Goal: Task Accomplishment & Management: Complete application form

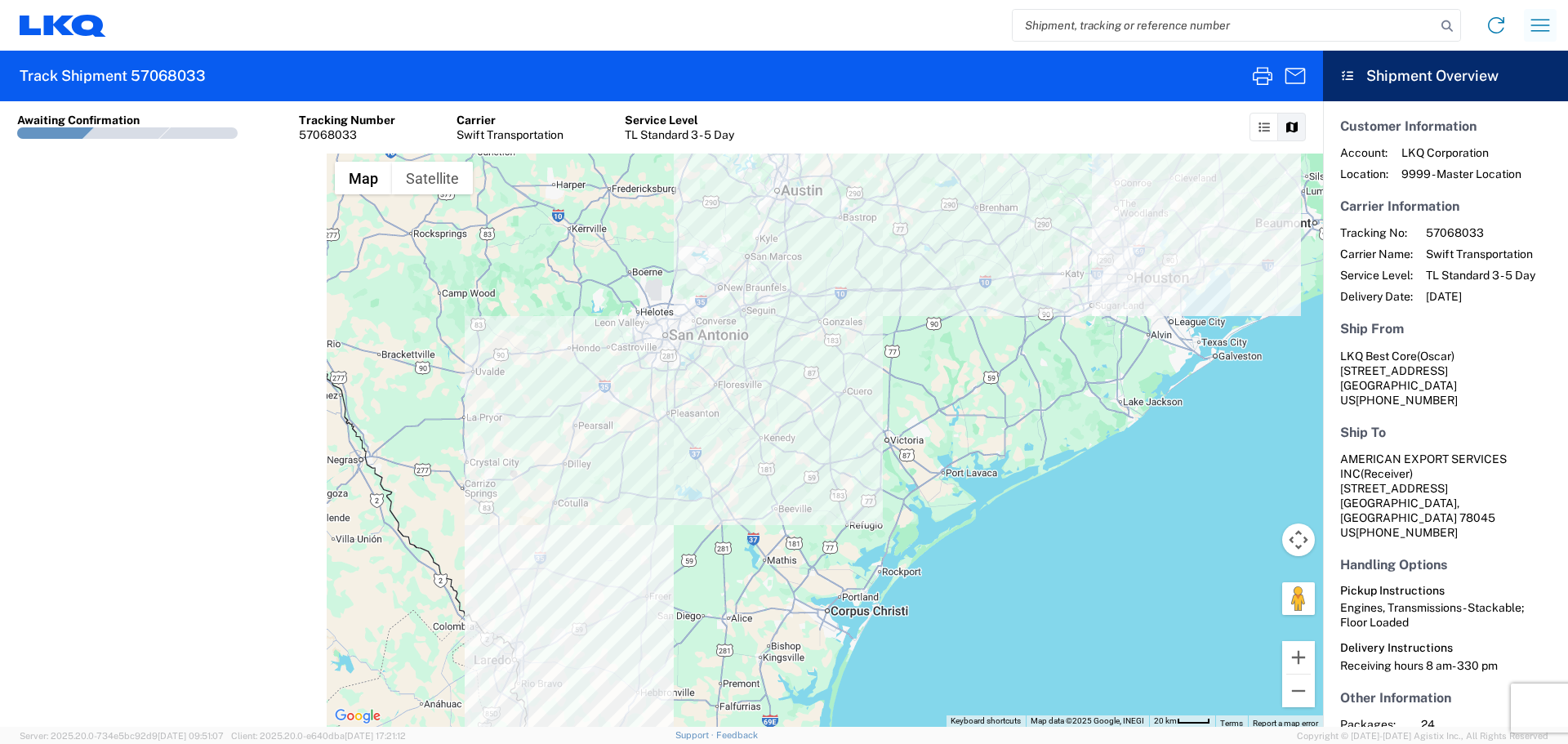
click at [1550, 17] on icon "button" at bounding box center [1540, 25] width 26 height 26
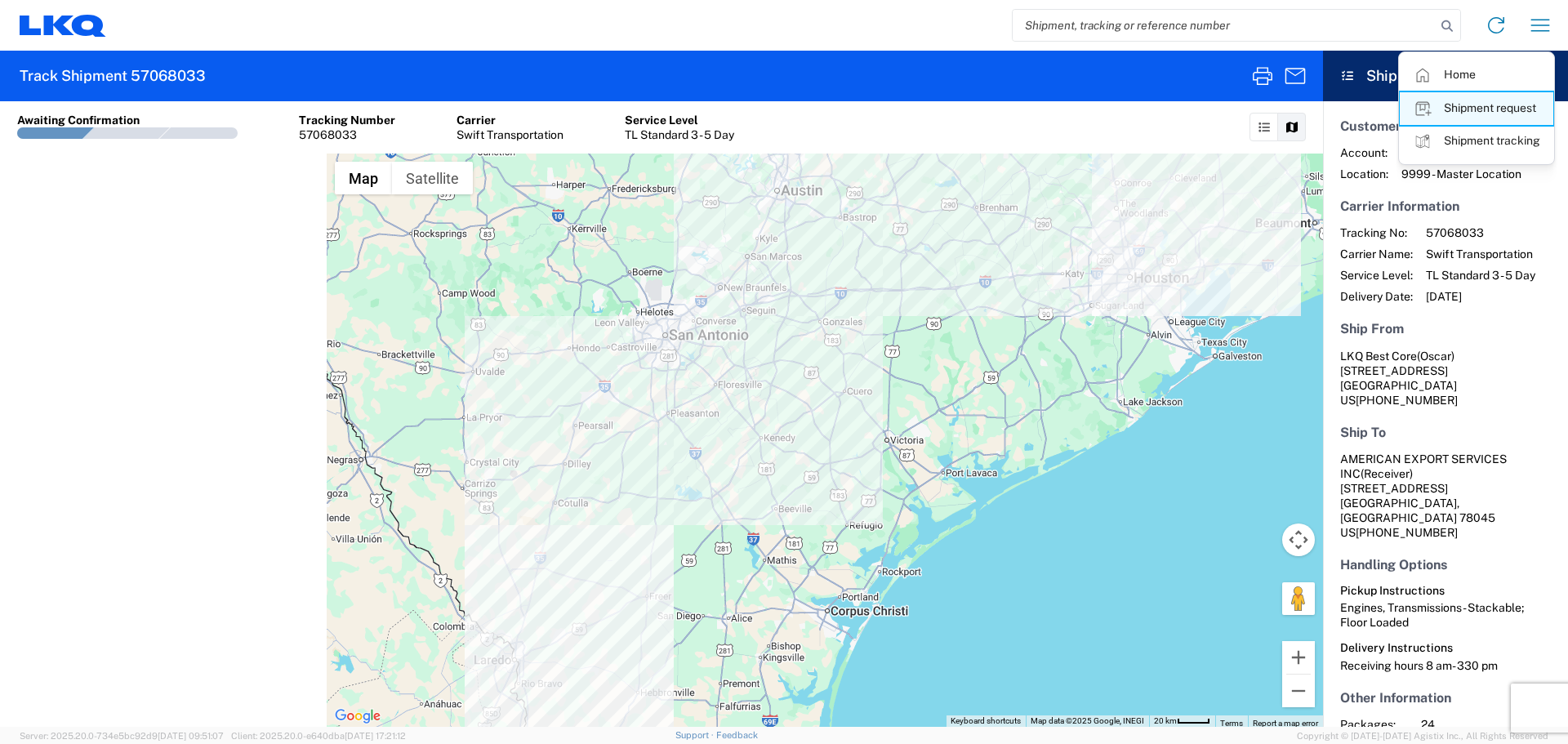
click at [1514, 113] on link "Shipment request" at bounding box center [1477, 108] width 153 height 32
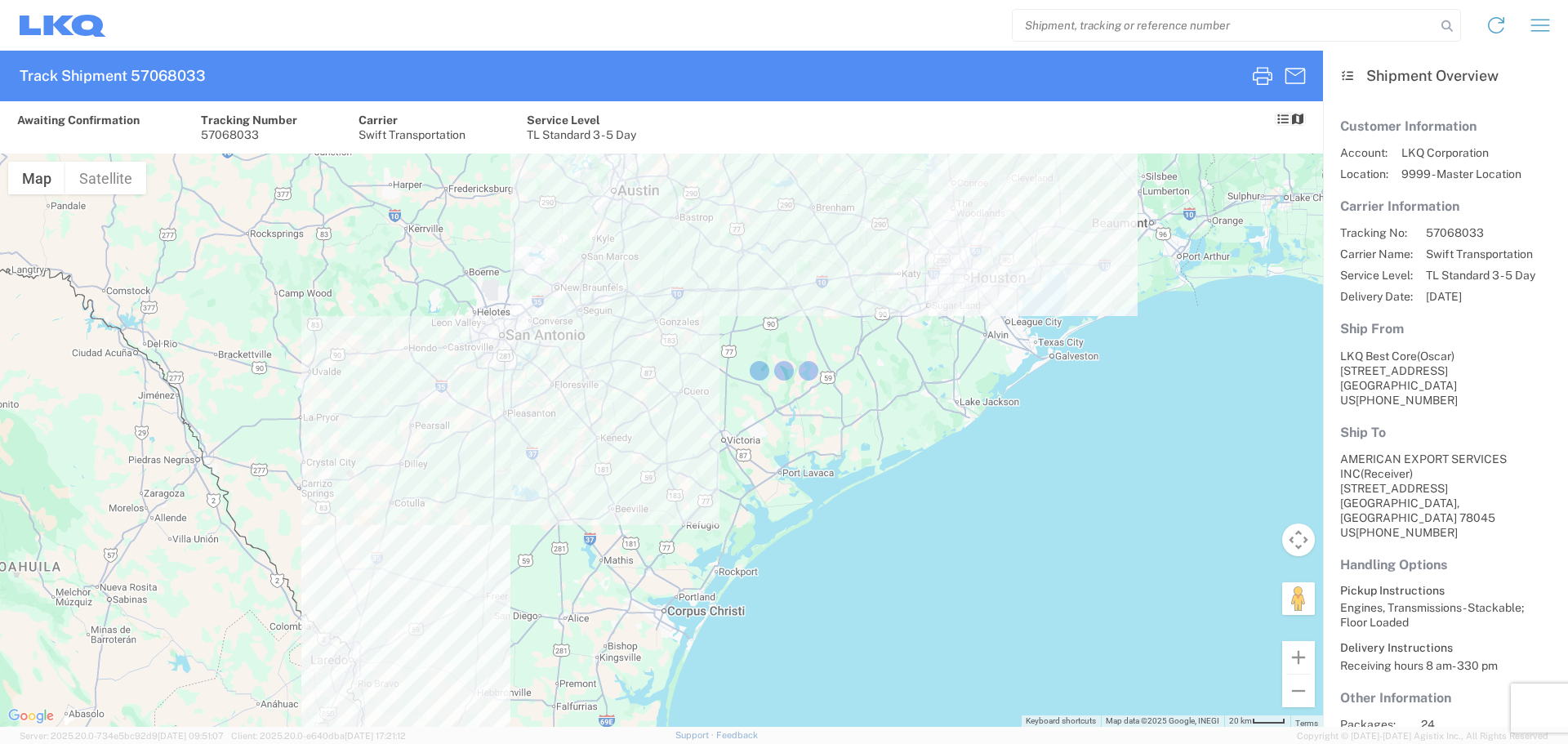
select select "FULL"
select select "LBS"
select select "IN"
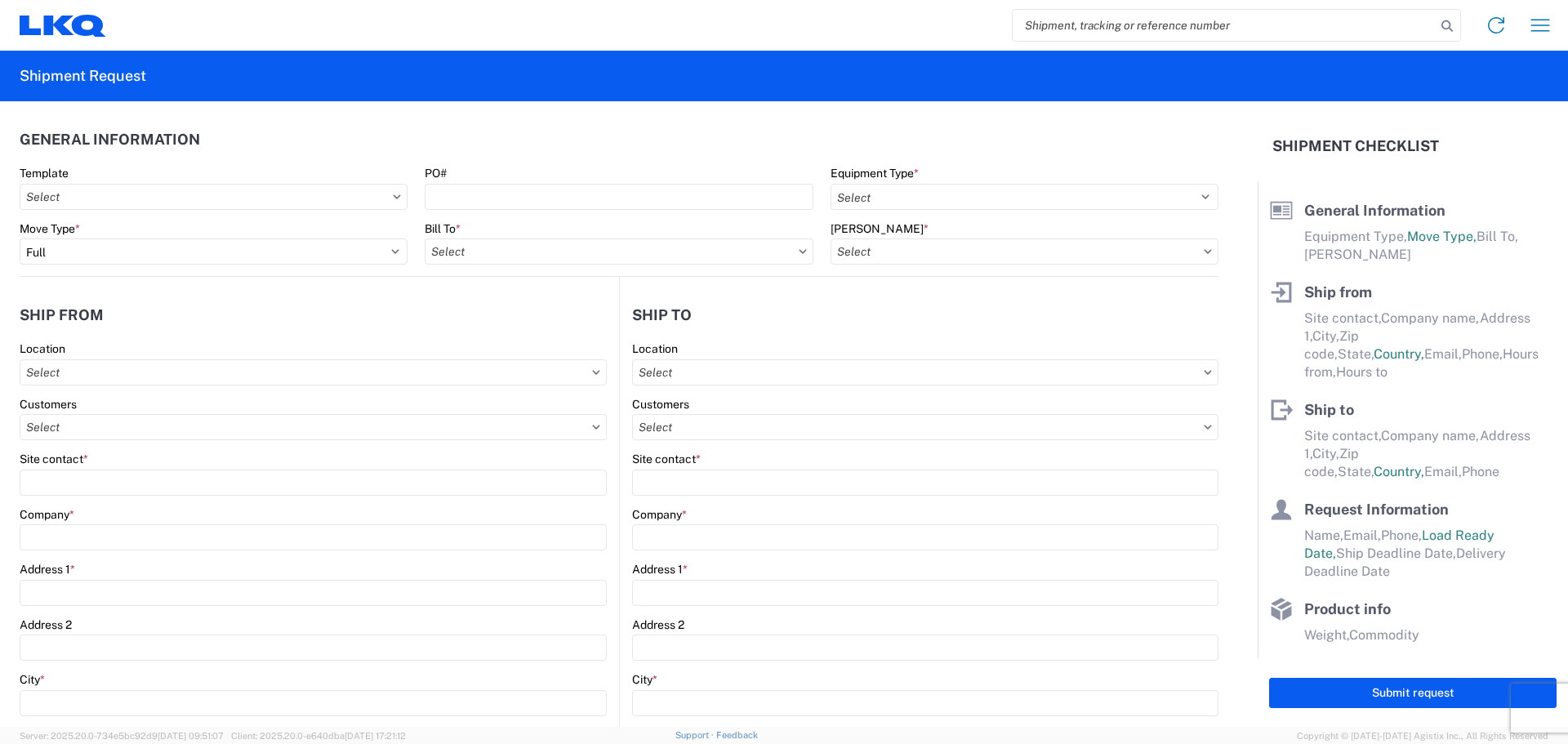
click at [1076, 27] on input "search" at bounding box center [1224, 26] width 423 height 31
paste input "57065952"
type input "57065952"
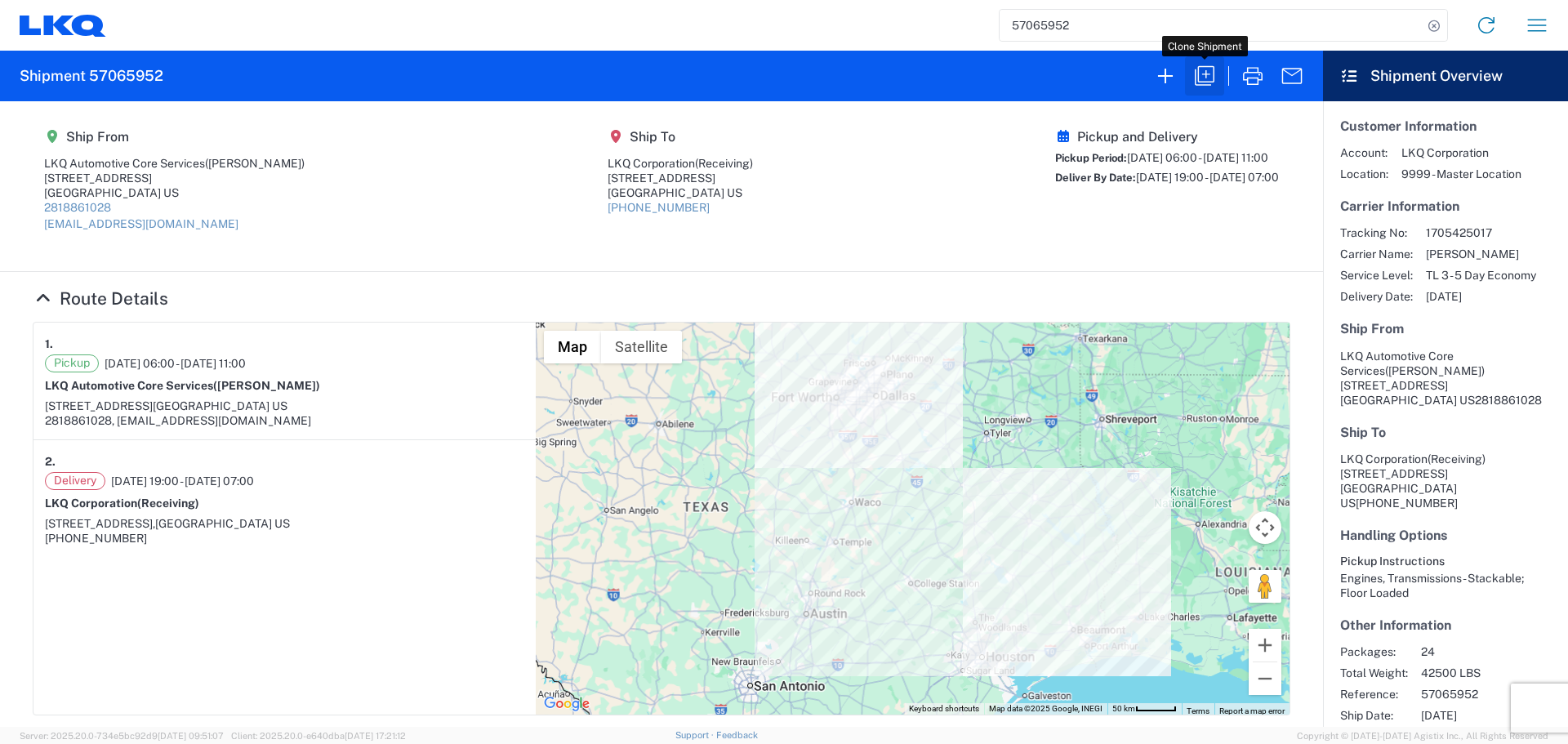
click at [1195, 72] on icon "button" at bounding box center [1205, 76] width 26 height 26
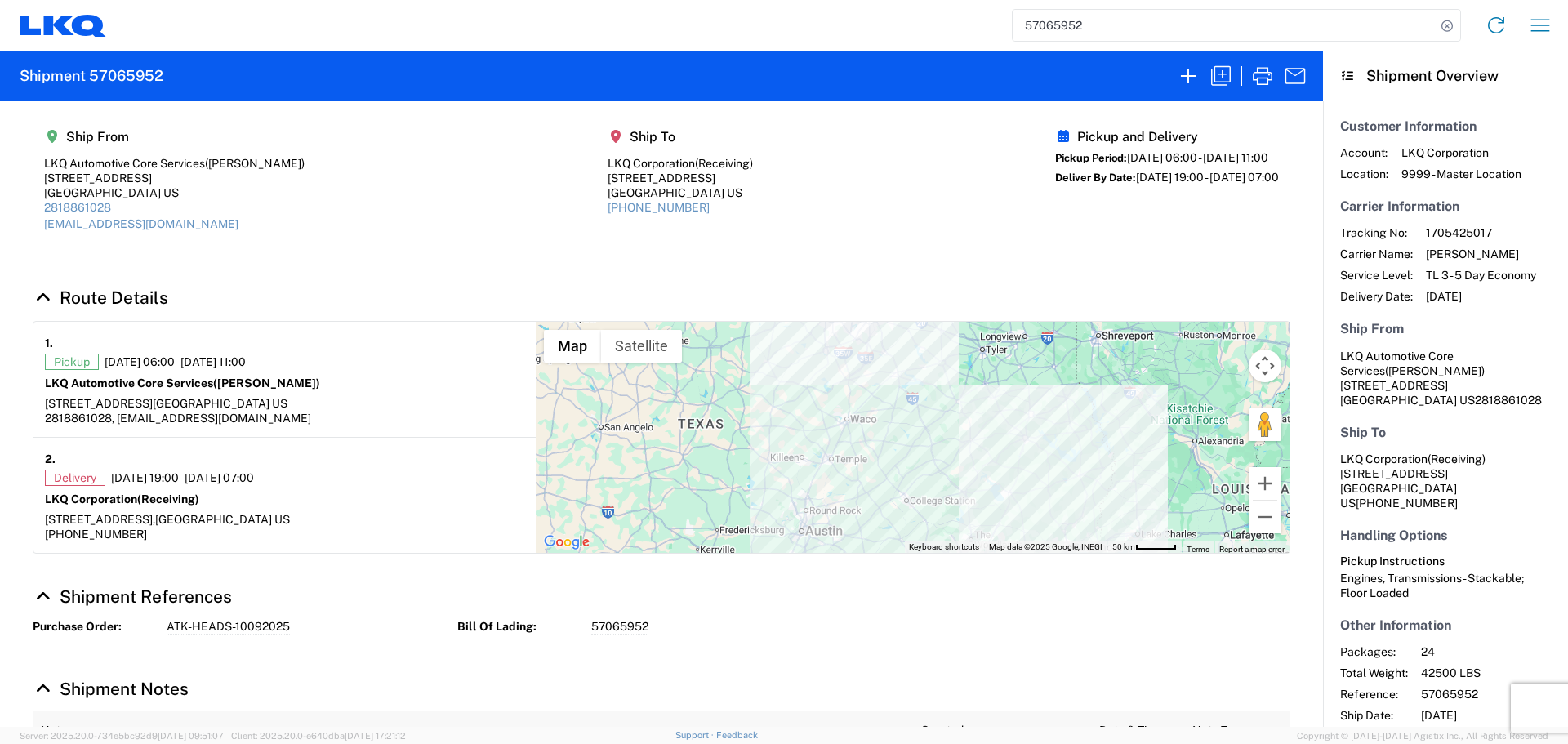
select select "FULL"
select select "US"
select select "LBS"
select select "IN"
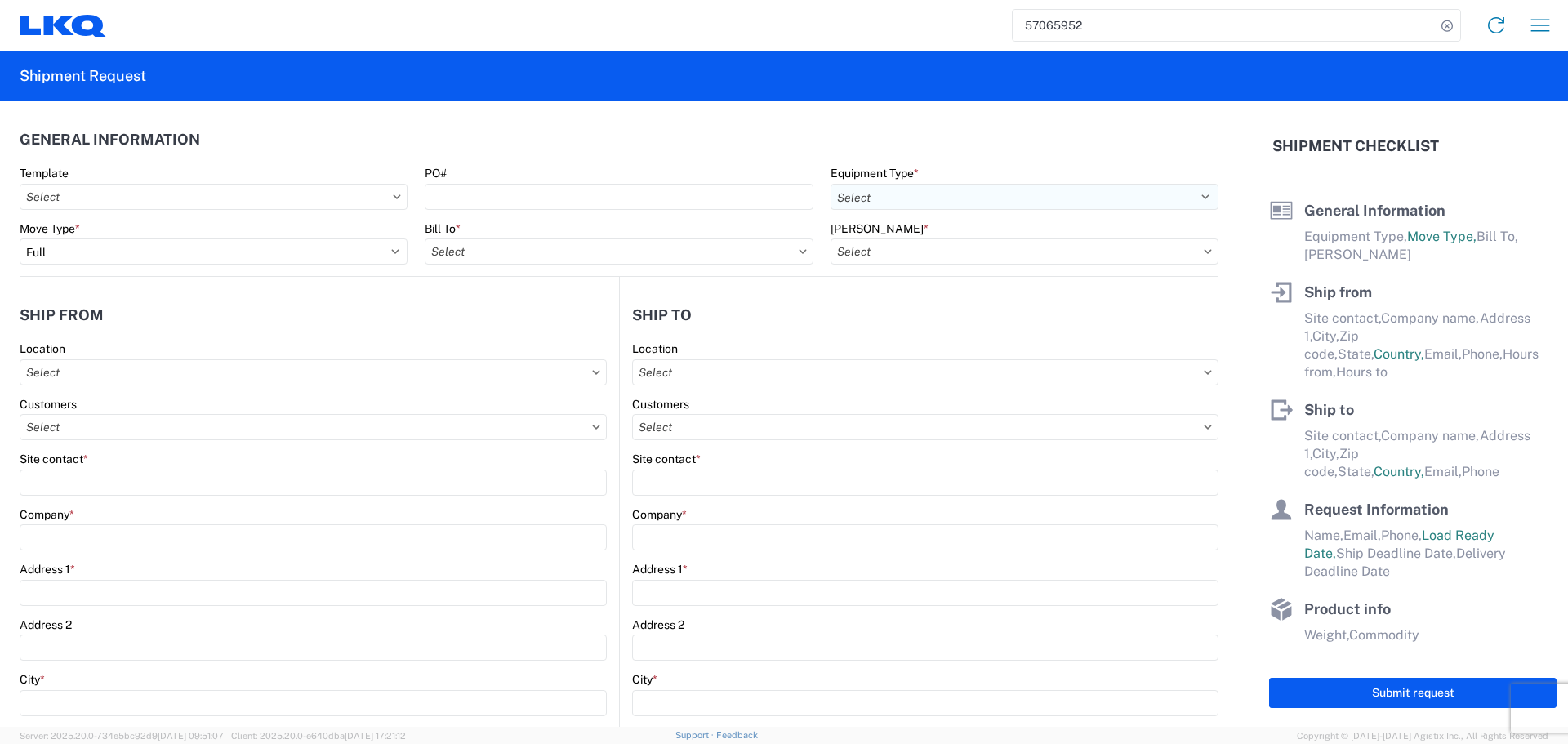
select select "STDV"
type input "Alfredo Canales"
type input "LKQ Automotive Core Services"
type input "1710 West Mout Houston Rd"
type input "Houston"
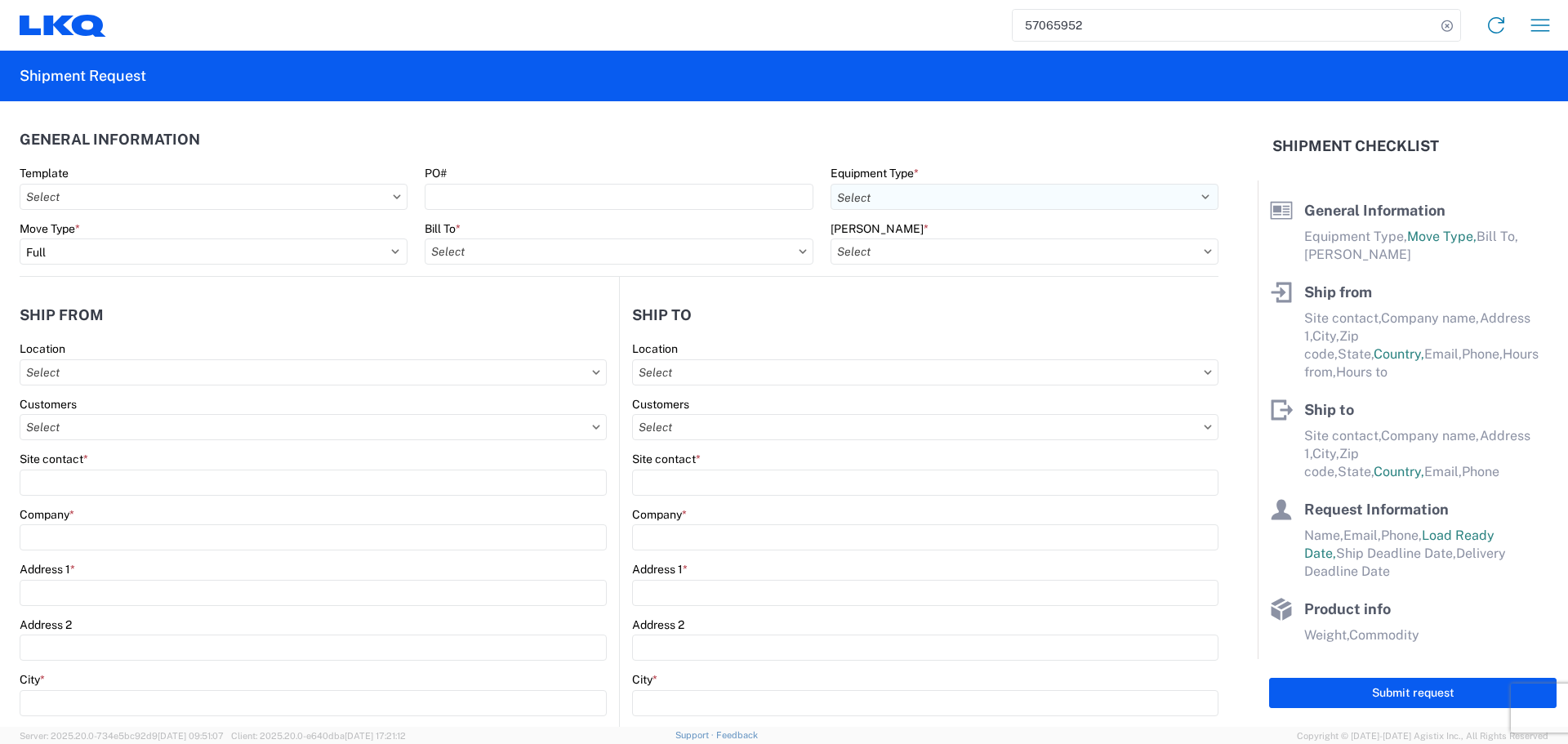
type input "77038"
type input "acgarcia@lkqcorp.com"
type input "2818861028"
type input "06:00:00"
type input "11:00:00"
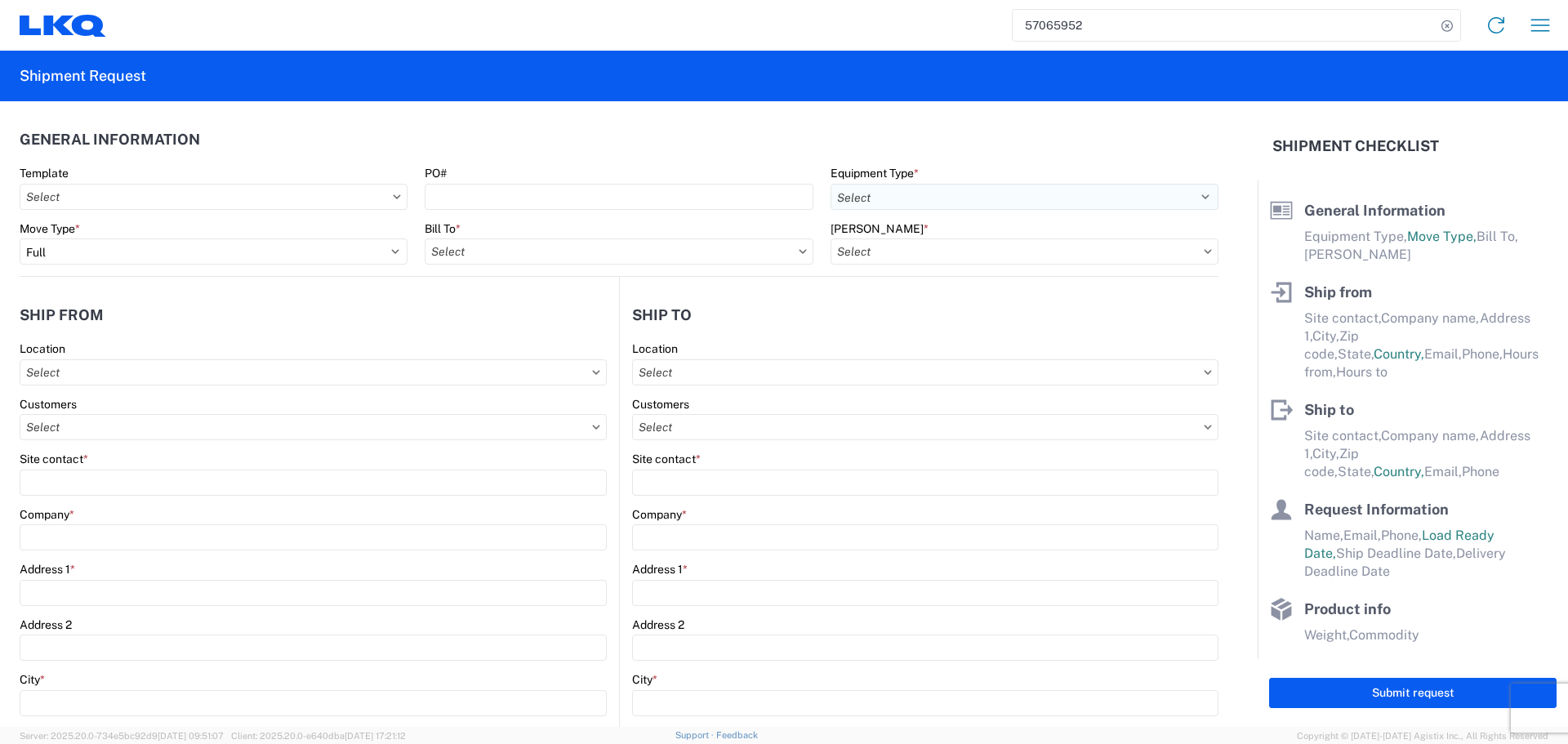
select select
type input "Receiving"
type input "LKQ Corporation"
type input "1102 W Carrier Pkwy STE 100"
type input "Grand Prairie"
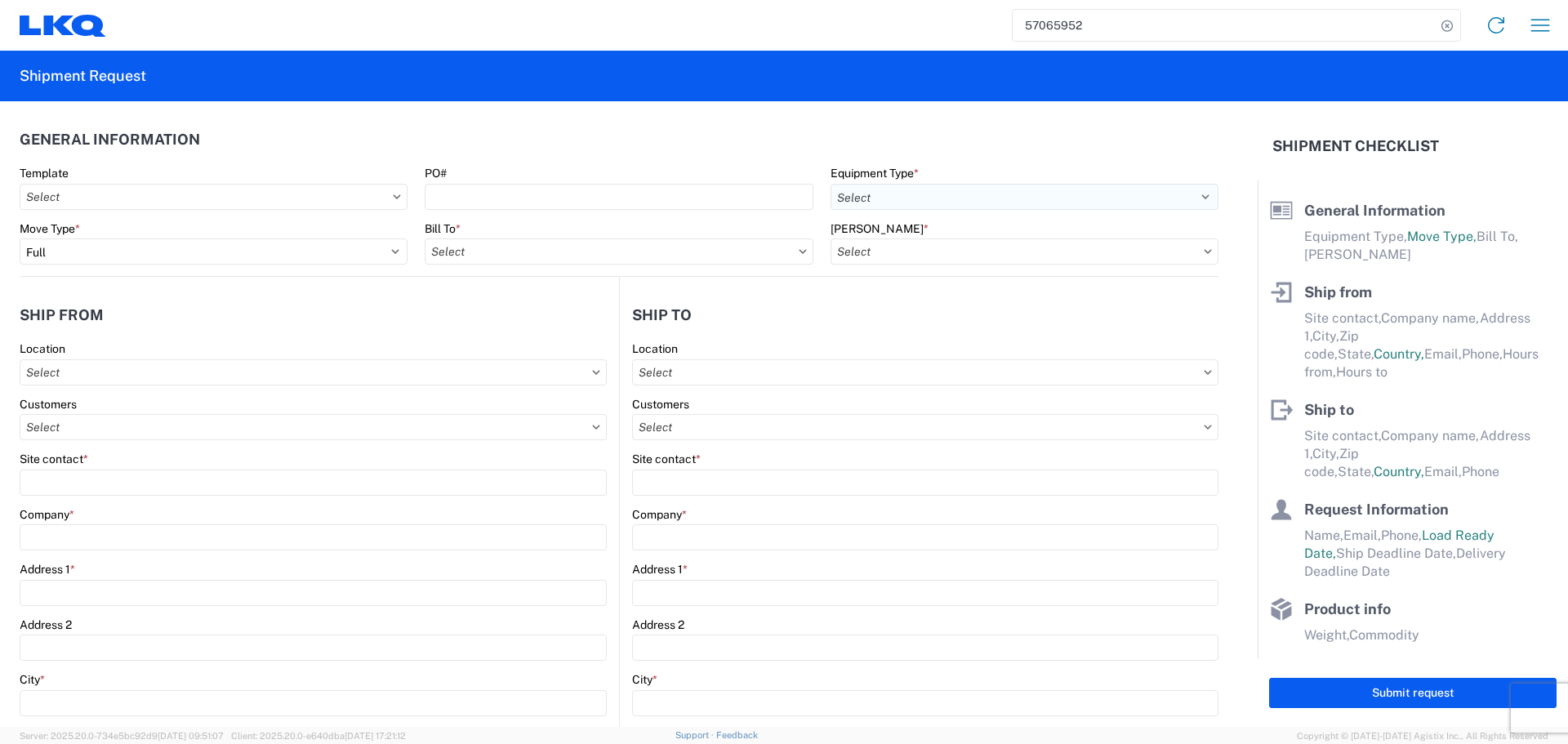
type input "75050"
type input "800-421-3746"
type input "19:00:00"
type input "07:00:00"
select select
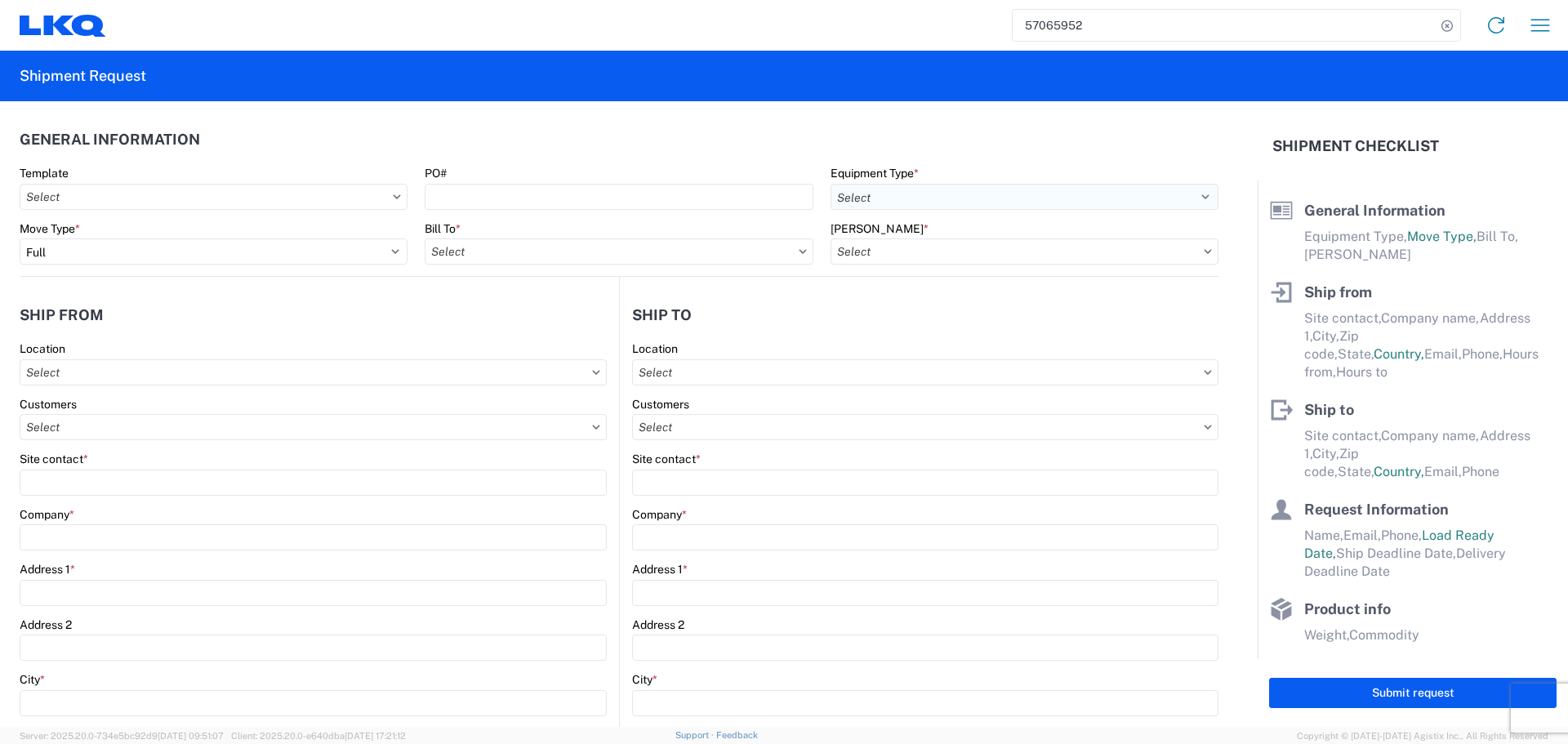
type input "Alfredo Canales"
type input "acgarcia@lkqcorp.com"
type input "2818861028"
type input "2025-10-09"
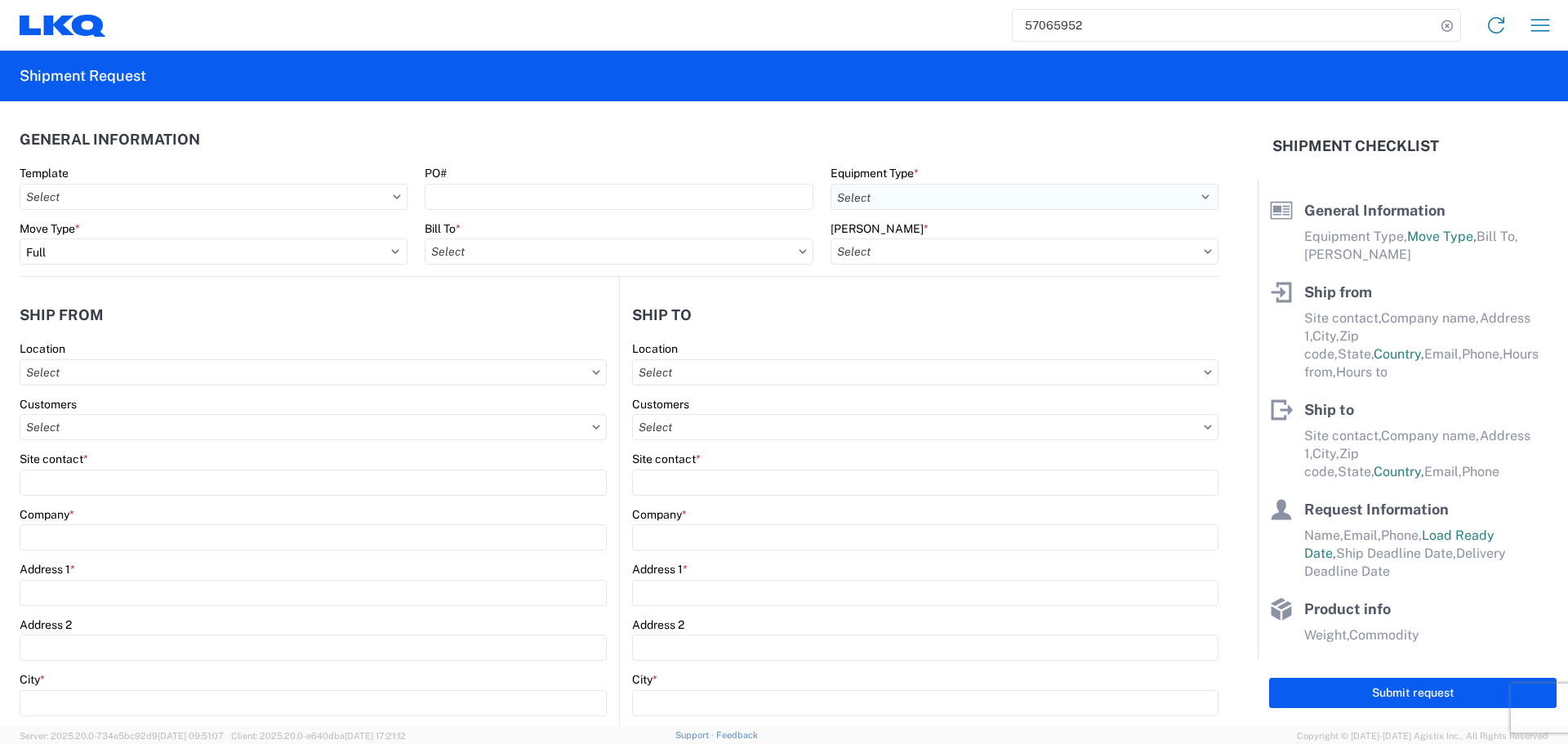
type input "2025-10-09"
type input "42500"
type input "Engines, Transmissions"
type input "24"
type input "0"
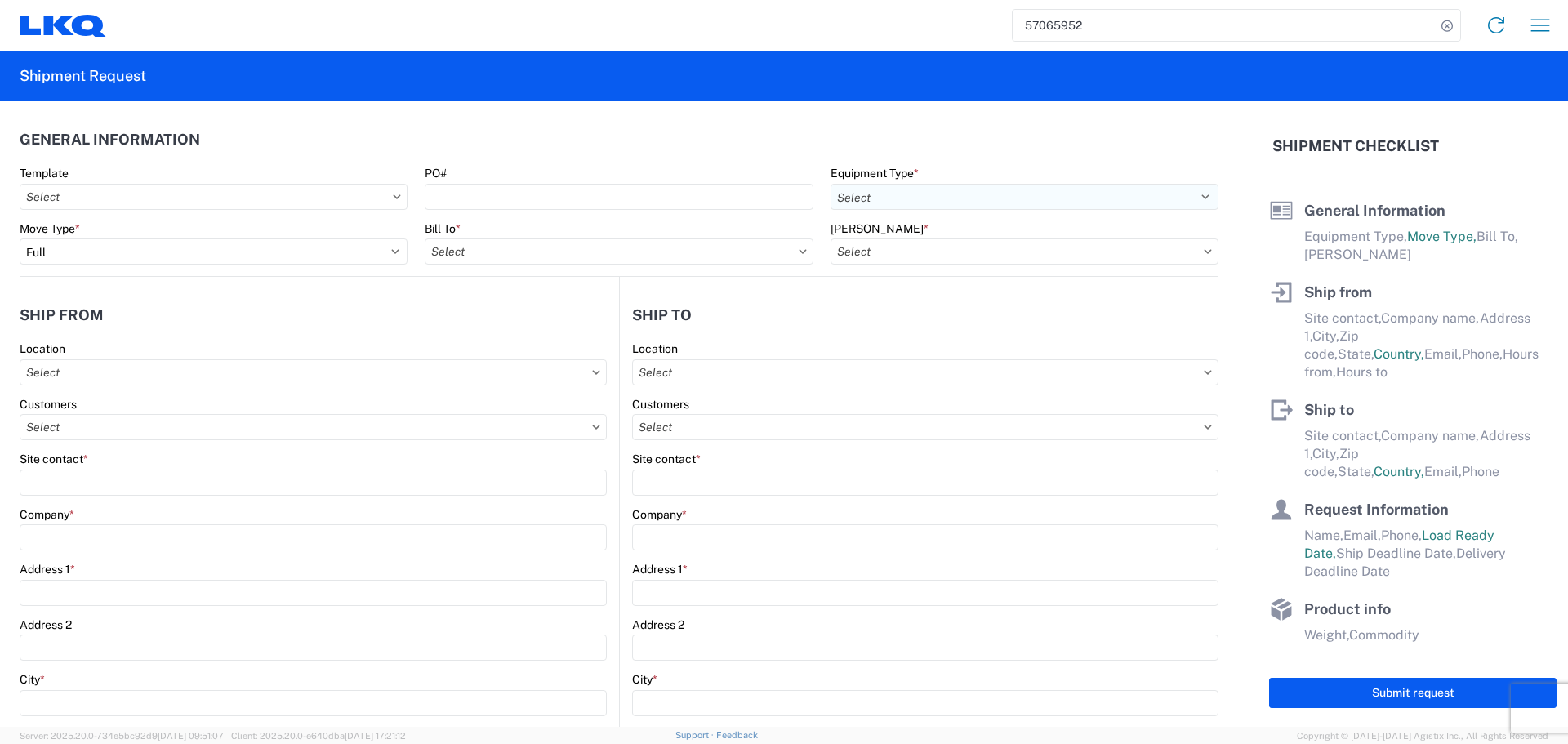
type input "0"
select select "FT"
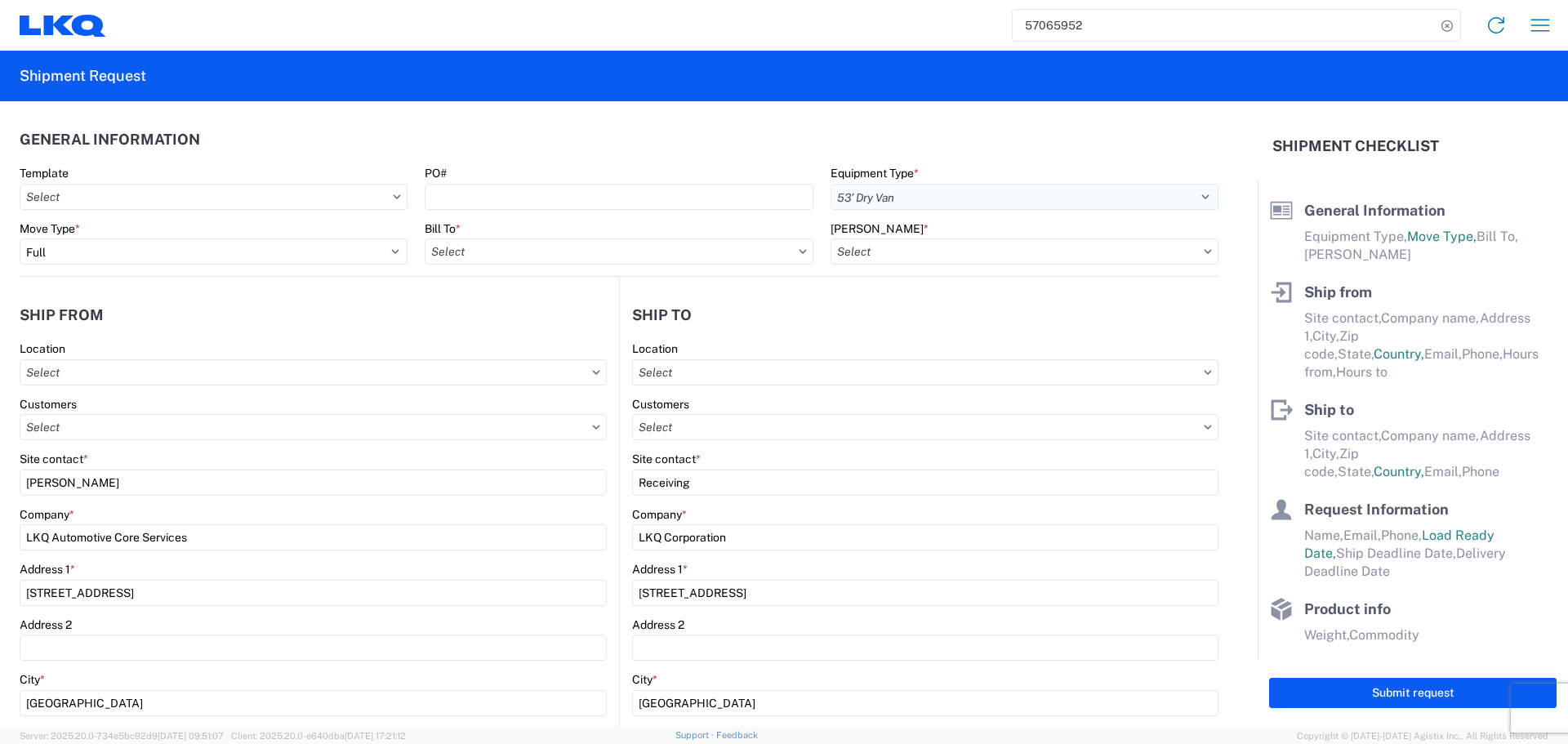
select select "TX"
select select
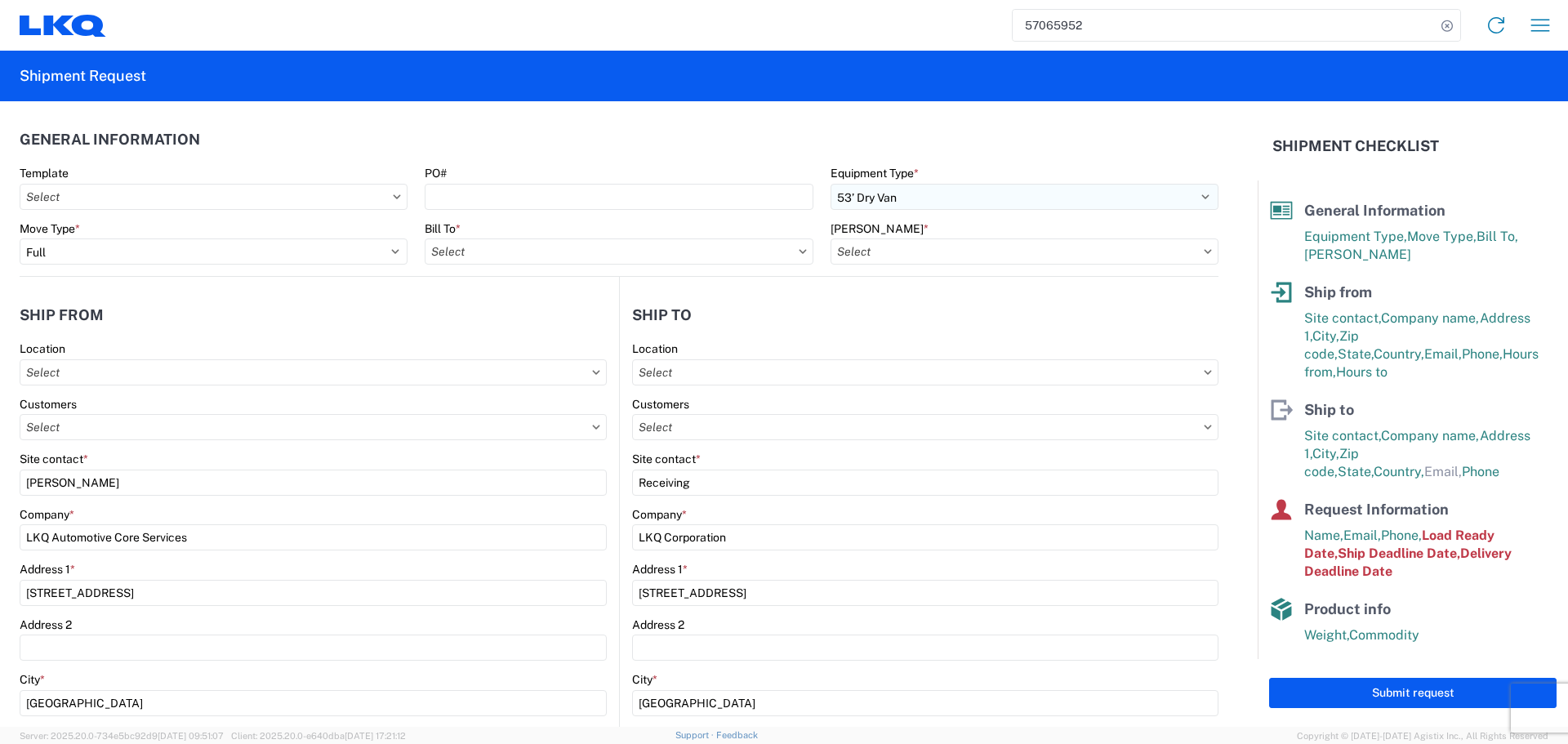
type input "1882 - North American ATK Corporation"
type input "1760-1300-50180-0000 - 1760 Freight In - Cores"
type input "1760 - LKQ Best Core"
click at [555, 122] on header "General Information" at bounding box center [619, 140] width 1199 height 37
click at [433, 299] on header "Ship from" at bounding box center [319, 315] width 600 height 37
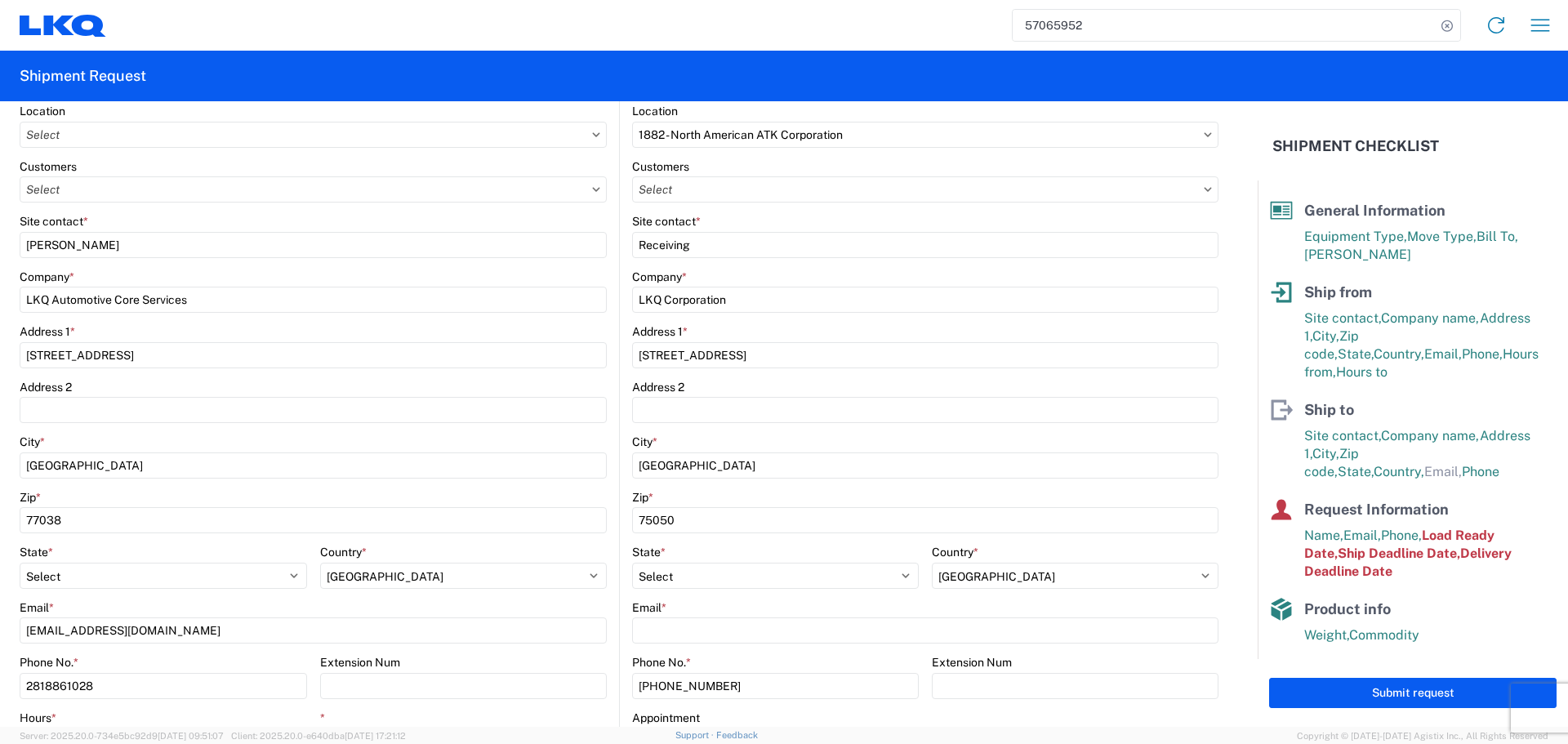
scroll to position [245, 0]
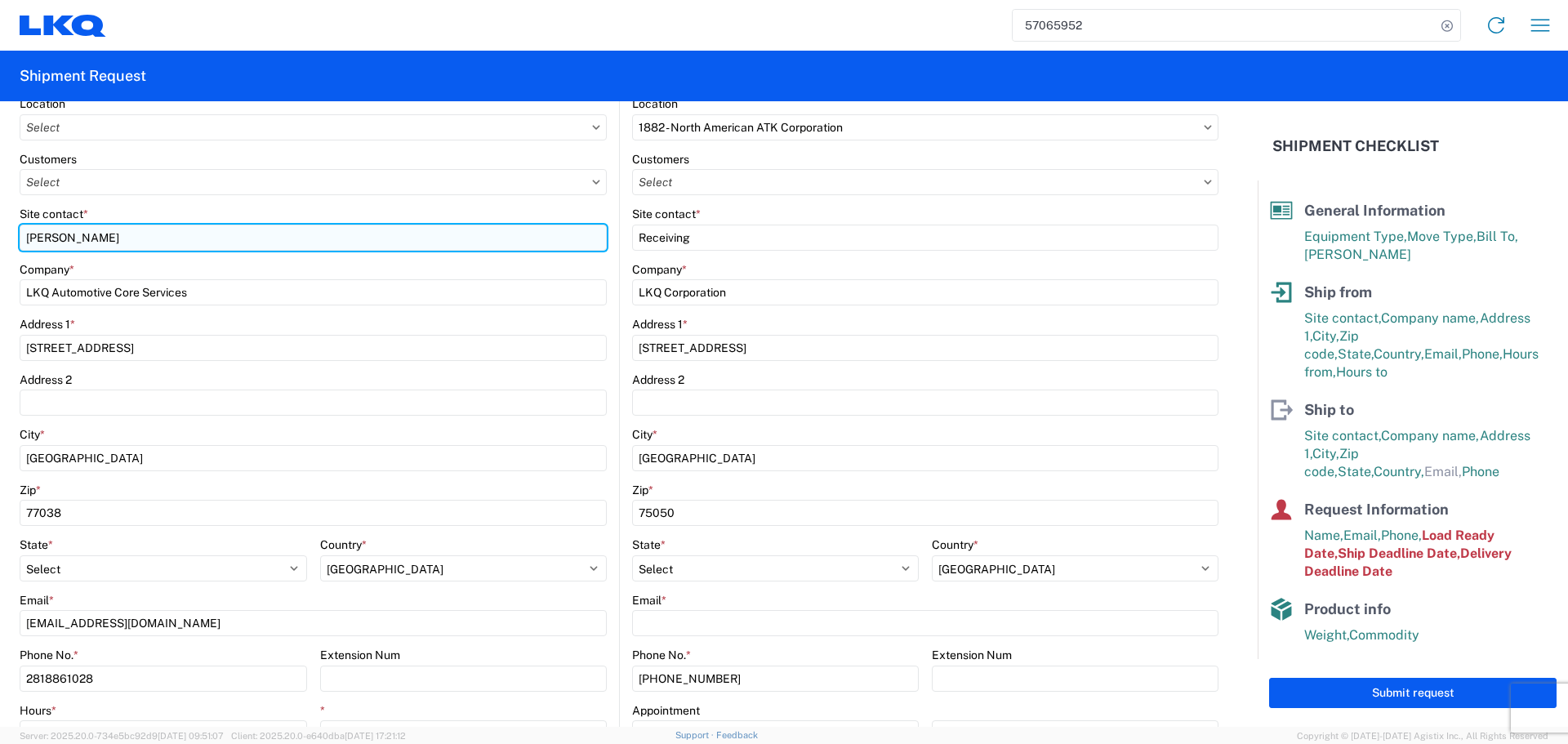
click at [47, 239] on input "Alfredo Canales" at bounding box center [313, 238] width 588 height 26
type input "Oscar"
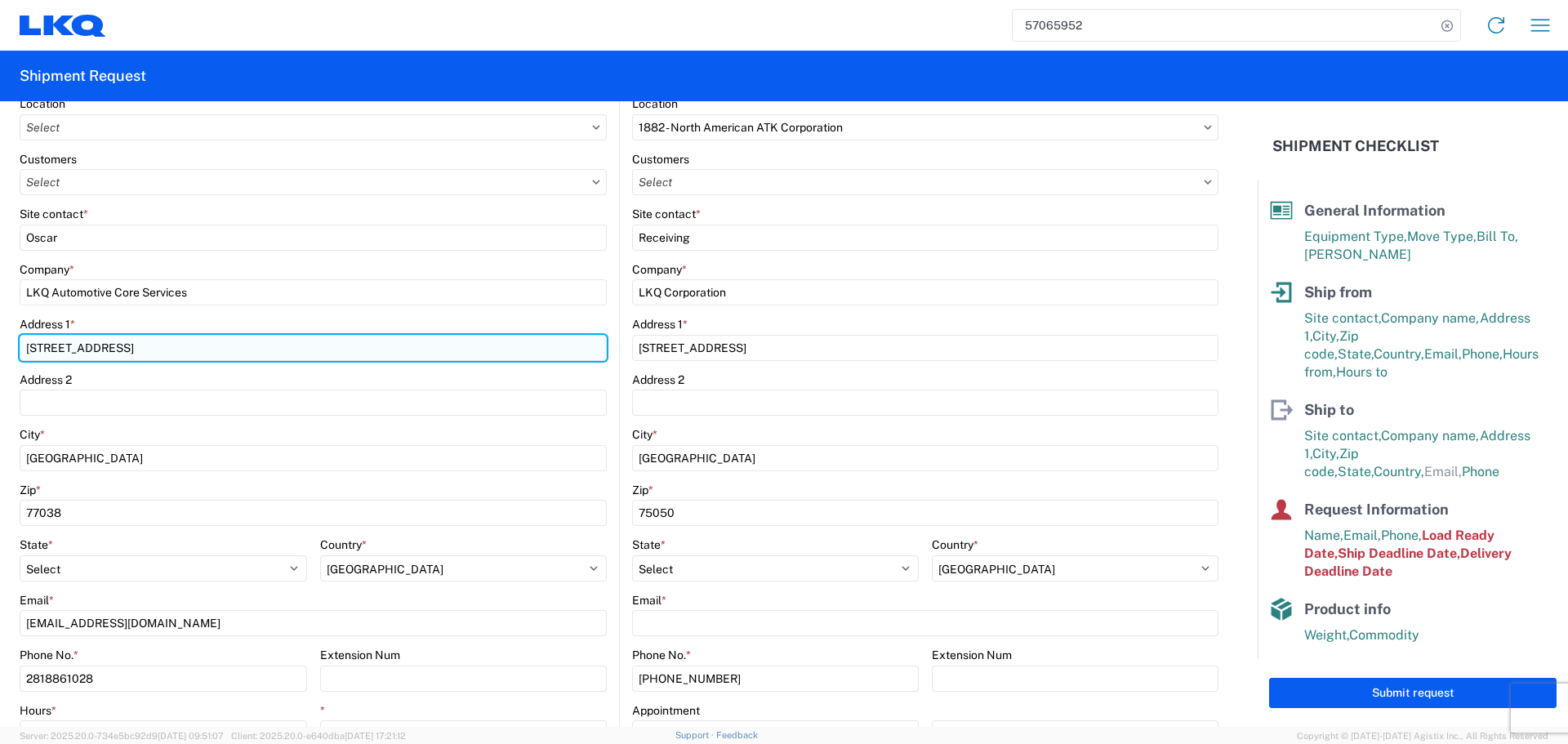
click at [50, 348] on input "1710 West Mout Houston Rd" at bounding box center [313, 348] width 588 height 26
click at [97, 342] on input "1714 West Mout Houston Rd" at bounding box center [313, 348] width 588 height 26
click at [91, 348] on input "1714 West Mout Houston Rd" at bounding box center [313, 348] width 588 height 26
type input "1714 West Mount Houston Rd"
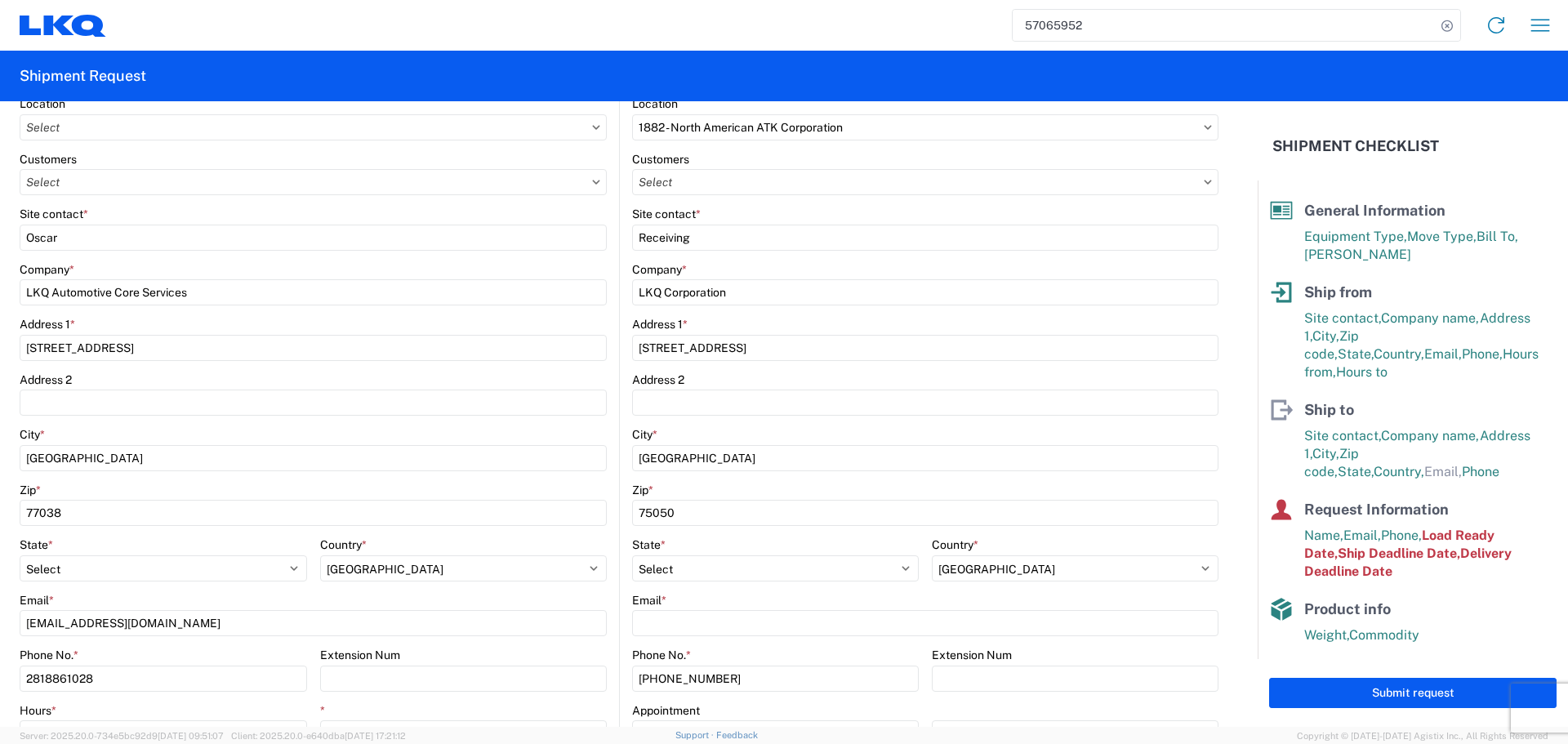
click at [296, 318] on div "Address 1 *" at bounding box center [313, 324] width 588 height 15
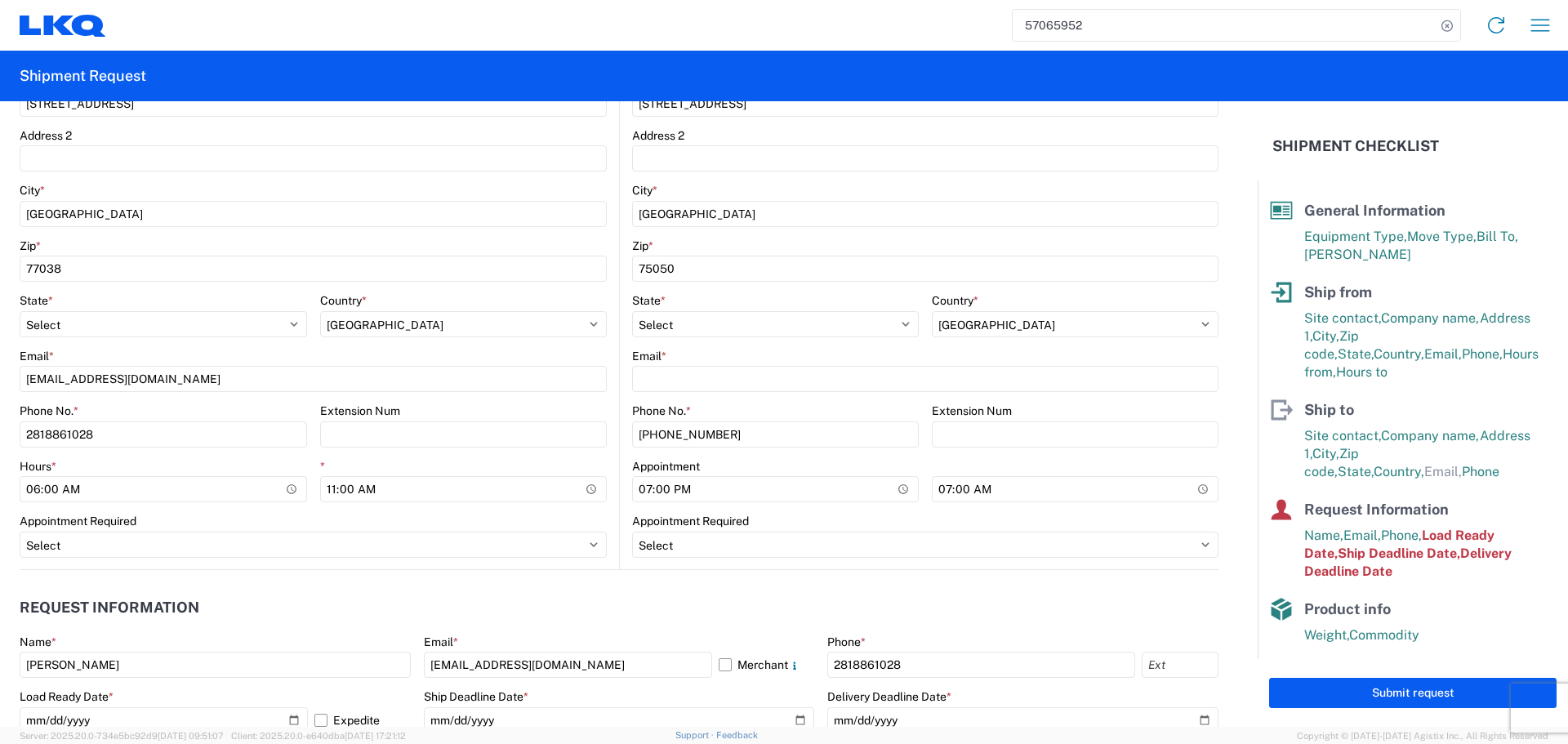
scroll to position [490, 0]
click at [590, 496] on input "11:00:00" at bounding box center [464, 489] width 287 height 26
type input "10:00"
click at [589, 519] on div "Appointment Required" at bounding box center [313, 520] width 588 height 15
click at [897, 488] on input "19:00:00" at bounding box center [775, 489] width 286 height 26
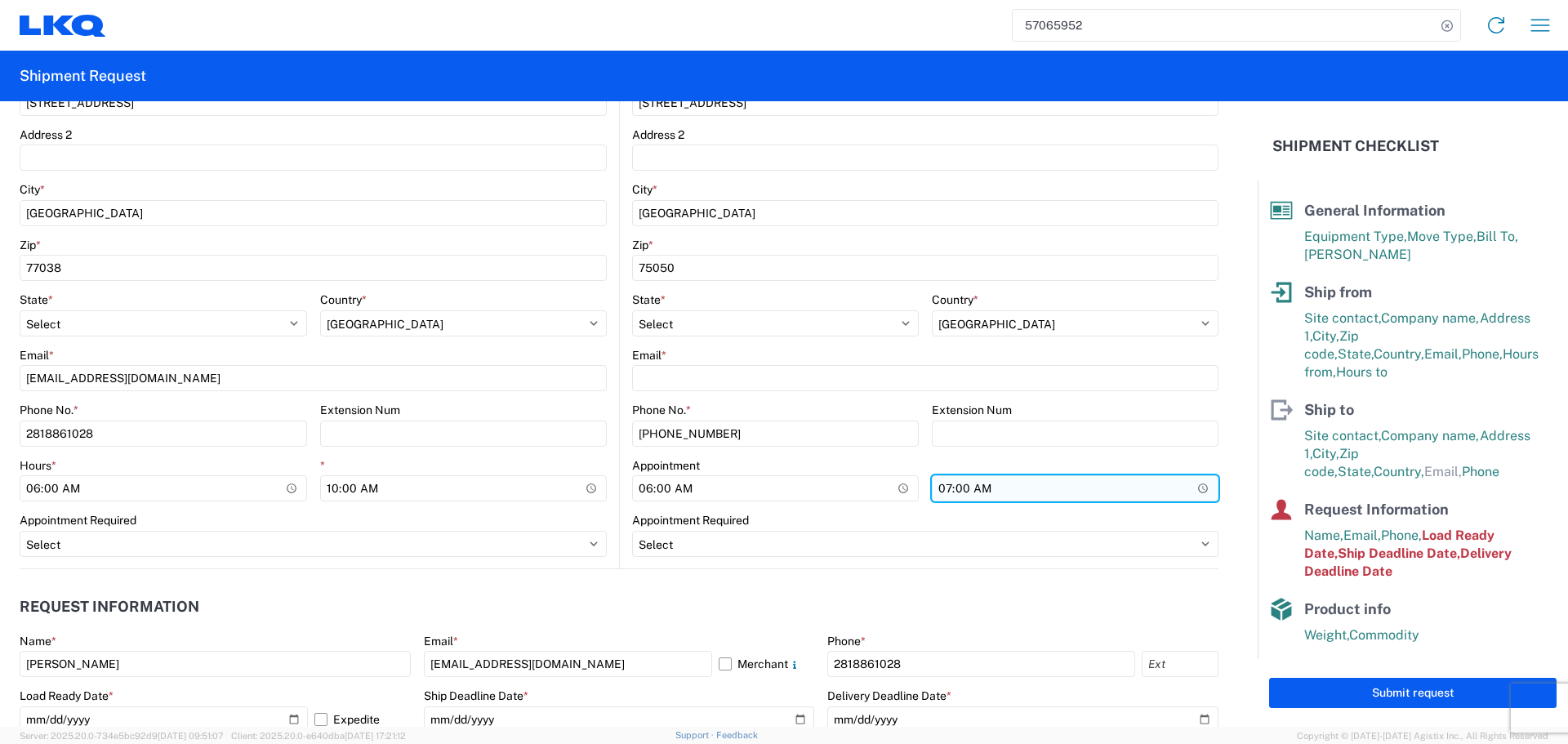
type input "06:00"
click at [1188, 489] on input "07:00:00" at bounding box center [1076, 489] width 286 height 26
type input "13:00"
click at [584, 581] on agx-request-info "Request Information Name * Alfredo Canales Email * acgarcia@lkqcorp.com Merchan…" at bounding box center [619, 657] width 1199 height 176
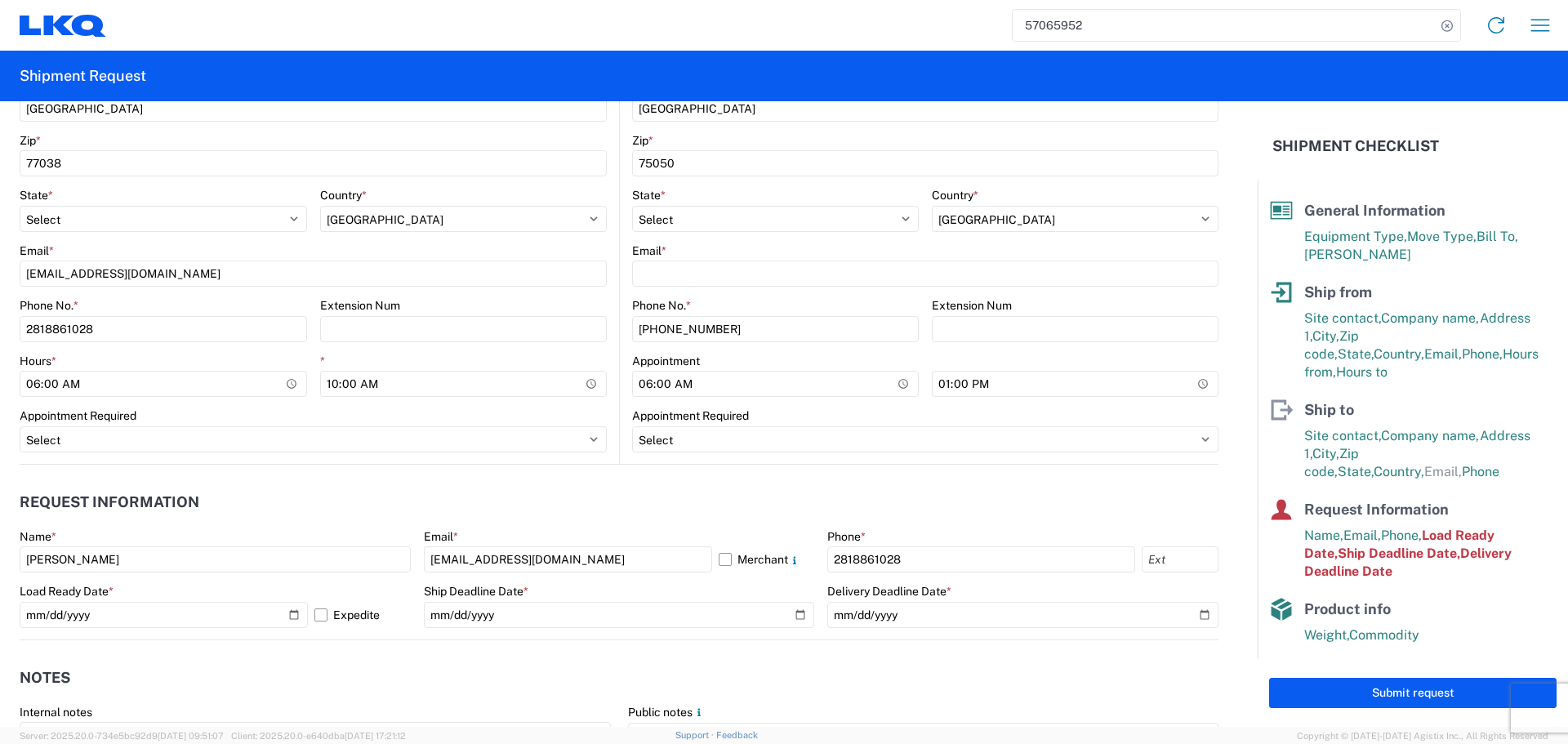
scroll to position [817, 0]
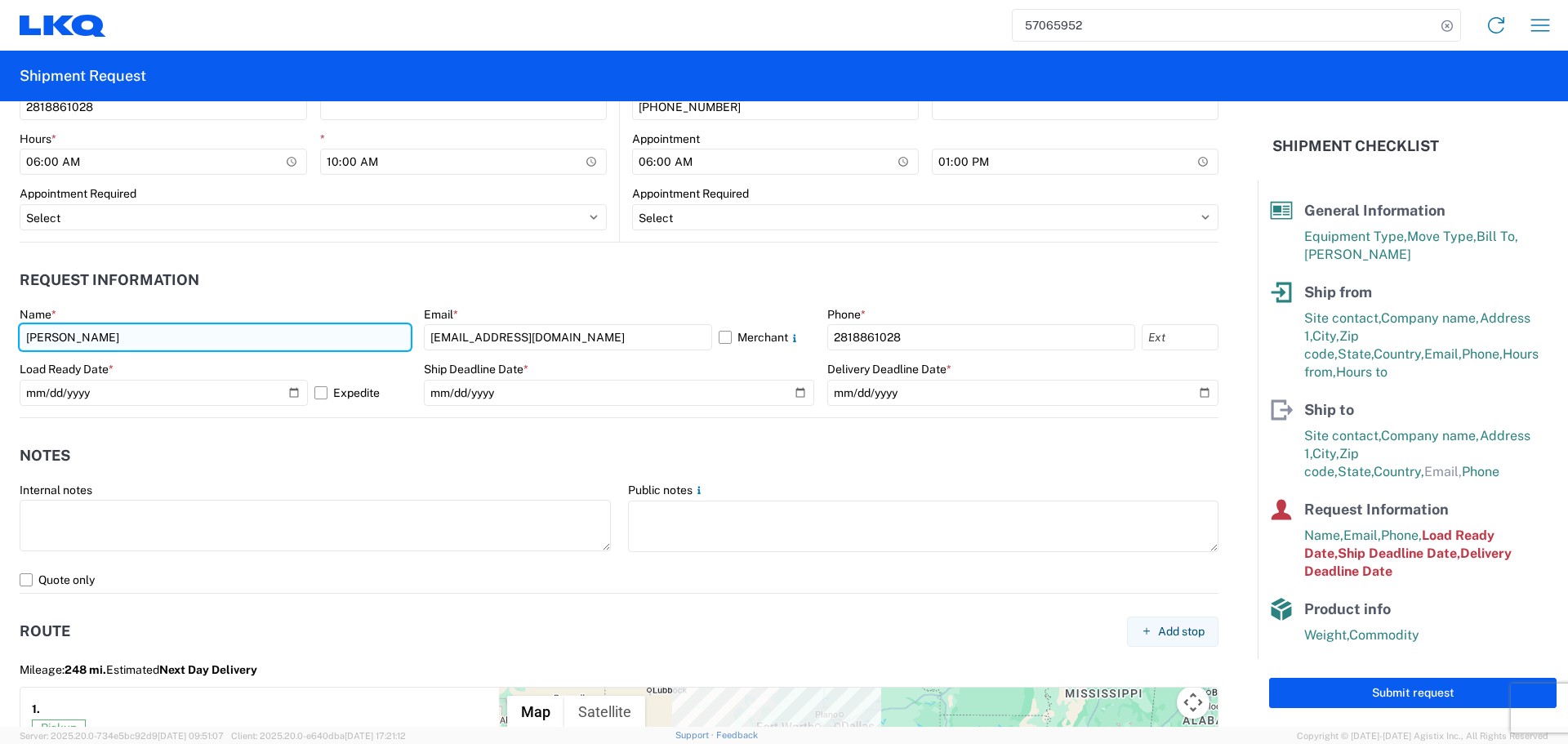
click at [60, 338] on input "Alfredo Canales" at bounding box center [214, 337] width 391 height 26
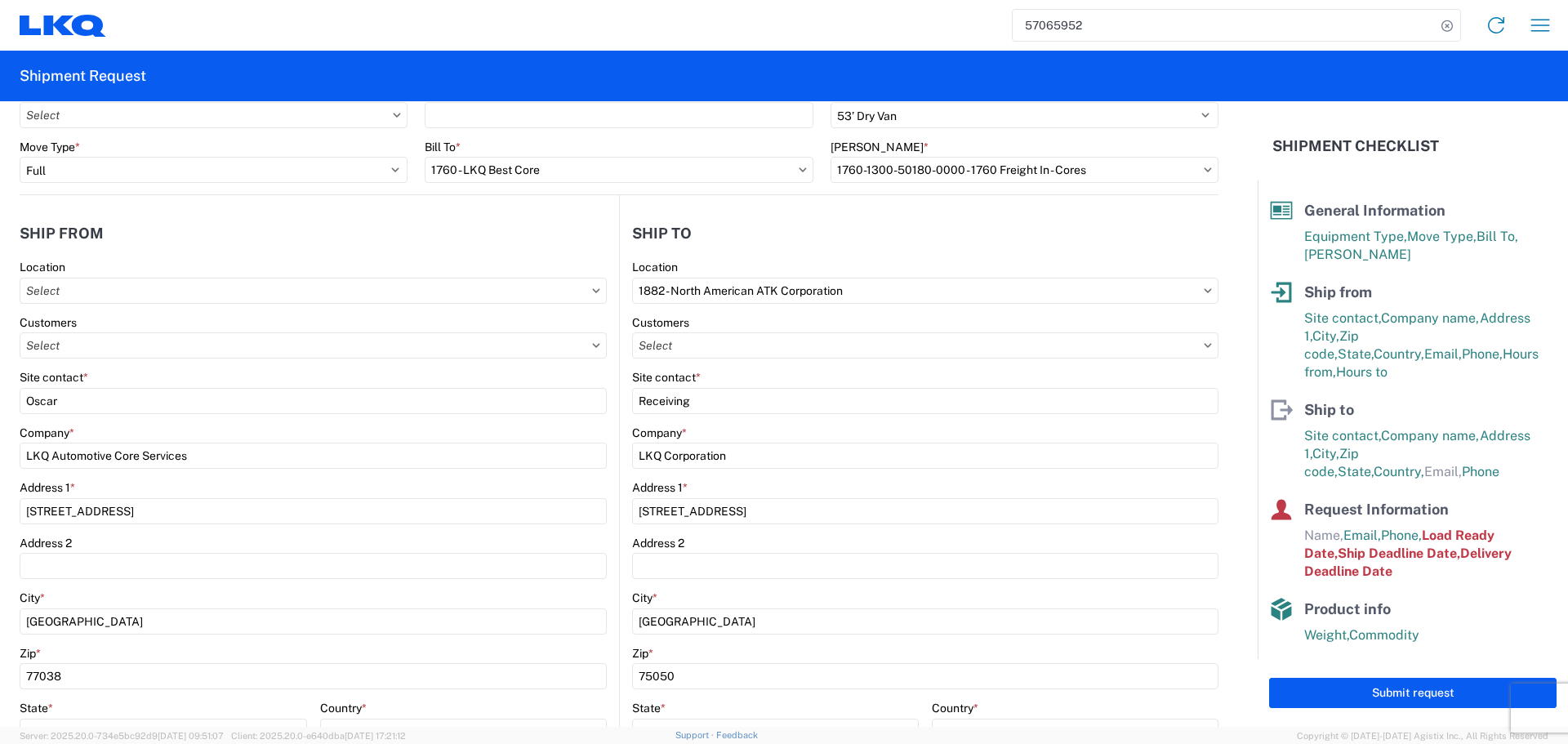
scroll to position [653, 0]
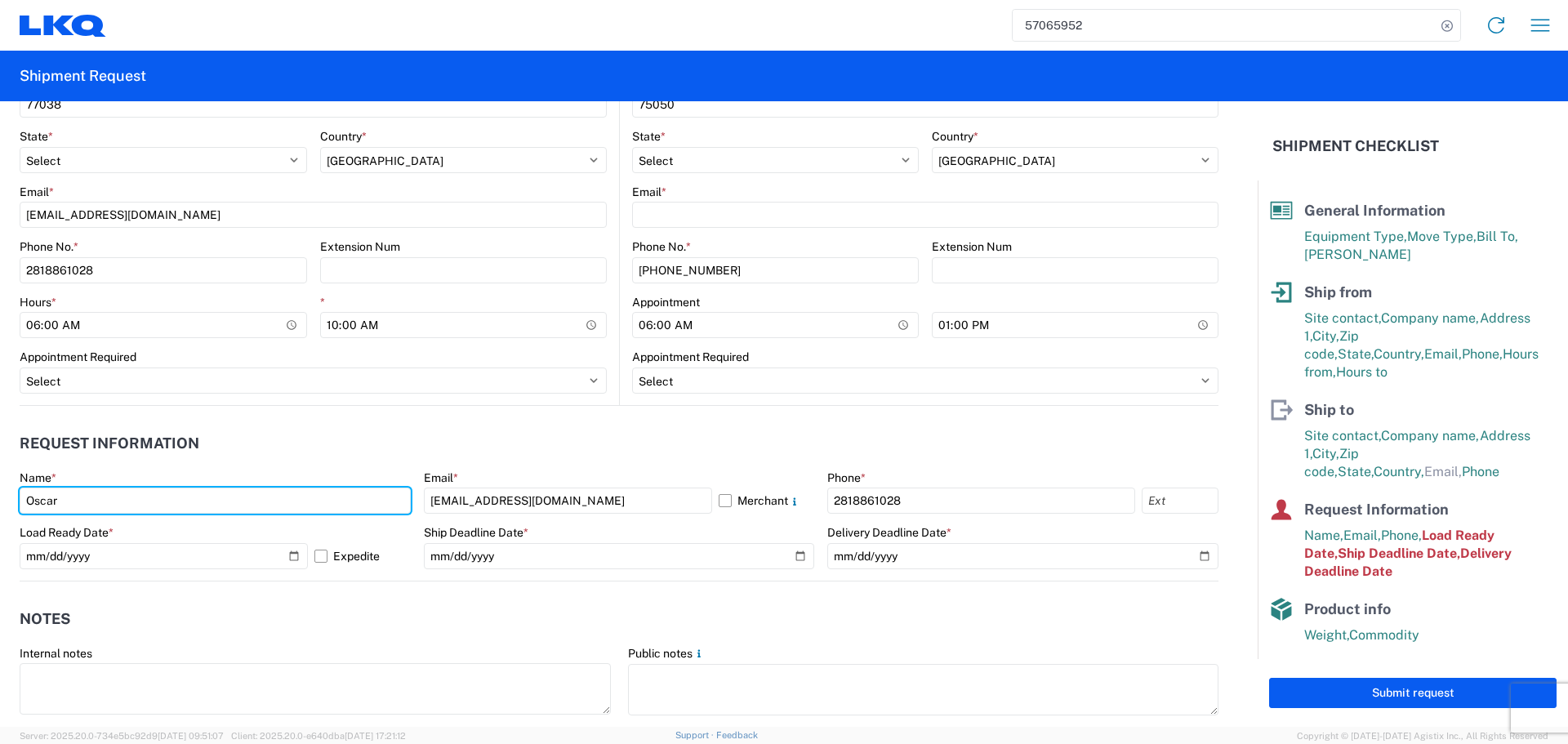
type input "Oscar"
click at [236, 429] on header "Request Information" at bounding box center [619, 445] width 1199 height 37
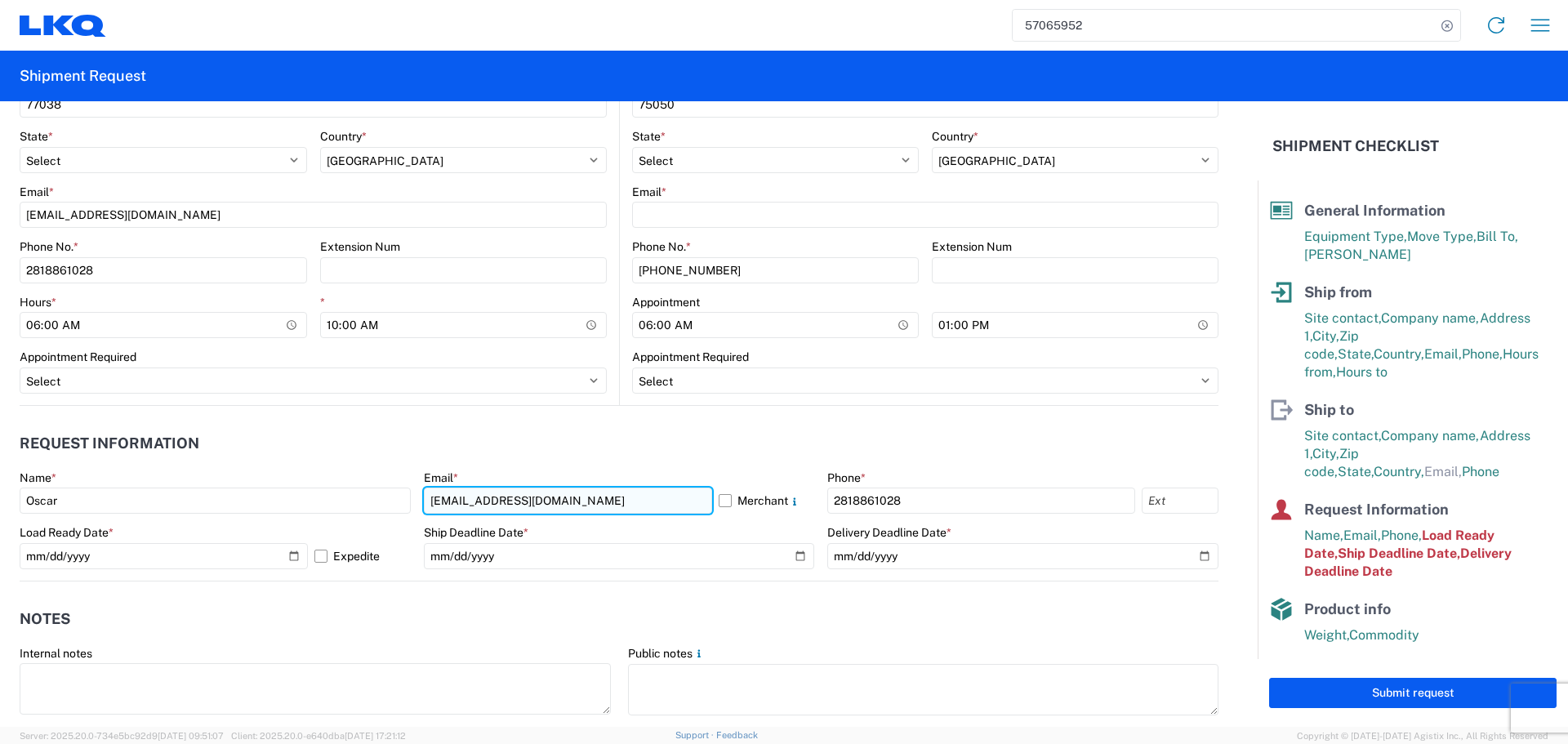
click at [516, 502] on input "acgarcia@lkqcorp.com" at bounding box center [568, 501] width 288 height 26
type input "oxdavila@lkqcorp.com"
click at [366, 432] on header "Request Information" at bounding box center [619, 445] width 1199 height 37
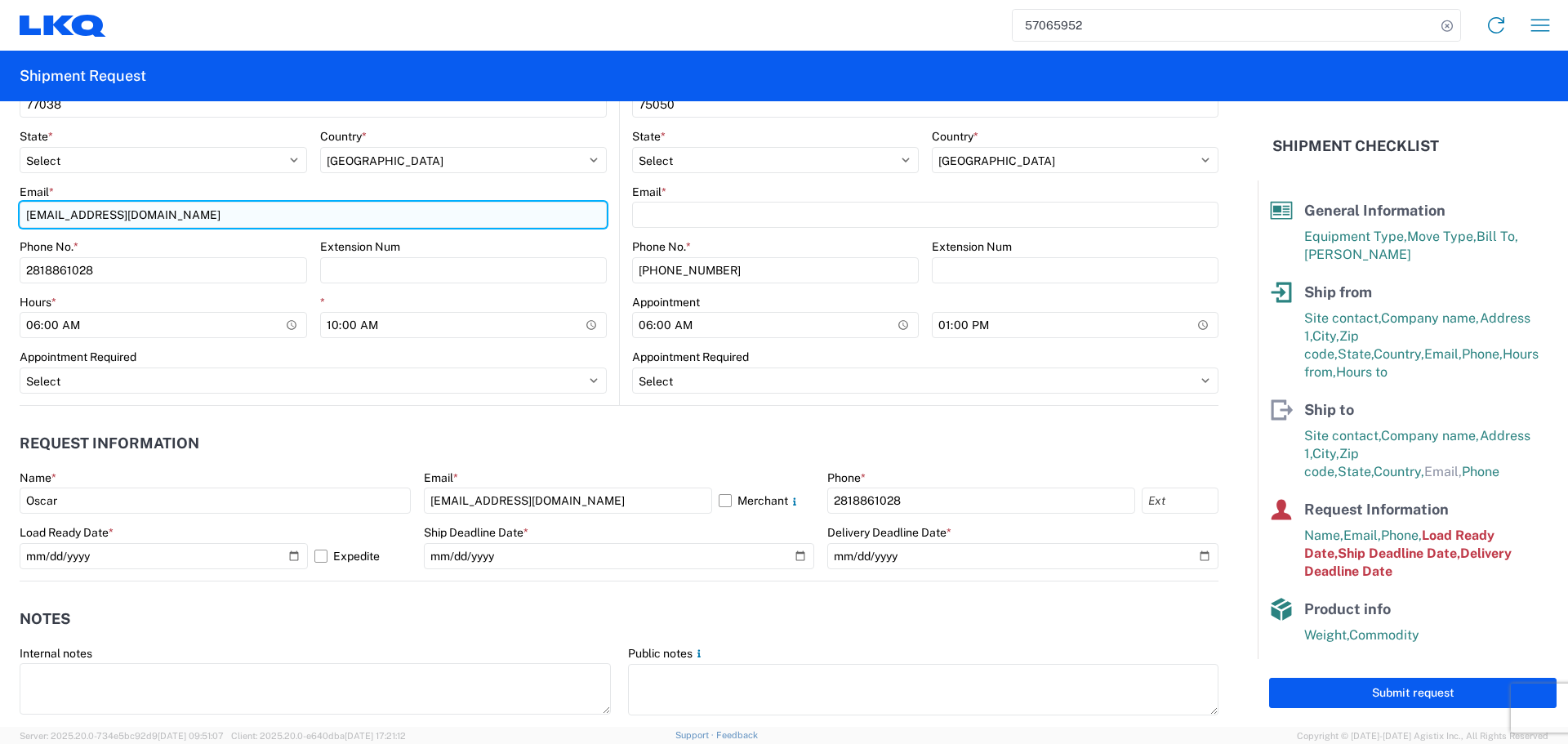
click at [54, 226] on input "acgarcia@lkqcorp.com" at bounding box center [313, 214] width 588 height 26
click at [74, 220] on input "o@lkqcorp.com" at bounding box center [313, 214] width 588 height 26
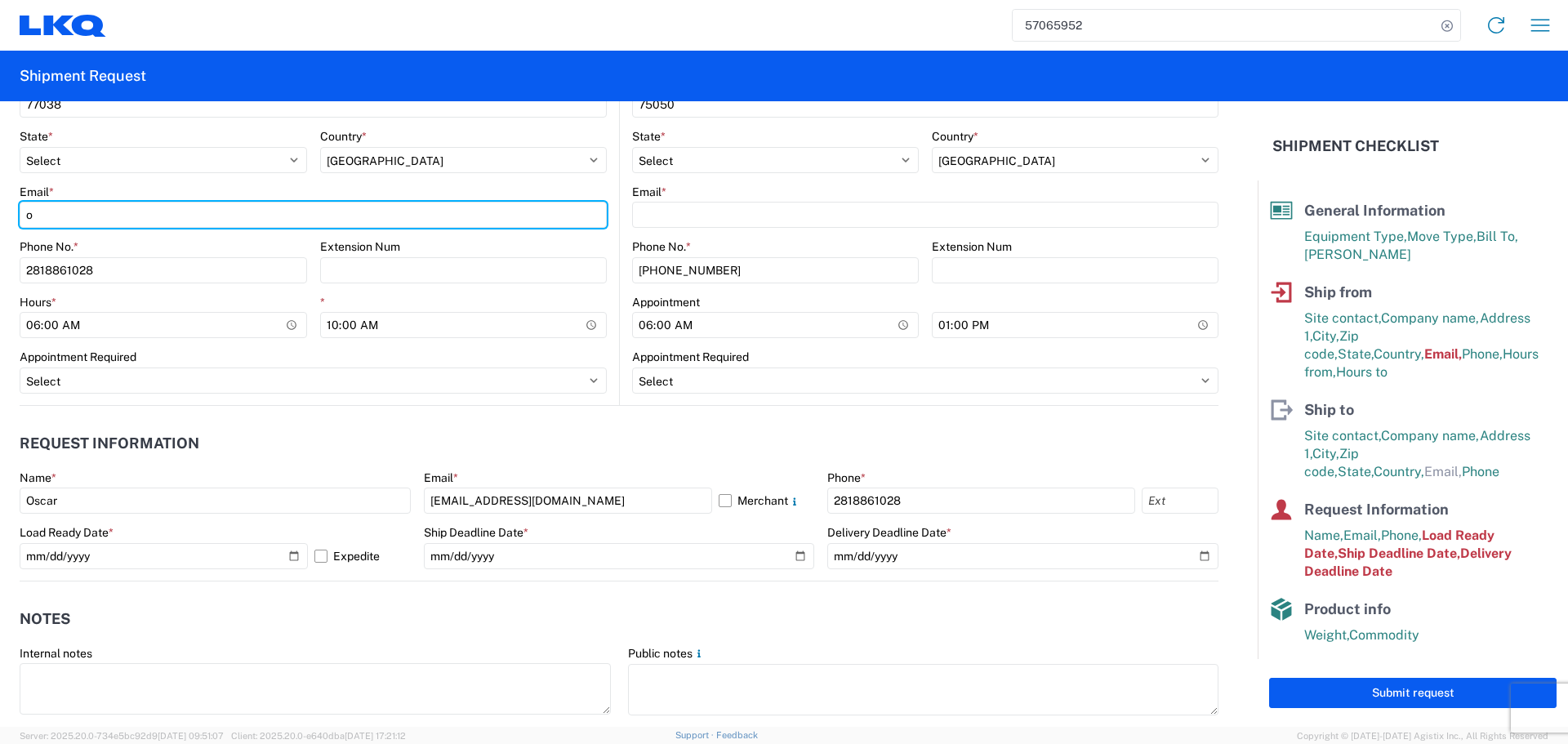
type input "oxdavila@lkqcorp.com"
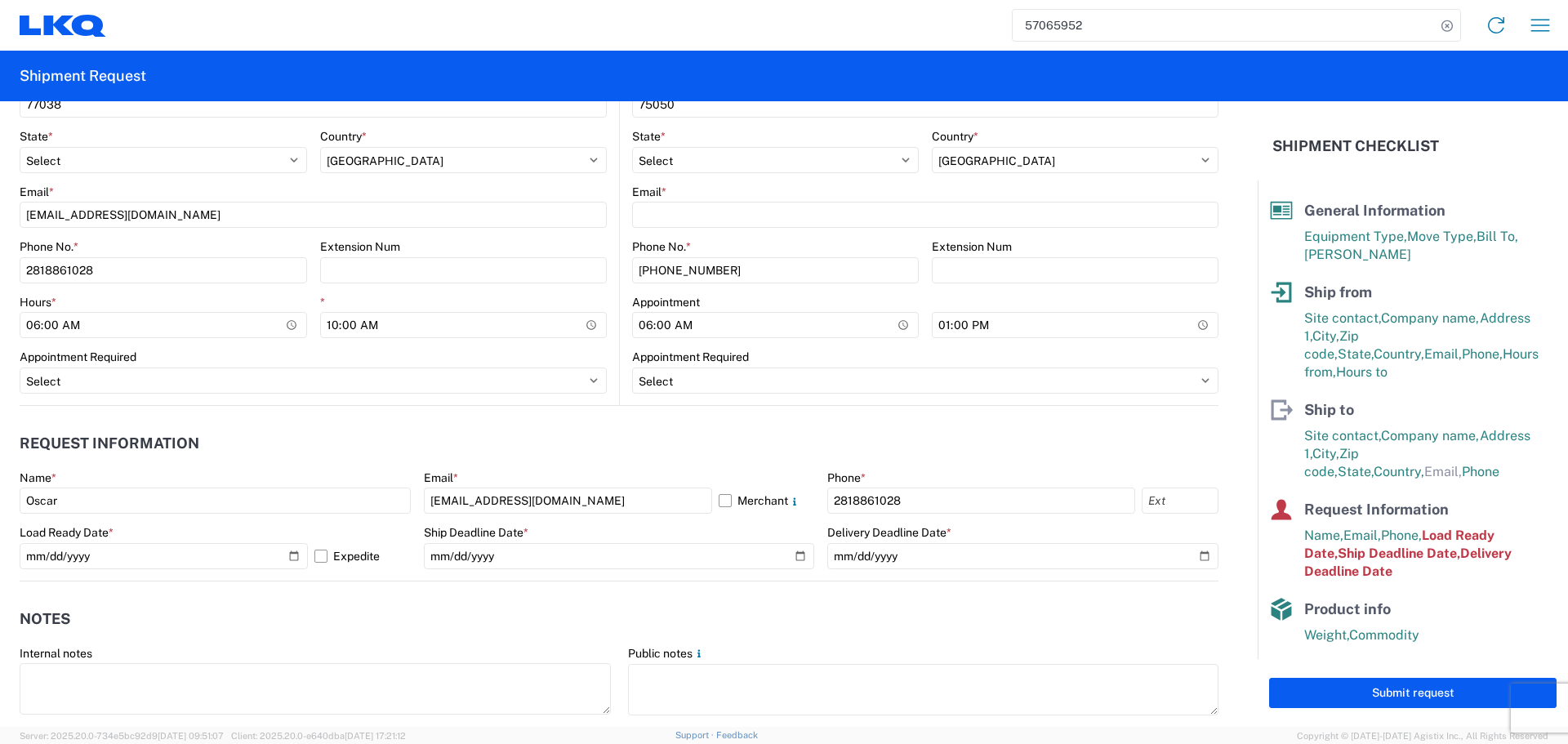
click at [388, 297] on div "*" at bounding box center [464, 302] width 287 height 15
click at [291, 558] on input "2025-10-09" at bounding box center [164, 556] width 288 height 26
type input "2025-10-16"
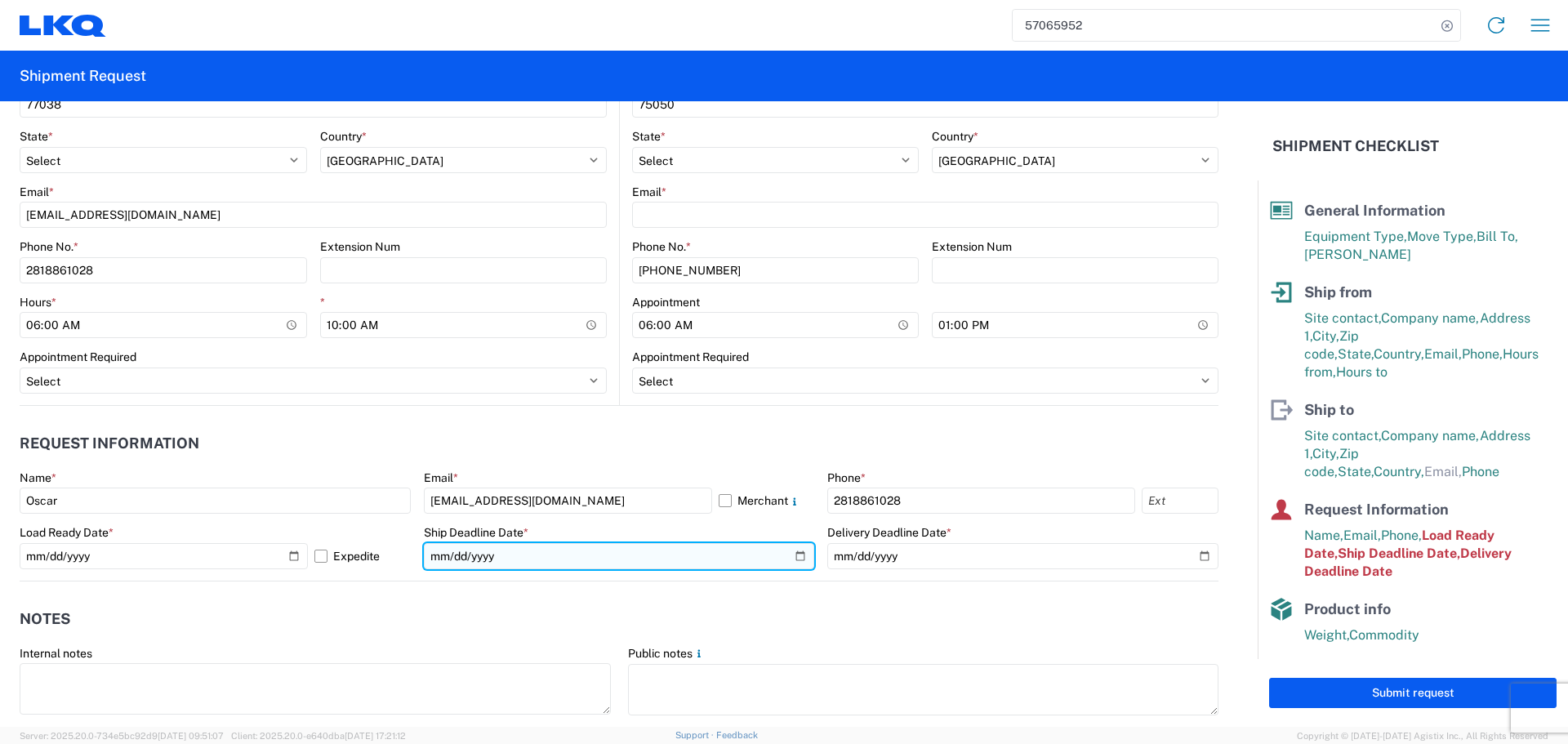
click at [792, 562] on input "2025-10-09" at bounding box center [619, 556] width 391 height 26
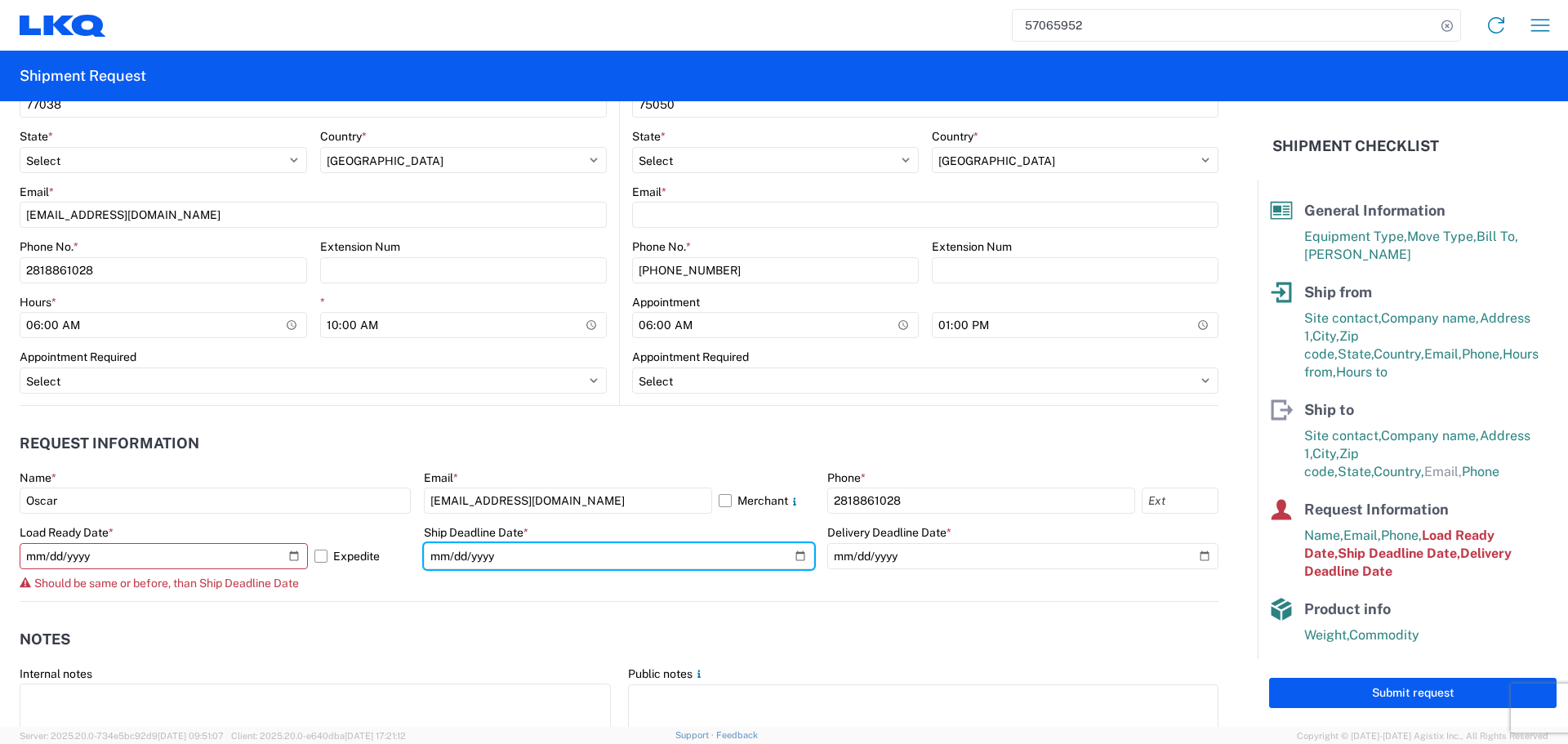
type input "2025-10-16"
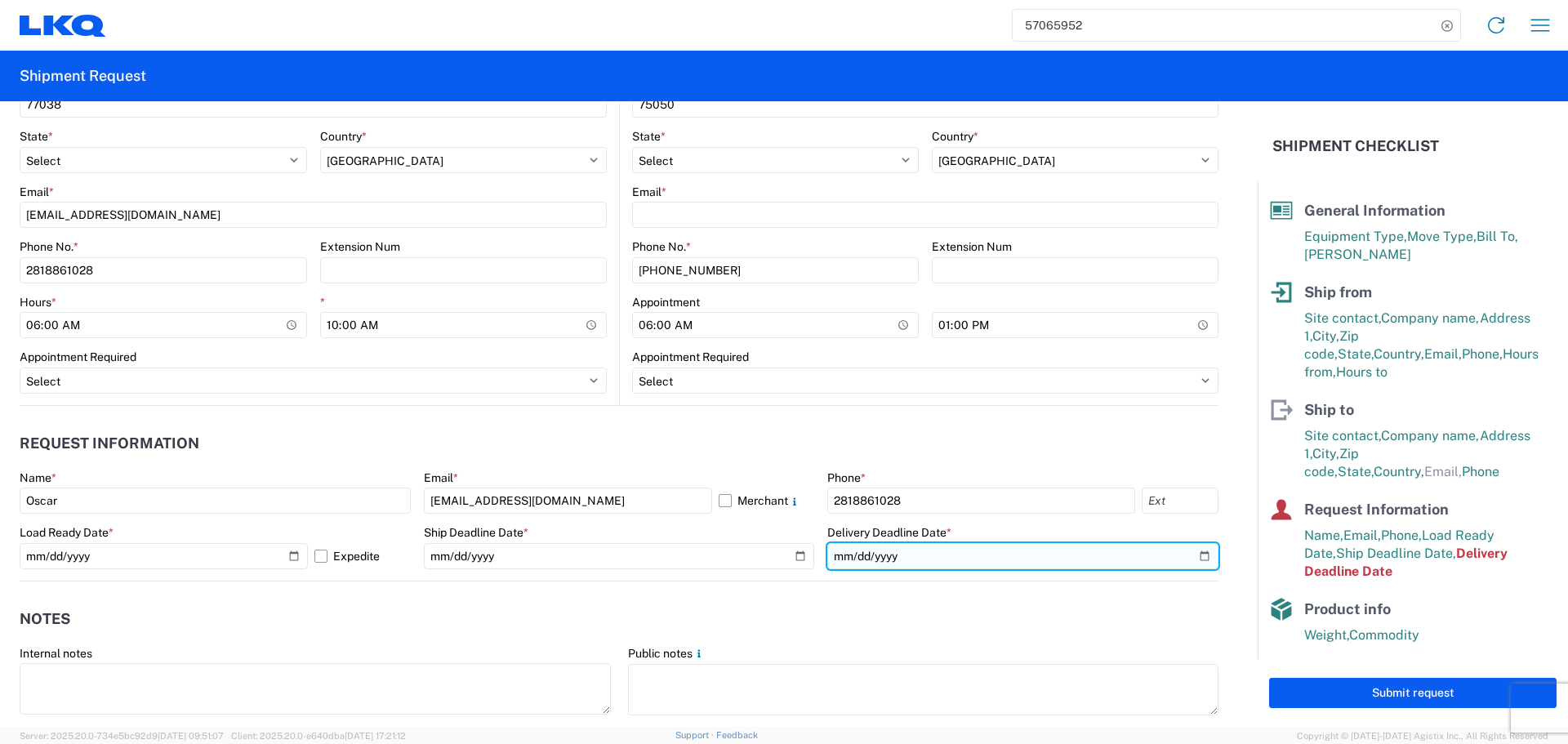
click at [1190, 551] on input "2025-10-09" at bounding box center [1023, 556] width 391 height 26
type input "2025-10-17"
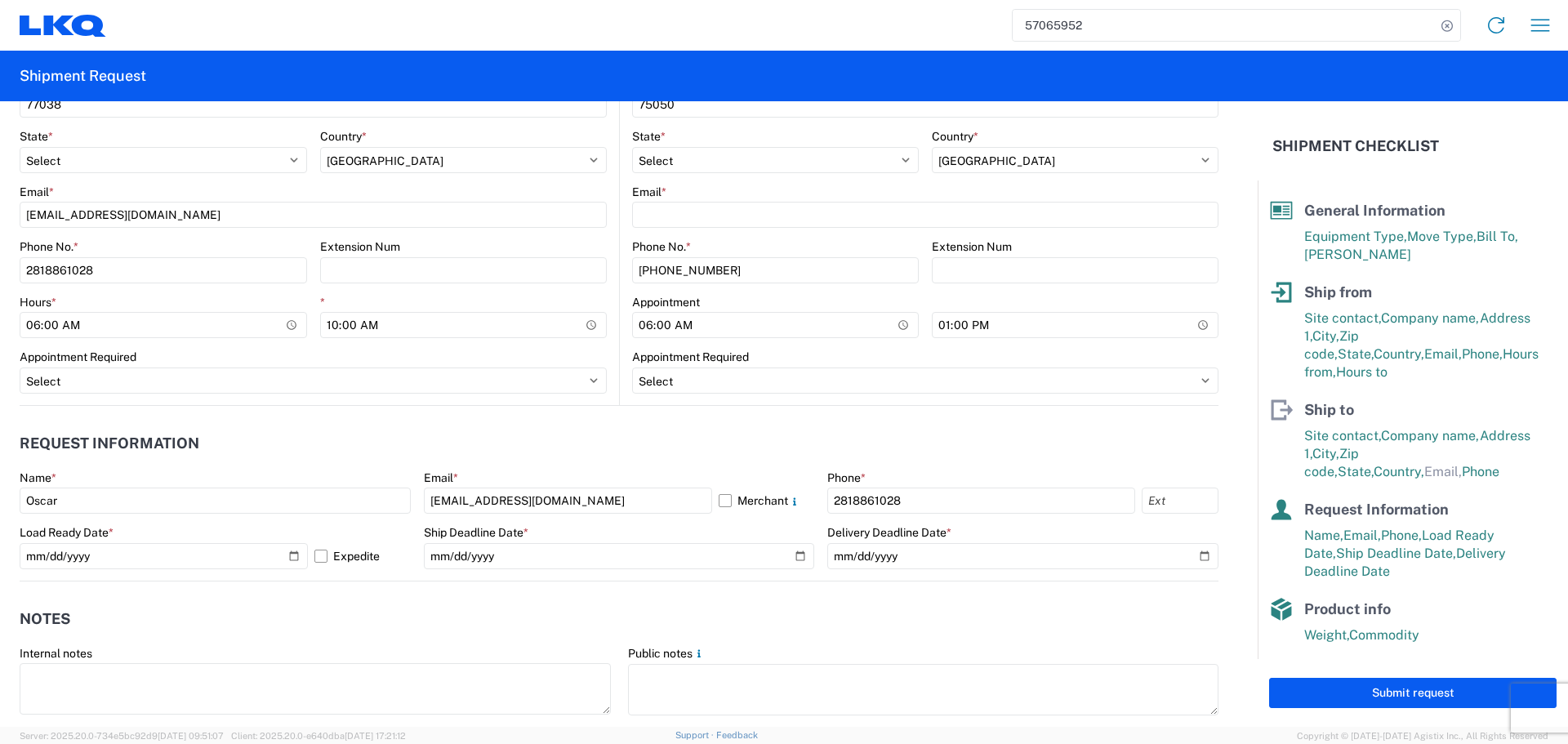
click at [593, 590] on agx-notes "Notes Internal notes Public notes Quote only" at bounding box center [619, 669] width 1199 height 176
click at [399, 426] on header "Request Information" at bounding box center [619, 445] width 1199 height 37
click at [423, 616] on header "Notes" at bounding box center [619, 620] width 1199 height 37
click at [403, 596] on agx-notes "Notes Internal notes Public notes Quote only" at bounding box center [619, 669] width 1199 height 176
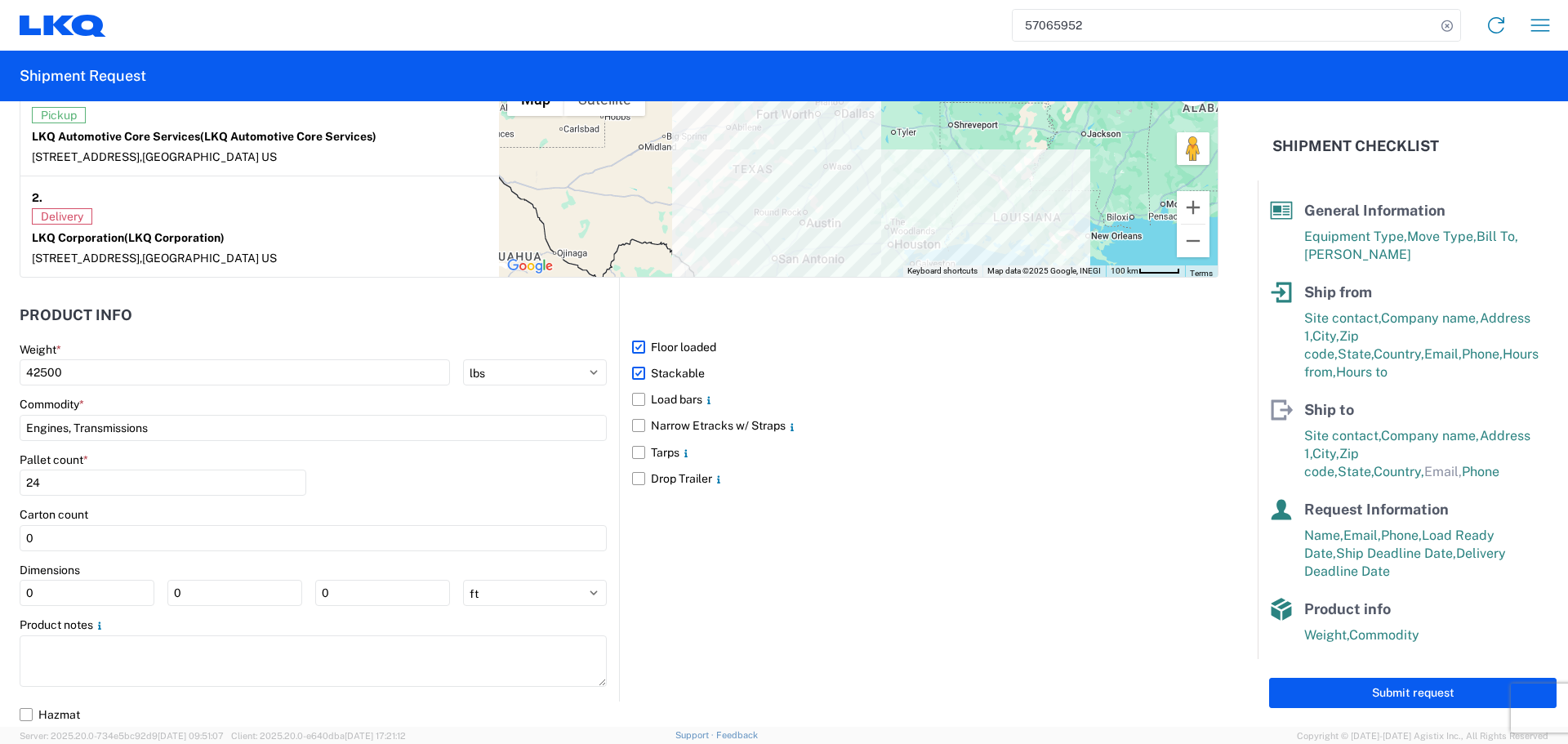
scroll to position [1431, 0]
click at [112, 589] on input "0" at bounding box center [87, 592] width 135 height 26
type input "40"
click at [226, 606] on main "Weight * 42500 kgs lbs Commodity * Engines, Transmissions Pallet count * 24 Car…" at bounding box center [319, 521] width 600 height 360
click at [207, 606] on main "Weight * 42500 kgs lbs Commodity * Engines, Transmissions Pallet count * 24 Car…" at bounding box center [319, 521] width 600 height 360
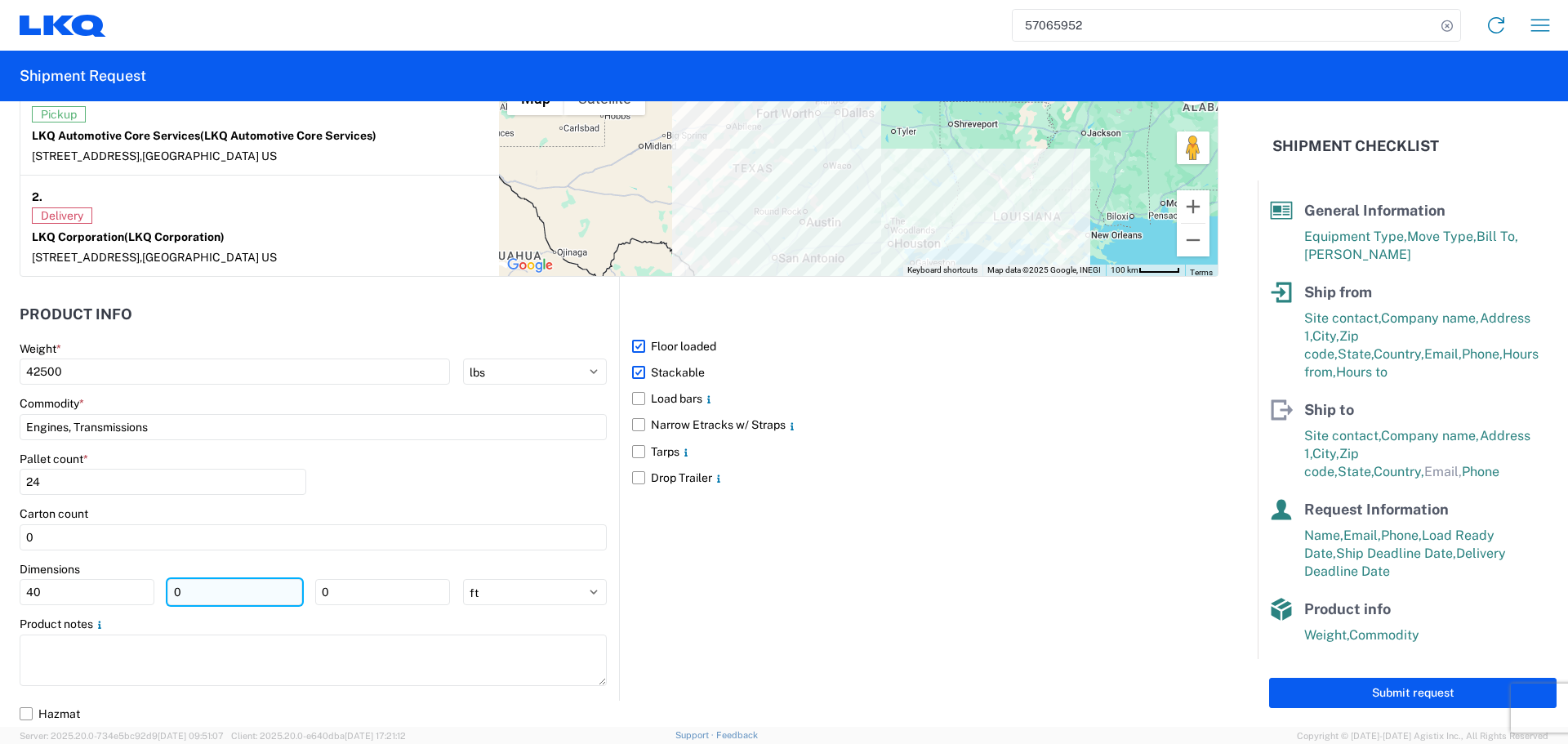
click at [212, 592] on input "0" at bounding box center [235, 592] width 135 height 26
type input "40"
click at [371, 603] on input "0" at bounding box center [383, 592] width 135 height 26
type input "36"
click at [432, 482] on div "Pallet count * 24" at bounding box center [313, 480] width 588 height 55
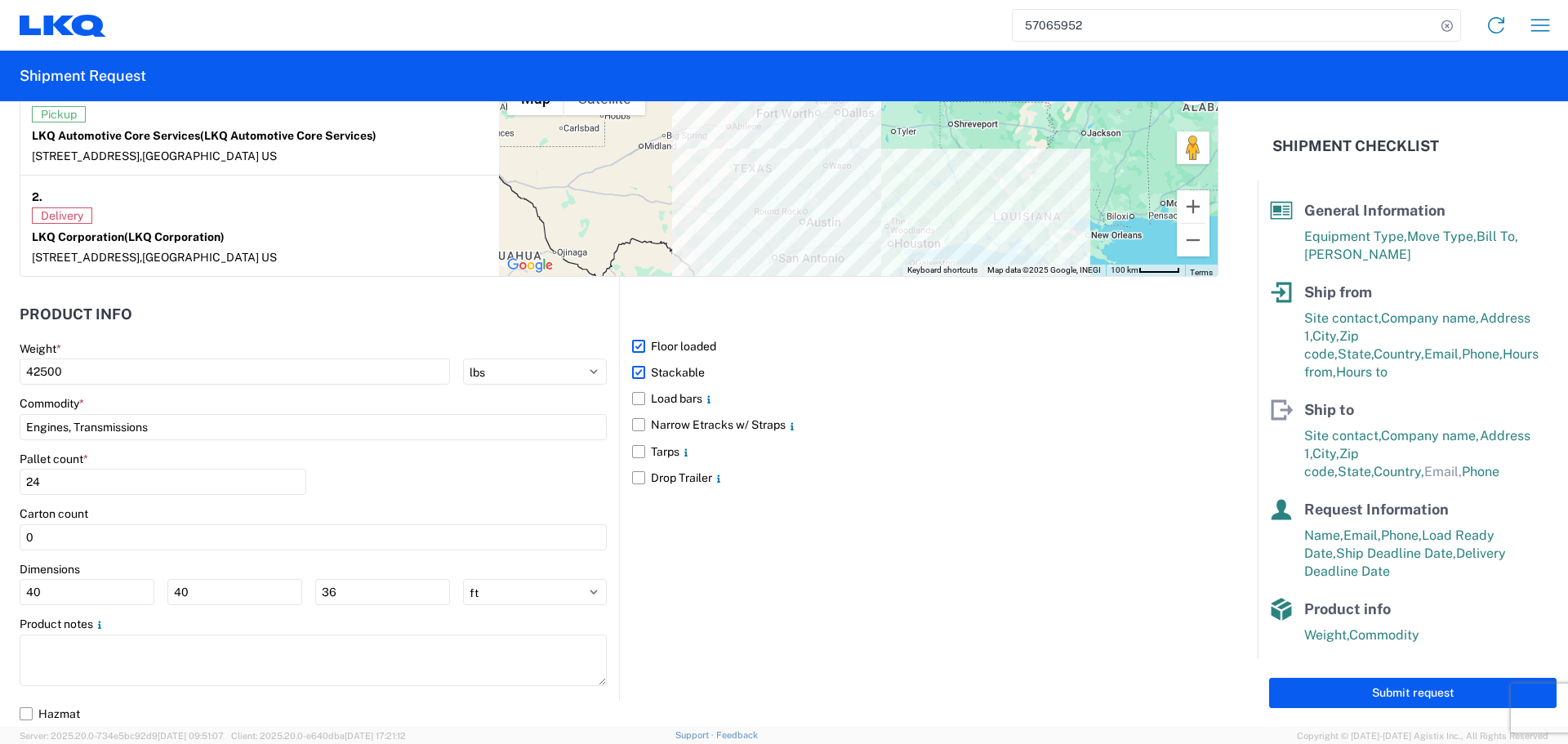
click at [438, 489] on div "Pallet count * 24" at bounding box center [313, 480] width 588 height 55
click at [424, 506] on div "Pallet count * 24" at bounding box center [313, 480] width 588 height 55
click at [428, 493] on div "Pallet count * 24" at bounding box center [313, 480] width 588 height 55
click at [407, 482] on div "Pallet count * 24" at bounding box center [313, 480] width 588 height 55
click at [412, 477] on div "Pallet count * 24" at bounding box center [313, 480] width 588 height 55
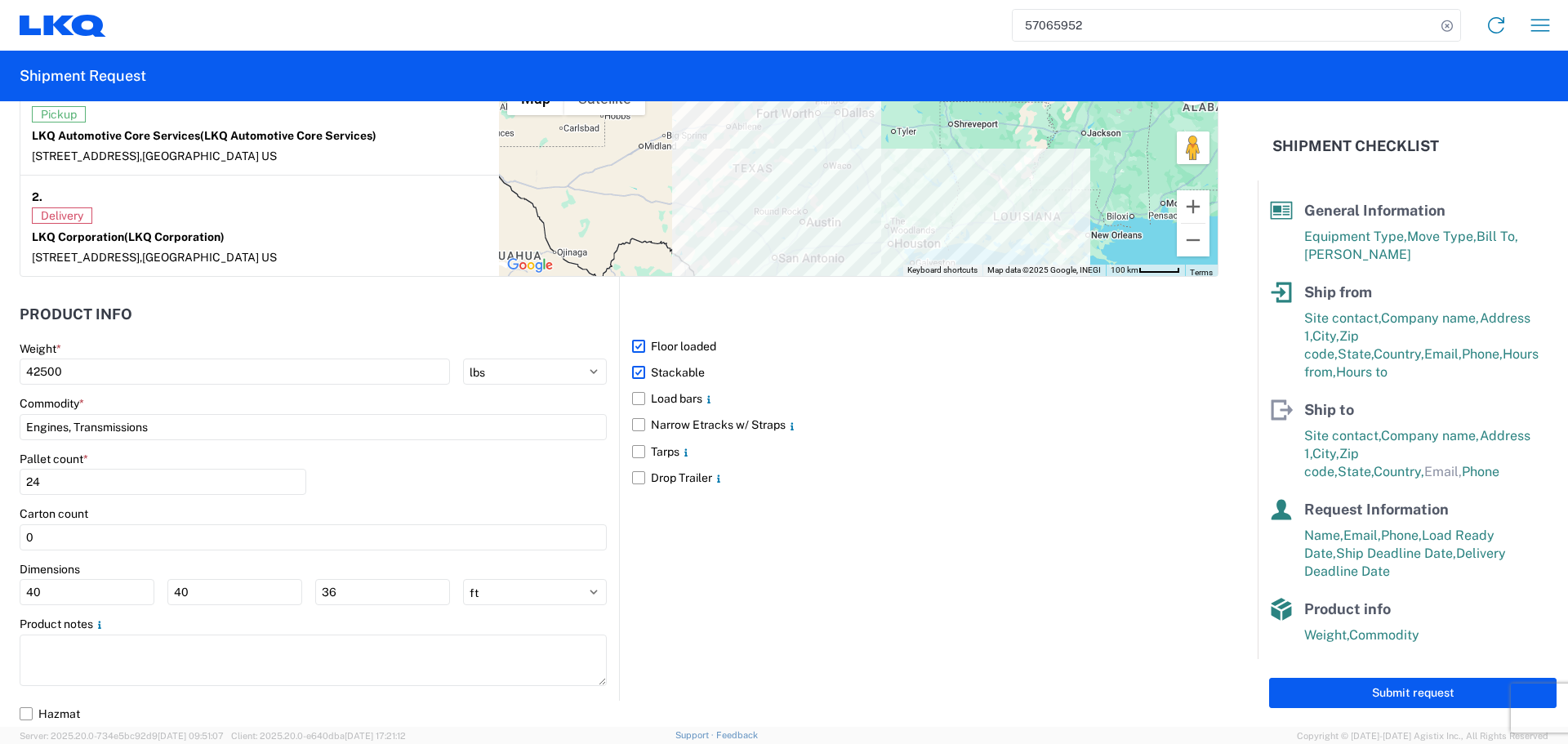
click at [358, 479] on div "Pallet count * 24" at bounding box center [313, 480] width 588 height 55
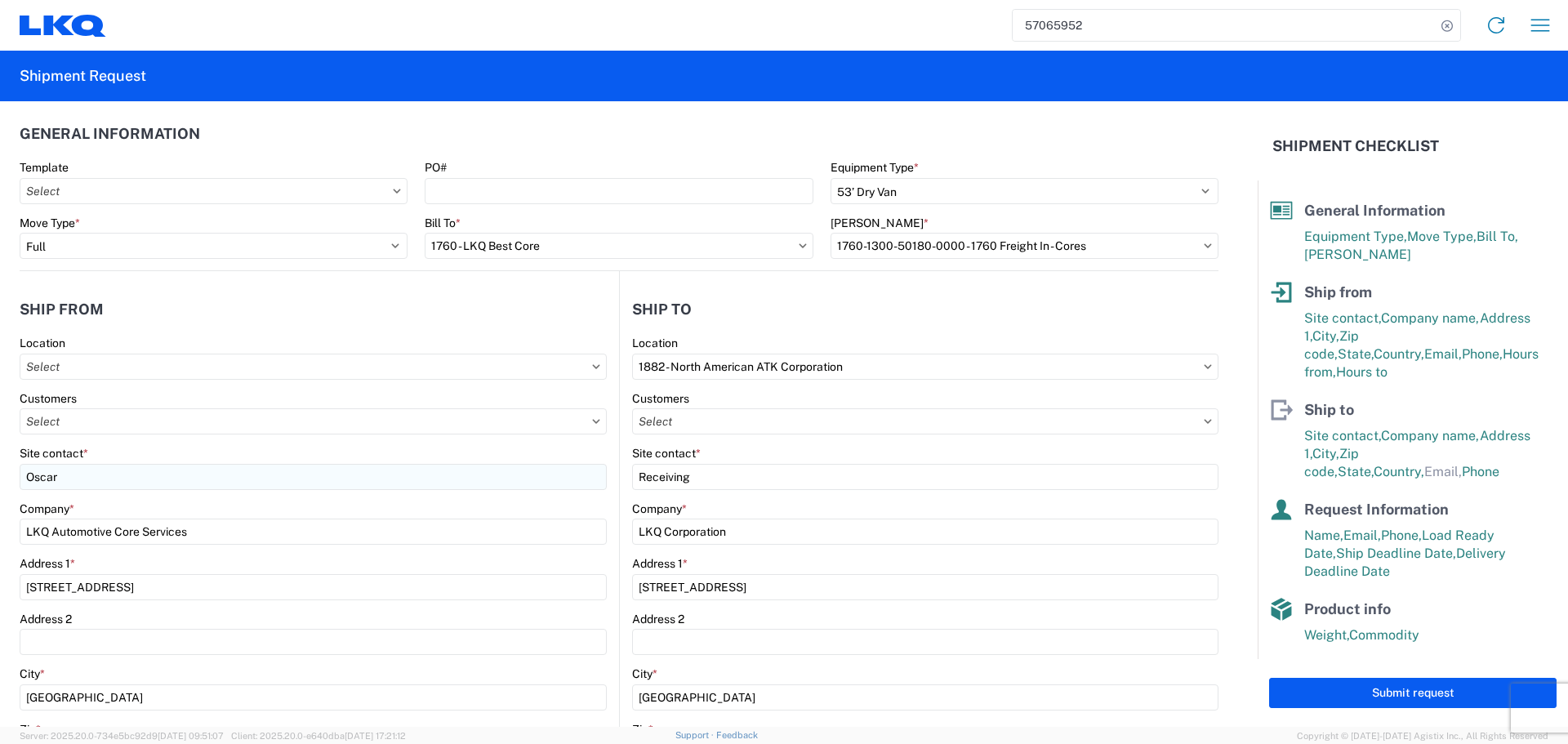
scroll to position [0, 0]
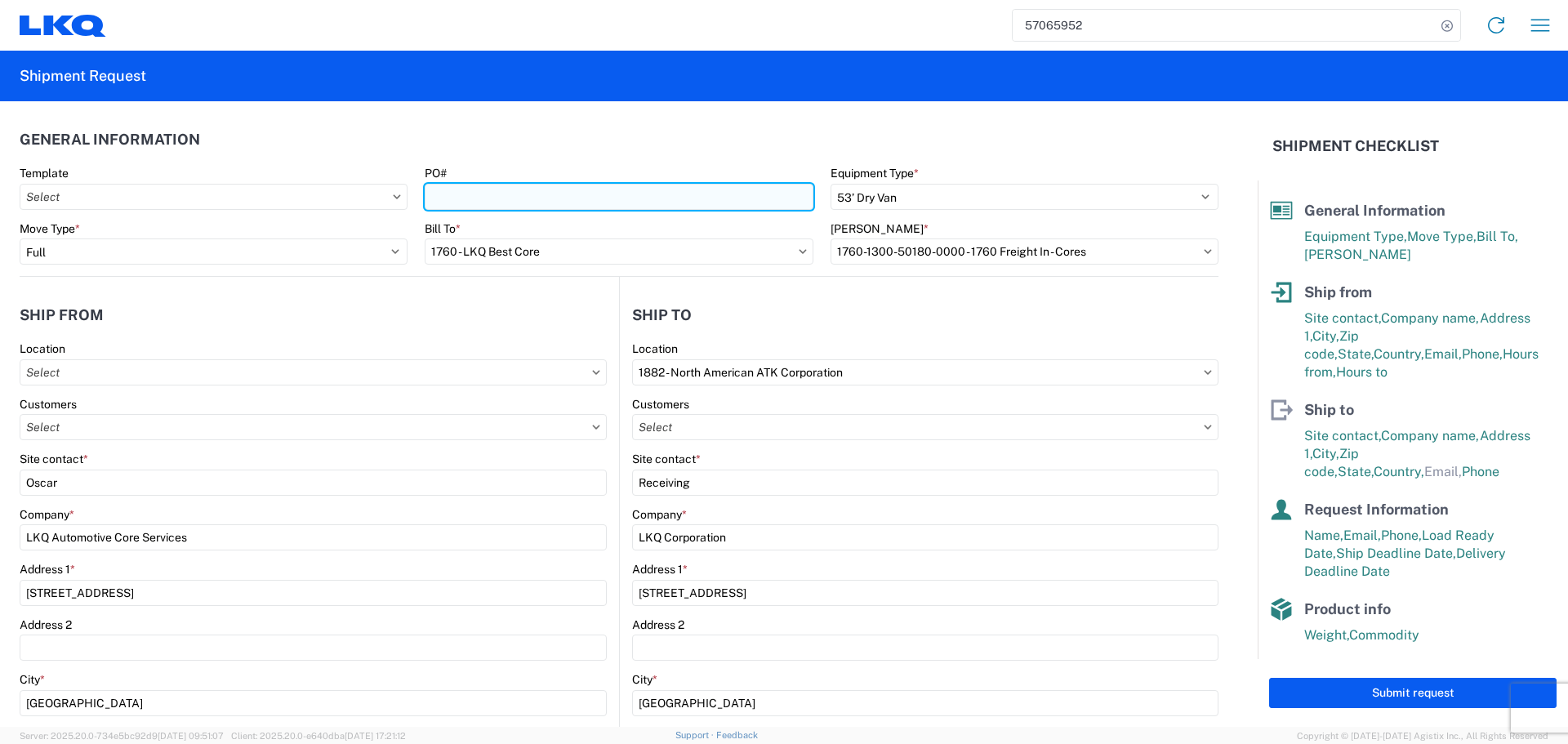
click at [495, 193] on input "PO#" at bounding box center [619, 197] width 388 height 26
click at [503, 194] on input "PO#" at bounding box center [619, 197] width 388 height 26
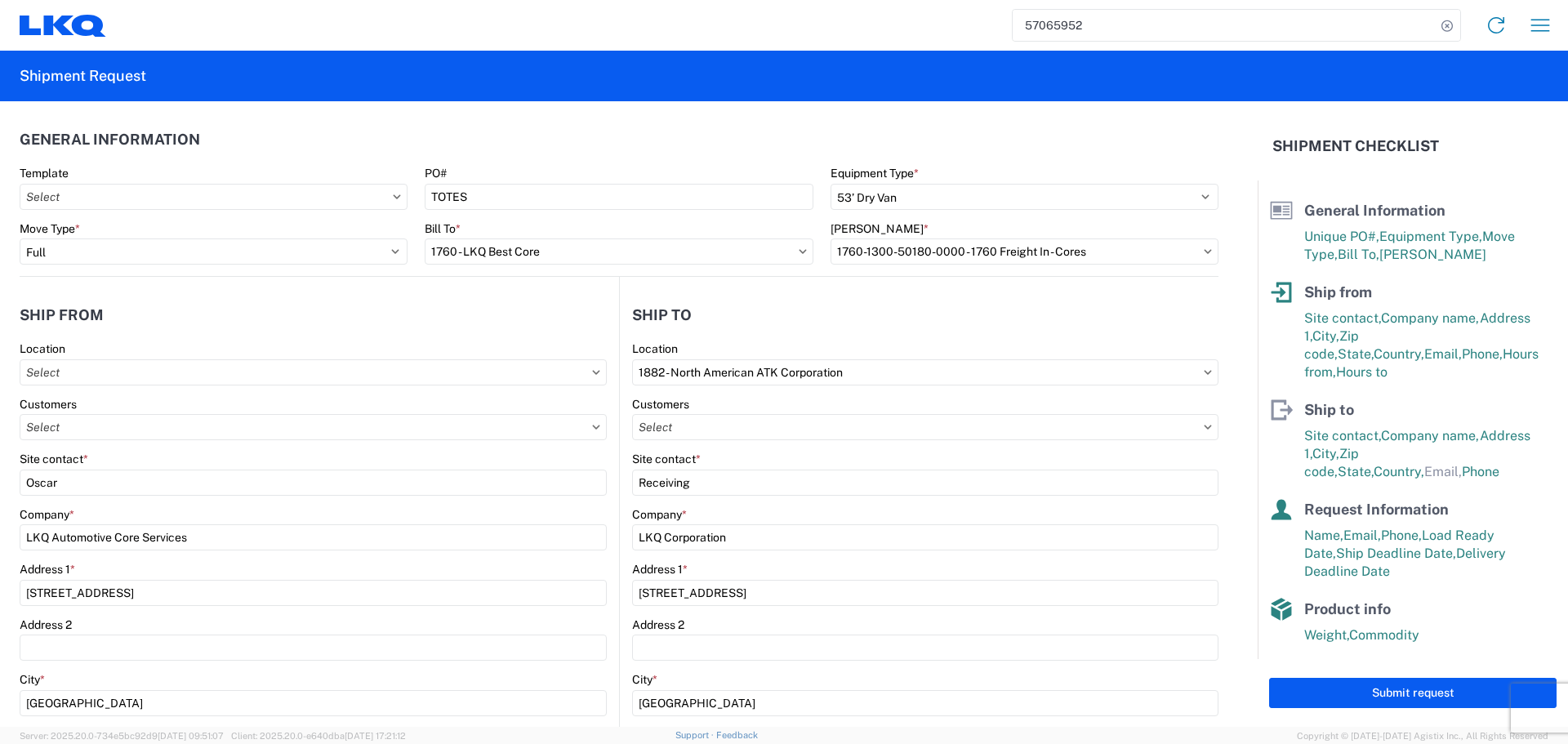
click at [468, 119] on agx-general-info "General Information Template PO# TOTES Equipment Type * Select 53’ Dry Van Flat…" at bounding box center [619, 189] width 1199 height 176
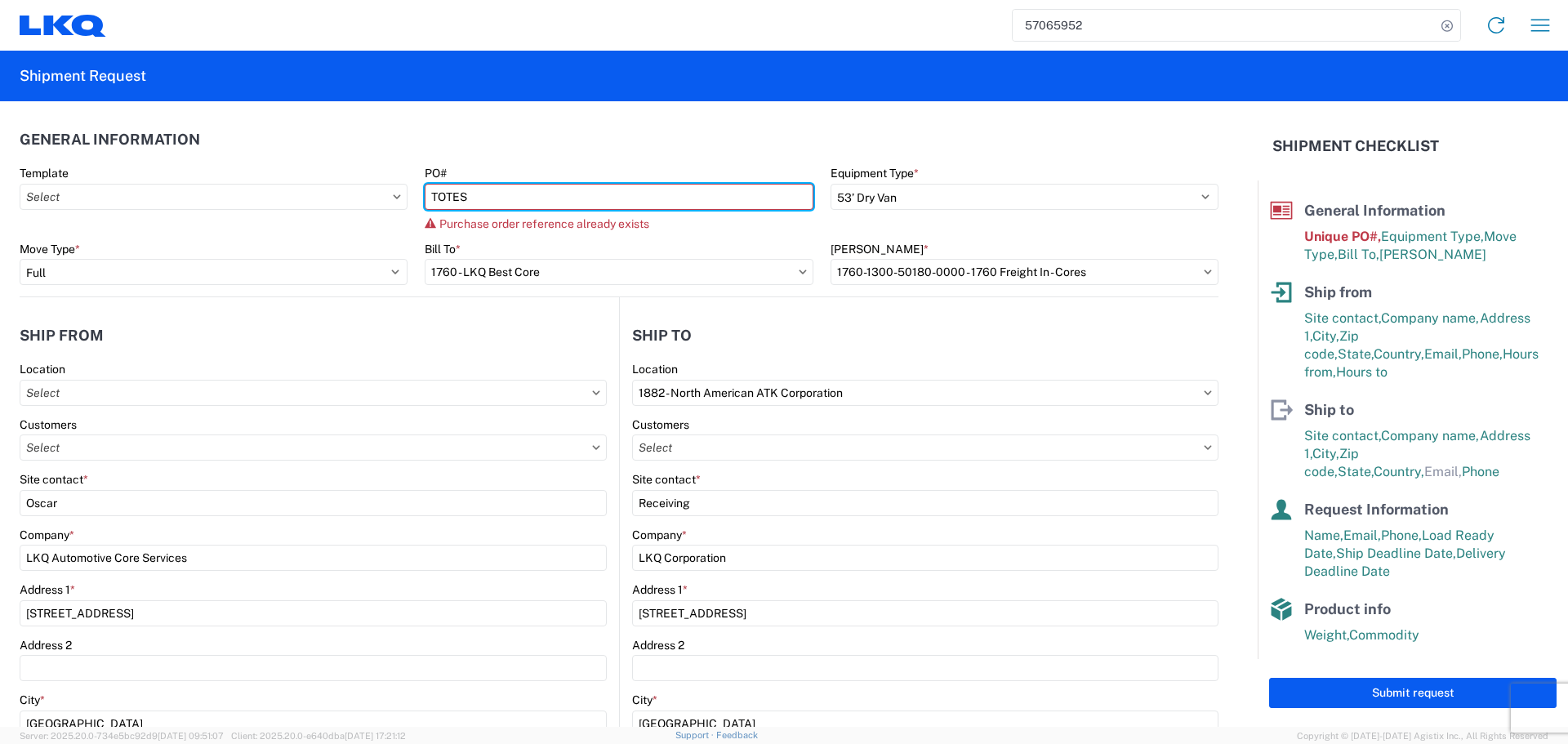
drag, startPoint x: 538, startPoint y: 190, endPoint x: 504, endPoint y: 210, distance: 39.4
click at [538, 190] on input "TOTES" at bounding box center [619, 197] width 388 height 26
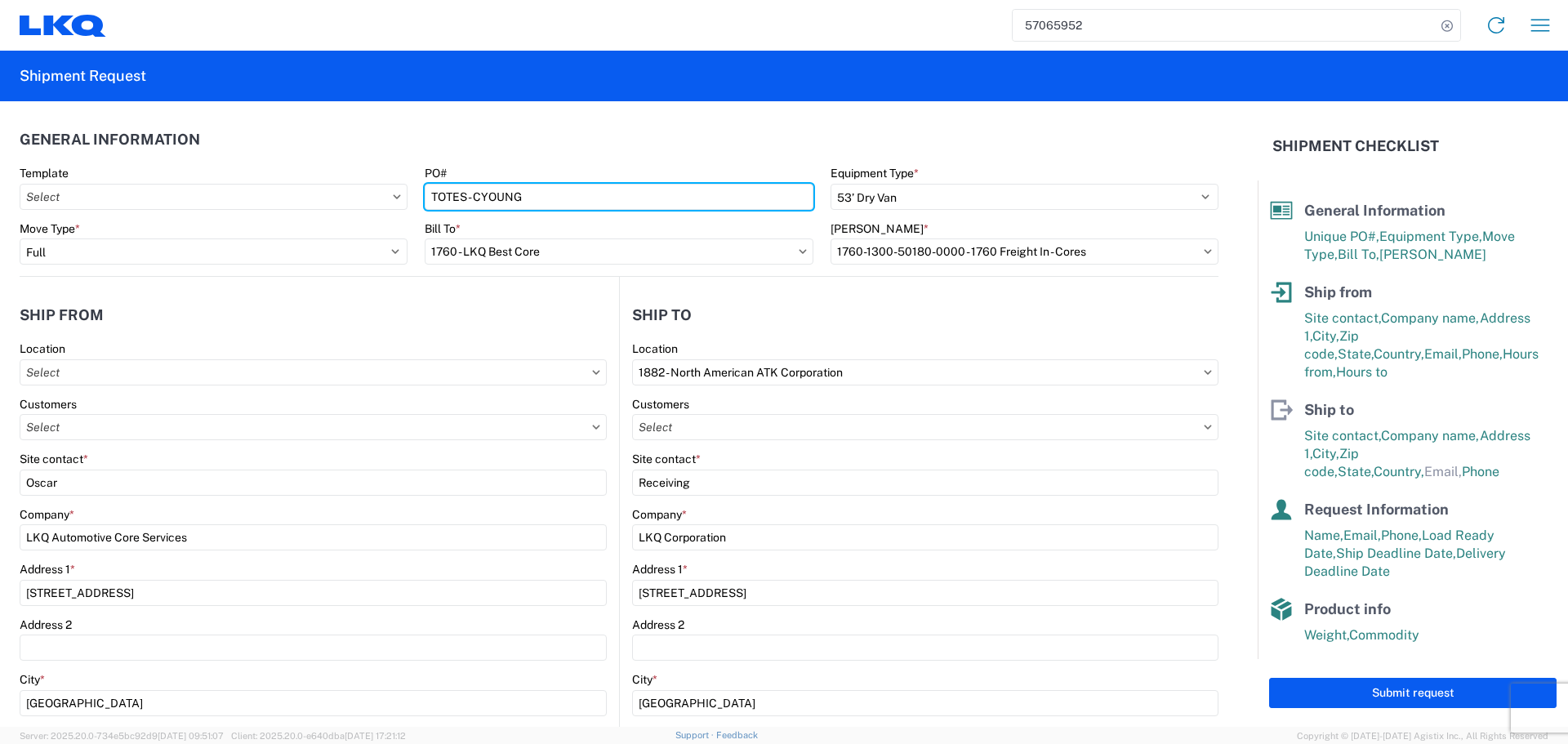
type input "TOTES - CYOUNG"
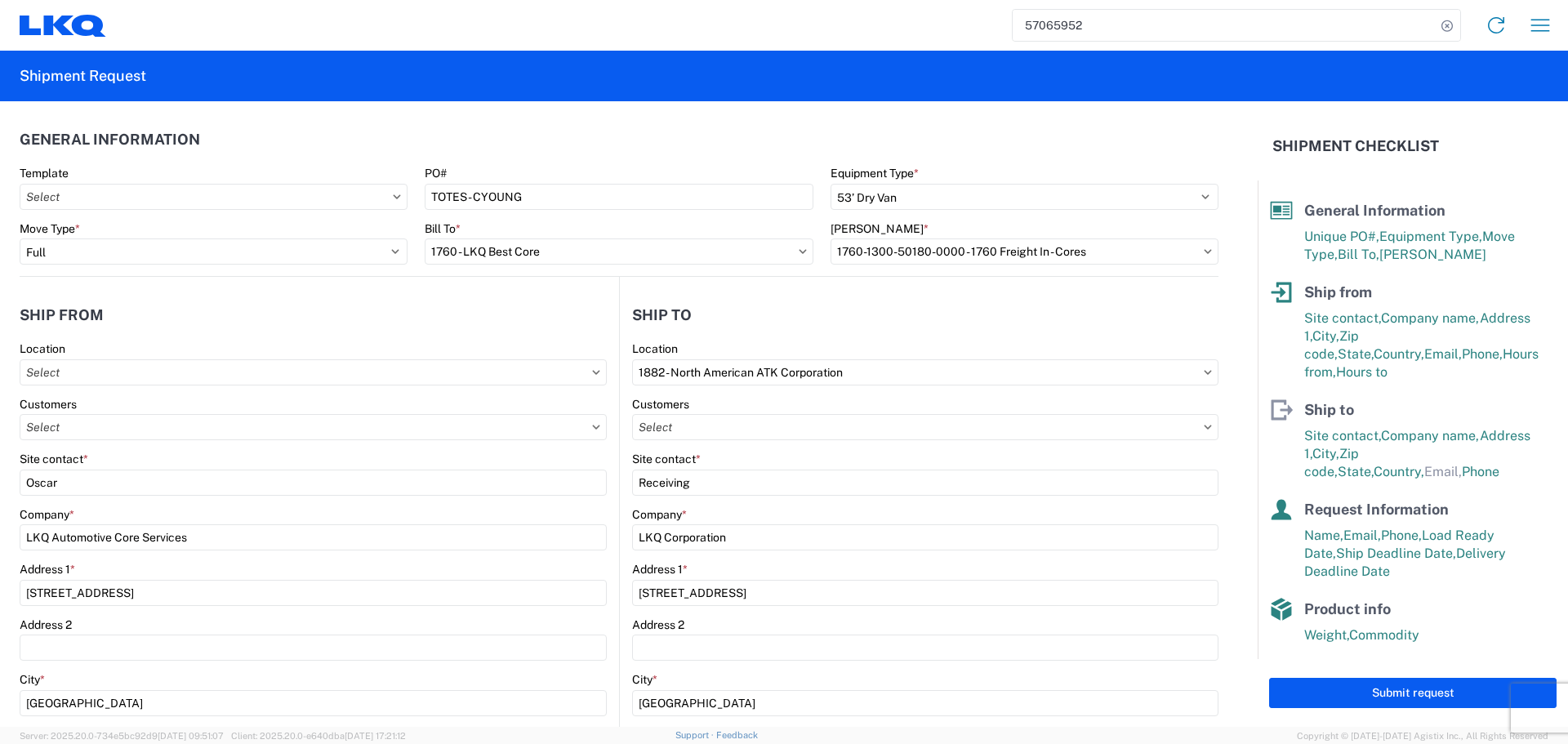
click at [568, 145] on header "General Information" at bounding box center [619, 140] width 1199 height 37
click at [603, 160] on agx-form-section "General Information Template PO# TOTES - CYOUNG Equipment Type * Select 53’ Dry…" at bounding box center [619, 199] width 1199 height 155
click at [524, 313] on header "Ship from" at bounding box center [319, 315] width 600 height 37
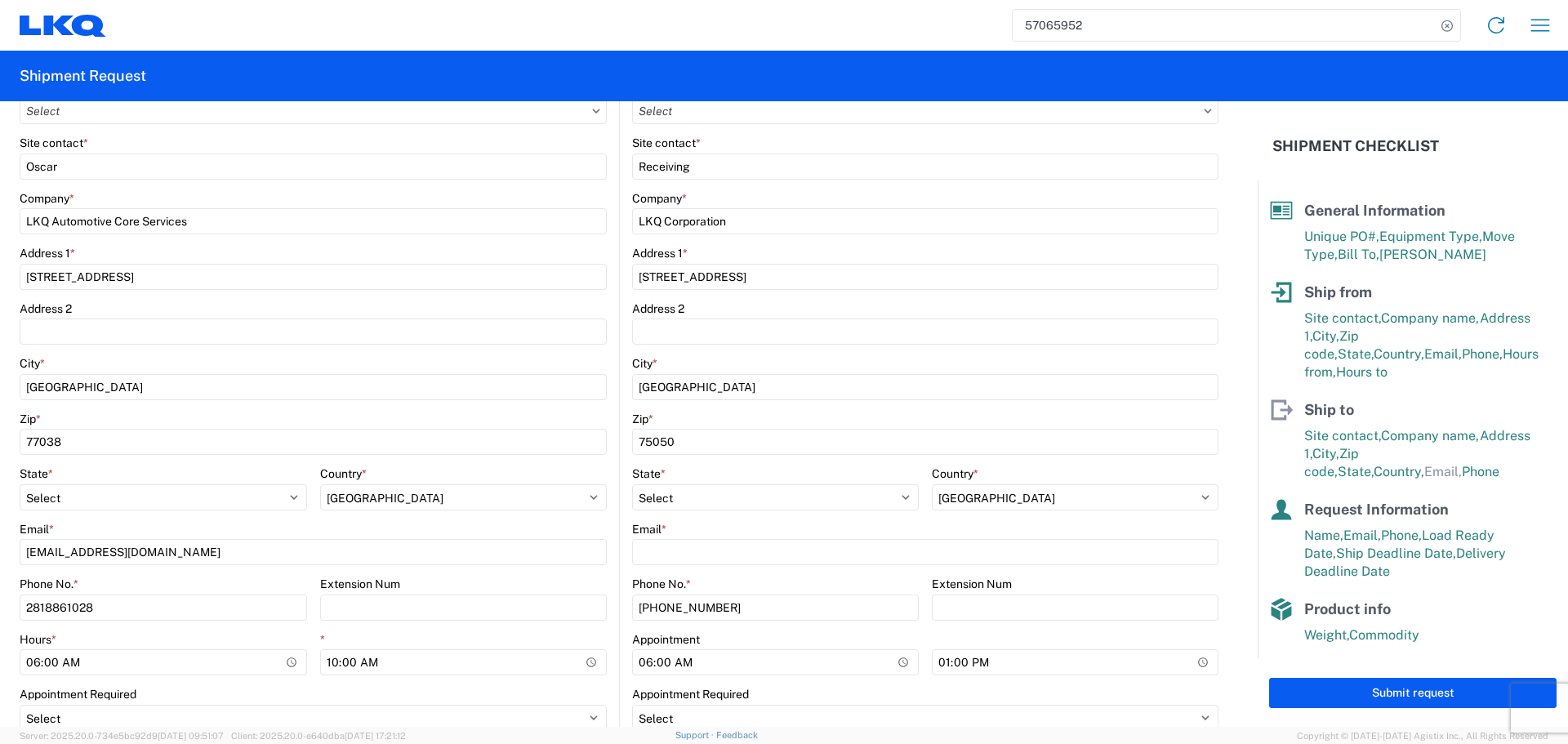
scroll to position [327, 0]
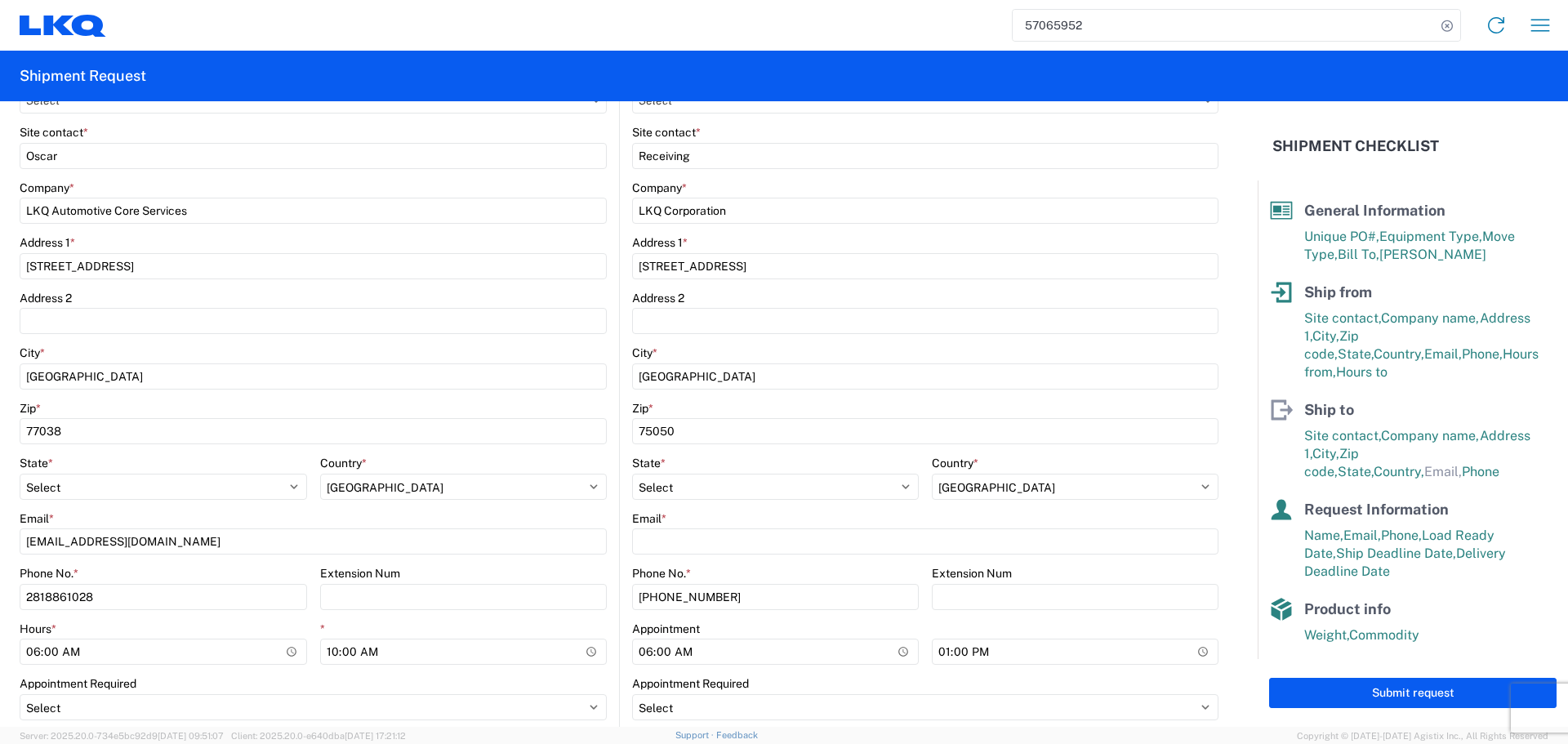
click at [591, 345] on agx-form-control-wrapper-v2 "Address 2" at bounding box center [313, 319] width 588 height 55
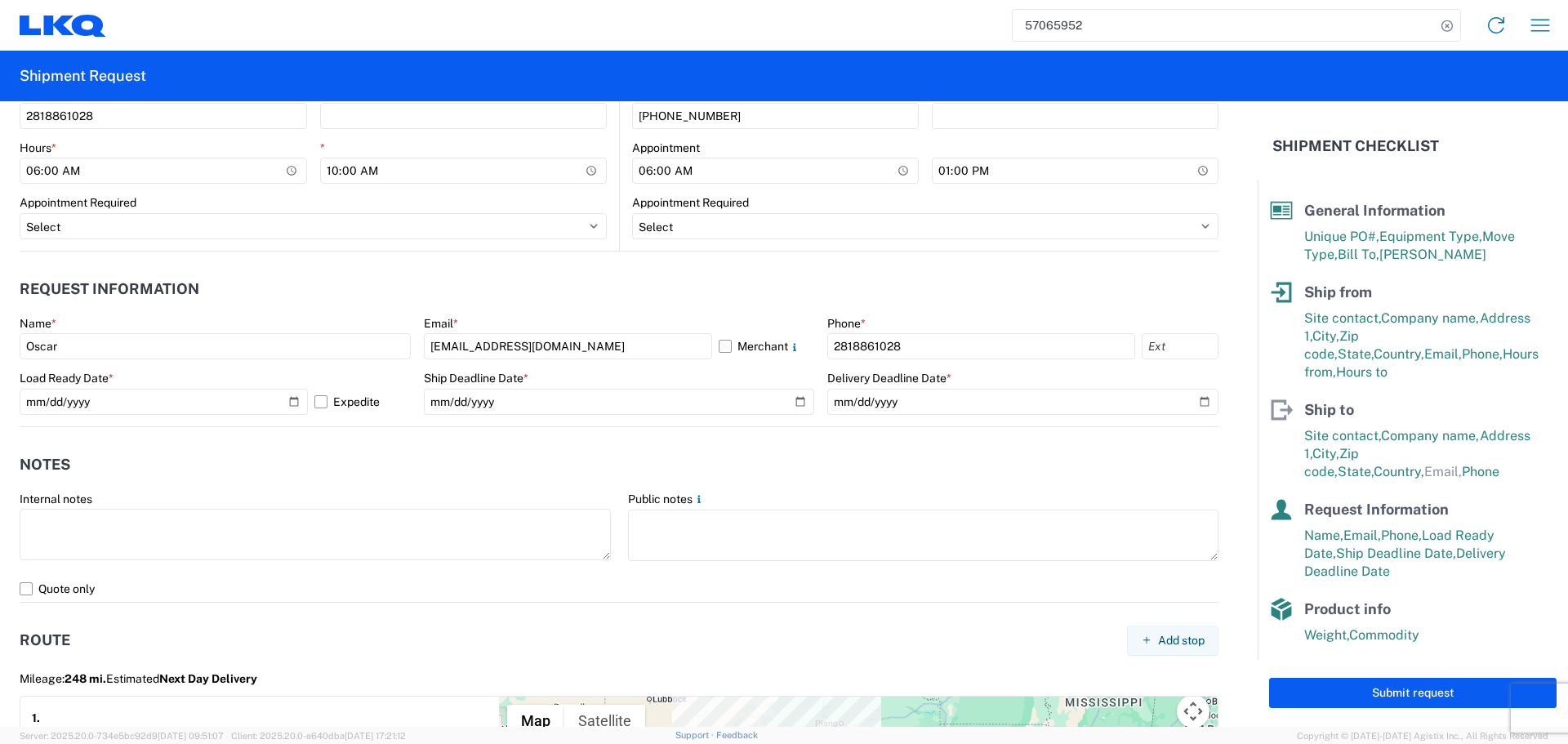
scroll to position [817, 0]
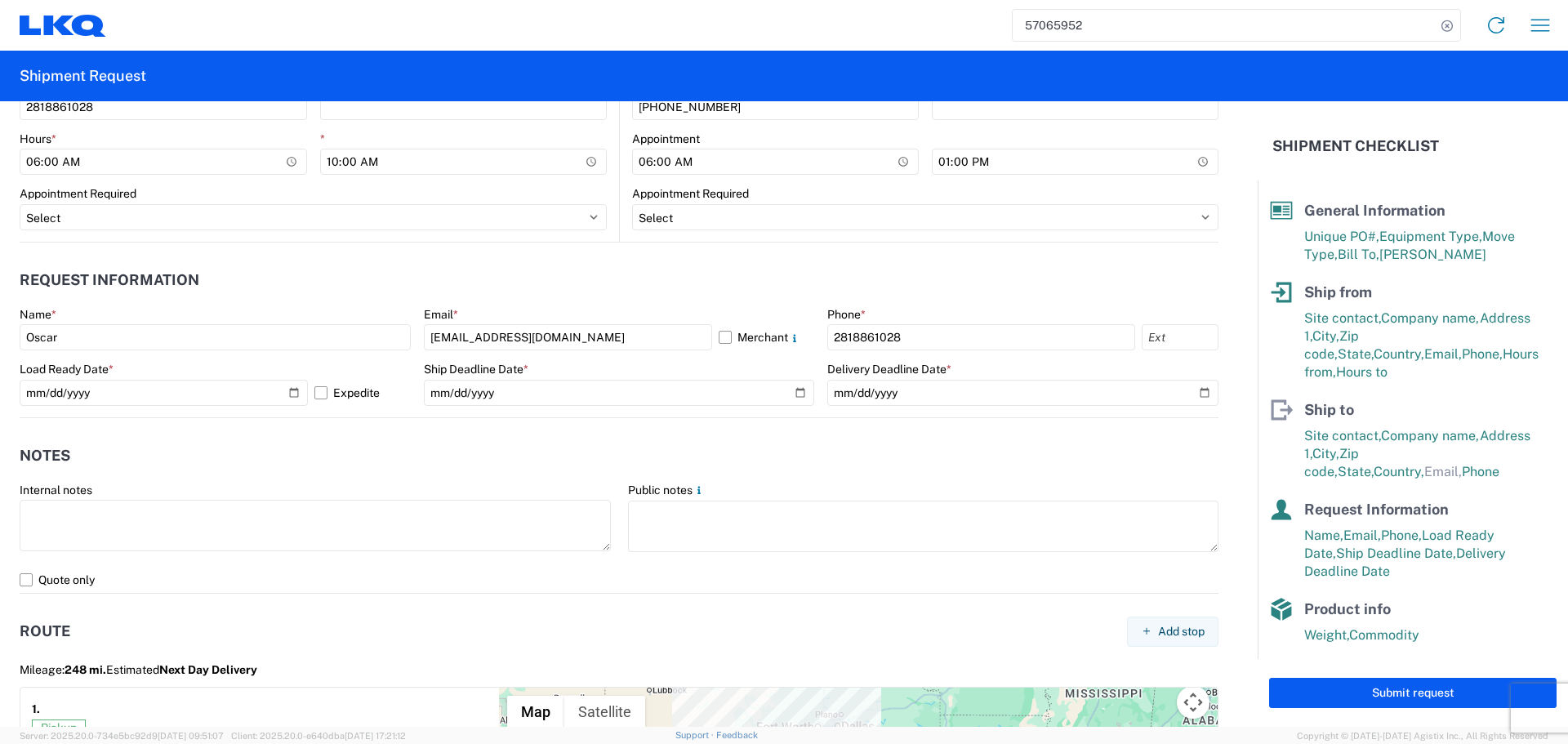
click at [782, 448] on header "Notes" at bounding box center [619, 457] width 1199 height 37
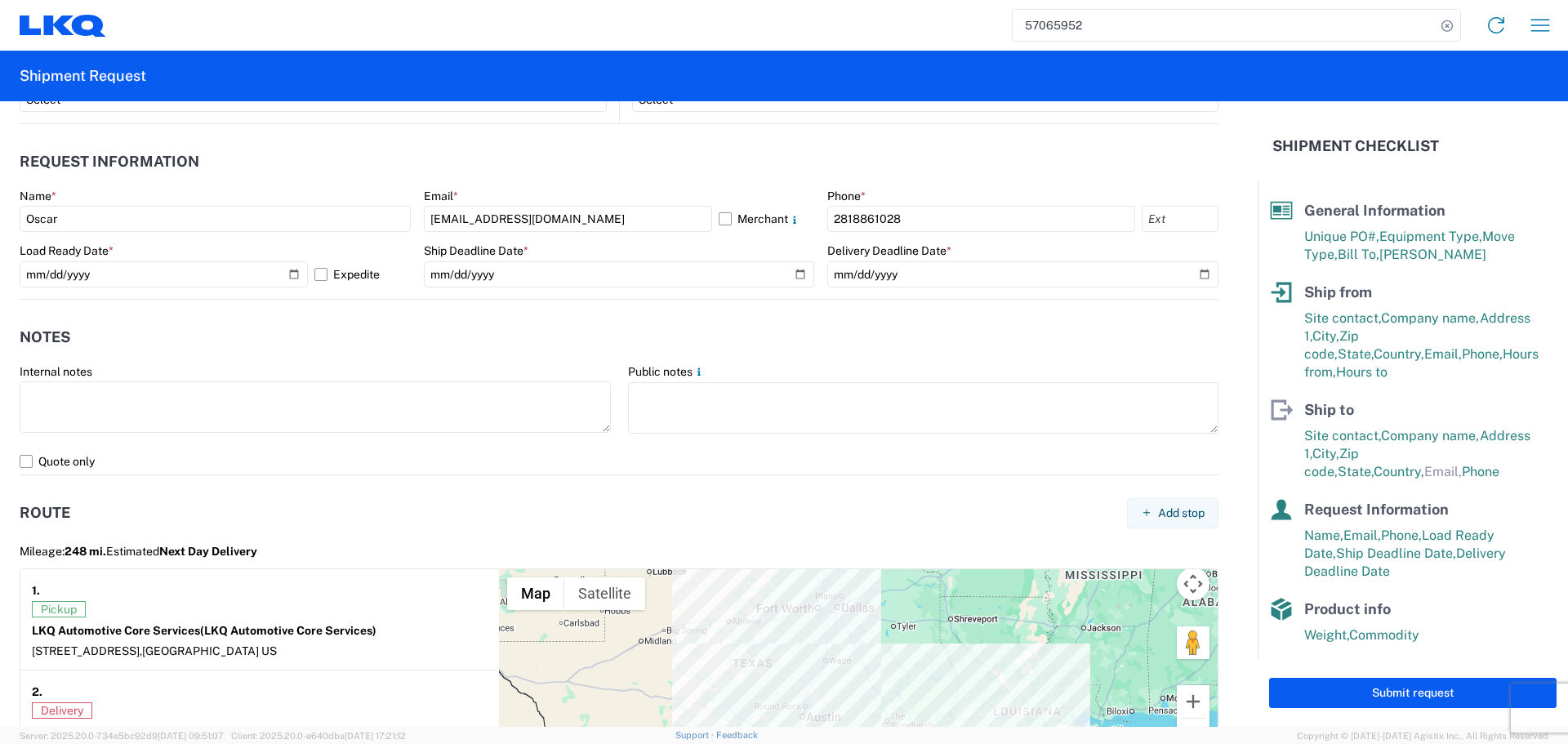
scroll to position [859, 0]
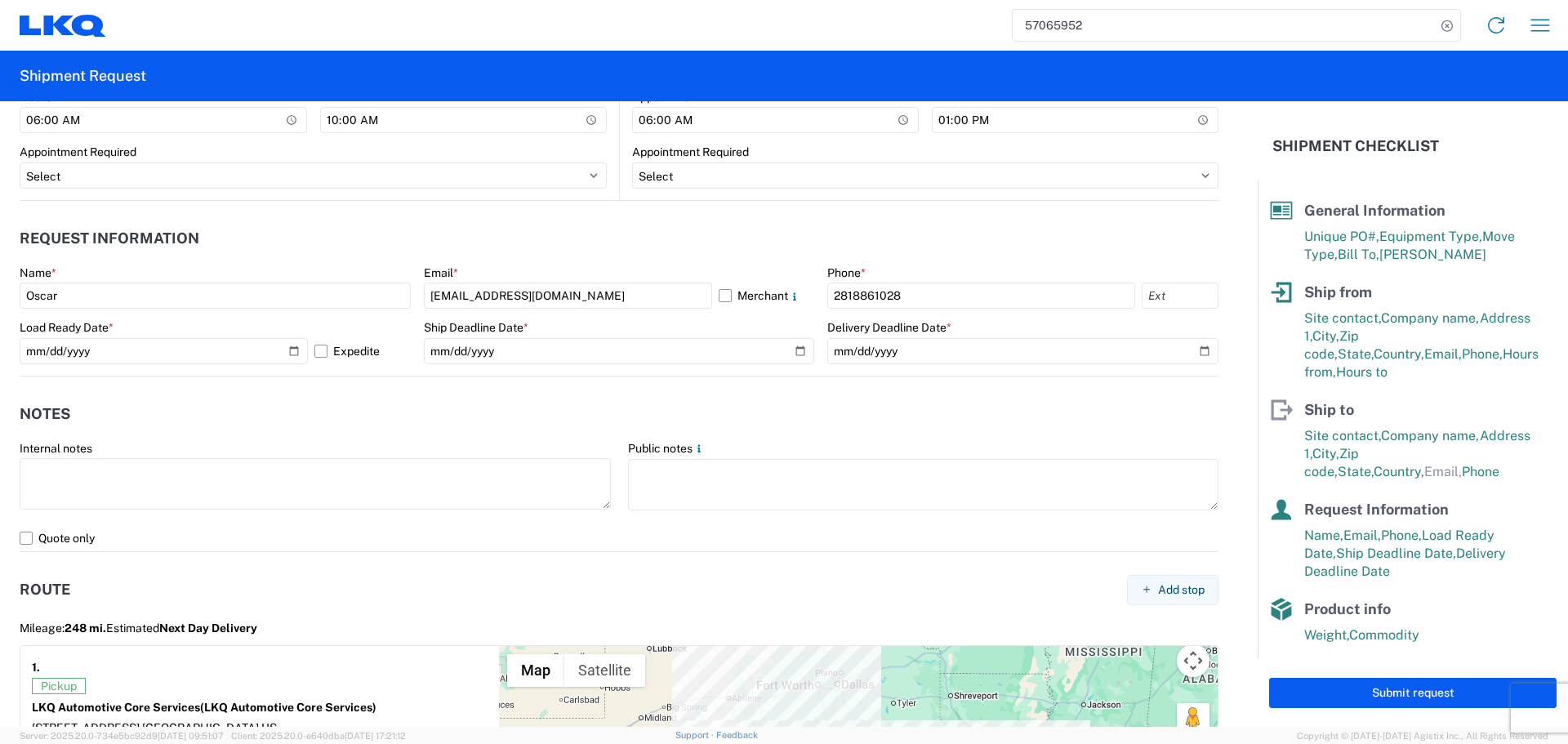
click at [885, 436] on agx-form-section "Notes Internal notes Public notes Quote only" at bounding box center [619, 474] width 1199 height 155
click at [1380, 687] on button "Submit request" at bounding box center [1413, 693] width 287 height 30
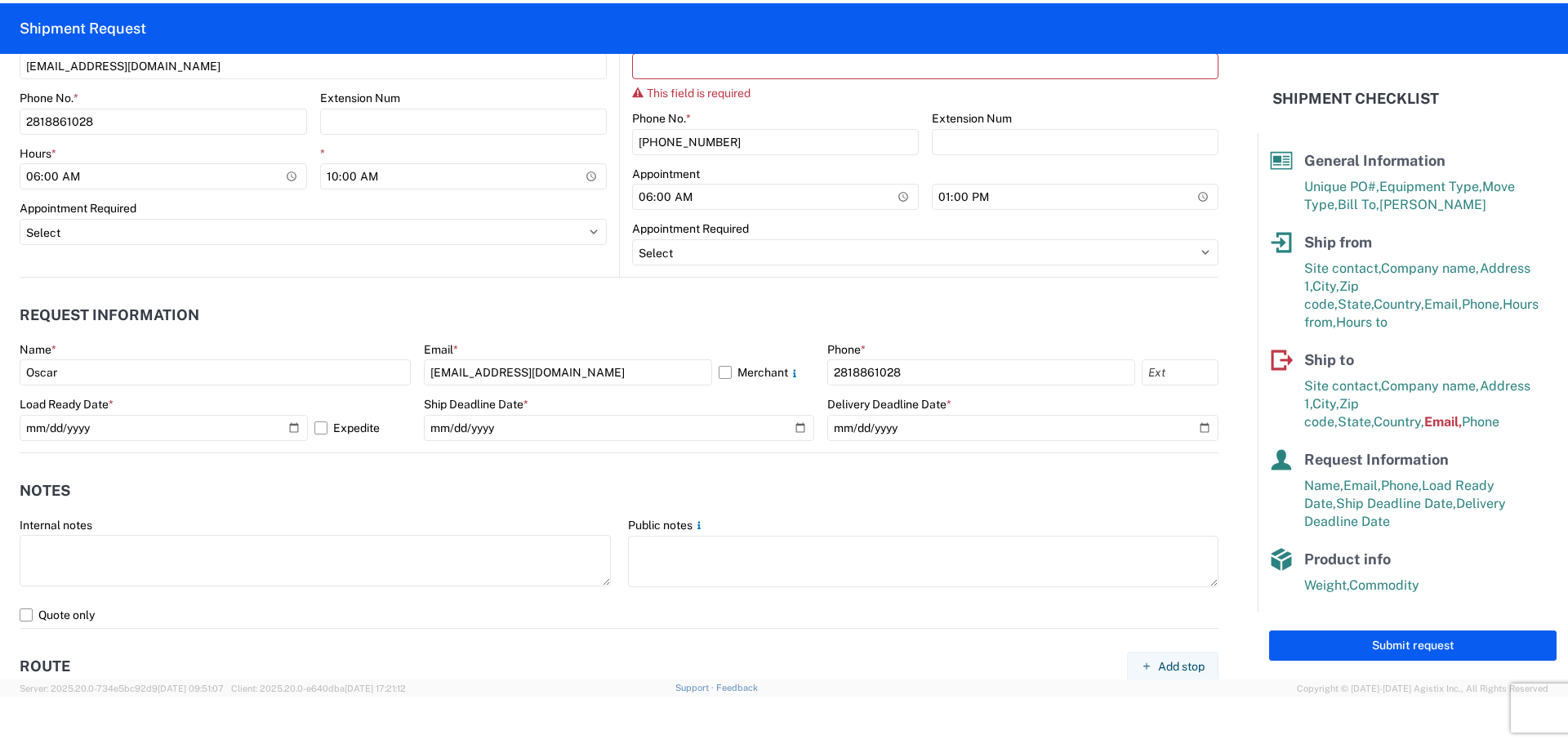
scroll to position [532, 0]
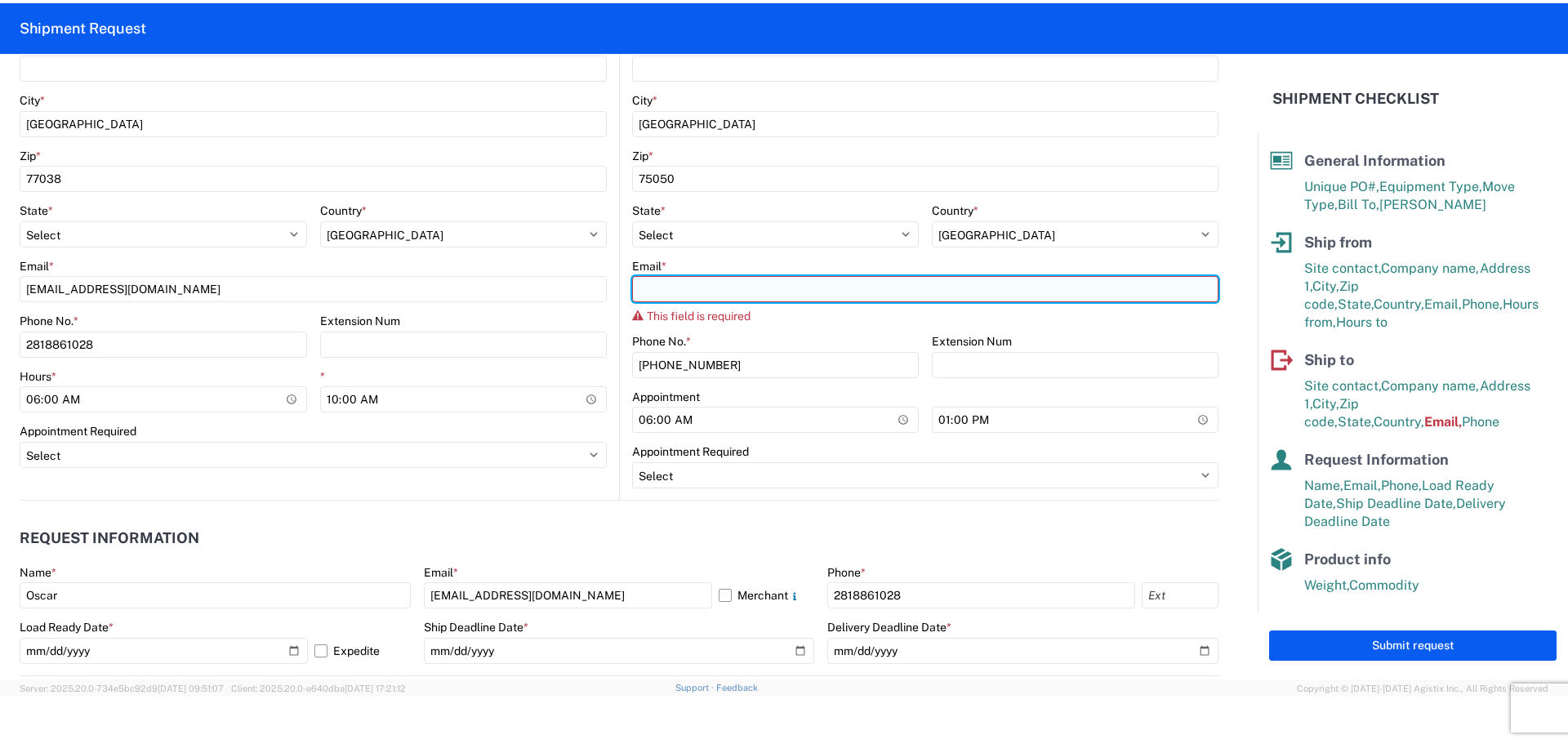
click at [678, 289] on input "Email *" at bounding box center [925, 289] width 587 height 26
type input "oxdavila@lkqcorp.com"
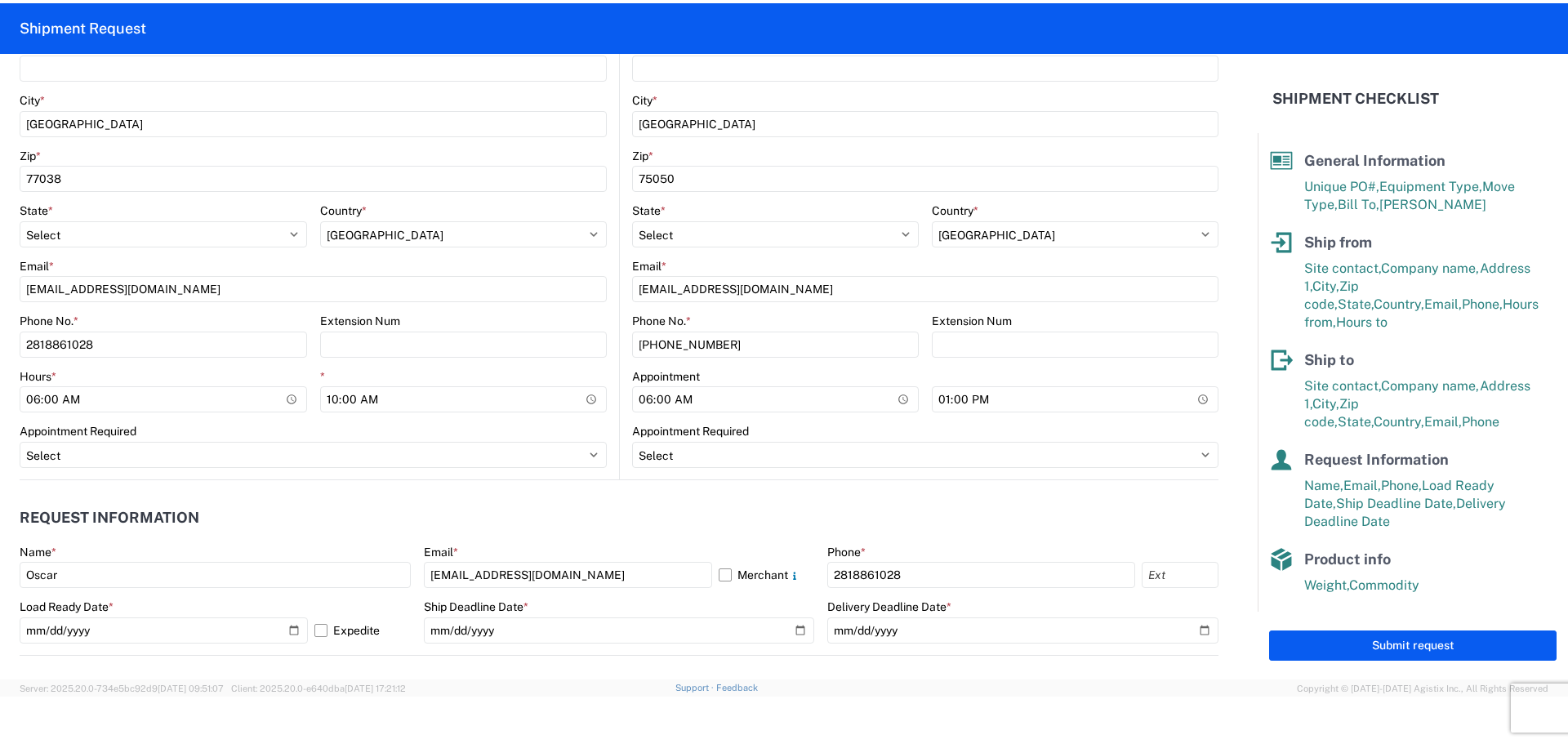
click at [723, 507] on header "Request Information" at bounding box center [619, 518] width 1199 height 37
click at [1416, 639] on button "Submit request" at bounding box center [1413, 646] width 287 height 30
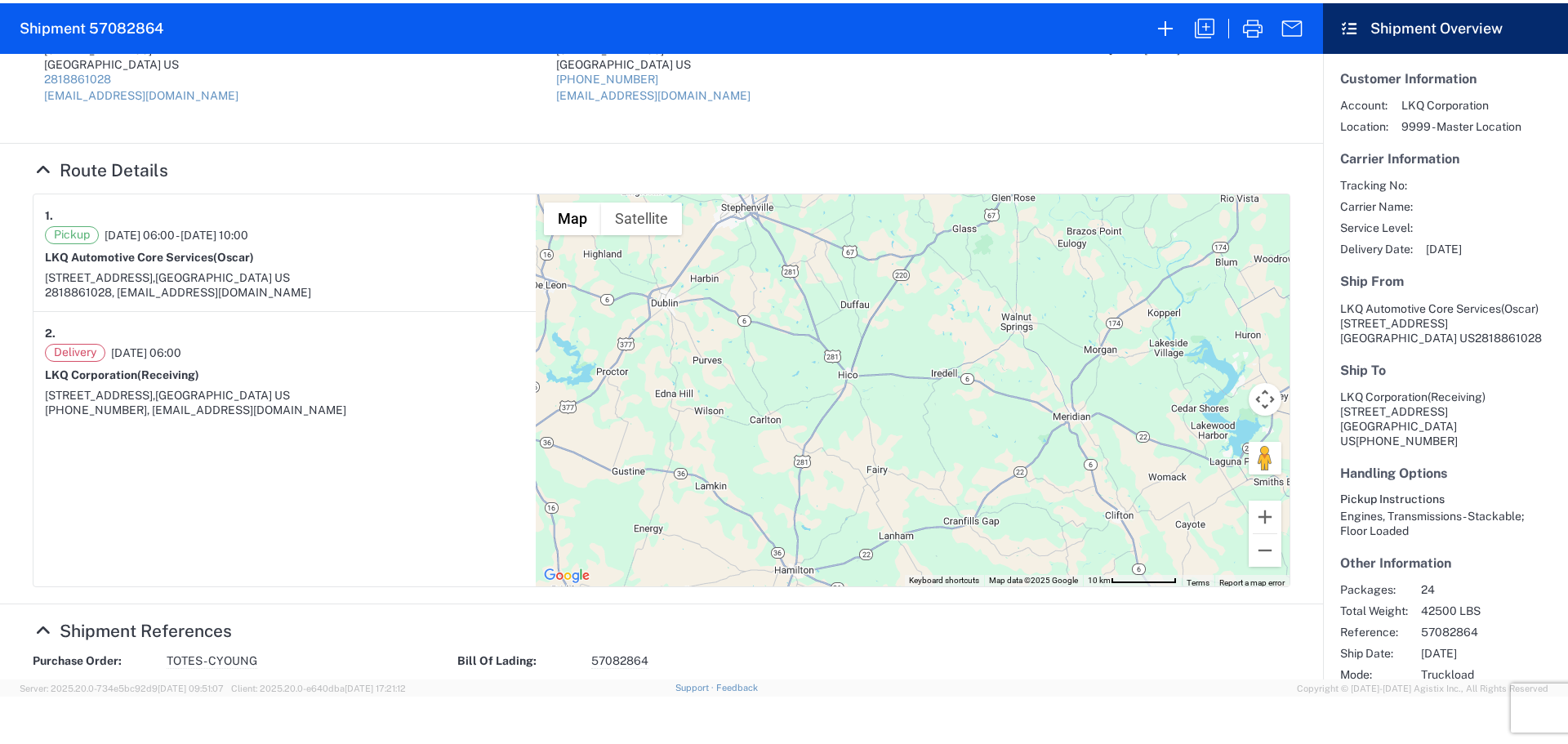
scroll to position [245, 0]
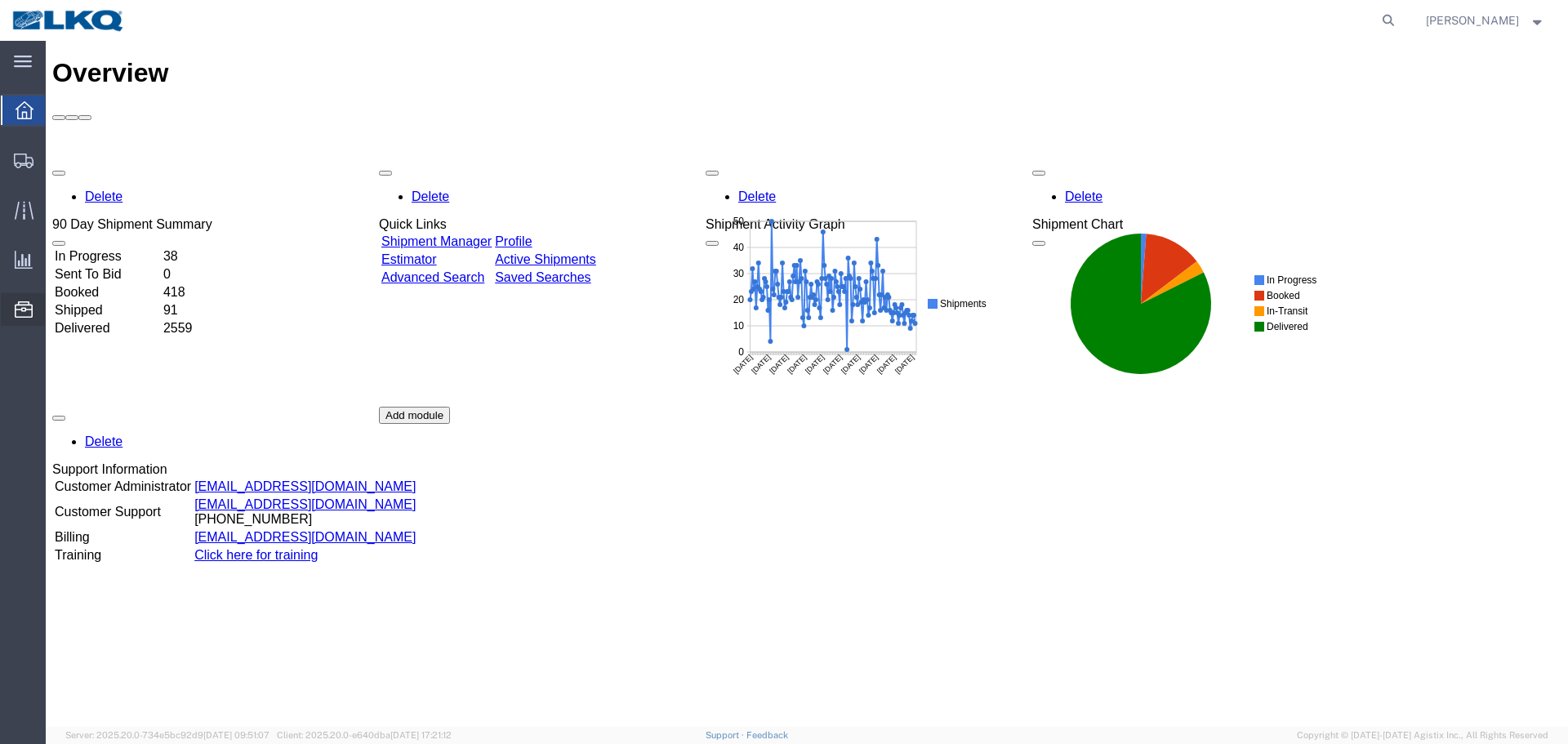
click at [0, 0] on span "Location Appointment" at bounding box center [0, 0] width 0 height 0
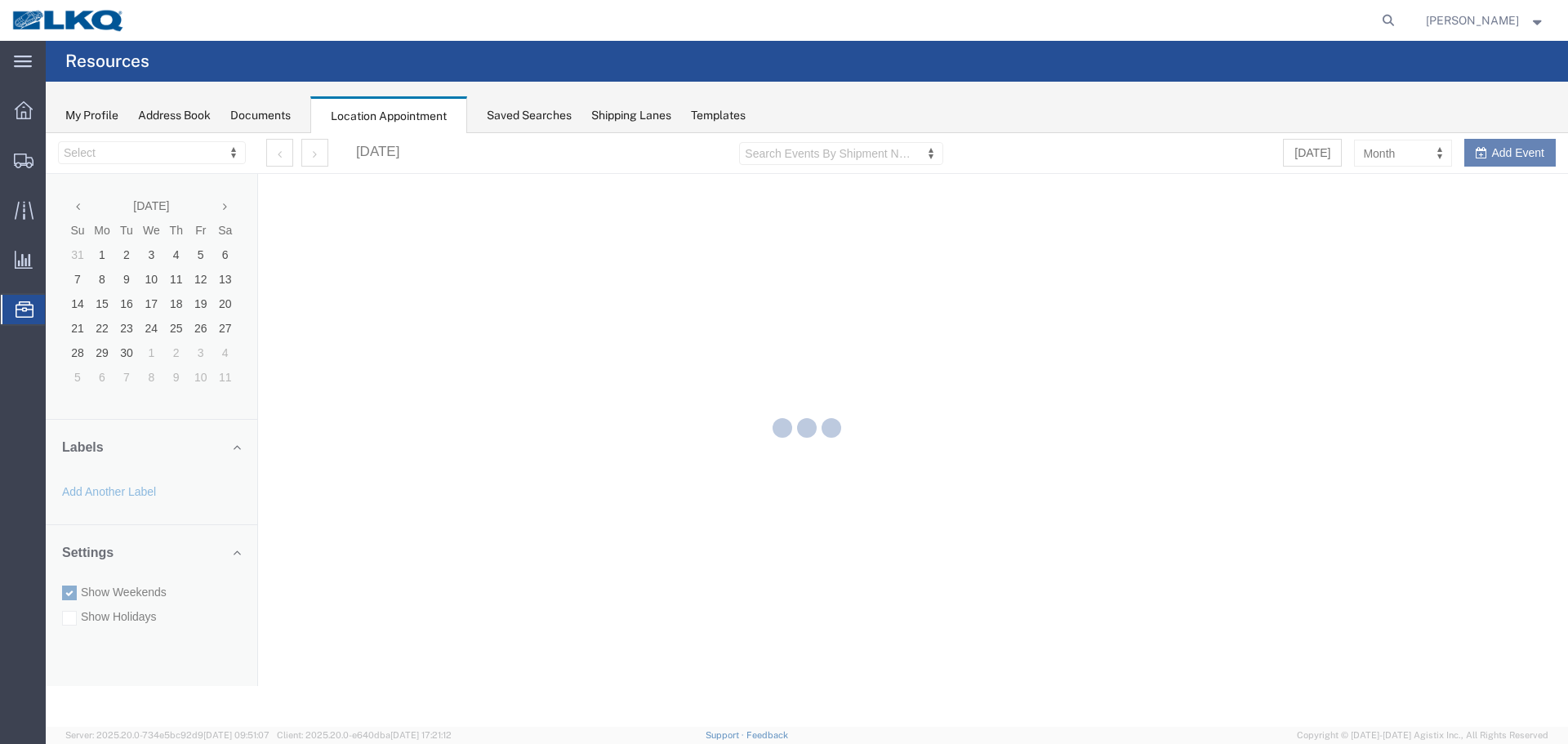
select select "27634"
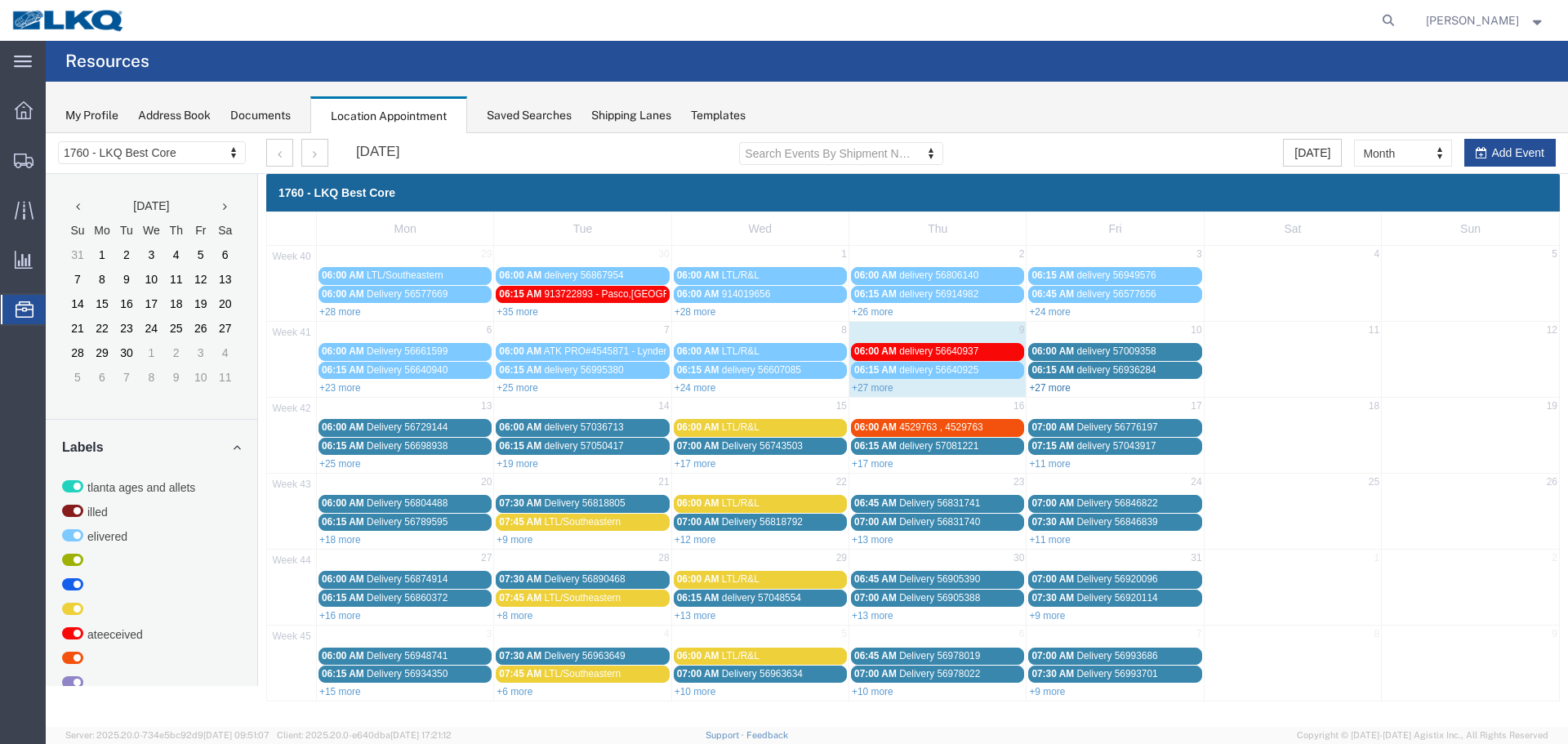
click at [1055, 384] on link "+27 more" at bounding box center [1050, 388] width 42 height 11
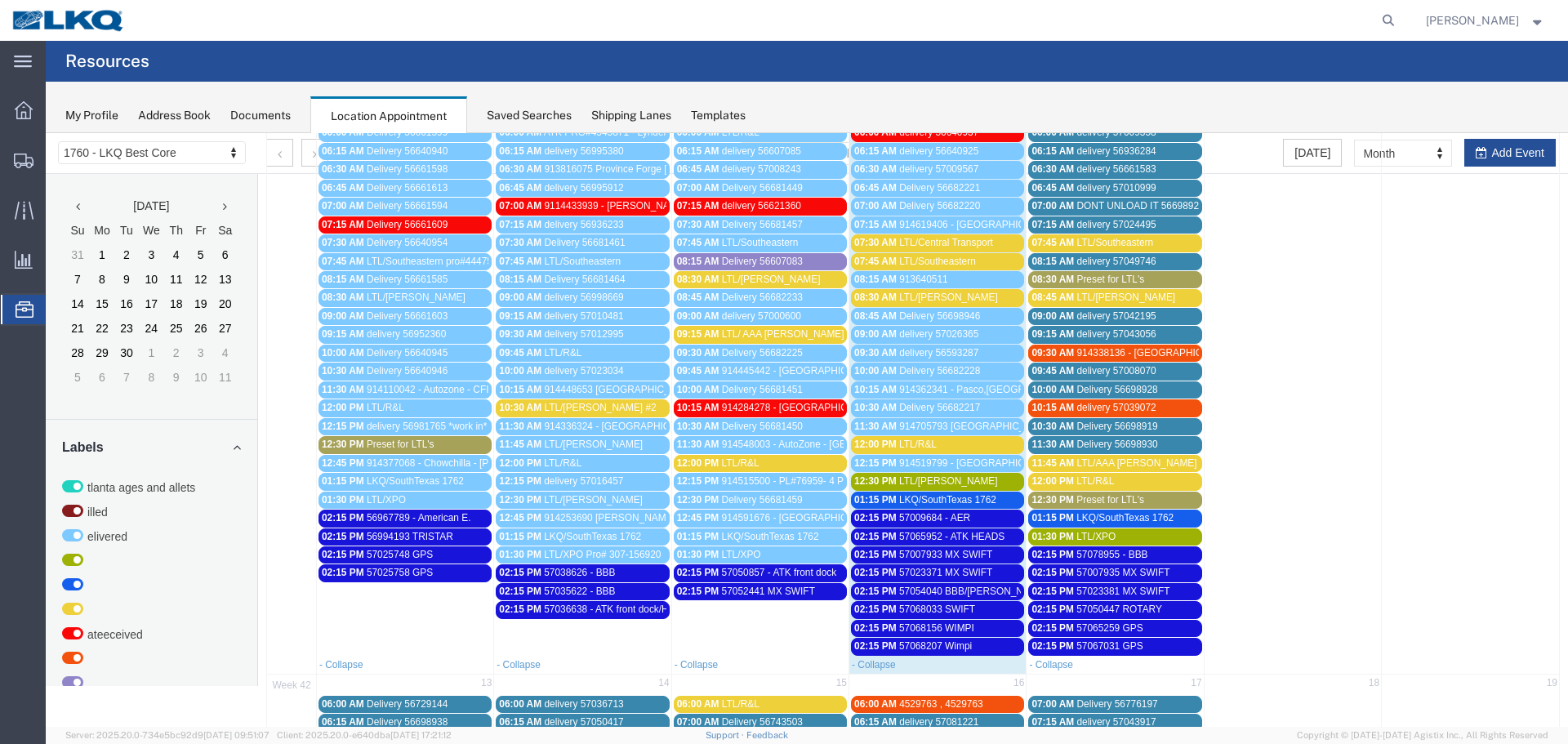
scroll to position [245, 0]
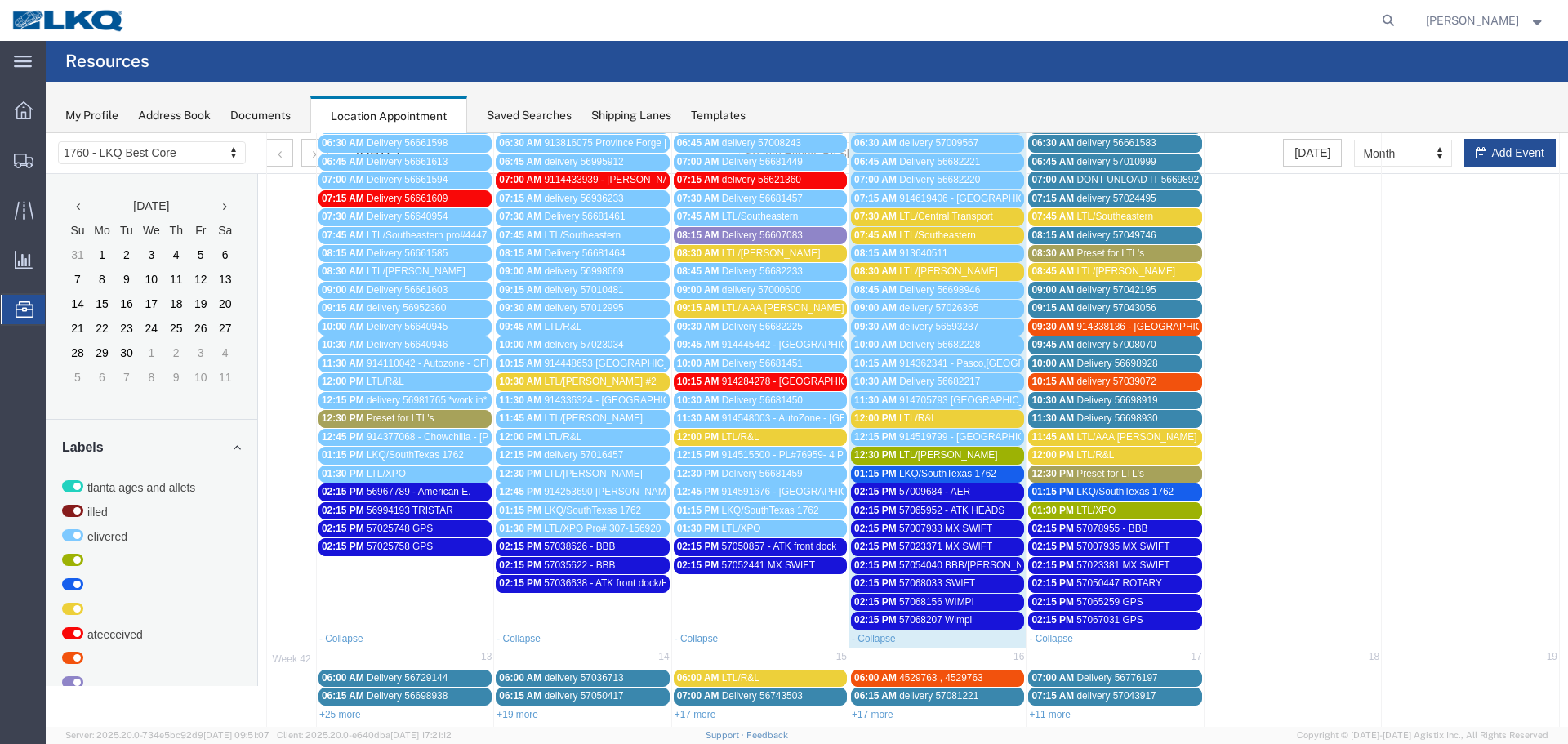
click at [762, 439] on div "12:00 PM LTL/R&L" at bounding box center [760, 437] width 166 height 12
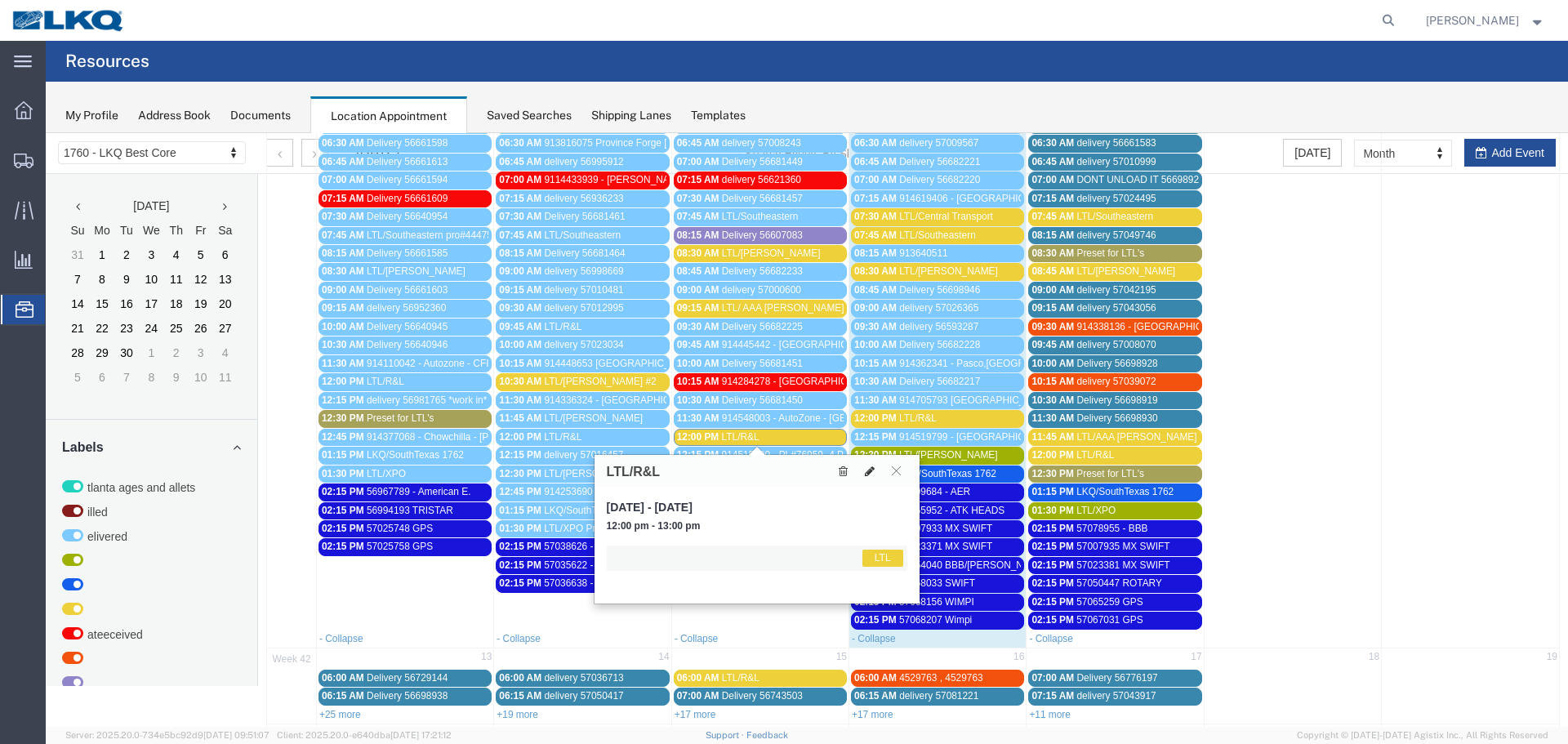
click at [865, 470] on icon at bounding box center [869, 471] width 10 height 11
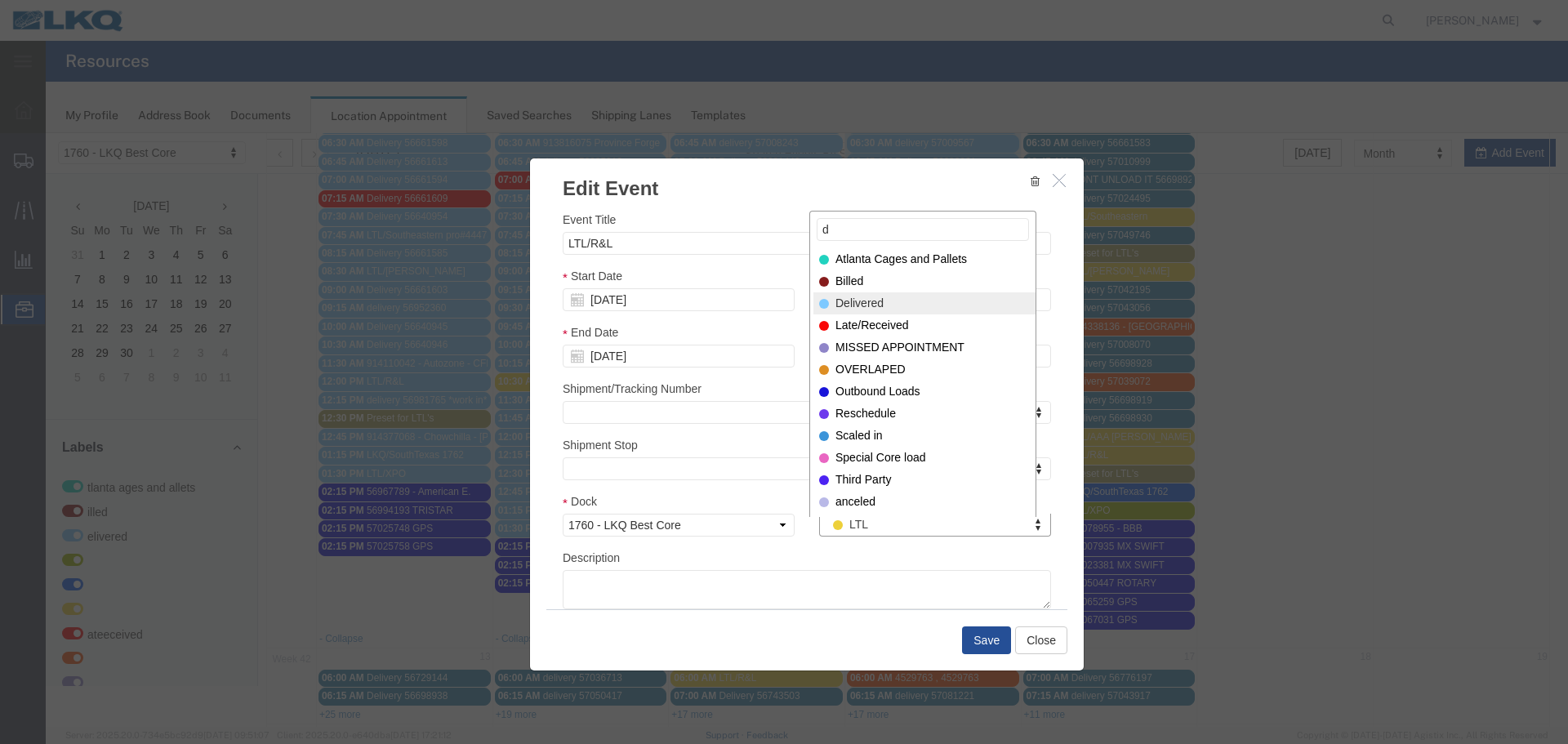
type input "d"
select select "40"
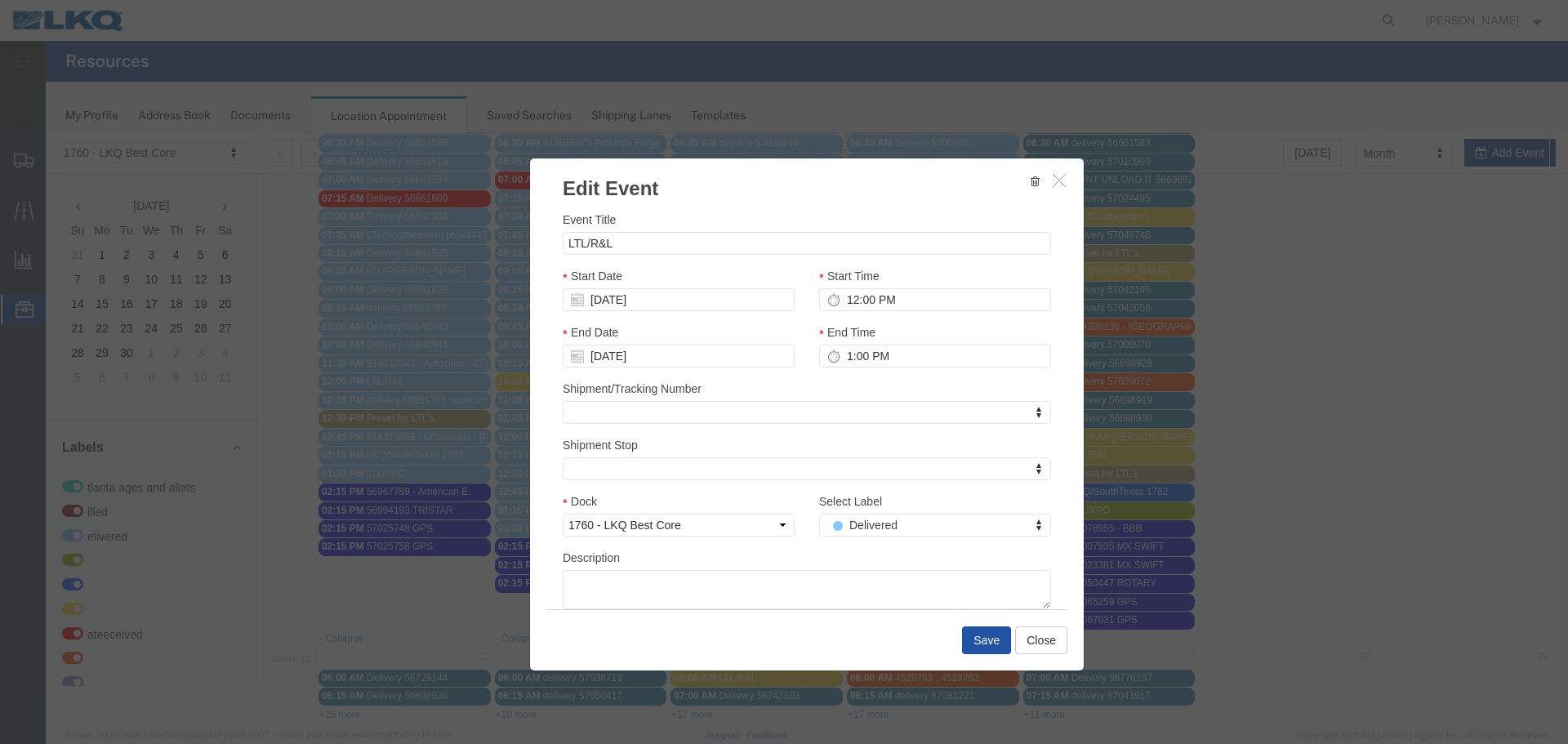
click at [976, 638] on button "Save" at bounding box center [986, 640] width 49 height 28
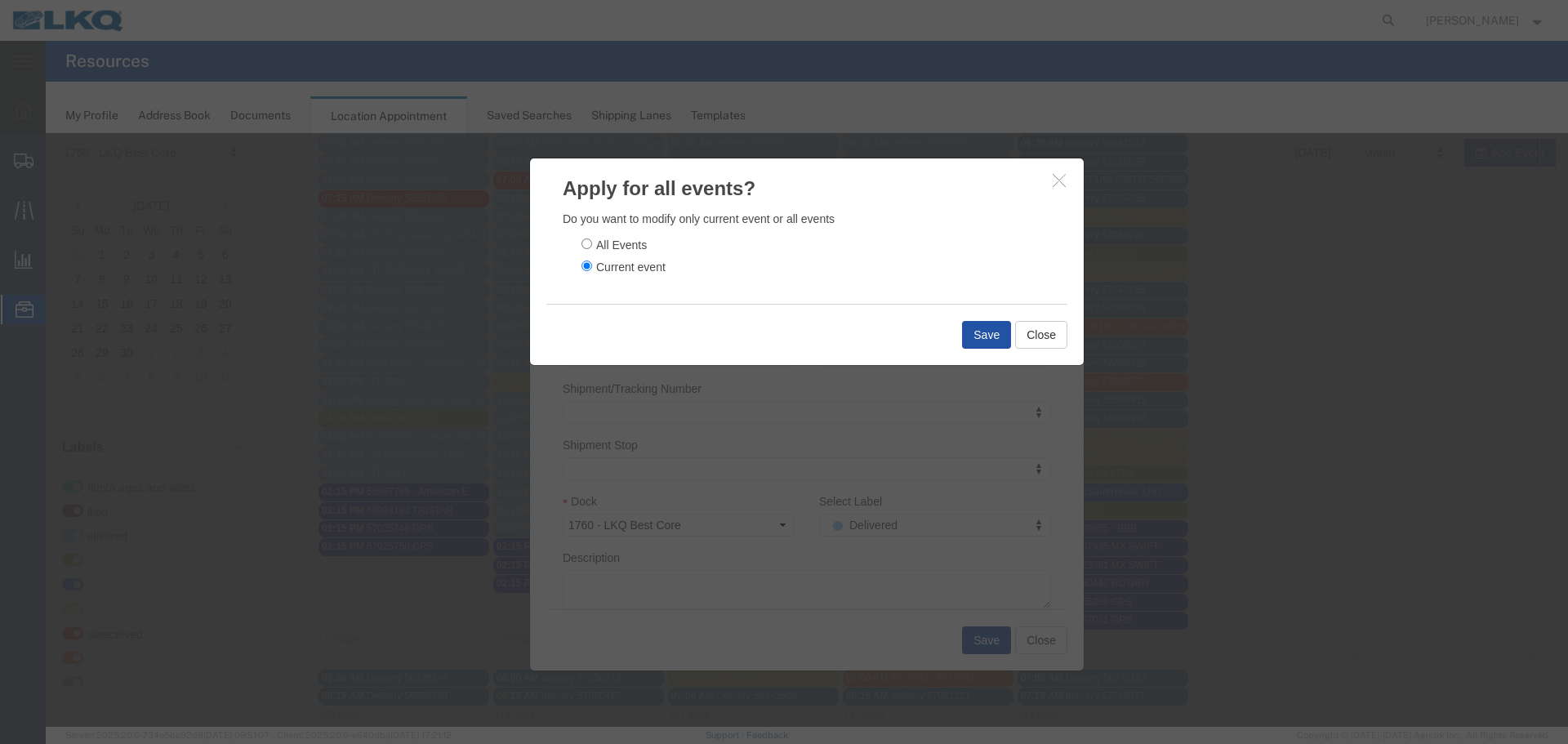
click at [978, 336] on button "Save" at bounding box center [986, 335] width 49 height 28
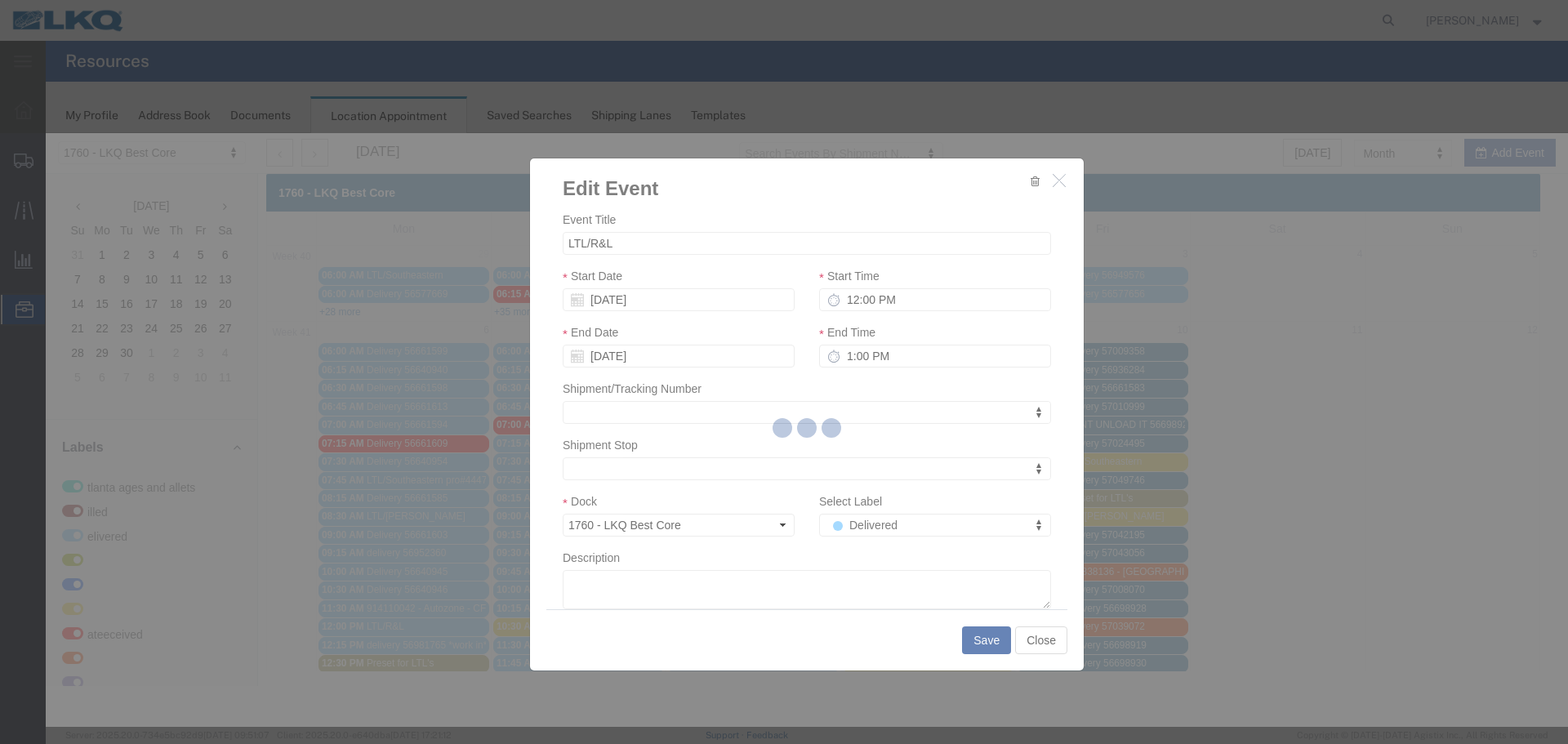
scroll to position [0, 0]
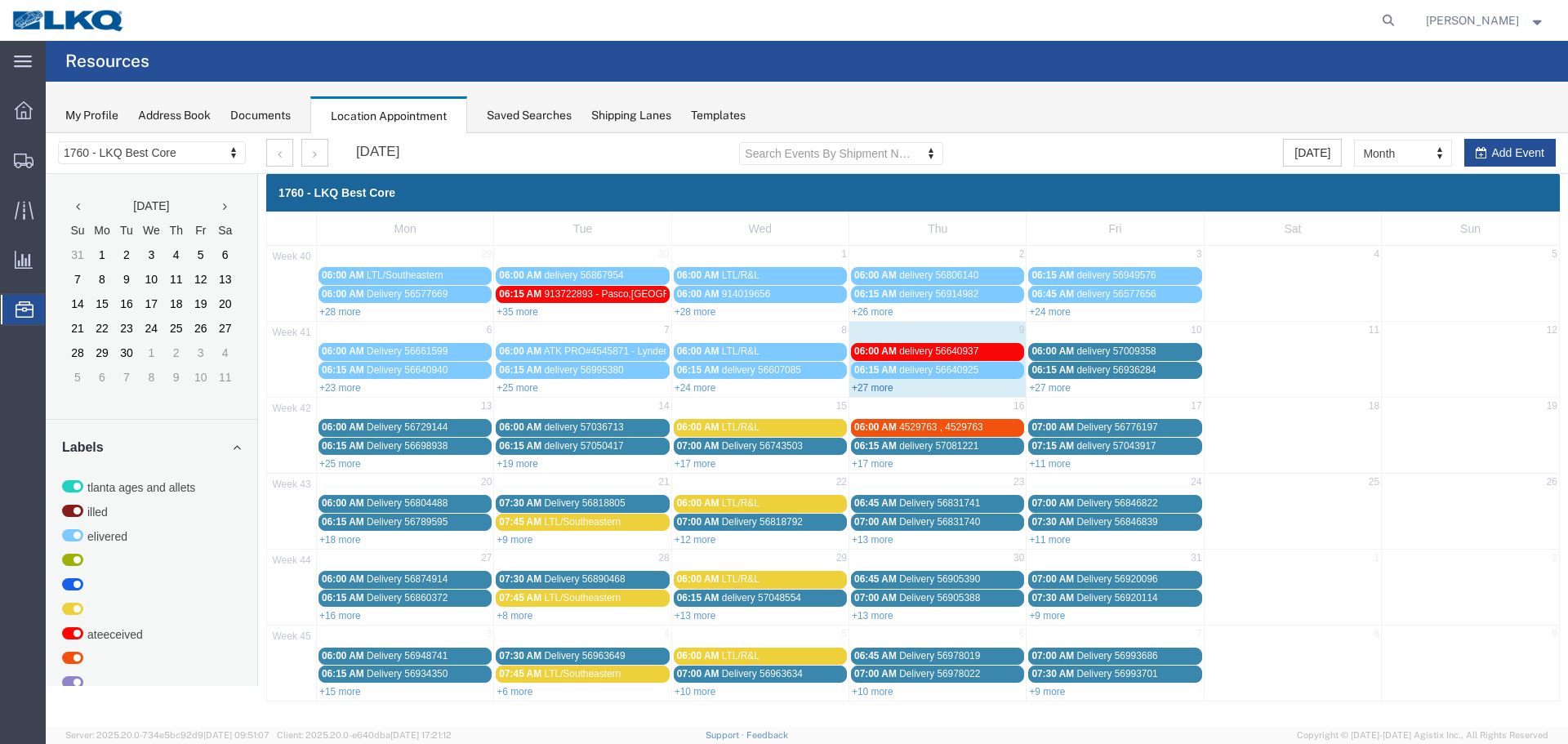
click at [881, 385] on link "+27 more" at bounding box center [872, 388] width 42 height 11
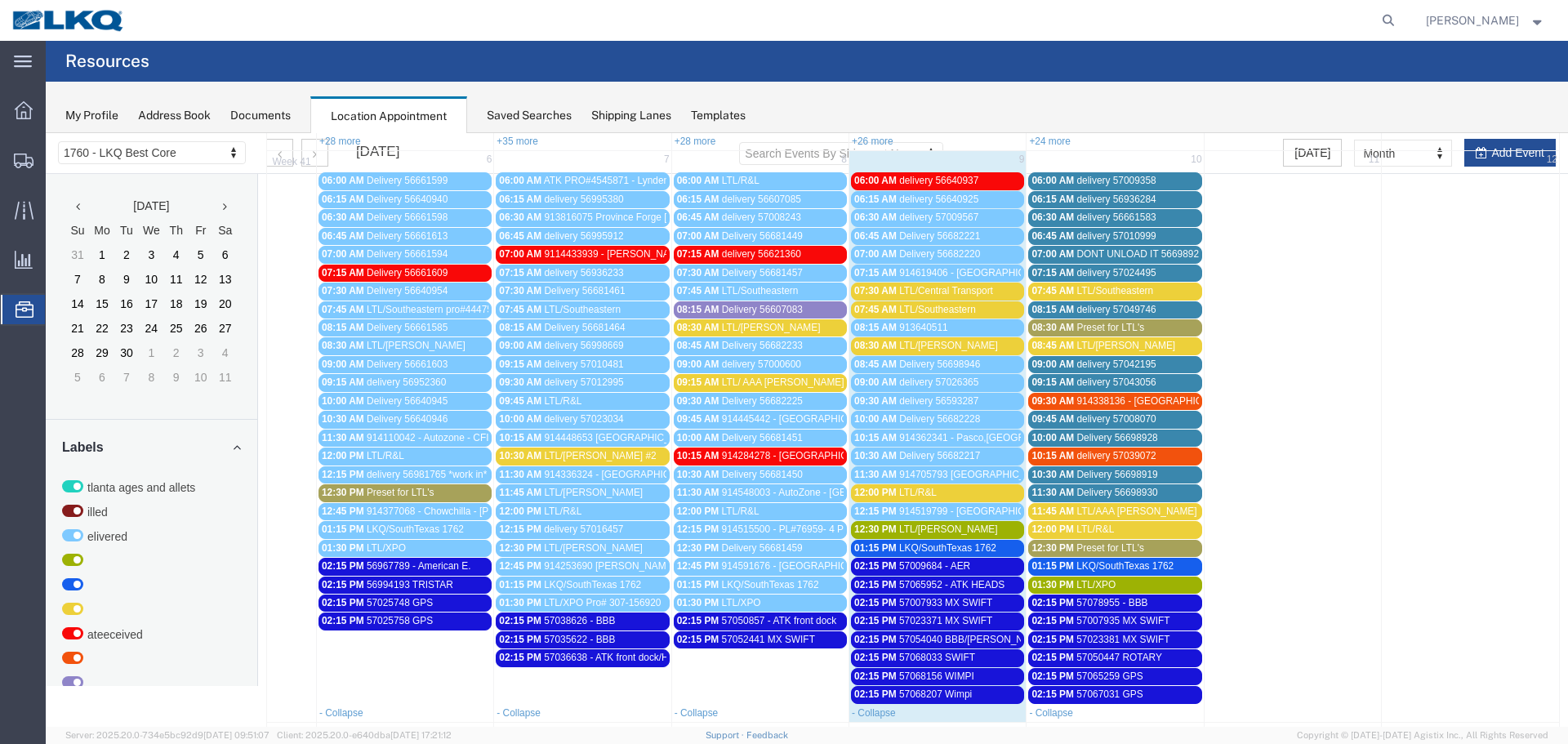
scroll to position [164, 0]
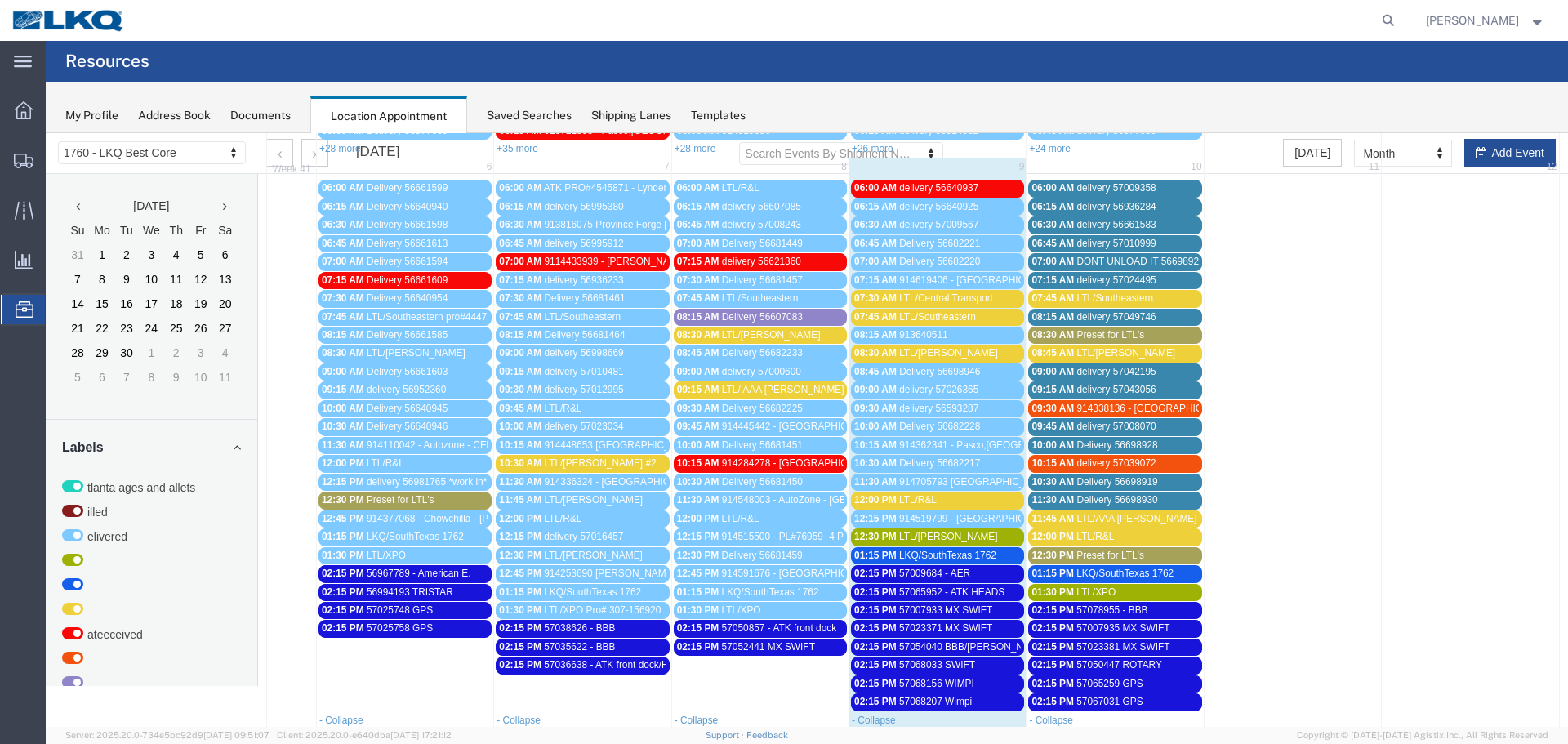
click at [752, 386] on span "LTL/ AAA COOPER PRO# 67031907" at bounding box center [821, 390] width 198 height 11
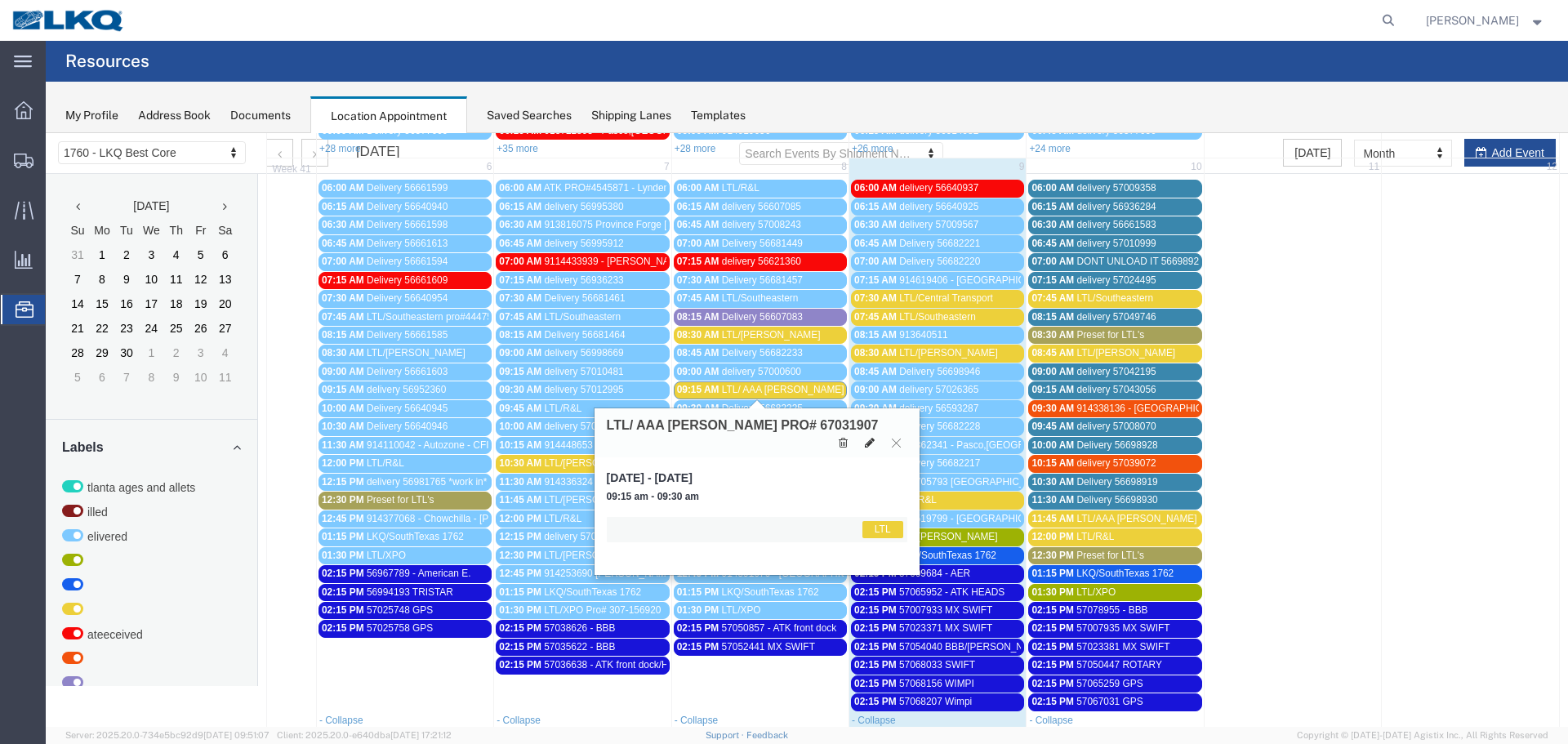
click at [874, 437] on icon at bounding box center [869, 443] width 10 height 11
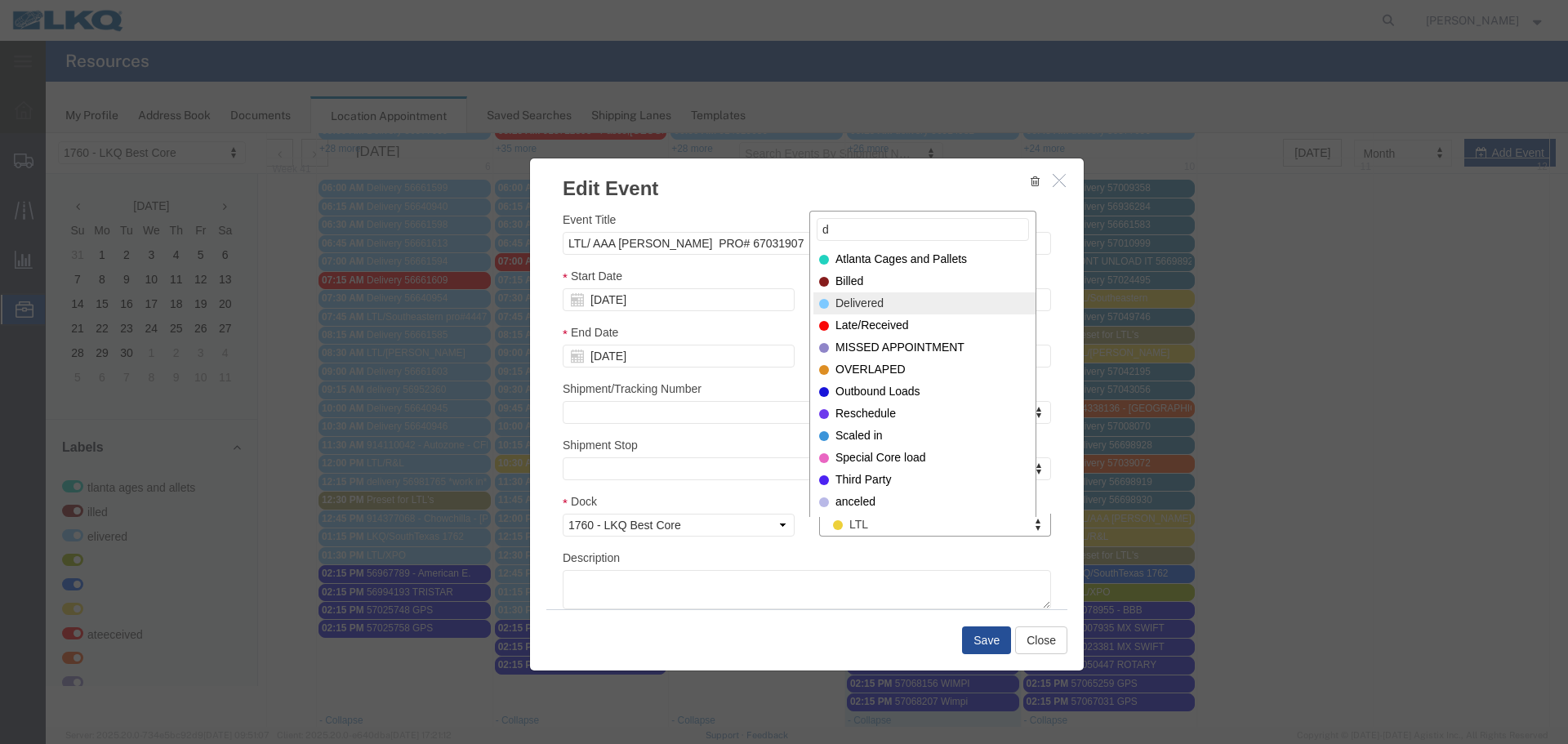
type input "d"
select select "40"
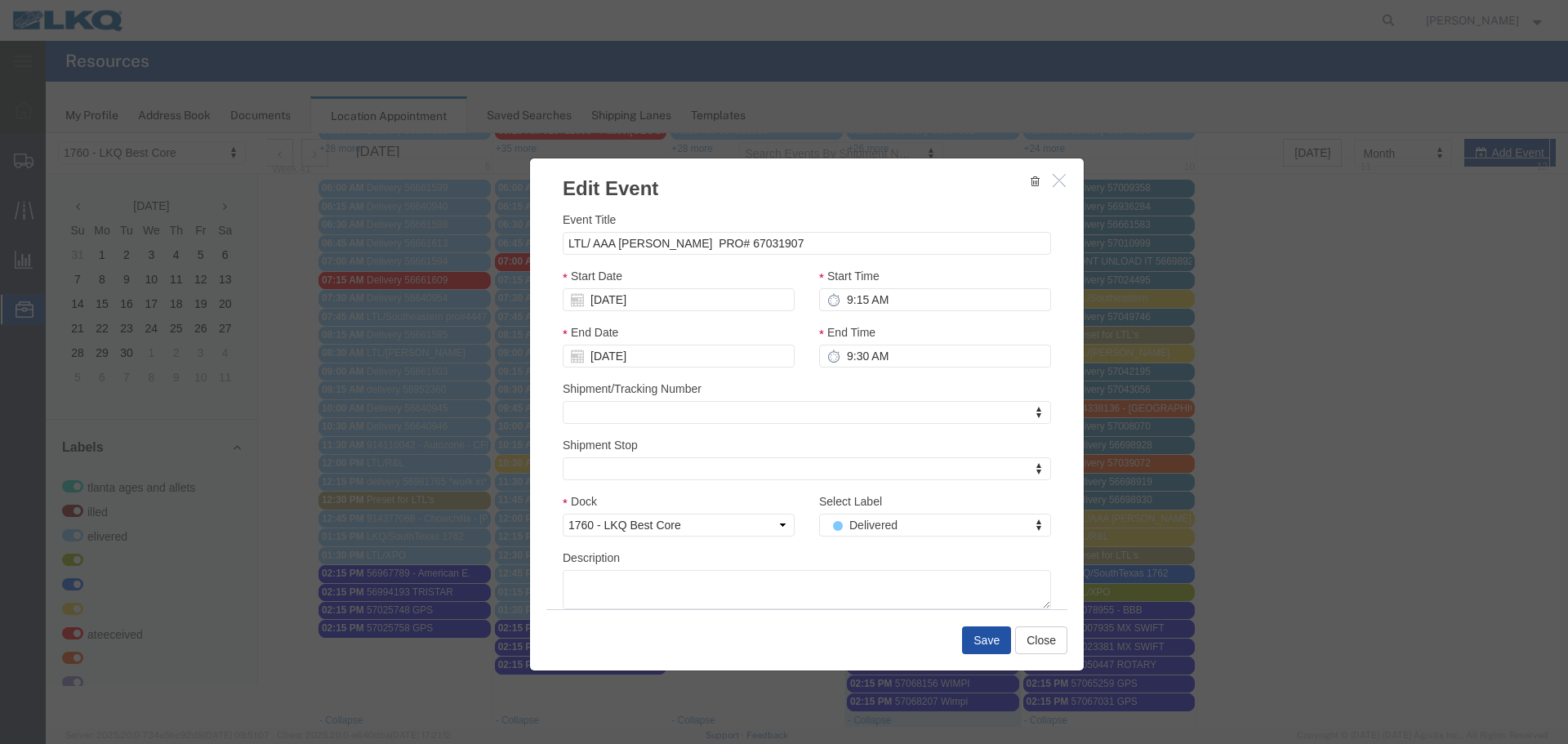
click at [965, 638] on button "Save" at bounding box center [986, 640] width 49 height 28
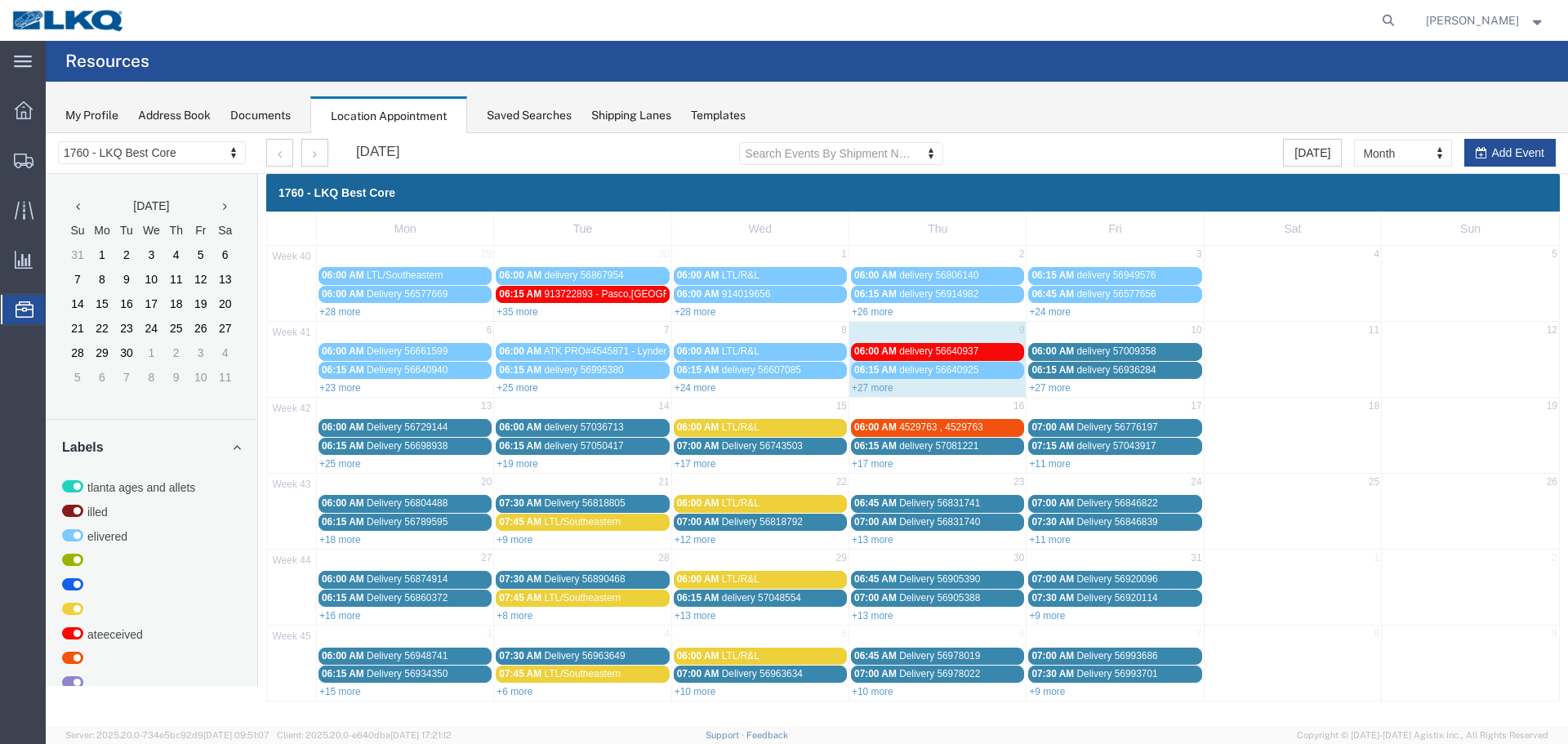
scroll to position [0, 0]
click at [871, 387] on link "+27 more" at bounding box center [872, 388] width 42 height 11
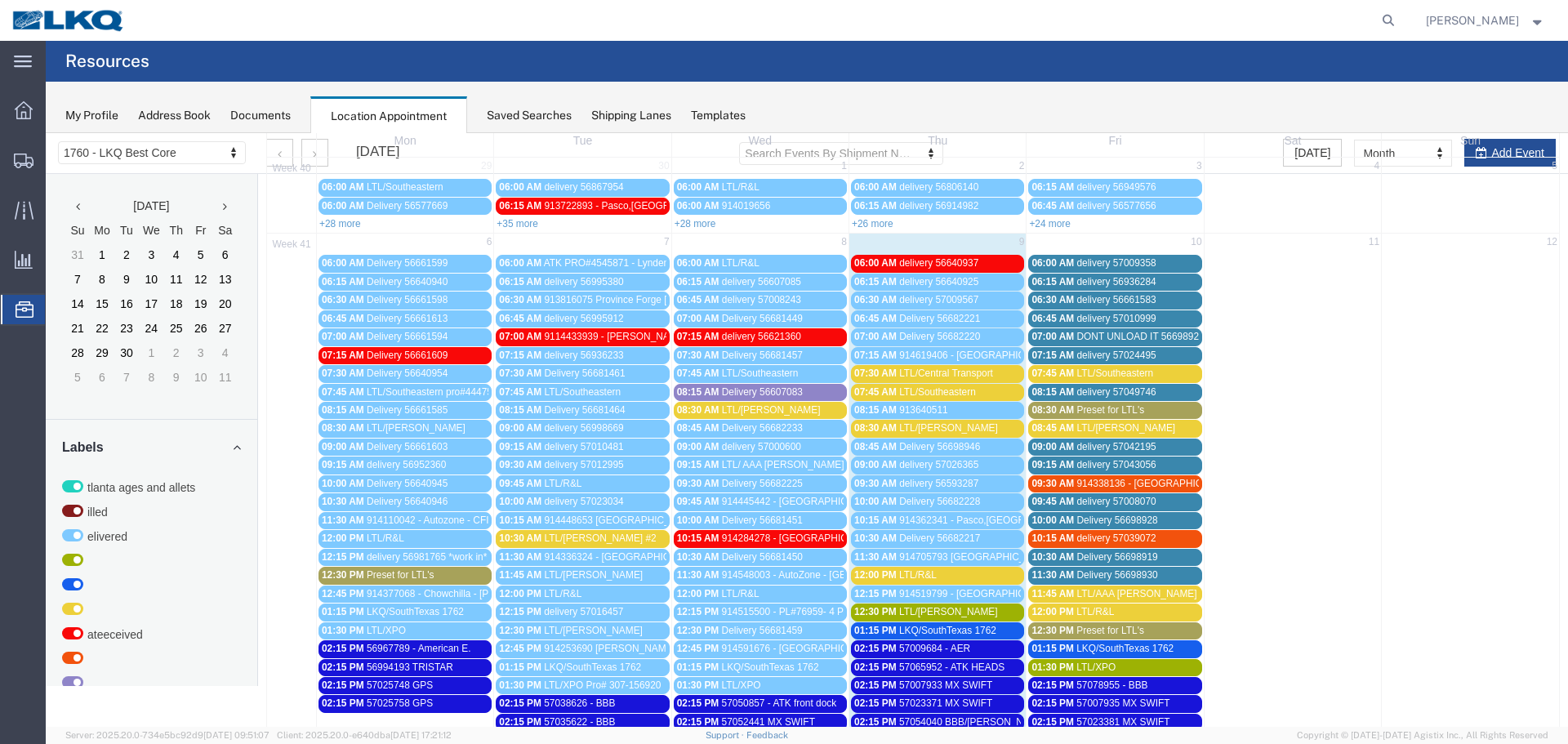
scroll to position [81, 0]
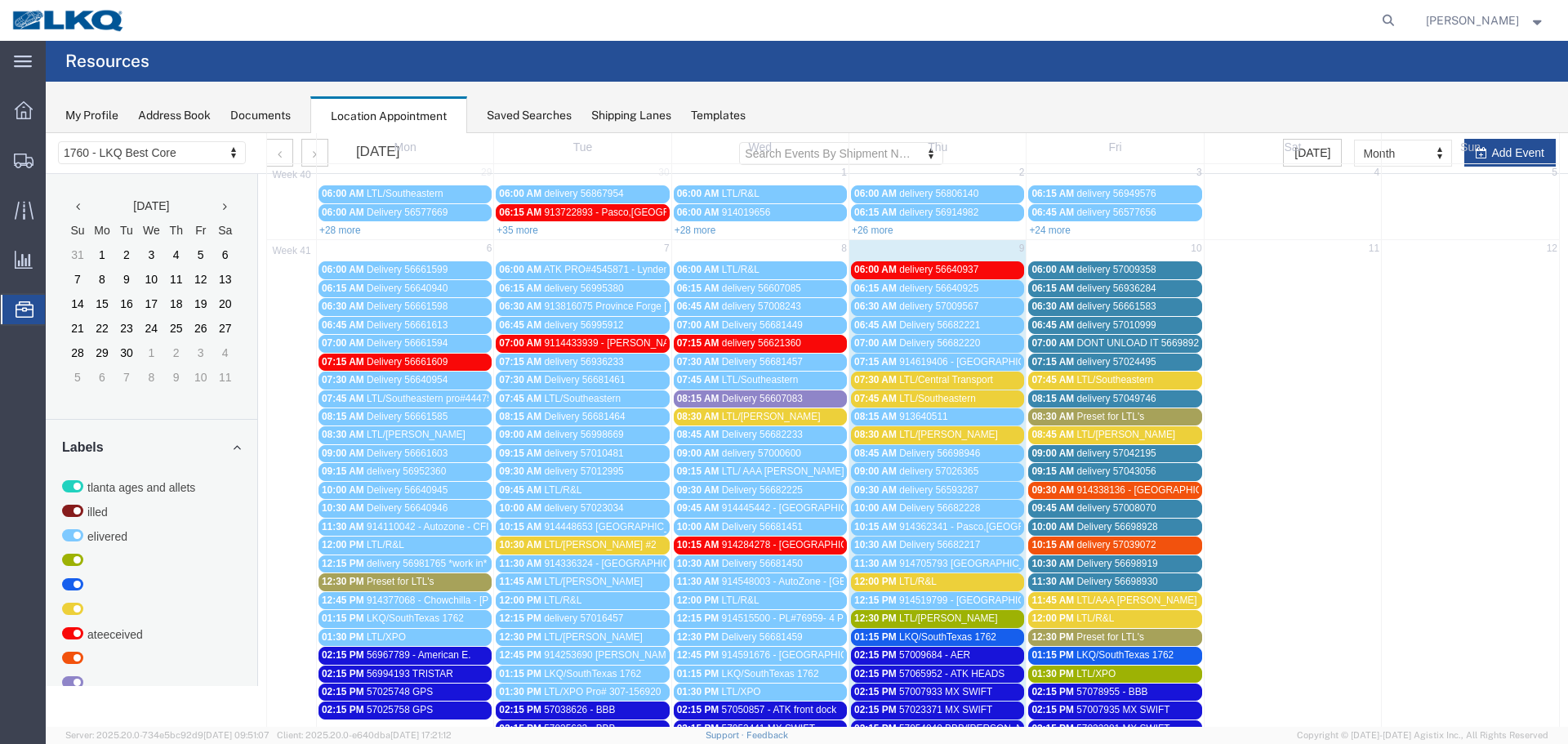
click at [750, 412] on span "LTL/Estes" at bounding box center [772, 417] width 99 height 11
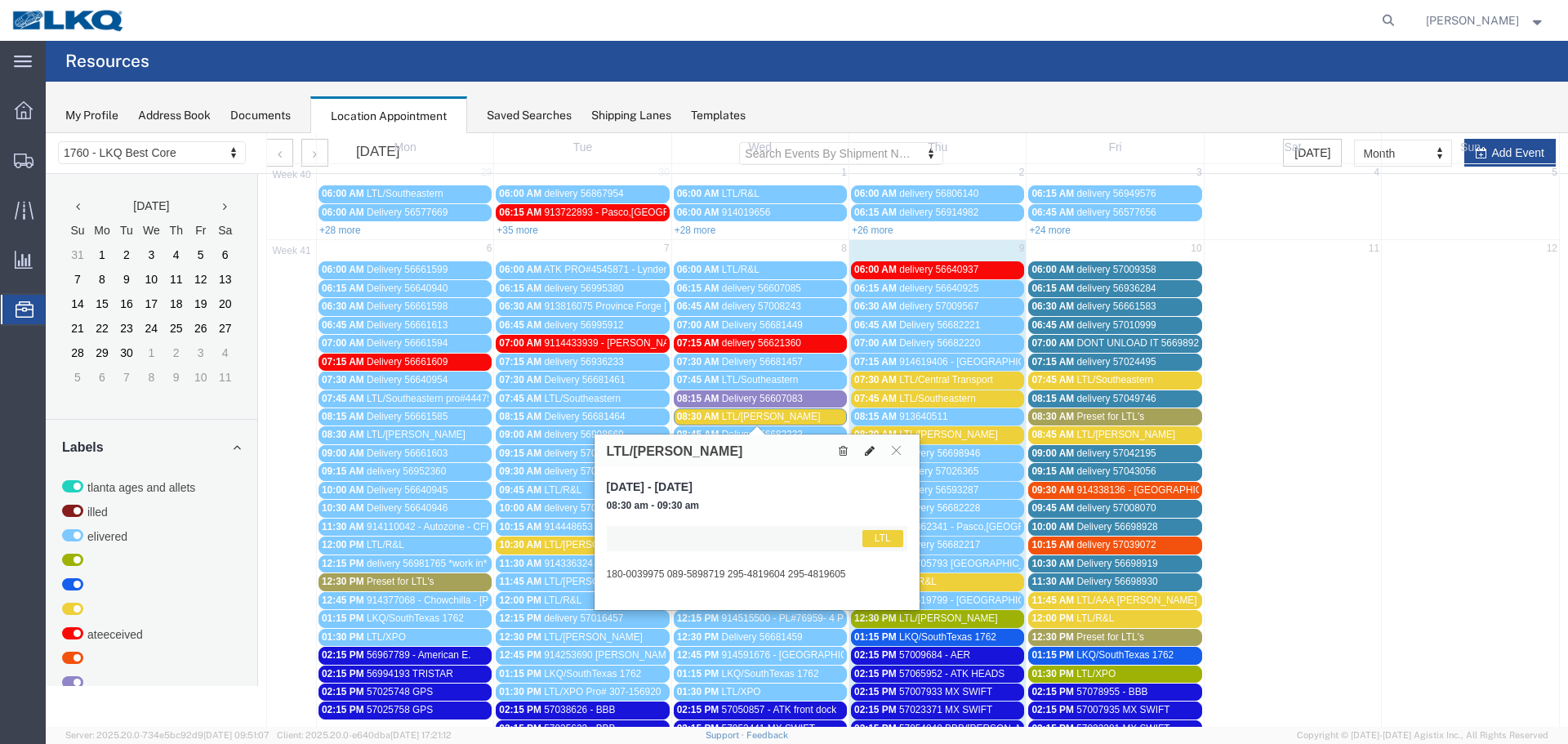
click at [869, 450] on icon at bounding box center [869, 451] width 10 height 11
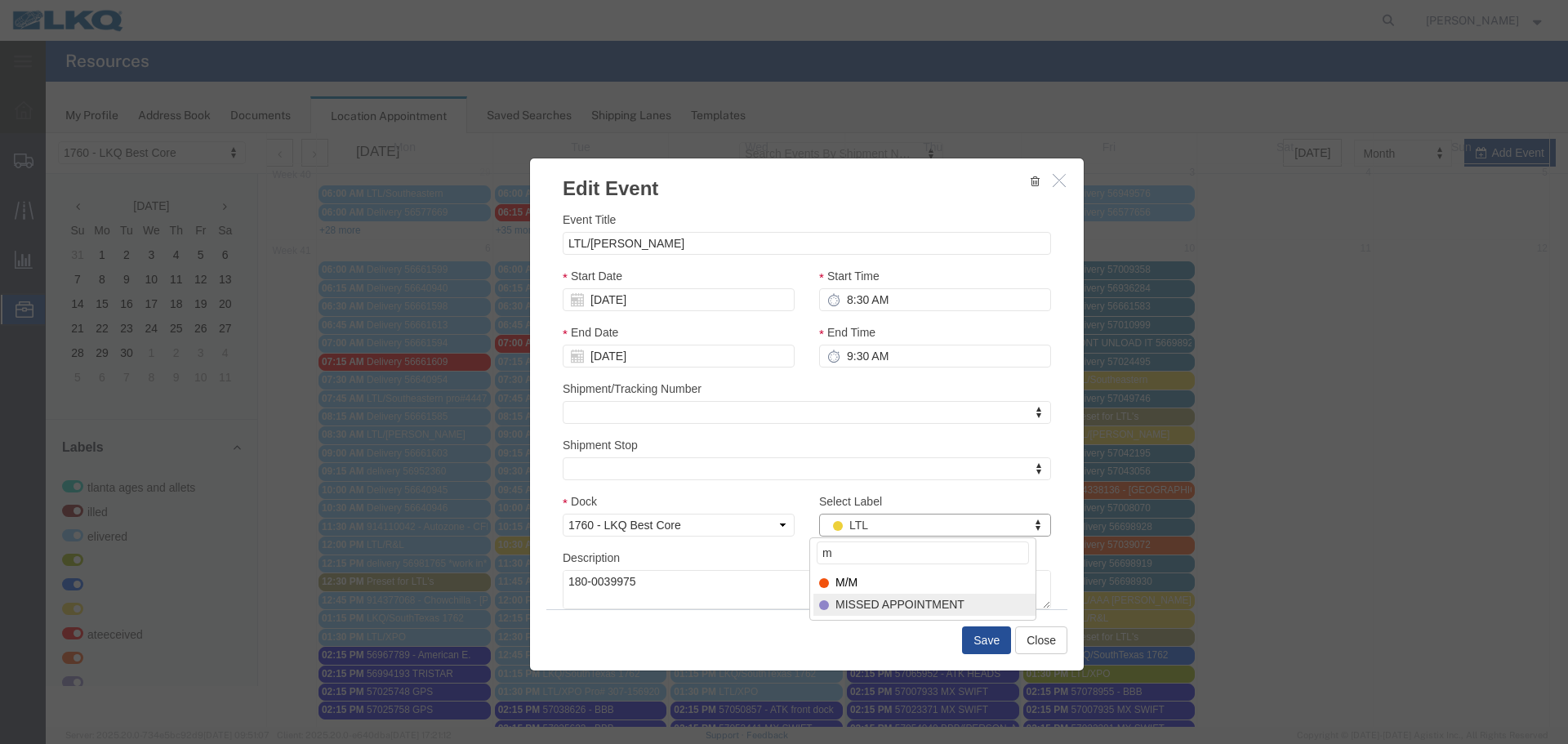
type input "m"
select select "100"
click at [979, 638] on button "Save" at bounding box center [986, 640] width 49 height 28
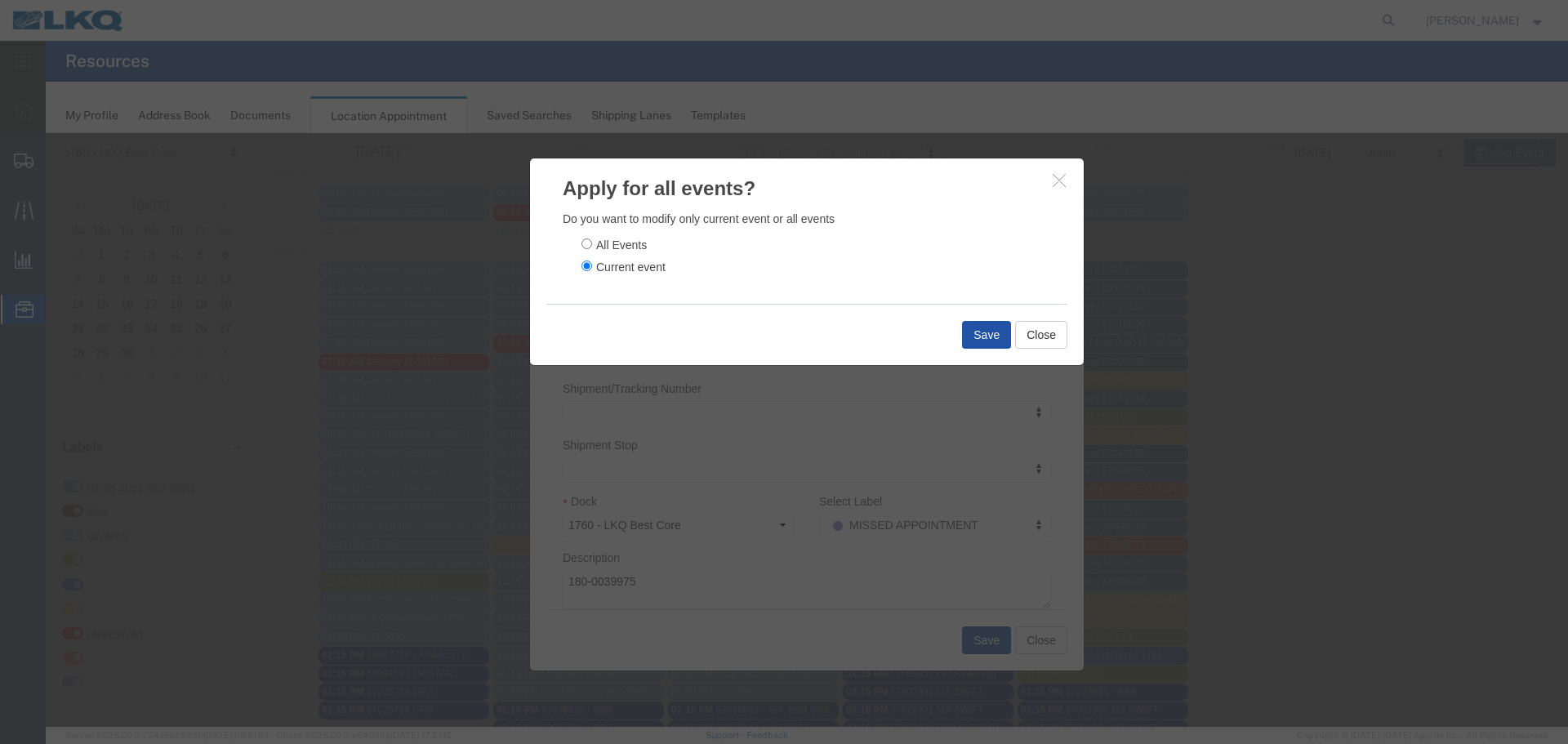
click at [977, 341] on button "Save" at bounding box center [986, 335] width 49 height 28
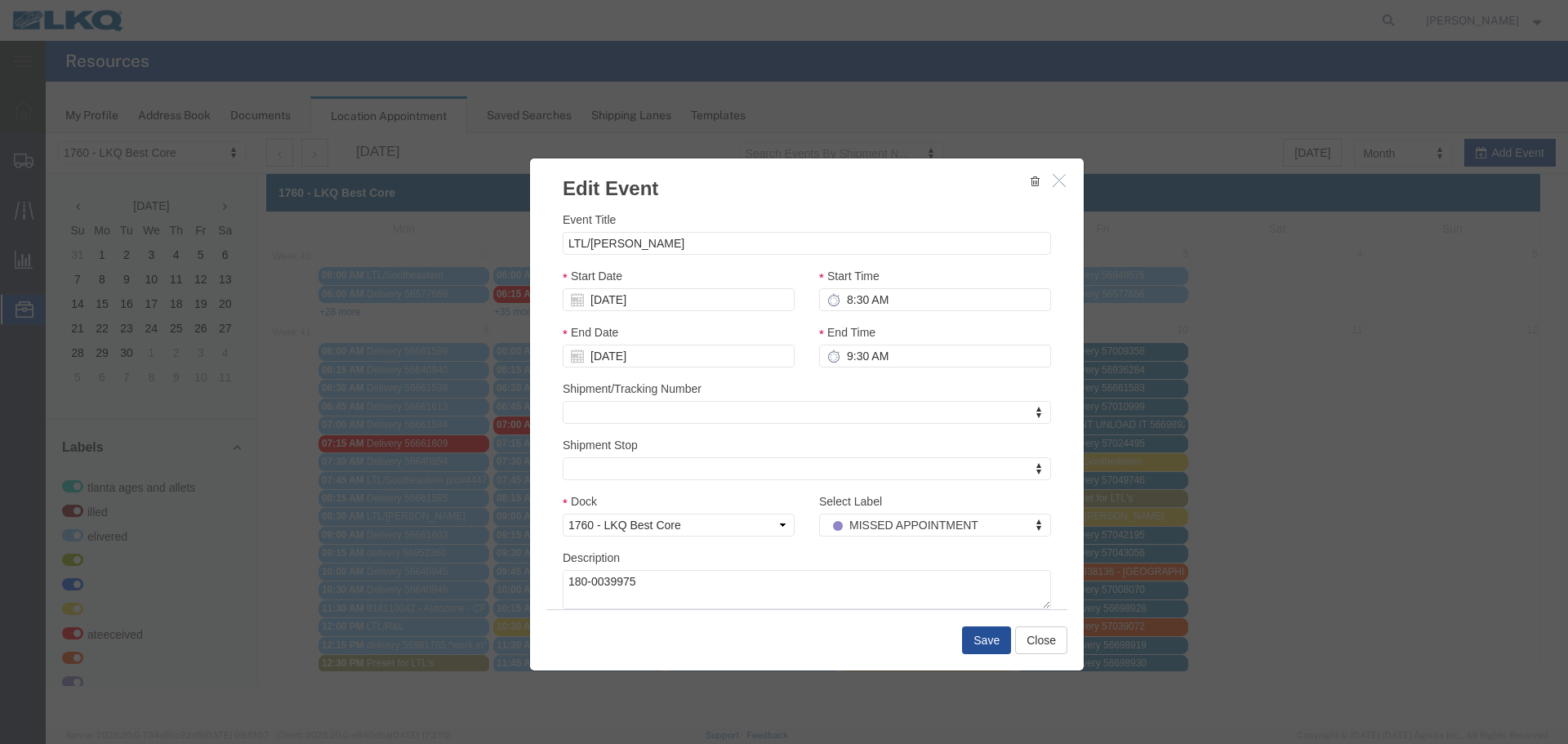
scroll to position [0, 0]
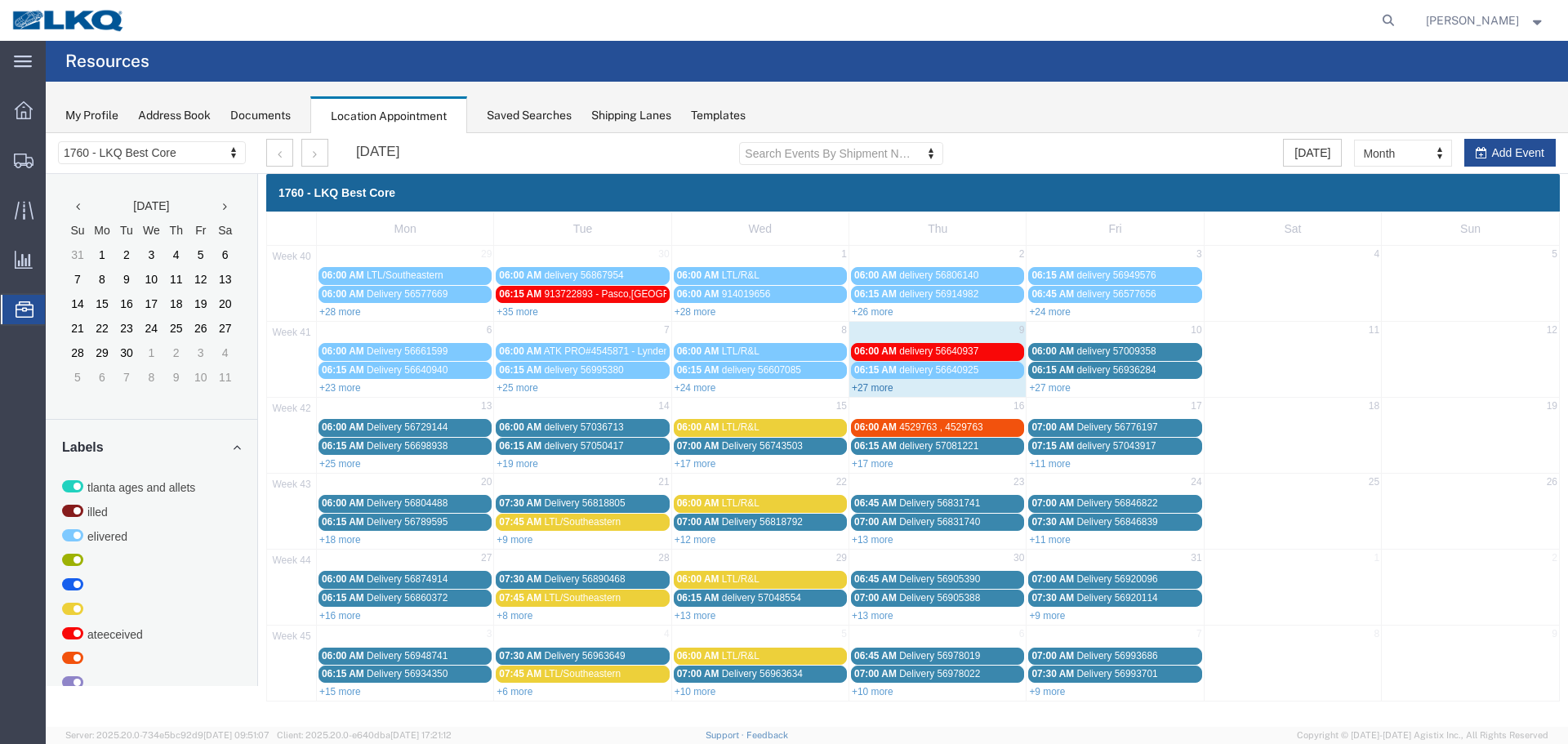
click at [877, 388] on link "+27 more" at bounding box center [872, 388] width 42 height 11
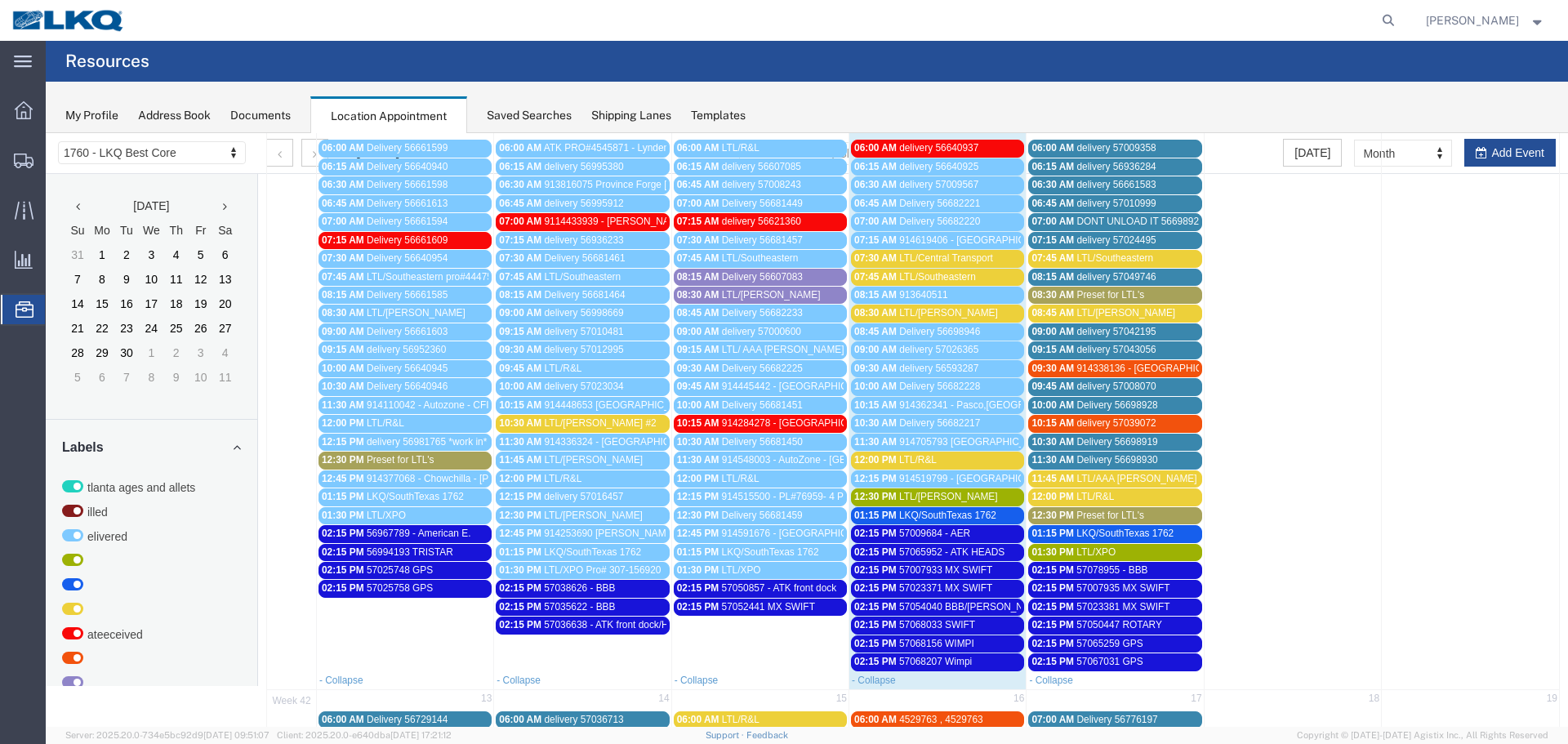
scroll to position [164, 0]
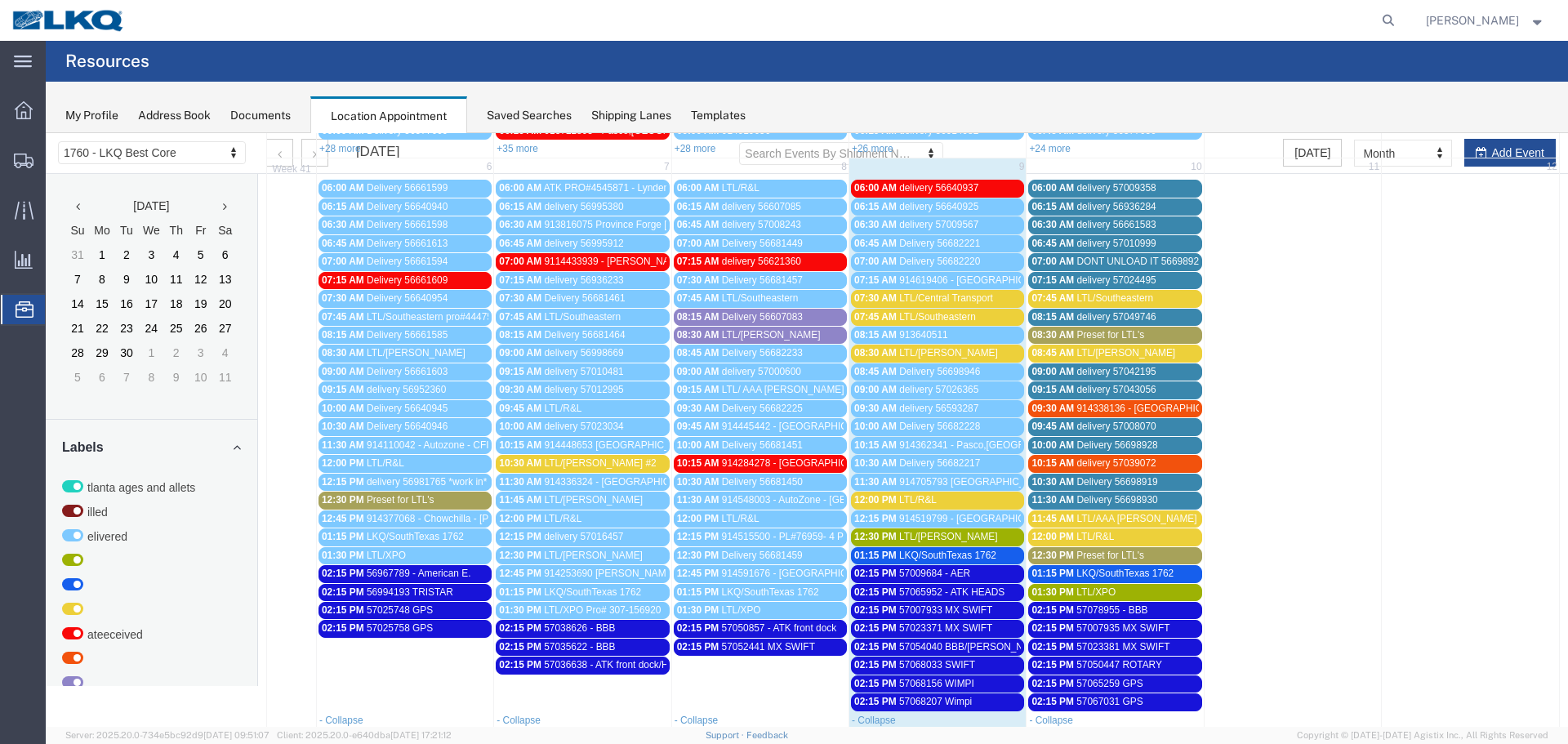
click at [922, 299] on span "LTL/Central Transport" at bounding box center [946, 299] width 94 height 11
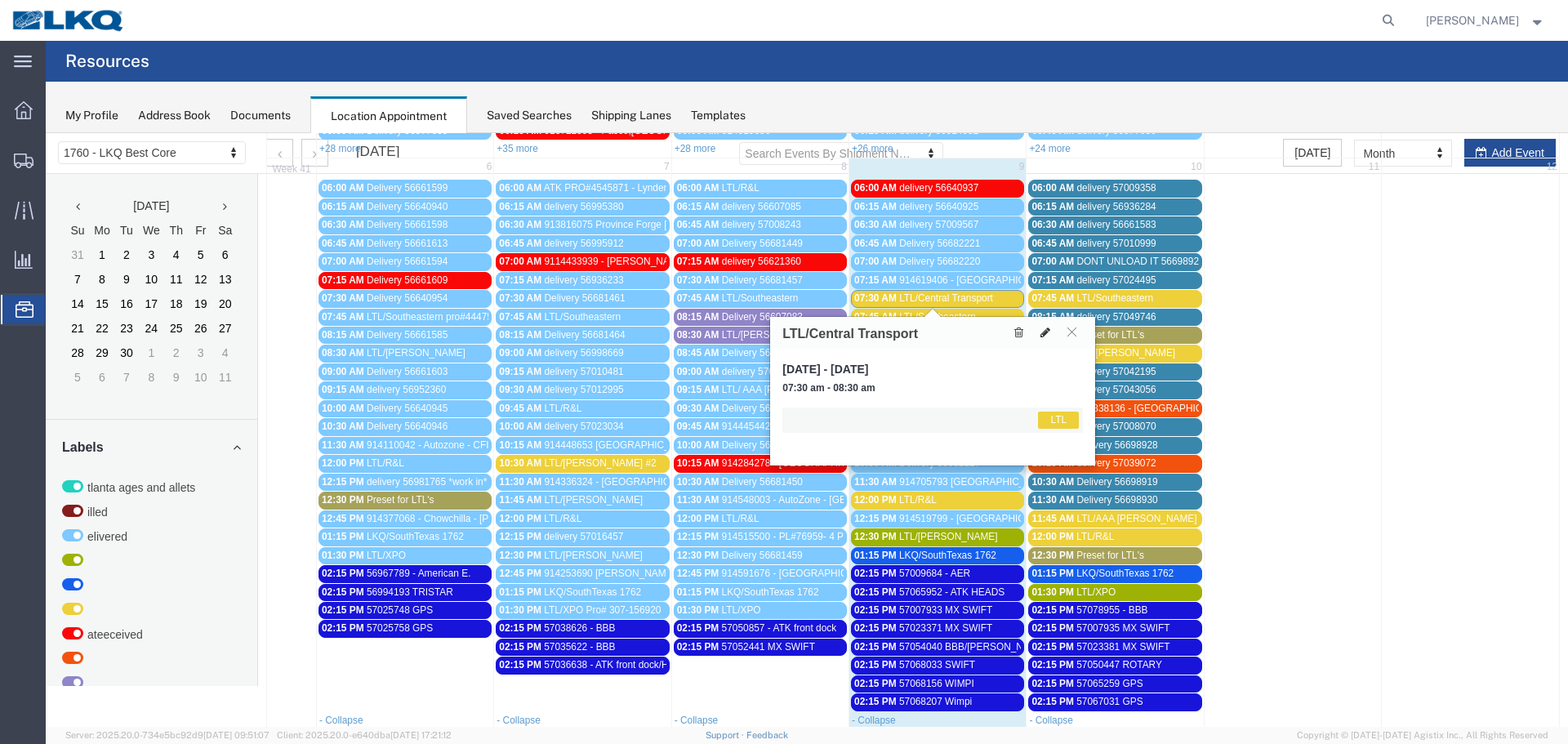
click at [1053, 334] on button at bounding box center [1045, 333] width 23 height 18
select select "1"
select select "25"
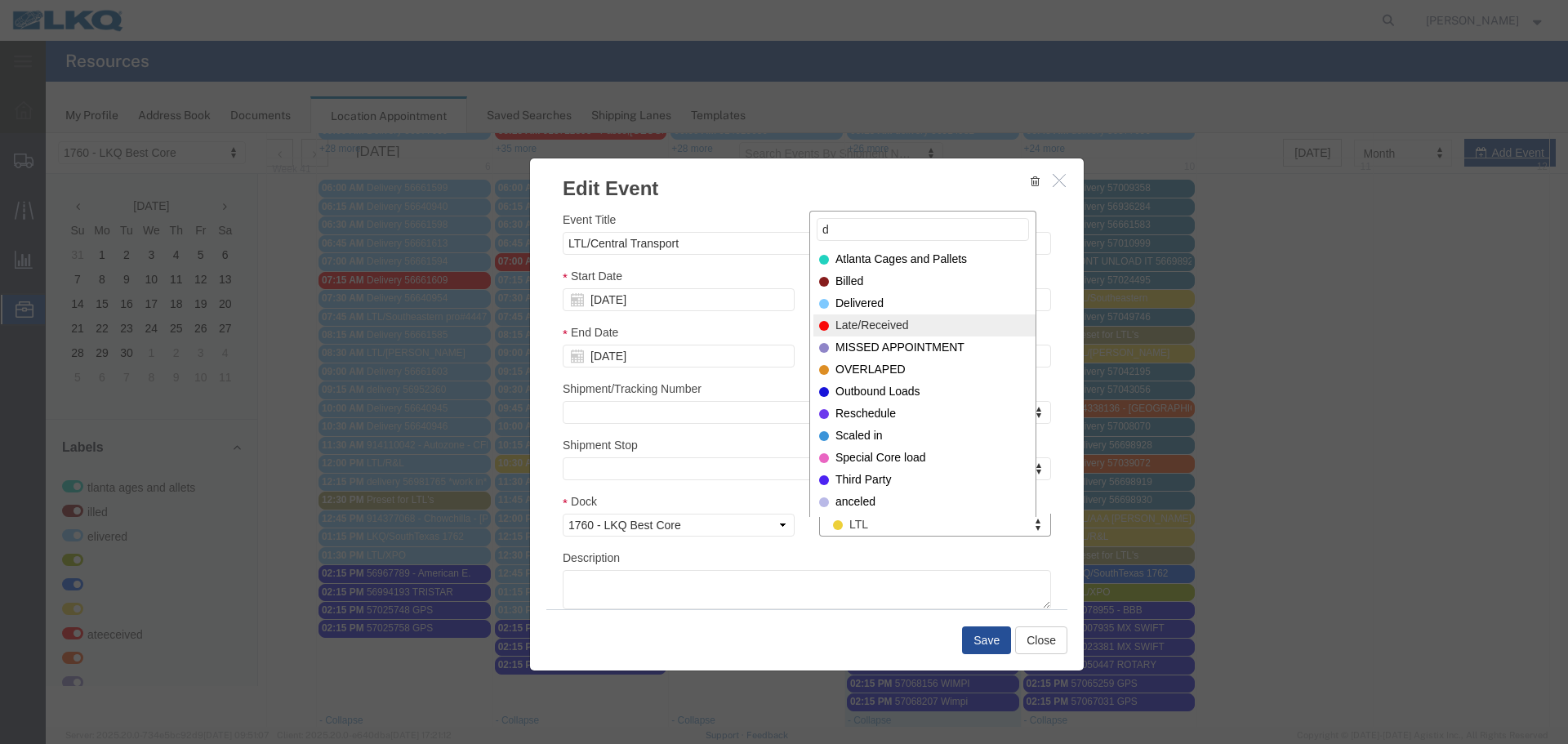
type input "d"
select select "40"
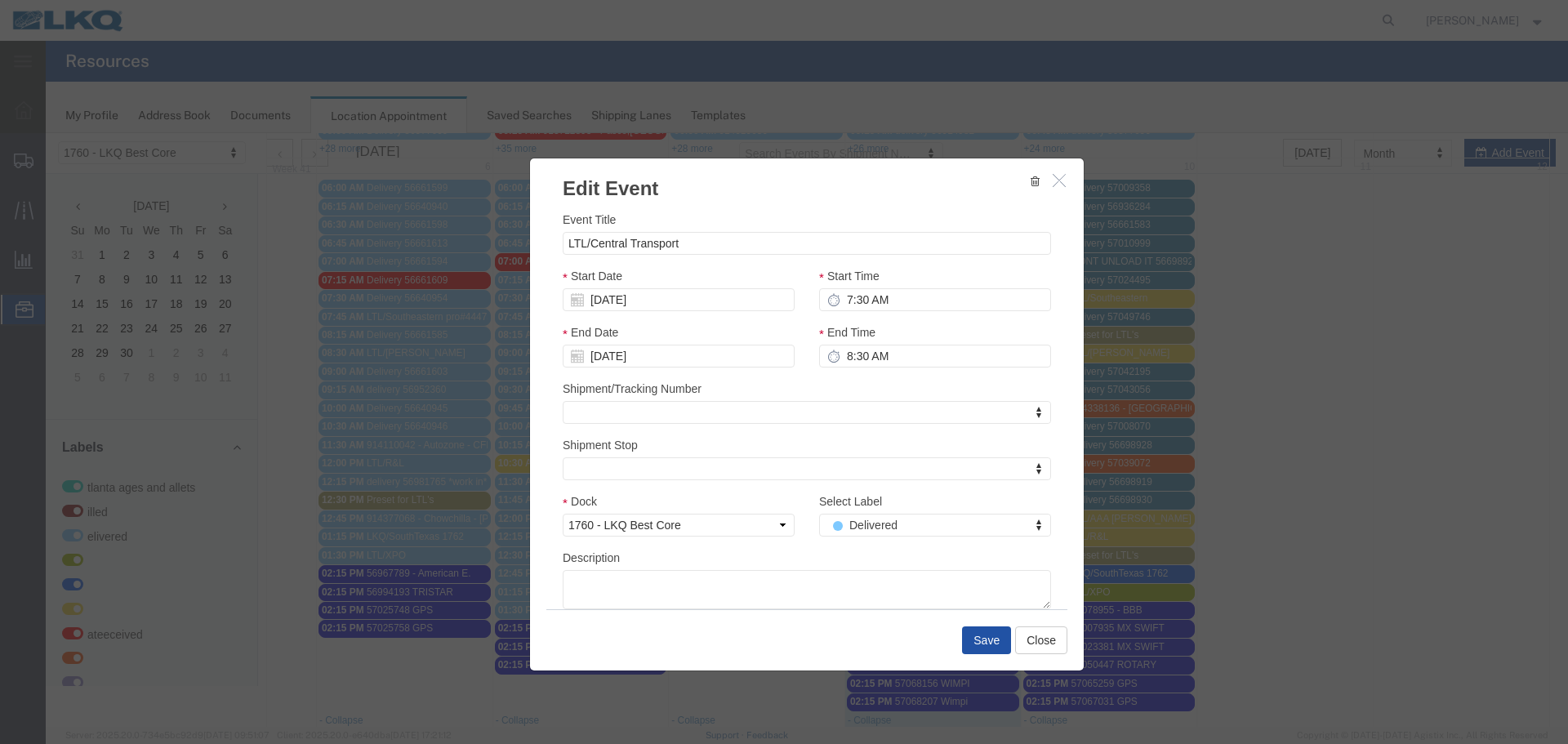
click at [980, 636] on button "Save" at bounding box center [986, 640] width 49 height 28
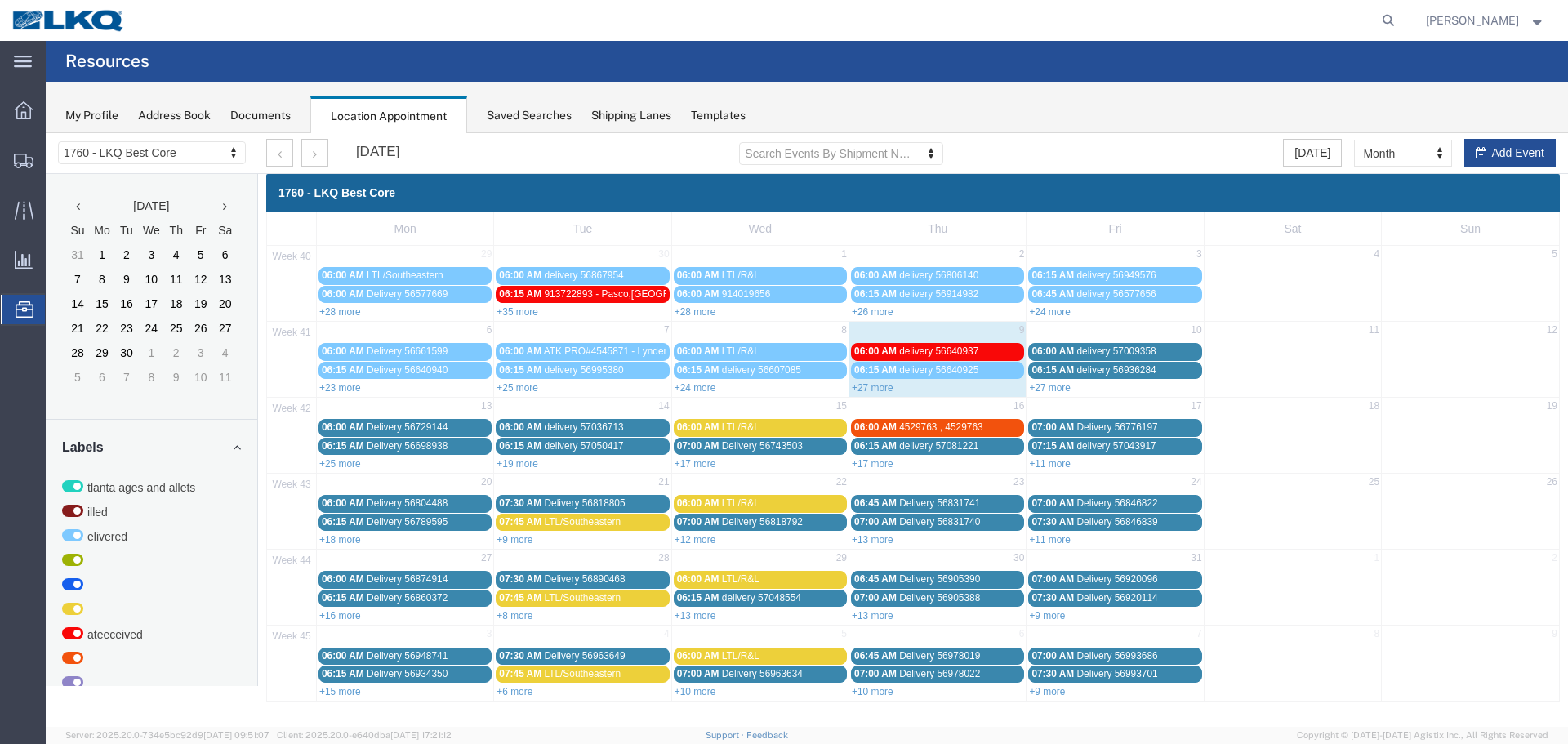
scroll to position [0, 0]
click at [871, 389] on link "+27 more" at bounding box center [872, 388] width 42 height 11
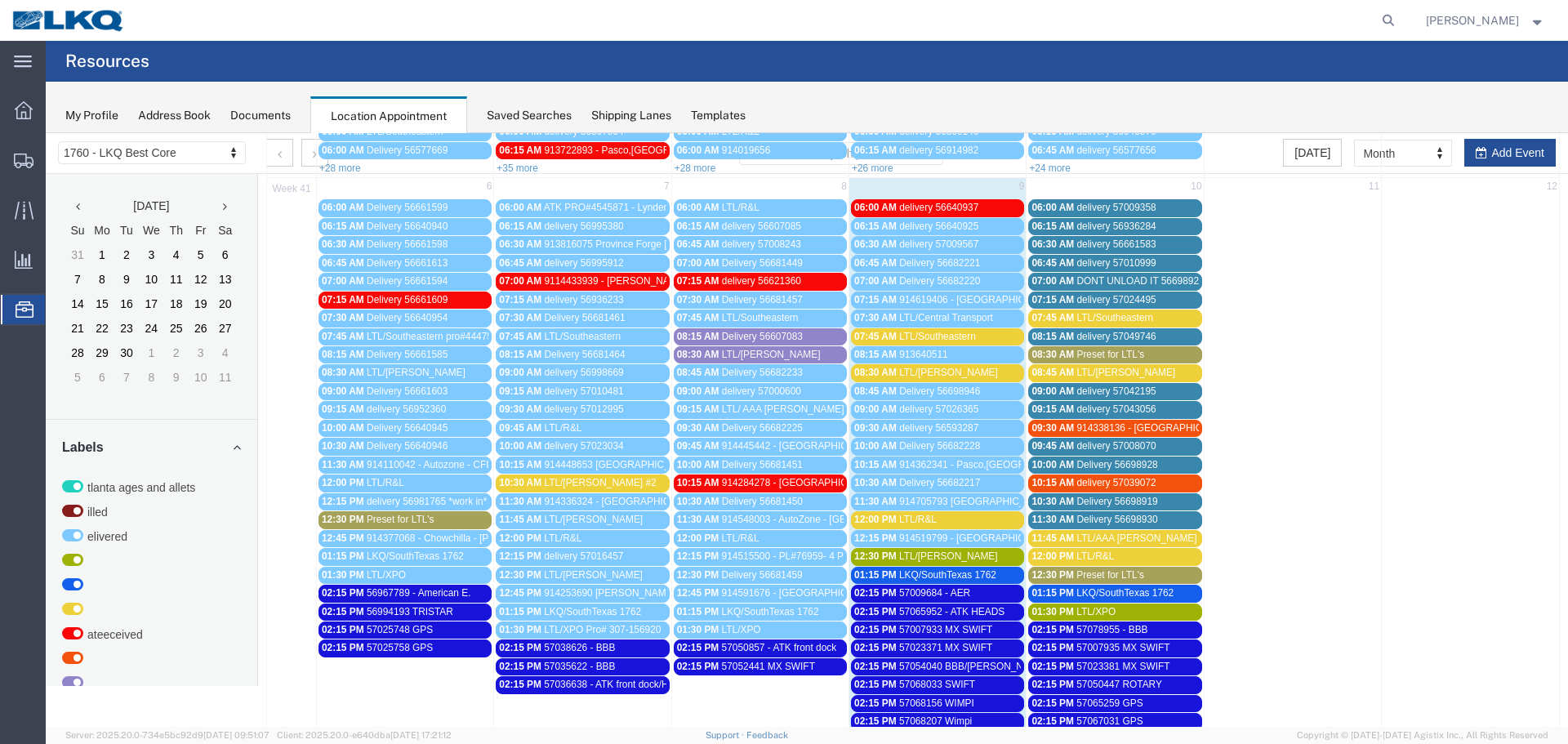
scroll to position [164, 0]
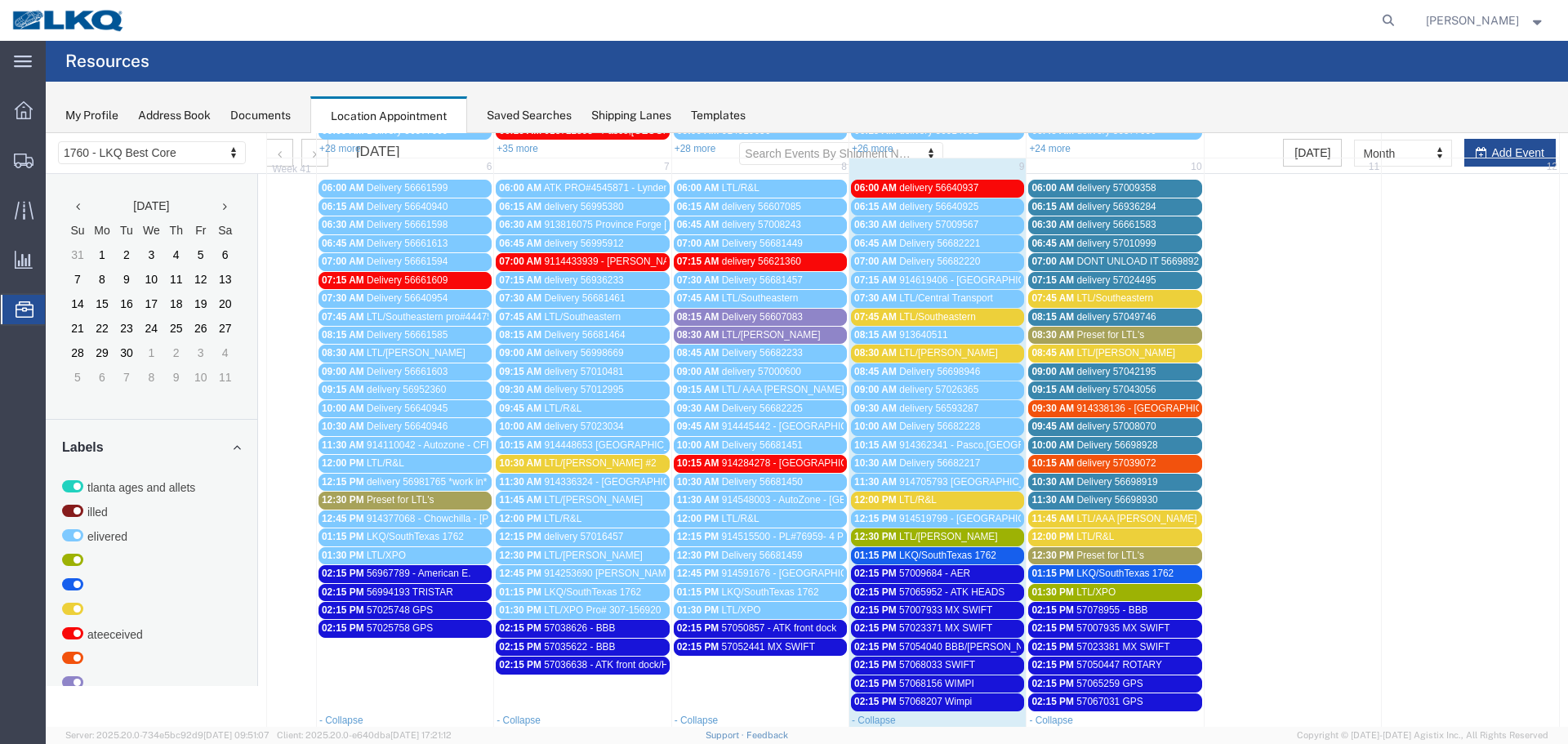
click at [940, 315] on span "LTL/Southeastern" at bounding box center [937, 317] width 77 height 11
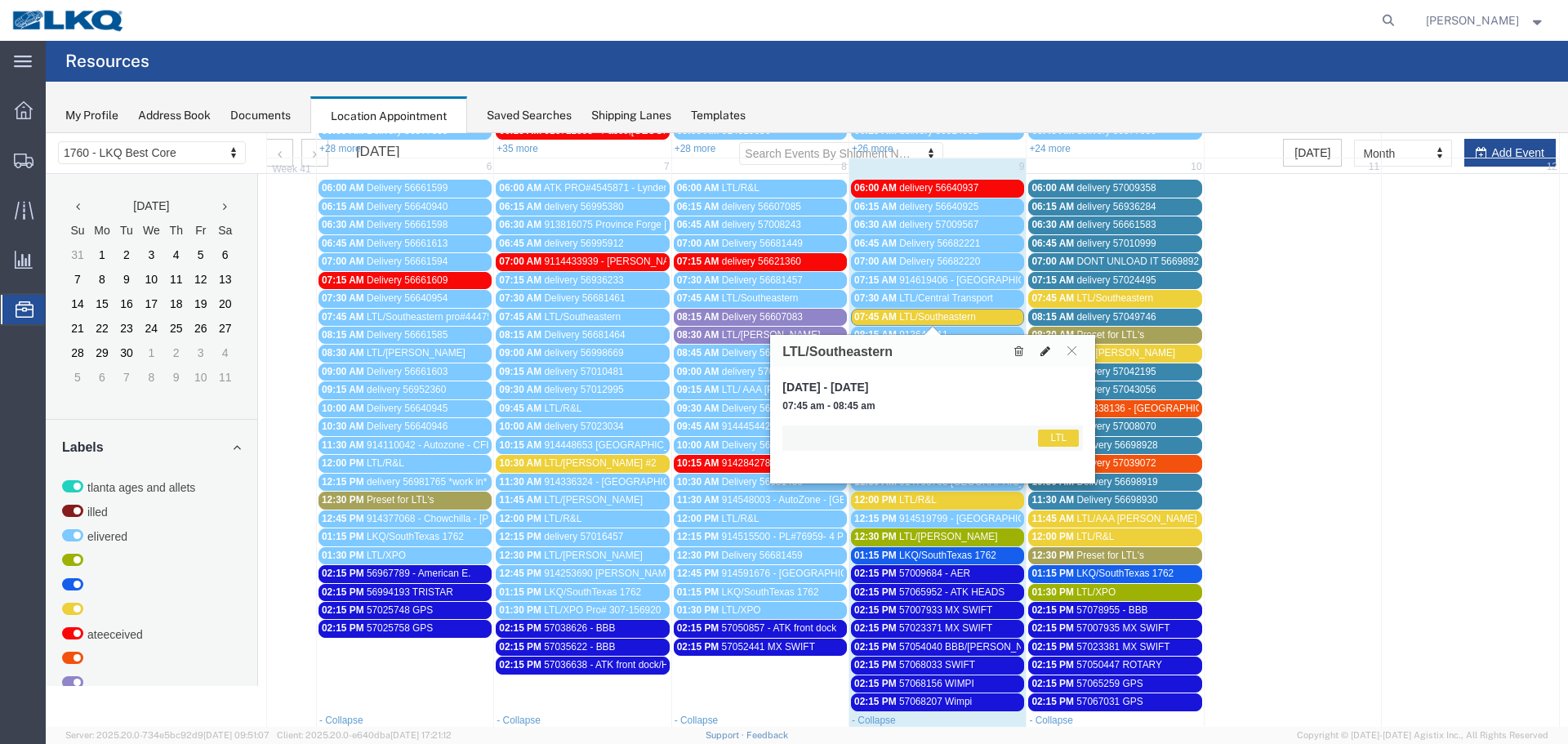
click at [1041, 349] on icon at bounding box center [1045, 351] width 10 height 11
select select "1"
select select "25"
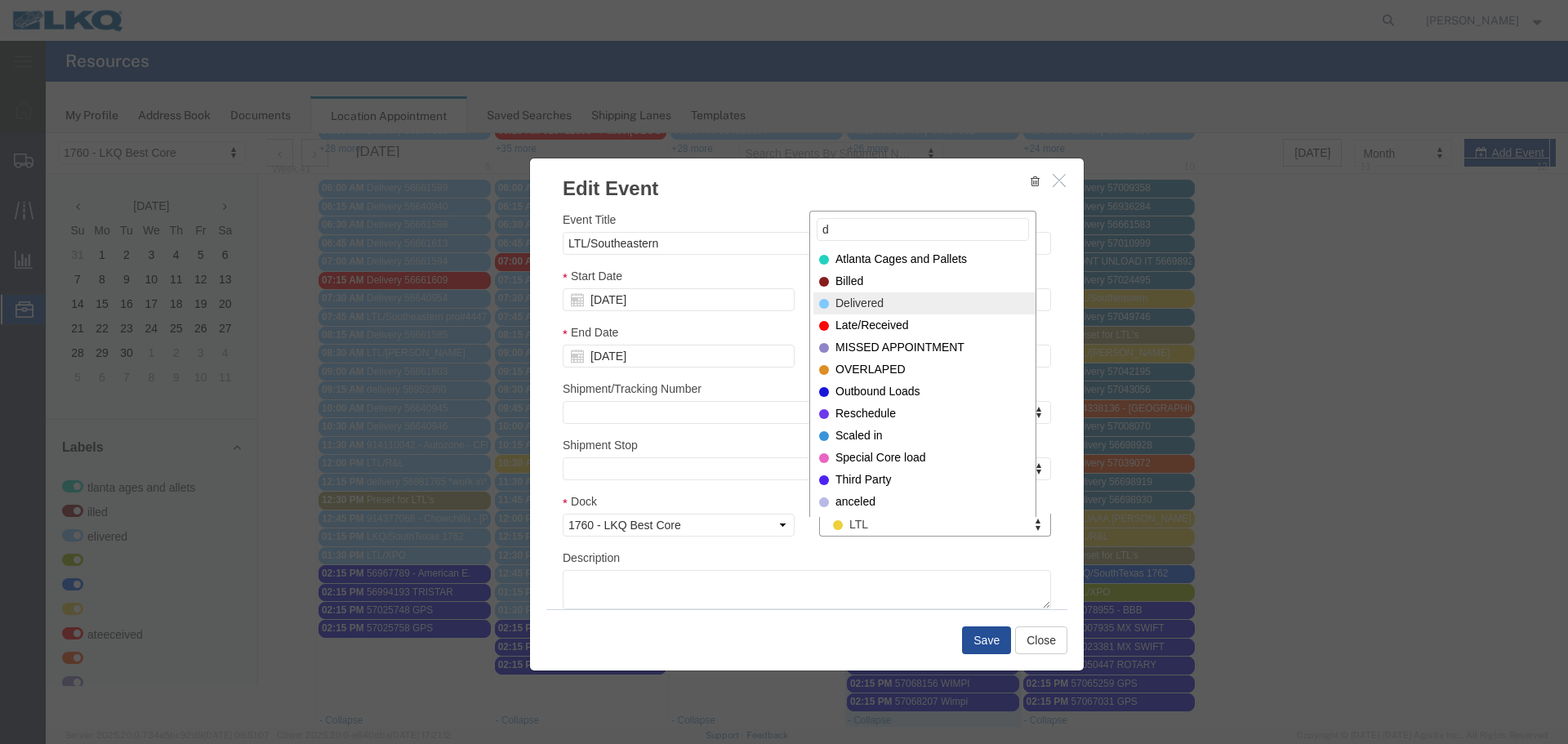
type input "d"
select select "40"
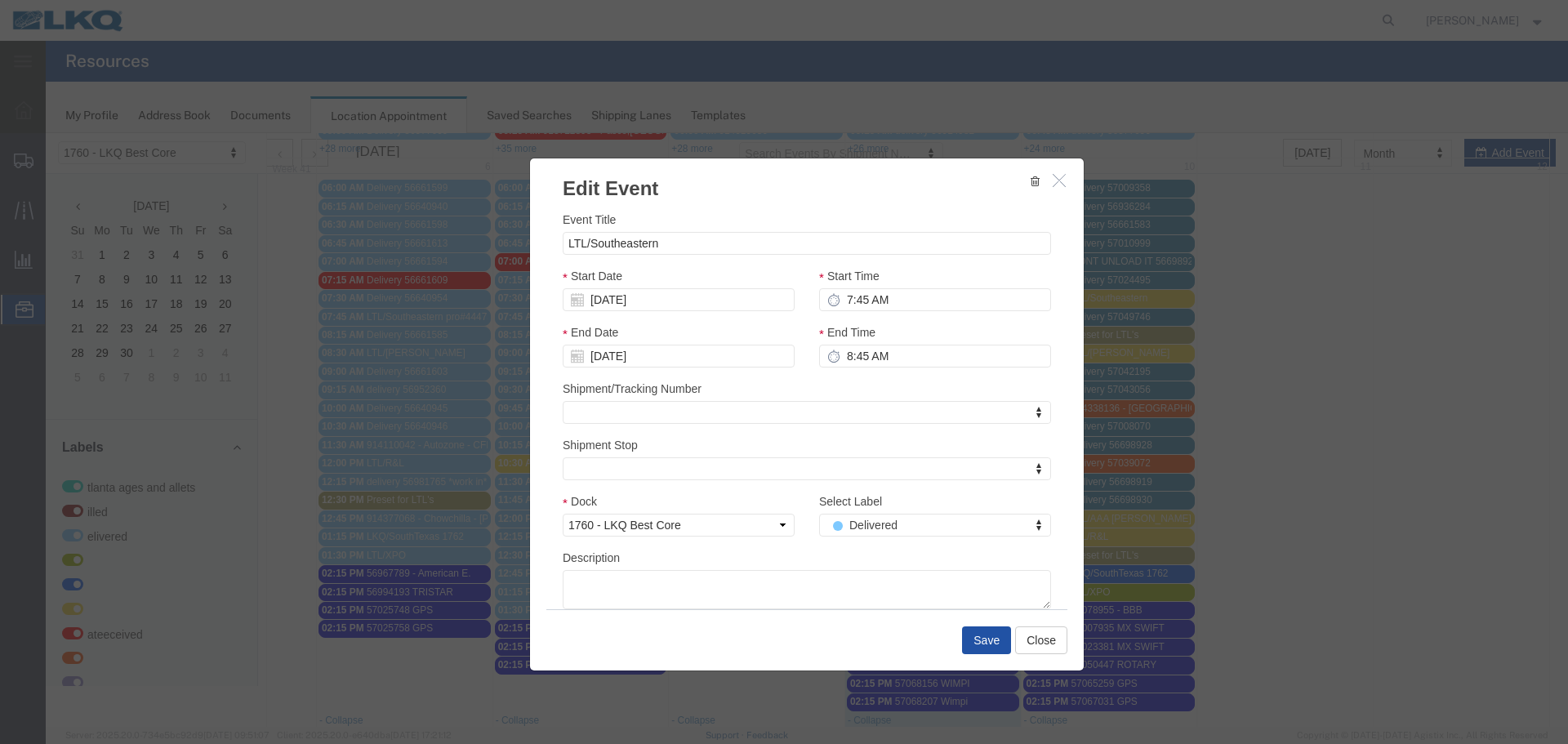
click at [974, 644] on button "Save" at bounding box center [986, 640] width 49 height 28
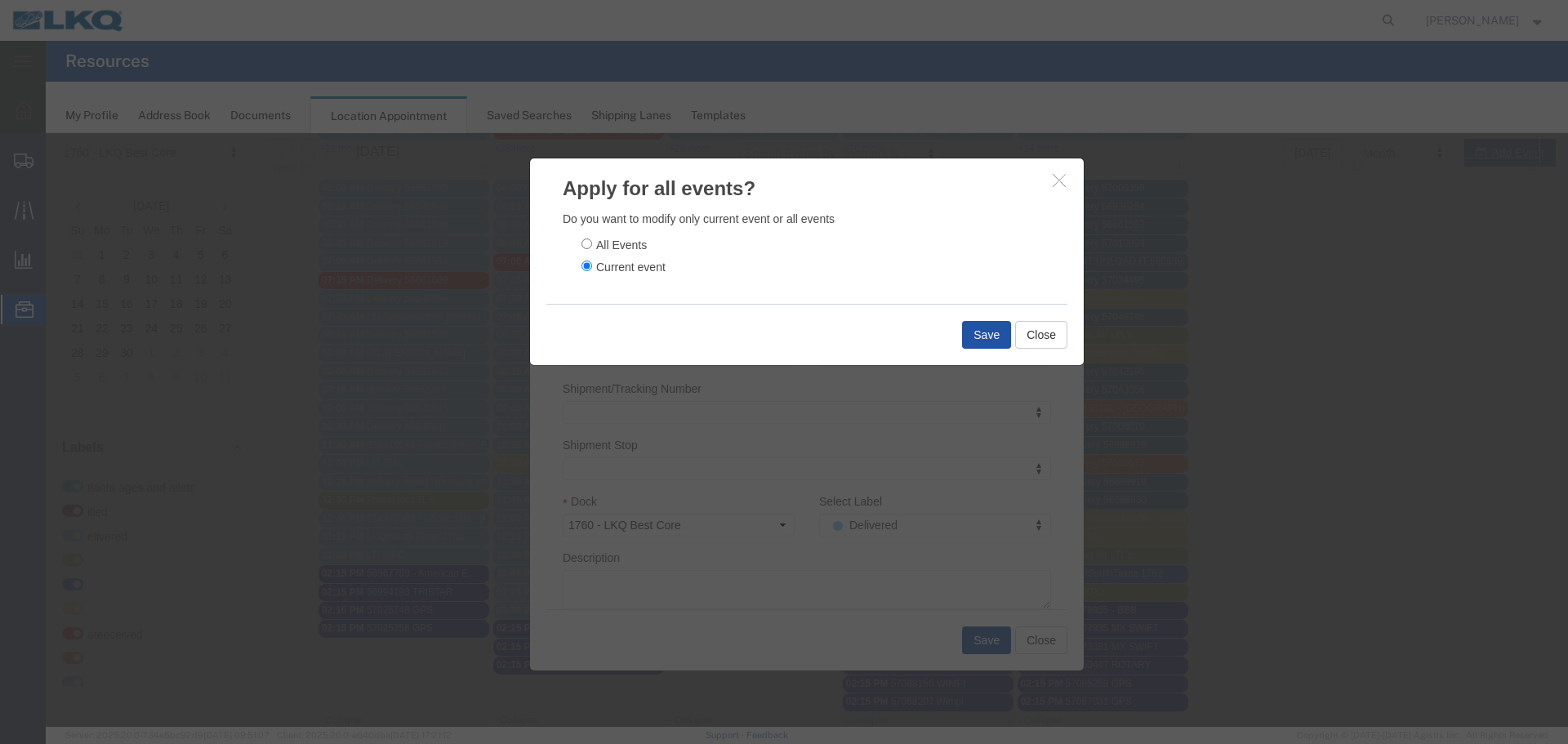
click at [973, 333] on button "Save" at bounding box center [986, 335] width 49 height 28
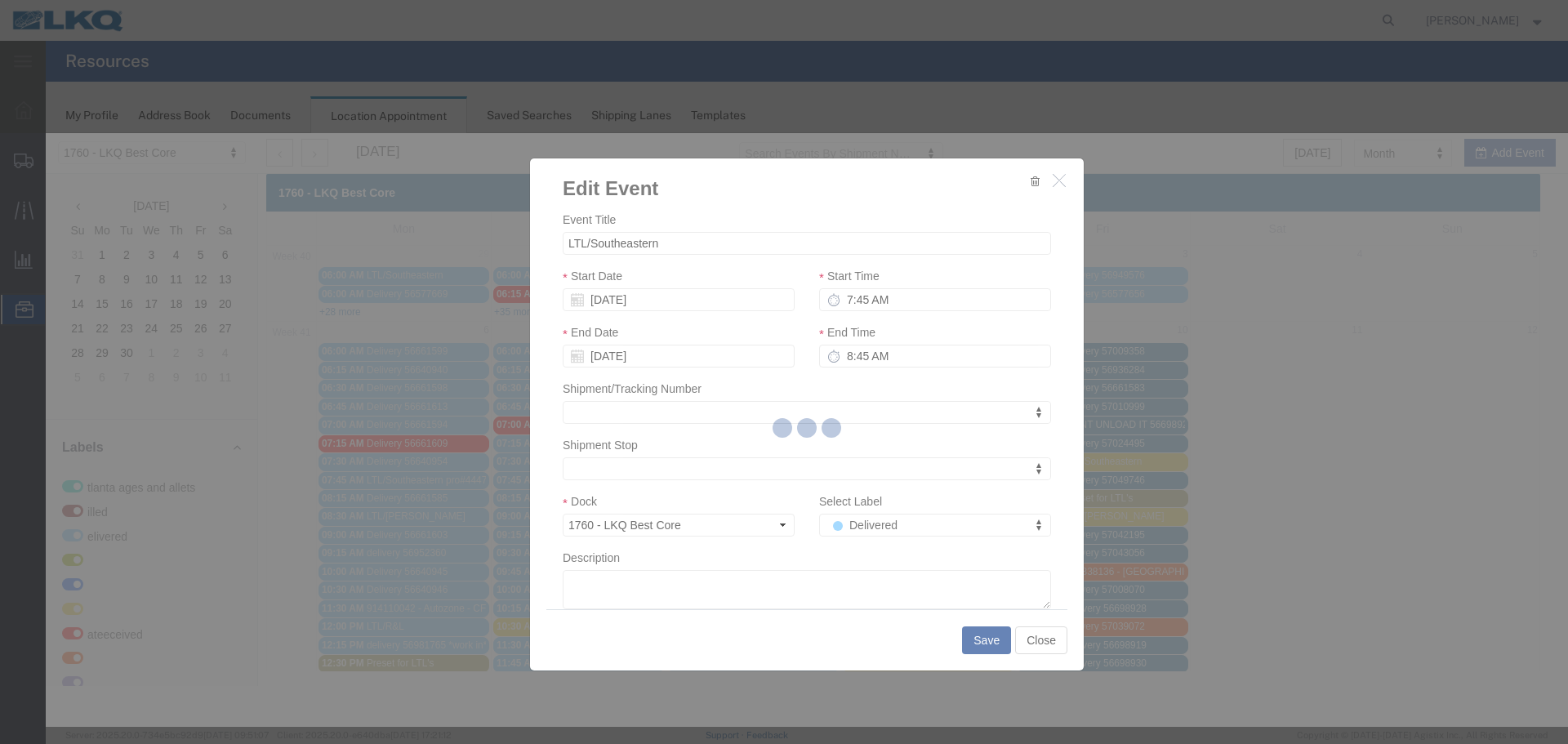
scroll to position [0, 0]
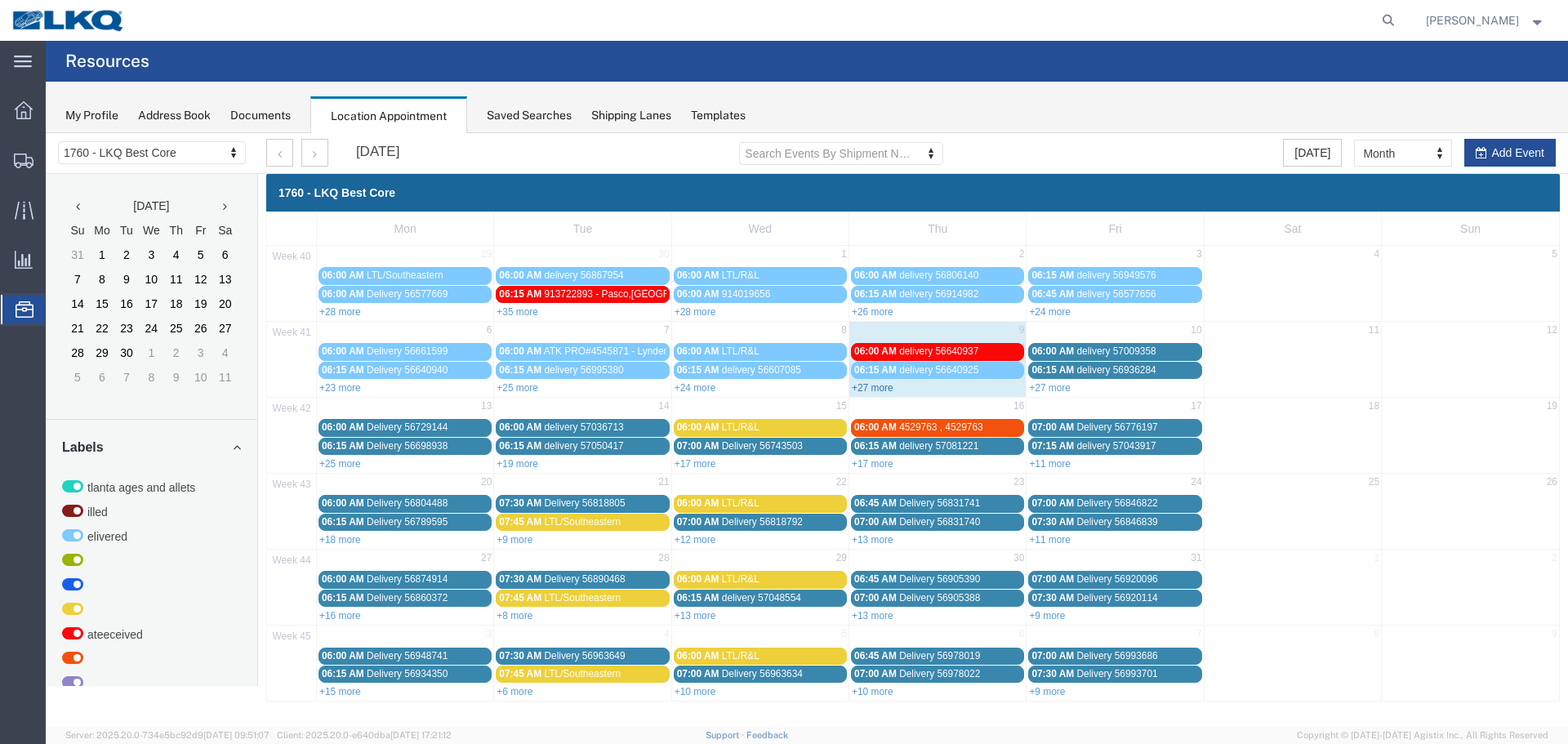
click at [887, 384] on link "+27 more" at bounding box center [872, 388] width 42 height 11
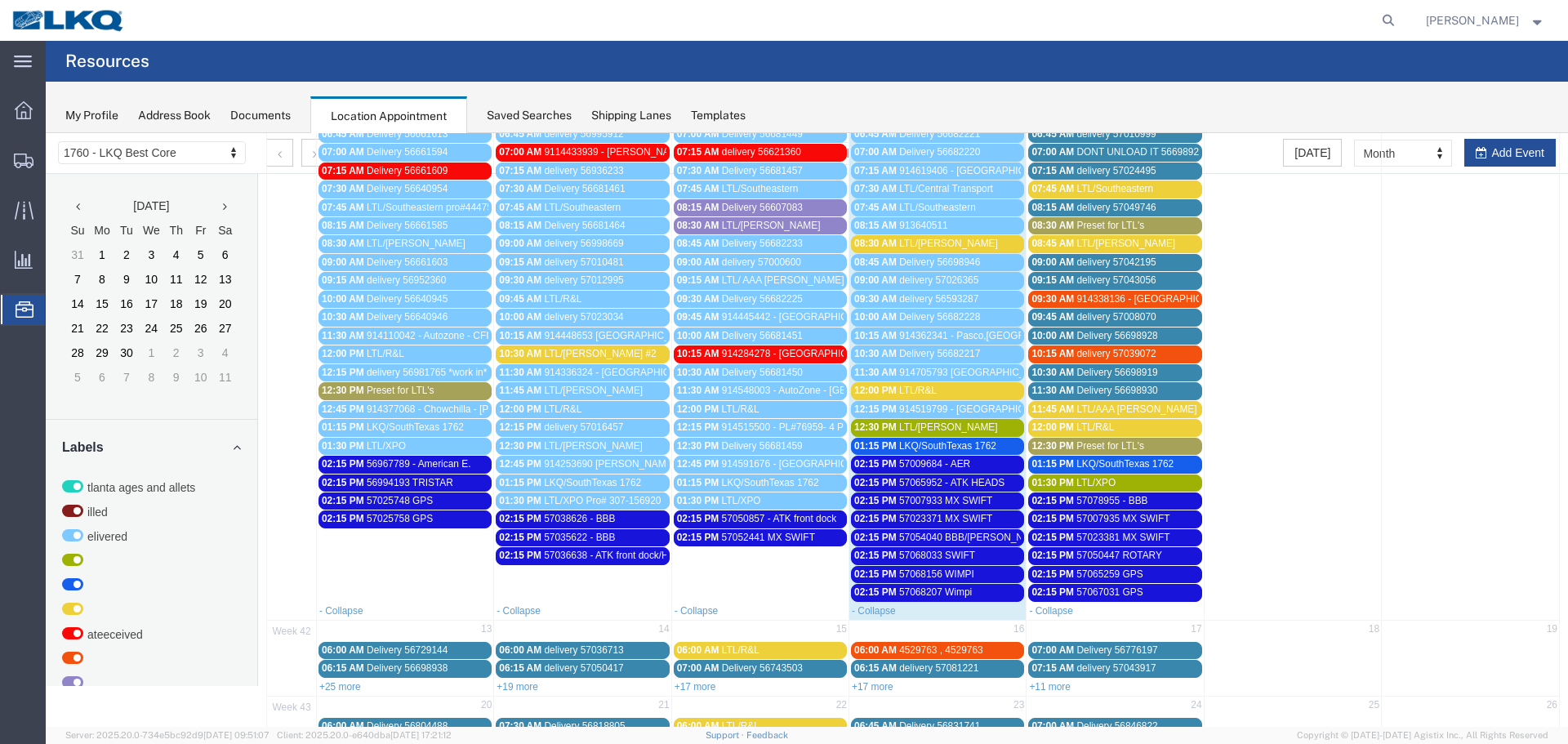
scroll to position [164, 0]
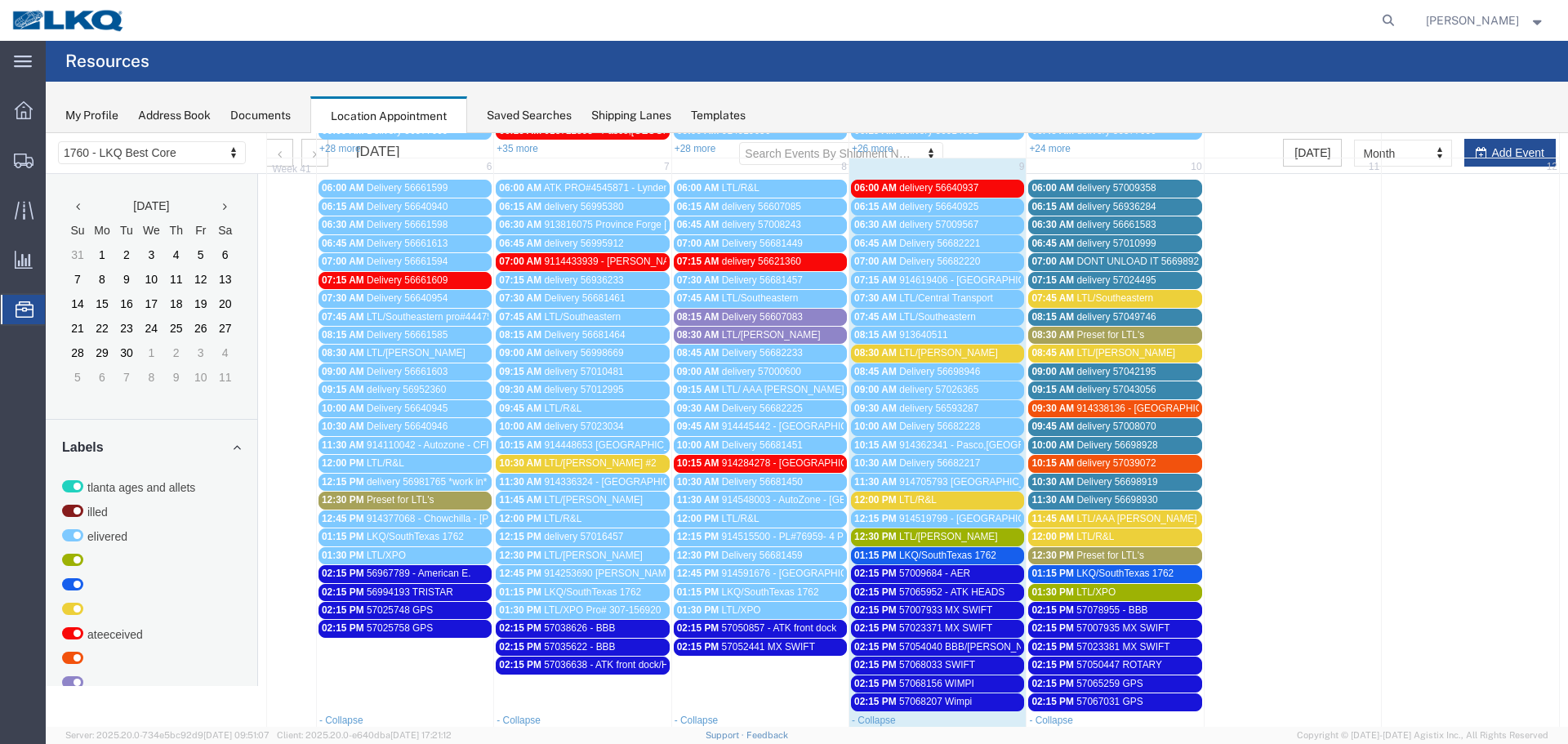
click at [952, 535] on div "12:30 PM LTL/Saia" at bounding box center [938, 537] width 166 height 12
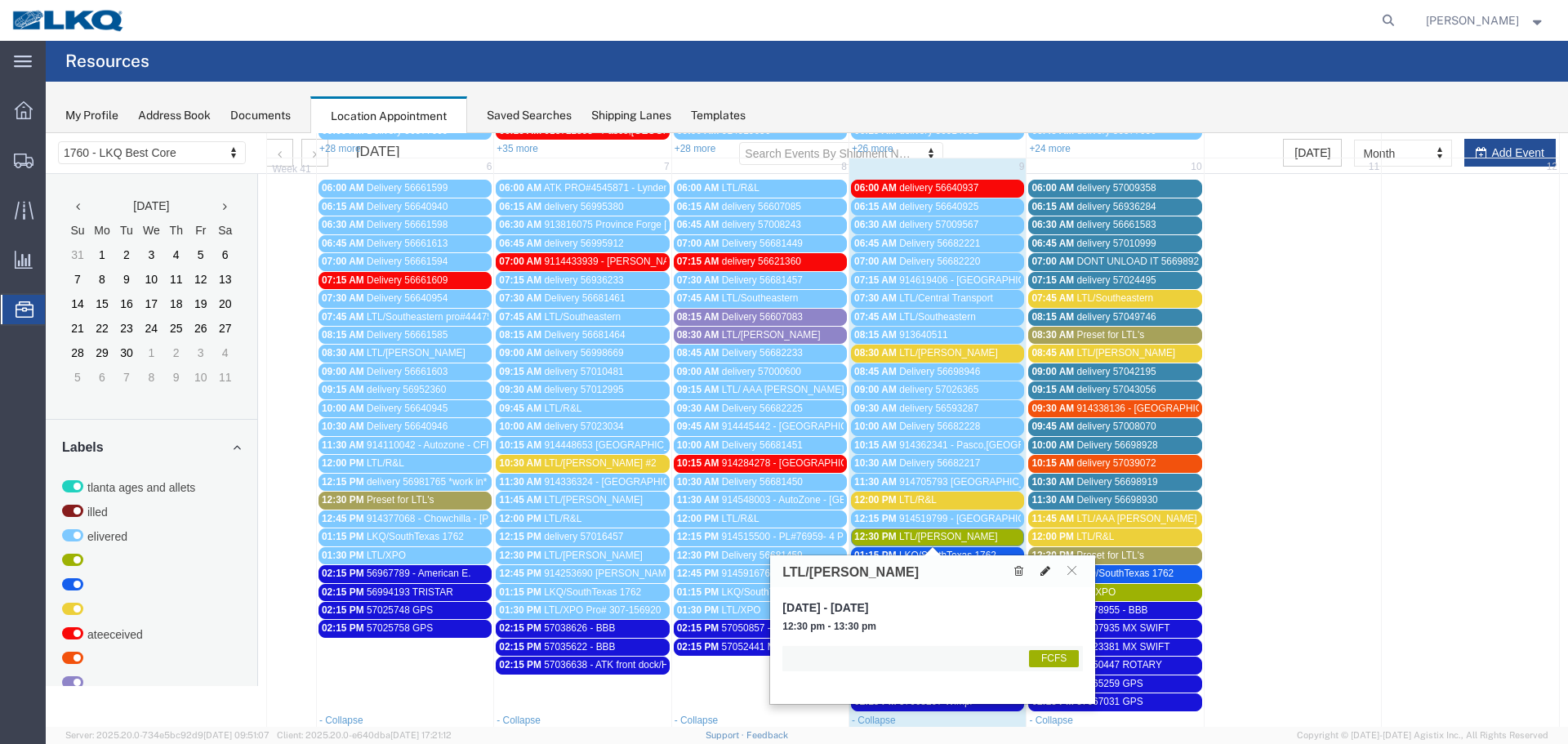
click at [1039, 569] on button at bounding box center [1045, 571] width 23 height 18
select select "1"
select select "180"
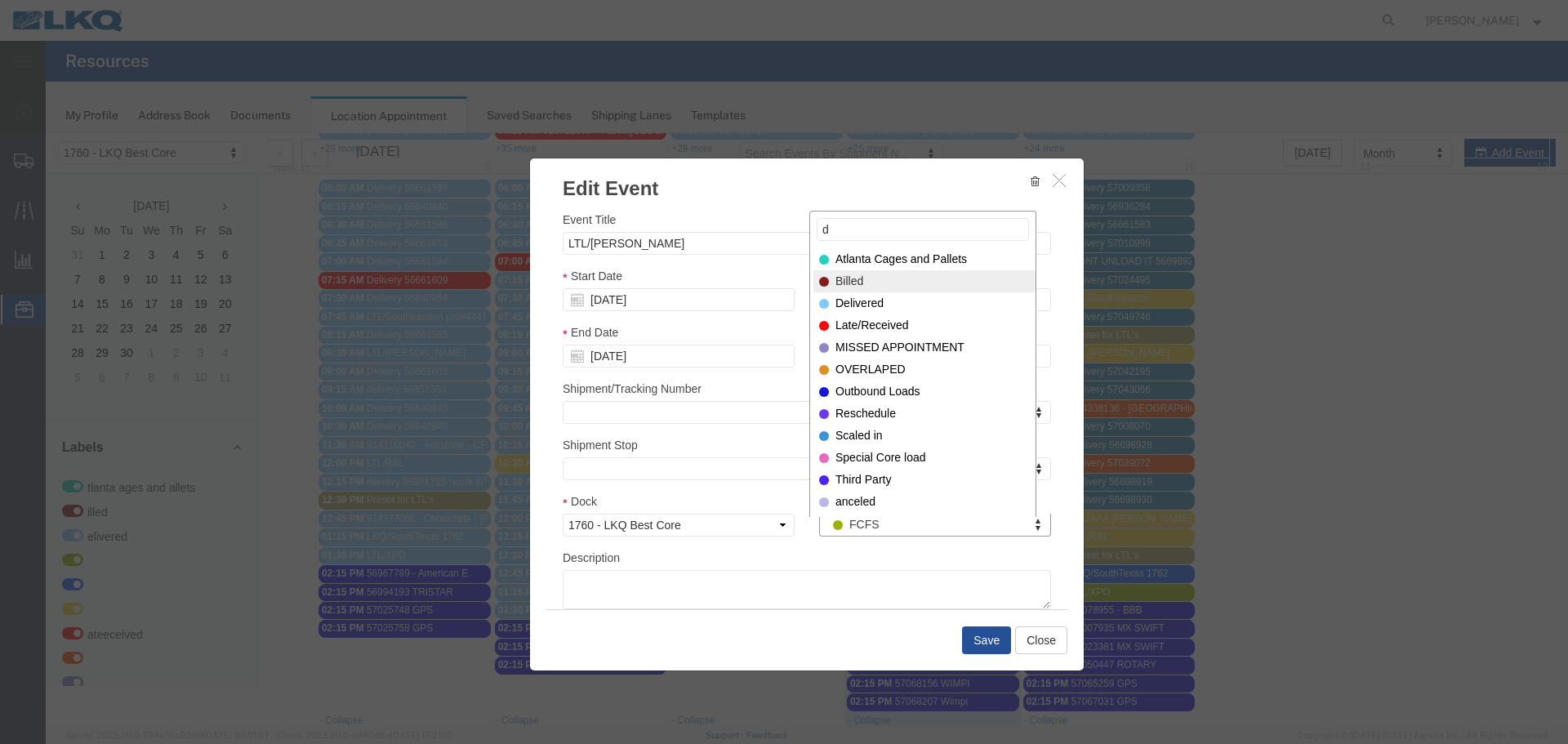
type input "d"
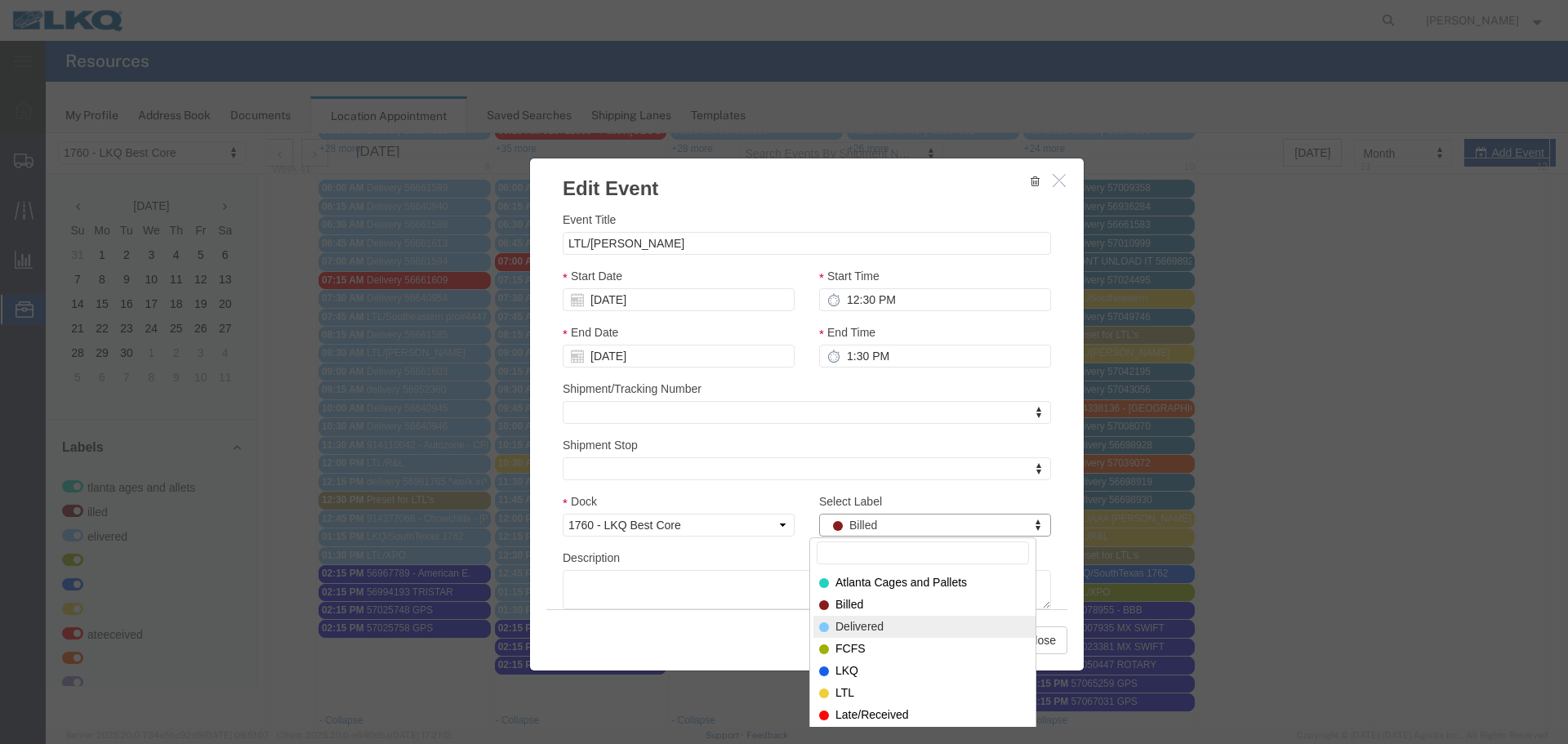
select select "40"
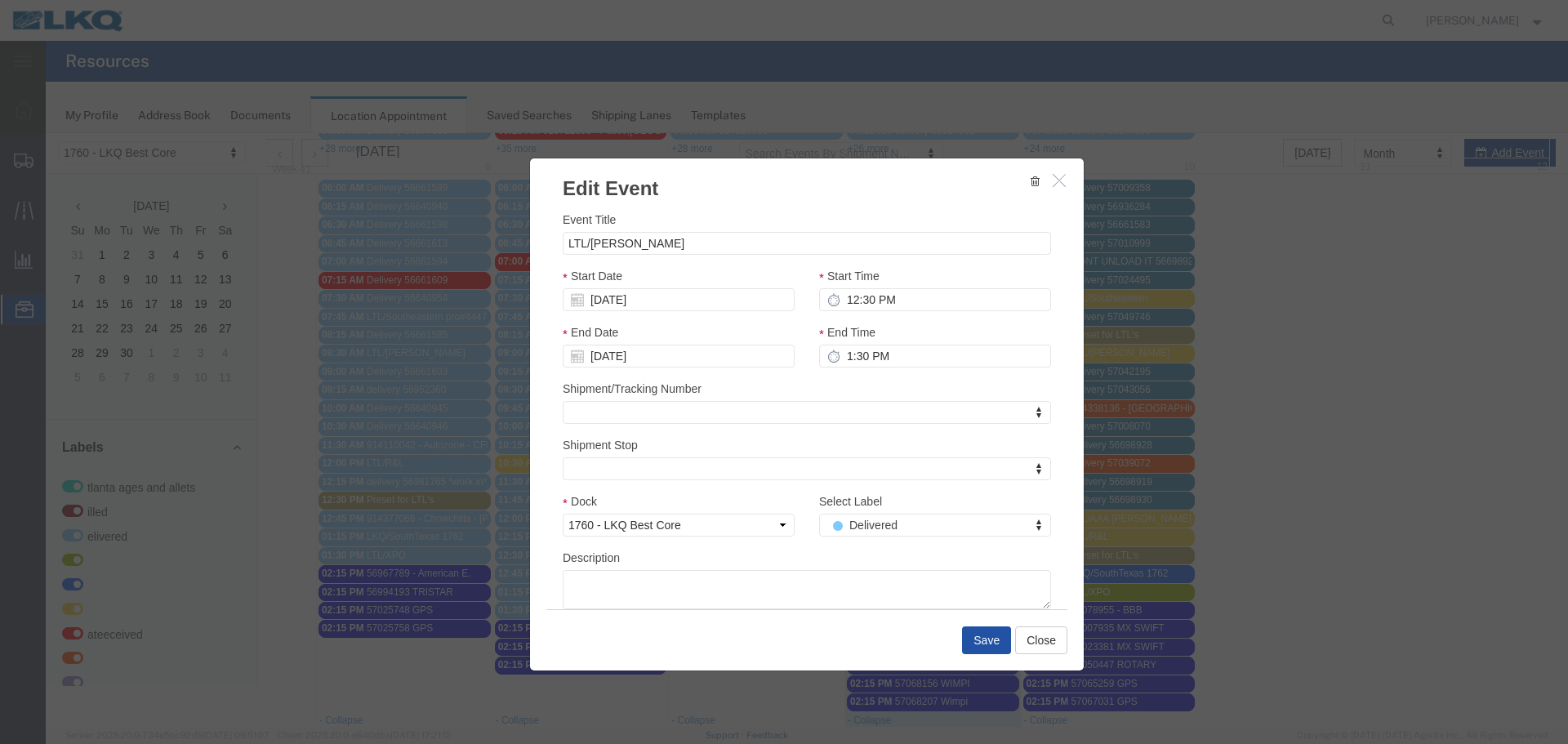
click at [970, 646] on button "Save" at bounding box center [986, 640] width 49 height 28
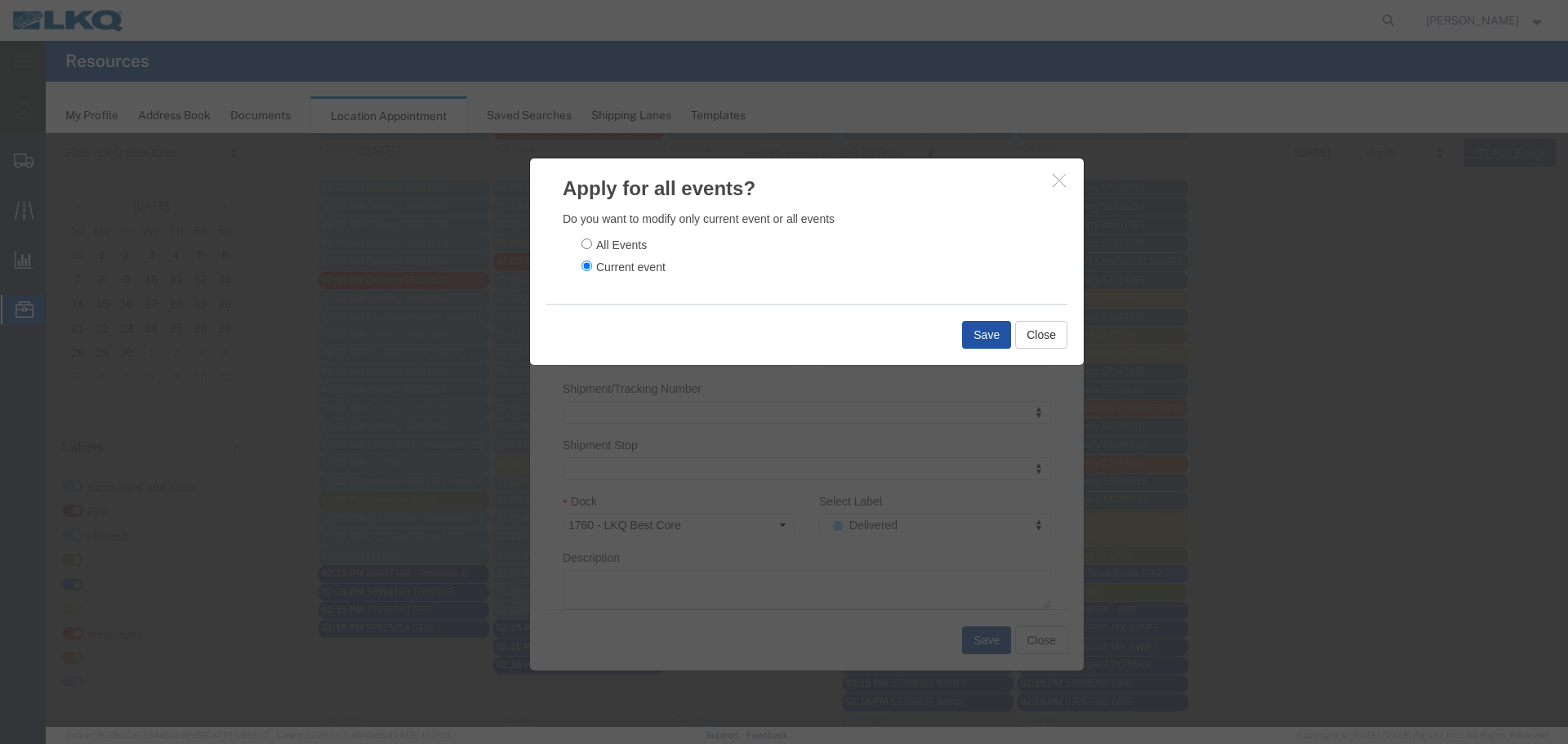
click at [981, 333] on button "Save" at bounding box center [986, 335] width 49 height 28
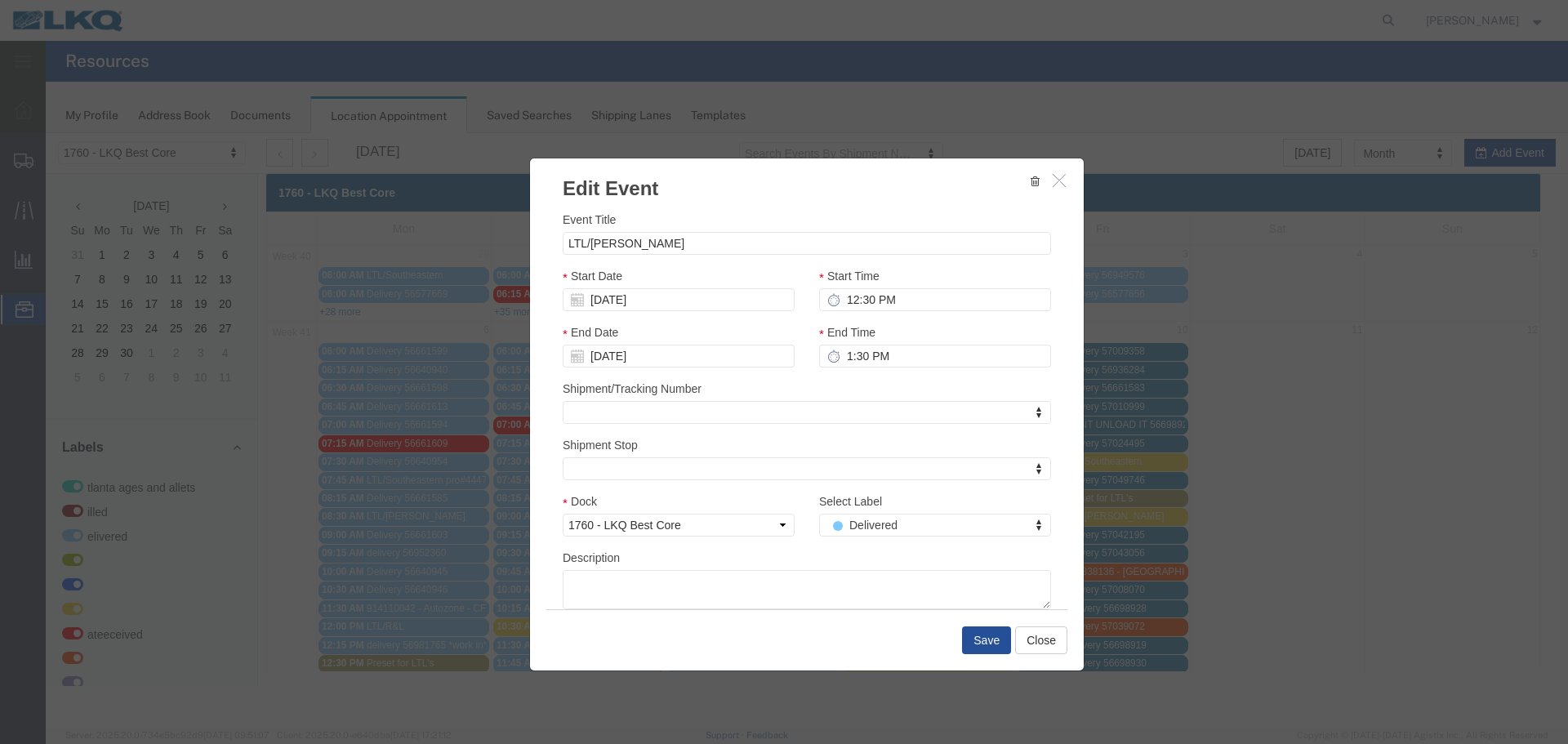
scroll to position [0, 0]
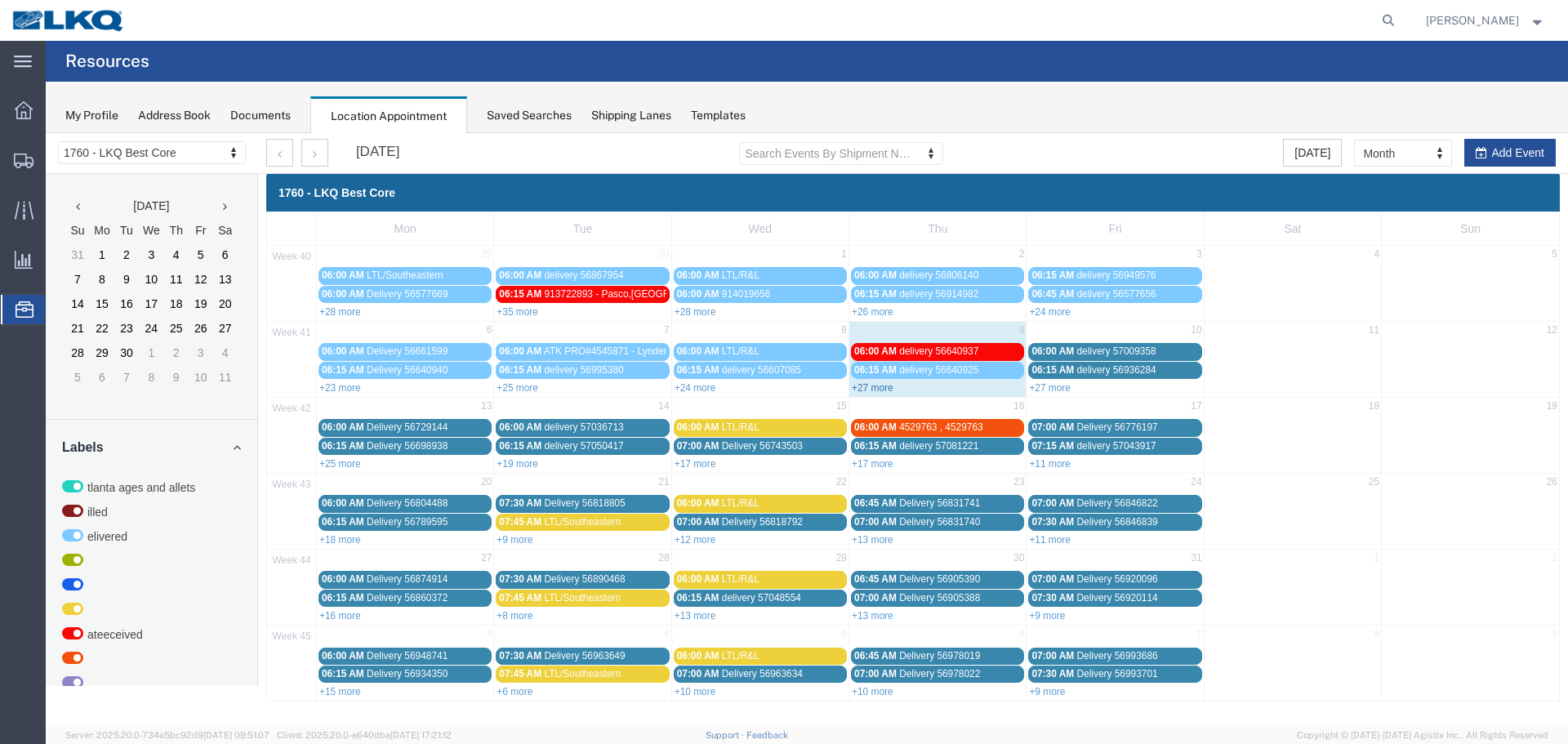
click at [881, 387] on link "+27 more" at bounding box center [872, 388] width 42 height 11
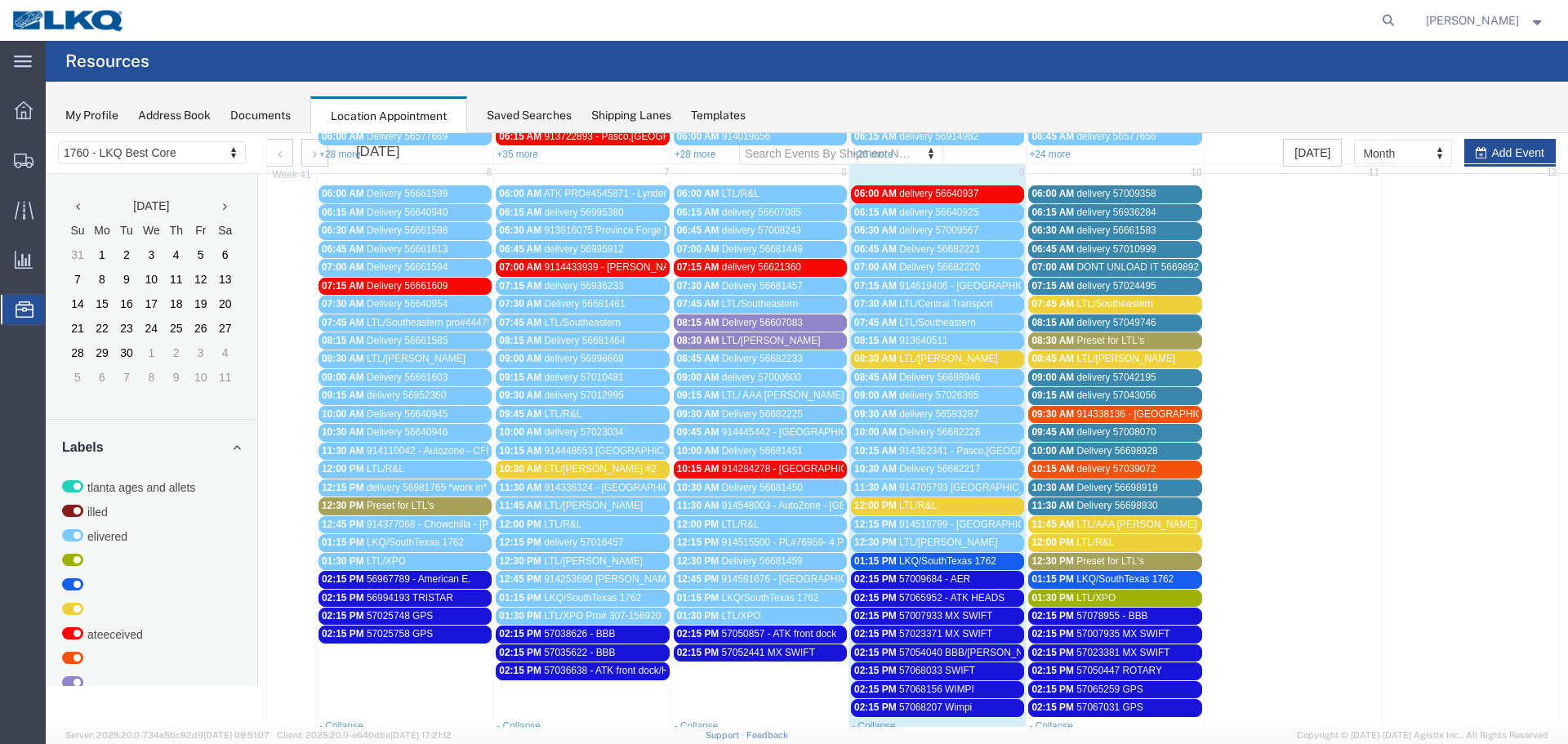
scroll to position [164, 0]
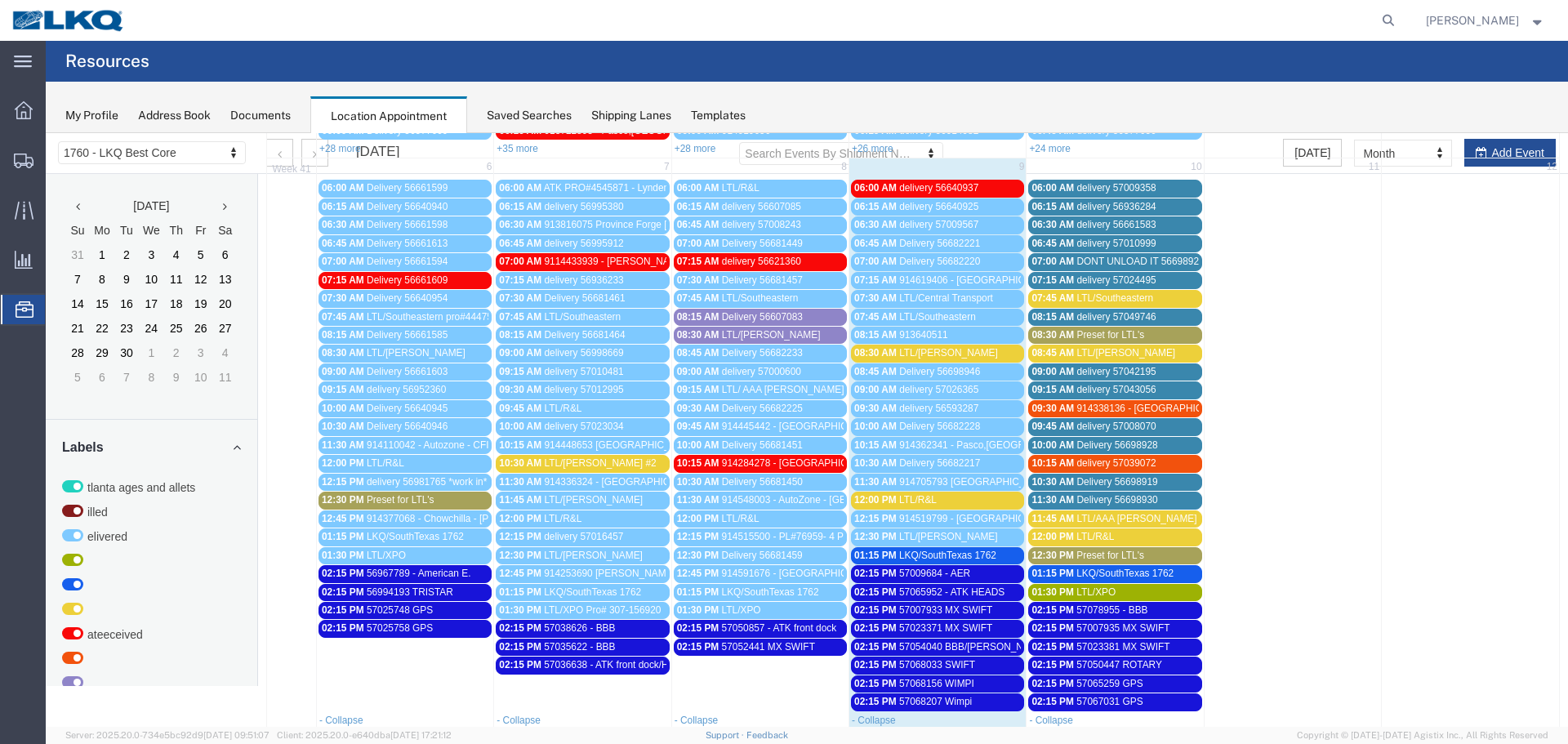
click at [925, 504] on span "LTL/R&L" at bounding box center [918, 500] width 38 height 11
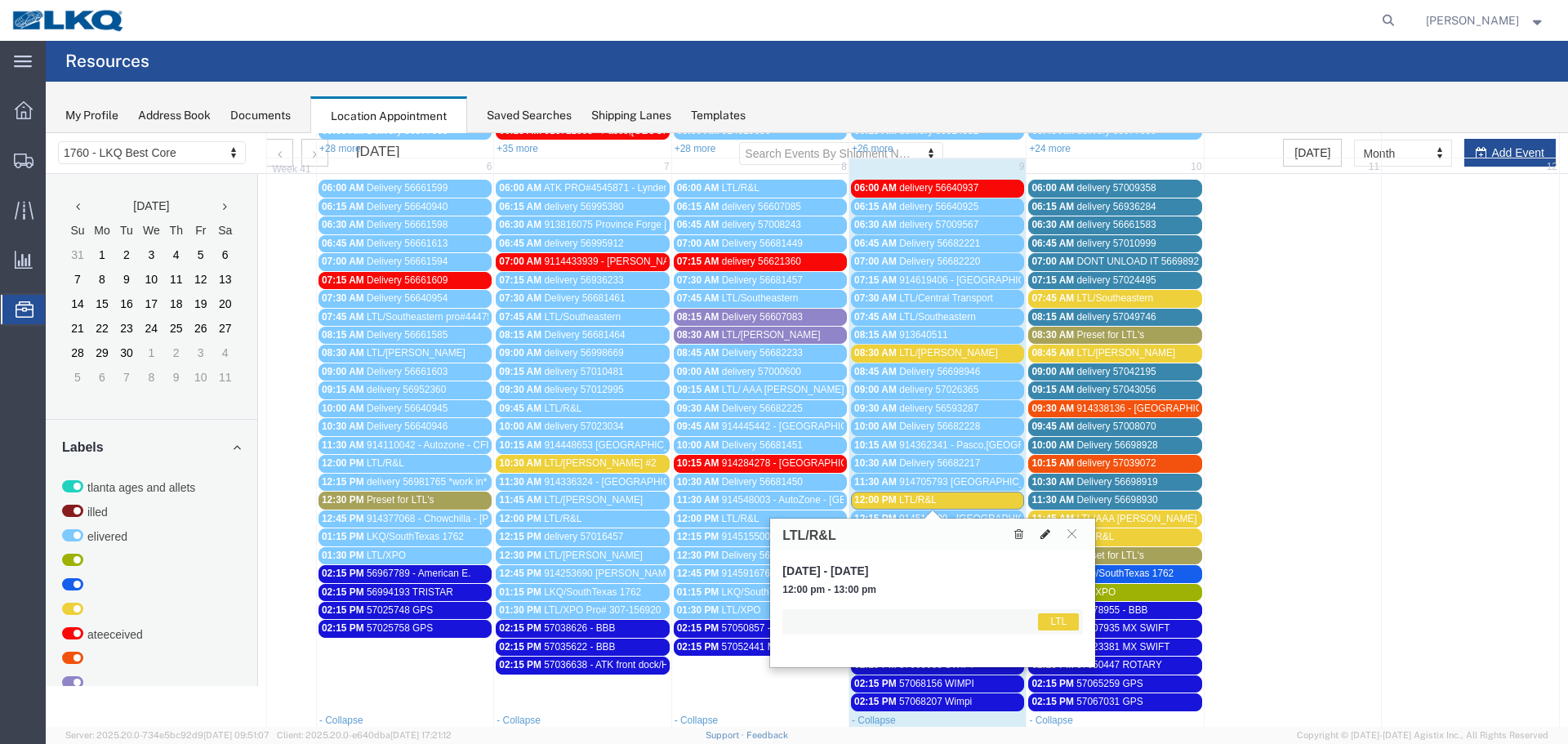
click at [1043, 539] on icon at bounding box center [1045, 534] width 10 height 11
select select "1"
select select "25"
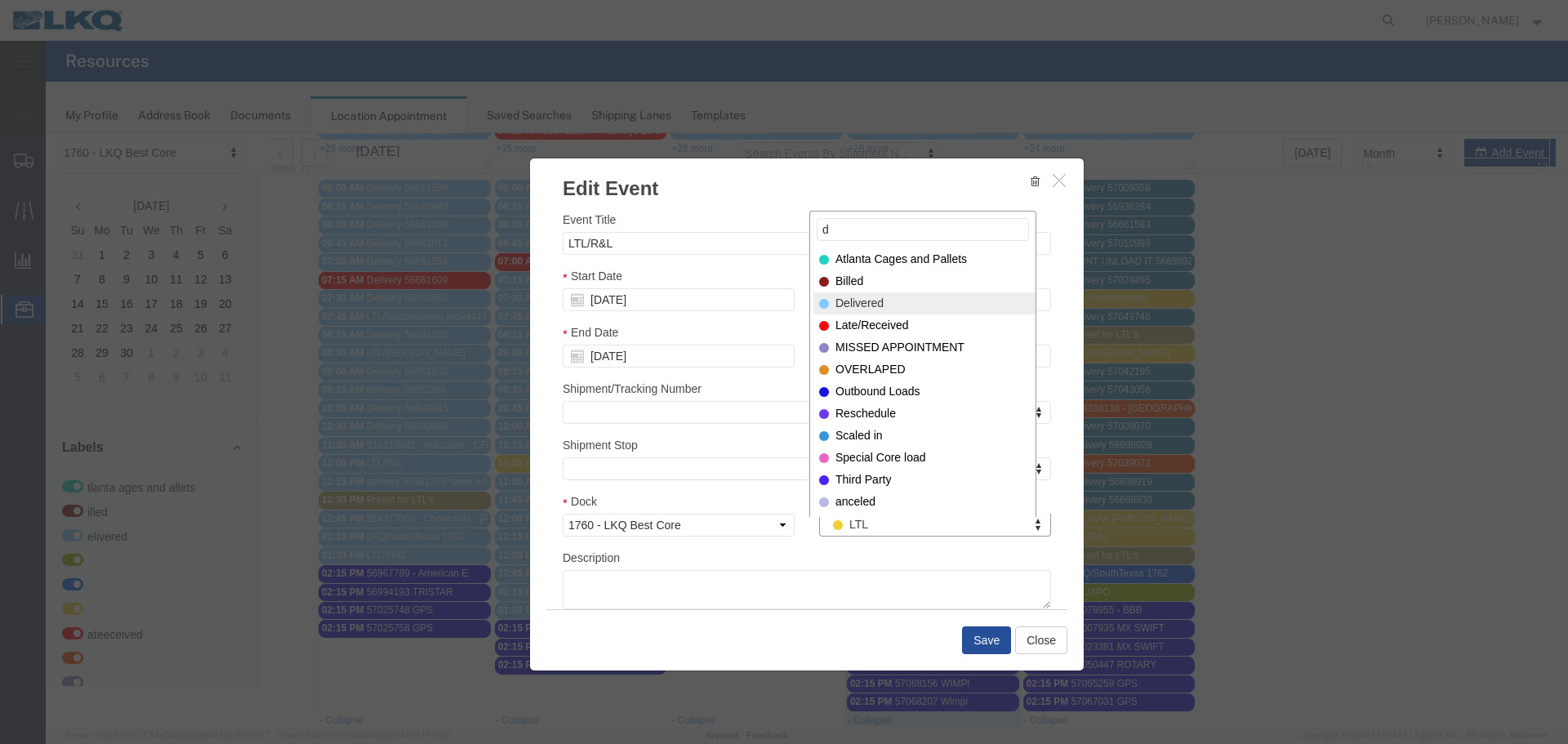
type input "d"
select select "40"
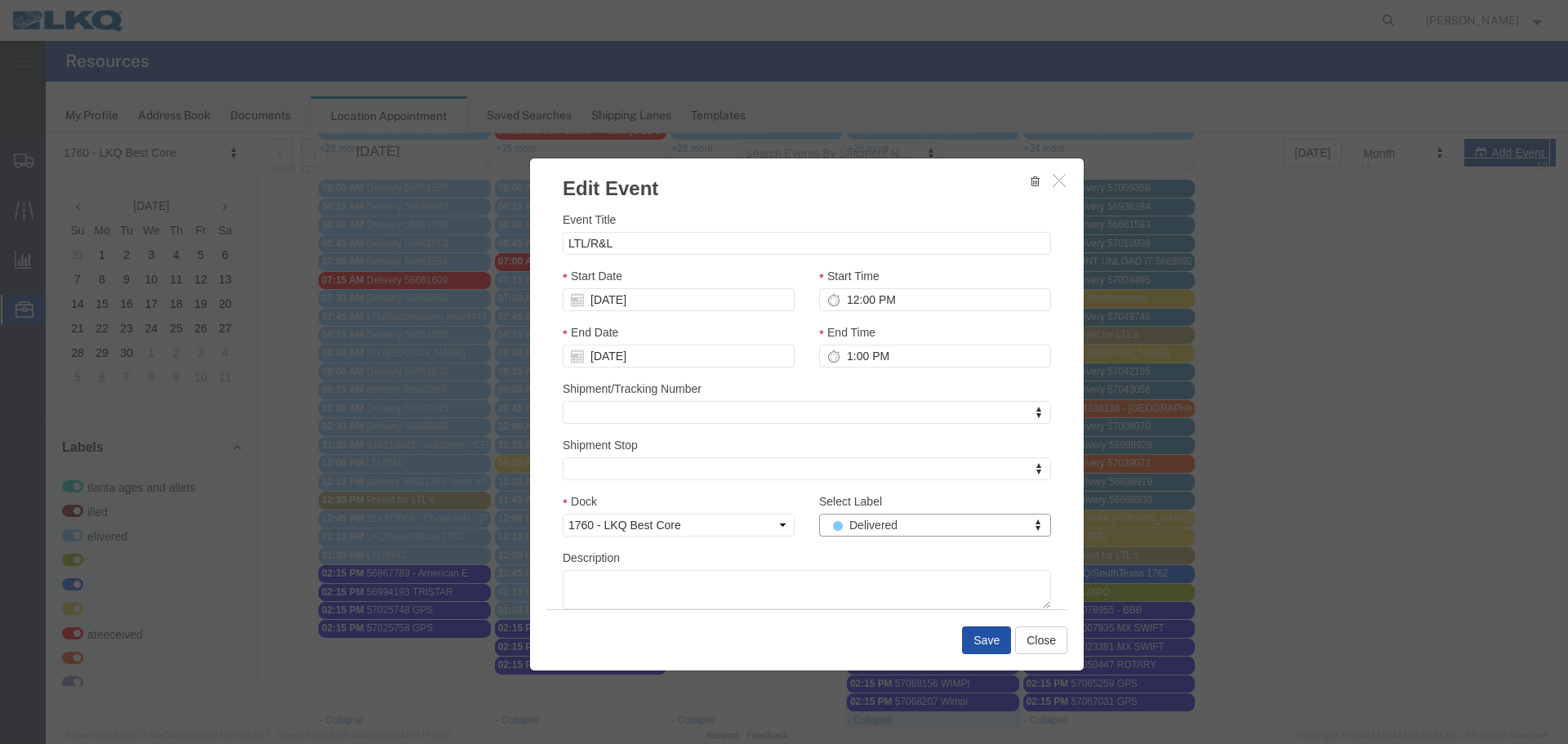
click at [975, 636] on button "Save" at bounding box center [986, 640] width 49 height 28
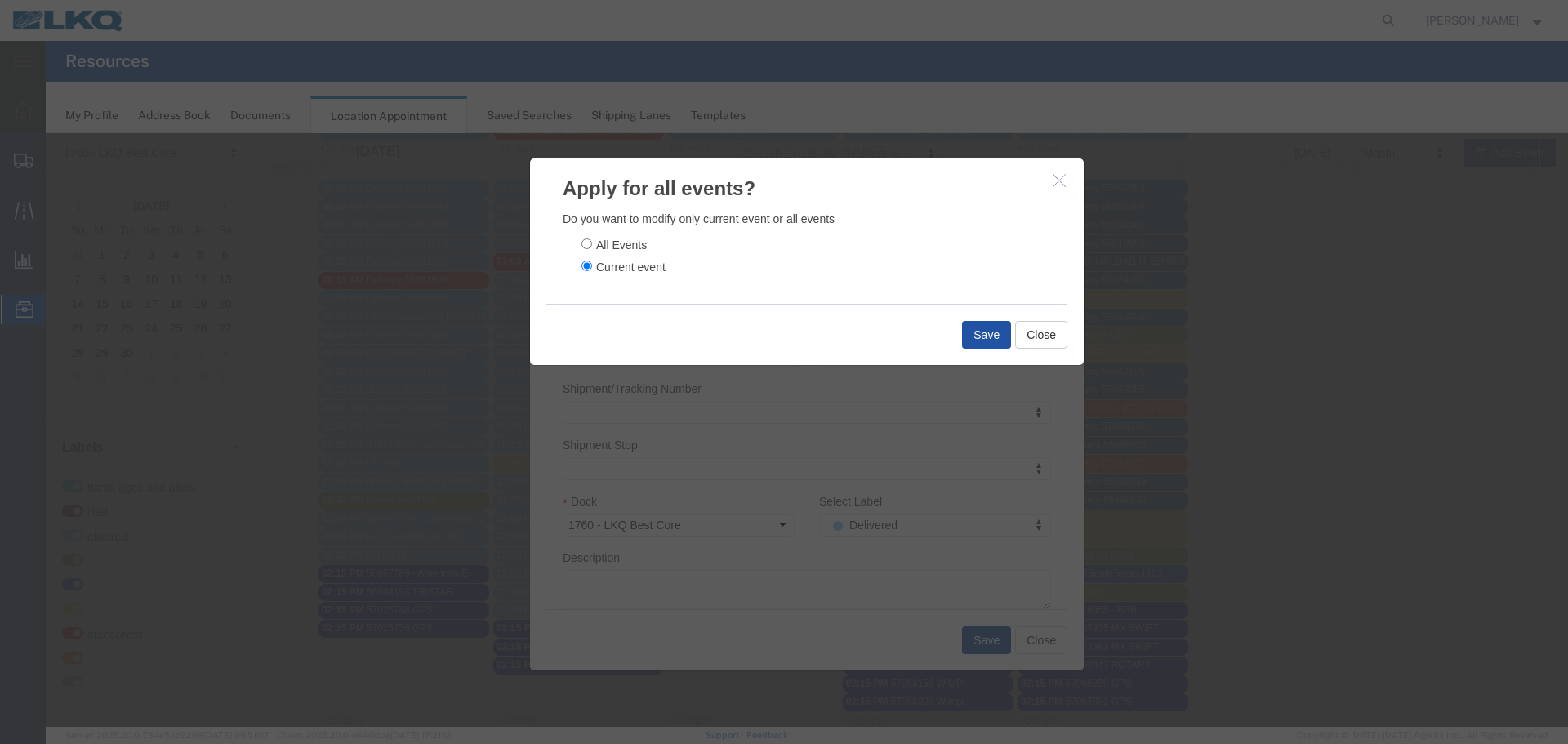
click at [984, 337] on button "Save" at bounding box center [986, 335] width 49 height 28
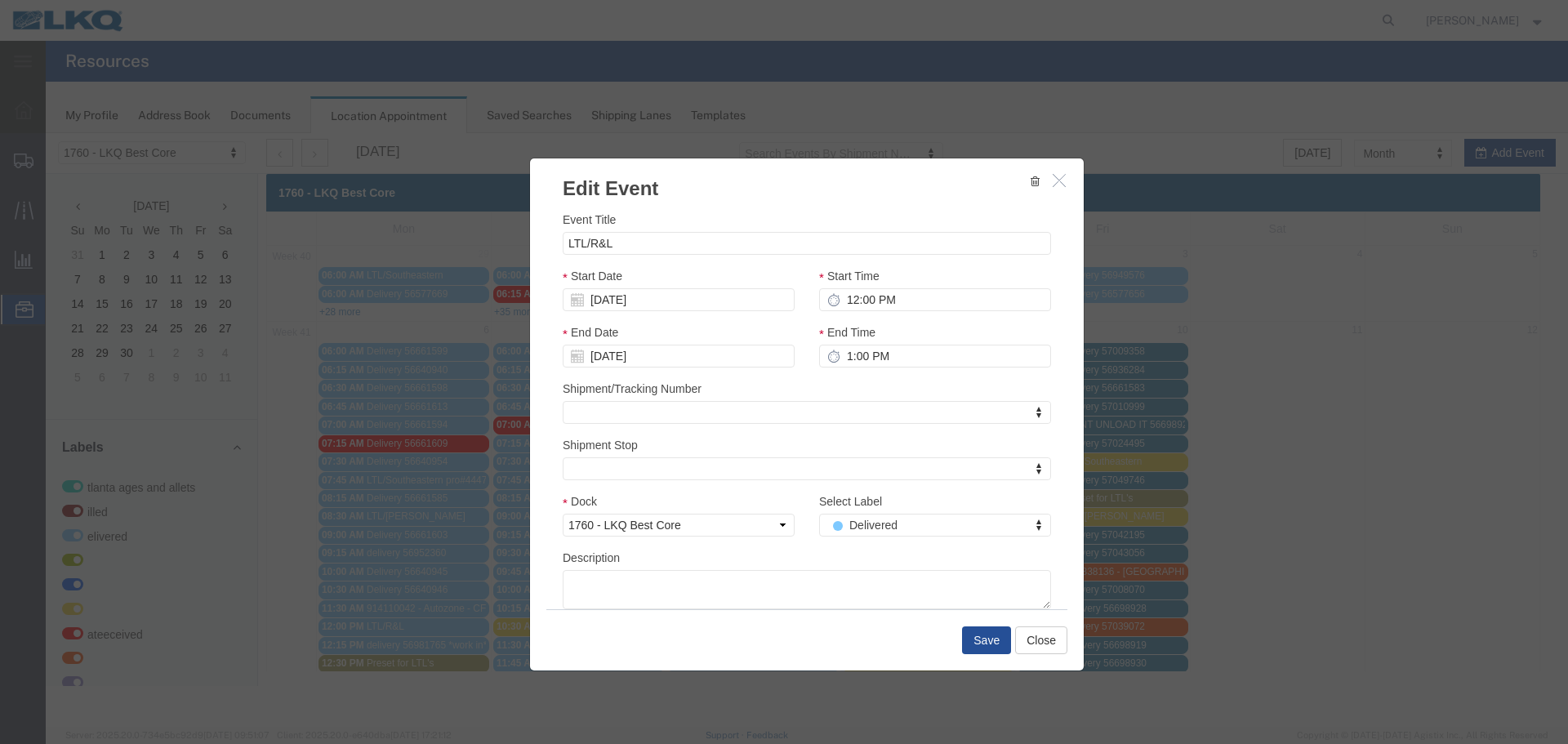
scroll to position [0, 0]
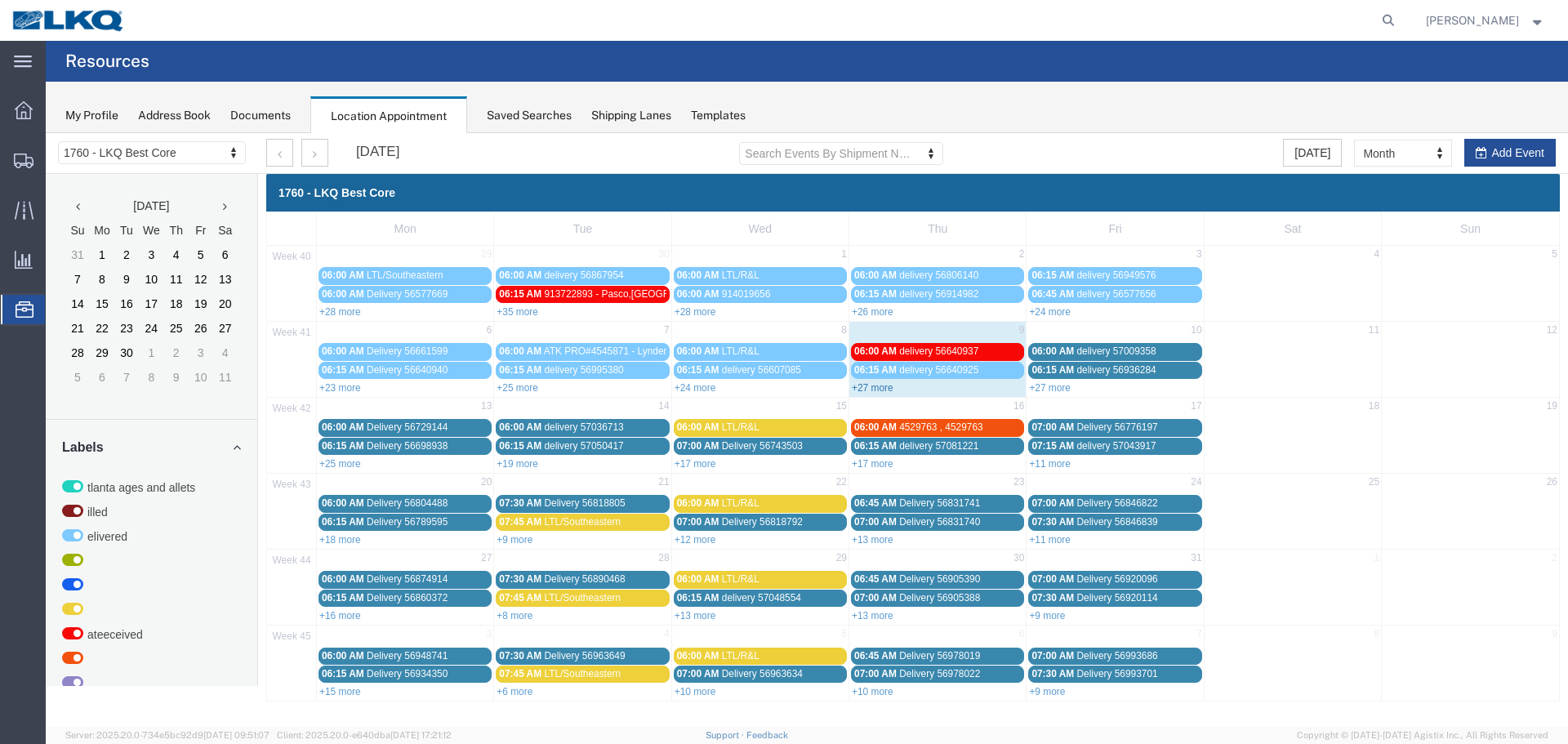
click at [878, 388] on link "+27 more" at bounding box center [872, 388] width 42 height 11
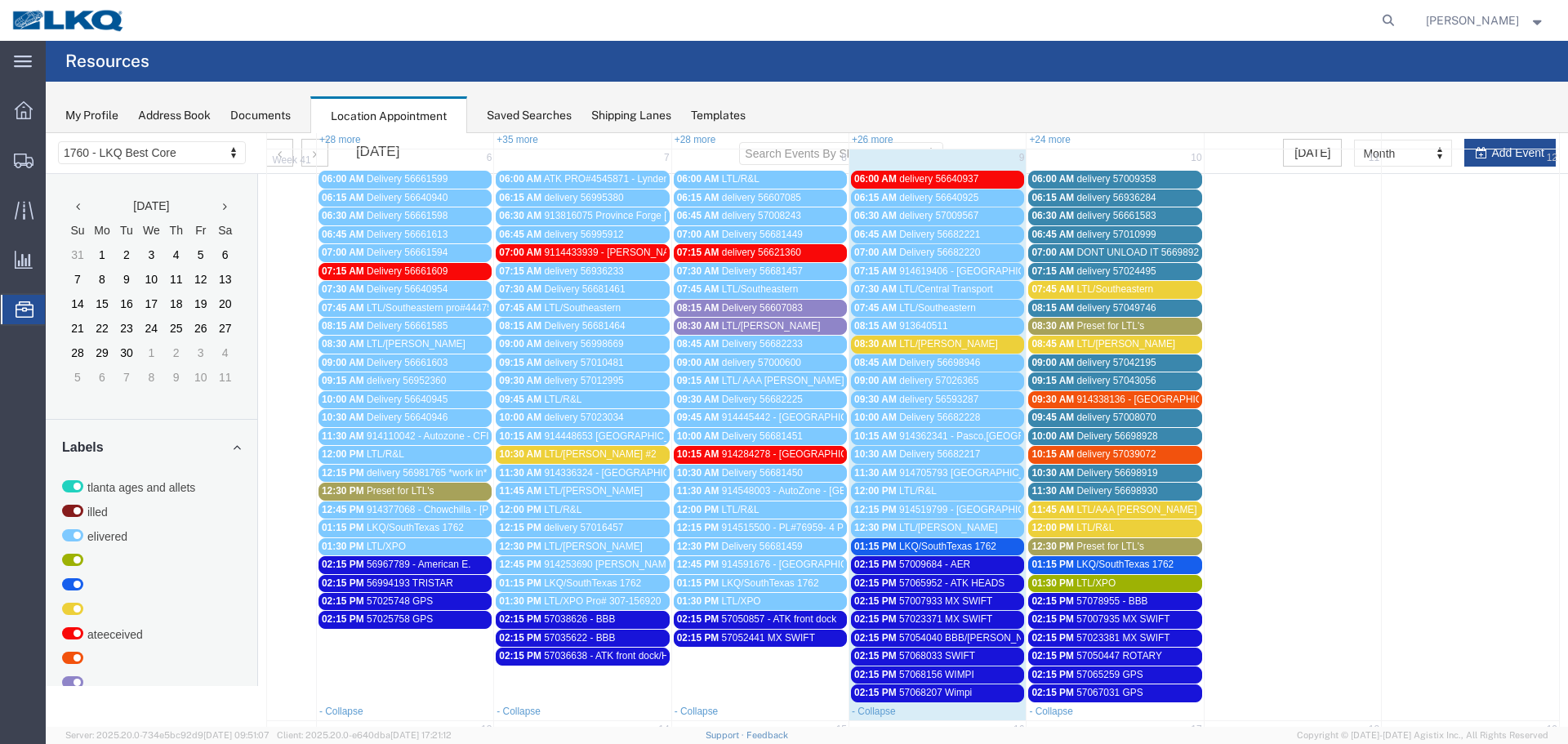
scroll to position [81, 0]
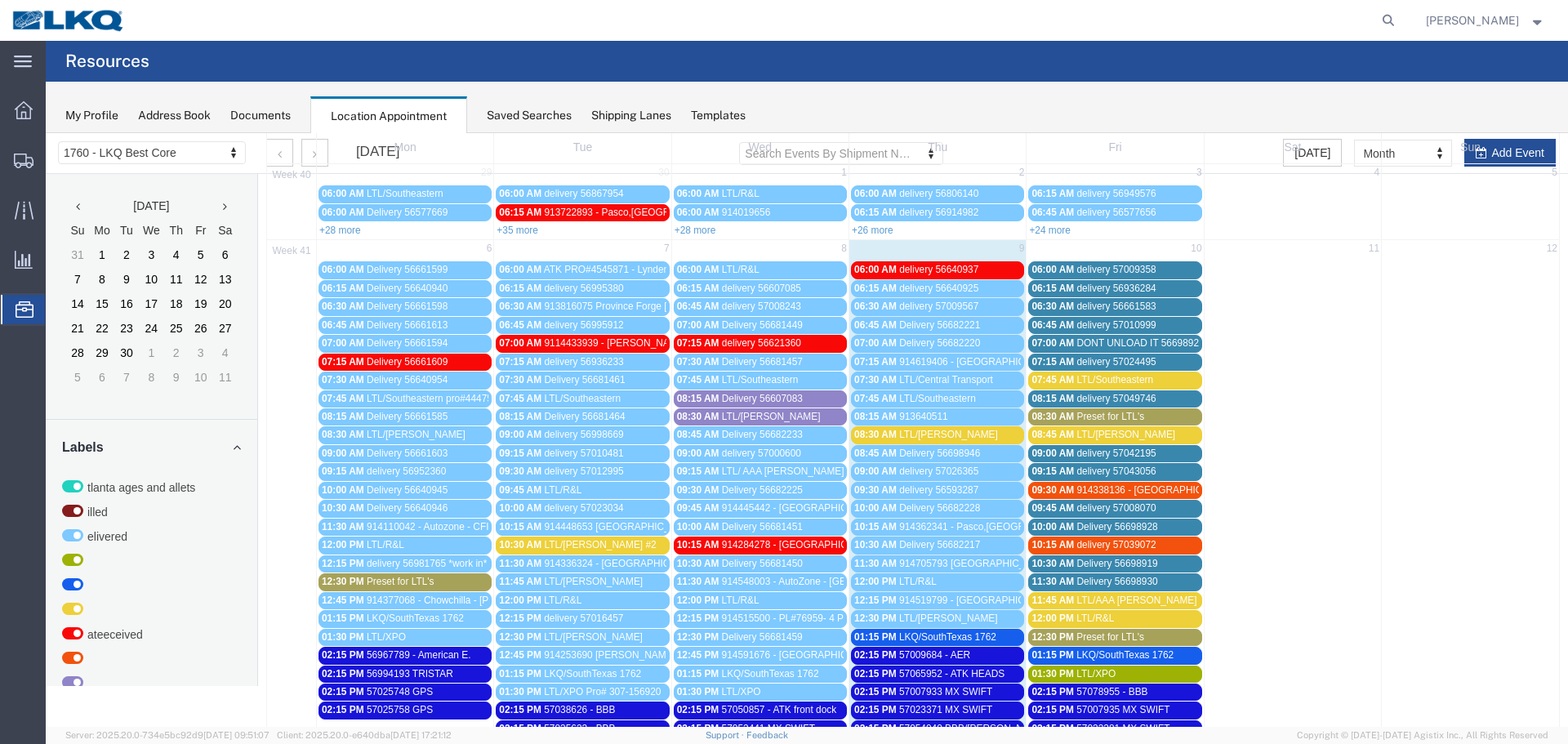
click at [946, 430] on div "08:30 AM LTL/Estes" at bounding box center [938, 434] width 166 height 12
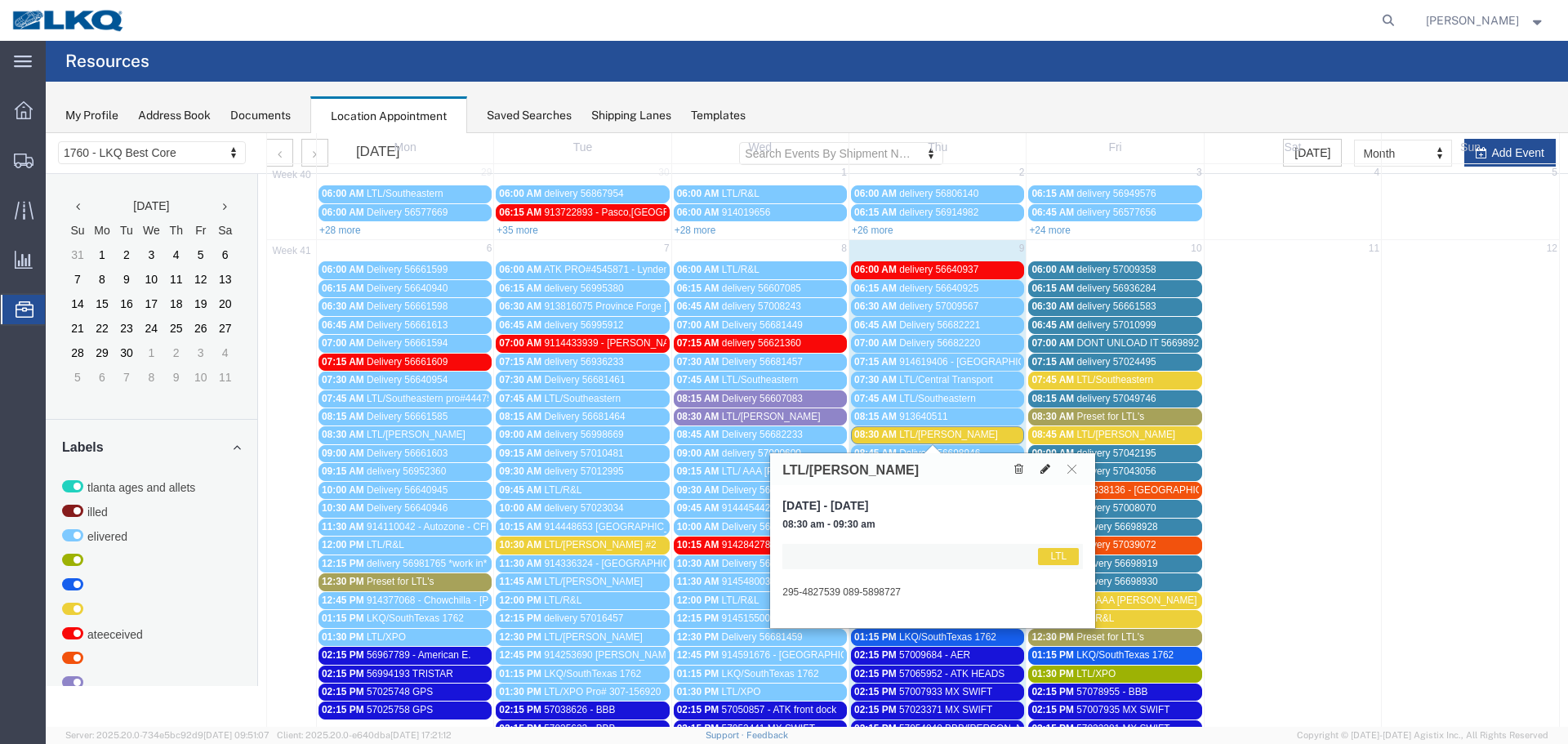
click at [1046, 476] on button at bounding box center [1045, 470] width 23 height 18
select select "1"
select select "25"
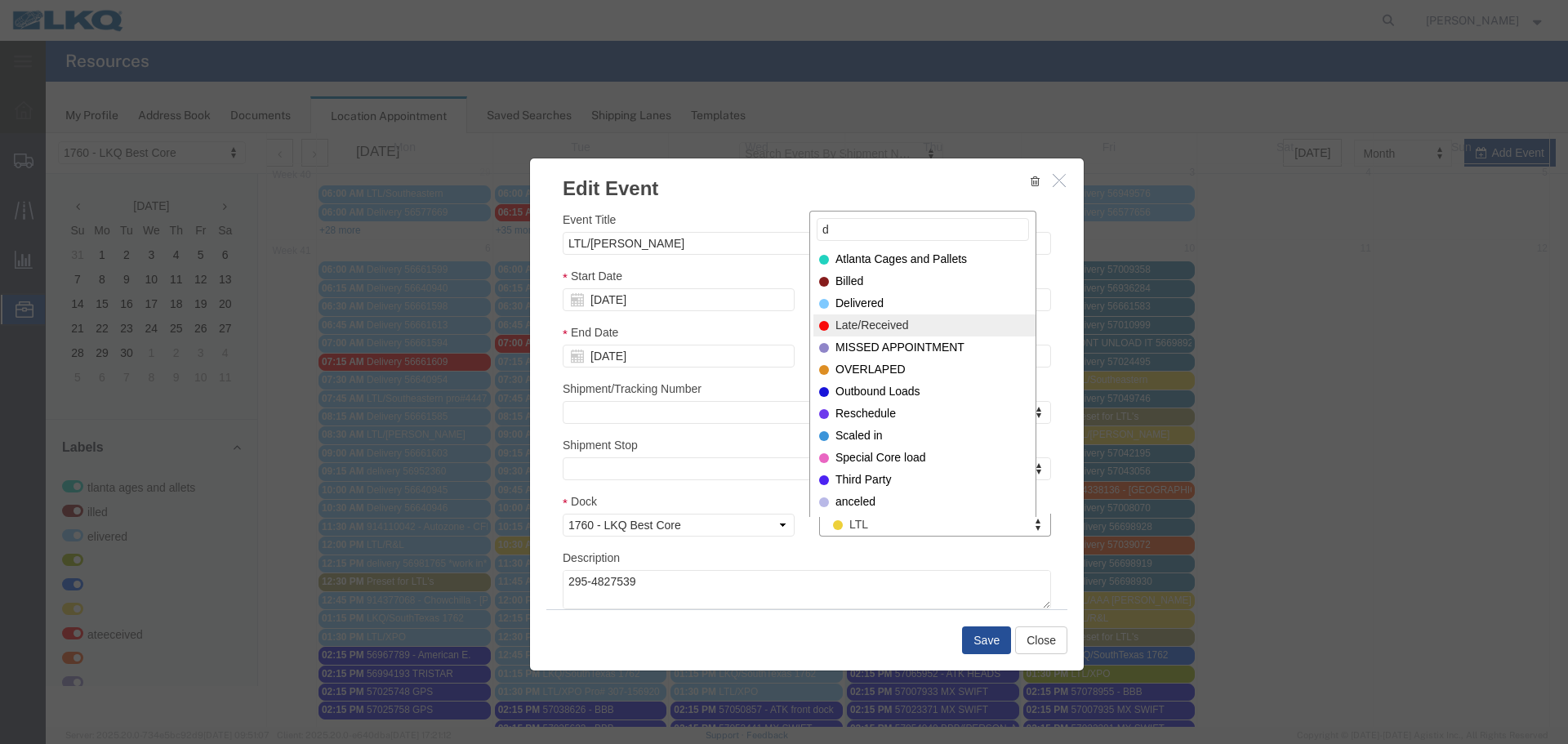
type input "d"
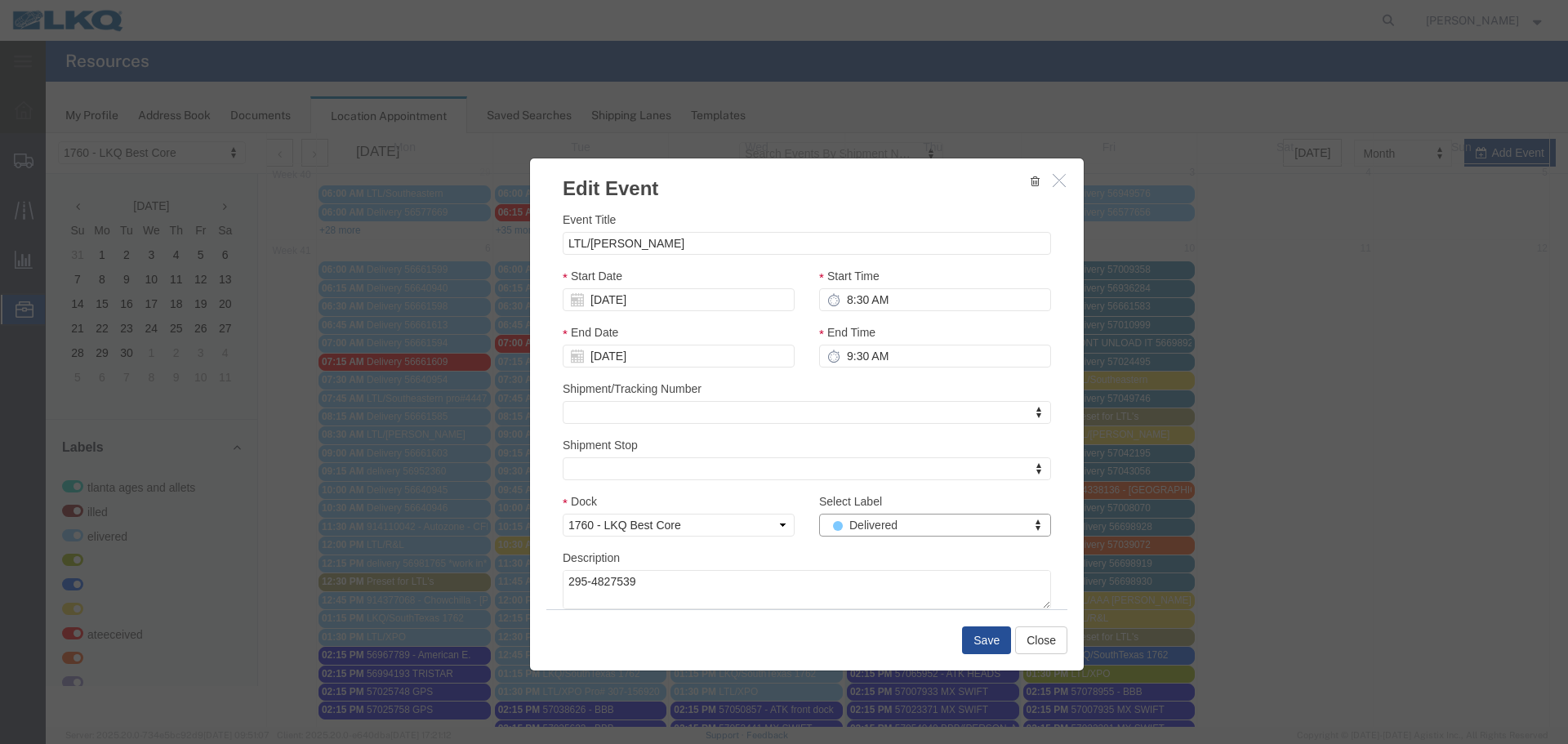
select select "40"
click at [978, 638] on button "Save" at bounding box center [986, 640] width 49 height 28
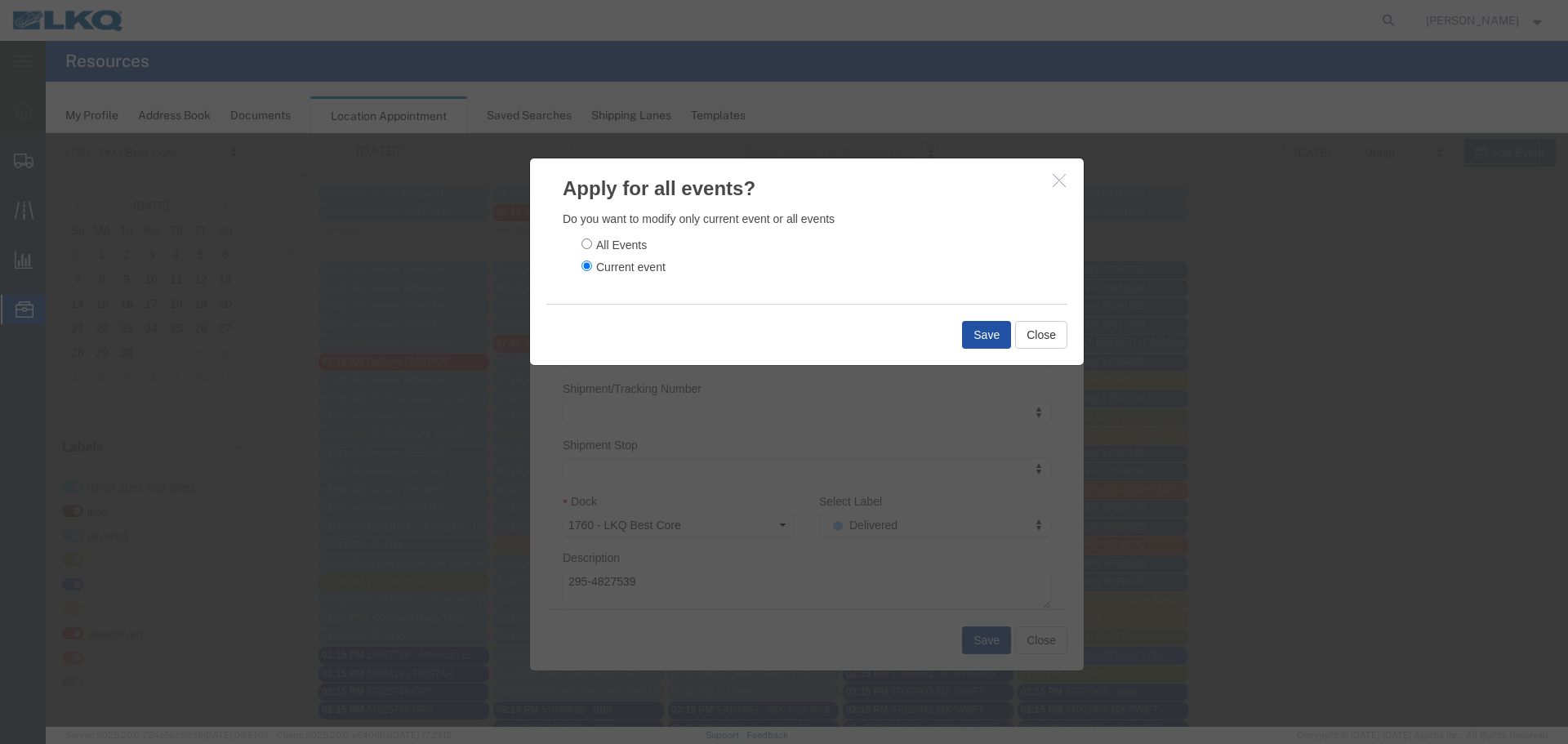
click at [962, 340] on button "Save" at bounding box center [986, 335] width 49 height 28
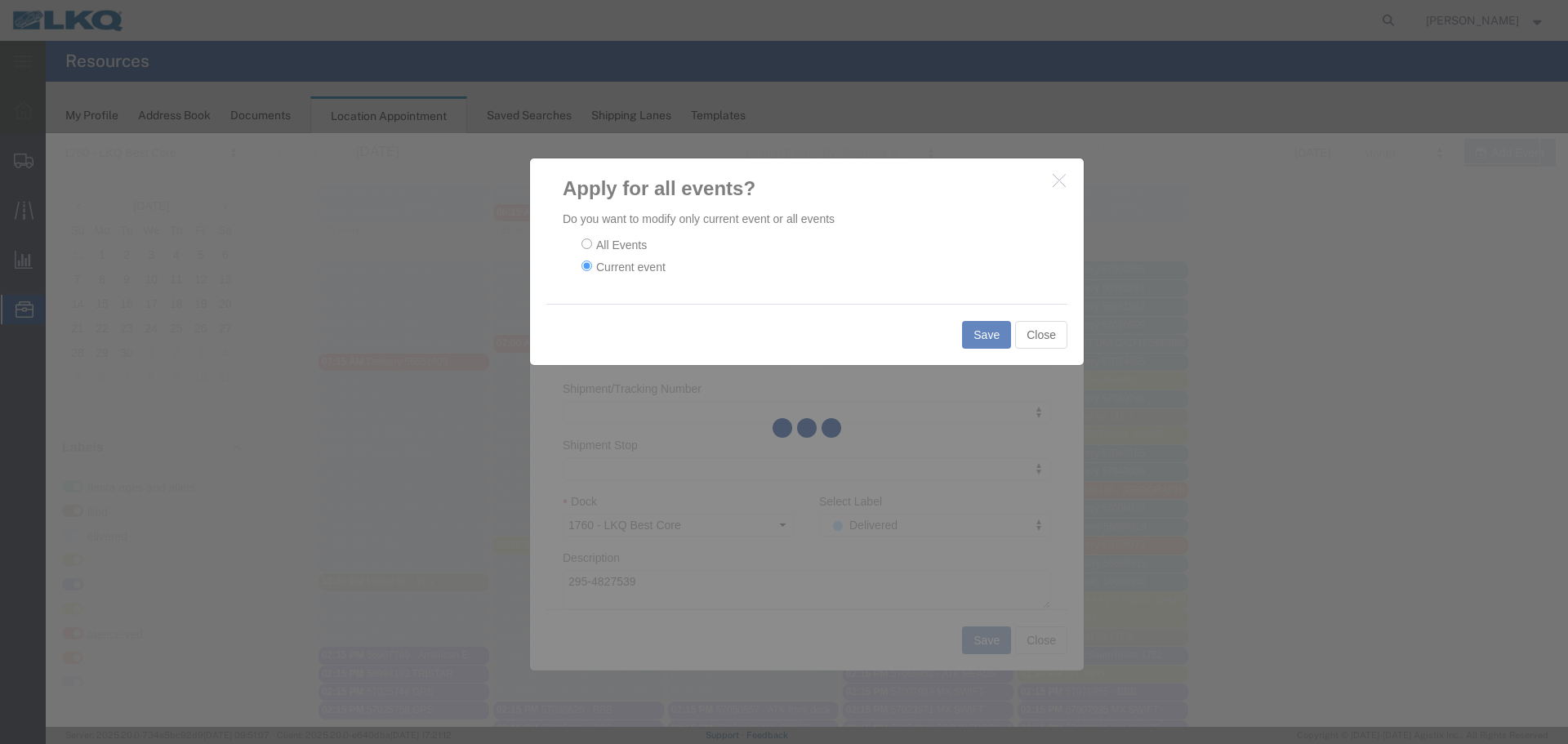
scroll to position [0, 0]
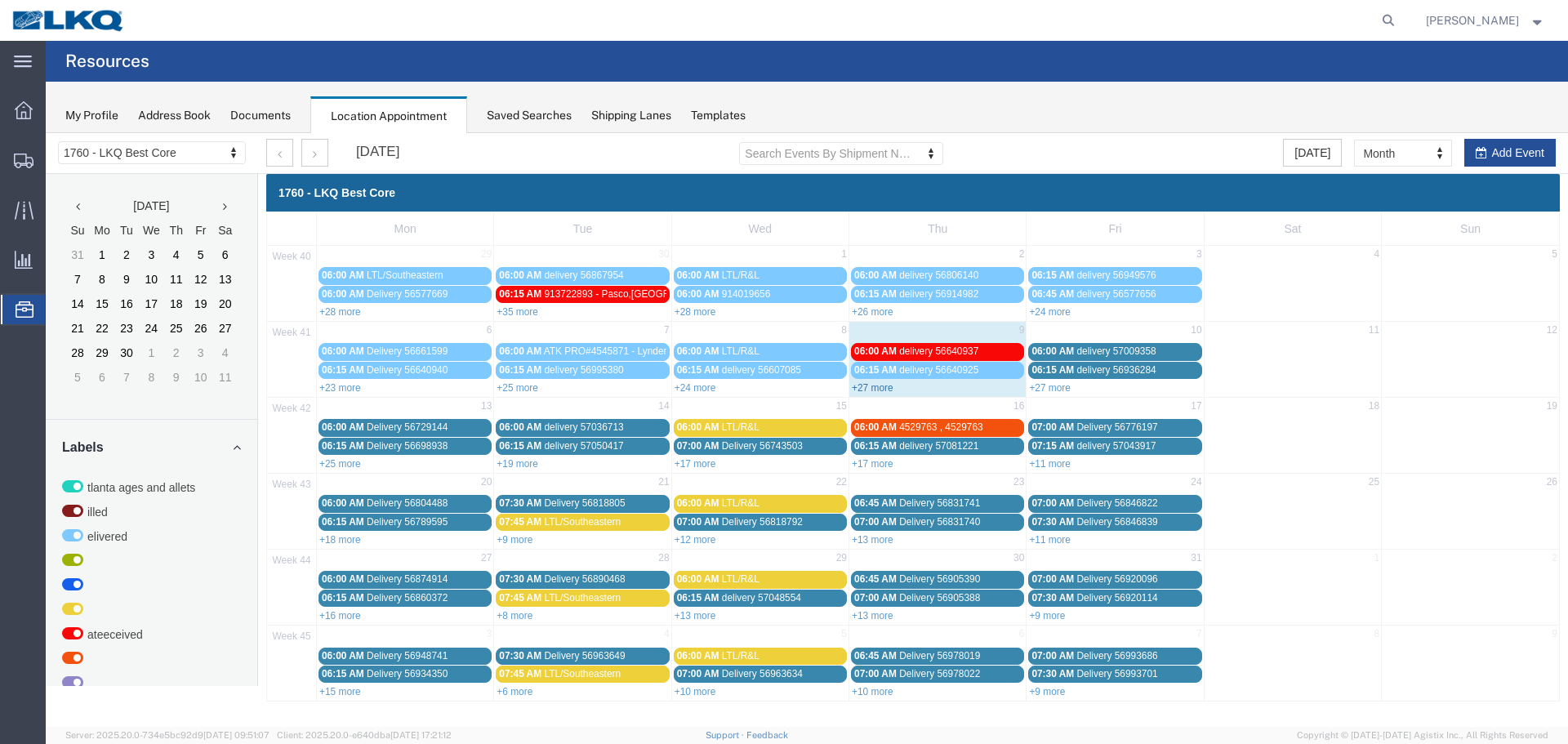
click at [887, 391] on link "+27 more" at bounding box center [872, 388] width 42 height 11
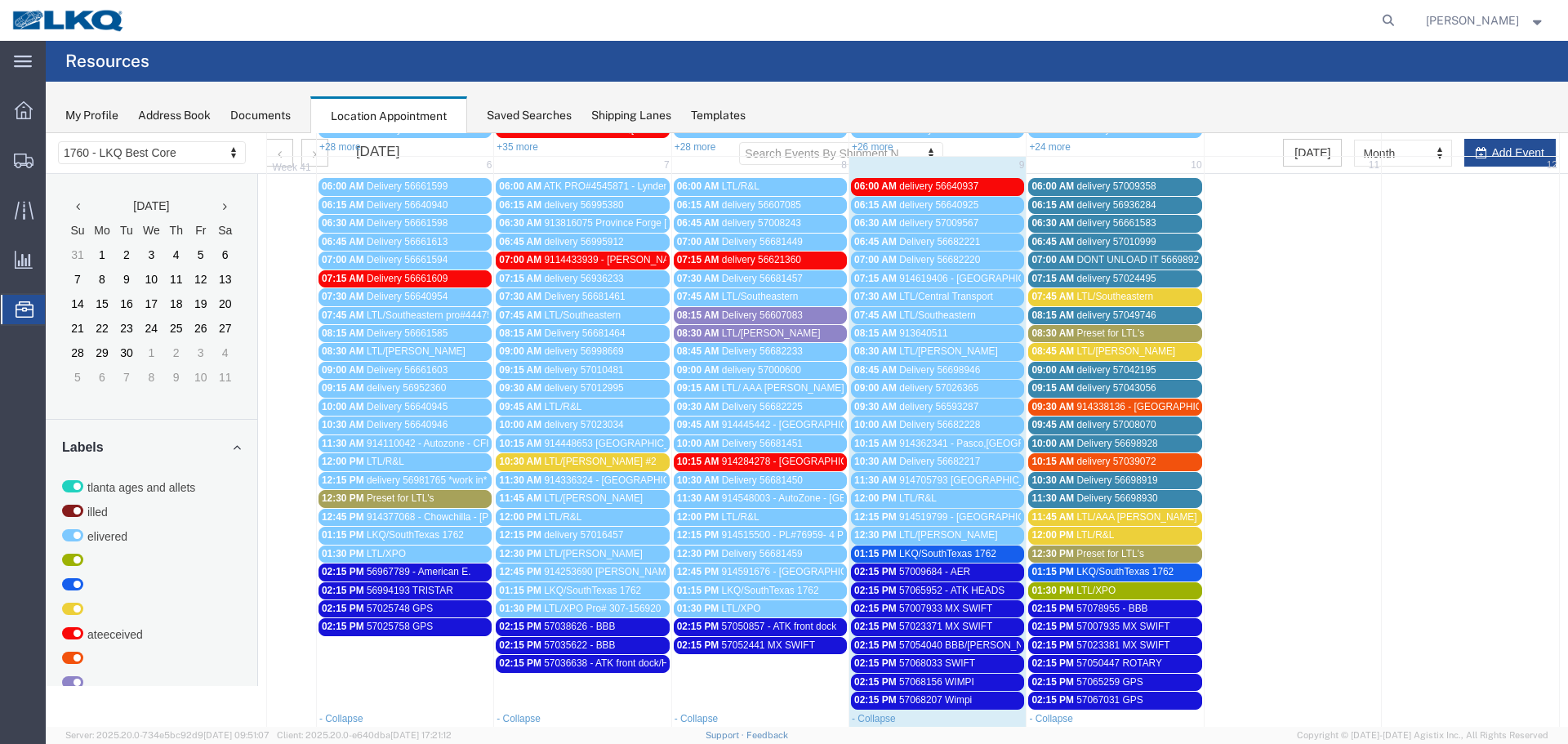
scroll to position [164, 0]
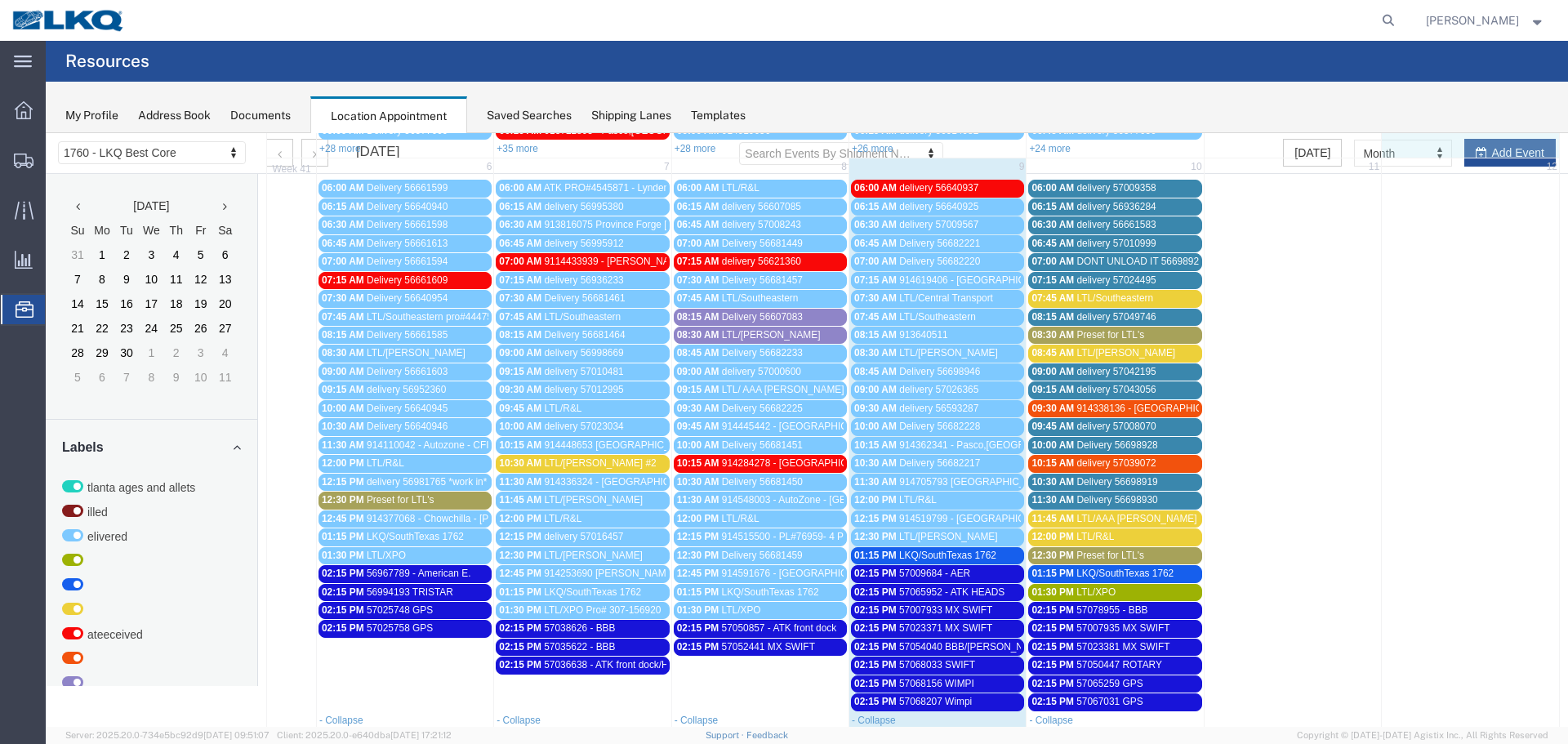
click at [1497, 146] on td at bounding box center [1471, 129] width 177 height 54
select select "1"
select select
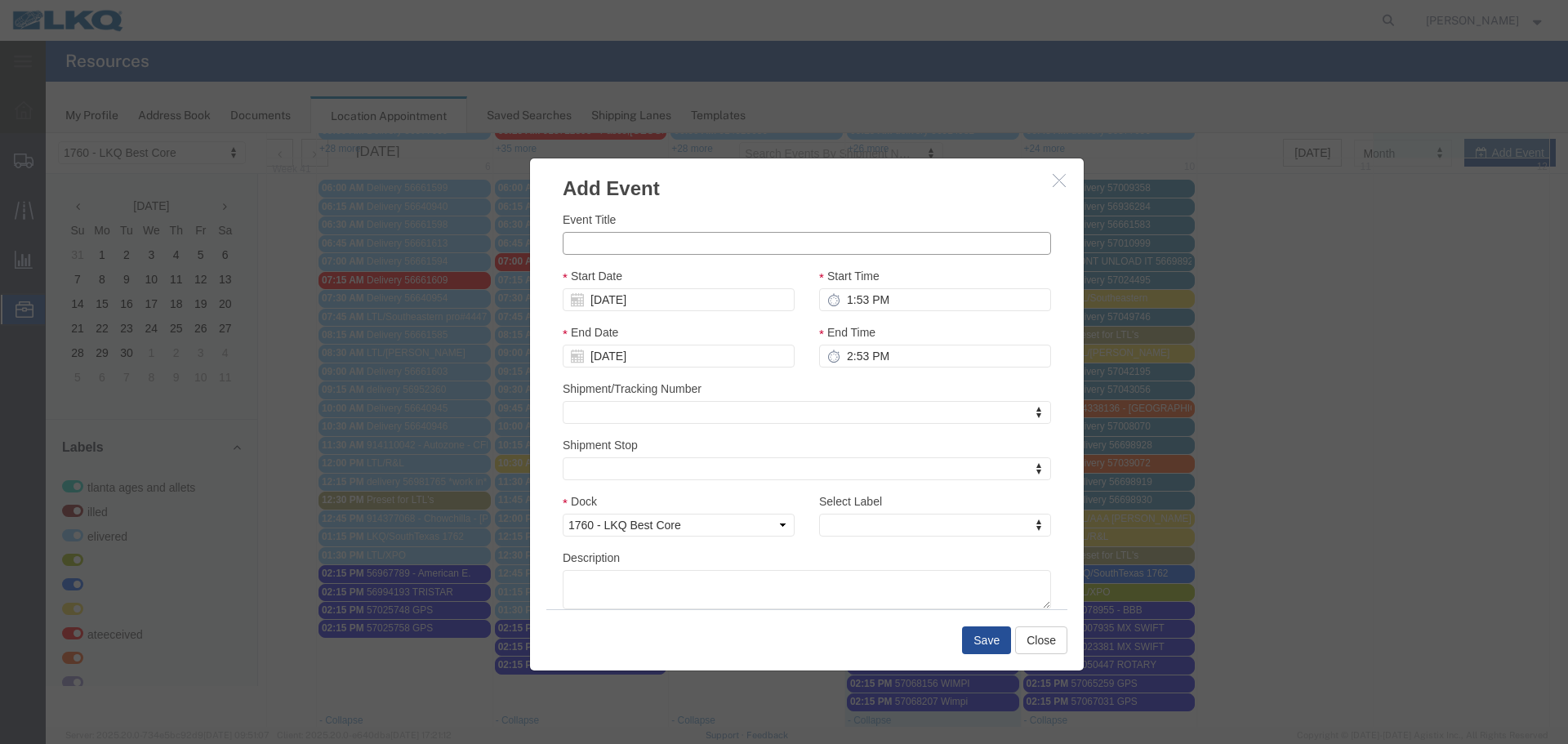
click at [672, 245] on input "Event Title" at bounding box center [807, 243] width 489 height 23
paste input "57080974"
type input "57080974 WHEELS"
click at [767, 198] on h3 "Add Event" at bounding box center [807, 181] width 553 height 44
click at [628, 286] on div "Start Date 10/05/2025" at bounding box center [678, 289] width 232 height 44
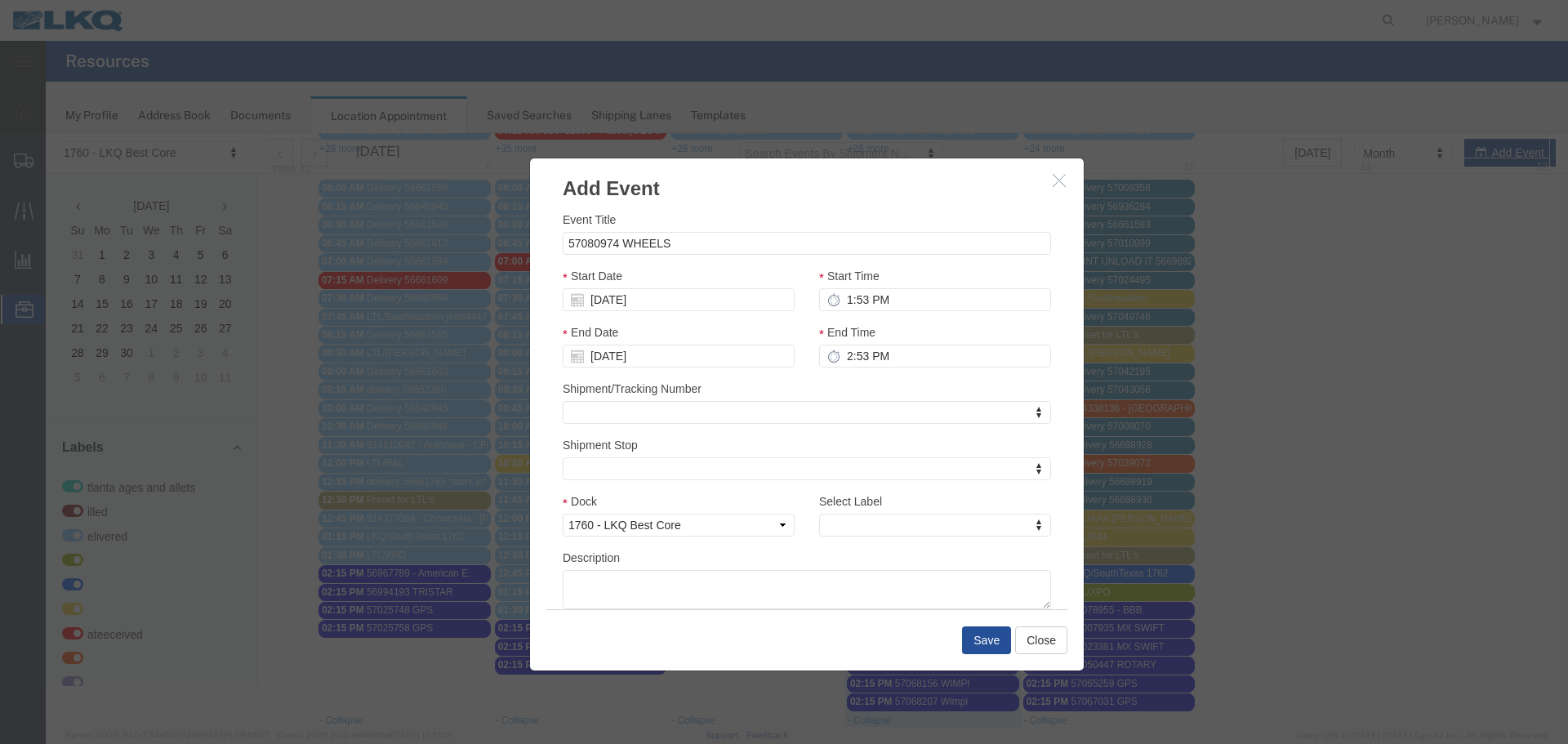
click at [628, 286] on div "Start Date 10/05/2025" at bounding box center [678, 289] width 232 height 44
click at [594, 299] on input "10/05/2025" at bounding box center [678, 299] width 232 height 23
type input "10/9/25"
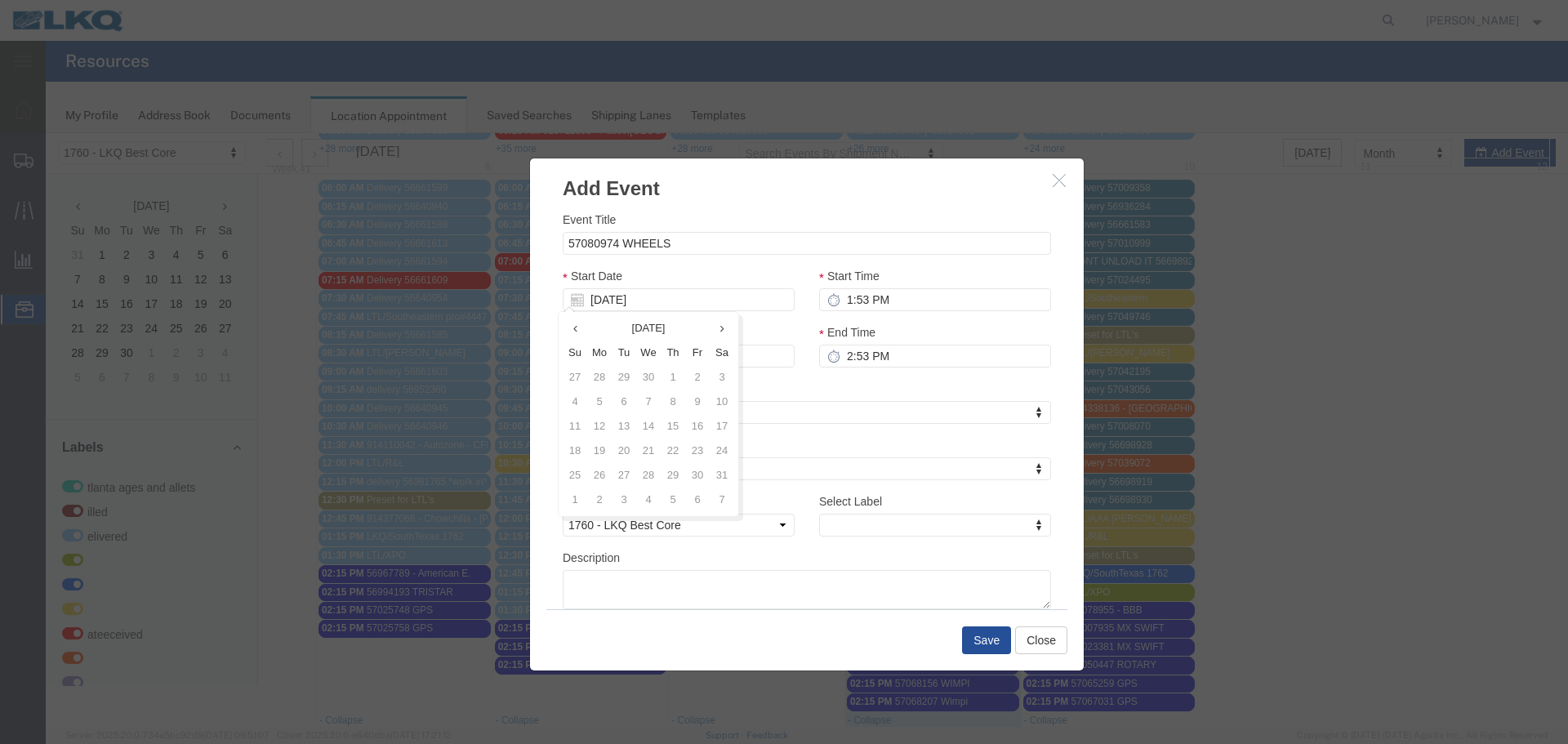
click at [789, 195] on h3 "Add Event" at bounding box center [807, 181] width 553 height 44
click at [881, 311] on input "1:53 PM" at bounding box center [935, 299] width 232 height 23
type input "2:15 PM"
click at [855, 360] on input "2:53 PM" at bounding box center [935, 356] width 232 height 23
type input "2:15 PM"
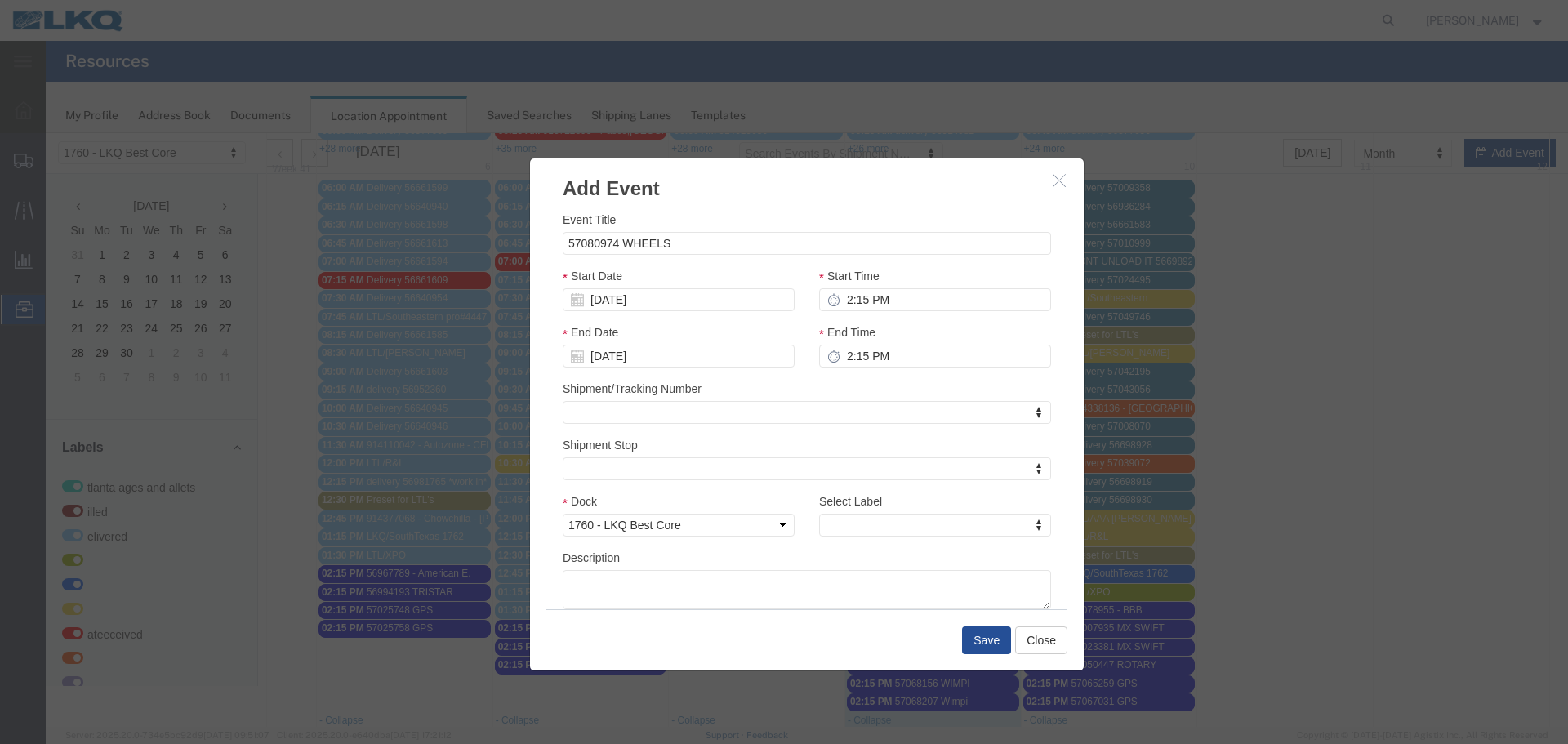
click at [868, 388] on div "Shipment/Tracking Number Shipment/Tracking Number Shipment/Tracking Number" at bounding box center [807, 402] width 489 height 44
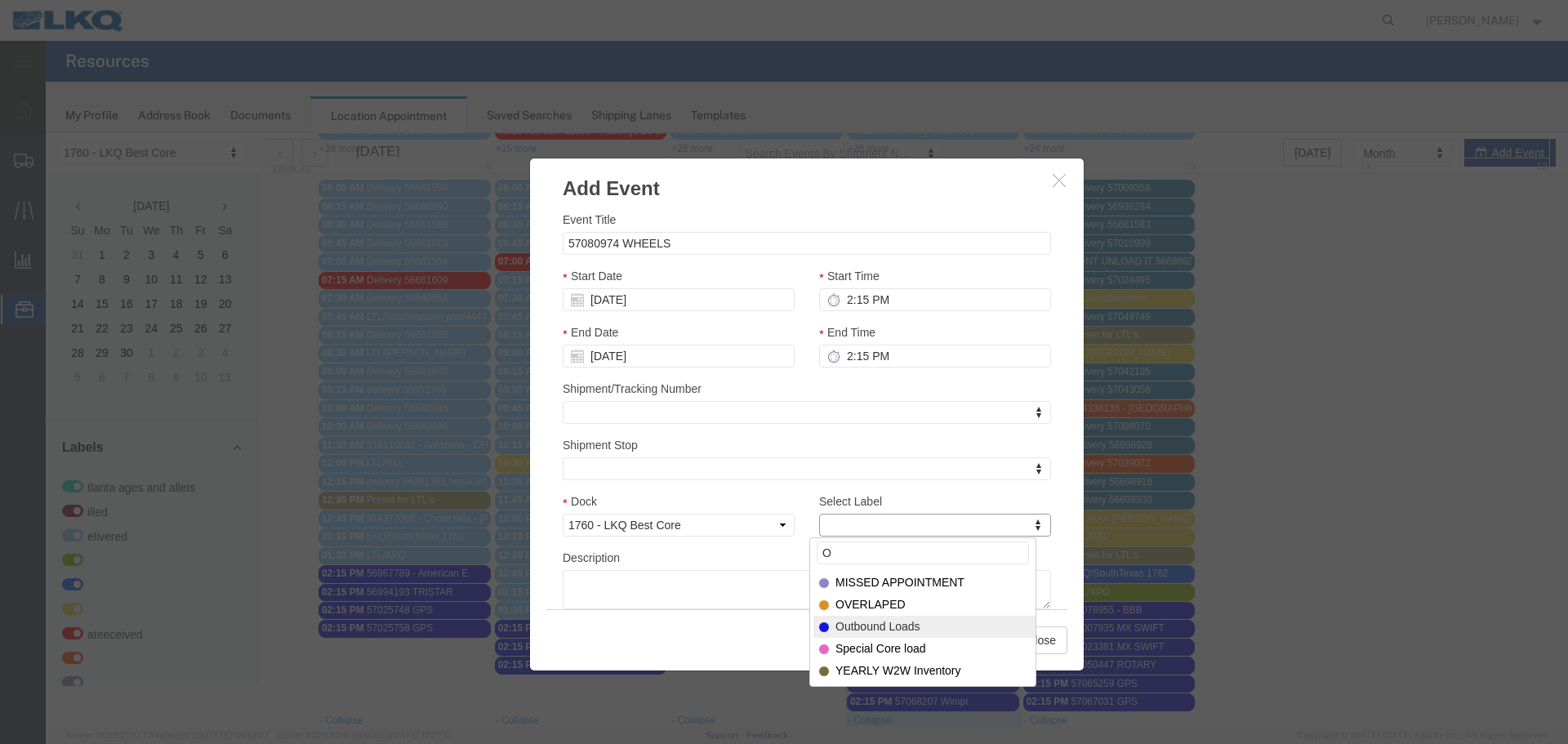
type input "O"
select select "80"
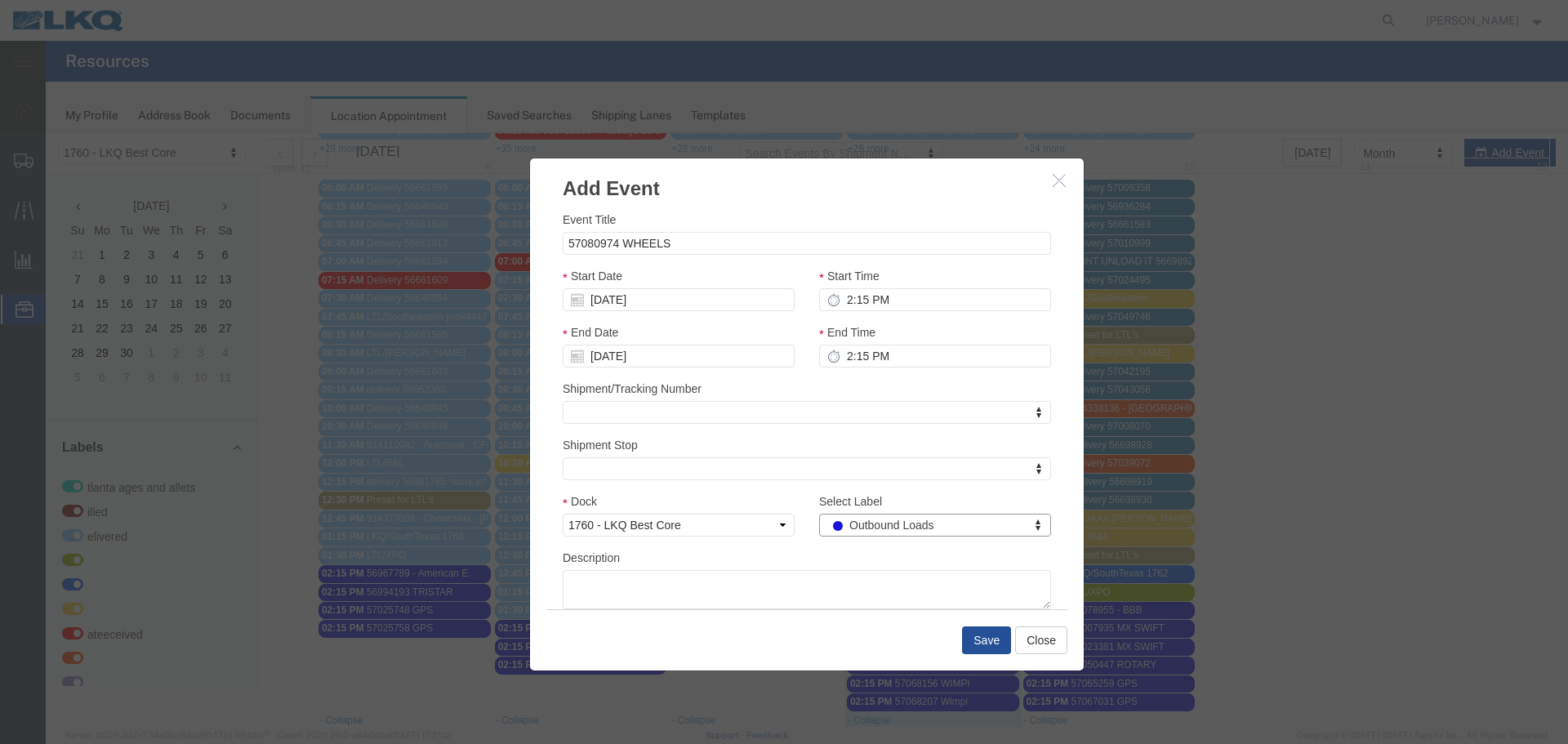
click at [852, 550] on div "Description" at bounding box center [807, 579] width 489 height 60
click at [976, 659] on div "Save Close" at bounding box center [807, 640] width 521 height 61
click at [988, 642] on button "Save" at bounding box center [986, 640] width 49 height 28
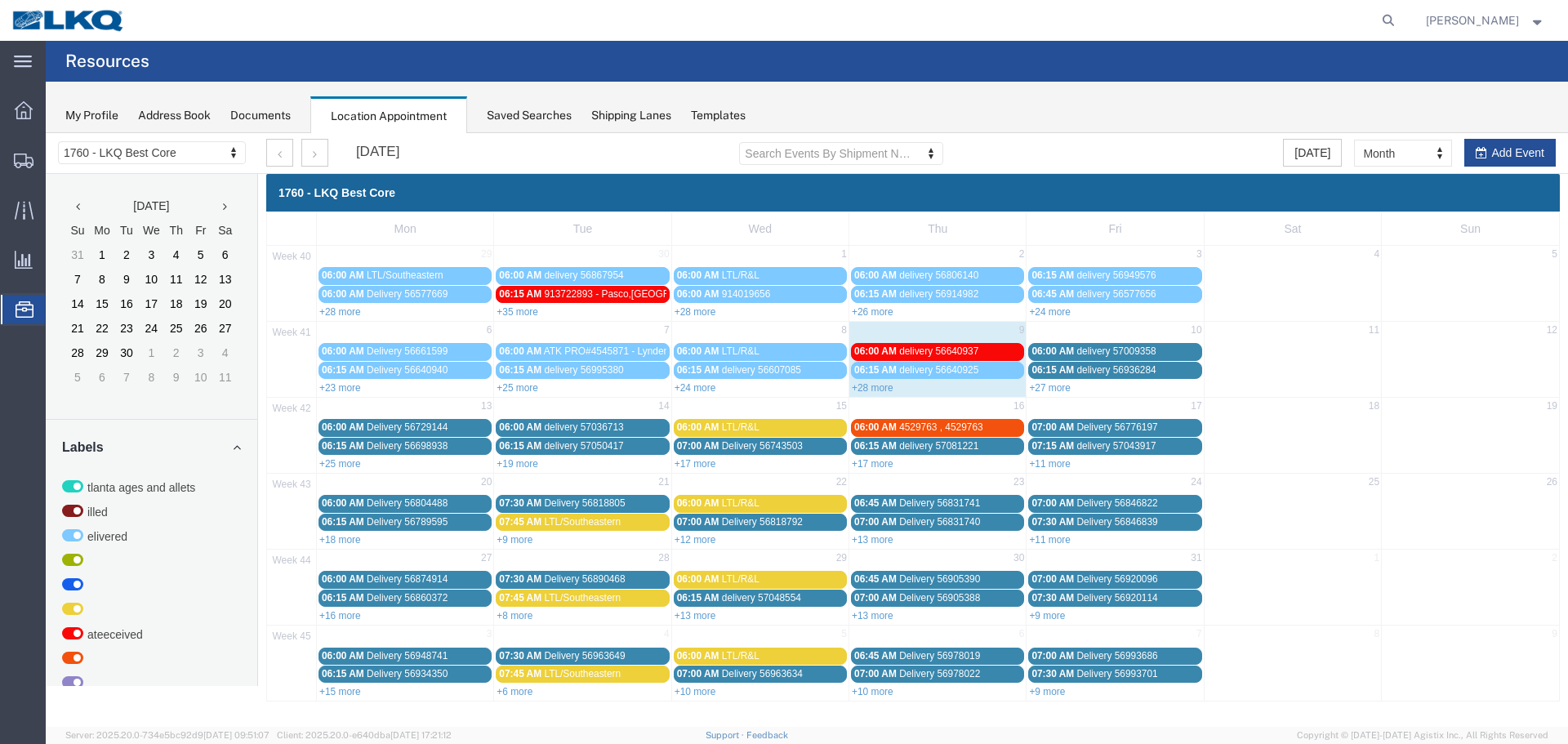
scroll to position [0, 0]
click at [1054, 392] on link "+27 more" at bounding box center [1050, 388] width 42 height 11
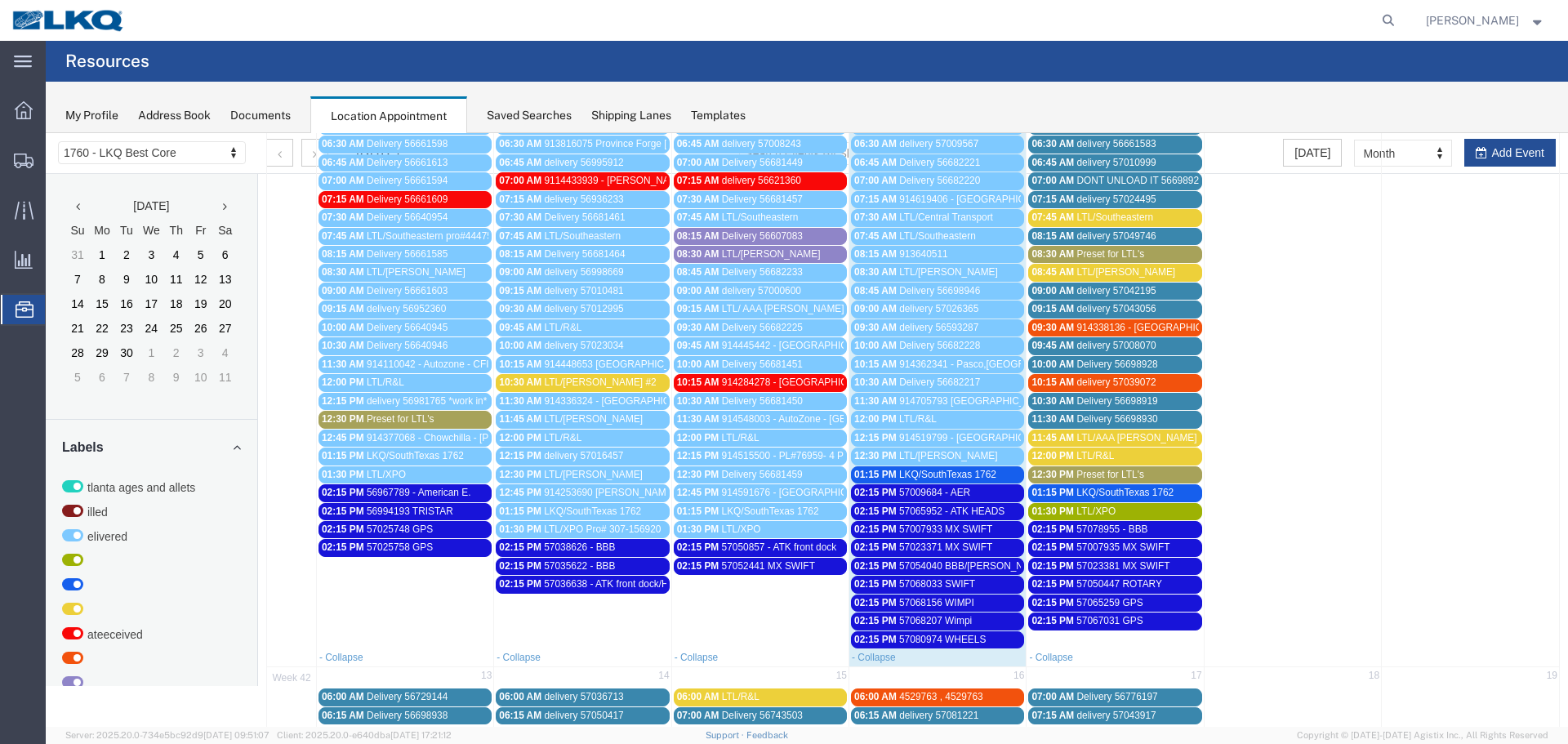
scroll to position [245, 0]
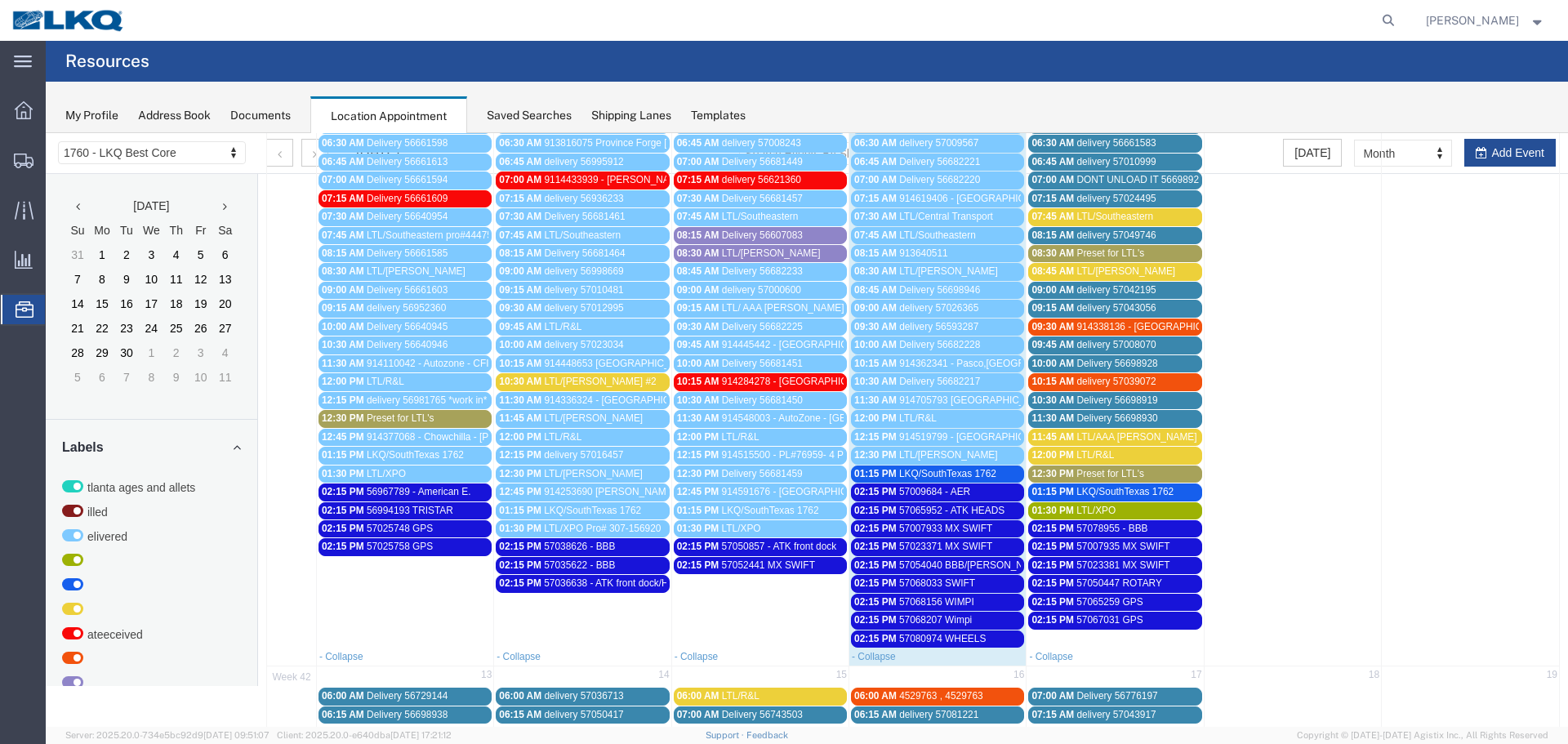
click at [1082, 596] on span "57065259 GPS" at bounding box center [1110, 602] width 67 height 11
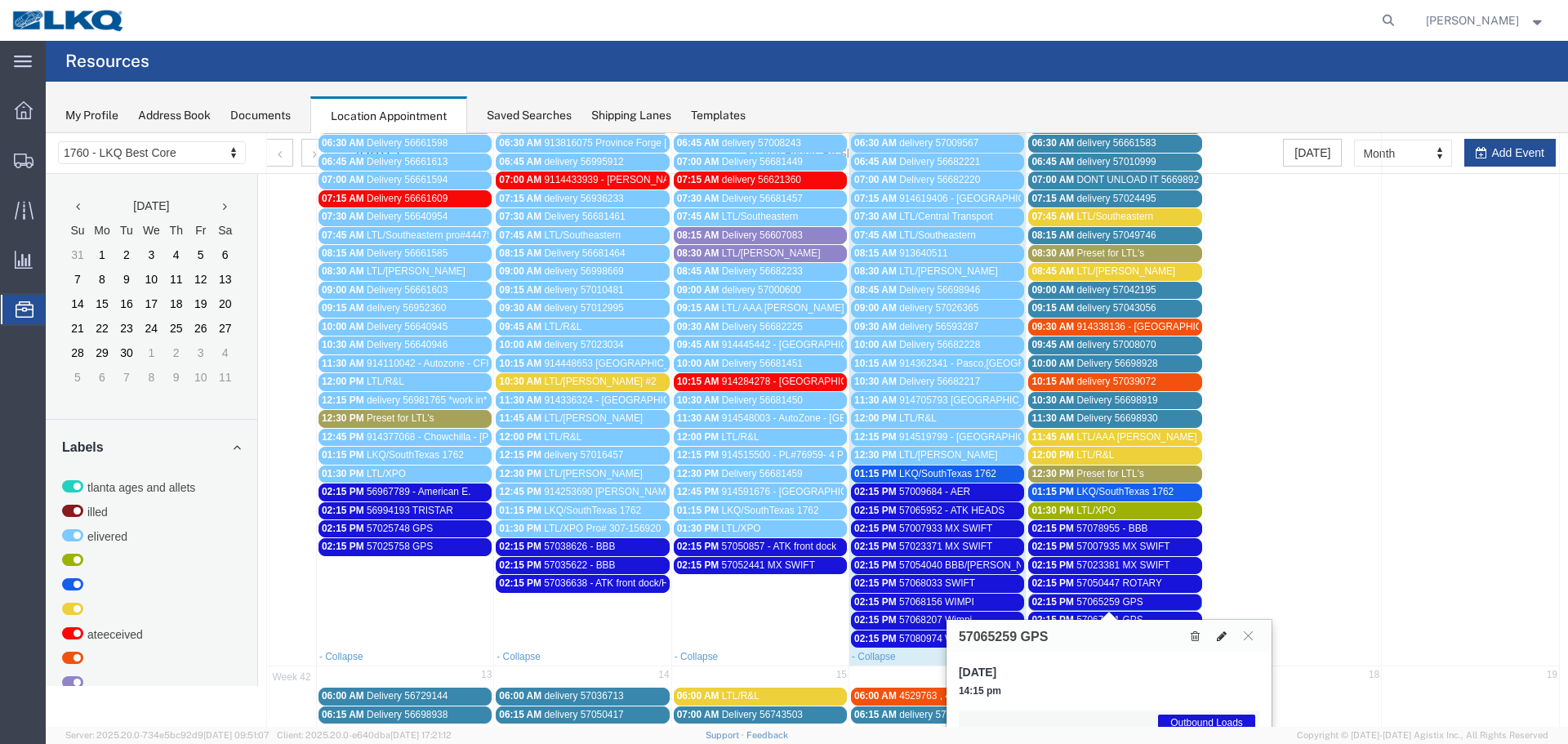
click at [1217, 633] on icon at bounding box center [1222, 637] width 10 height 11
select select "1"
select select "80"
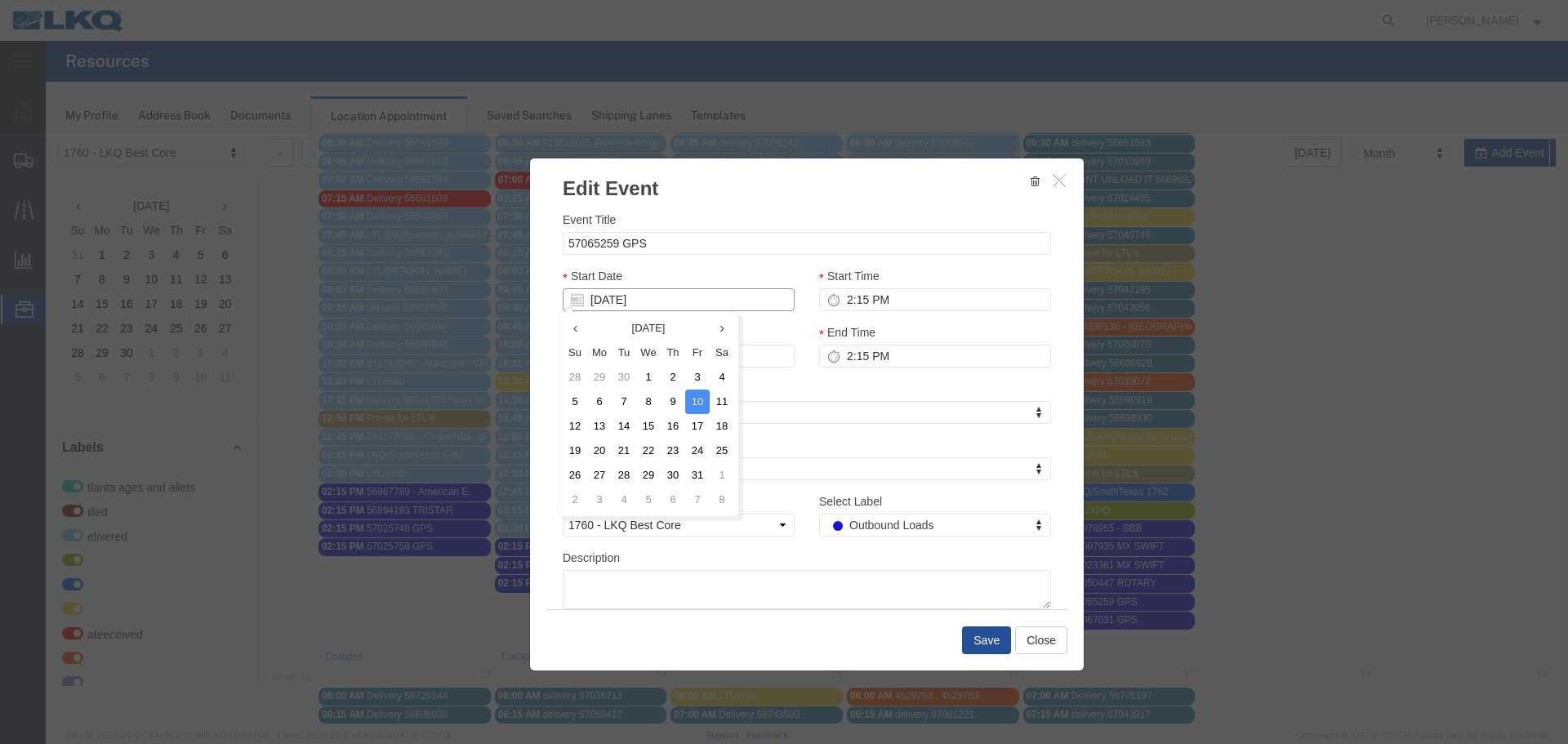
click at [621, 300] on input "10/10/2025" at bounding box center [678, 299] width 232 height 23
type input "10/09/25"
click at [643, 281] on div "Start Date 10/09/25" at bounding box center [678, 289] width 232 height 44
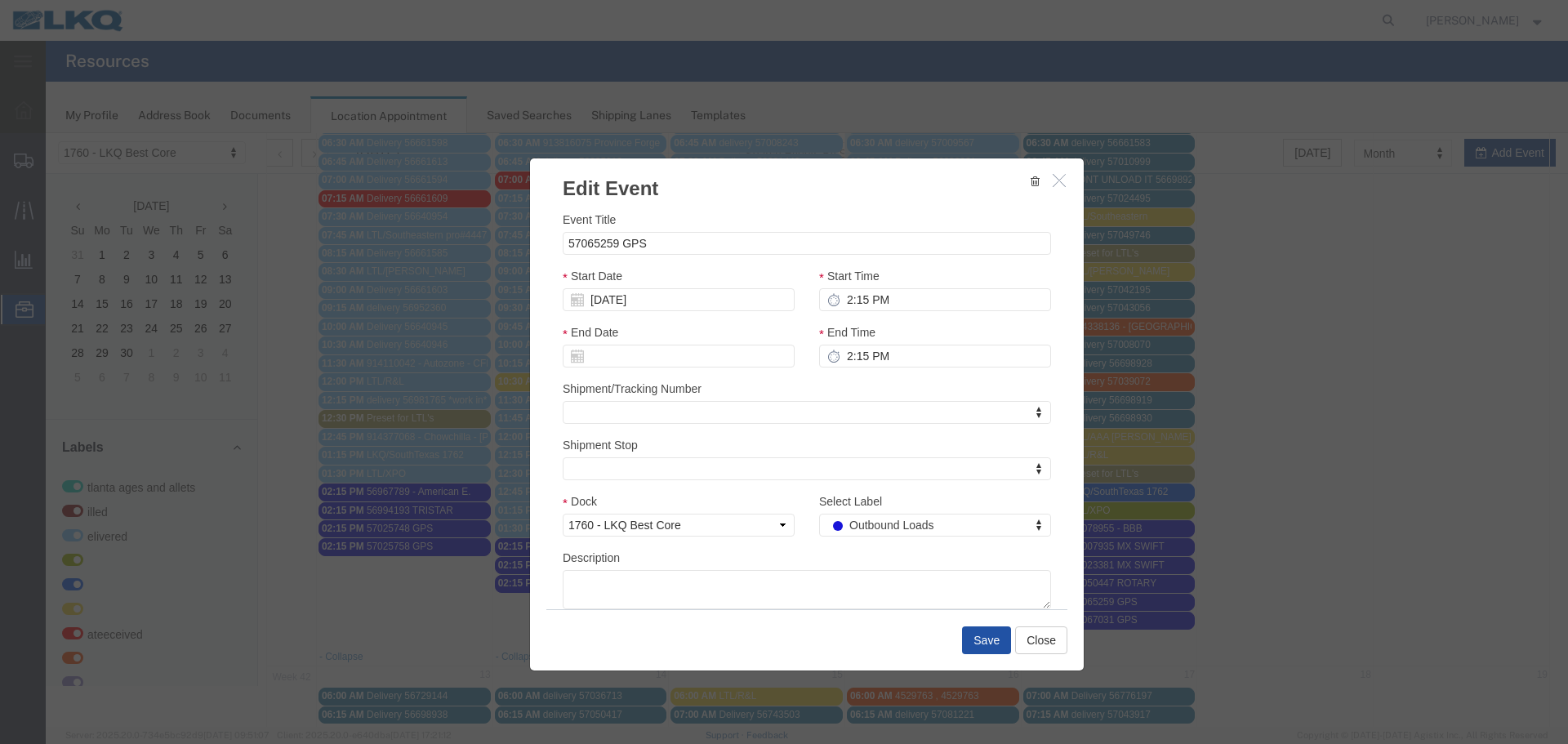
click at [978, 640] on button "Save" at bounding box center [986, 640] width 49 height 28
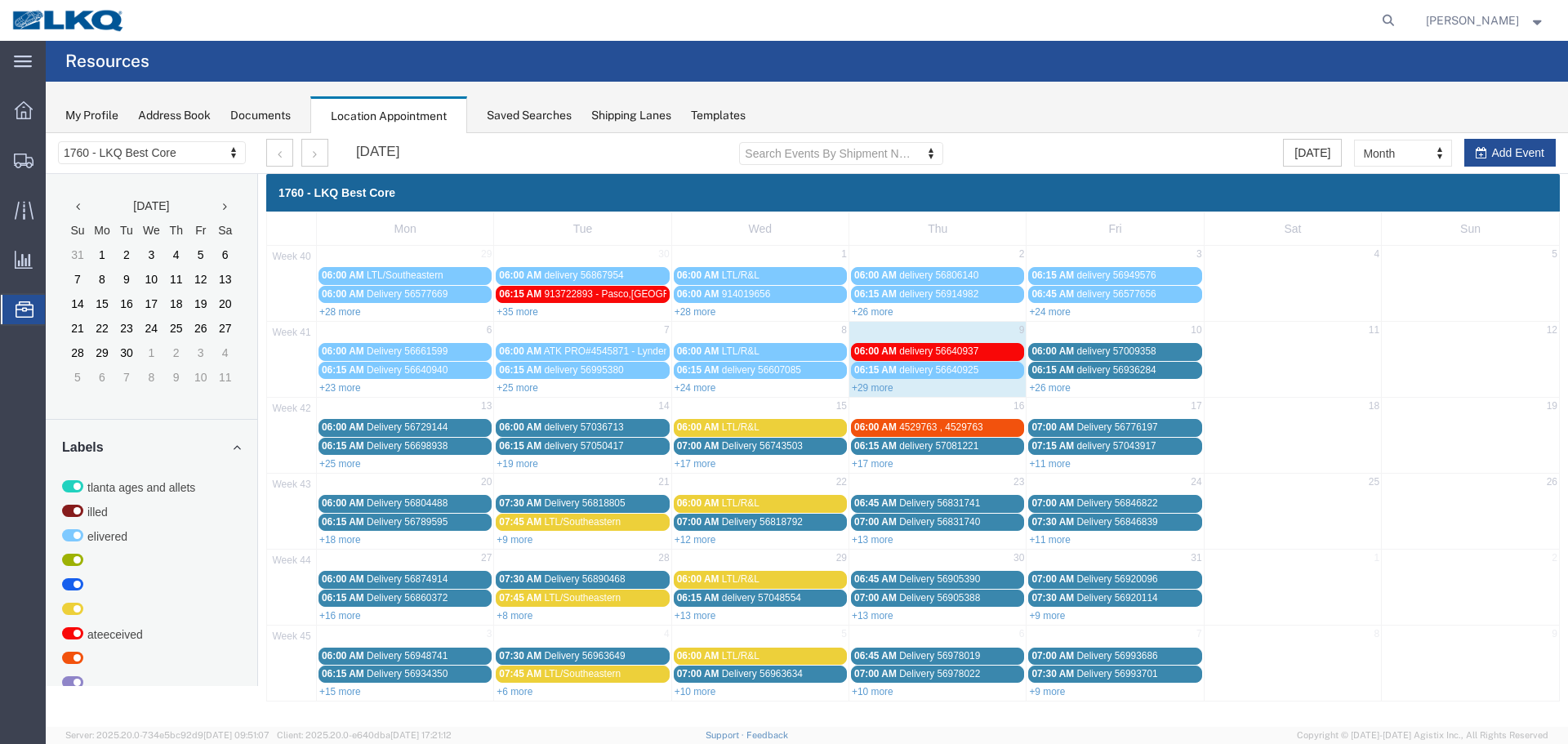
scroll to position [0, 0]
click at [1057, 387] on link "+26 more" at bounding box center [1050, 388] width 42 height 11
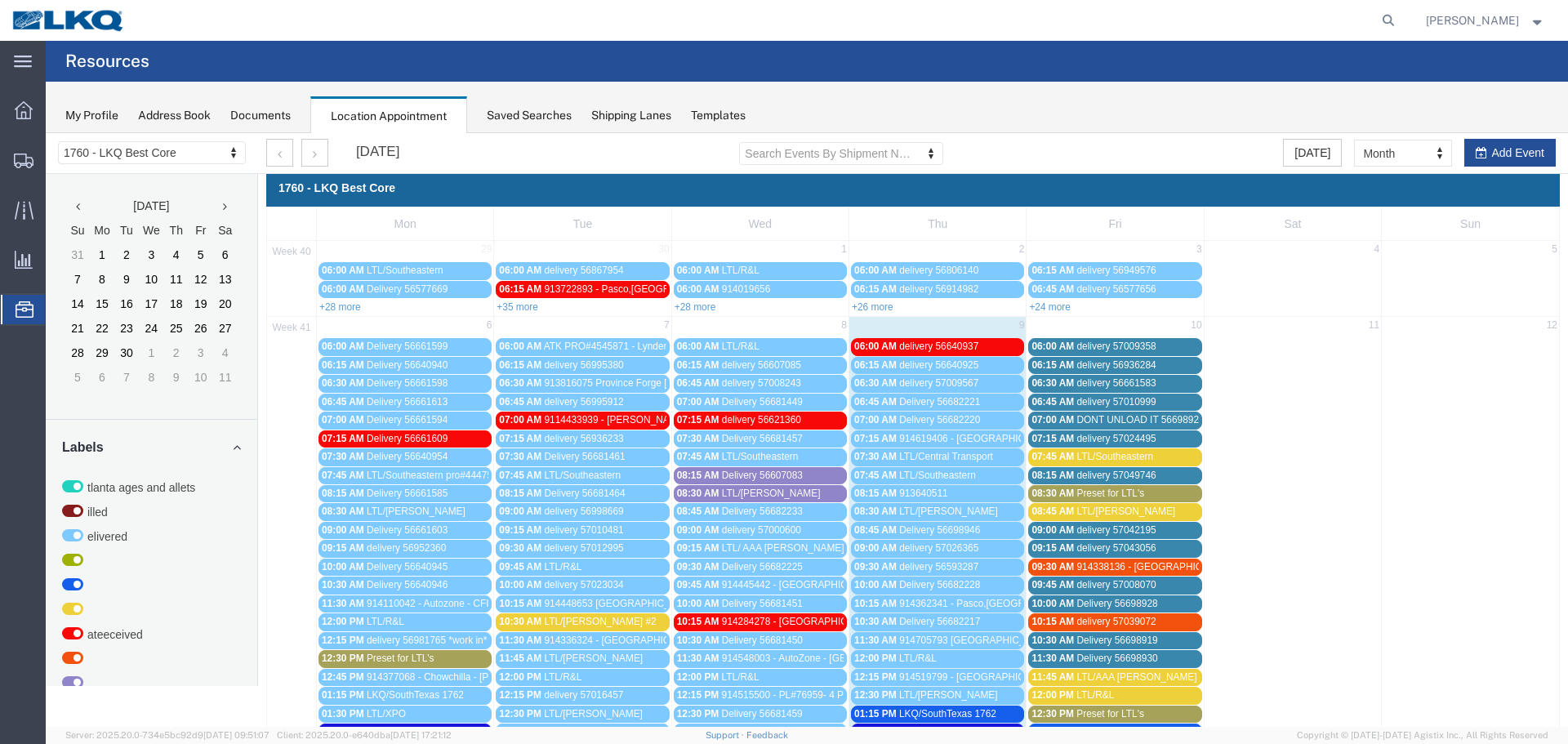
scroll to position [327, 0]
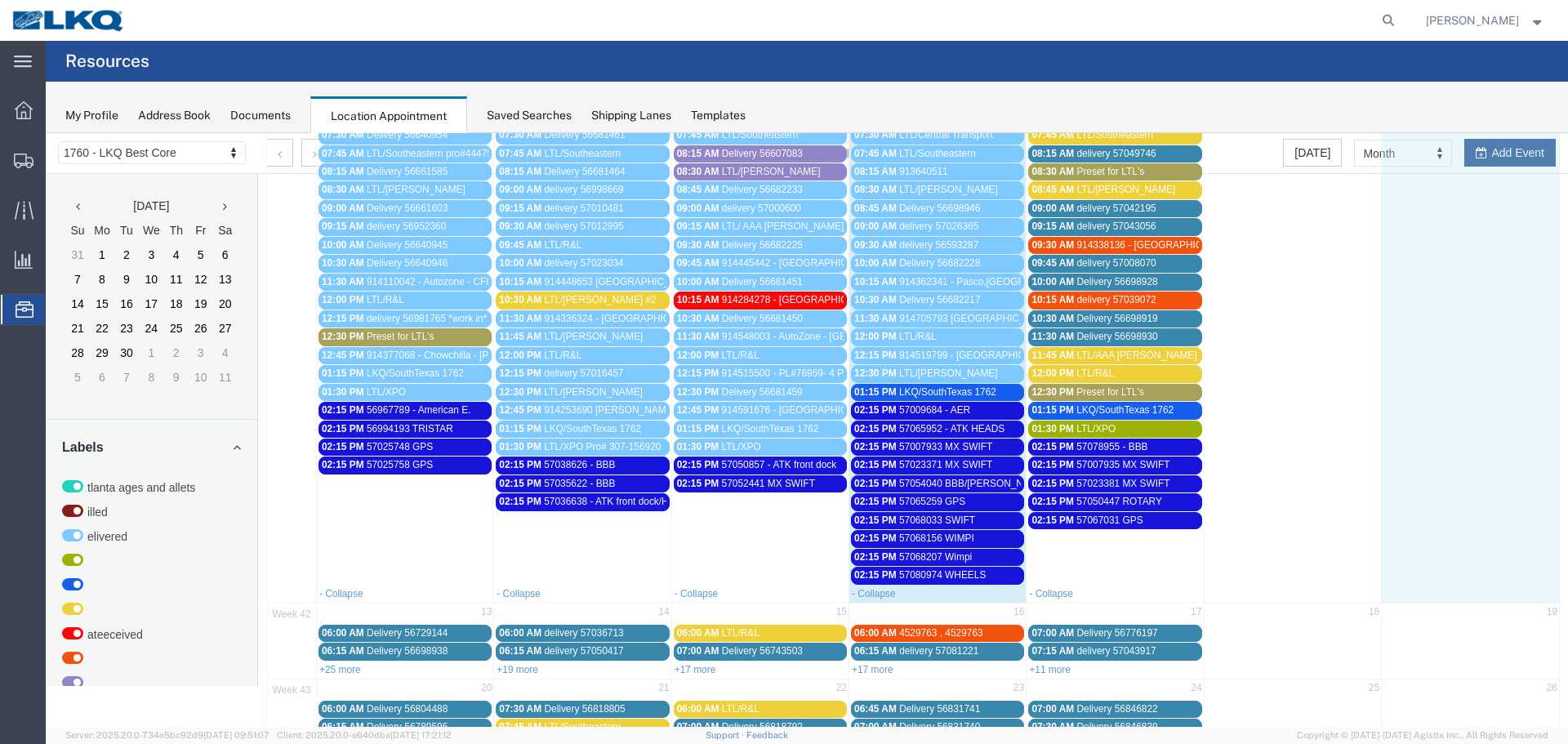
click at [1505, 155] on td at bounding box center [1471, 299] width 177 height 570
select select "1"
select select
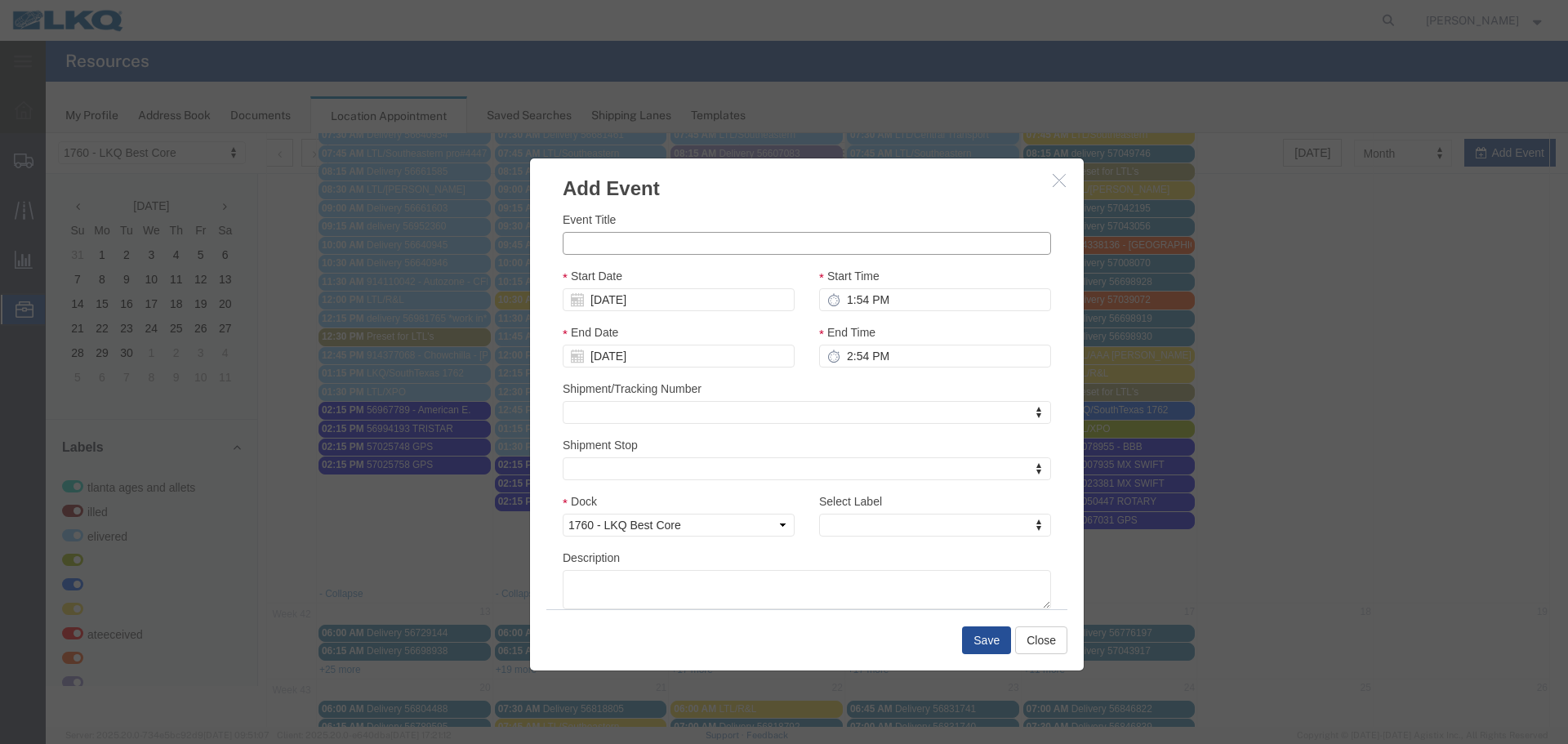
click at [645, 245] on input "Event Title" at bounding box center [807, 243] width 489 height 23
type input "57082864 ATK TOTES"
click at [830, 194] on h3 "Add Event" at bounding box center [807, 181] width 553 height 44
click at [616, 293] on input "10/12/2025" at bounding box center [678, 299] width 232 height 23
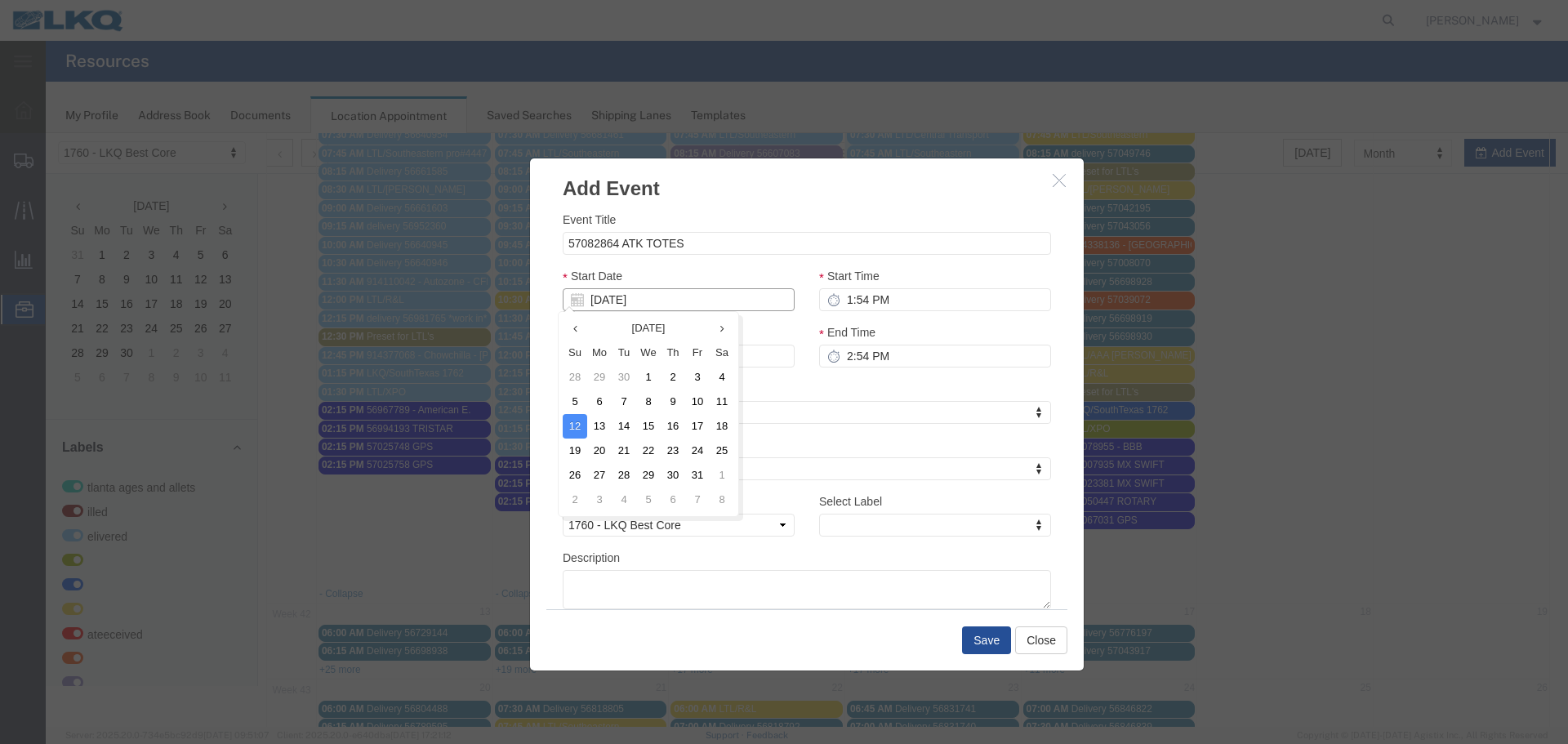
click at [616, 293] on input "10/12/2025" at bounding box center [678, 299] width 232 height 23
type input "10/16/25"
click at [688, 272] on div "Start Date 10/16/25" at bounding box center [678, 289] width 232 height 44
click at [910, 304] on input "1:54 PM" at bounding box center [935, 299] width 232 height 23
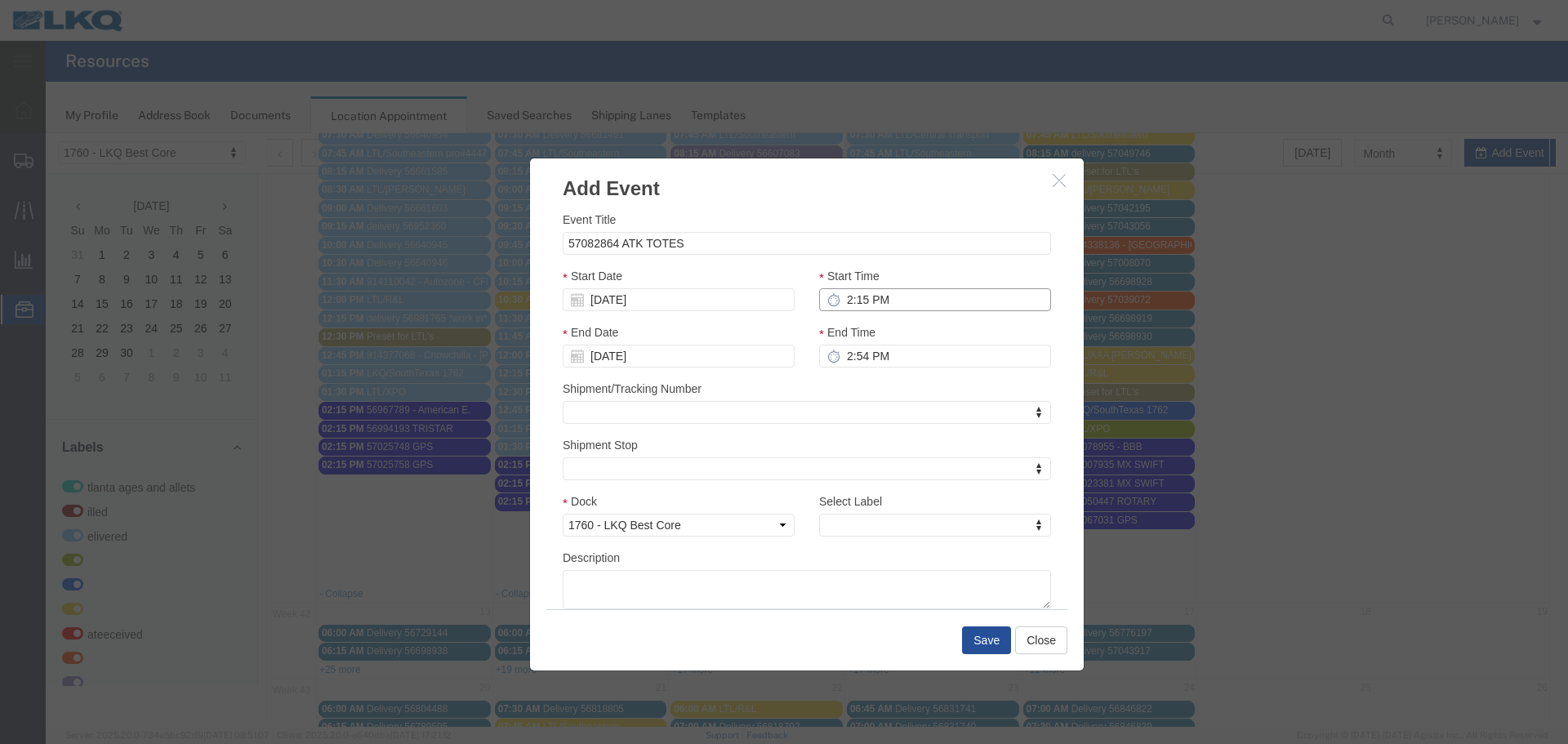
type input "2:15 PM"
click at [863, 355] on input "2:54 PM" at bounding box center [935, 356] width 232 height 23
type input "2:15 PM"
click at [936, 393] on div "Shipment/Tracking Number Shipment/Tracking Number Shipment/Tracking Number" at bounding box center [807, 402] width 489 height 44
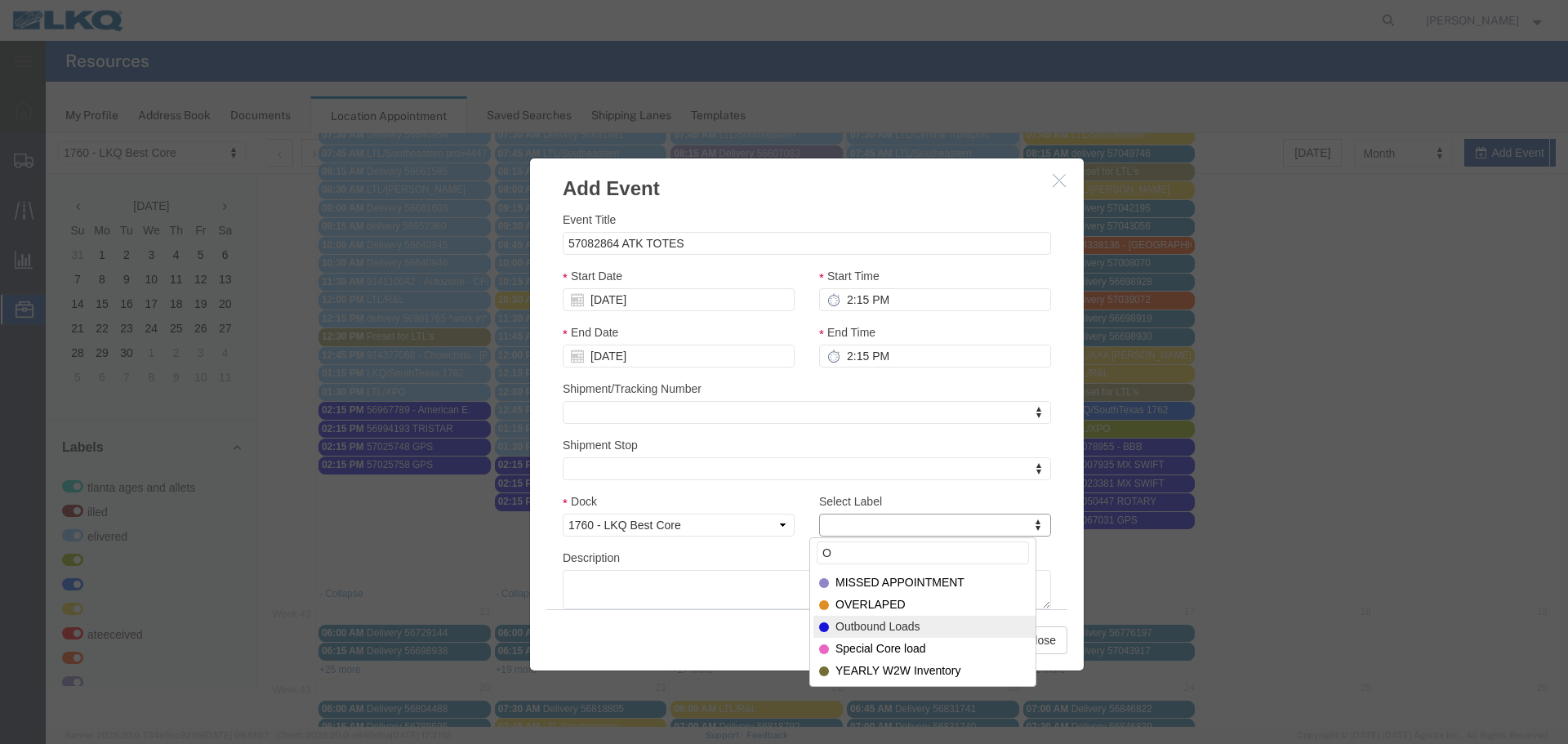
type input "O"
select select "80"
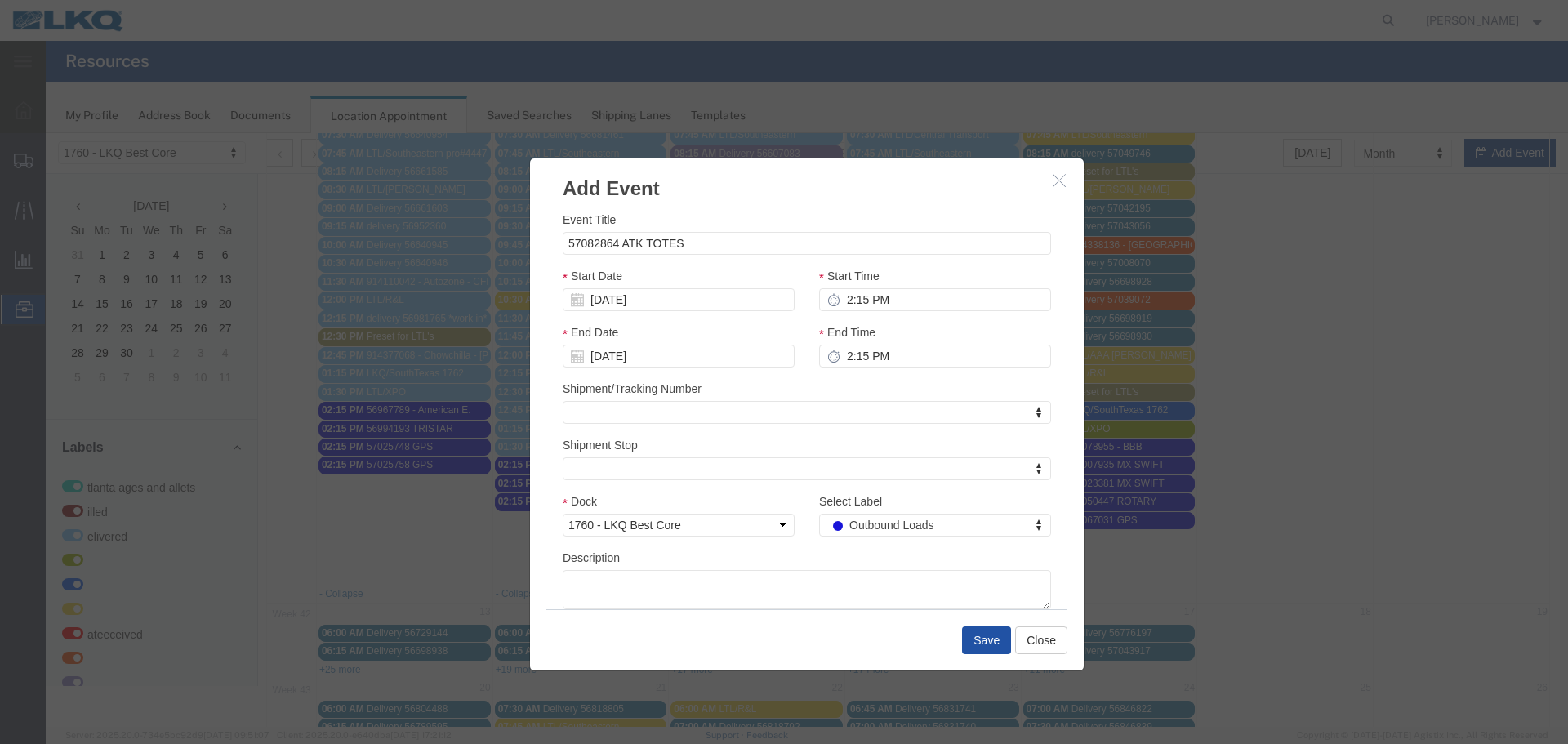
click at [998, 636] on button "Save" at bounding box center [986, 640] width 49 height 28
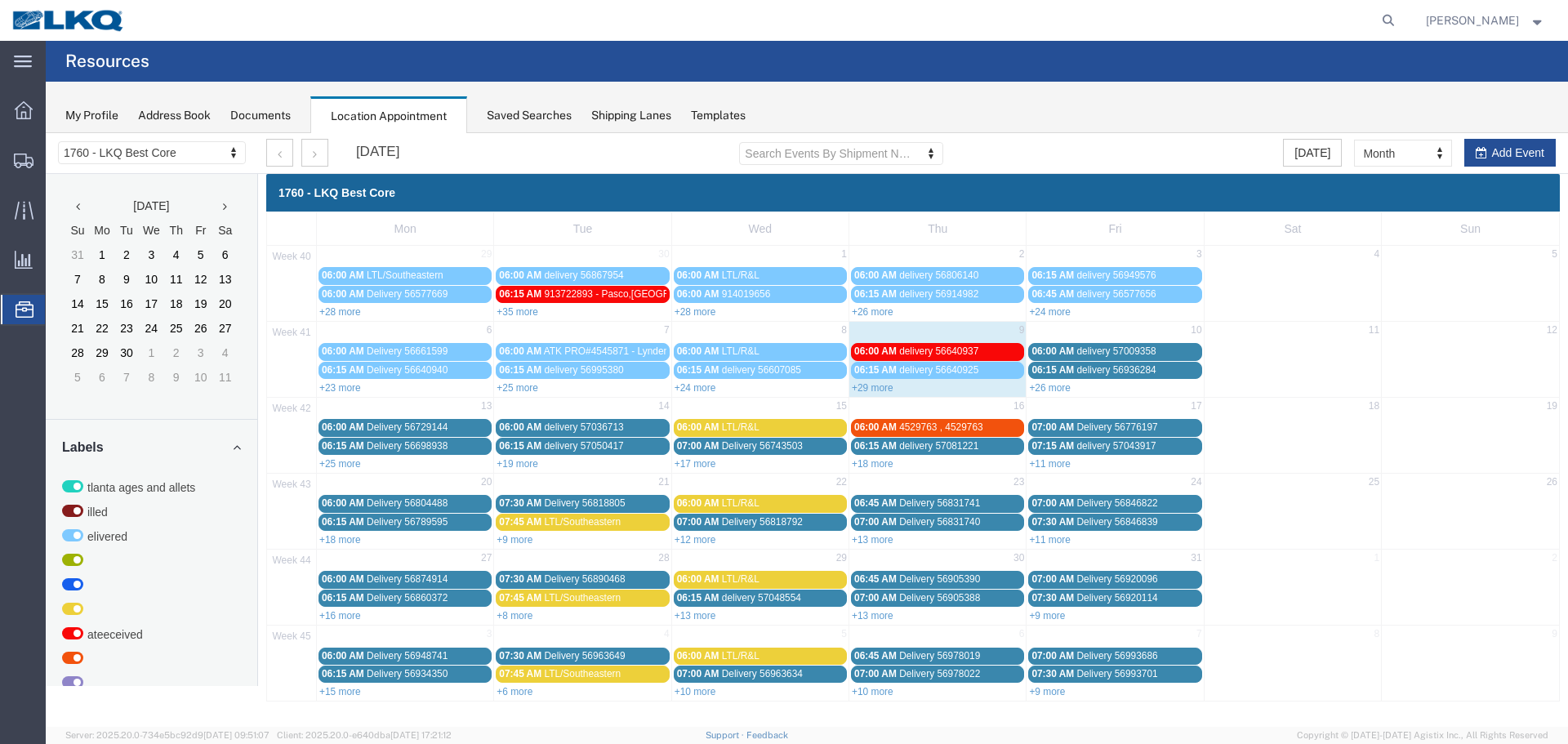
scroll to position [0, 0]
drag, startPoint x: 1542, startPoint y: 143, endPoint x: 1457, endPoint y: 183, distance: 93.9
click at [1542, 143] on button "Add Event" at bounding box center [1510, 152] width 91 height 28
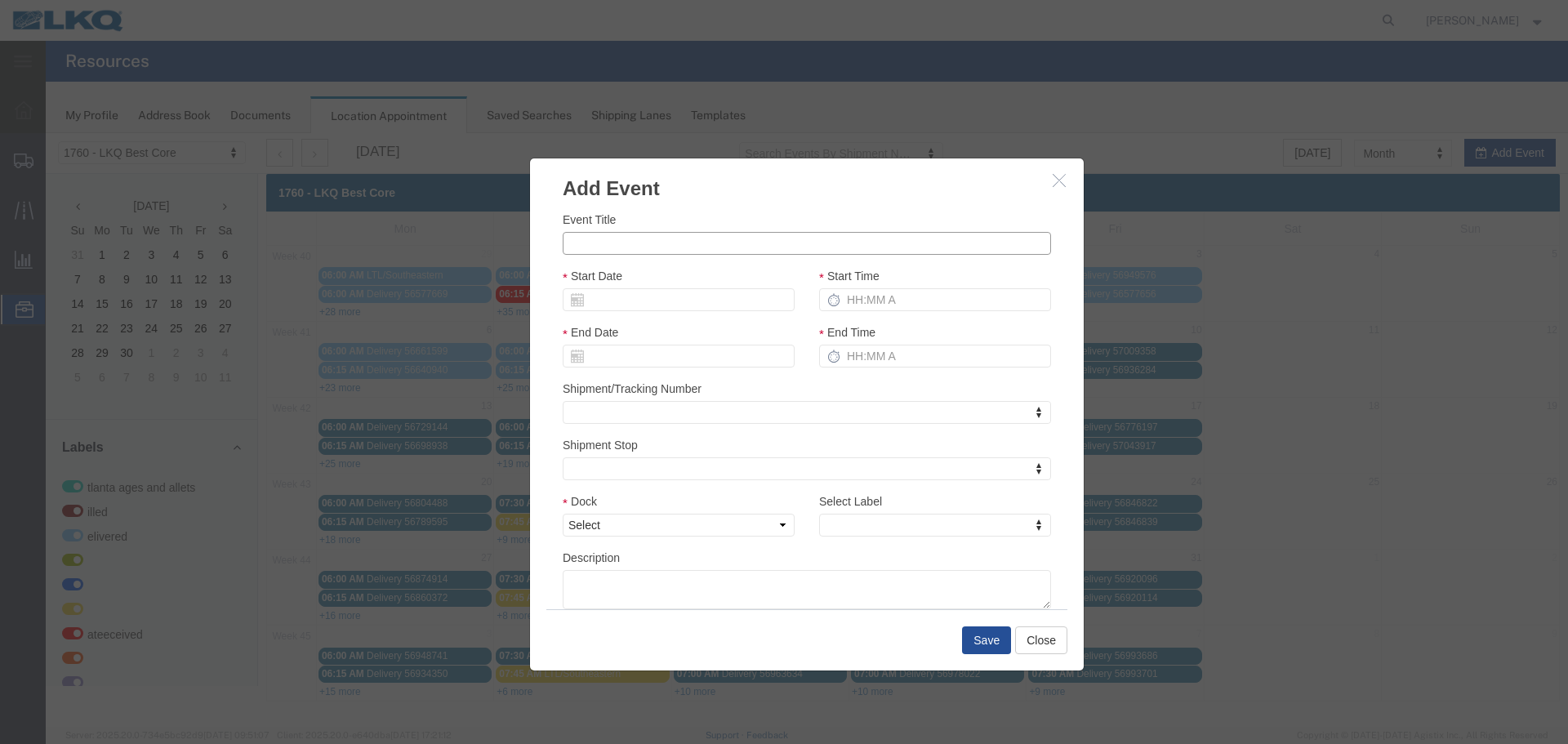
click at [878, 240] on input "Event Title" at bounding box center [807, 243] width 489 height 23
type input "57083050 TRISTAR"
click at [701, 290] on input "Start Date" at bounding box center [678, 299] width 232 height 23
type input "10/13/25"
click at [731, 263] on div "Event Title 57083050 TRISTAR Start Date 10/13/25 Start Time End Date End Time S…" at bounding box center [807, 409] width 489 height 398
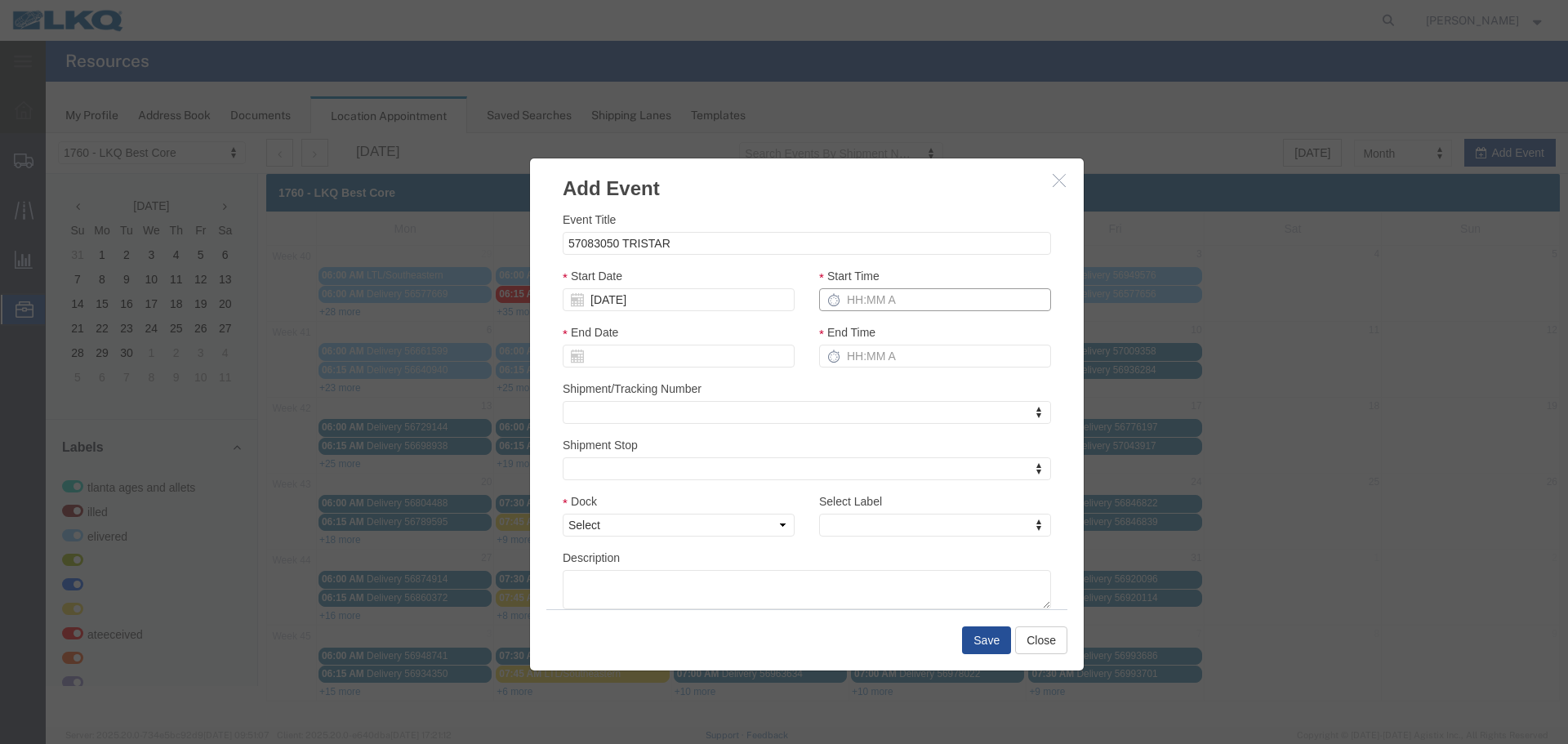
click at [917, 297] on input "Start Time" at bounding box center [935, 299] width 232 height 23
click at [918, 302] on input "Start Time" at bounding box center [935, 299] width 232 height 23
type input "2:15 PM"
click at [870, 358] on input "End Time" at bounding box center [935, 356] width 232 height 23
type input "2:15 PM"
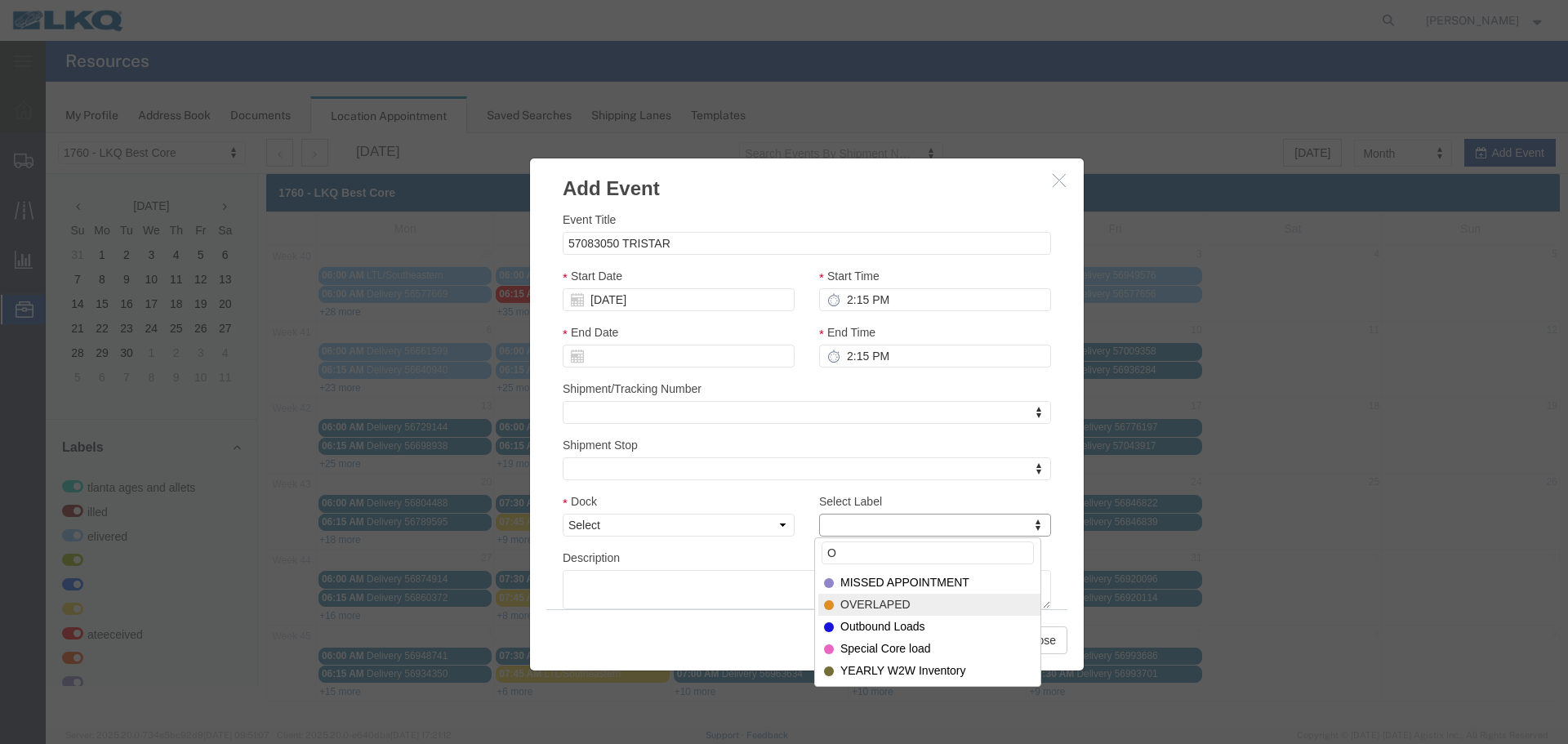
type input "O"
select select "80"
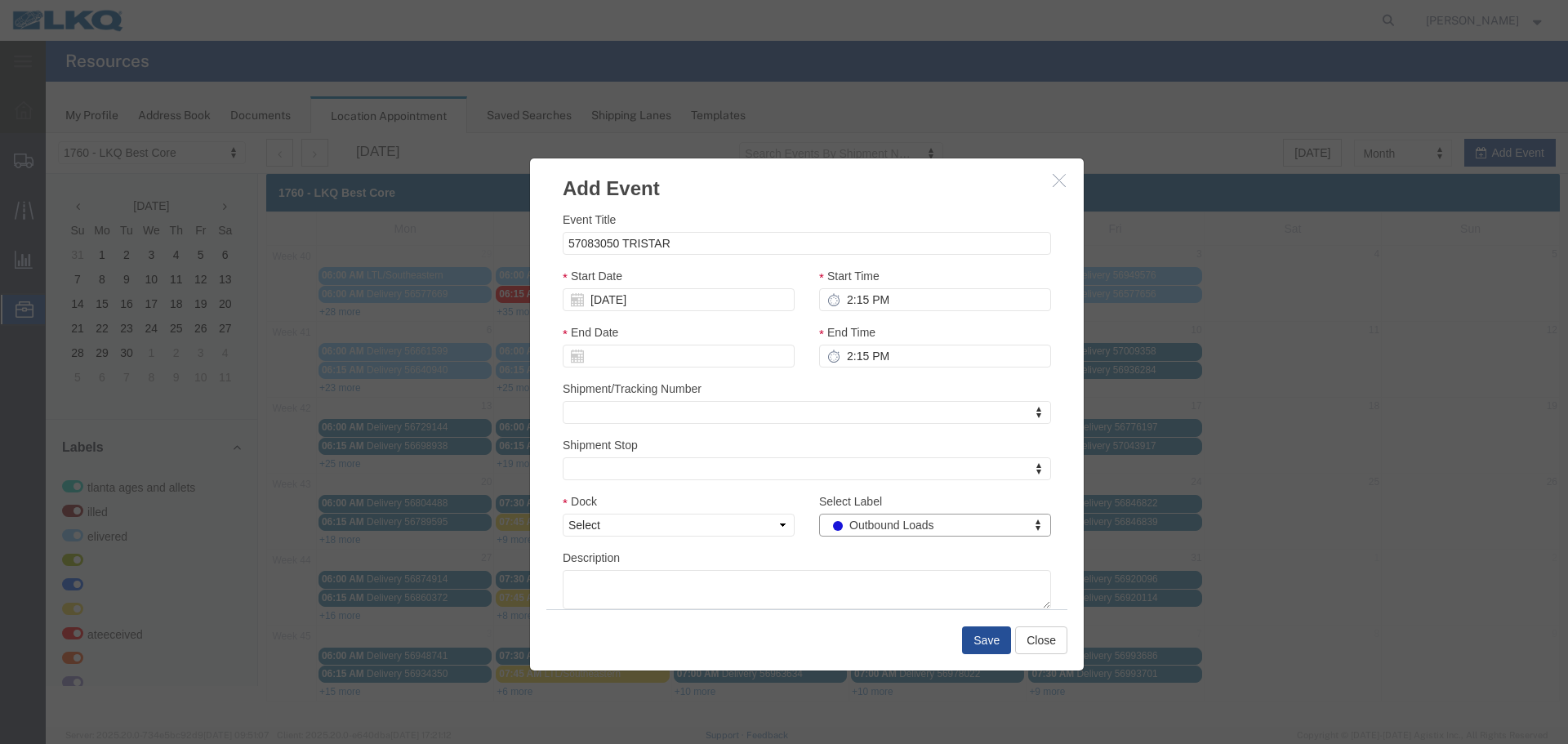
click at [781, 487] on div "Event Title 57083050 TRISTAR Start Date 10/13/25 Start Time 2:15 PM End Date En…" at bounding box center [807, 409] width 489 height 398
click at [723, 533] on select "Select 1760 - LKQ Best Core 1760 - Outbound Loads" at bounding box center [678, 525] width 232 height 23
select select "1"
click at [563, 514] on select "Select 1760 - LKQ Best Core 1760 - Outbound Loads" at bounding box center [678, 525] width 232 height 23
click at [744, 555] on div "Description" at bounding box center [807, 579] width 489 height 60
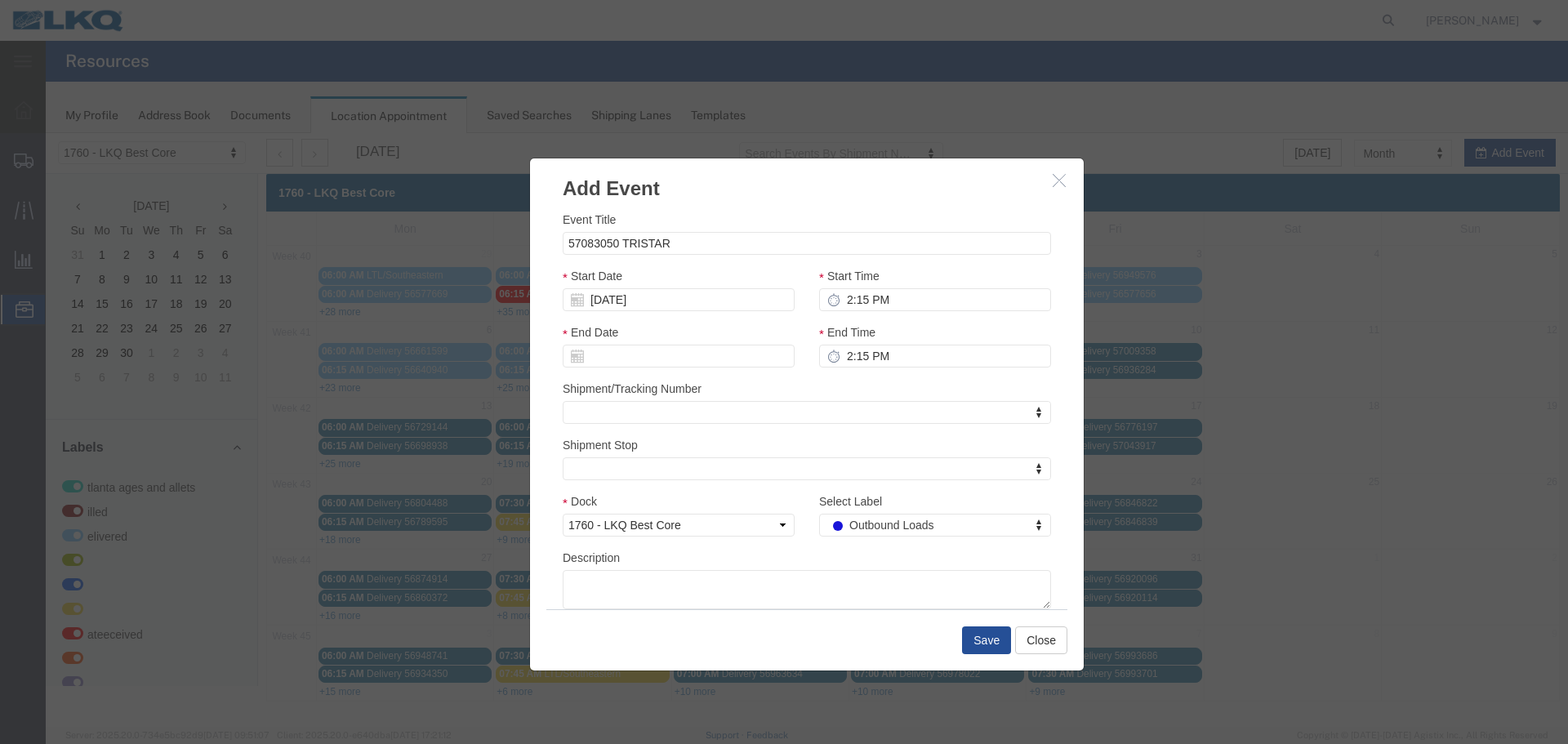
click at [959, 647] on div "Save Close" at bounding box center [807, 640] width 521 height 61
click at [986, 642] on button "Save" at bounding box center [986, 640] width 49 height 28
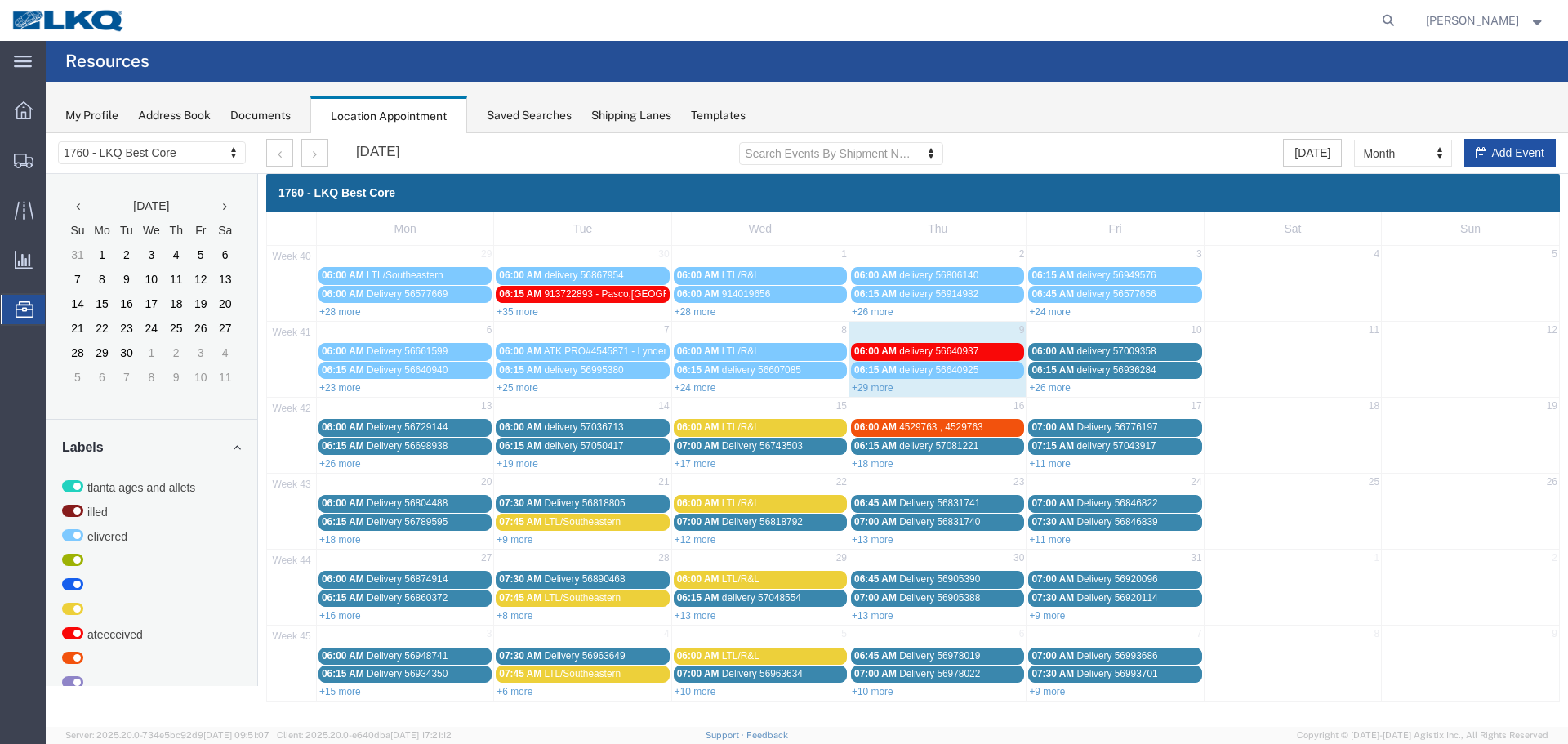
click at [1531, 155] on button "Add Event" at bounding box center [1510, 152] width 91 height 28
select select
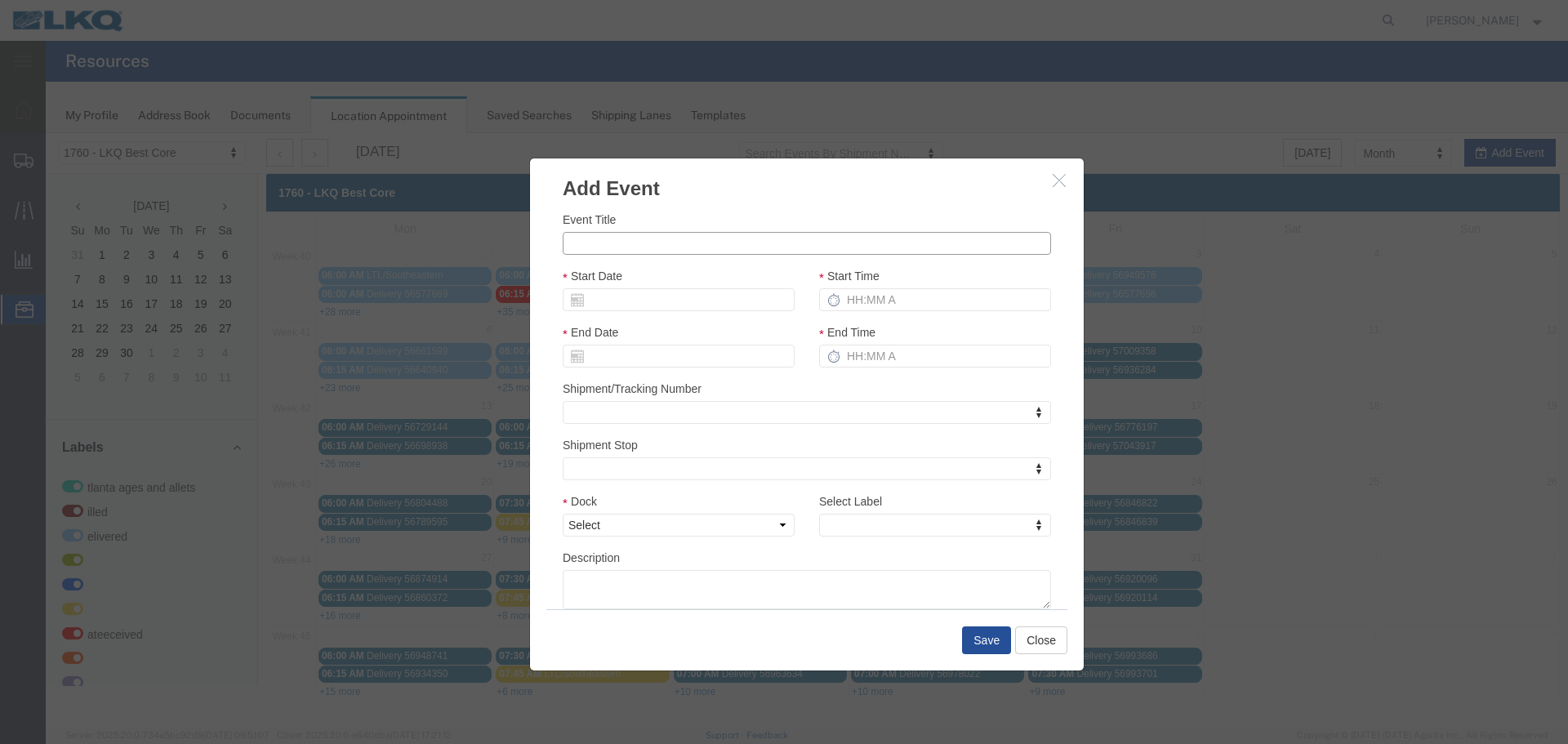
click at [771, 240] on input "Event Title" at bounding box center [807, 243] width 489 height 23
type input "57083068 TRISTAR"
click at [668, 291] on input "Start Date" at bounding box center [678, 299] width 232 height 23
type input "10/14/25"
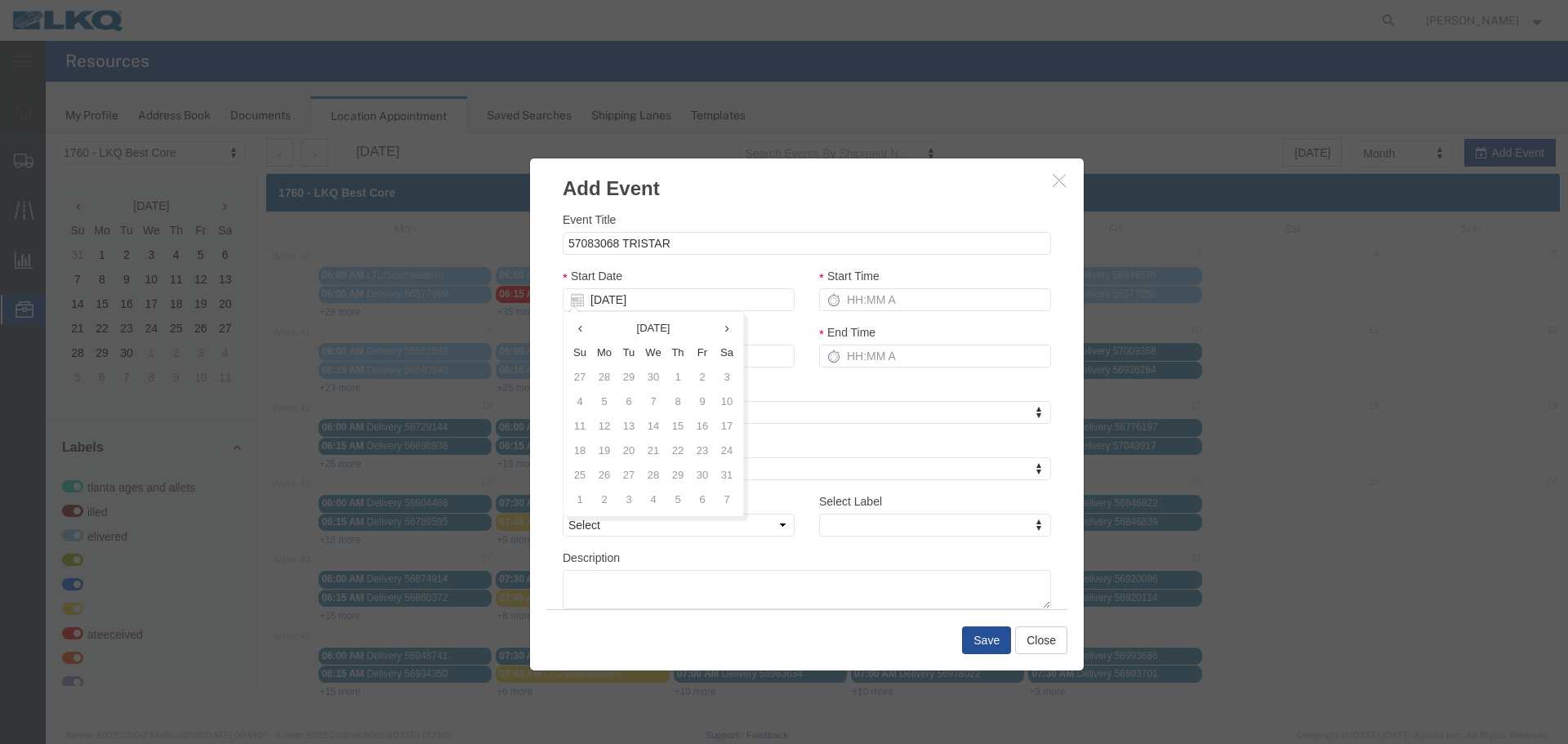
click at [684, 284] on div "Start Date 10/14/25" at bounding box center [678, 289] width 232 height 44
click at [855, 280] on label "Start Time" at bounding box center [849, 276] width 60 height 17
click at [855, 288] on input "Start Time" at bounding box center [935, 299] width 232 height 23
click at [863, 293] on input "Start Time" at bounding box center [935, 299] width 232 height 23
type input "2:15 PM"
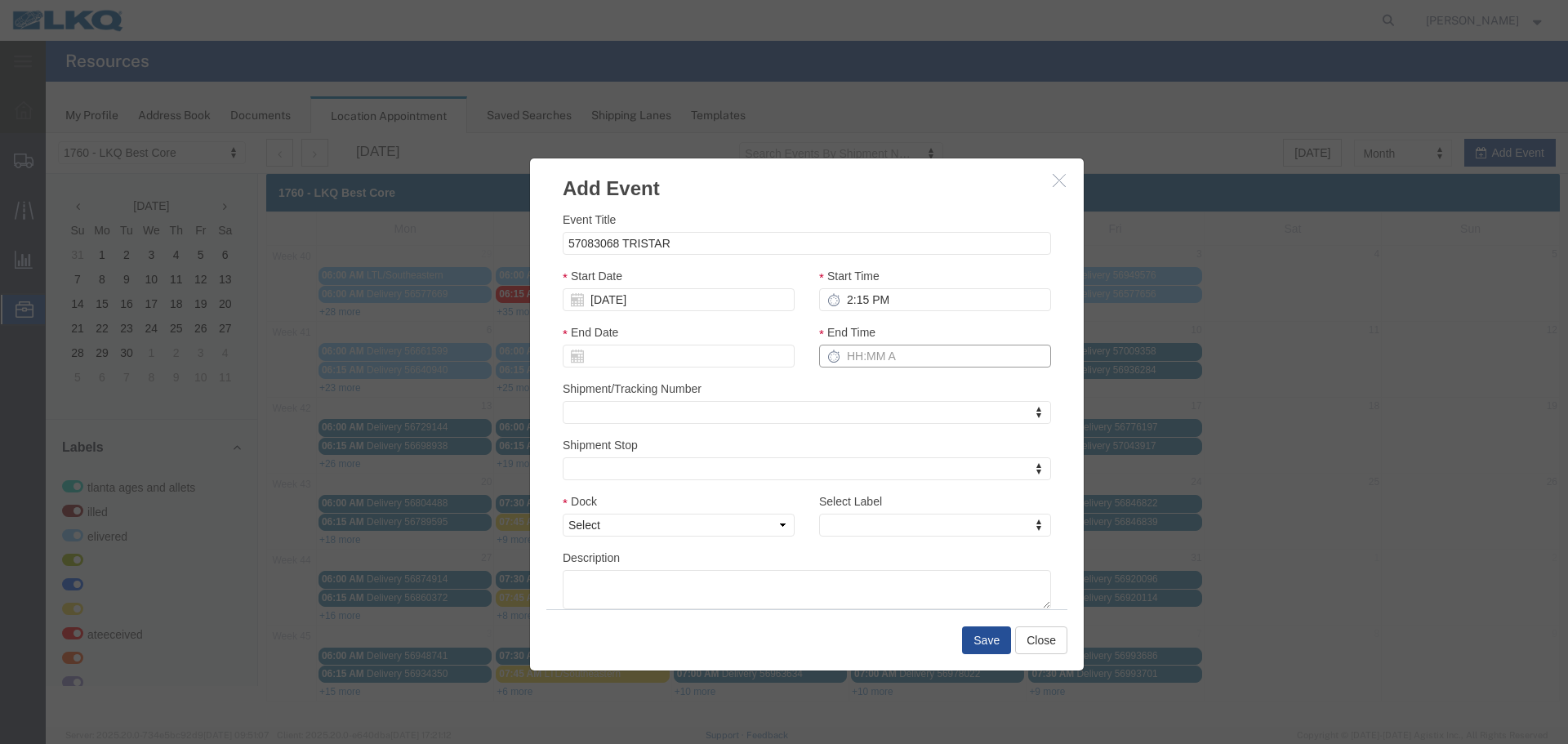
click at [862, 355] on input "End Time" at bounding box center [935, 356] width 232 height 23
type input "2:15 PM"
click at [760, 382] on div "Shipment/Tracking Number Shipment/Tracking Number" at bounding box center [807, 402] width 489 height 44
click at [730, 518] on select "Select 1760 - LKQ Best Core 1760 - Outbound Loads" at bounding box center [678, 525] width 232 height 23
select select "1"
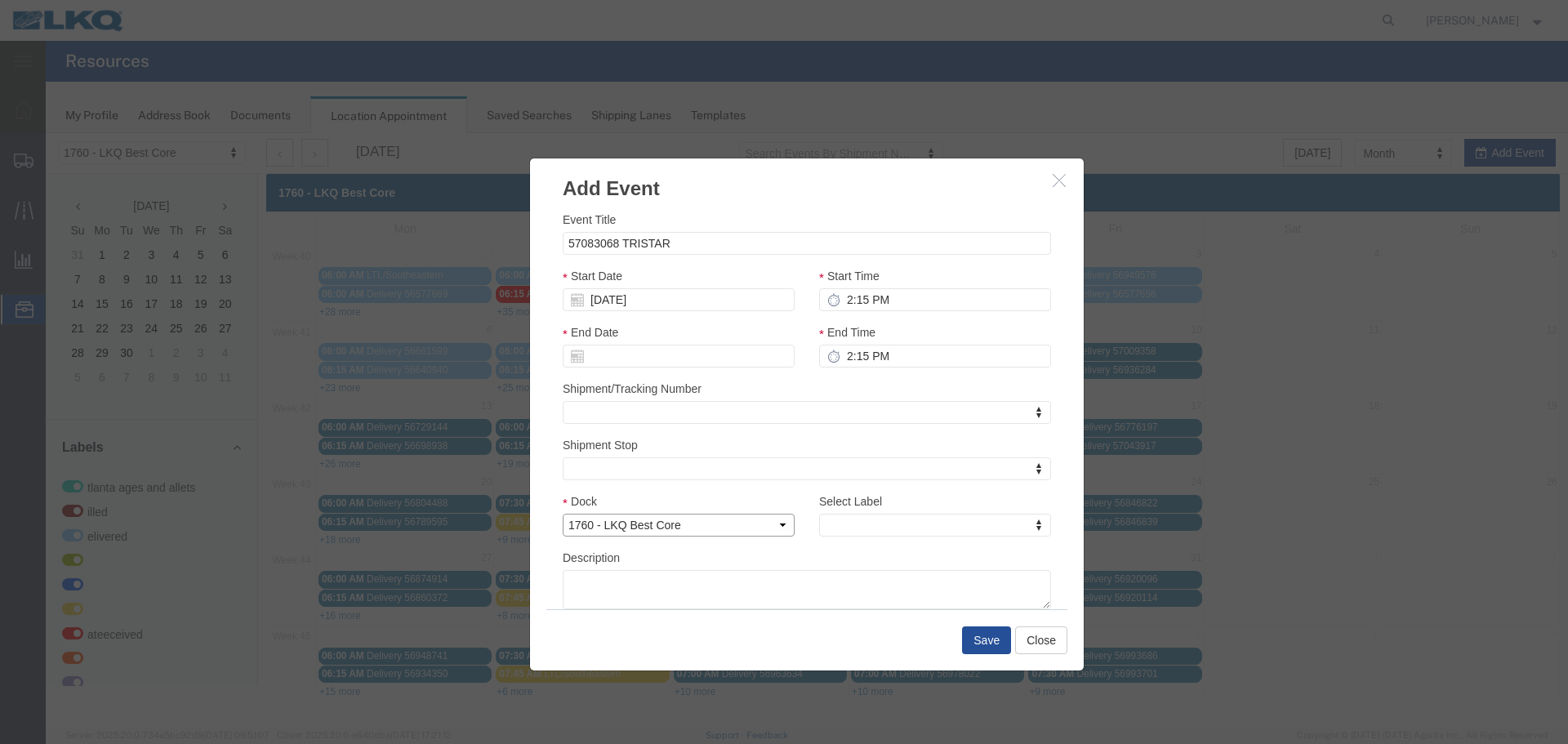
click at [563, 514] on select "Select 1760 - LKQ Best Core 1760 - Outbound Loads" at bounding box center [678, 525] width 232 height 23
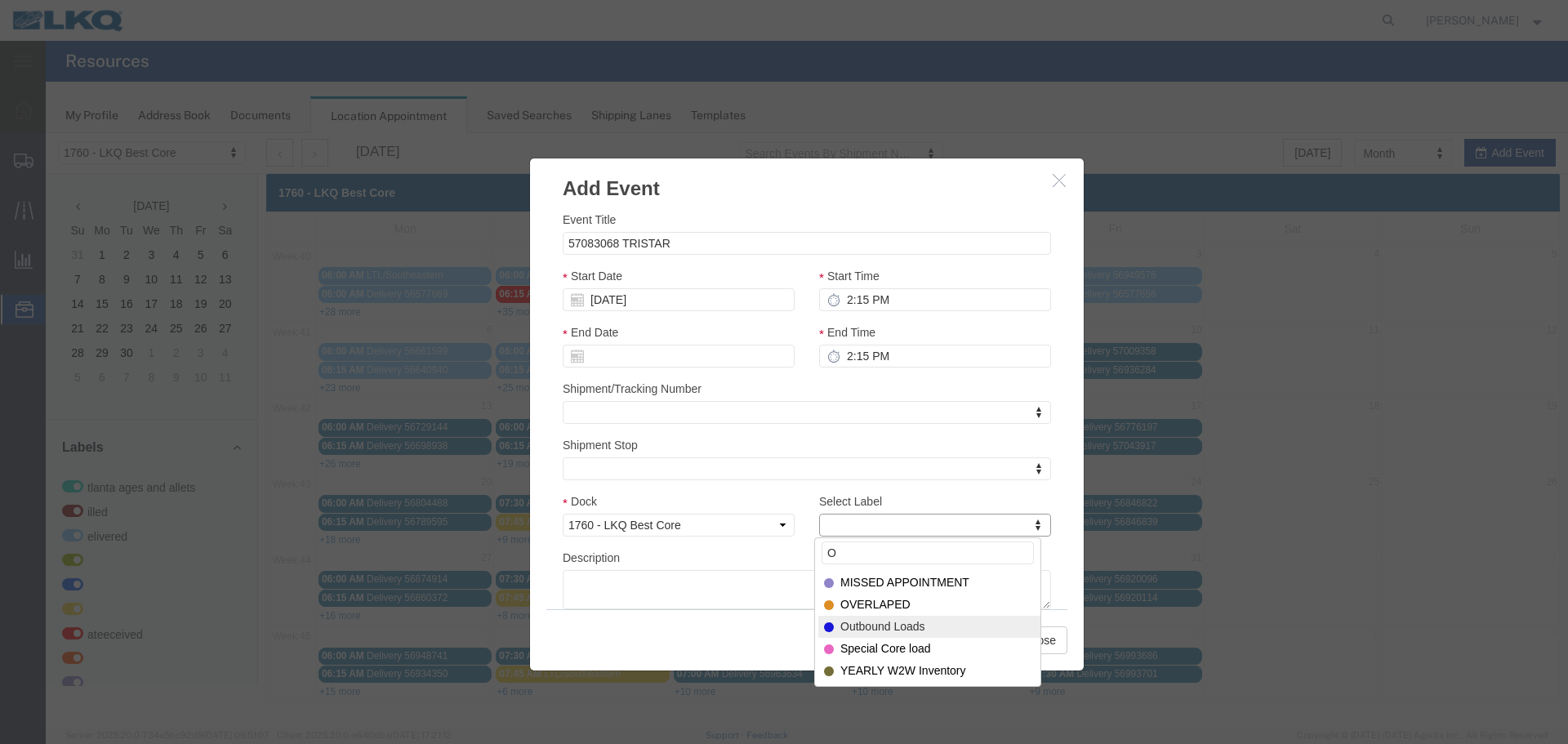
type input "O"
select select "80"
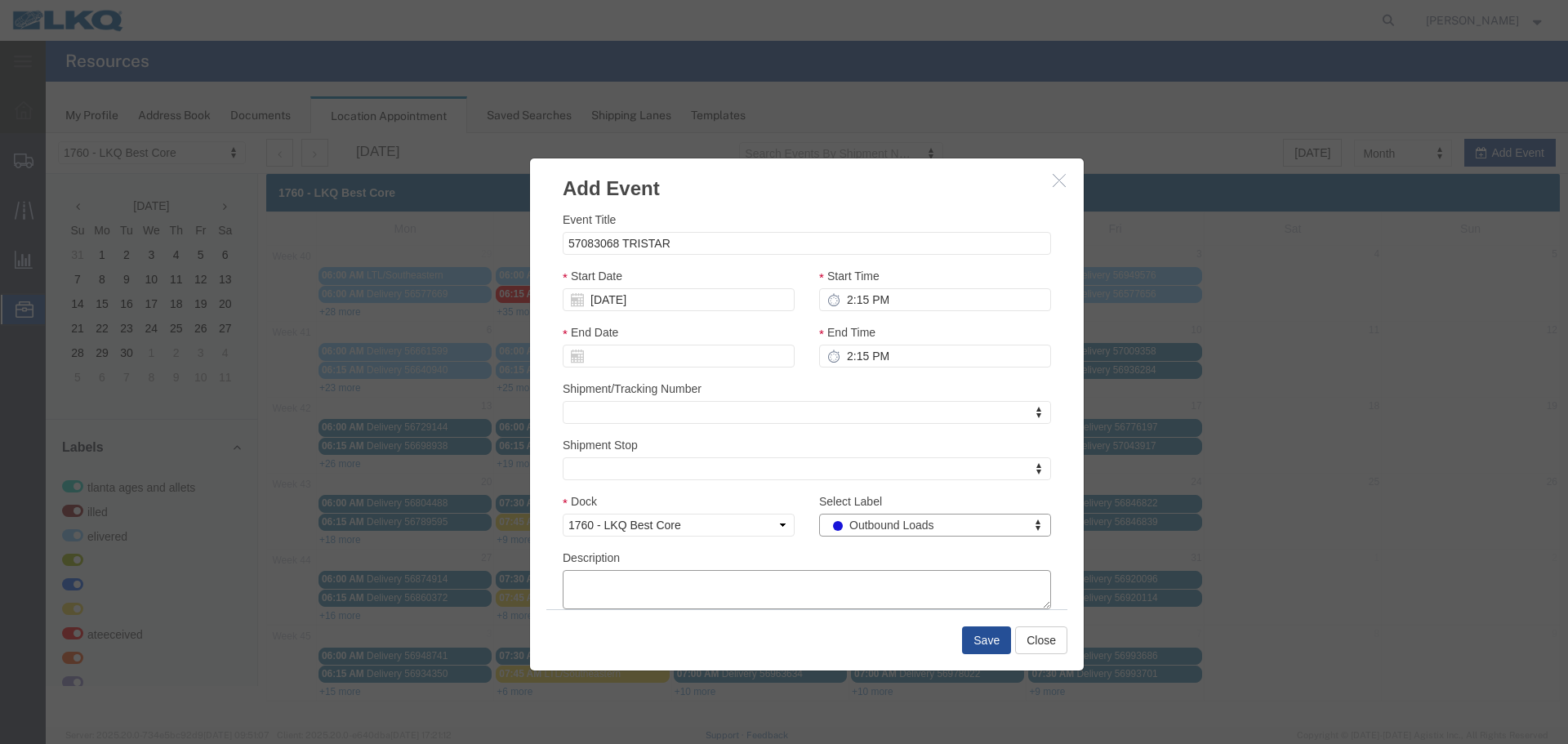
click at [814, 570] on textarea "Description" at bounding box center [807, 590] width 489 height 39
click at [970, 640] on button "Save" at bounding box center [986, 640] width 49 height 28
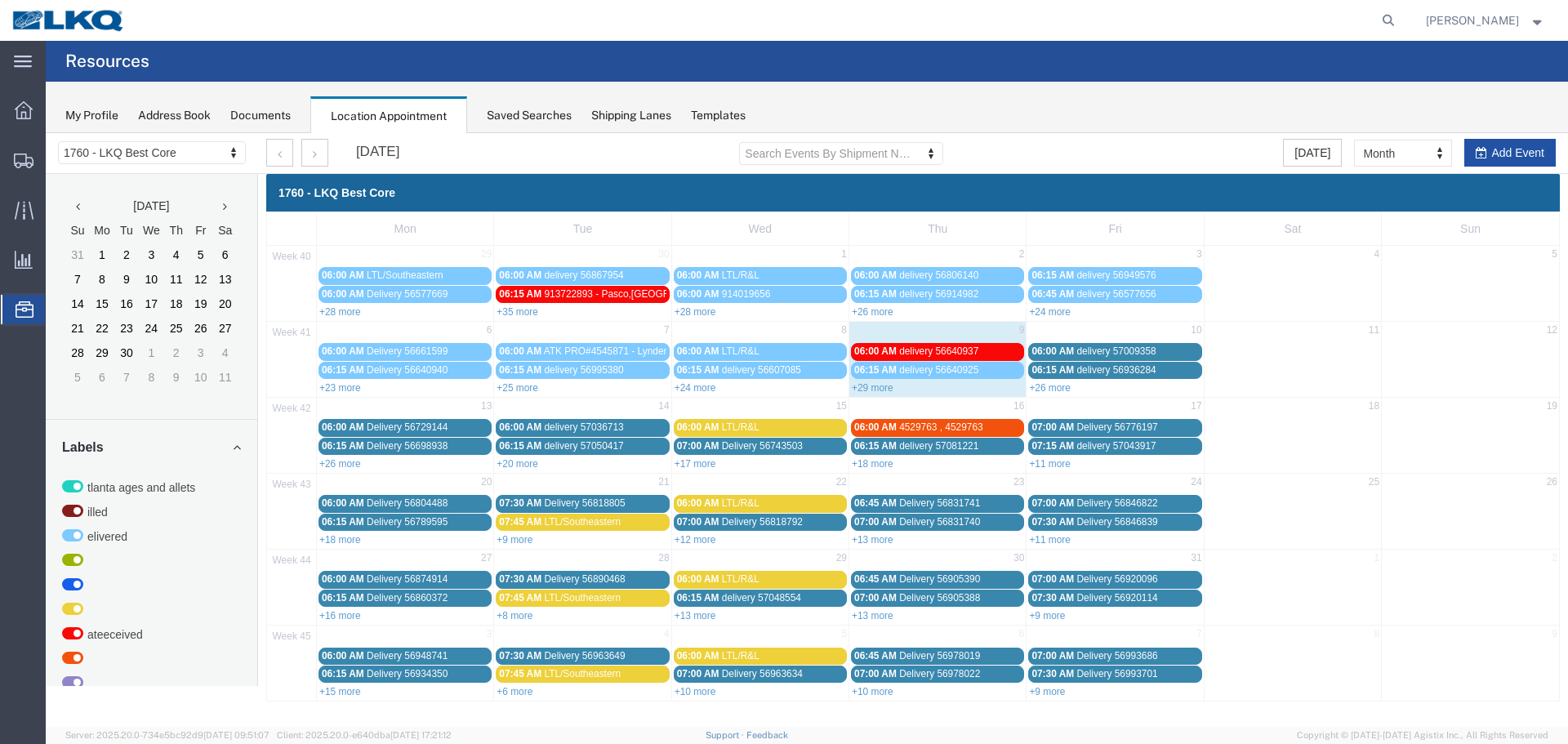
click at [1489, 152] on button "Add Event" at bounding box center [1510, 152] width 91 height 28
select select
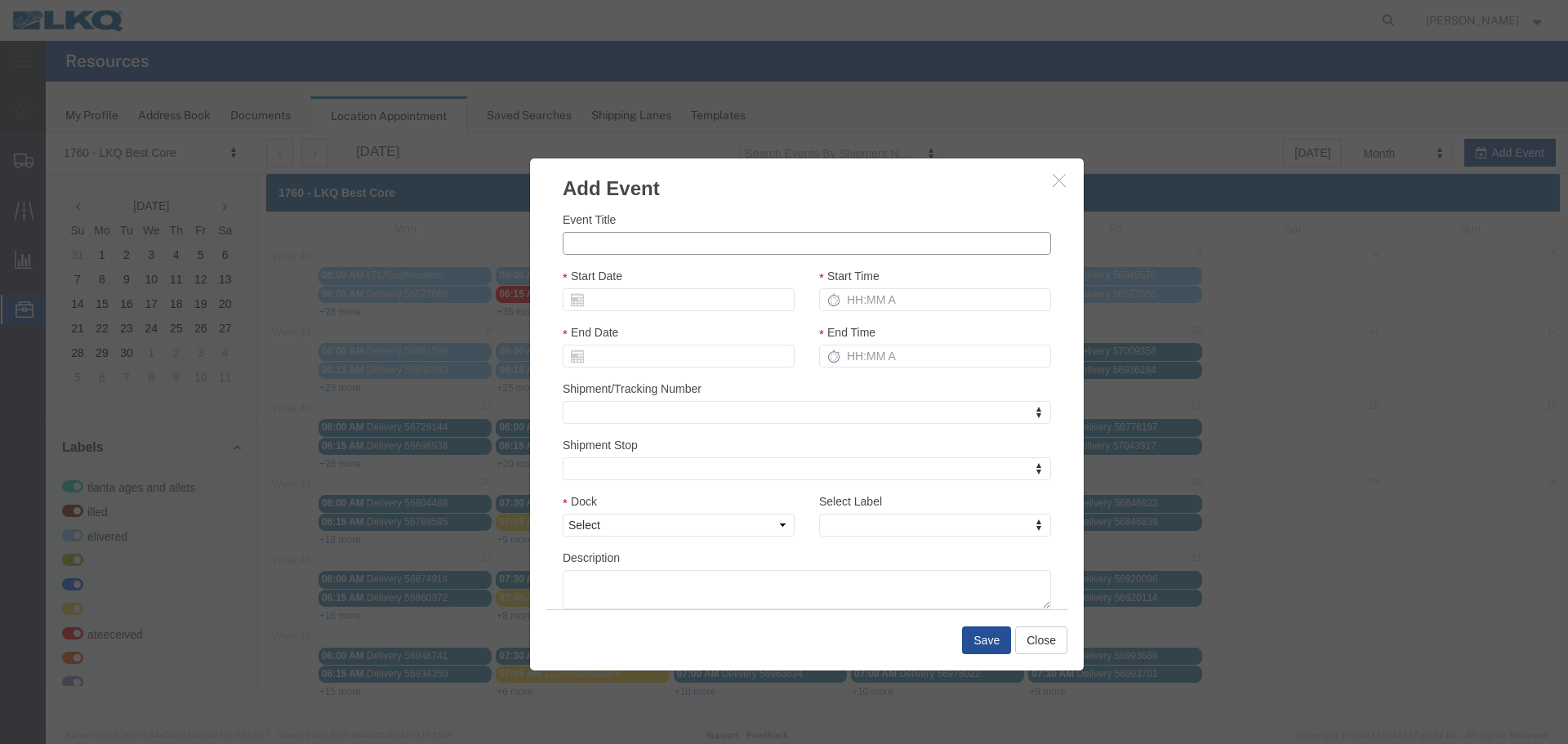
click at [682, 238] on input "Event Title" at bounding box center [807, 243] width 489 height 23
type input "5"
type input "57083095 TRISTAR"
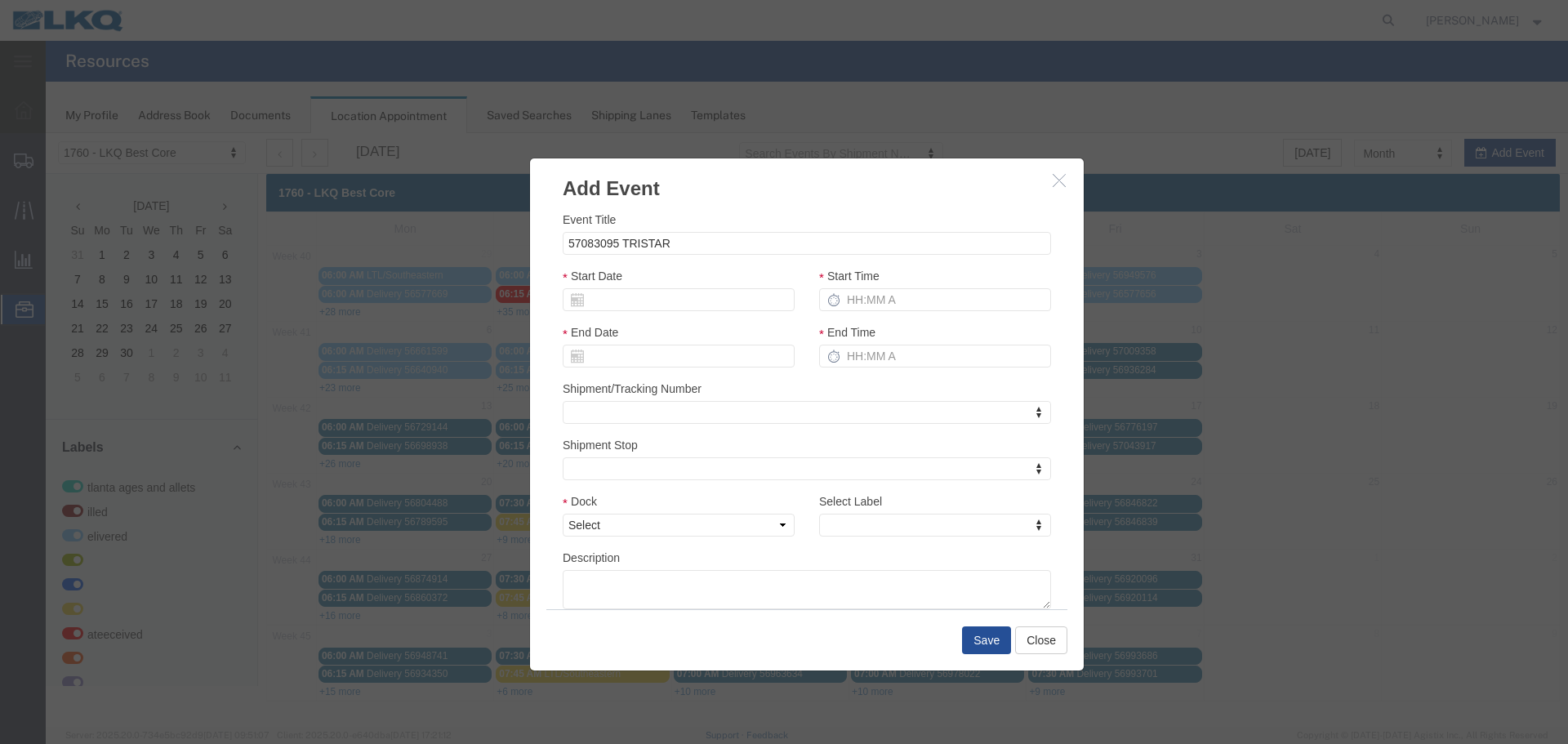
click at [742, 198] on h3 "Add Event" at bounding box center [807, 181] width 553 height 44
click at [623, 293] on input "Start Date" at bounding box center [678, 299] width 232 height 23
type input "10/15/25"
click at [800, 214] on div "Event Title 57083095 TRISTAR" at bounding box center [807, 233] width 489 height 44
click at [870, 298] on input "Start Time" at bounding box center [935, 299] width 232 height 23
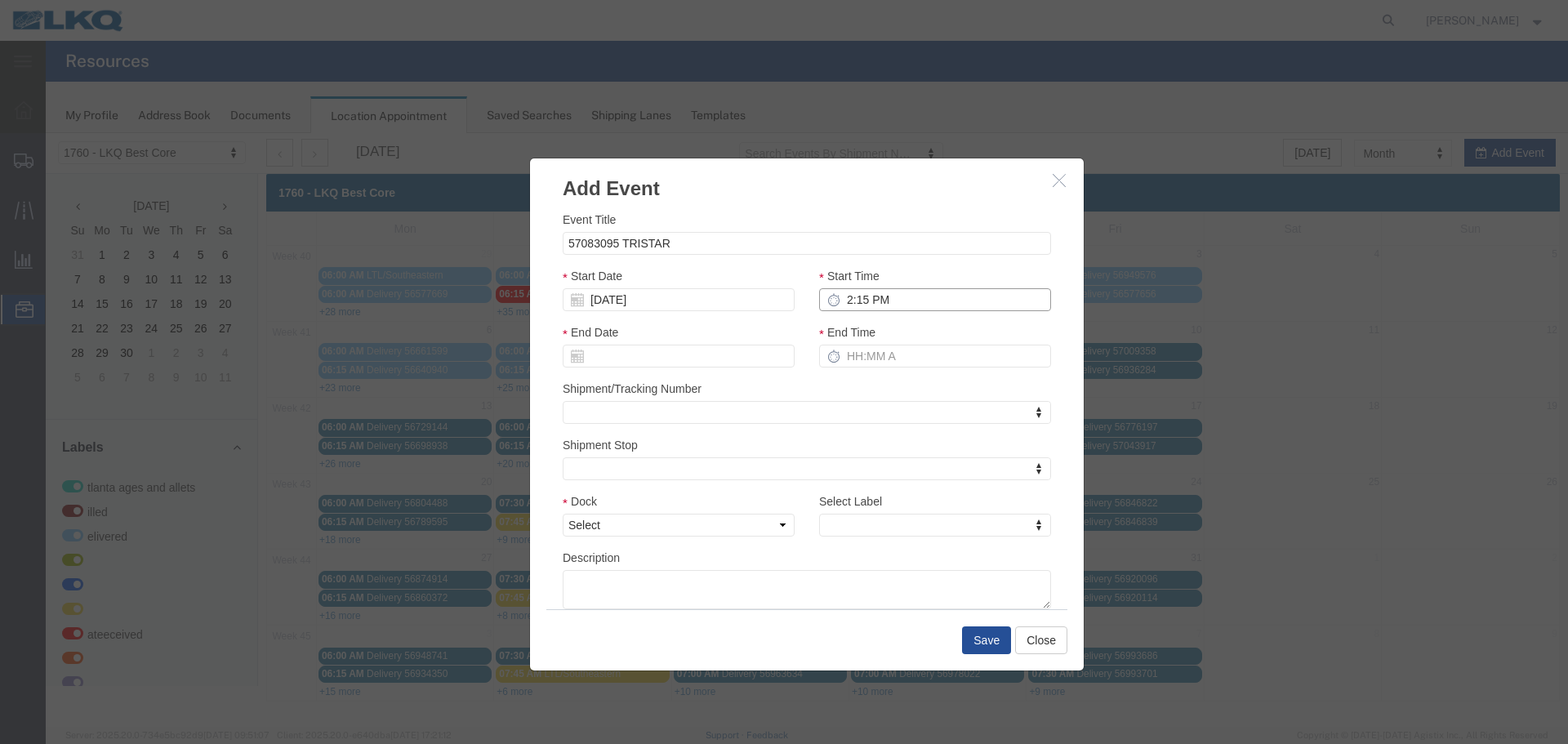
type input "2:15 PM"
click at [849, 356] on input "End Time" at bounding box center [935, 356] width 232 height 23
type input "2:15 PM"
click at [855, 390] on div "Shipment/Tracking Number Shipment/Tracking Number" at bounding box center [807, 402] width 489 height 44
click at [765, 528] on select "Select 1760 - LKQ Best Core 1760 - Outbound Loads" at bounding box center [678, 525] width 232 height 23
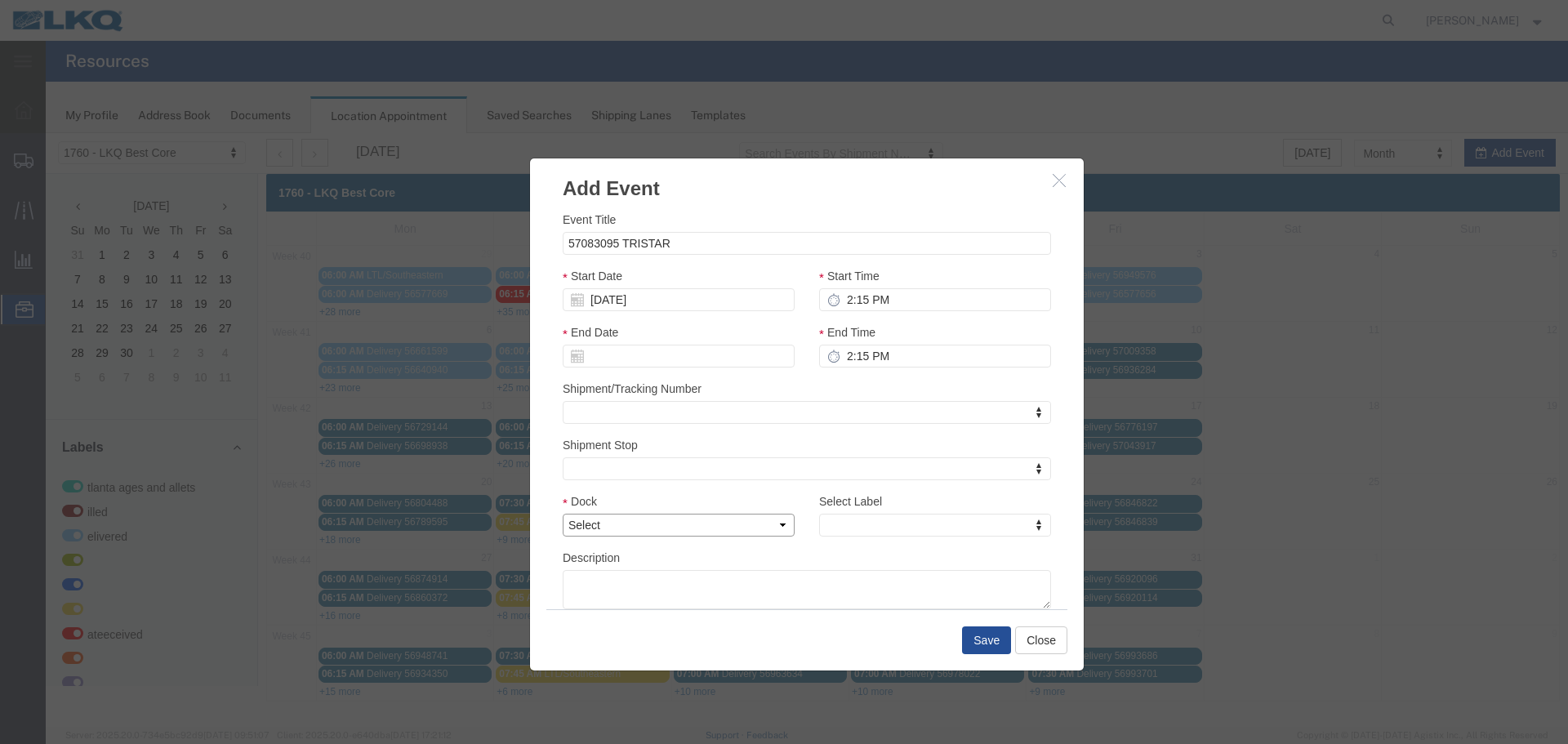
select select "1"
click at [563, 514] on select "Select 1760 - LKQ Best Core 1760 - Outbound Loads" at bounding box center [678, 525] width 232 height 23
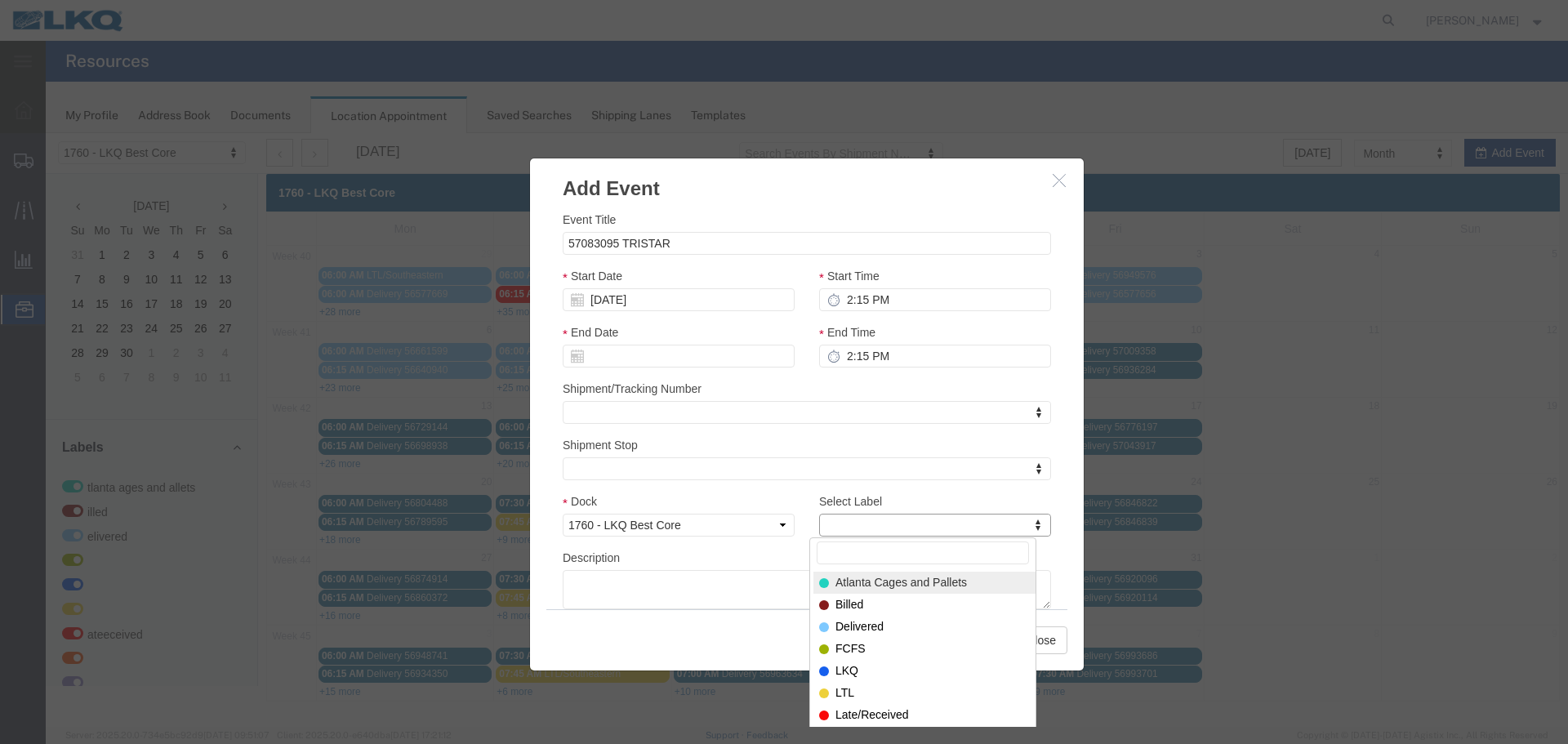
type input "I"
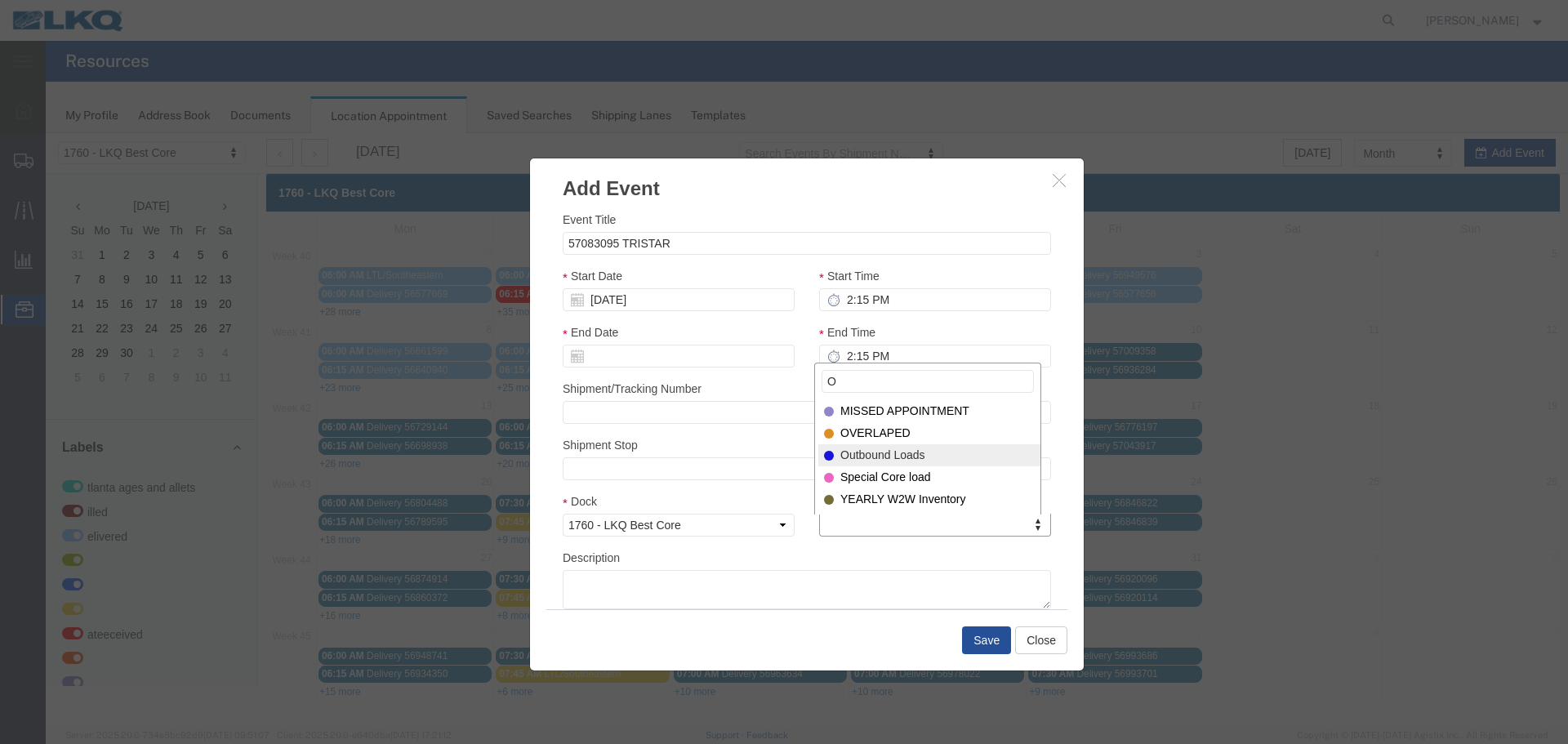
type input "O"
select select "80"
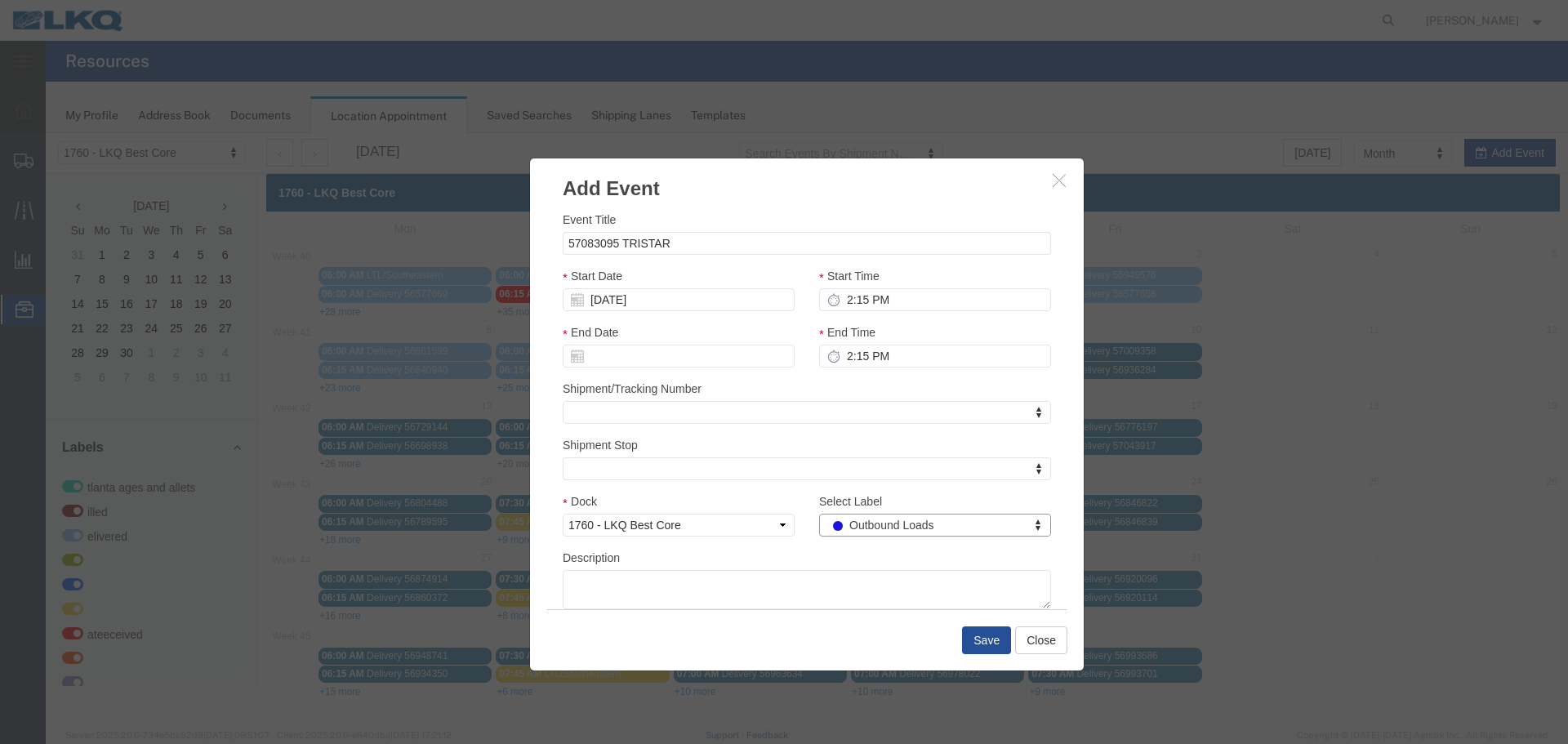
click at [863, 391] on div "Shipment/Tracking Number Shipment/Tracking Number" at bounding box center [807, 402] width 489 height 44
click at [765, 524] on select "Select 1760 - LKQ Best Core 1760 - Outbound Loads" at bounding box center [678, 525] width 232 height 23
click at [774, 506] on div "Dock Select 1760 - LKQ Best Core 1760 - Outbound Loads" at bounding box center [678, 515] width 232 height 44
click at [991, 645] on button "Save" at bounding box center [986, 640] width 49 height 28
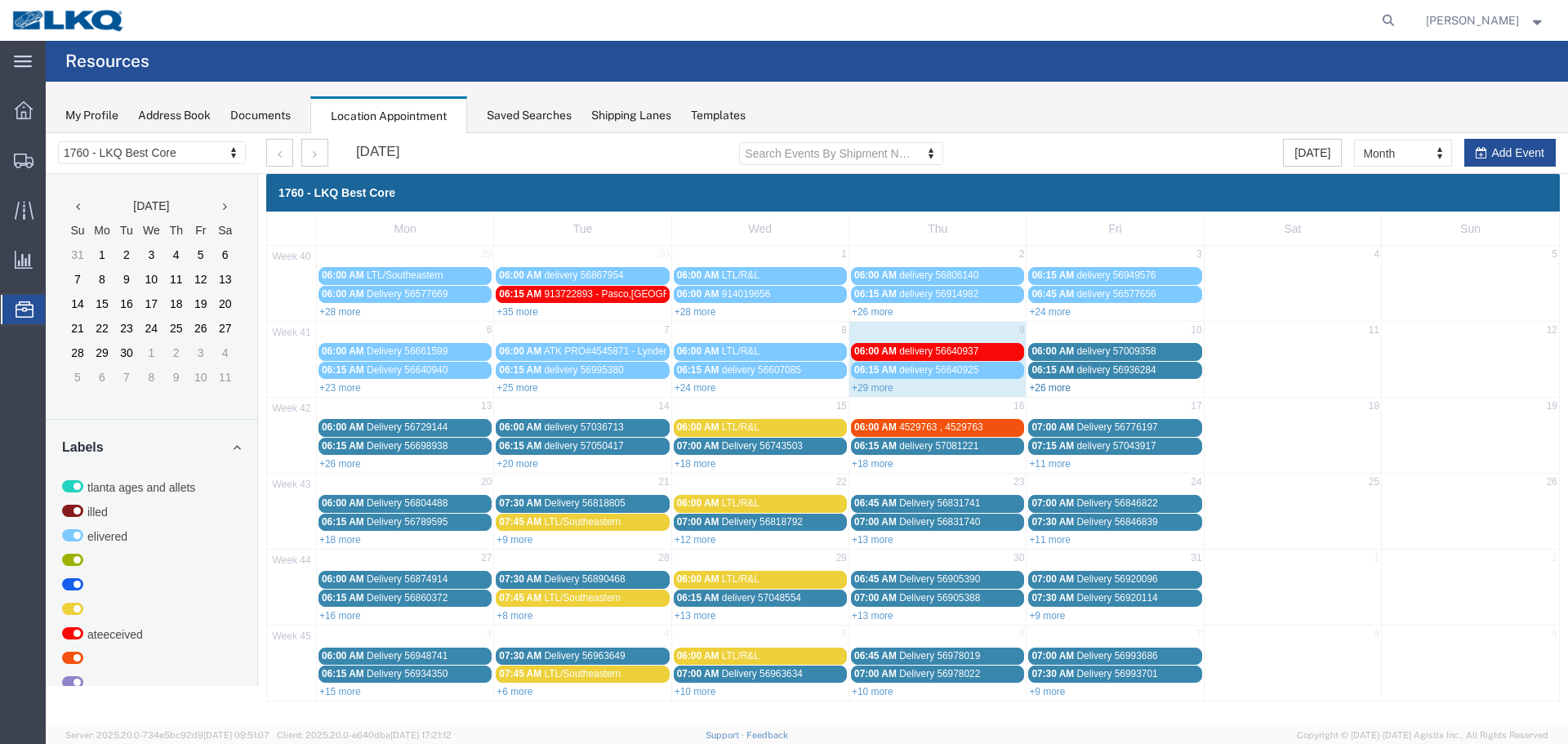
click at [1051, 385] on link "+26 more" at bounding box center [1050, 388] width 42 height 11
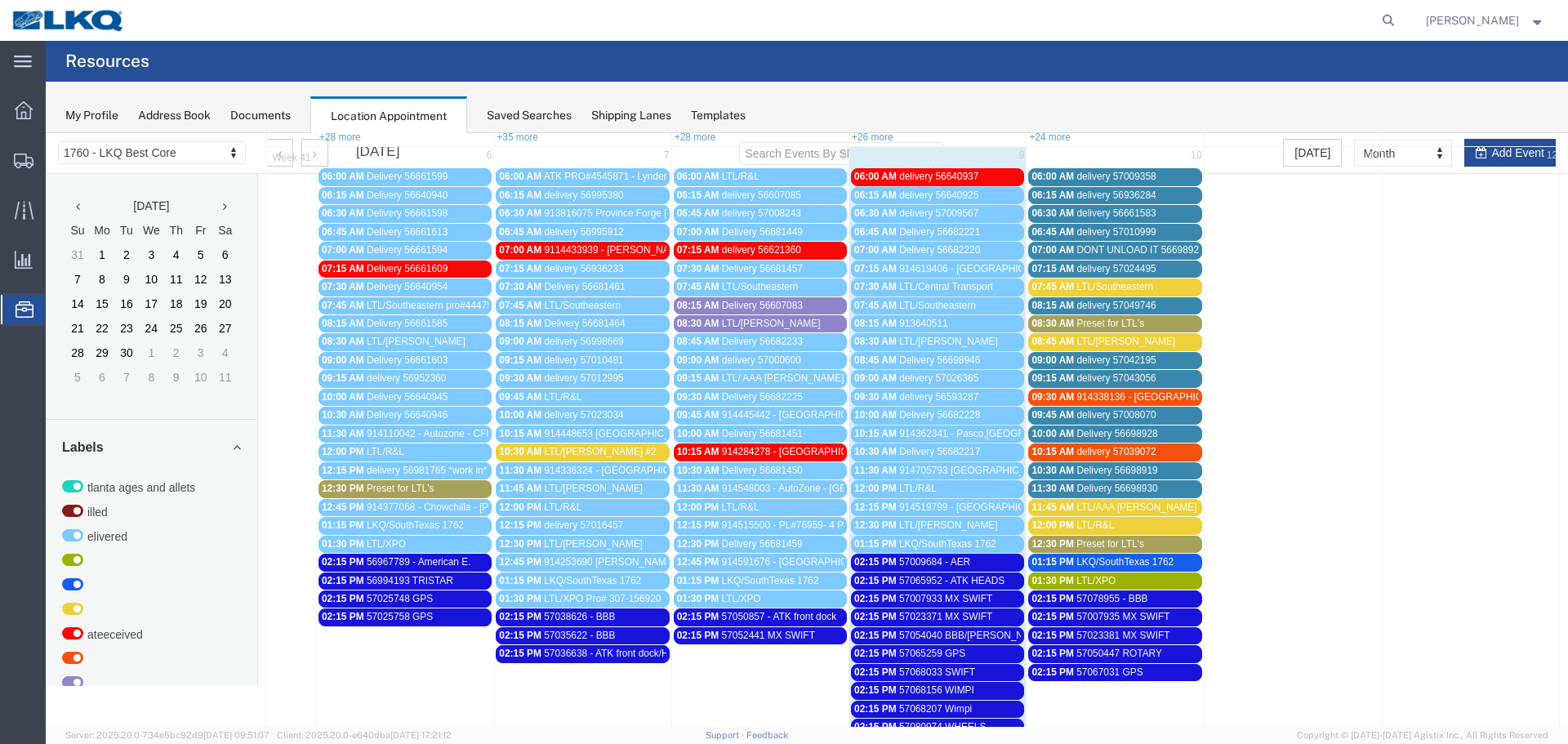
scroll to position [490, 0]
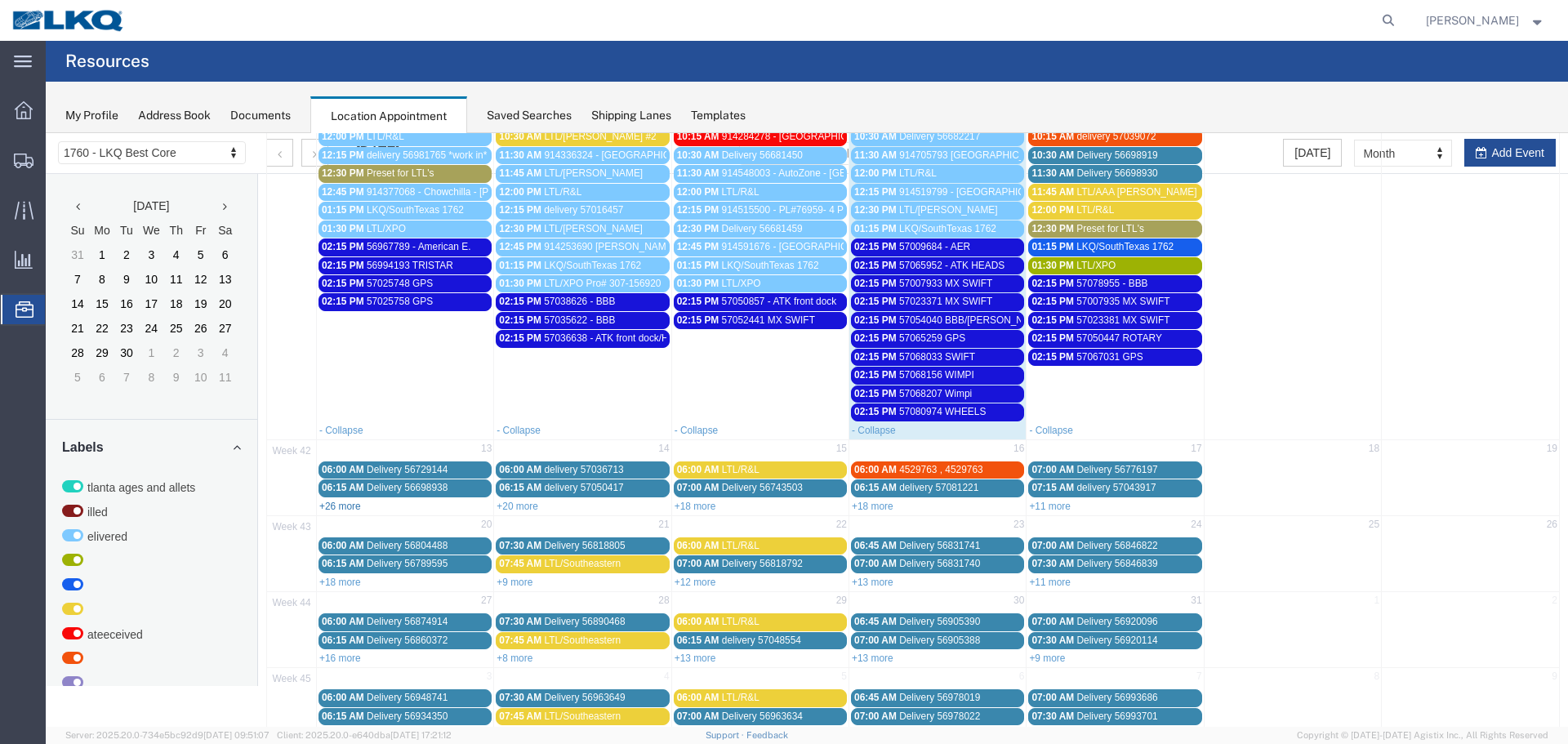
click at [334, 504] on link "+26 more" at bounding box center [340, 506] width 42 height 11
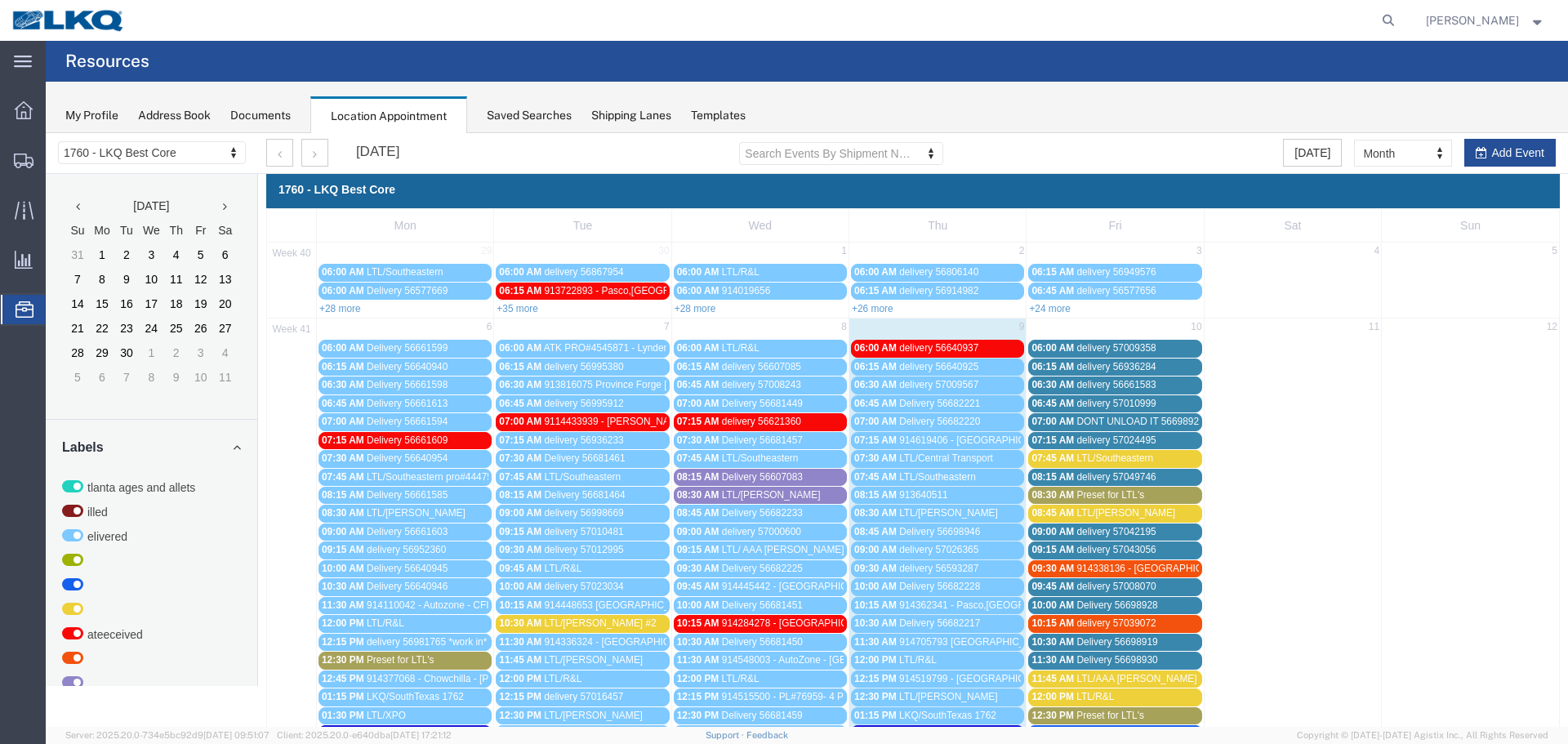
scroll to position [0, 0]
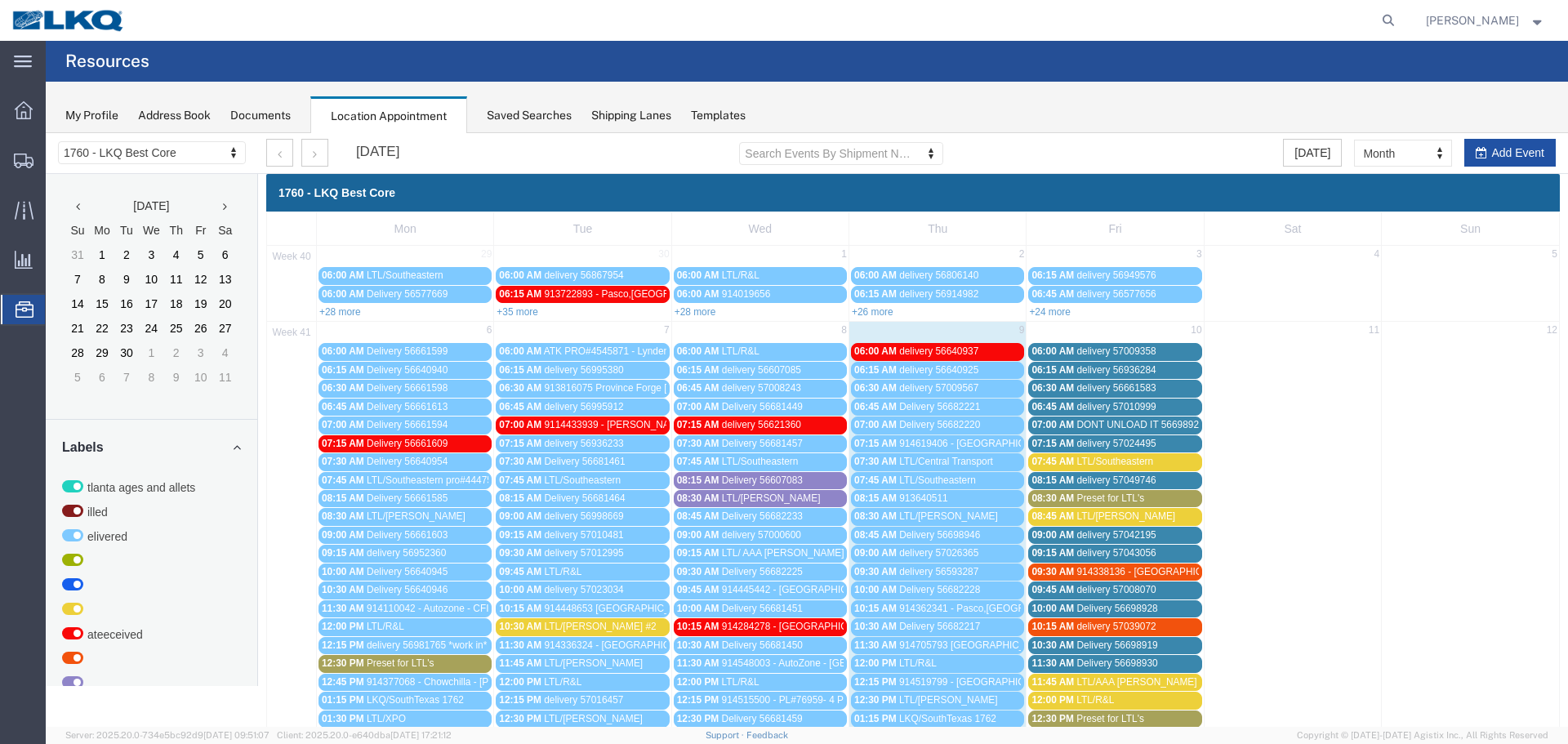
click at [1498, 162] on button "Add Event" at bounding box center [1510, 152] width 91 height 28
select select
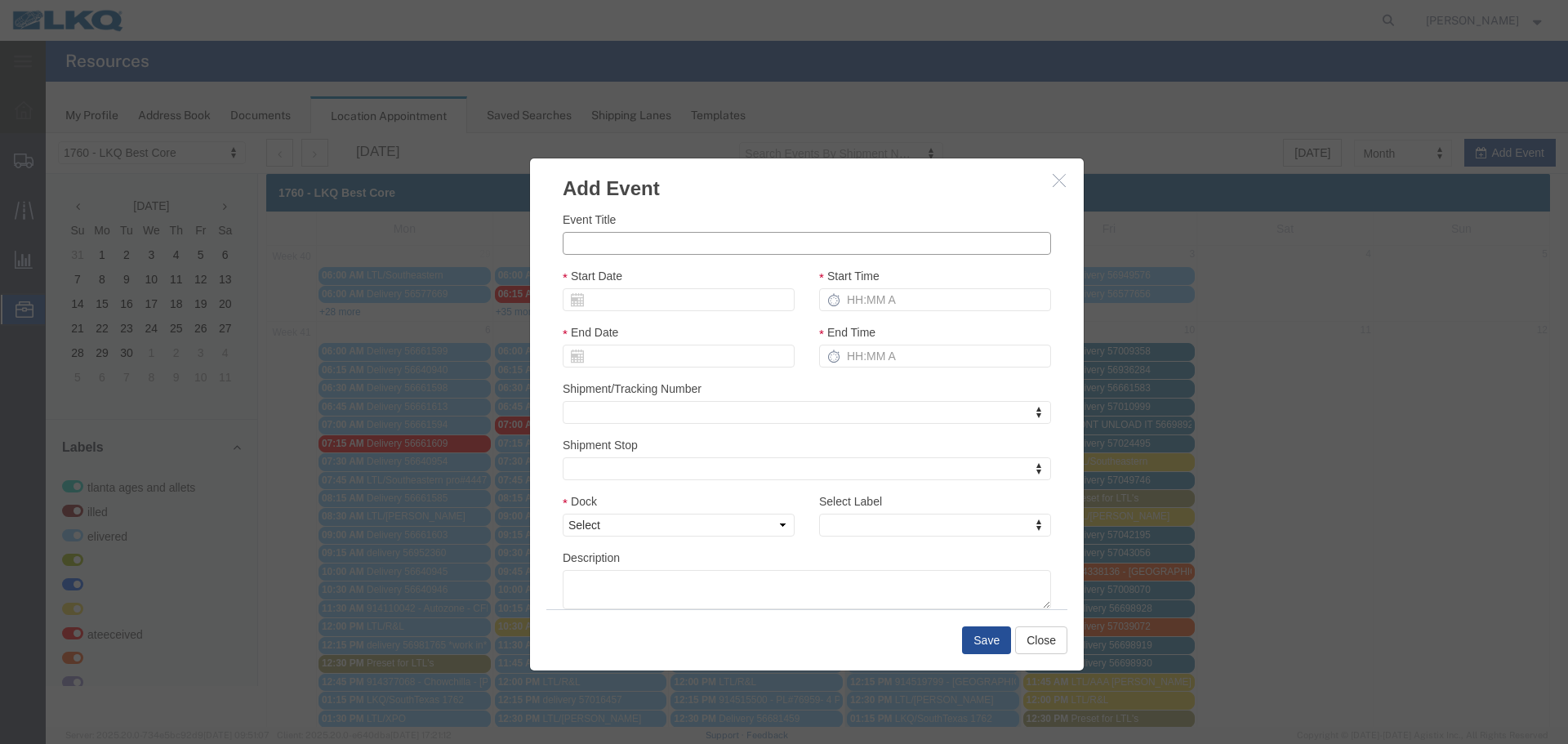
click at [864, 252] on input "Event Title" at bounding box center [807, 243] width 489 height 23
type input "57083330 WIMPI"
click at [634, 307] on input "Start Date" at bounding box center [678, 299] width 232 height 23
type input "10/13/25"
click at [662, 287] on div "Start Date 10/13/25" at bounding box center [678, 289] width 232 height 44
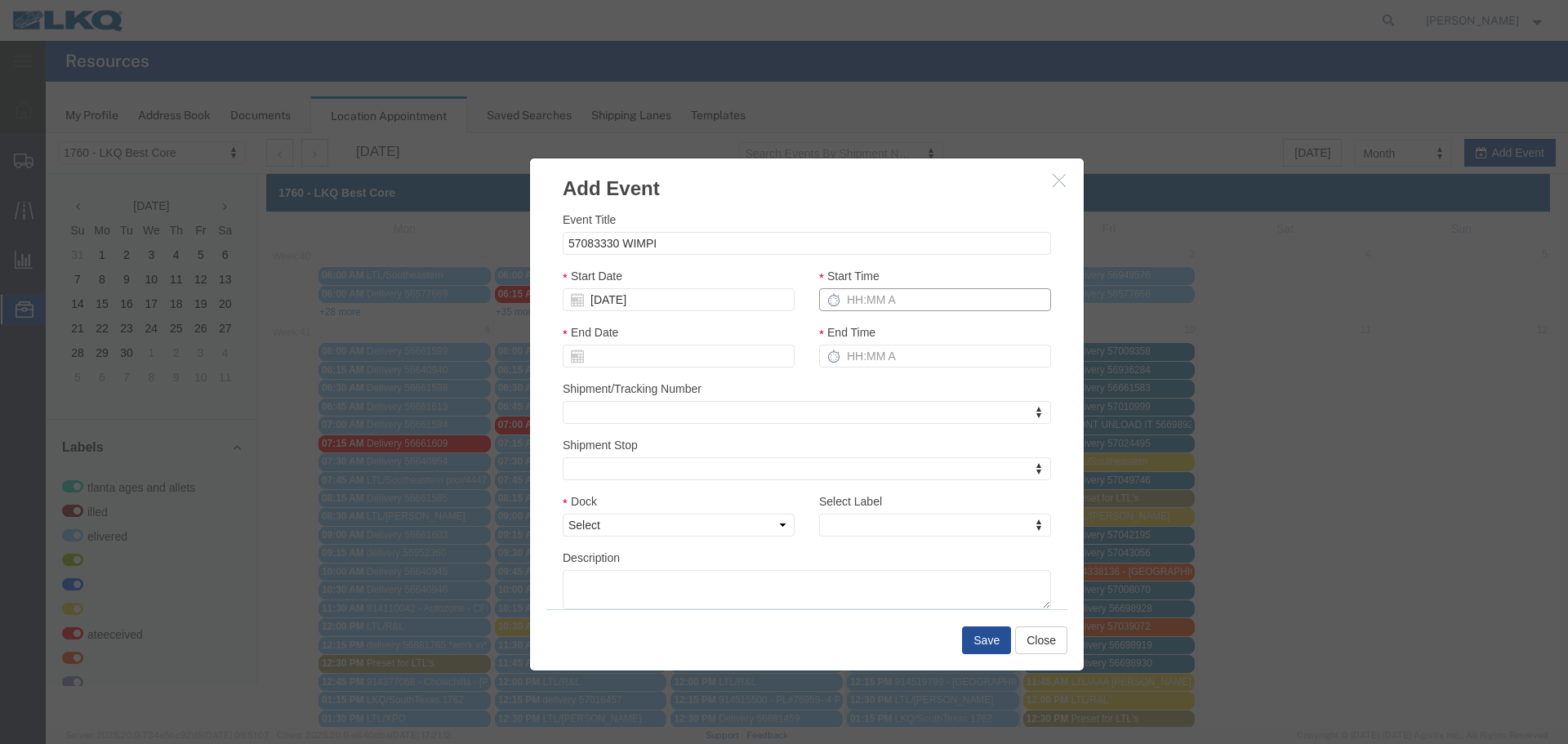
click at [844, 301] on input "Start Time" at bounding box center [935, 299] width 232 height 23
type input "2:15 PM"
click at [838, 344] on div "End Time" at bounding box center [935, 346] width 232 height 44
click at [844, 366] on input "End Time" at bounding box center [935, 356] width 232 height 23
type input "2:15 PM"
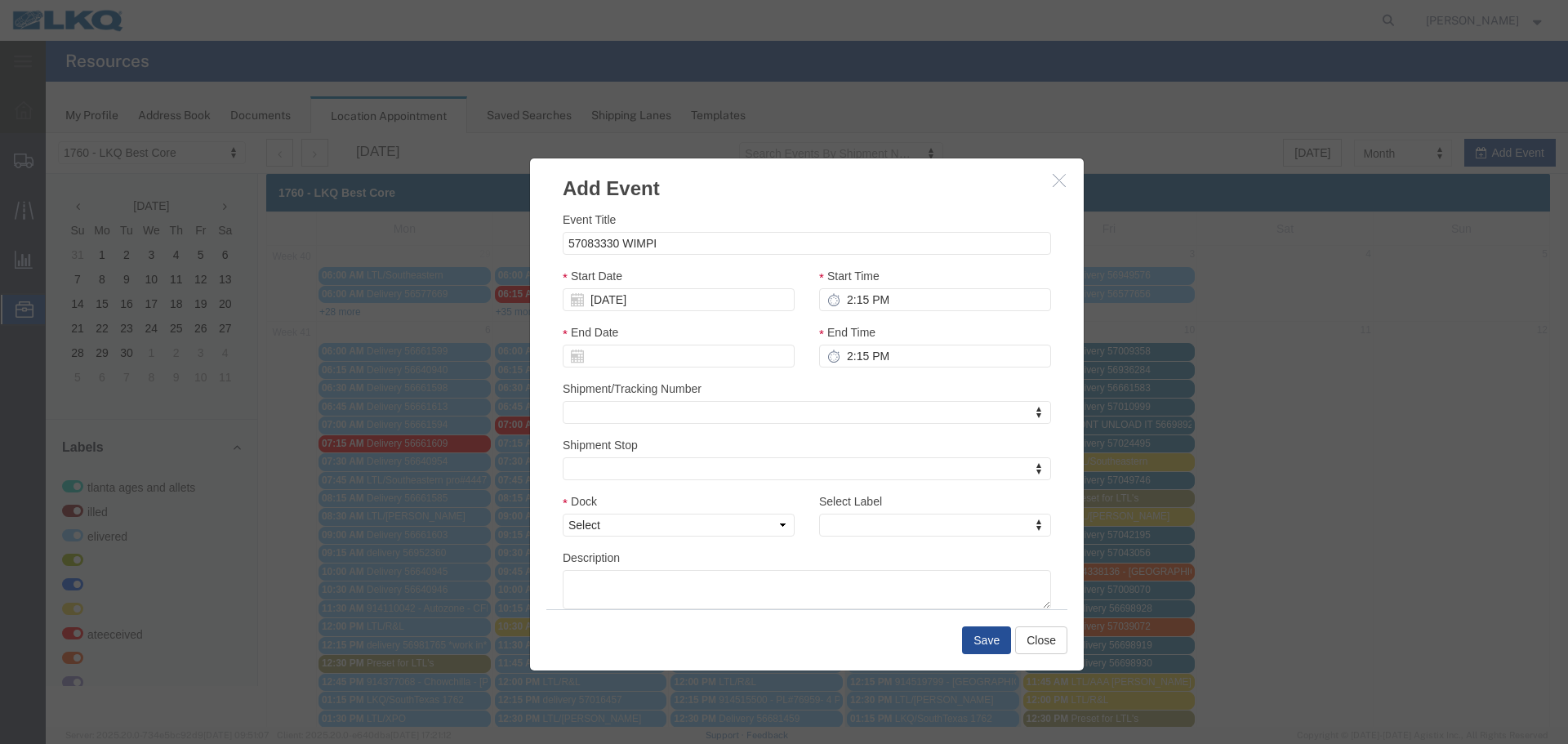
click at [837, 386] on div "Shipment/Tracking Number Shipment/Tracking Number" at bounding box center [807, 402] width 489 height 44
click at [757, 525] on select "Select 1760 - LKQ Best Core 1760 - Outbound Loads" at bounding box center [678, 525] width 232 height 23
select select "1"
click at [563, 514] on select "Select 1760 - LKQ Best Core 1760 - Outbound Loads" at bounding box center [678, 525] width 232 height 23
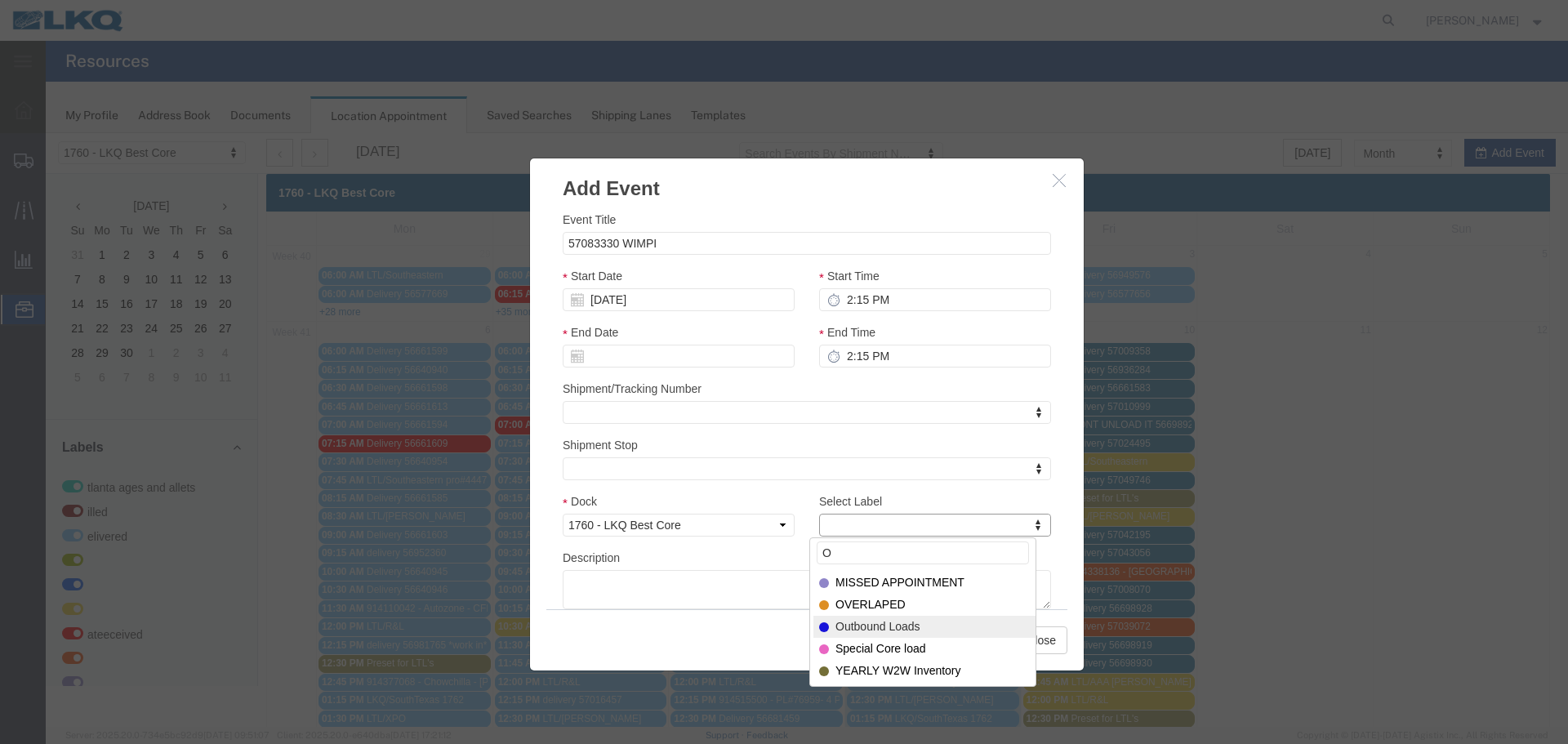
type input "O"
select select "80"
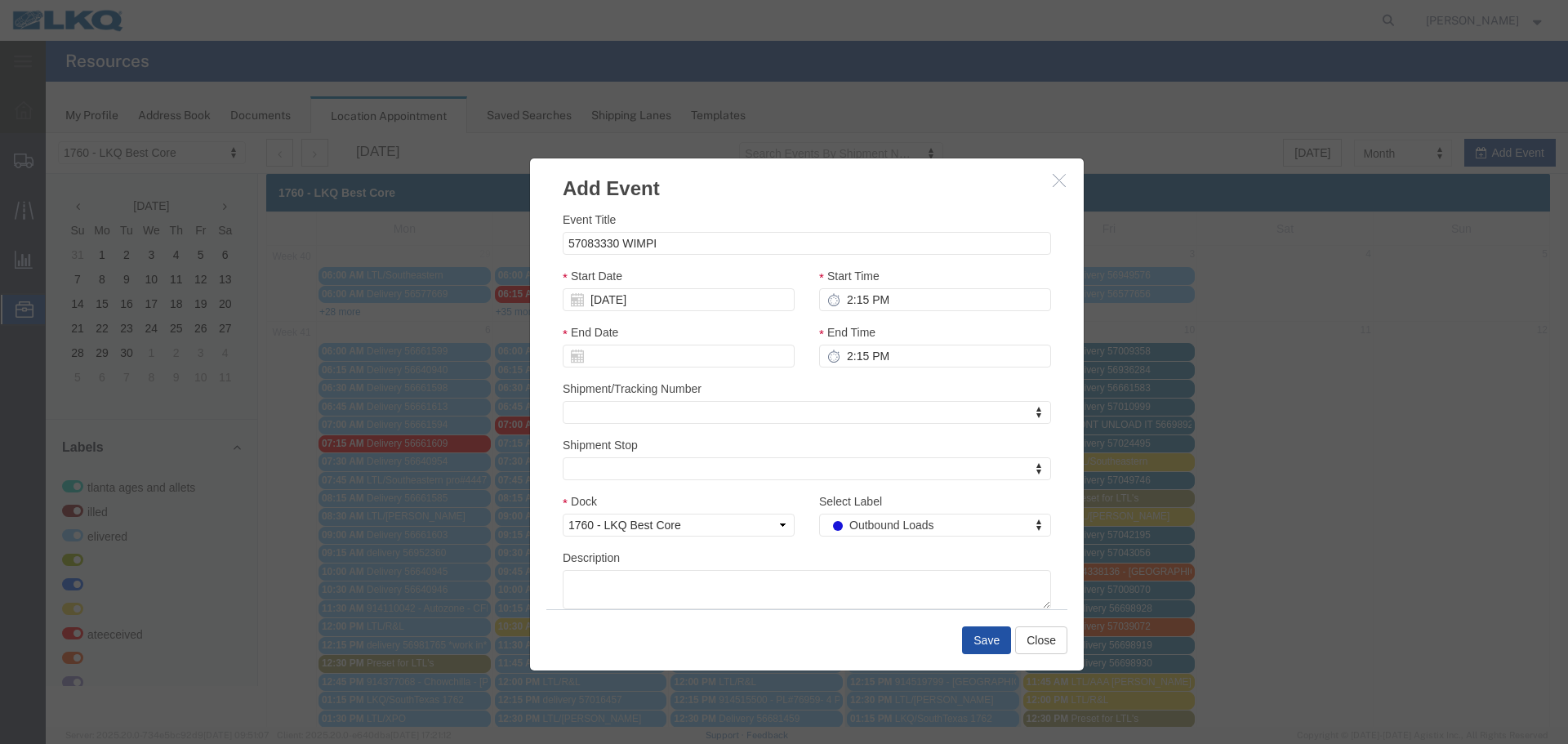
click at [985, 643] on button "Save" at bounding box center [986, 640] width 49 height 28
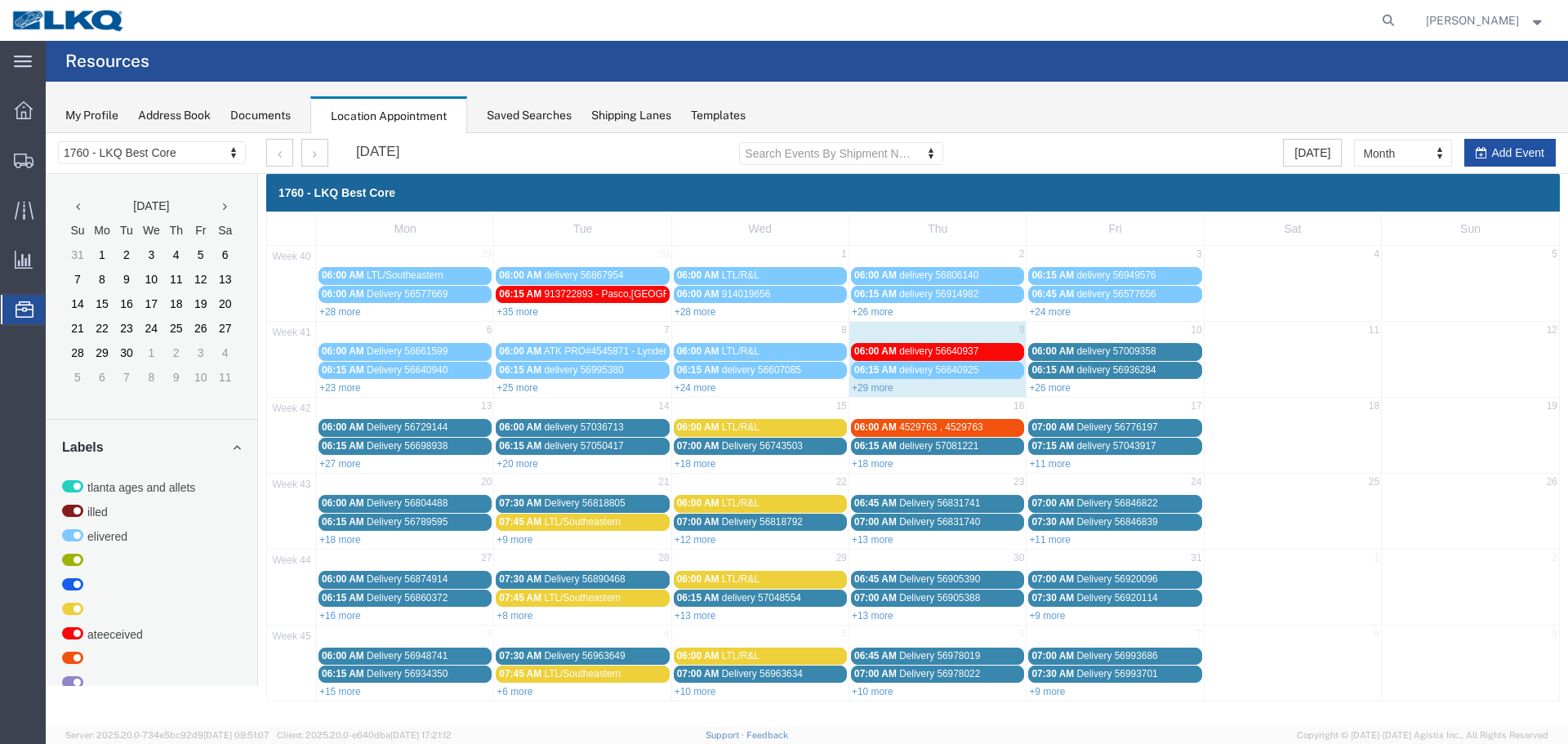
click at [1517, 151] on button "Add Event" at bounding box center [1510, 152] width 91 height 28
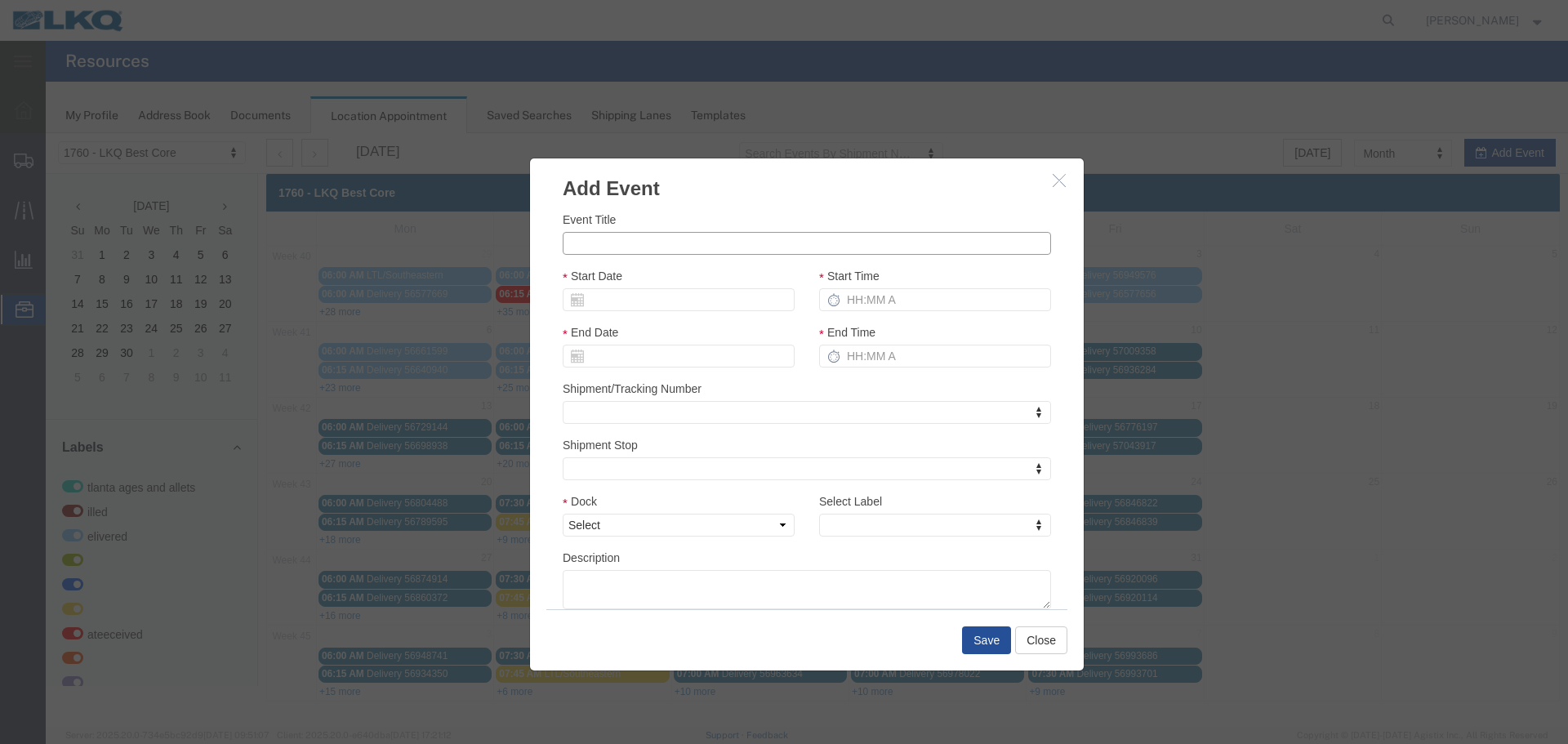
click at [698, 243] on input "Event Title" at bounding box center [807, 243] width 489 height 23
type input "57083345 WIMPI"
click at [674, 292] on input "Start Date" at bounding box center [678, 299] width 232 height 23
type input "10/13/25"
click at [699, 272] on div "Start Date 10/13/25" at bounding box center [678, 289] width 232 height 44
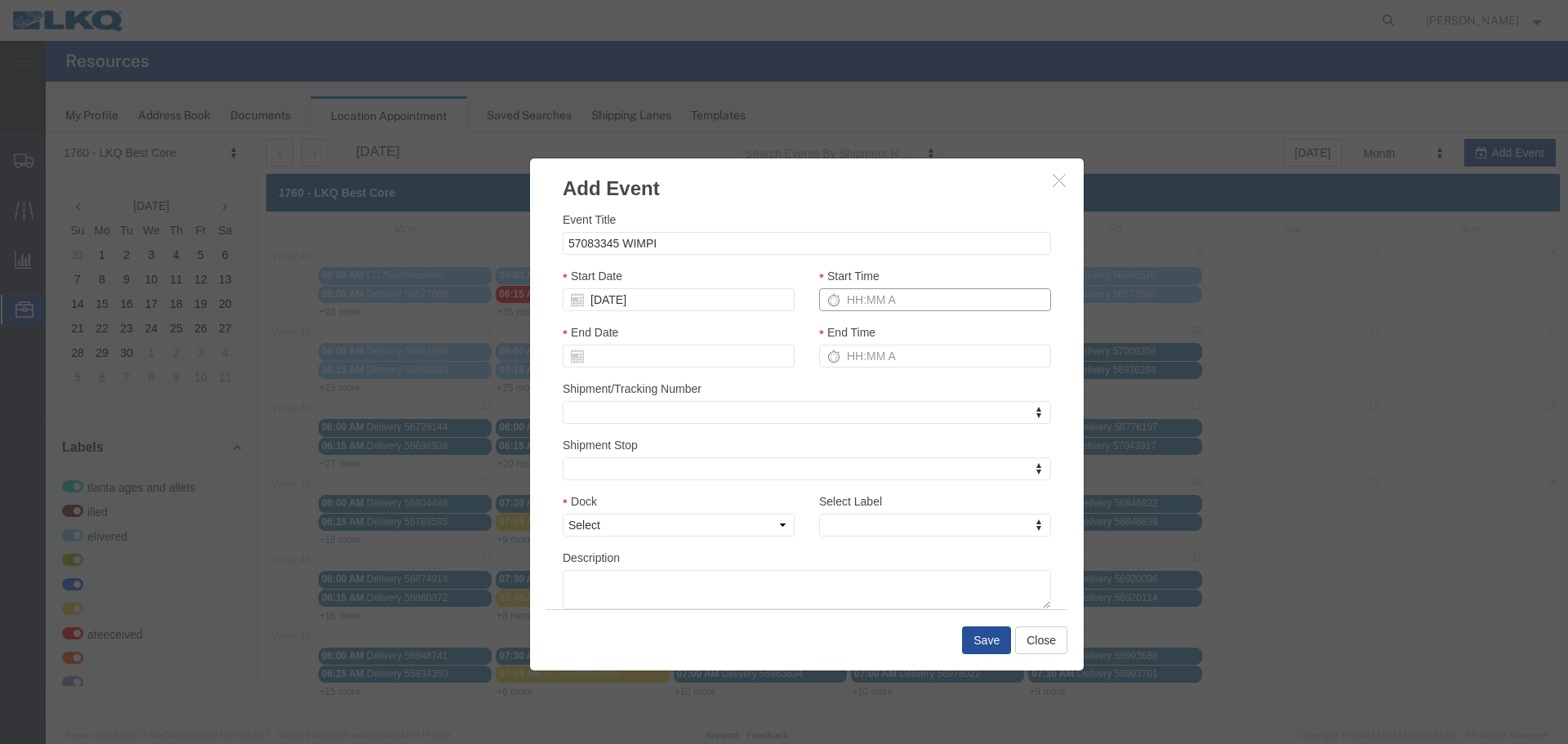
click at [846, 290] on input "Start Time" at bounding box center [935, 299] width 232 height 23
type input "2:15 PM"
click at [839, 355] on input "End Time" at bounding box center [935, 356] width 232 height 23
type input "2:15 PM"
click at [869, 392] on div "Shipment/Tracking Number Shipment/Tracking Number" at bounding box center [807, 402] width 489 height 44
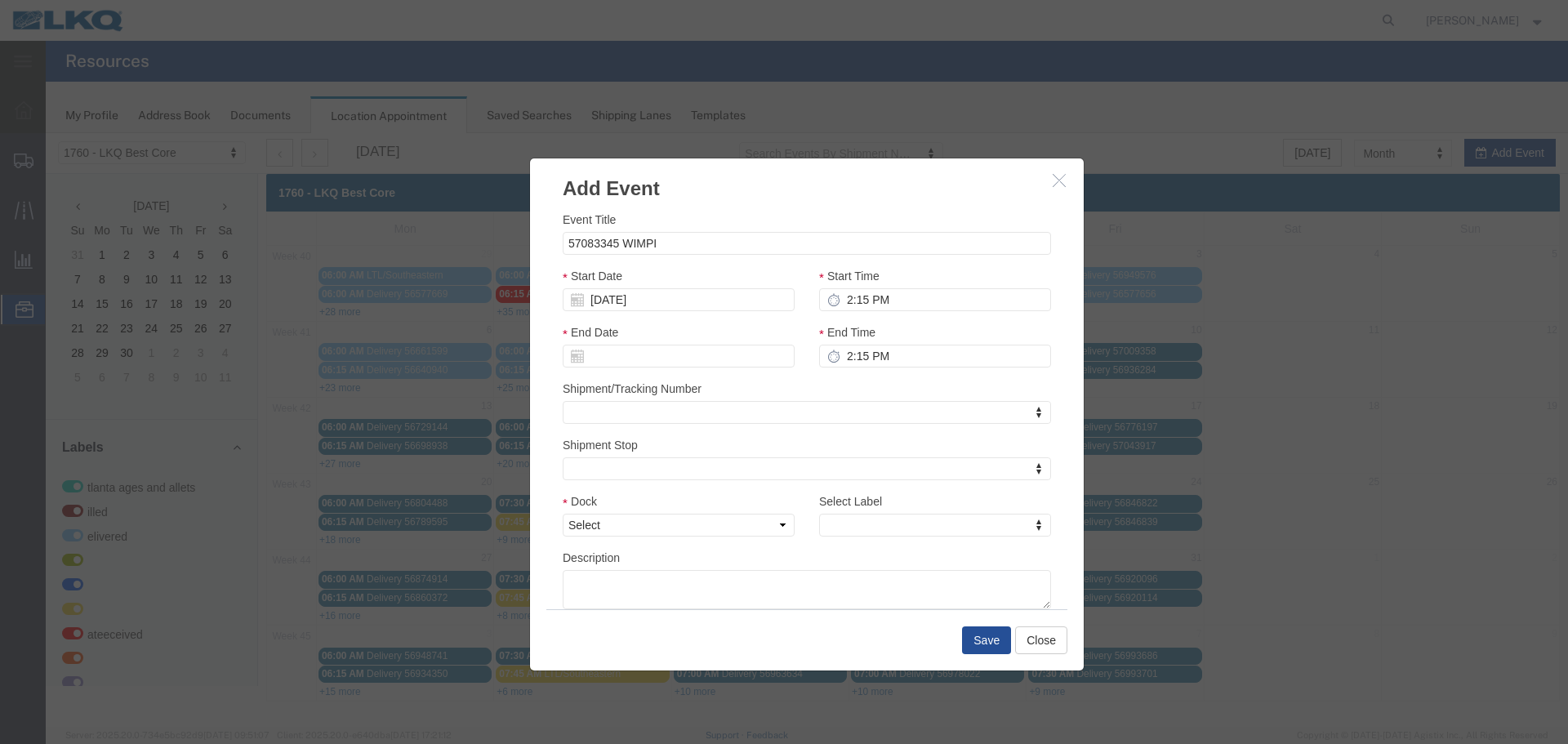
click at [779, 513] on div "Dock Select 1760 - LKQ Best Core 1760 - Outbound Loads" at bounding box center [678, 515] width 232 height 44
click at [766, 522] on select "Select 1760 - LKQ Best Core 1760 - Outbound Loads" at bounding box center [678, 525] width 232 height 23
select select "1"
click at [563, 514] on select "Select 1760 - LKQ Best Core 1760 - Outbound Loads" at bounding box center [678, 525] width 232 height 23
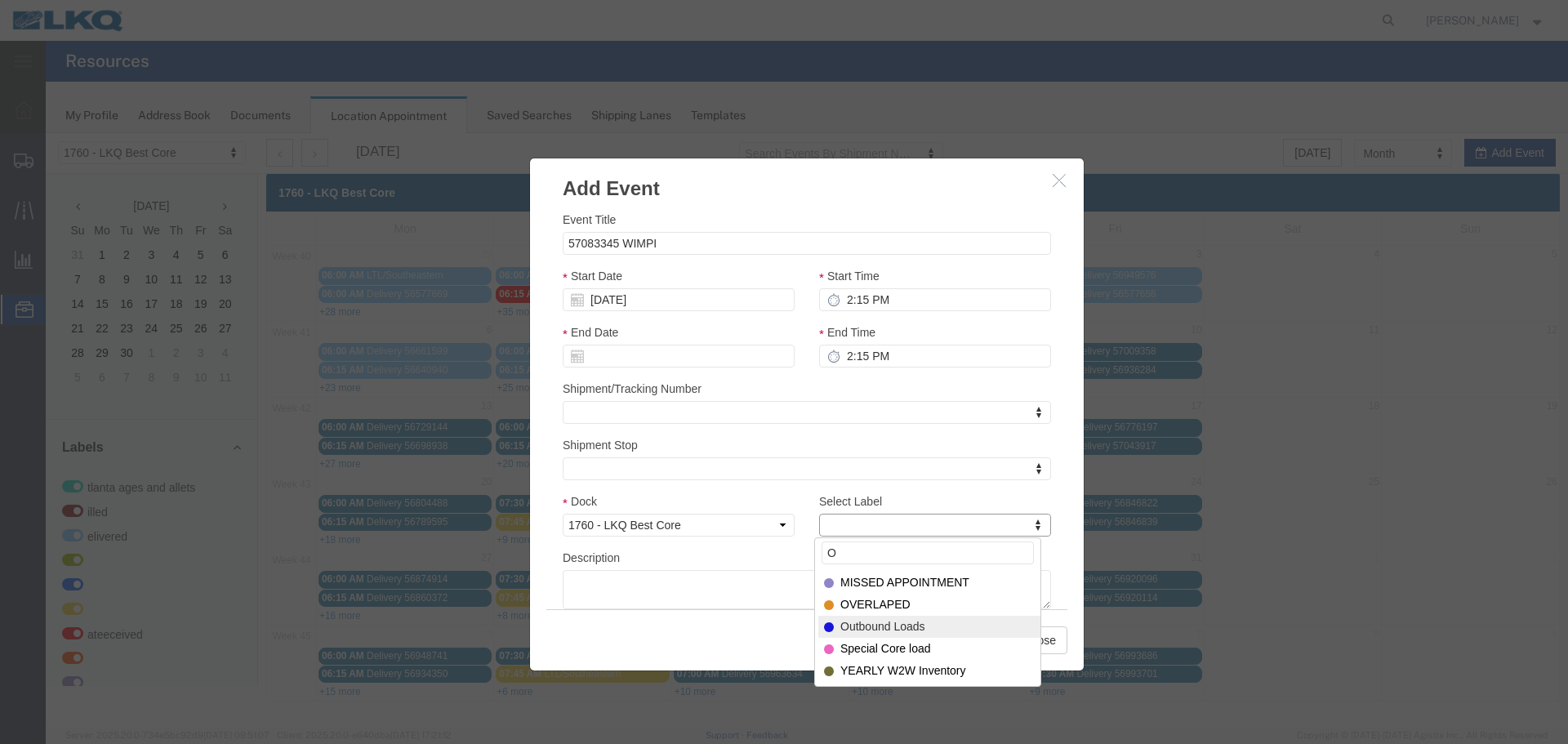
type input "O"
select select "80"
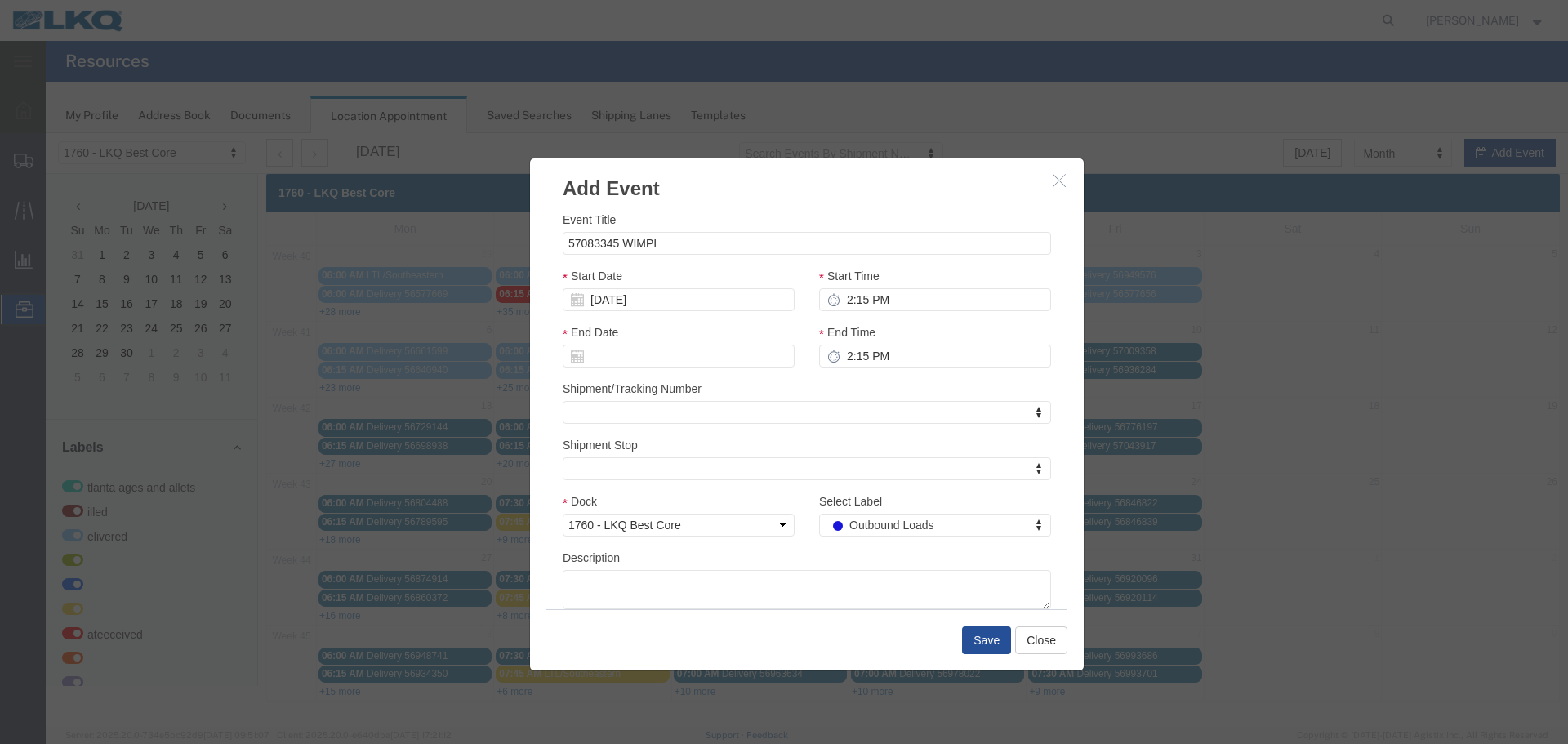
click at [881, 559] on div "Description" at bounding box center [807, 579] width 489 height 60
click at [973, 642] on button "Save" at bounding box center [986, 640] width 49 height 28
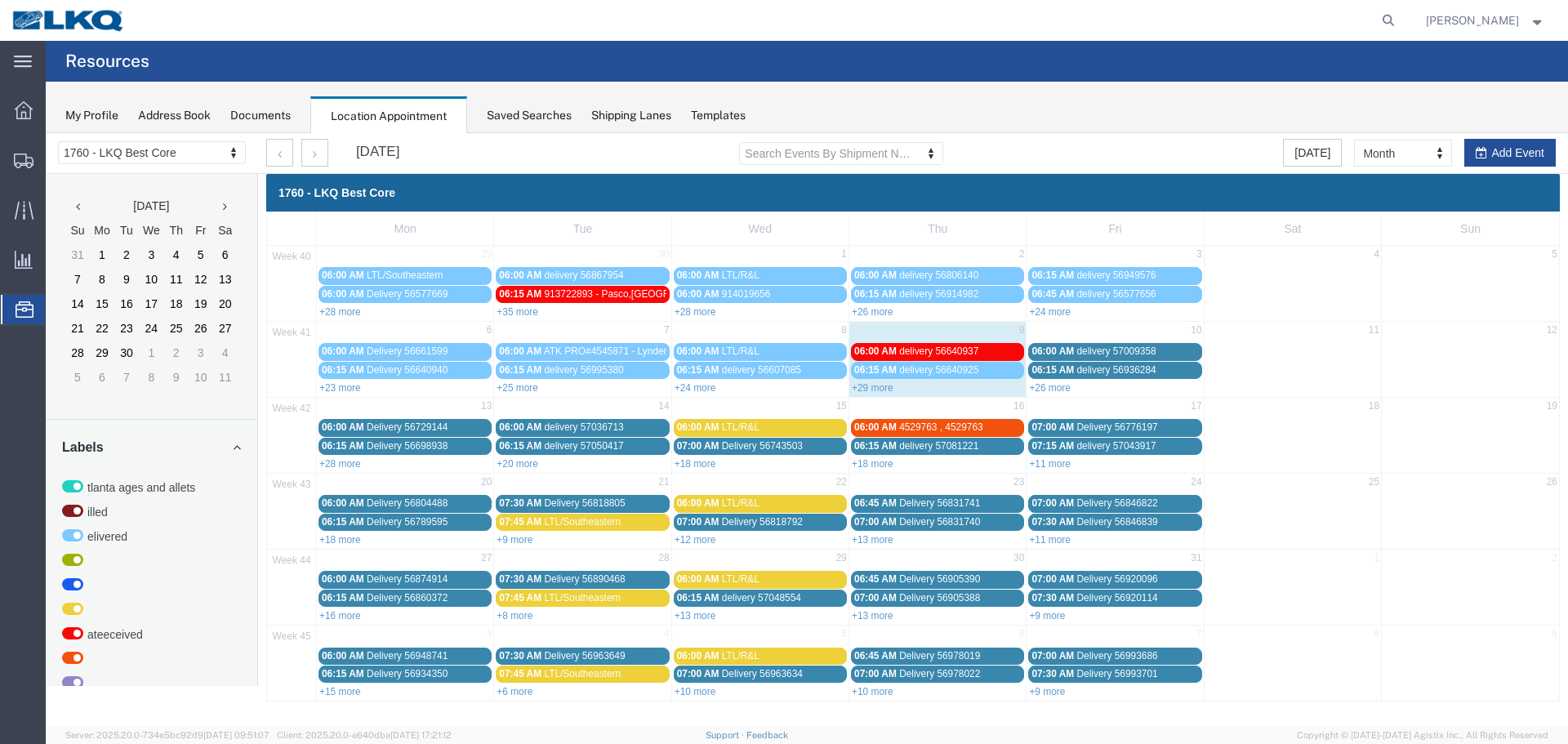
click at [1455, 159] on div "Today Month Month Week Day Add Event" at bounding box center [1419, 152] width 273 height 28
click at [1496, 157] on button "Add Event" at bounding box center [1510, 152] width 91 height 28
select select
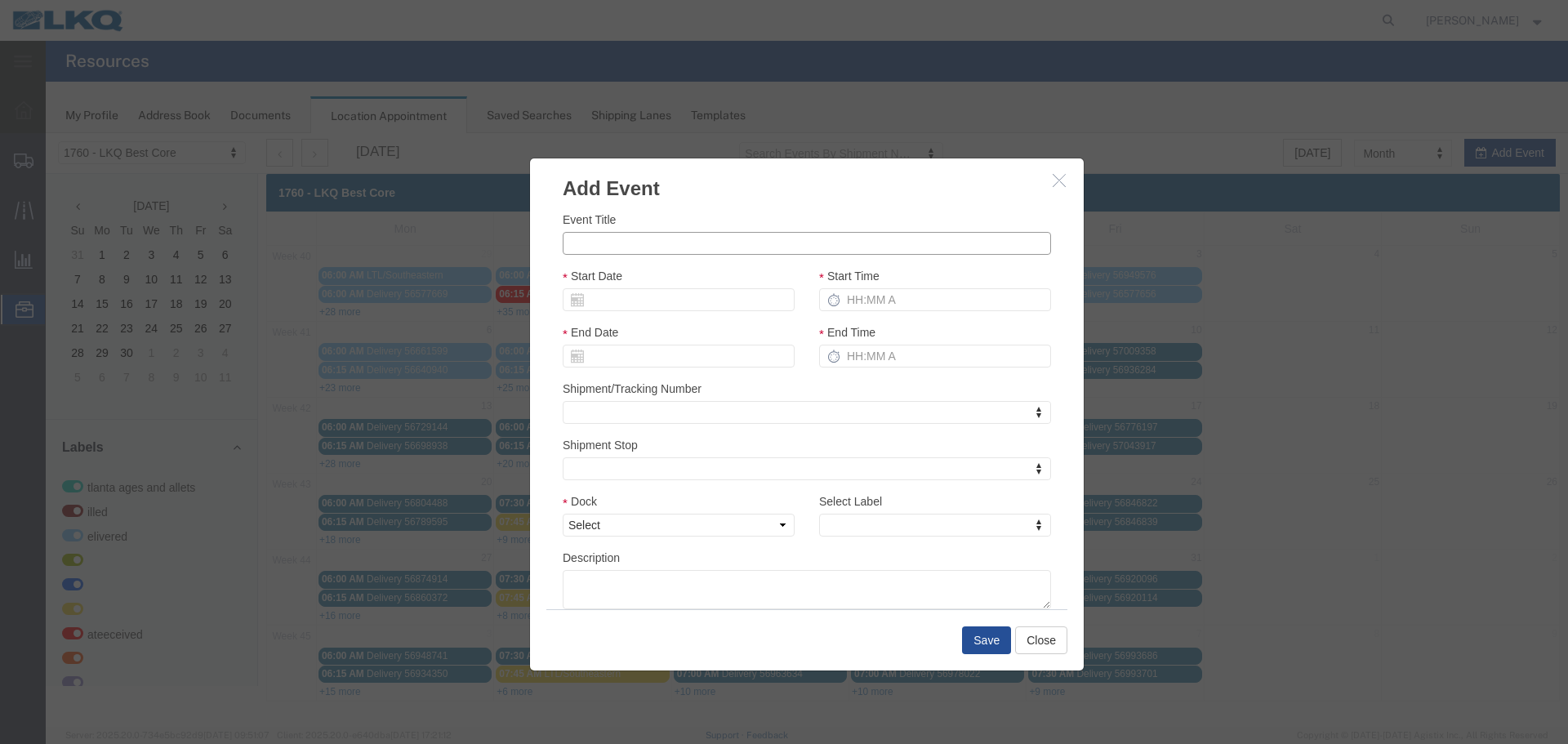
click at [715, 255] on input "Event Title" at bounding box center [807, 243] width 489 height 23
type input "57083376 WIMPI"
click at [687, 289] on input "Start Date" at bounding box center [678, 299] width 232 height 23
drag, startPoint x: 699, startPoint y: 293, endPoint x: 703, endPoint y: 273, distance: 20.4
click at [698, 293] on input "Start Date" at bounding box center [678, 299] width 232 height 23
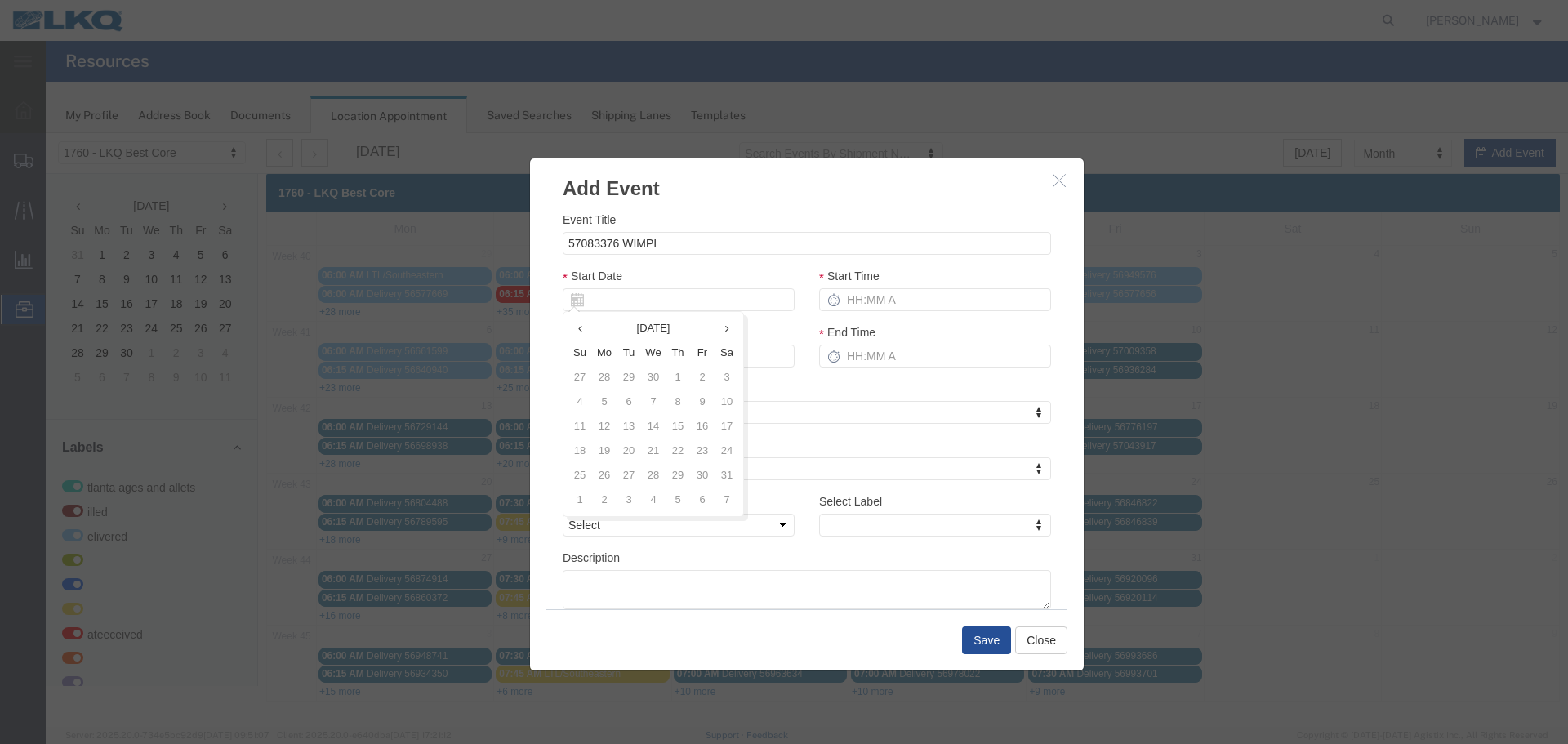
drag, startPoint x: 703, startPoint y: 273, endPoint x: 674, endPoint y: 299, distance: 38.9
click at [703, 272] on div "Start Date" at bounding box center [678, 289] width 232 height 44
click at [673, 299] on input "Start Date" at bounding box center [678, 299] width 232 height 23
type input "10/14/25"
click at [713, 274] on div "Start Date 10/14/25" at bounding box center [678, 289] width 232 height 44
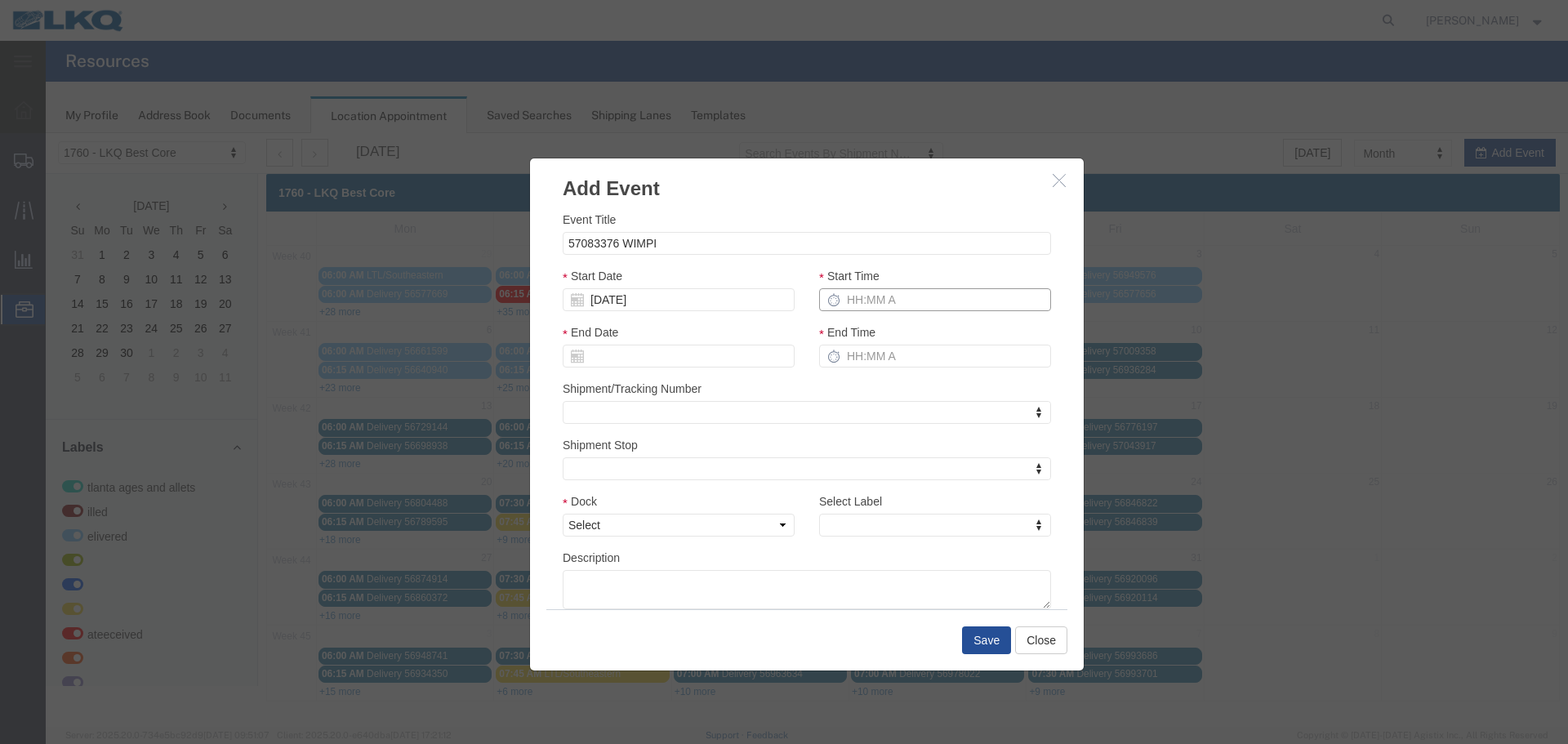
click at [879, 302] on input "Start Time" at bounding box center [935, 299] width 232 height 23
type input "2:15 PM"
click at [875, 369] on div "End Time" at bounding box center [935, 351] width 257 height 56
click at [859, 357] on input "End Time" at bounding box center [935, 356] width 232 height 23
type input "2:15 PM"
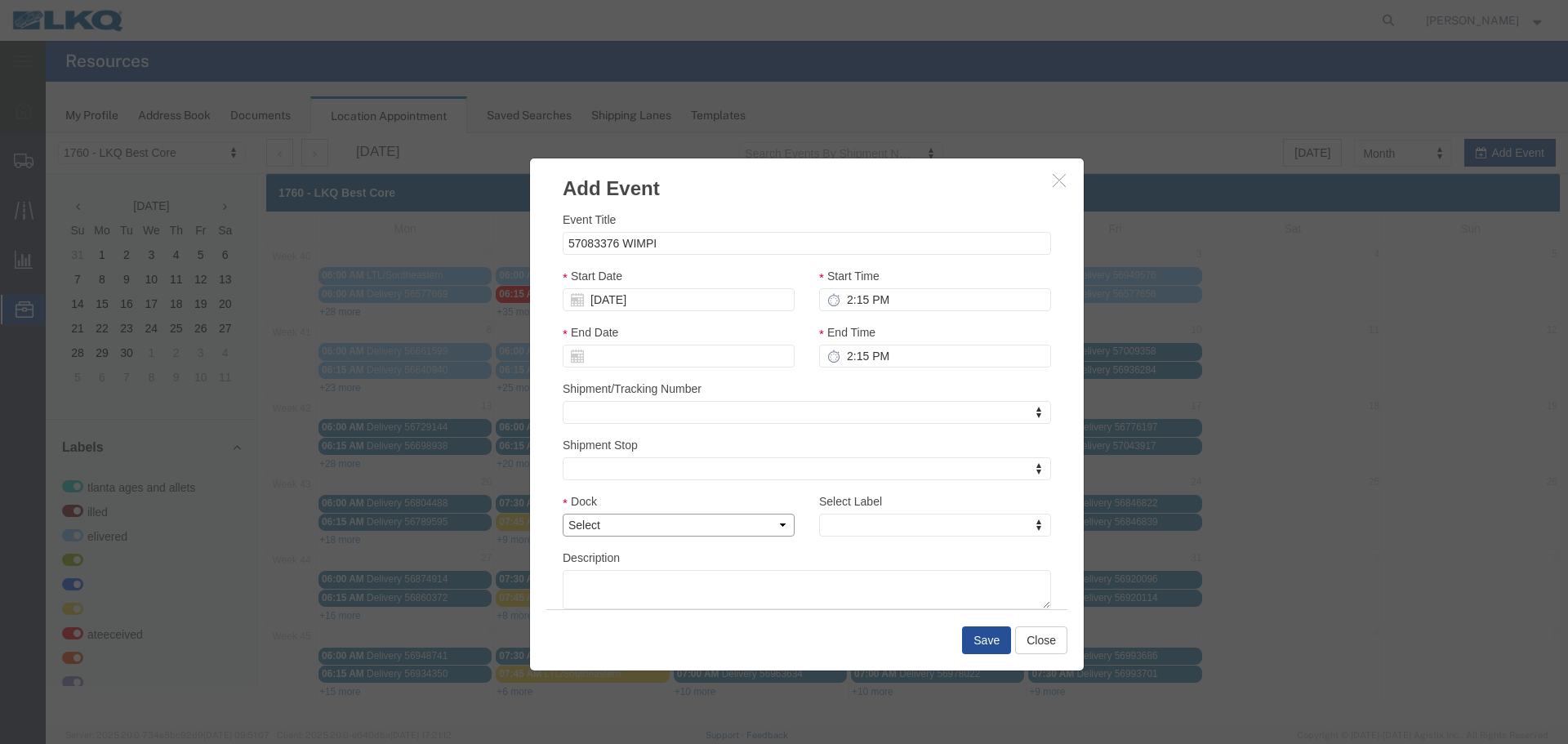
click at [782, 519] on select "Select 1760 - LKQ Best Core 1760 - Outbound Loads" at bounding box center [678, 525] width 232 height 23
select select "1"
click at [563, 514] on select "Select 1760 - LKQ Best Core 1760 - Outbound Loads" at bounding box center [678, 525] width 232 height 23
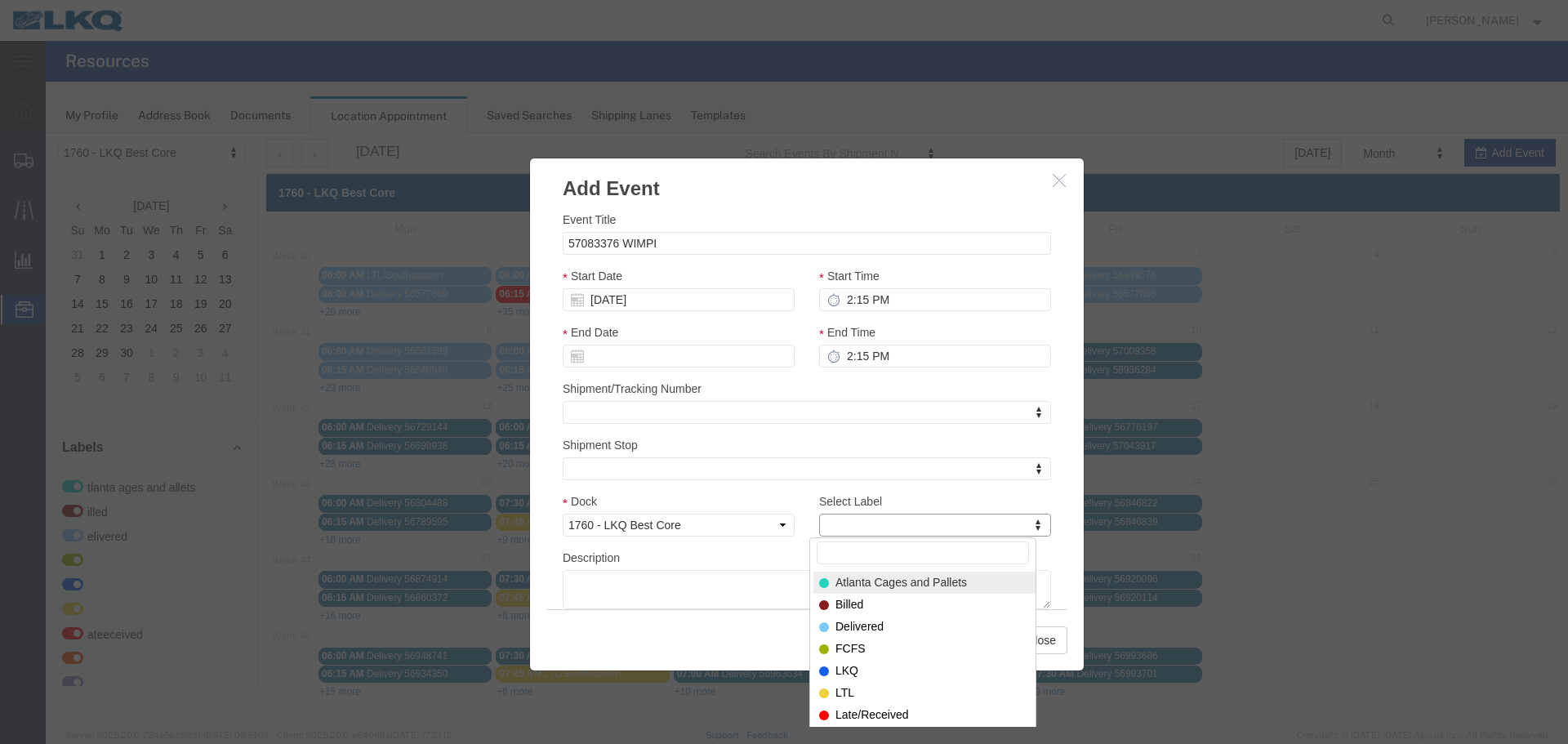
type input "I"
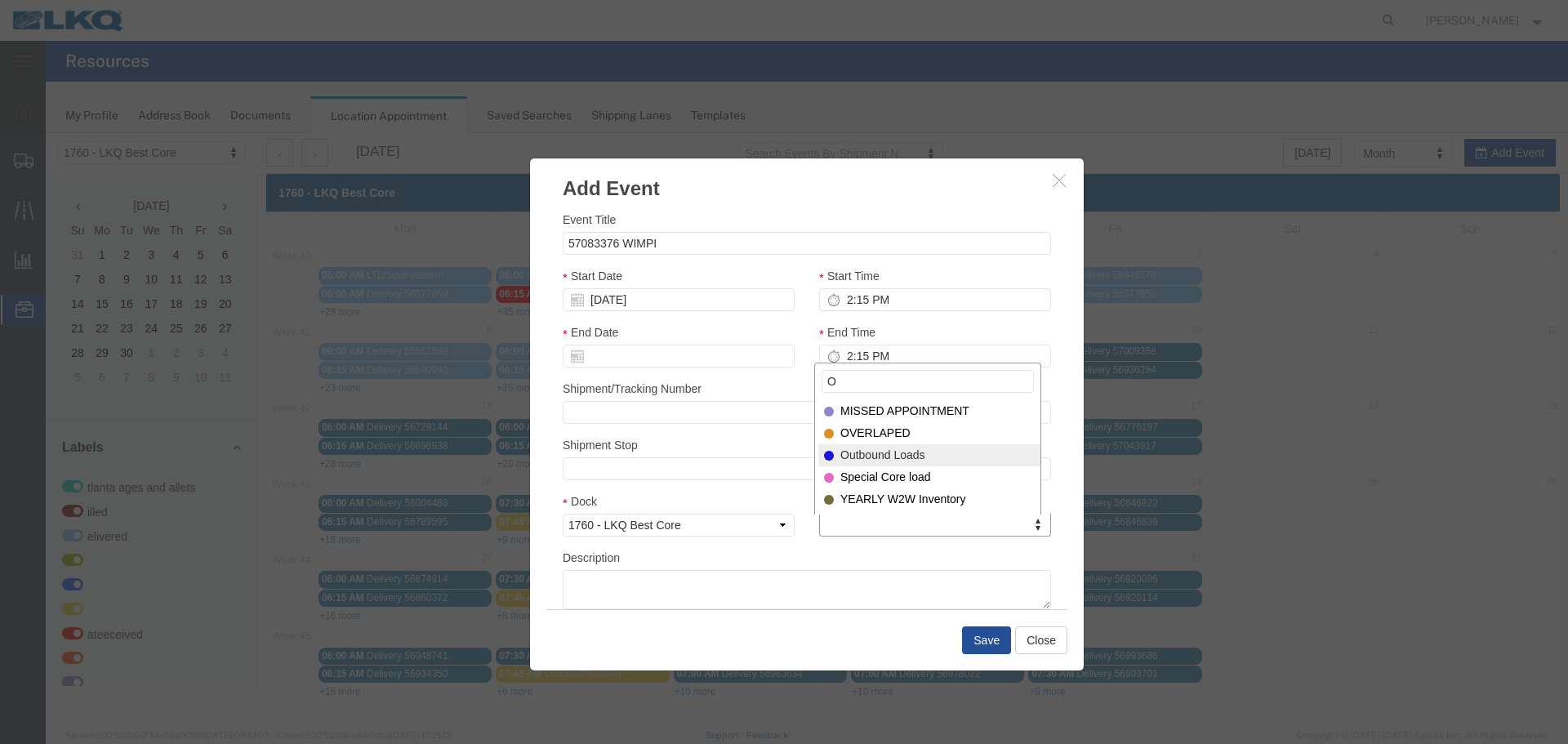
type input "O"
select select "80"
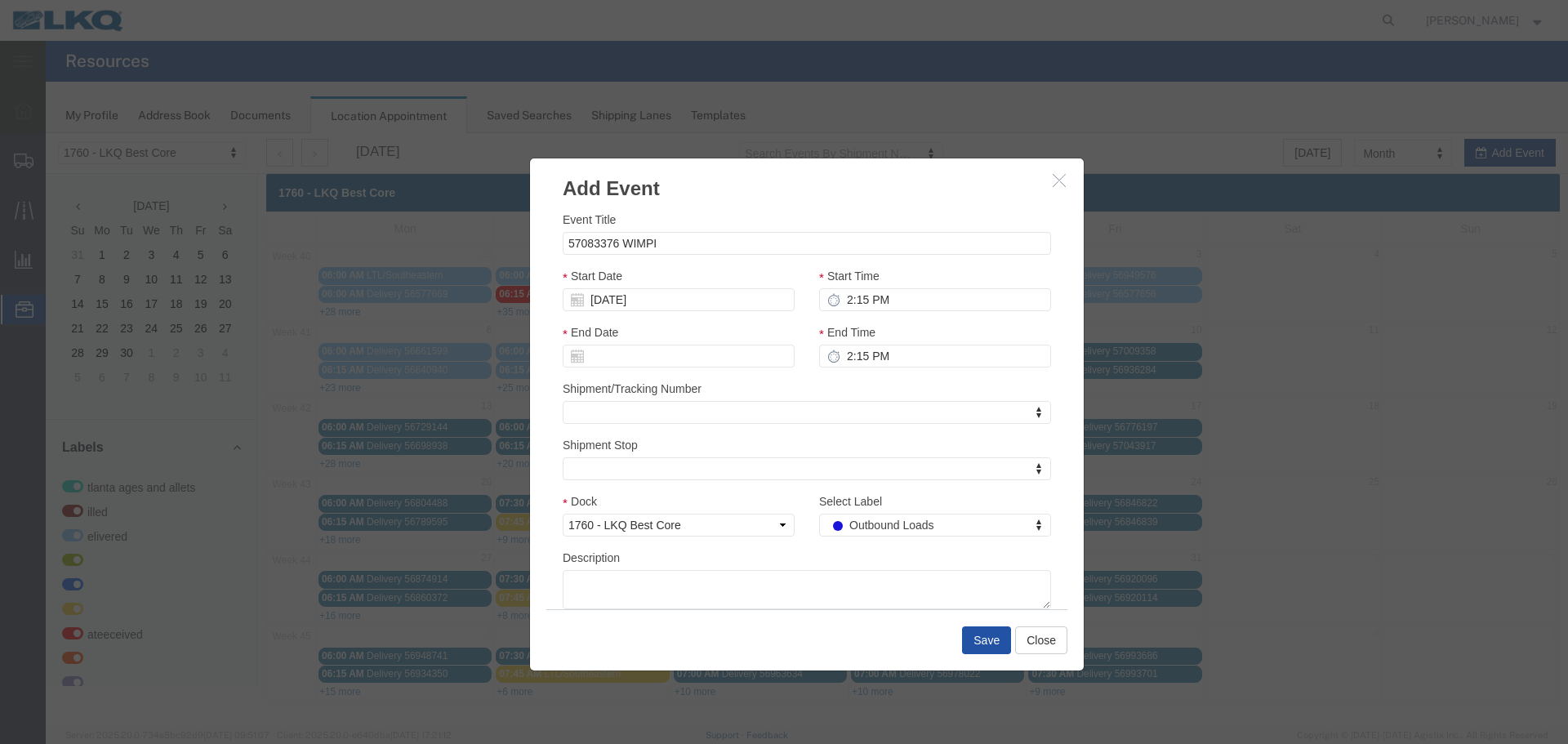
click at [978, 639] on button "Save" at bounding box center [986, 640] width 49 height 28
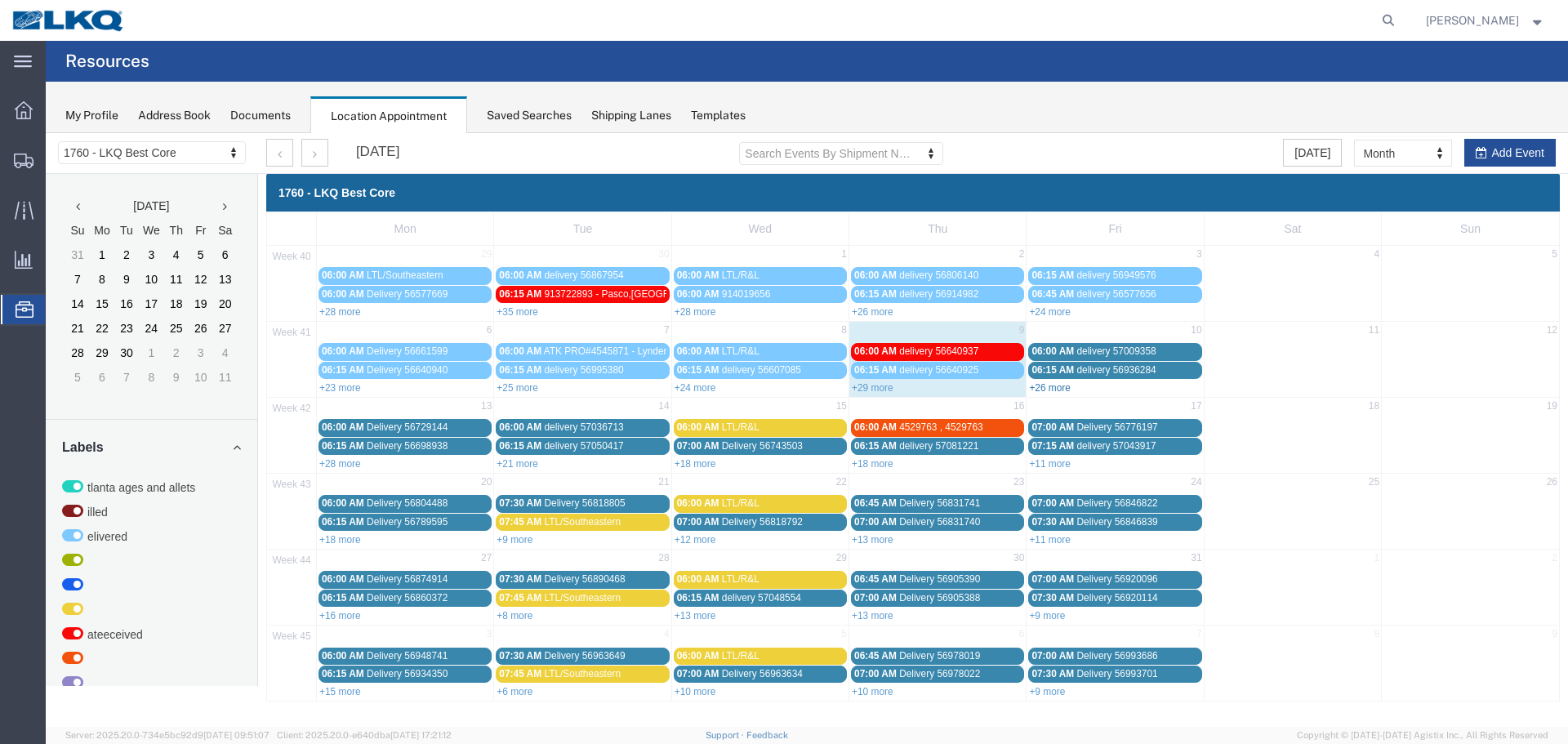
click at [1050, 388] on link "+26 more" at bounding box center [1050, 388] width 42 height 11
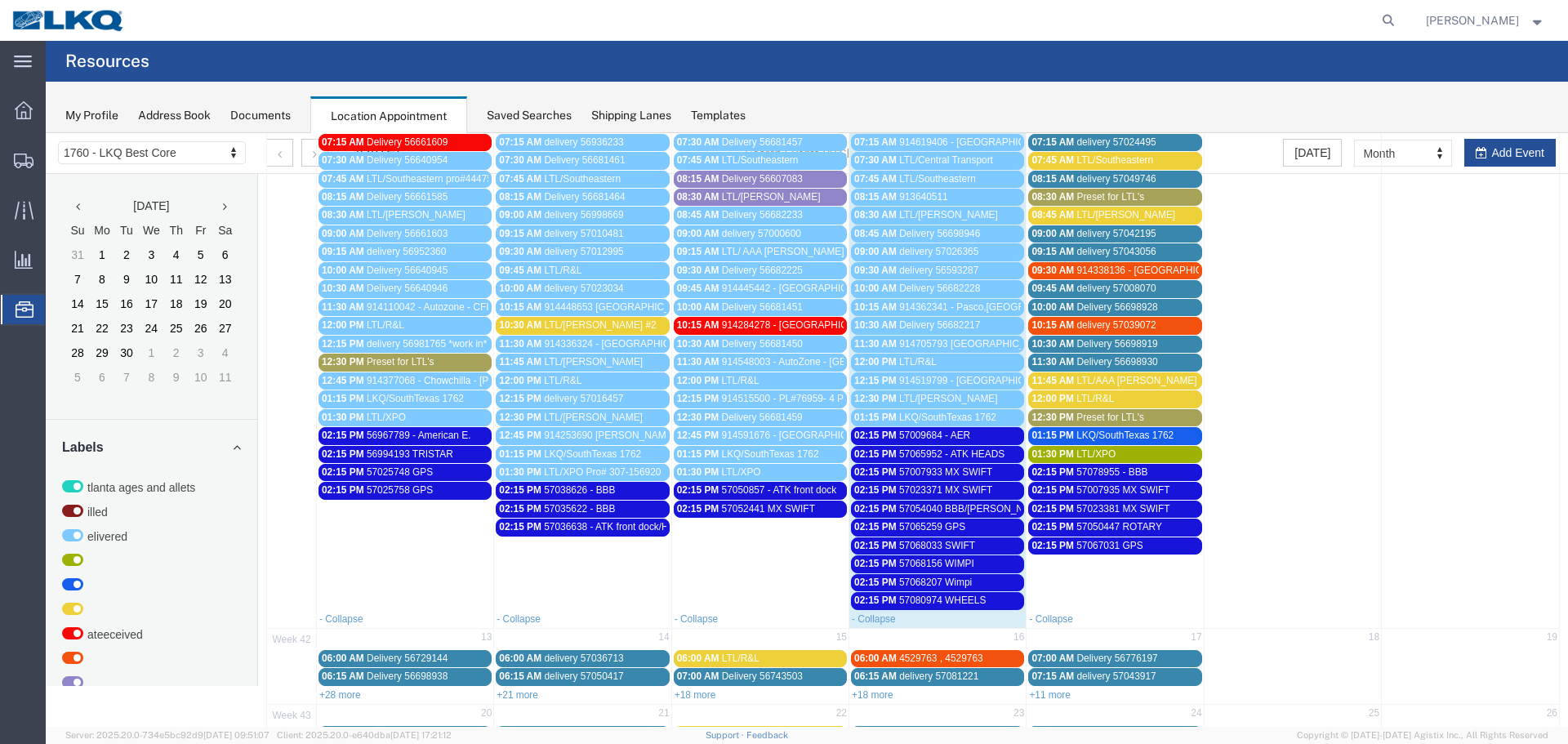
scroll to position [327, 0]
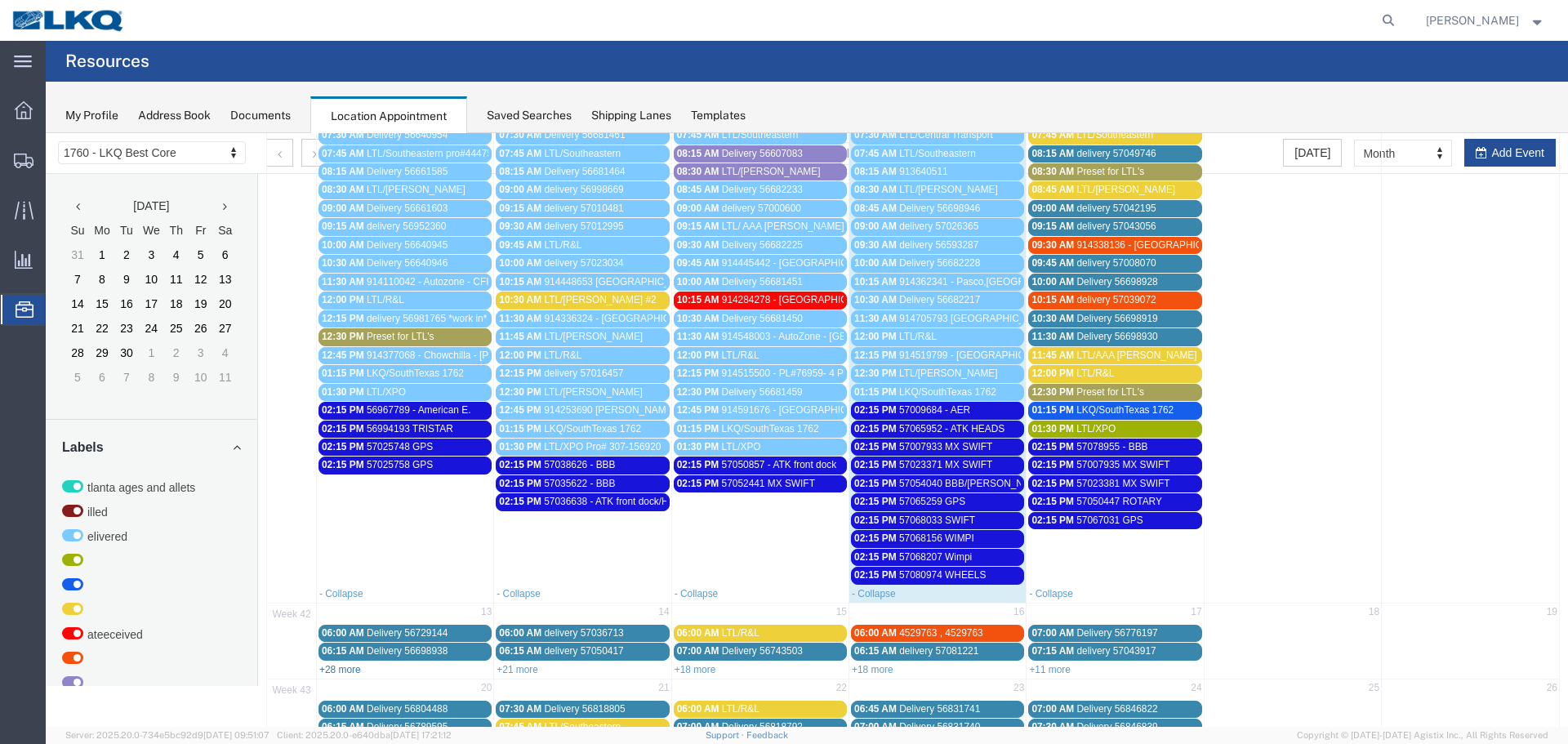
click at [341, 669] on link "+28 more" at bounding box center [340, 670] width 42 height 11
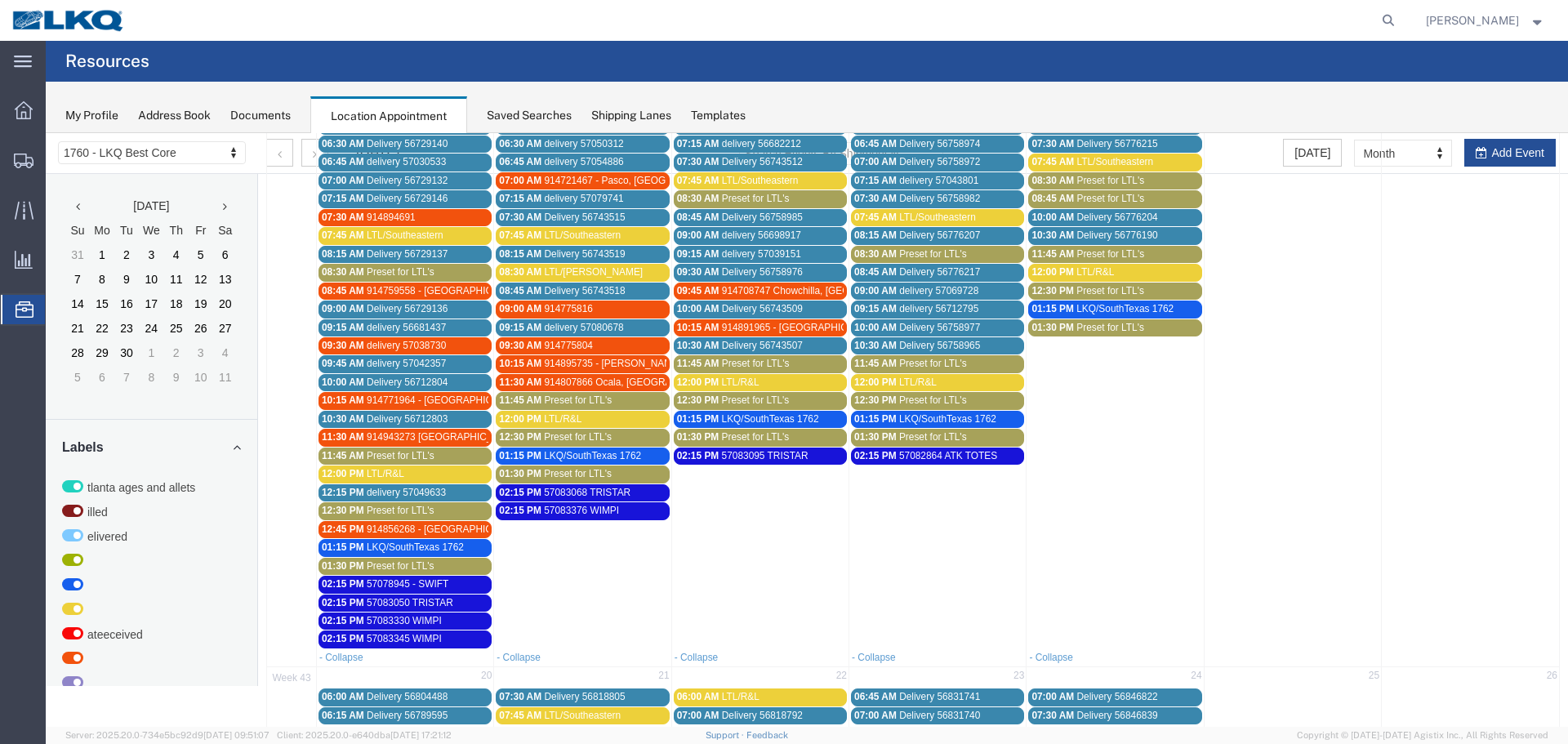
scroll to position [572, 0]
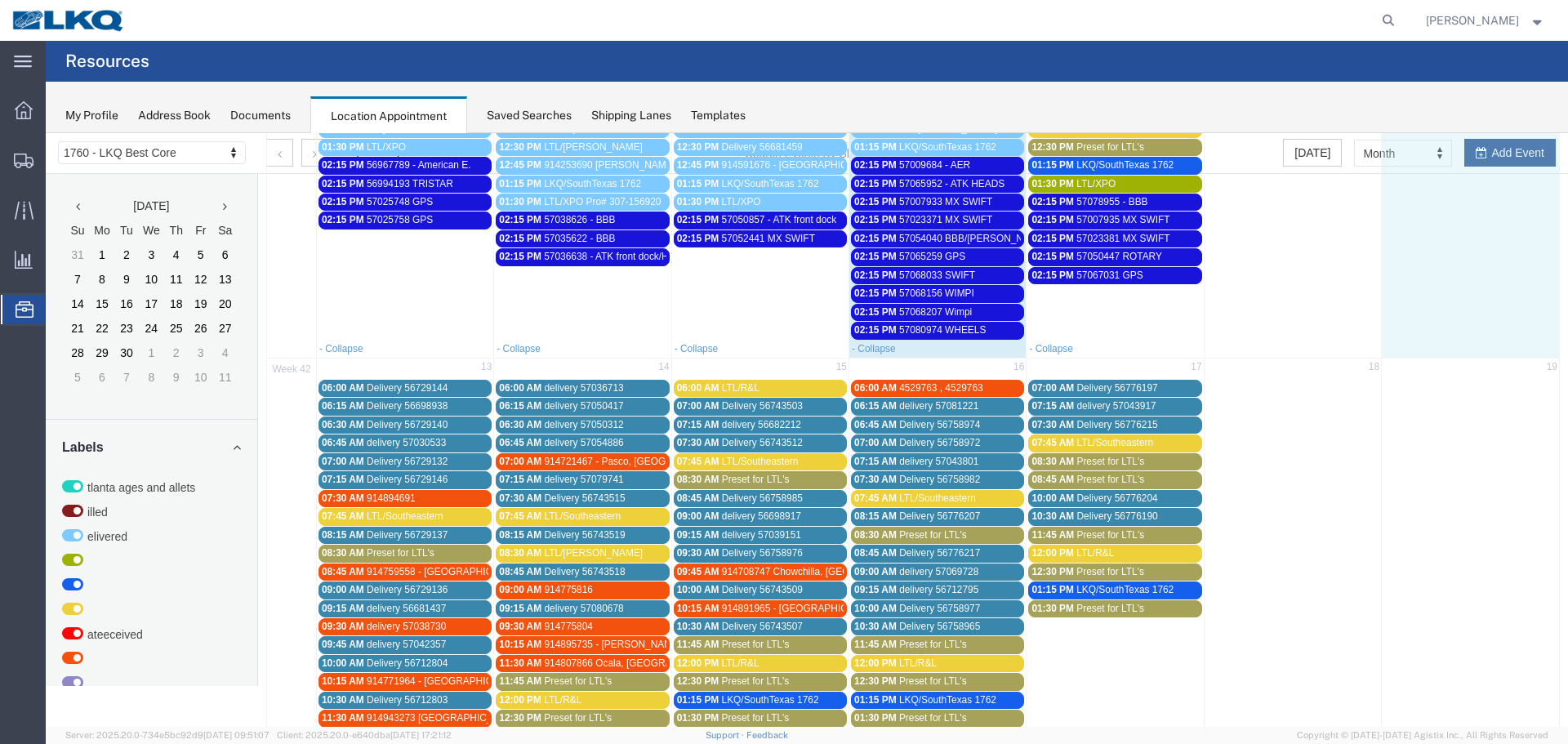
click at [1522, 165] on td at bounding box center [1471, 55] width 177 height 570
select select "1"
select select
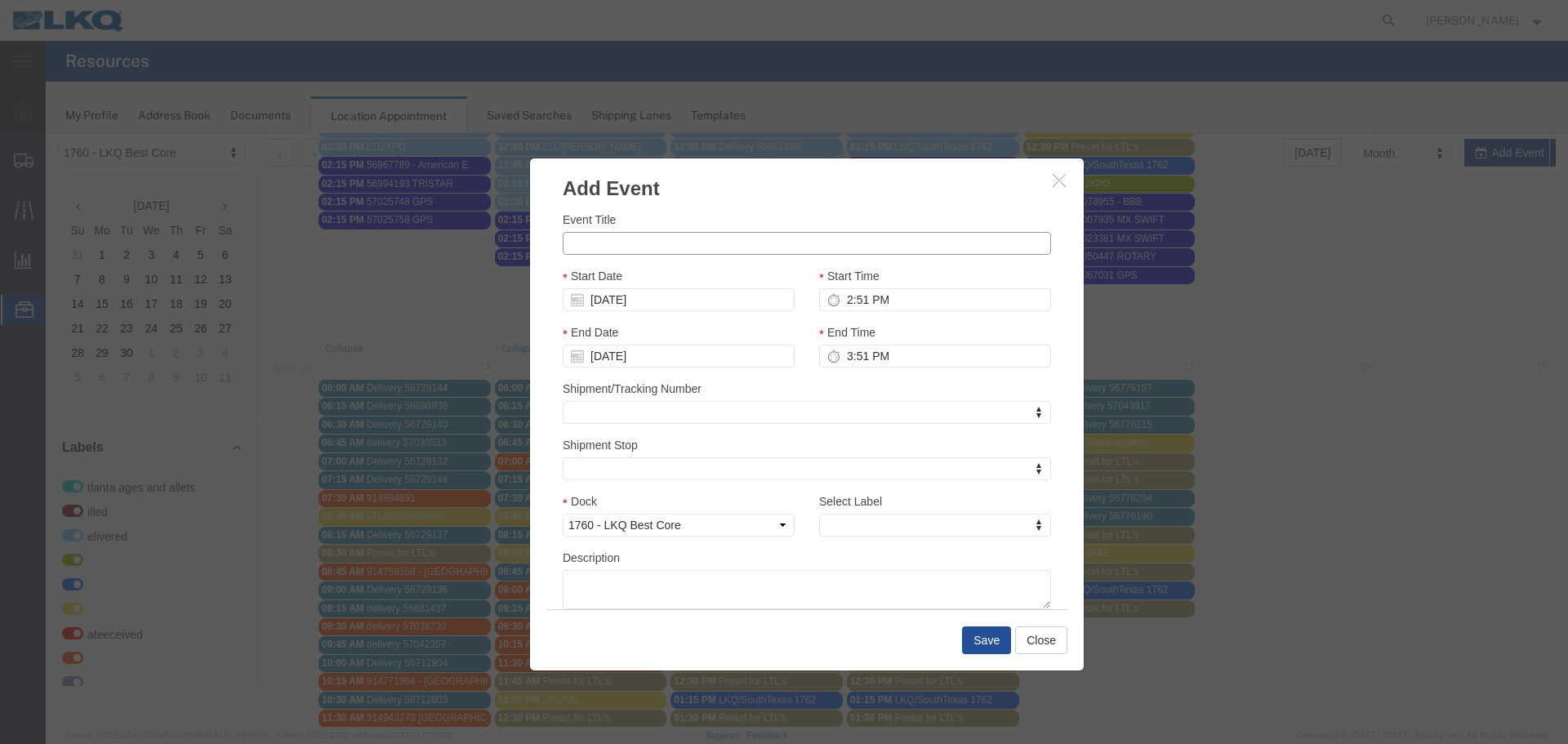
click at [626, 243] on input "Event Title" at bounding box center [807, 243] width 489 height 23
paste input "57083959"
type input "57083959 GPS"
drag, startPoint x: 716, startPoint y: 217, endPoint x: 697, endPoint y: 229, distance: 22.5
click at [716, 217] on div "Event Title 57083959 GPS" at bounding box center [807, 233] width 489 height 44
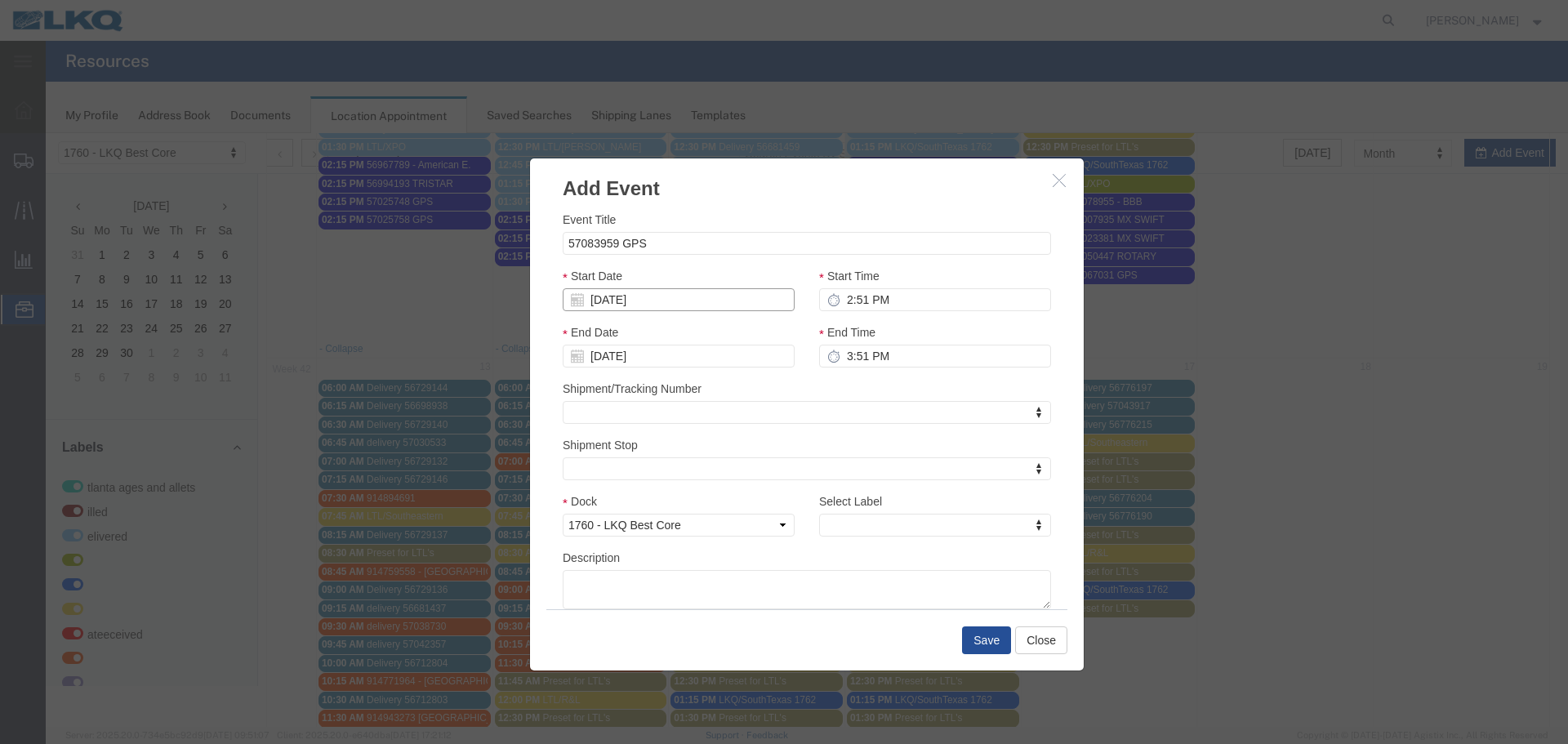
click at [626, 309] on input "10/12/2025" at bounding box center [678, 299] width 232 height 23
type input "10/10/25"
click at [685, 281] on div "Start Date 10/10/25" at bounding box center [678, 289] width 232 height 44
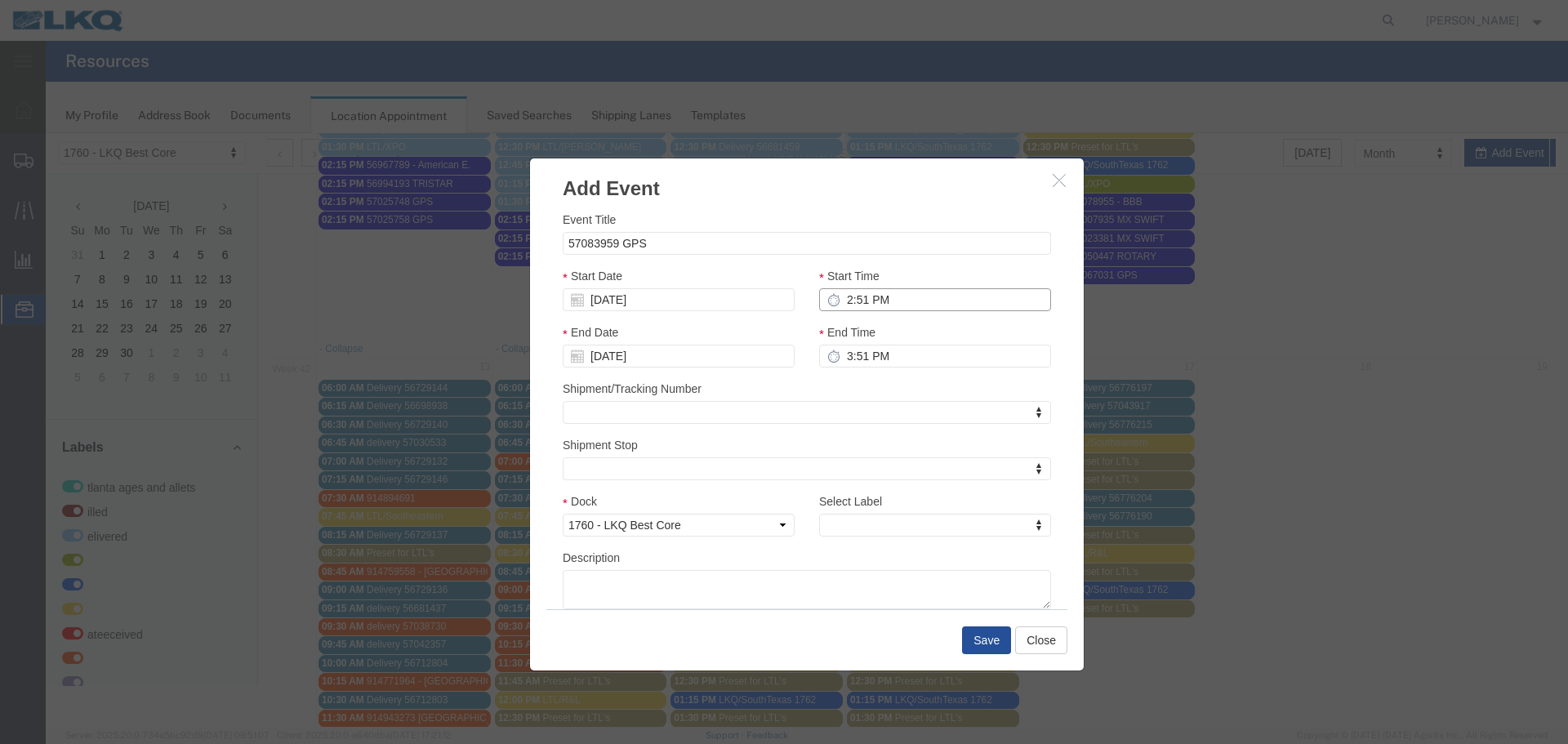
click at [902, 303] on input "2:51 PM" at bounding box center [935, 299] width 232 height 23
type input "2:15 PM"
click at [857, 345] on input "3:51 PM" at bounding box center [935, 356] width 232 height 23
type input "2:15 PM"
click at [858, 382] on div "Shipment/Tracking Number Shipment/Tracking Number" at bounding box center [807, 402] width 489 height 44
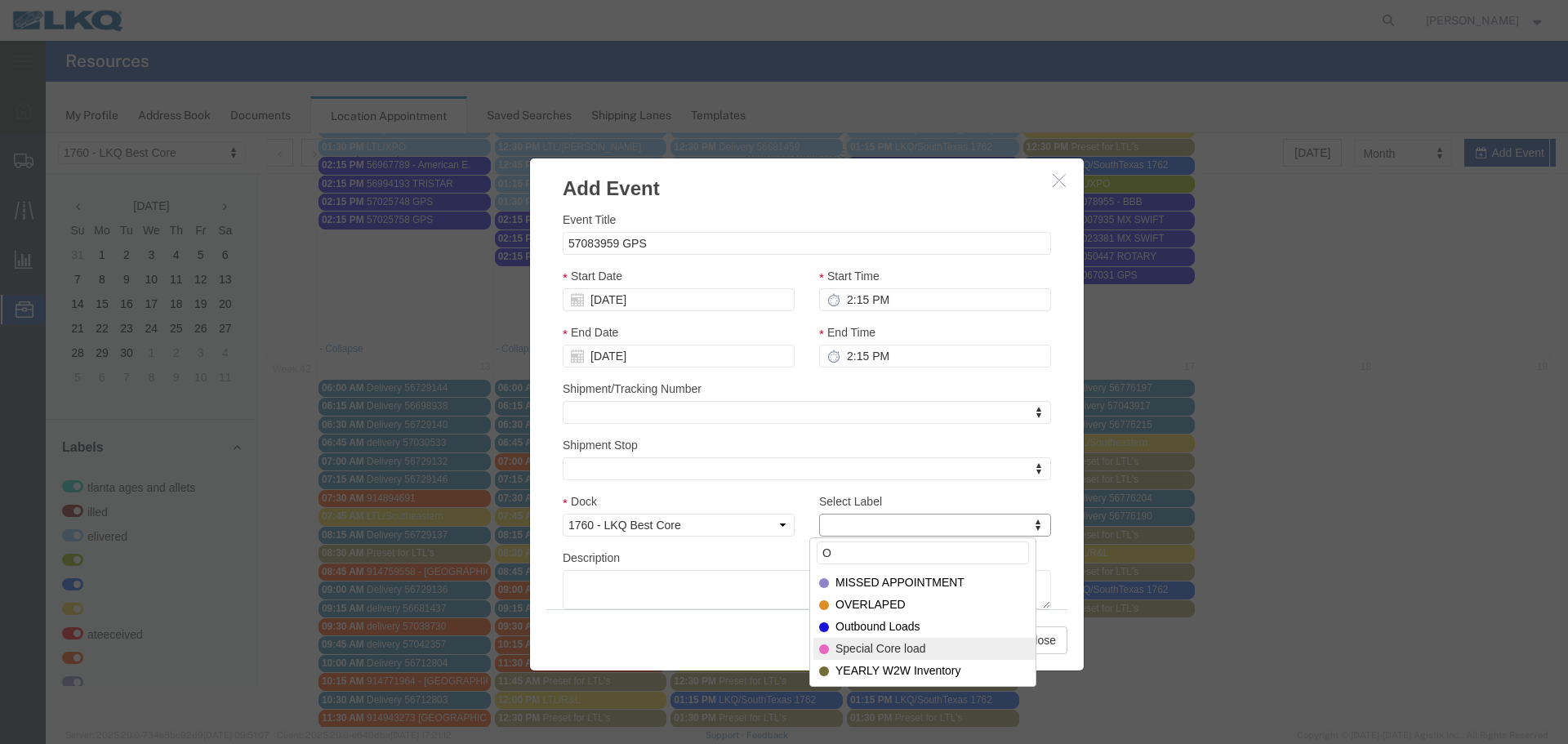
type input "O"
drag, startPoint x: 921, startPoint y: 641, endPoint x: 914, endPoint y: 628, distance: 14.8
select select "80"
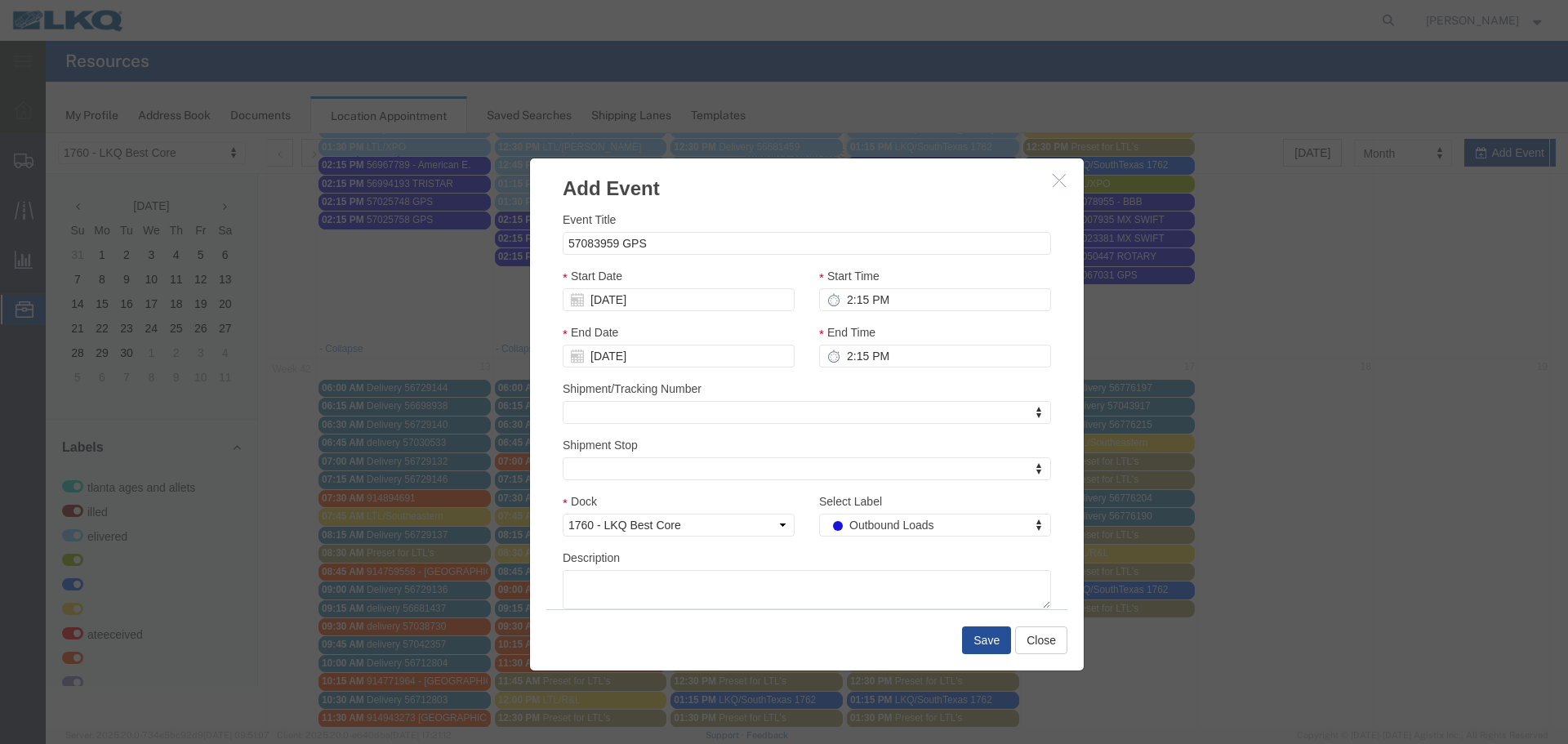
click at [808, 565] on div "Description" at bounding box center [807, 579] width 489 height 60
click at [1000, 648] on button "Save" at bounding box center [986, 640] width 49 height 28
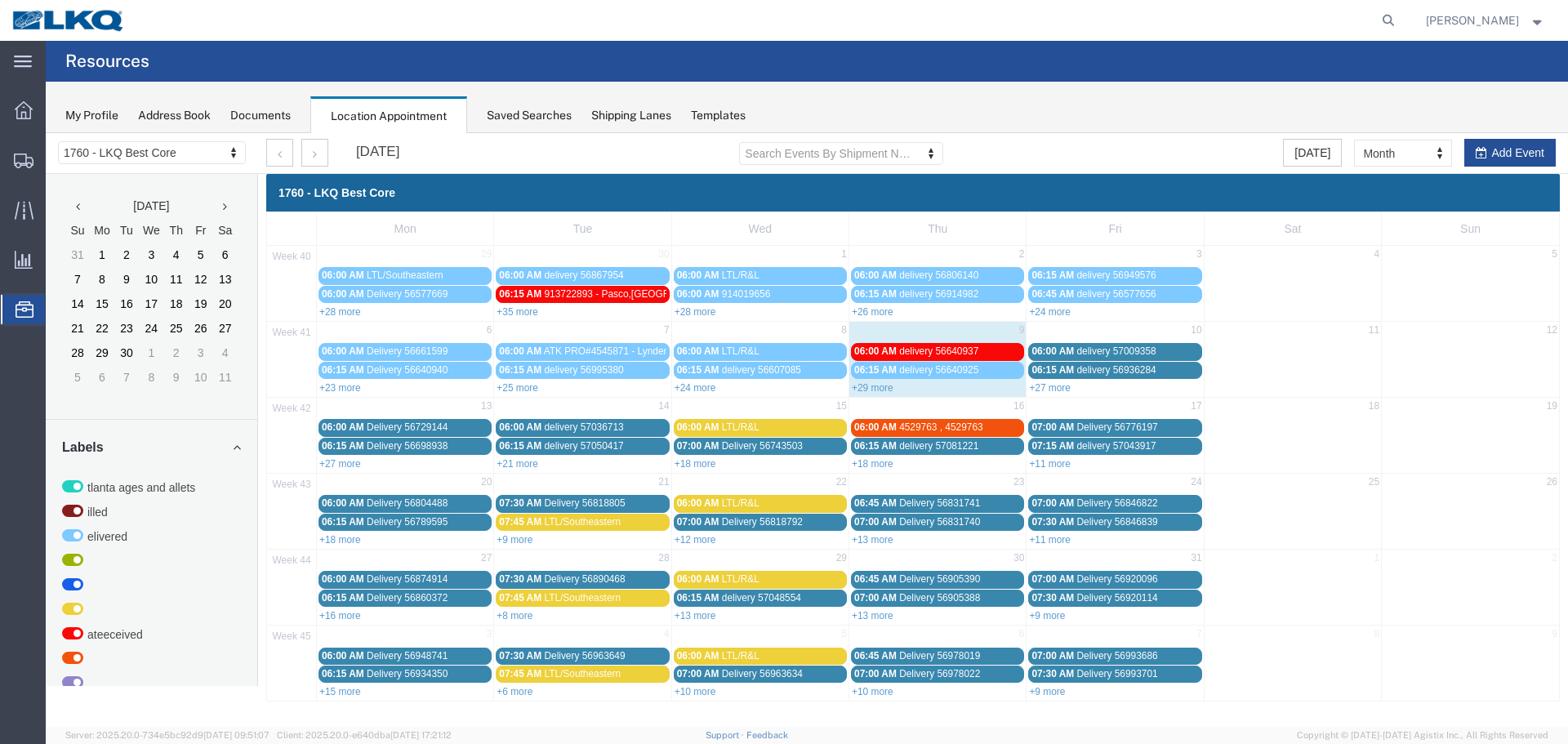
scroll to position [0, 0]
click at [1059, 316] on link "+24 more" at bounding box center [1050, 312] width 42 height 11
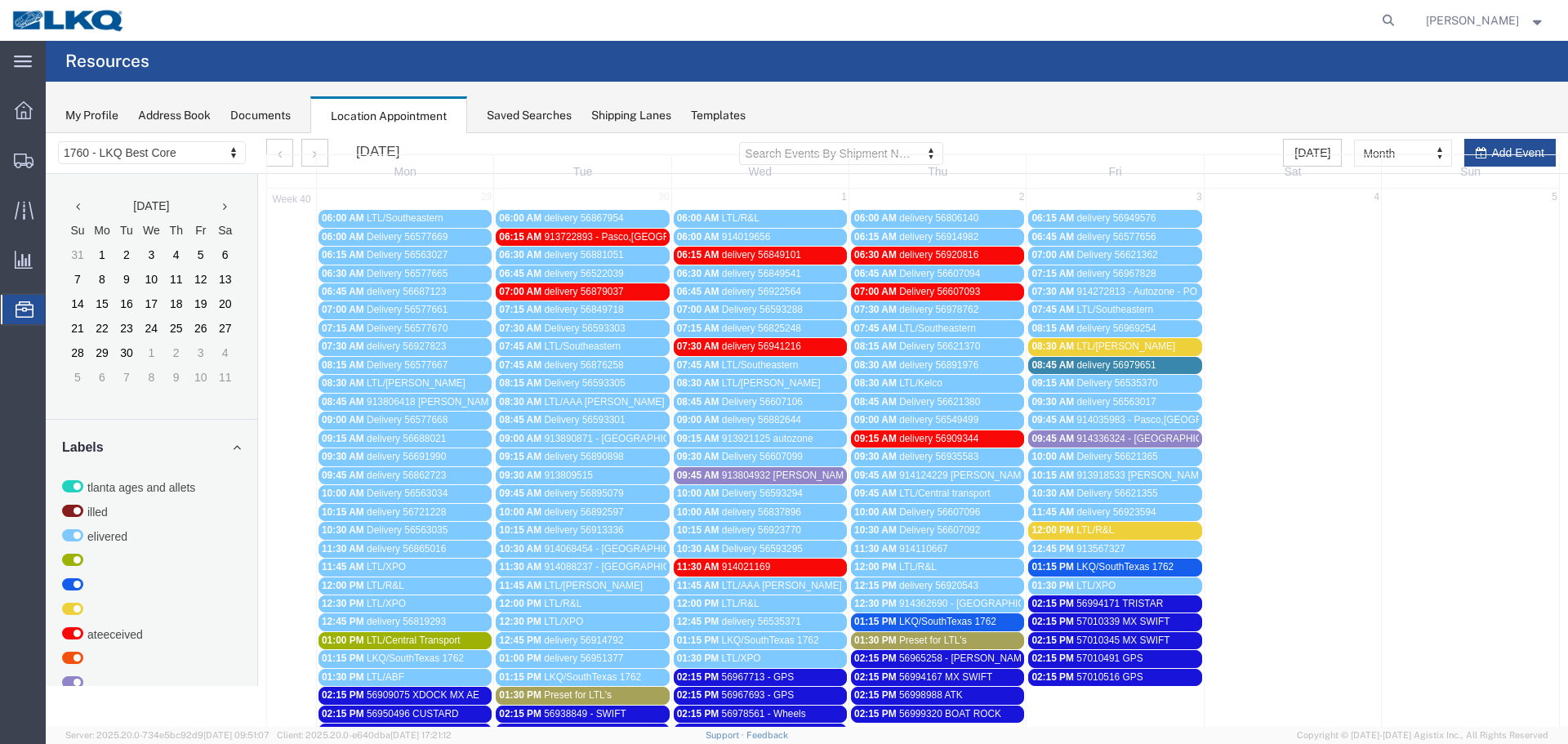
scroll to position [490, 0]
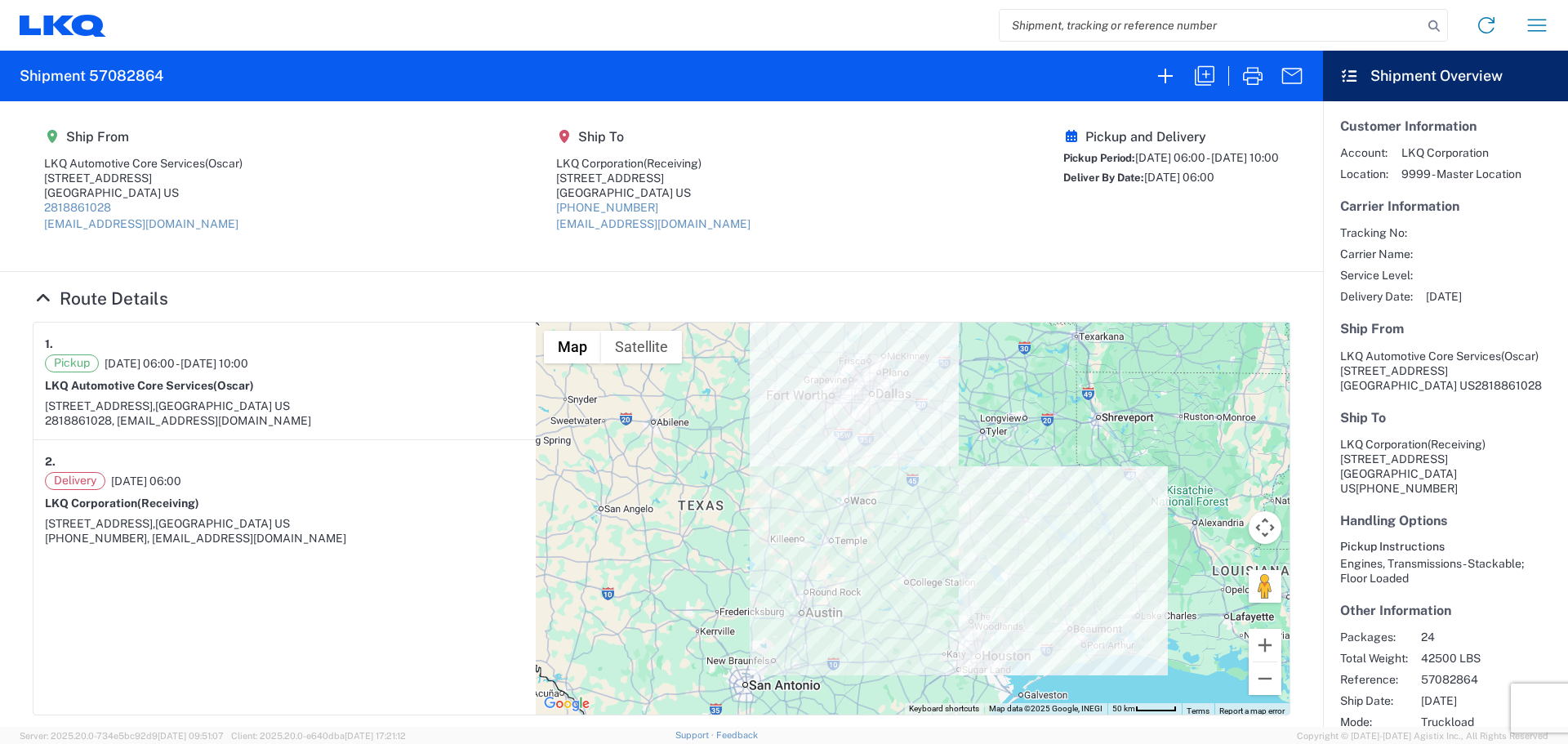
click at [1061, 23] on input "search" at bounding box center [1211, 26] width 423 height 31
paste input "56994194"
type input "56994194"
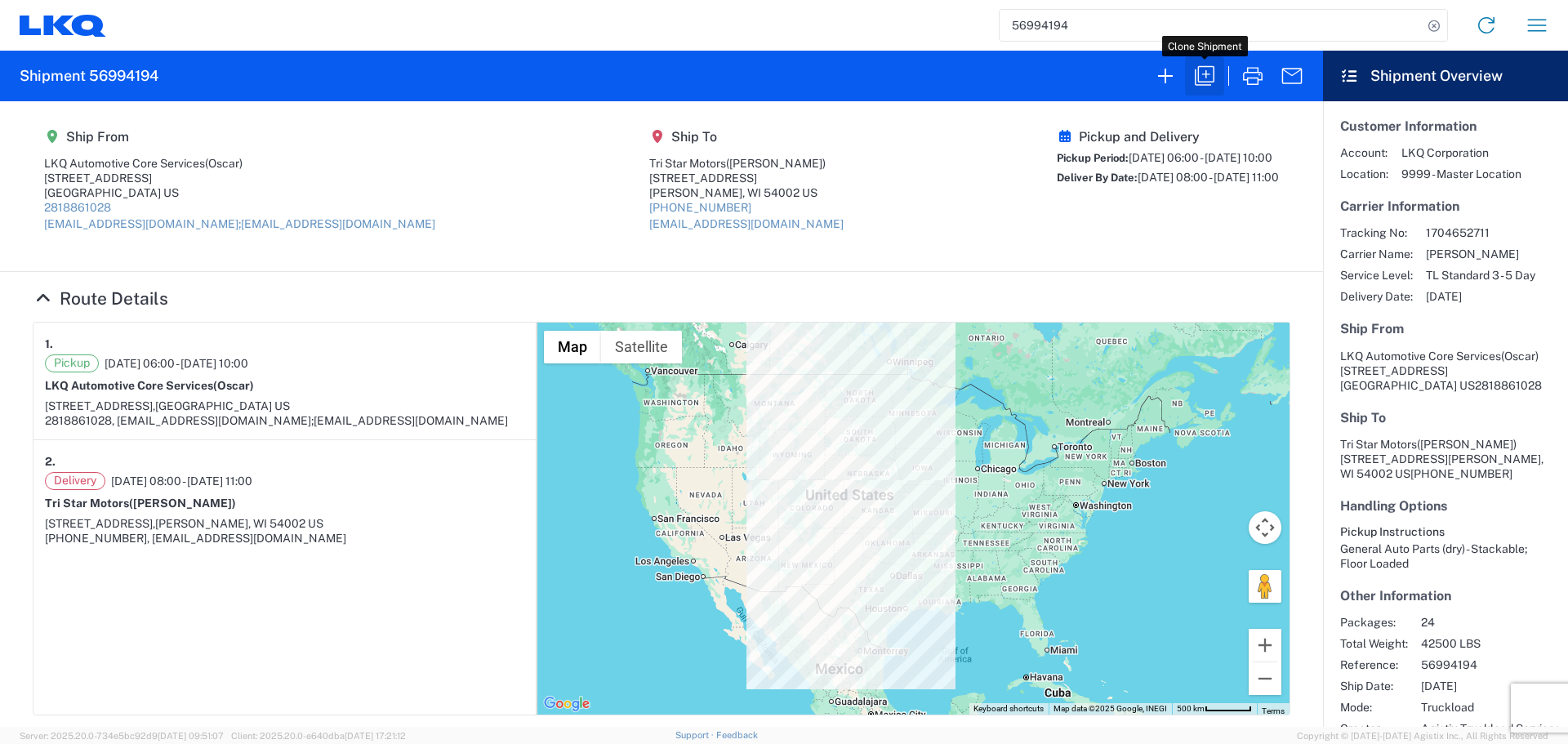
click at [1197, 69] on icon "button" at bounding box center [1205, 76] width 26 height 26
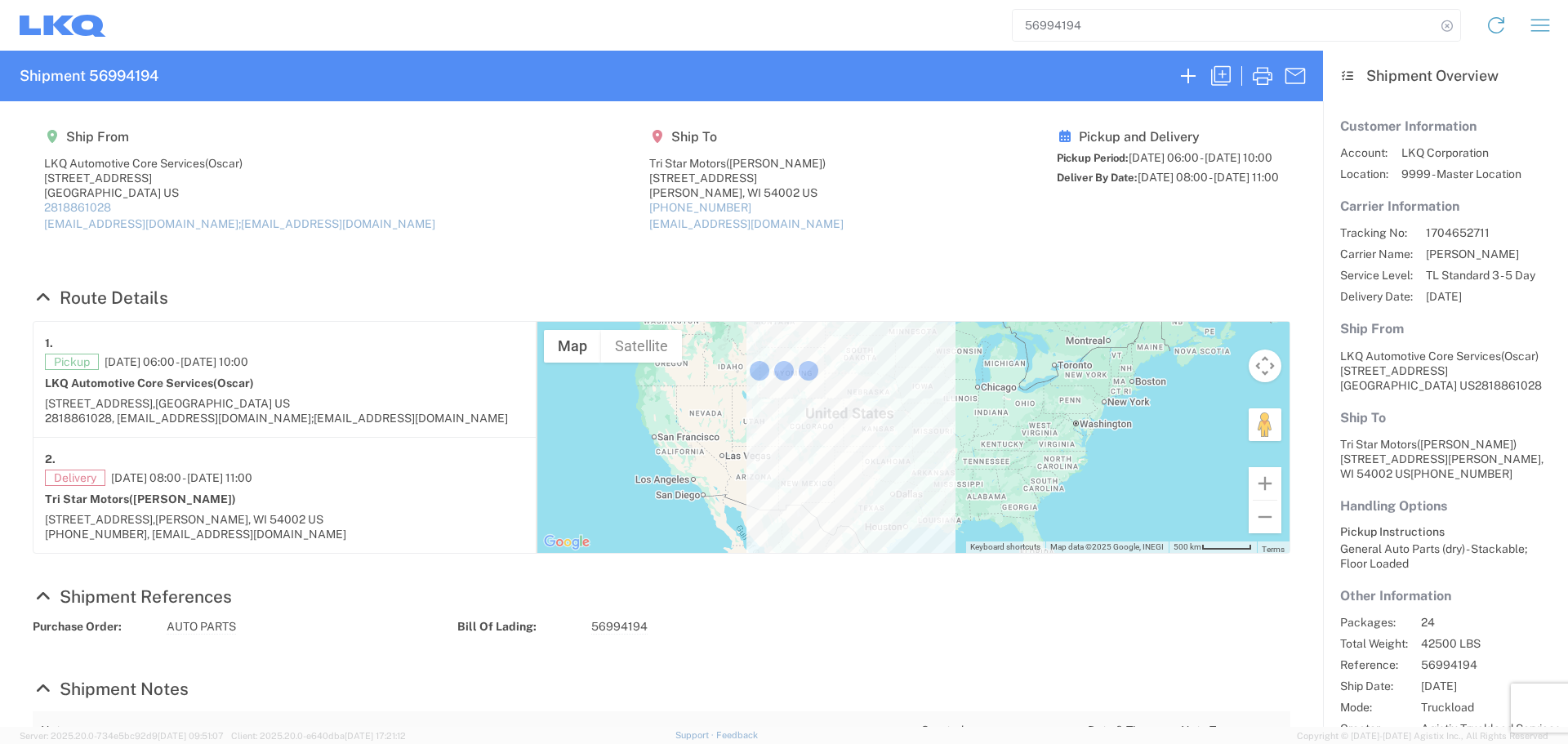
select select "FULL"
select select "LBS"
select select "IN"
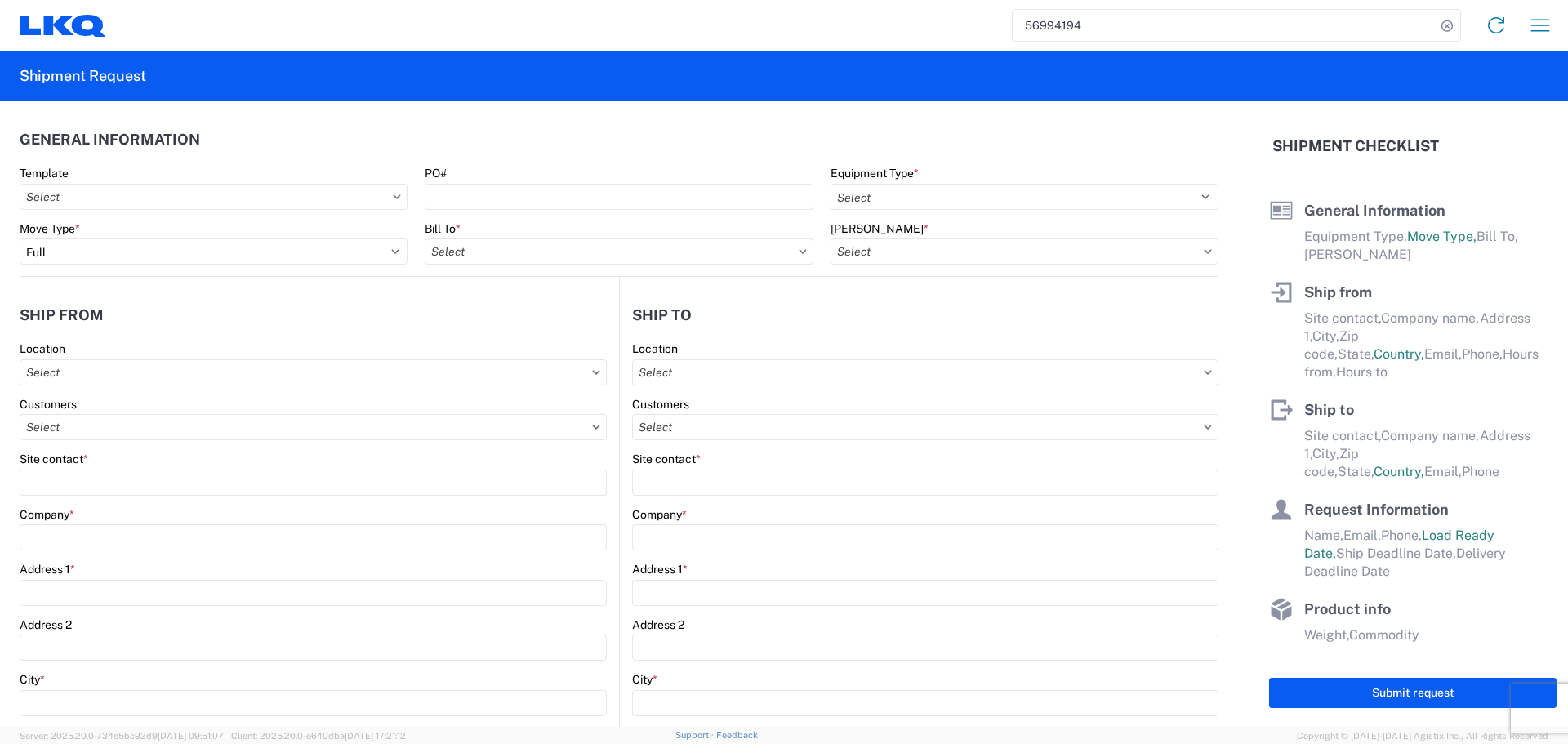
select select "STDV"
type input "Oscar"
type input "LKQ Automotive Core Services"
type input "[STREET_ADDRESS]"
type input "[GEOGRAPHIC_DATA]"
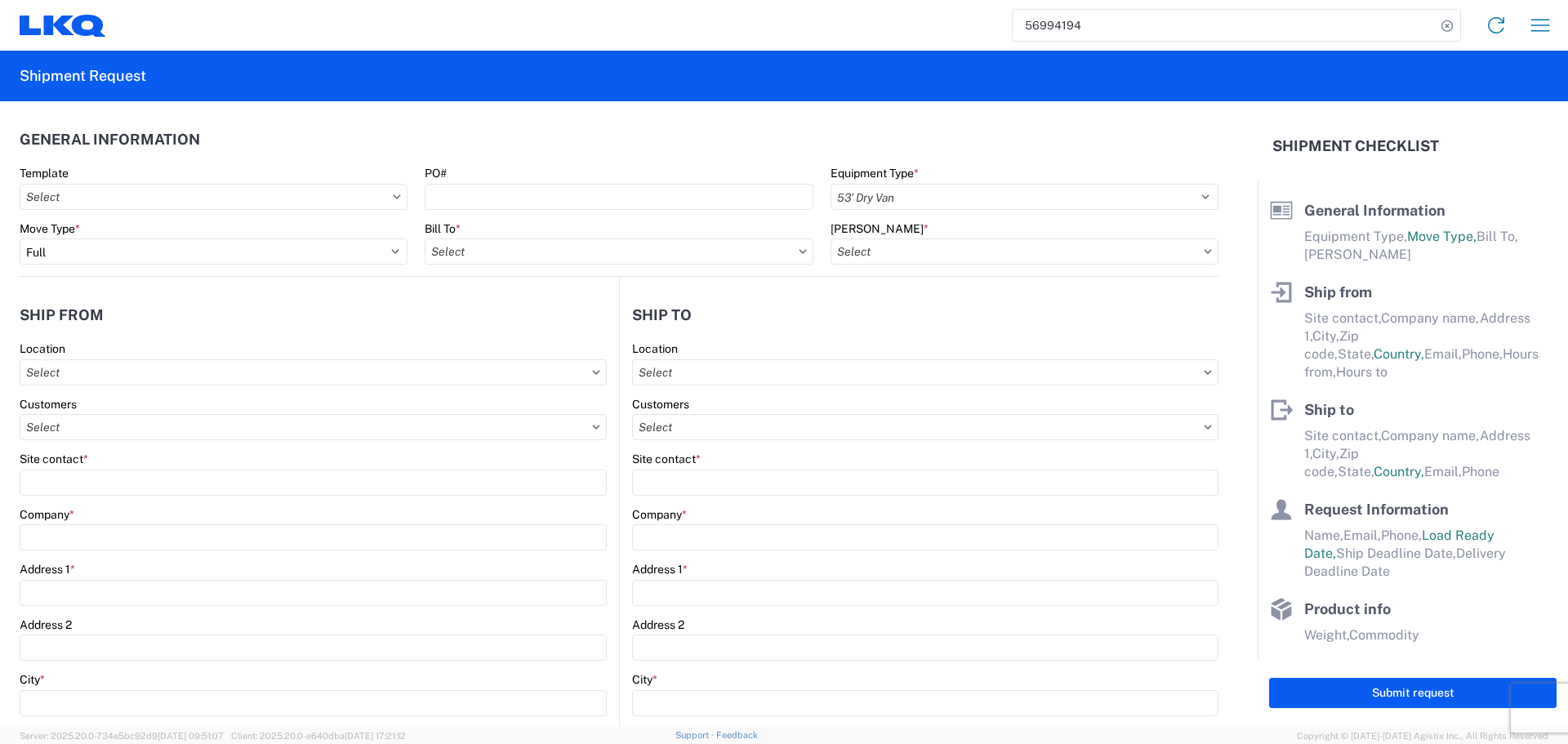
type input "77038"
select select
type input "oxdavila@lkqcorp.com;acgarcia@lkqcorp.com"
type input "2818861028"
type input "06:00:00"
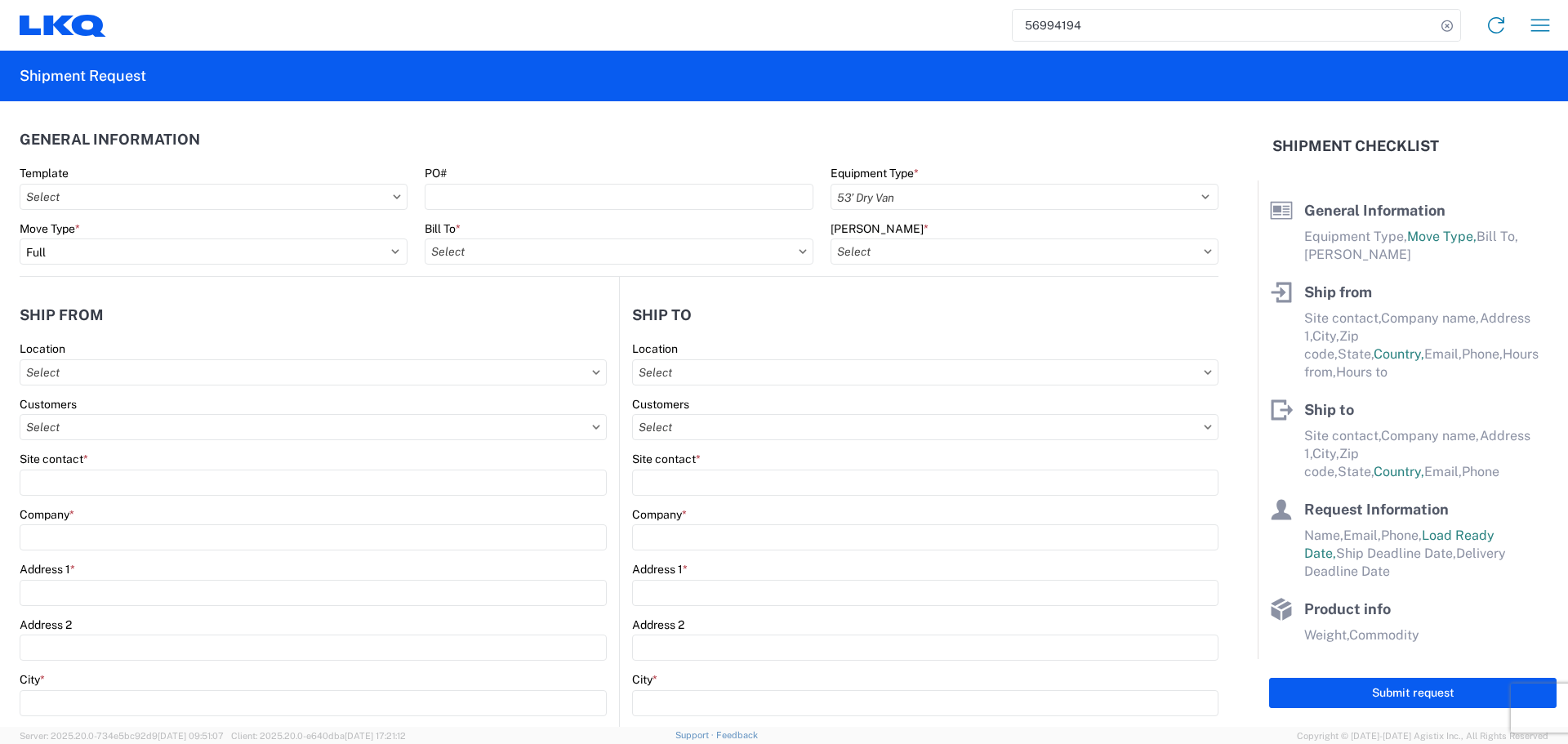
type input "10:00:00"
select select
type input "Ben Steine"
type input "Tri Star Motors"
type input "320 10th Avenue"
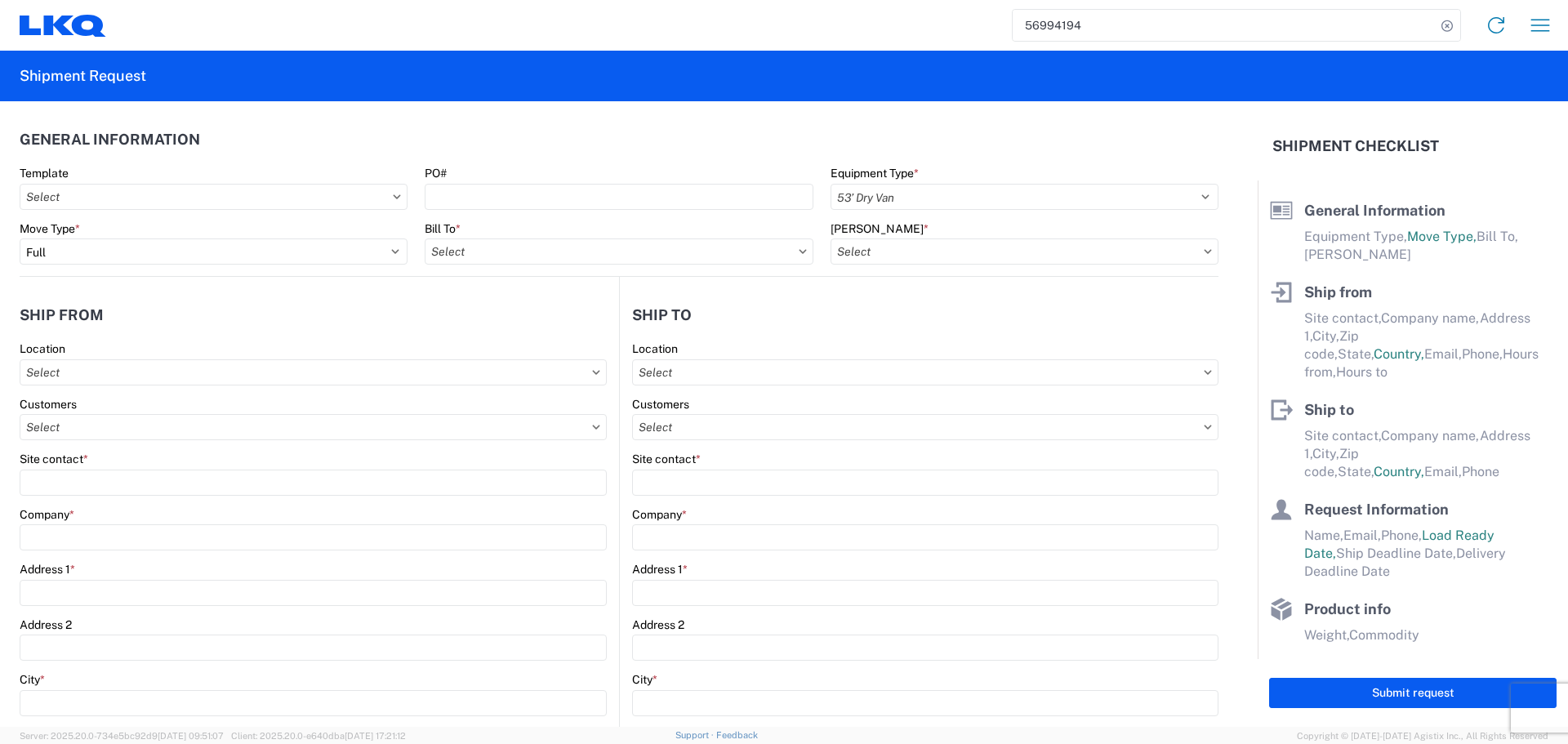
type input "Baldwin"
type input "54002"
select select
type input "ben@tristarengine.com"
type input "800-322-5859"
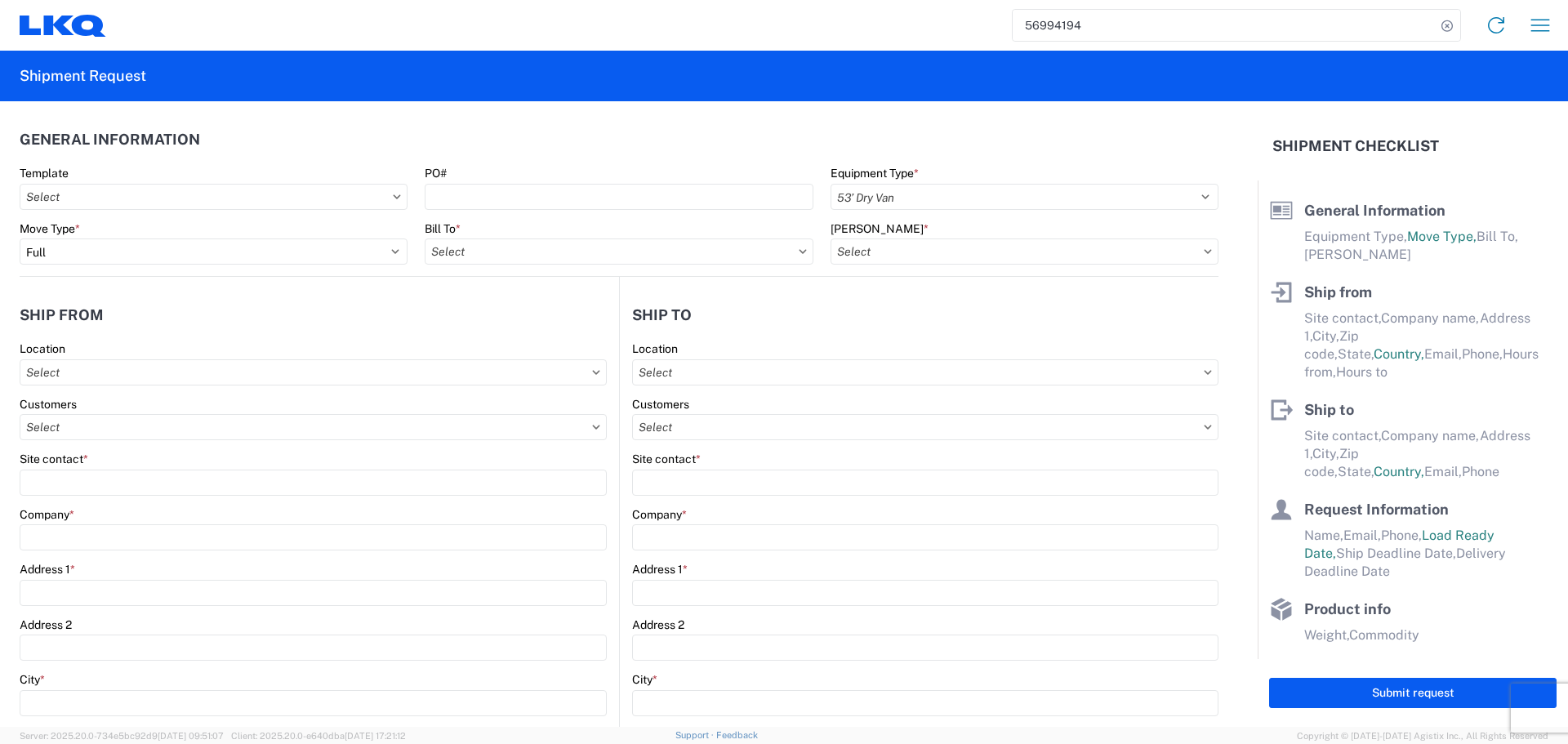
type input "08:00:00"
type input "11:00:00"
select select
type input "Oscar"
type input "[EMAIL_ADDRESS][DOMAIN_NAME]"
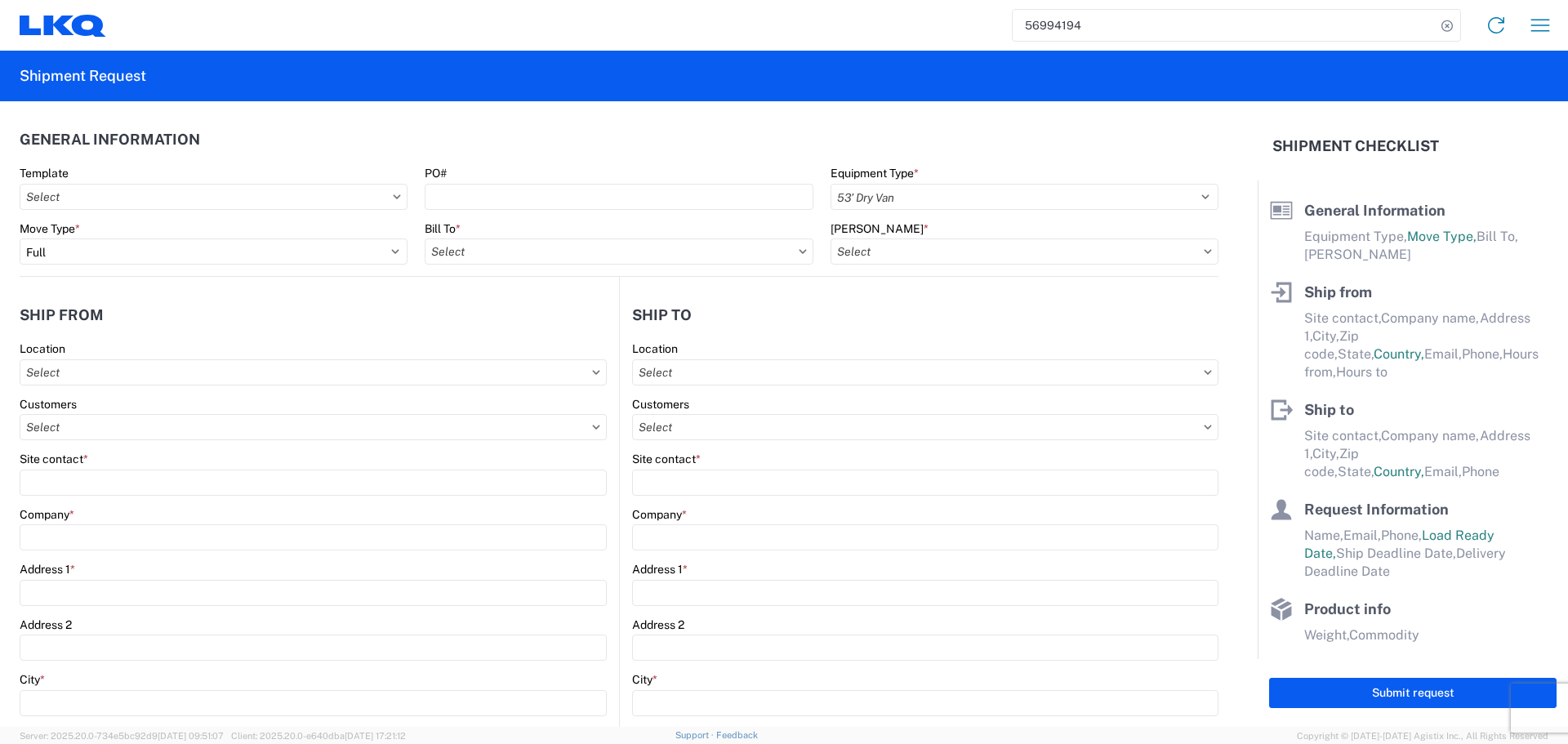
type input "2818861028"
type input "2025-10-07"
type input "[DATE]"
type input "42500"
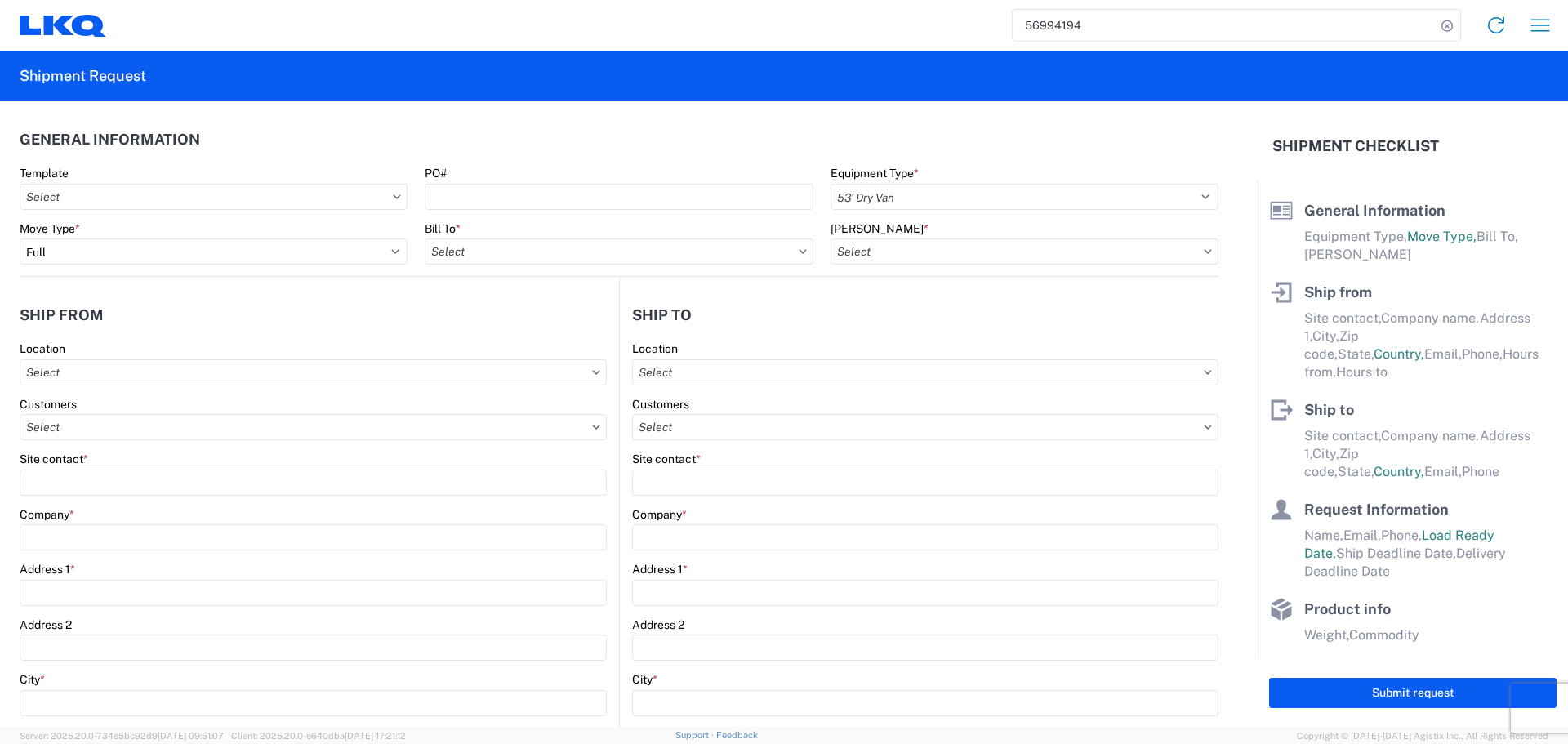
type input "General Auto Parts (dry)"
type input "24"
type input "0"
type input "3.33"
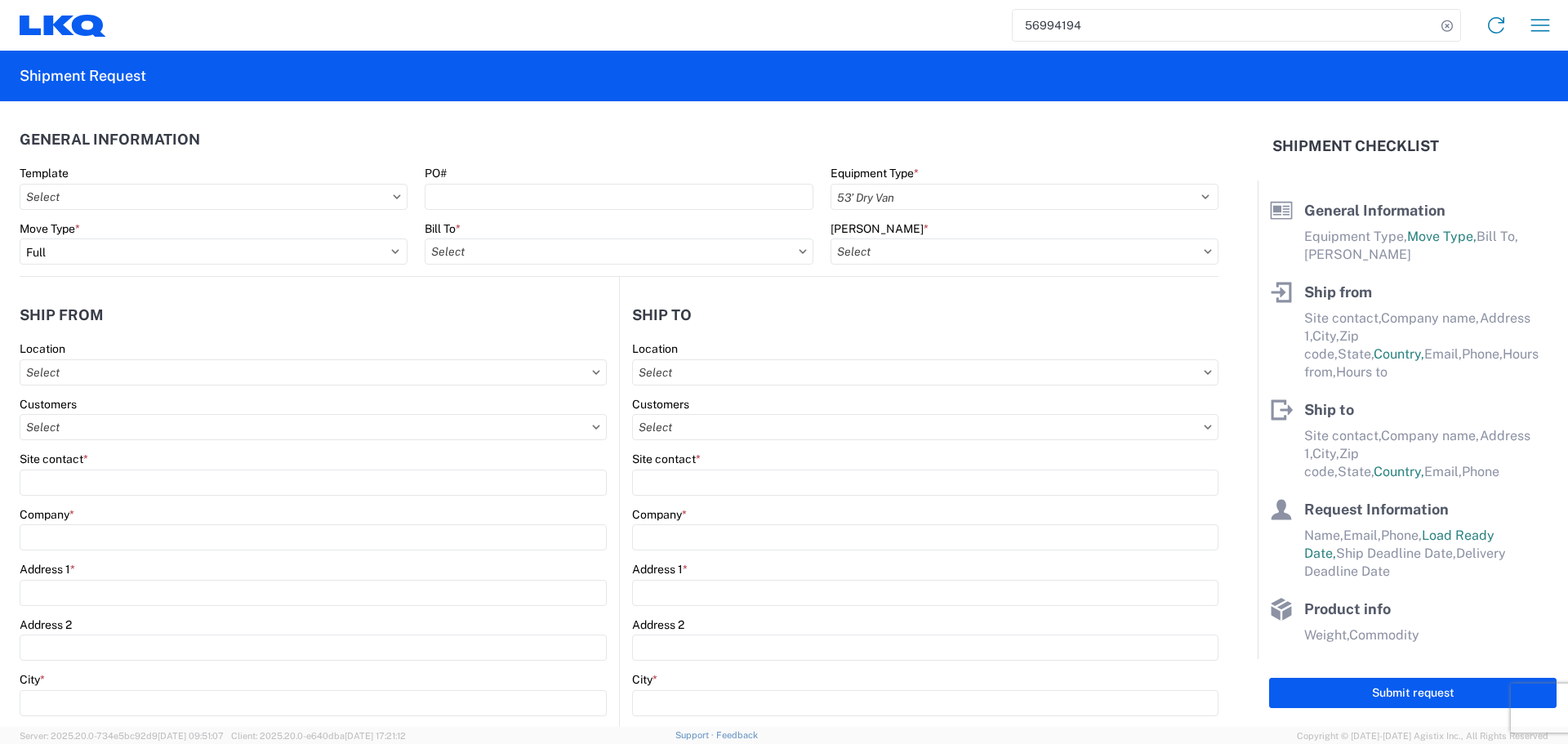
type input "3"
select select "FT"
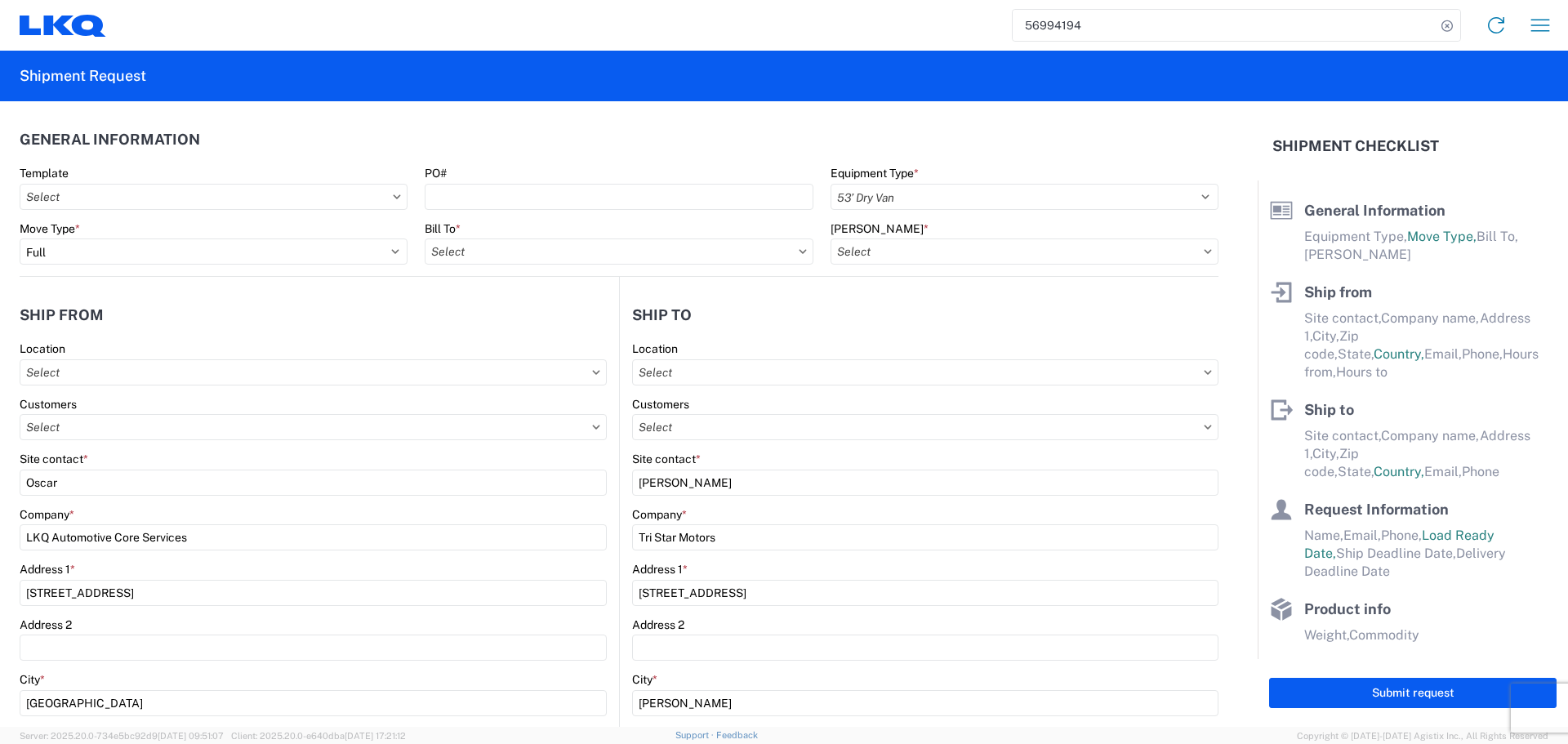
select select "[GEOGRAPHIC_DATA]"
select select
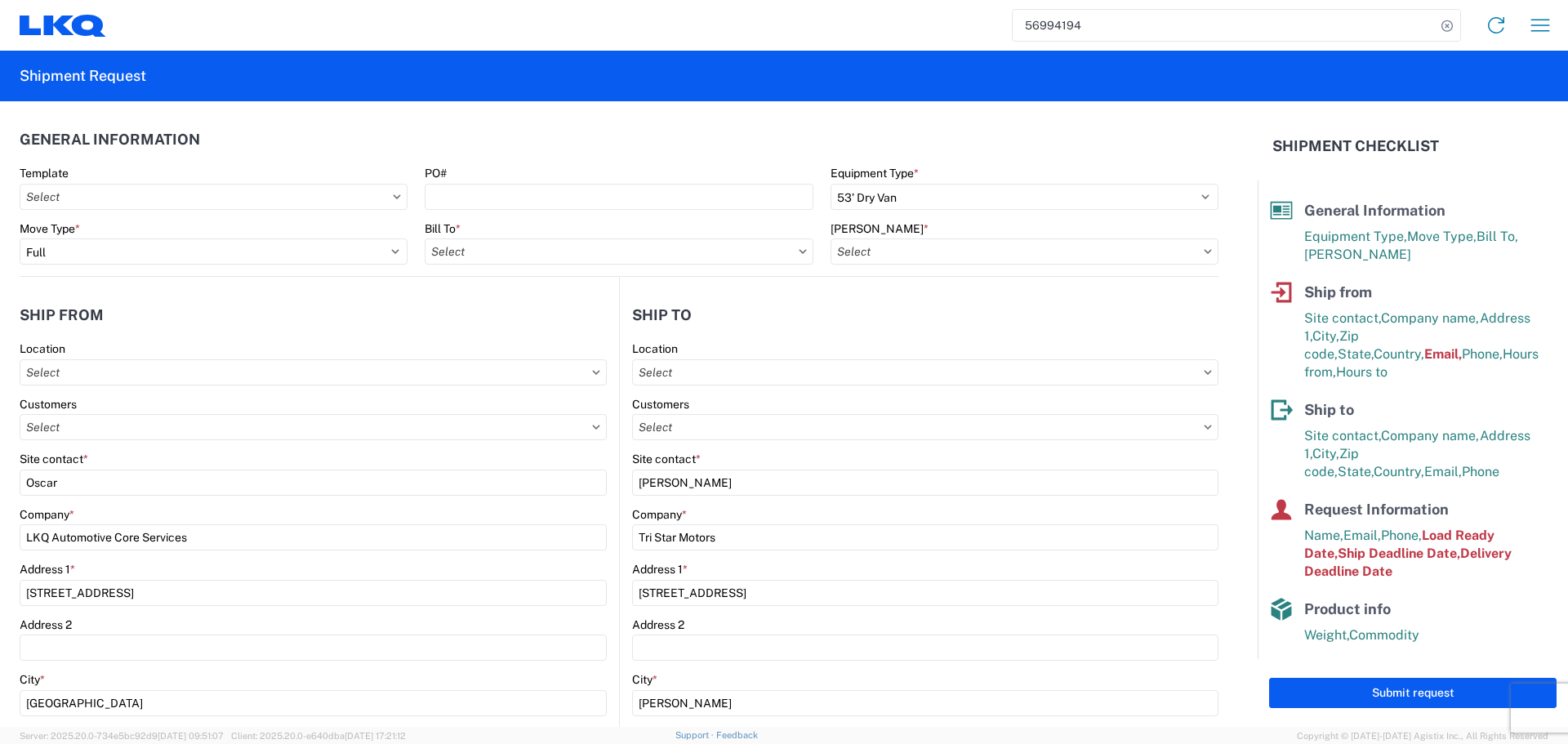
type input "1760 - LKQ Best Core"
type input "1760-6300-66000-0000 - 1760 Freight Out"
type input "1760 - LKQ Best Core"
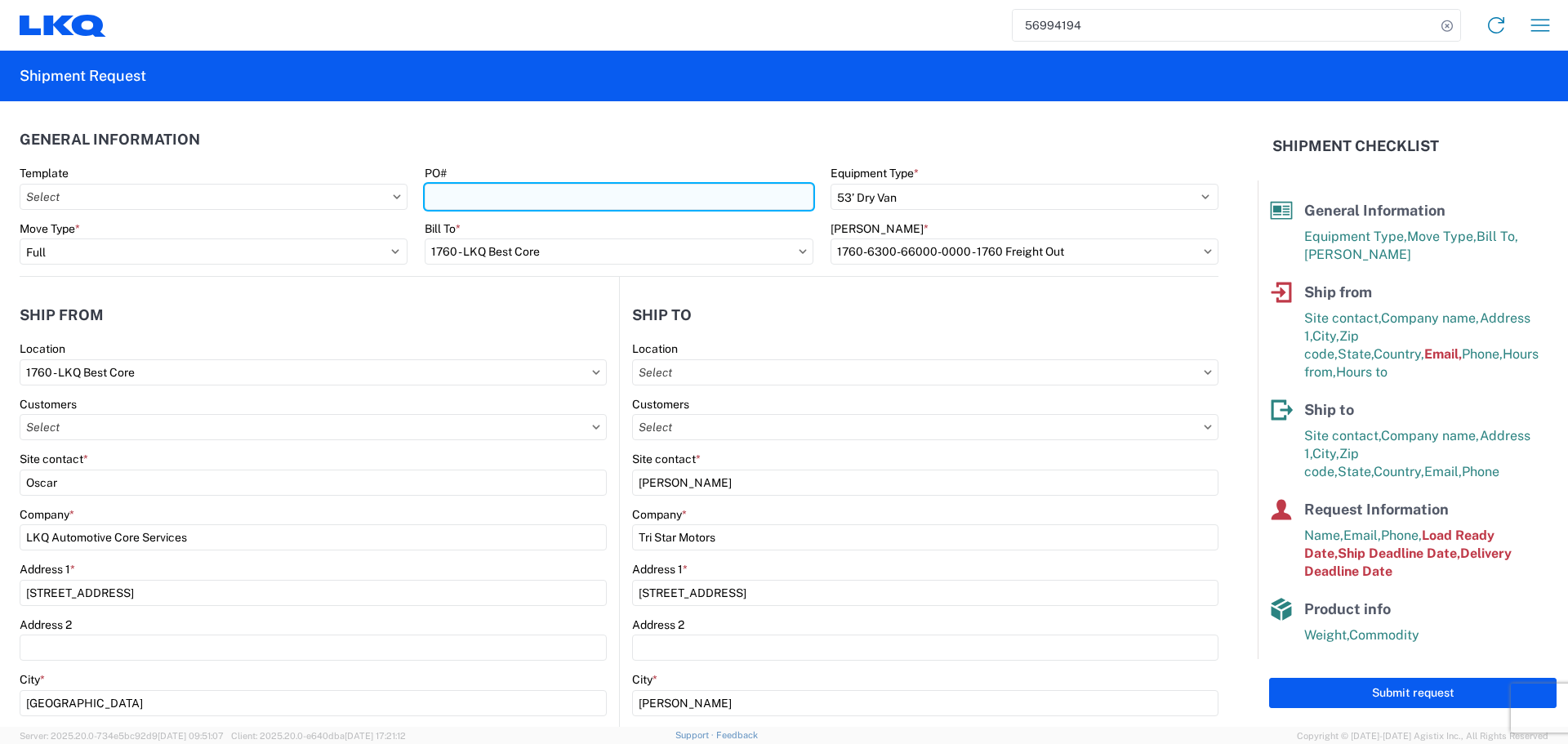
click at [535, 191] on input "PO#" at bounding box center [619, 197] width 388 height 26
type input "AUTO PARTS"
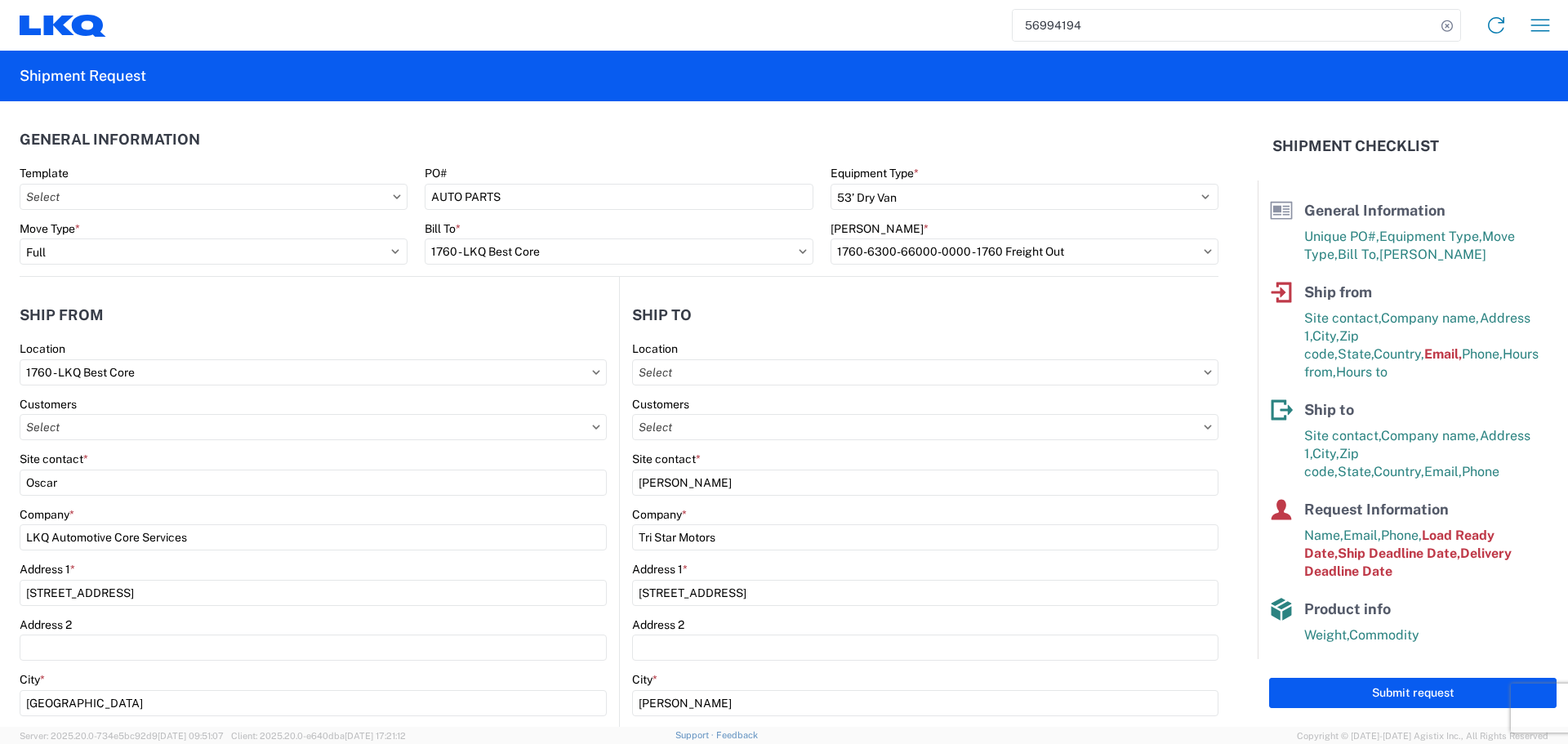
click at [530, 138] on header "General Information" at bounding box center [619, 140] width 1199 height 37
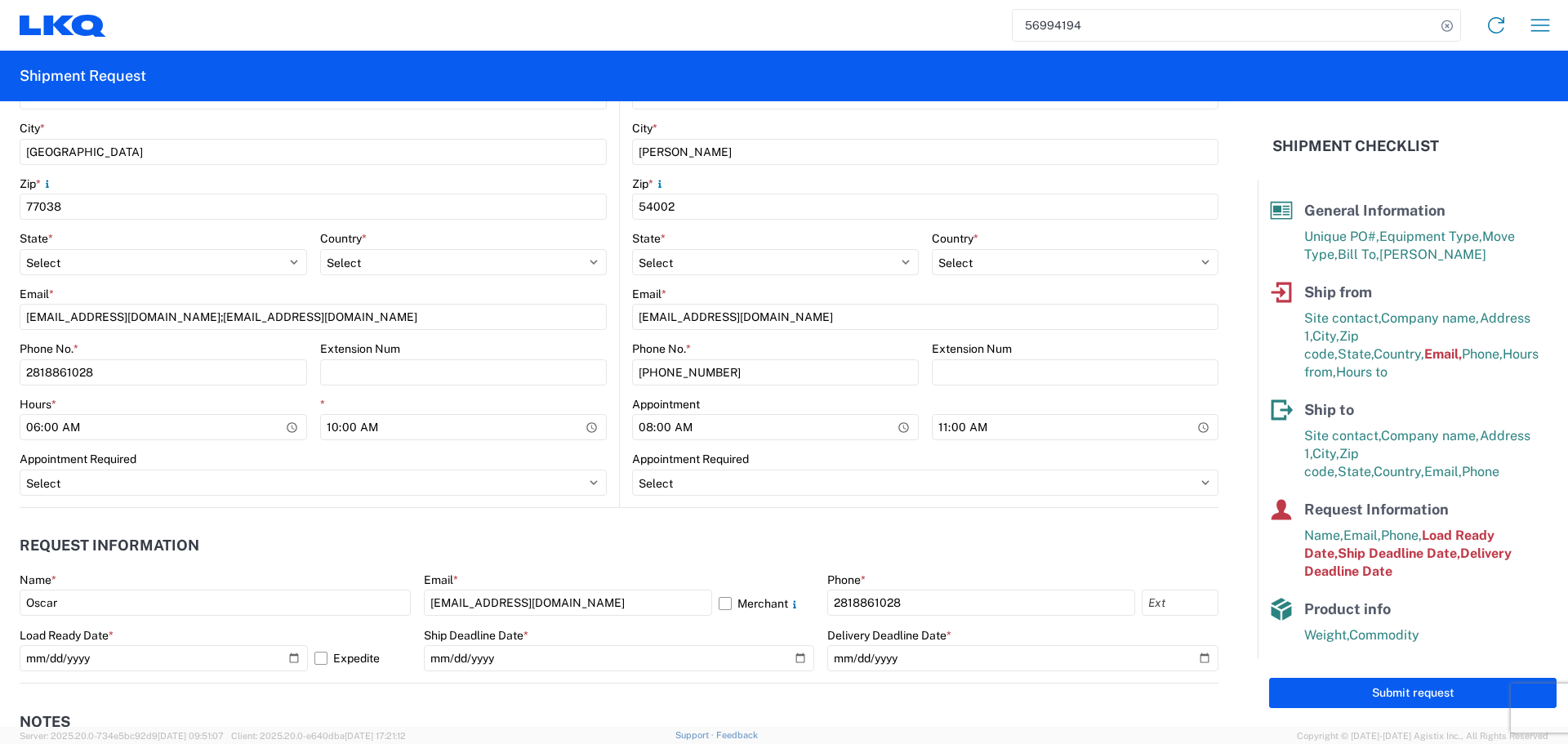
scroll to position [572, 0]
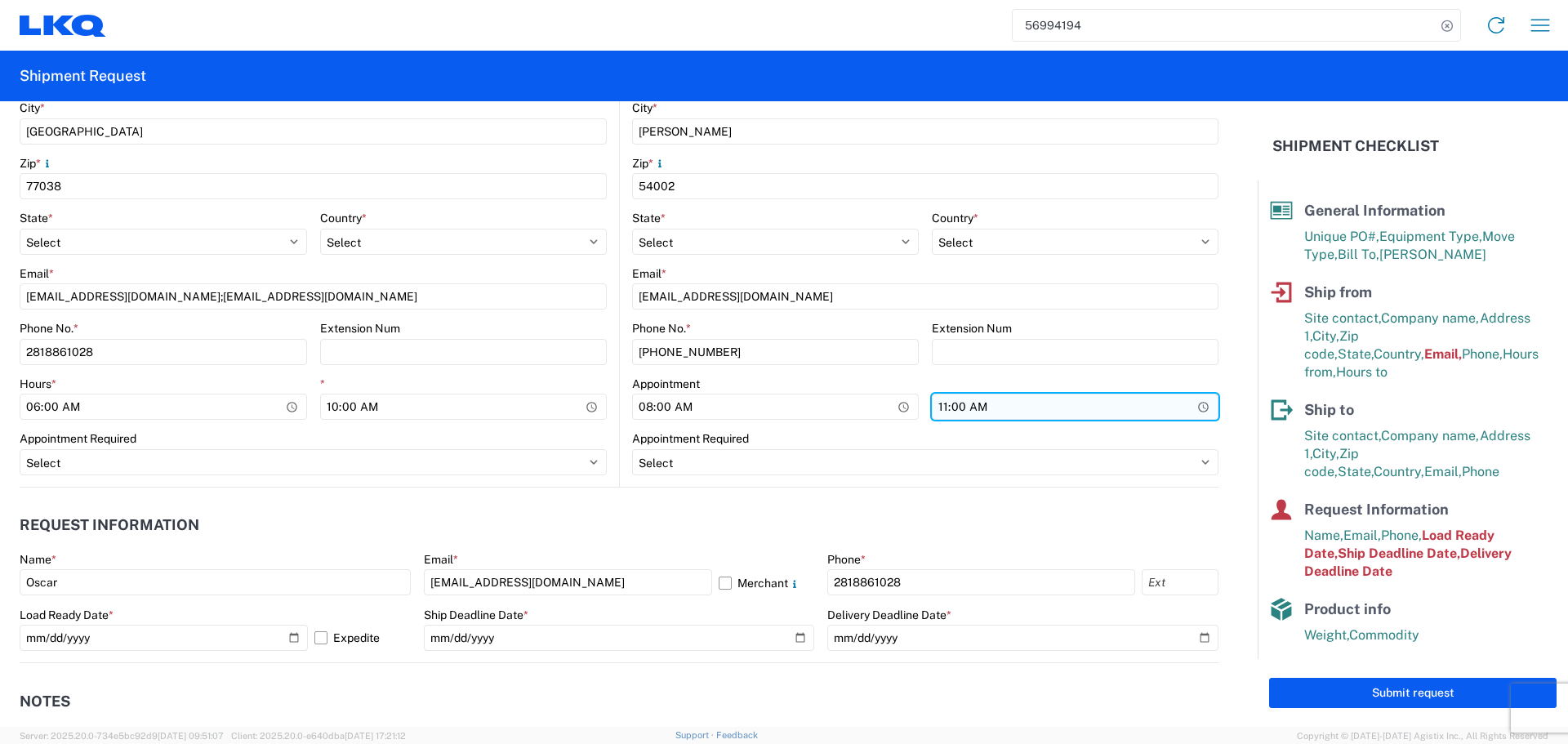
click at [1190, 408] on input "11:00:00" at bounding box center [1076, 407] width 286 height 26
type input "13:00"
click at [585, 508] on header "Request Information" at bounding box center [619, 526] width 1199 height 37
click at [441, 513] on header "Request Information" at bounding box center [619, 526] width 1199 height 37
click at [648, 502] on agx-request-info "Request Information Name * Oscar Email * oxdavila@lkqcorp.com Merchant Phone * …" at bounding box center [619, 576] width 1199 height 176
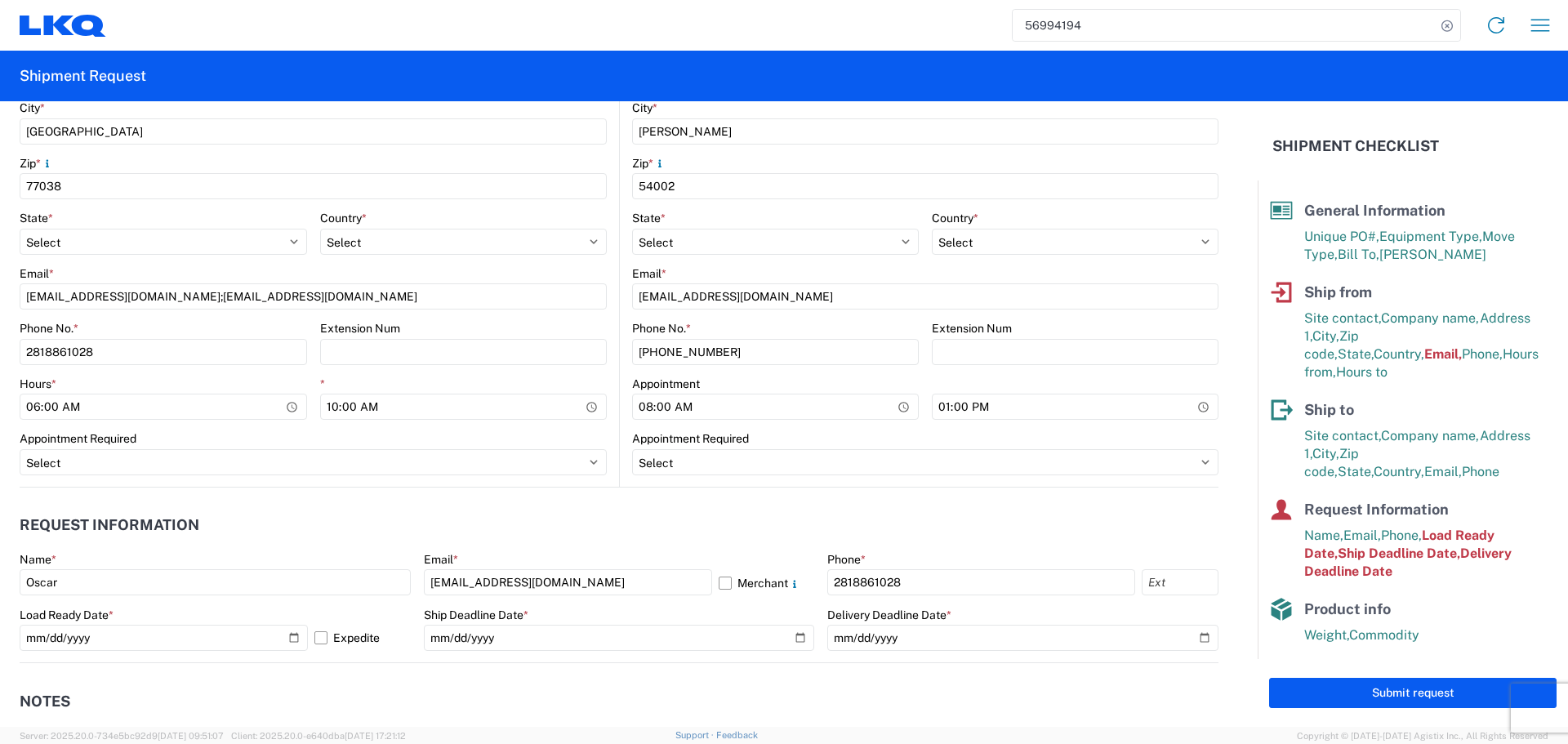
click at [513, 507] on header "Request Information" at bounding box center [619, 526] width 1199 height 37
click at [545, 520] on header "Request Information" at bounding box center [619, 526] width 1199 height 37
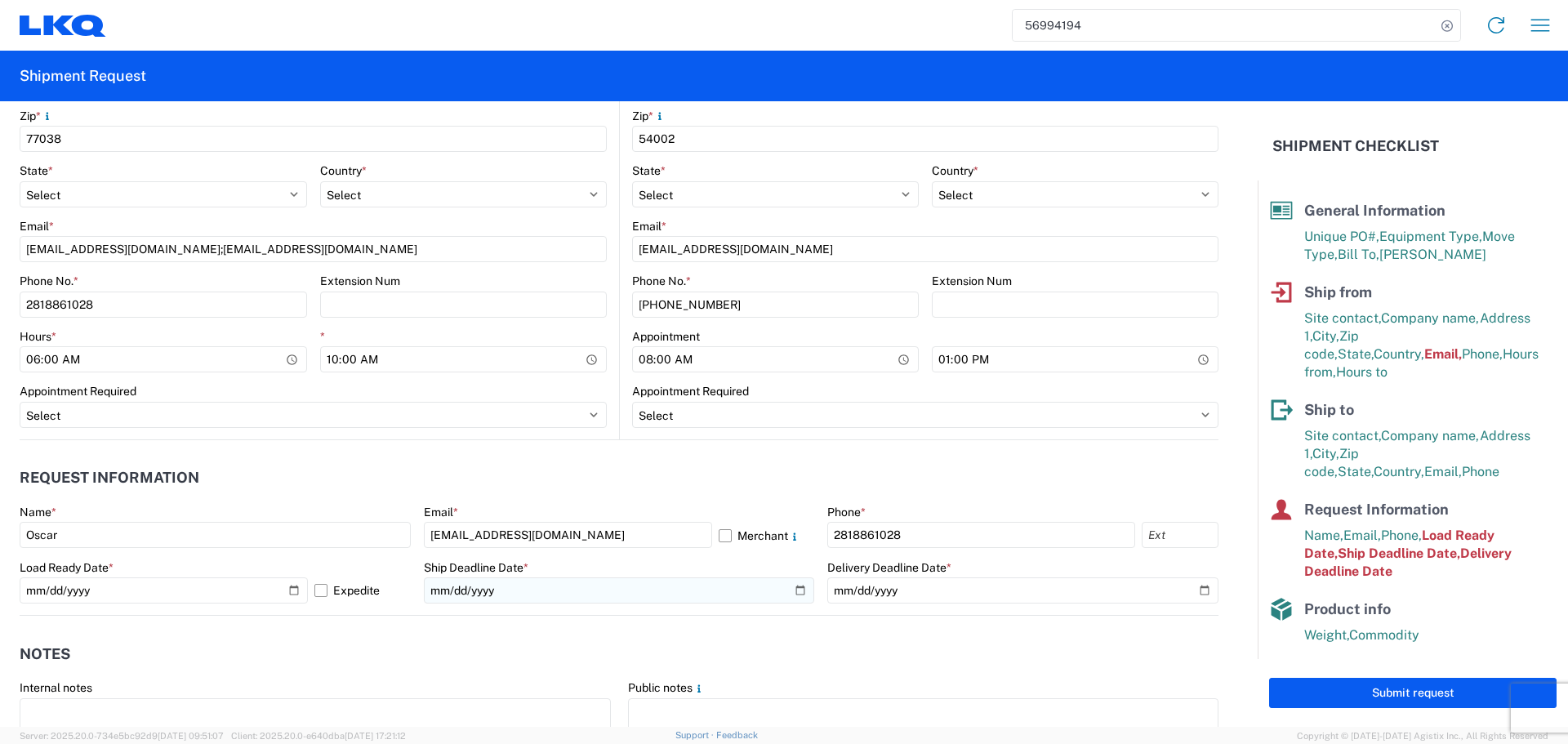
scroll to position [736, 0]
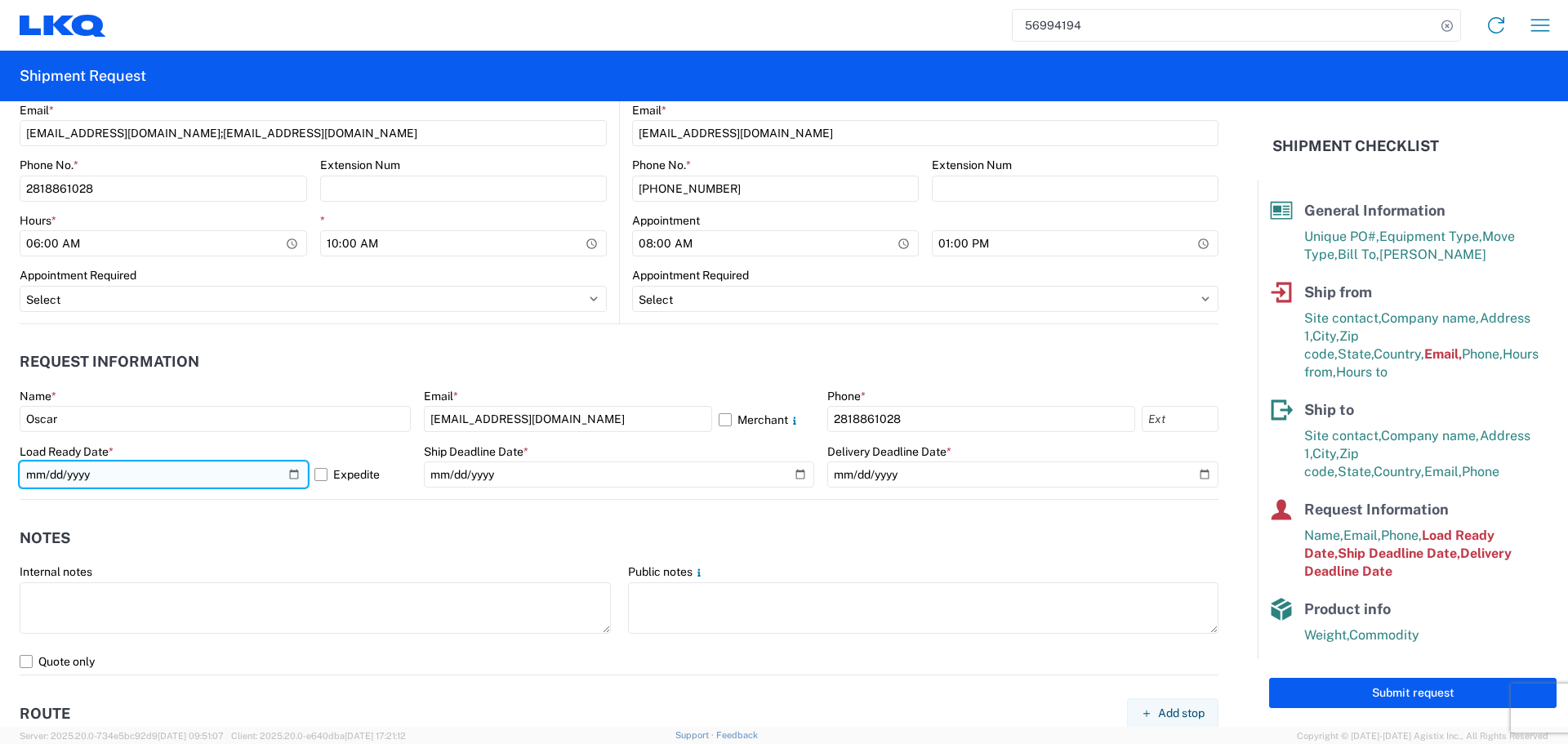
click at [286, 474] on input "2025-10-07" at bounding box center [164, 475] width 288 height 26
click at [102, 477] on input "2025-10-07" at bounding box center [164, 475] width 288 height 26
click at [284, 473] on input "2025-10-07" at bounding box center [164, 475] width 288 height 26
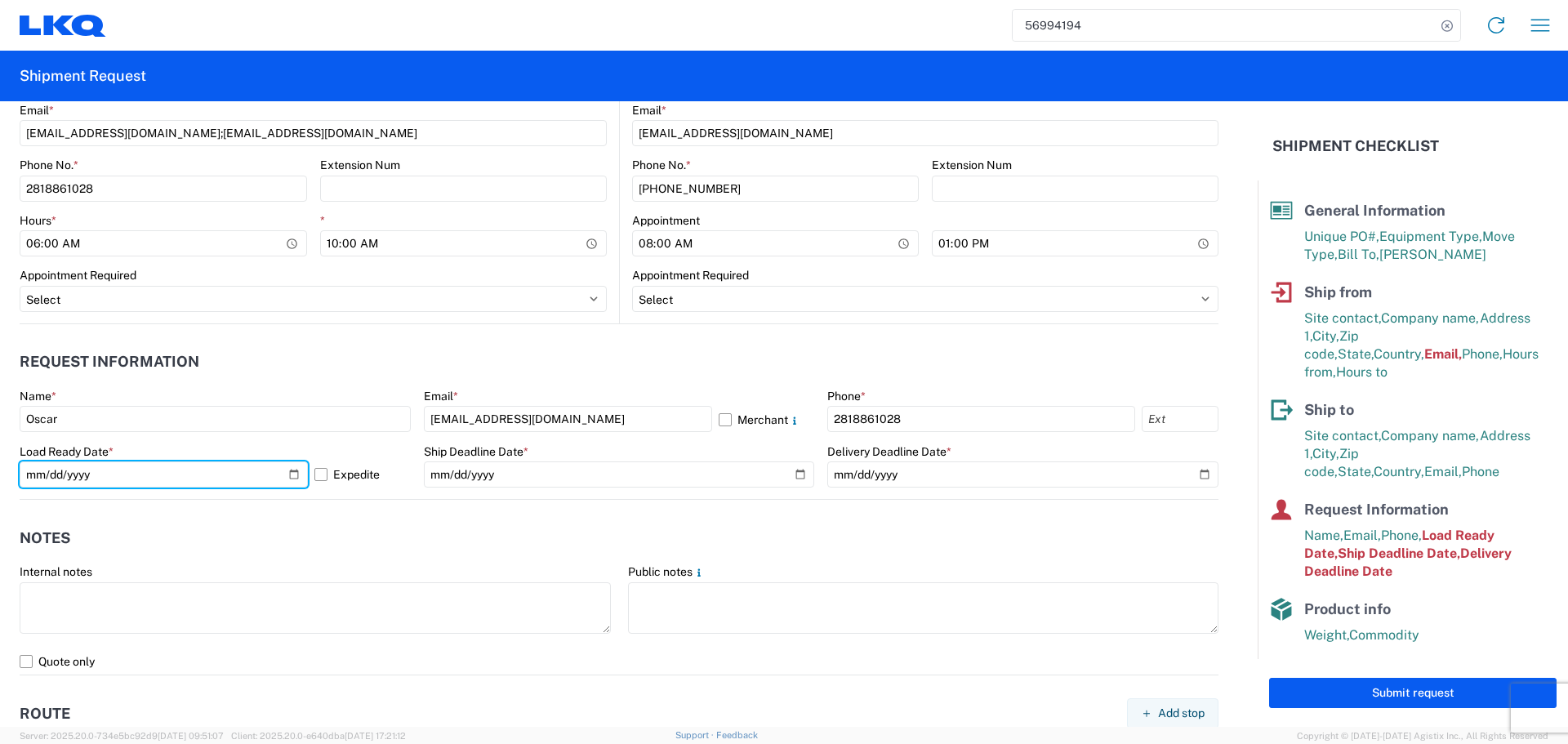
type input "2025-10-13"
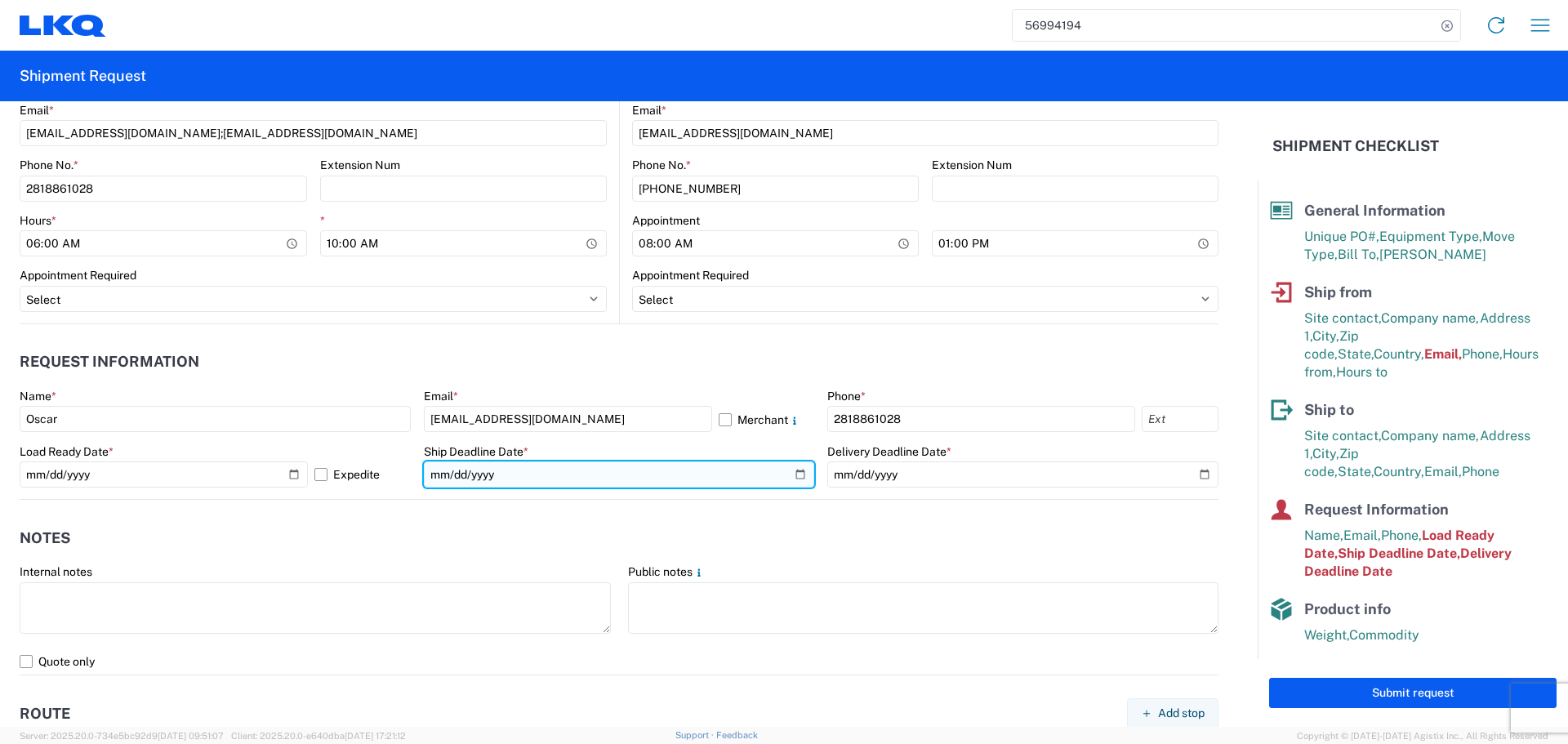
click at [801, 472] on input "2025-10-07" at bounding box center [619, 475] width 391 height 26
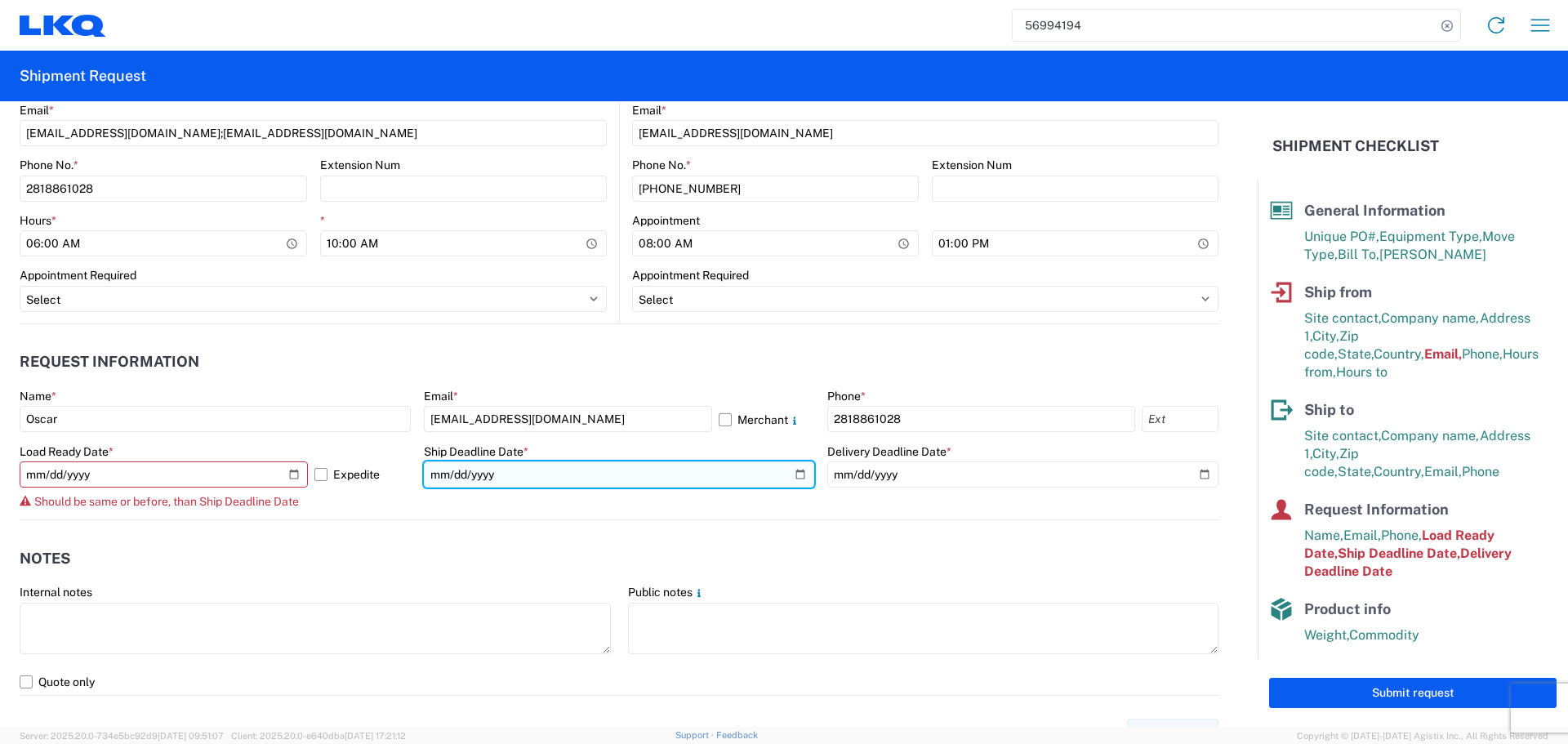
click at [798, 472] on input "2025-10-07" at bounding box center [619, 475] width 391 height 26
type input "2025-10-13"
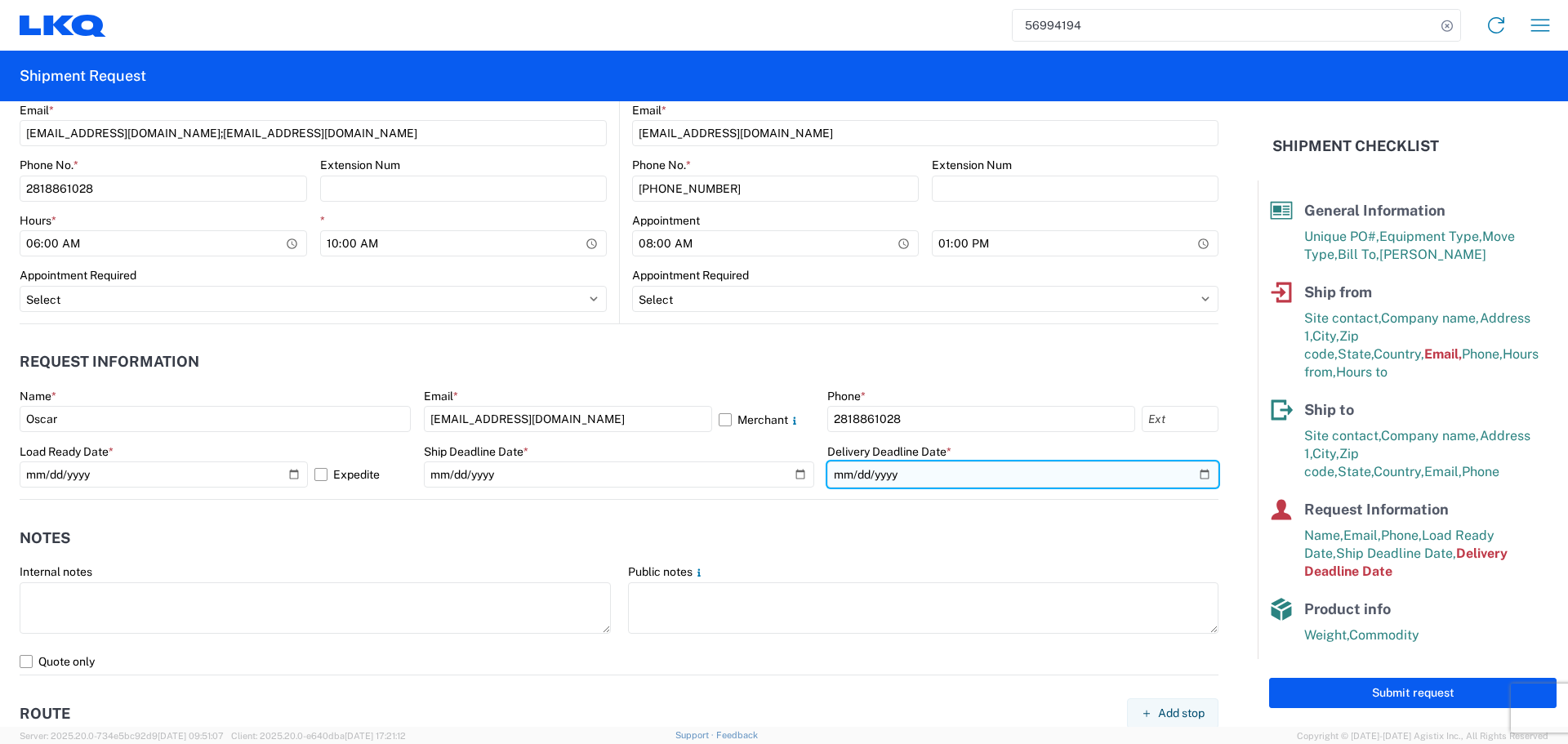
click at [1181, 471] on input "2025-10-09" at bounding box center [1023, 475] width 391 height 26
click at [1194, 472] on input "2025-10-09" at bounding box center [1023, 475] width 391 height 26
type input "2025-10-15"
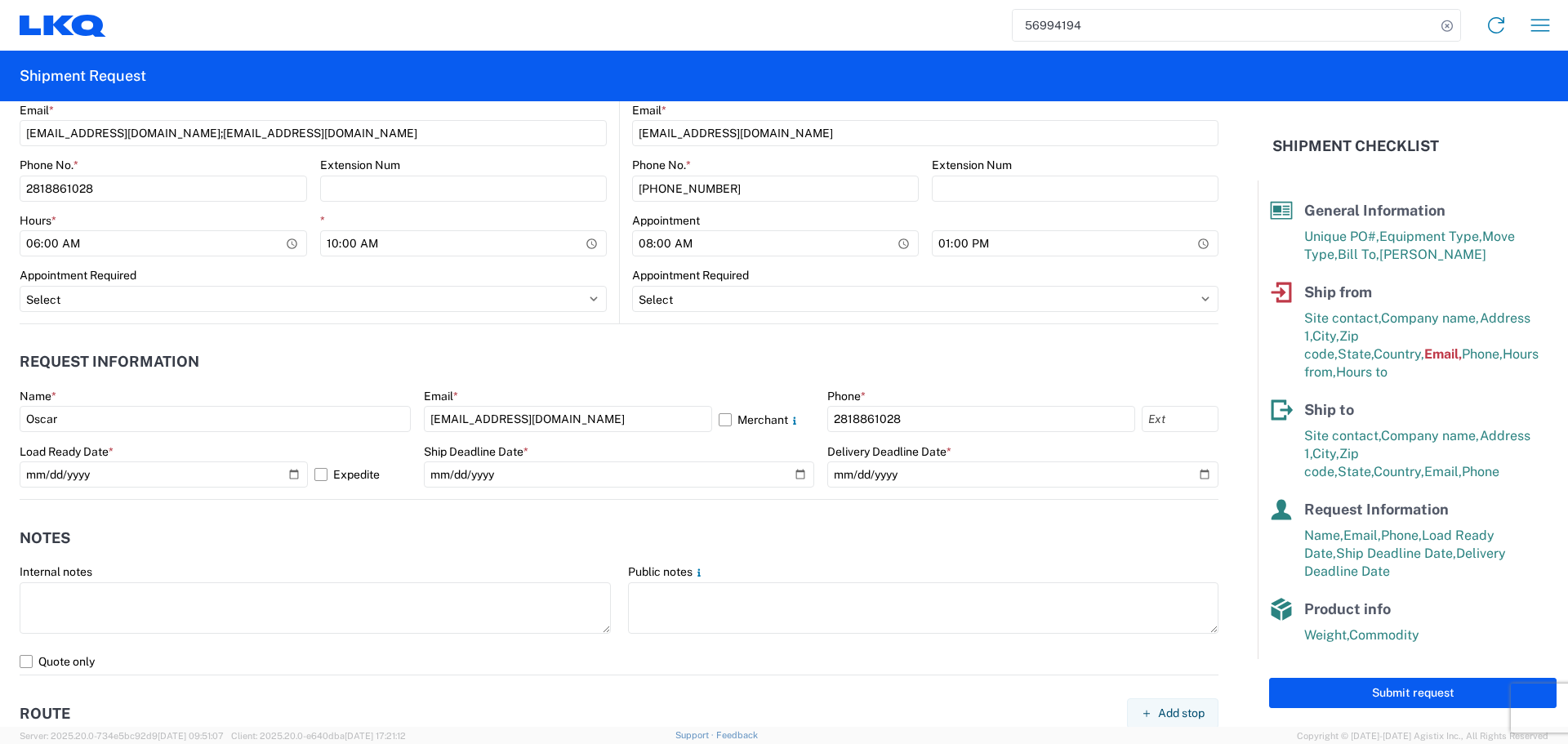
click at [661, 517] on agx-notes "Notes Internal notes Public notes Quote only" at bounding box center [619, 588] width 1199 height 176
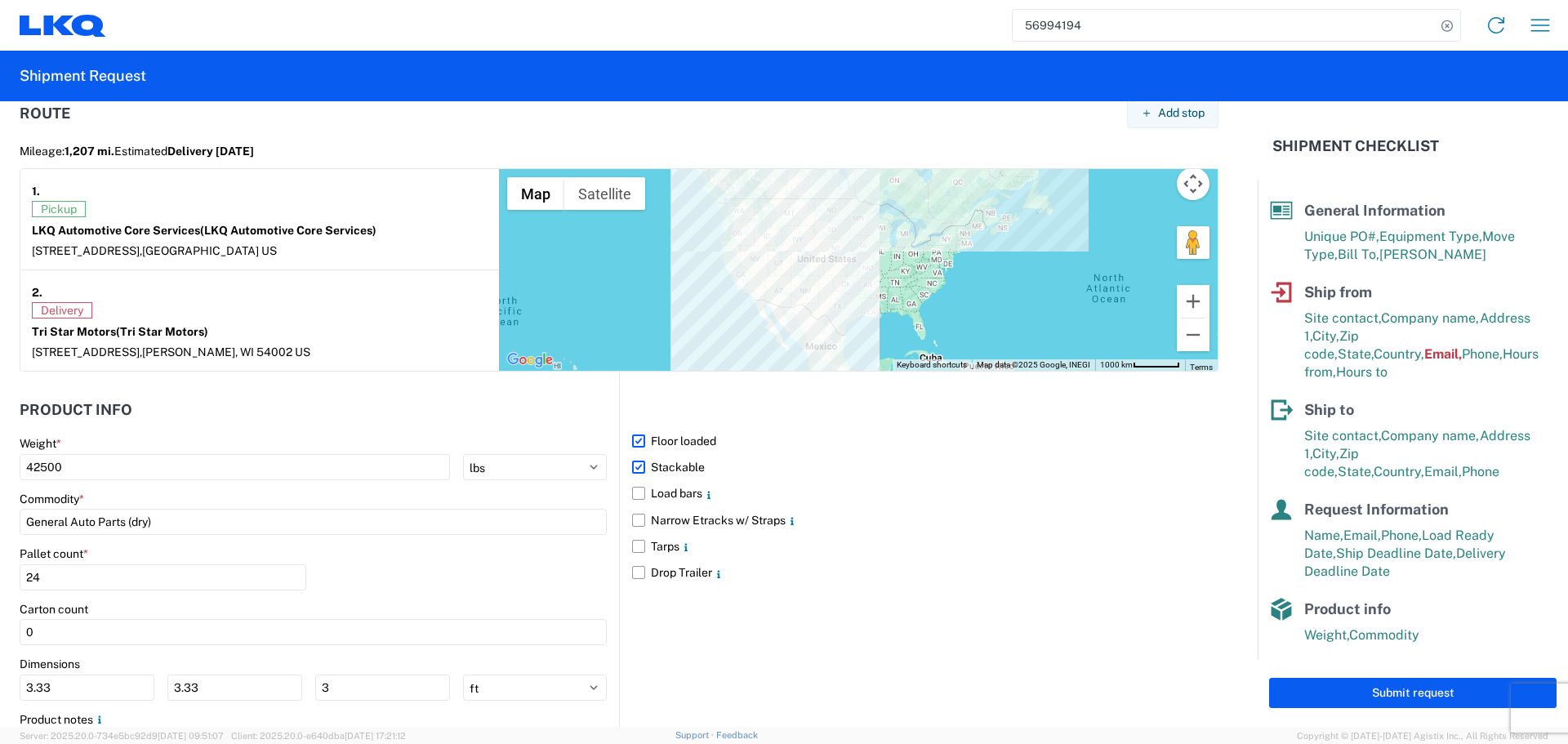
scroll to position [1432, 0]
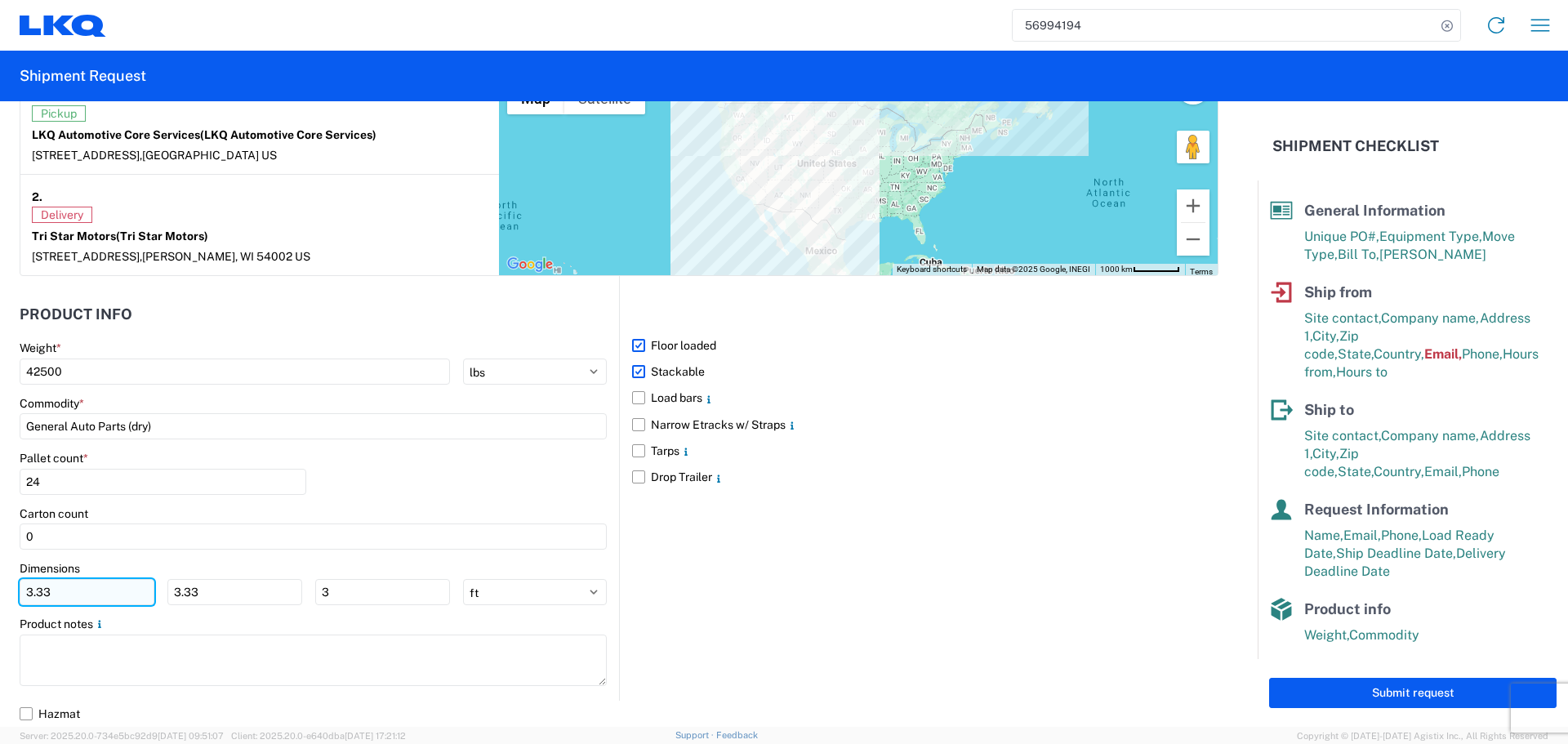
click at [99, 603] on input "3.33" at bounding box center [87, 592] width 135 height 26
type input "3"
type input "40"
click at [225, 596] on input "3.33" at bounding box center [235, 592] width 135 height 26
type input "3"
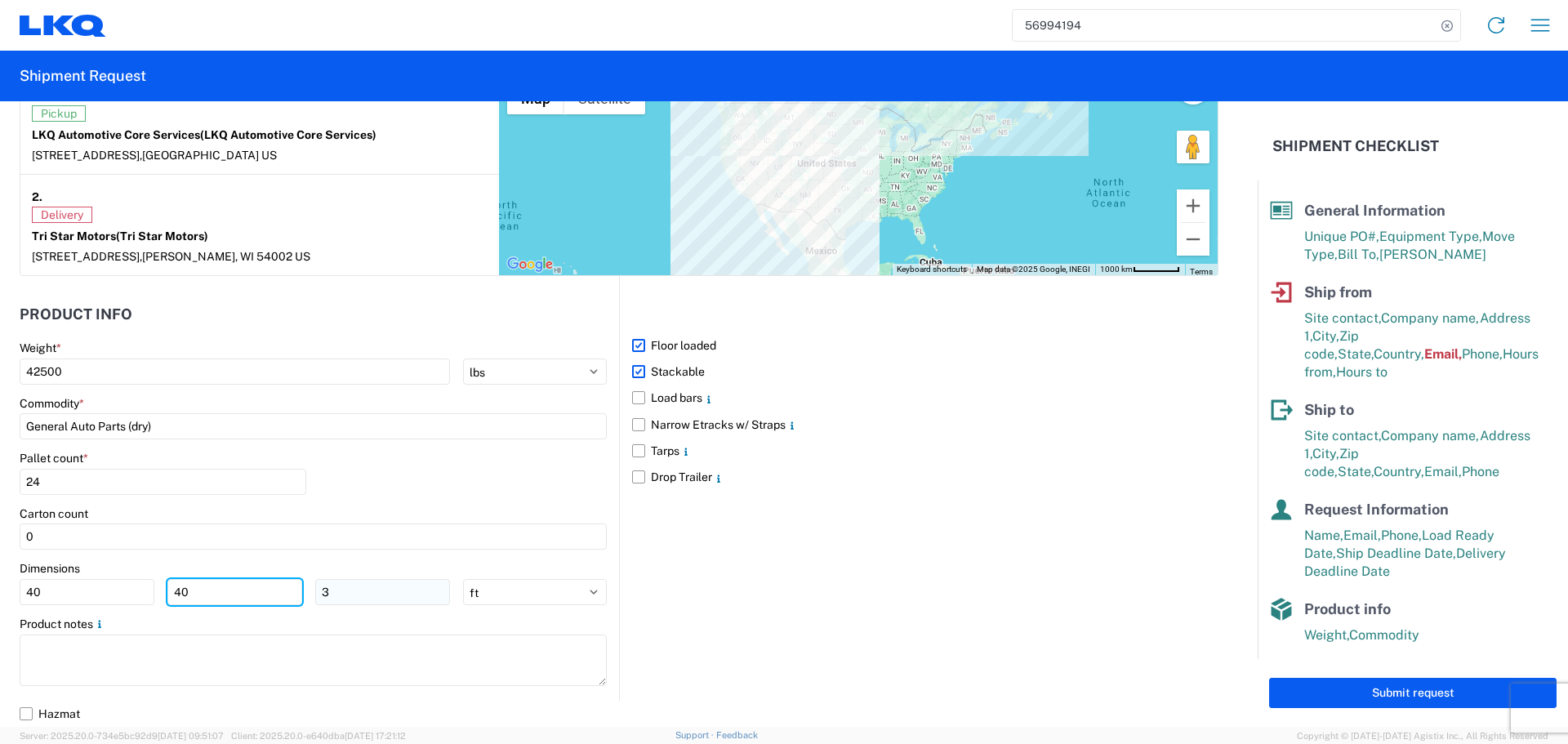
type input "40"
click at [354, 595] on input "3" at bounding box center [383, 592] width 135 height 26
type input "36"
click at [398, 484] on div "Pallet count * 24" at bounding box center [313, 479] width 588 height 55
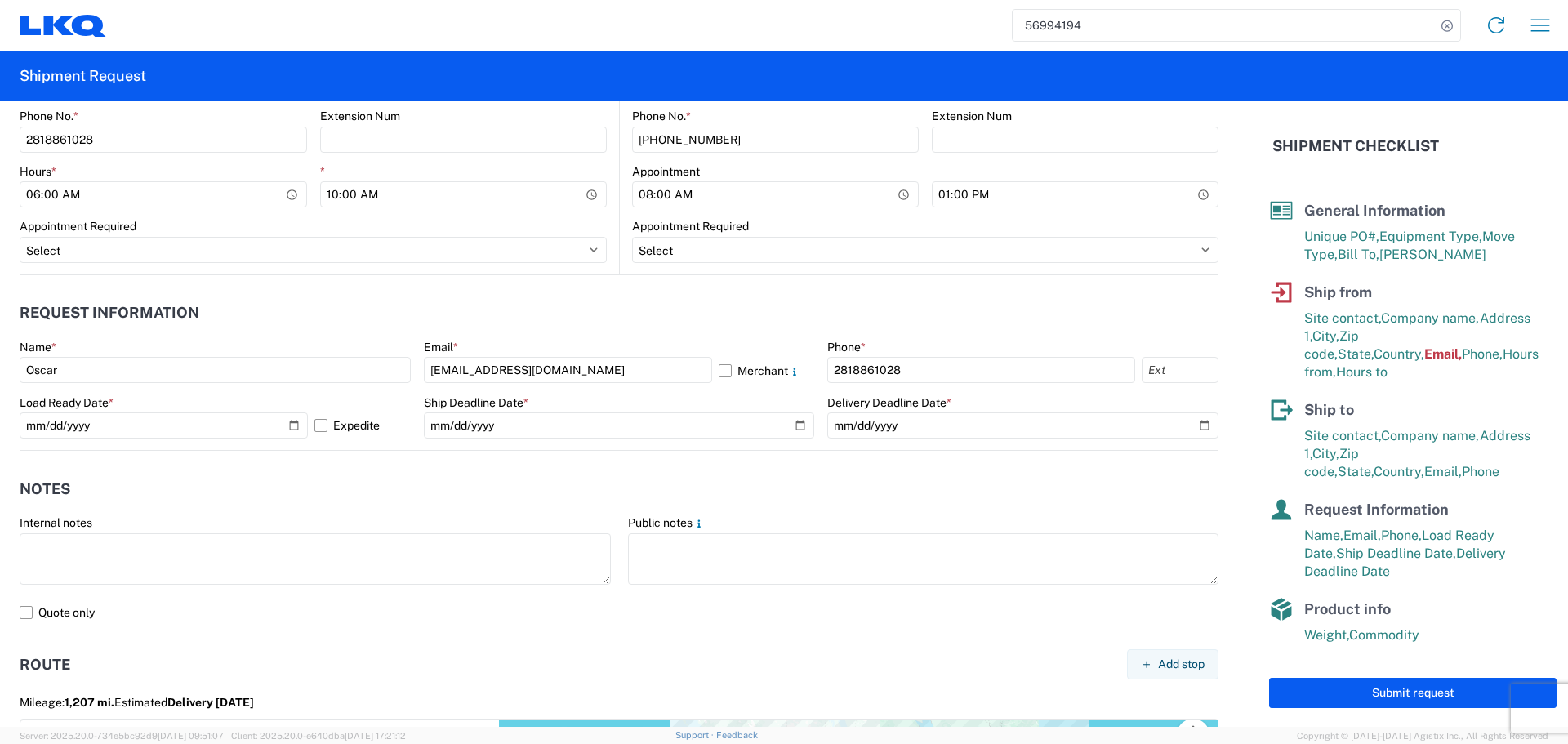
scroll to position [778, 0]
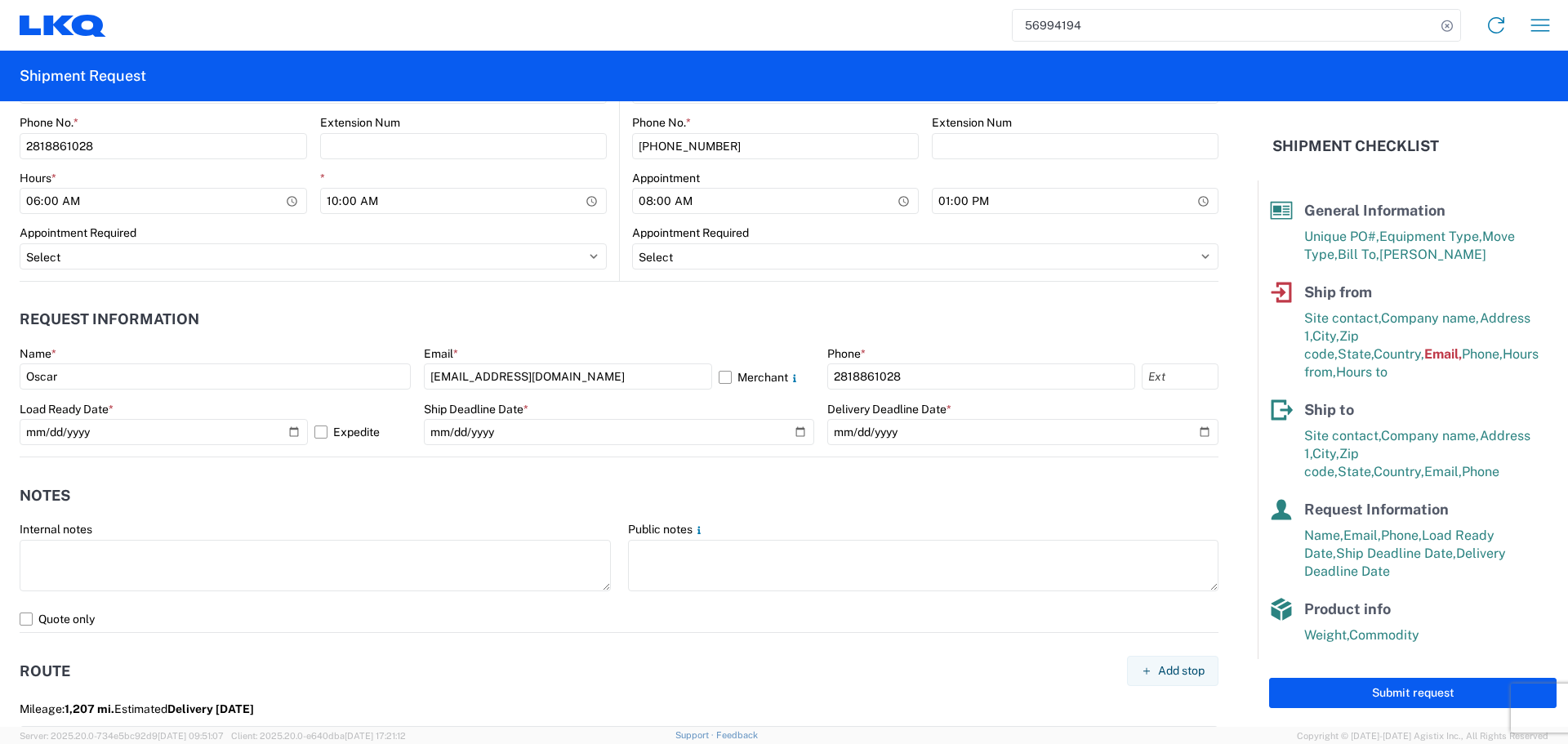
click at [443, 511] on header "Notes" at bounding box center [619, 495] width 1199 height 37
click at [448, 510] on header "Notes" at bounding box center [619, 495] width 1199 height 37
click at [450, 483] on header "Notes" at bounding box center [619, 495] width 1199 height 37
click at [576, 494] on header "Notes" at bounding box center [619, 495] width 1199 height 37
click at [765, 479] on header "Notes" at bounding box center [619, 495] width 1199 height 37
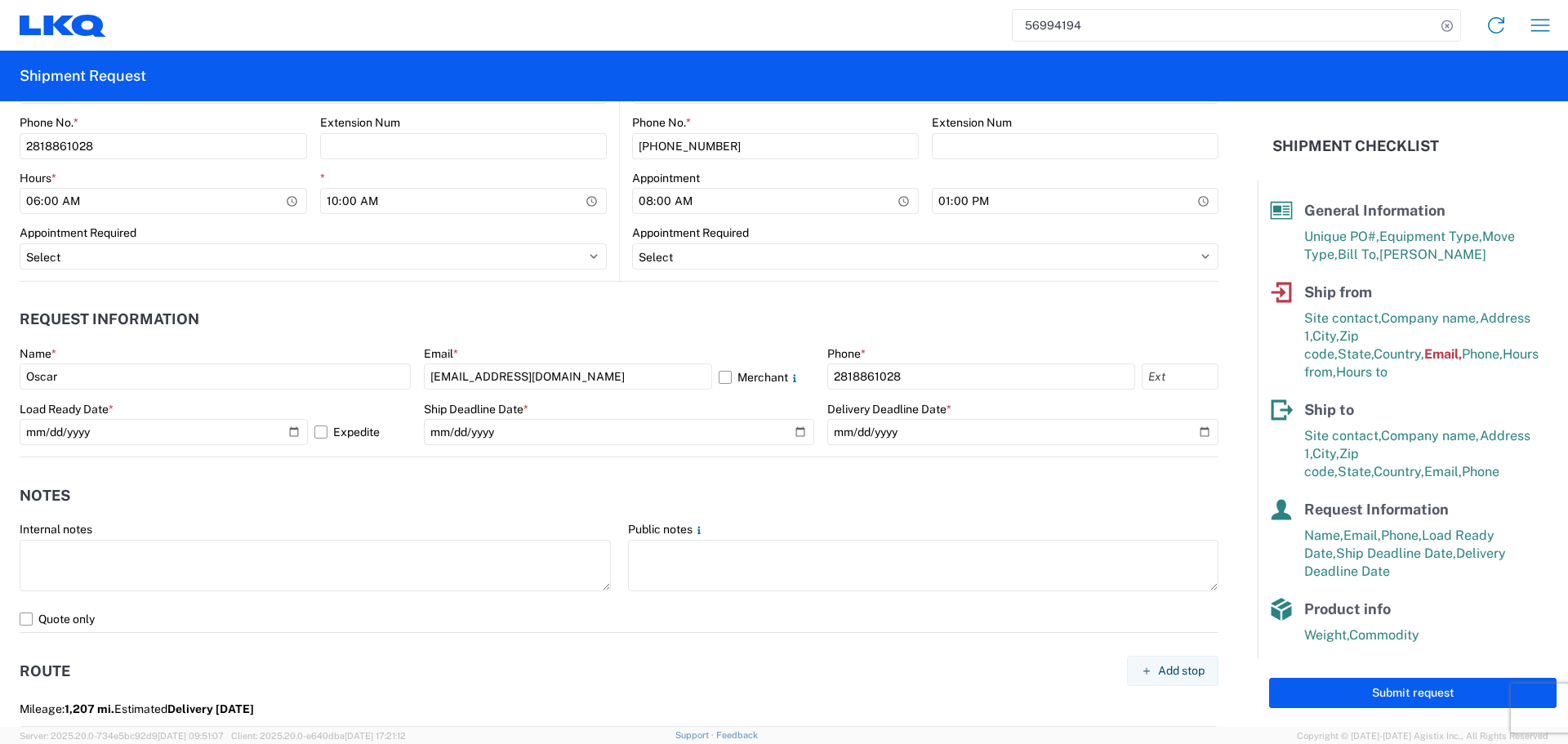
drag, startPoint x: 761, startPoint y: 500, endPoint x: 740, endPoint y: 492, distance: 22.5
click at [761, 500] on header "Notes" at bounding box center [619, 495] width 1199 height 37
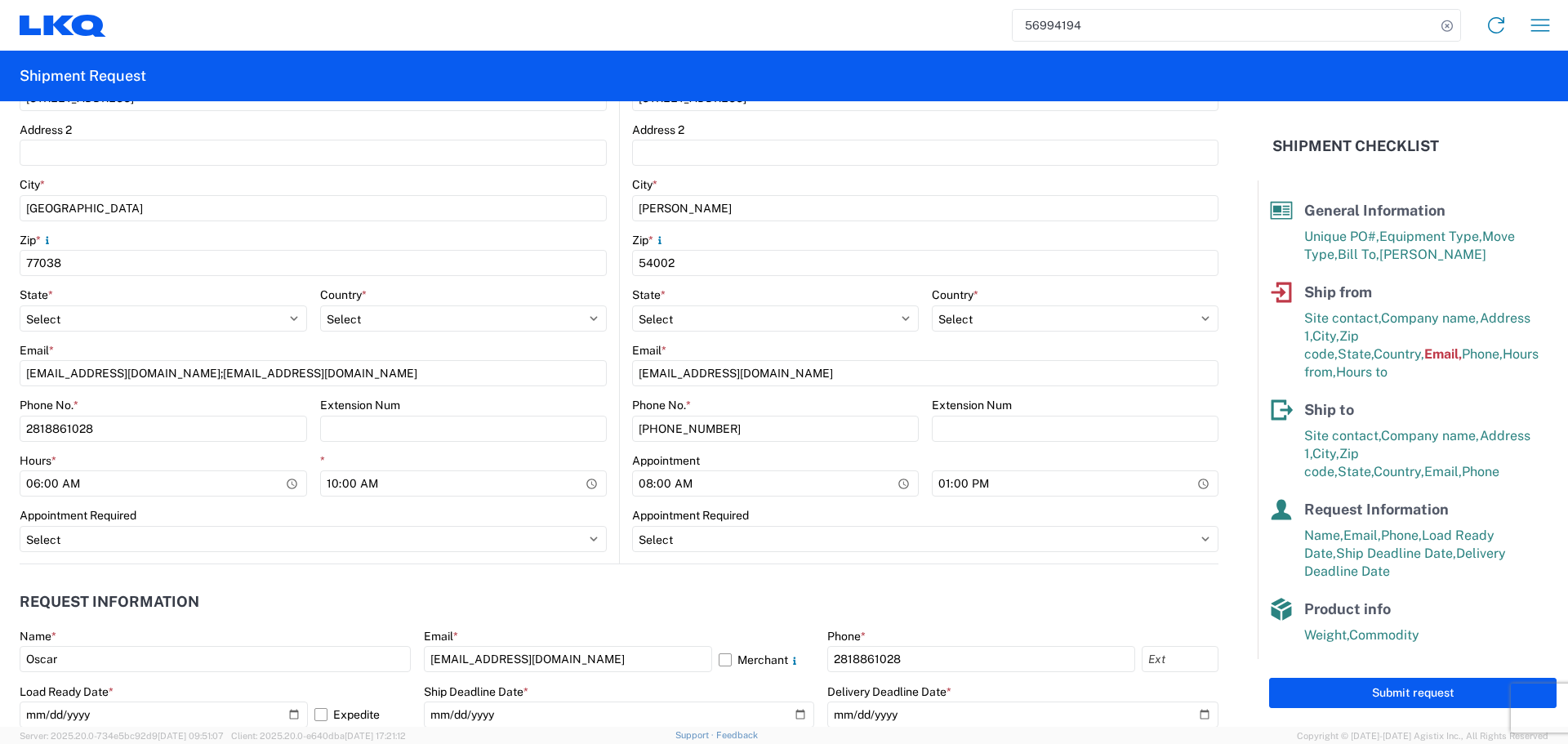
scroll to position [490, 0]
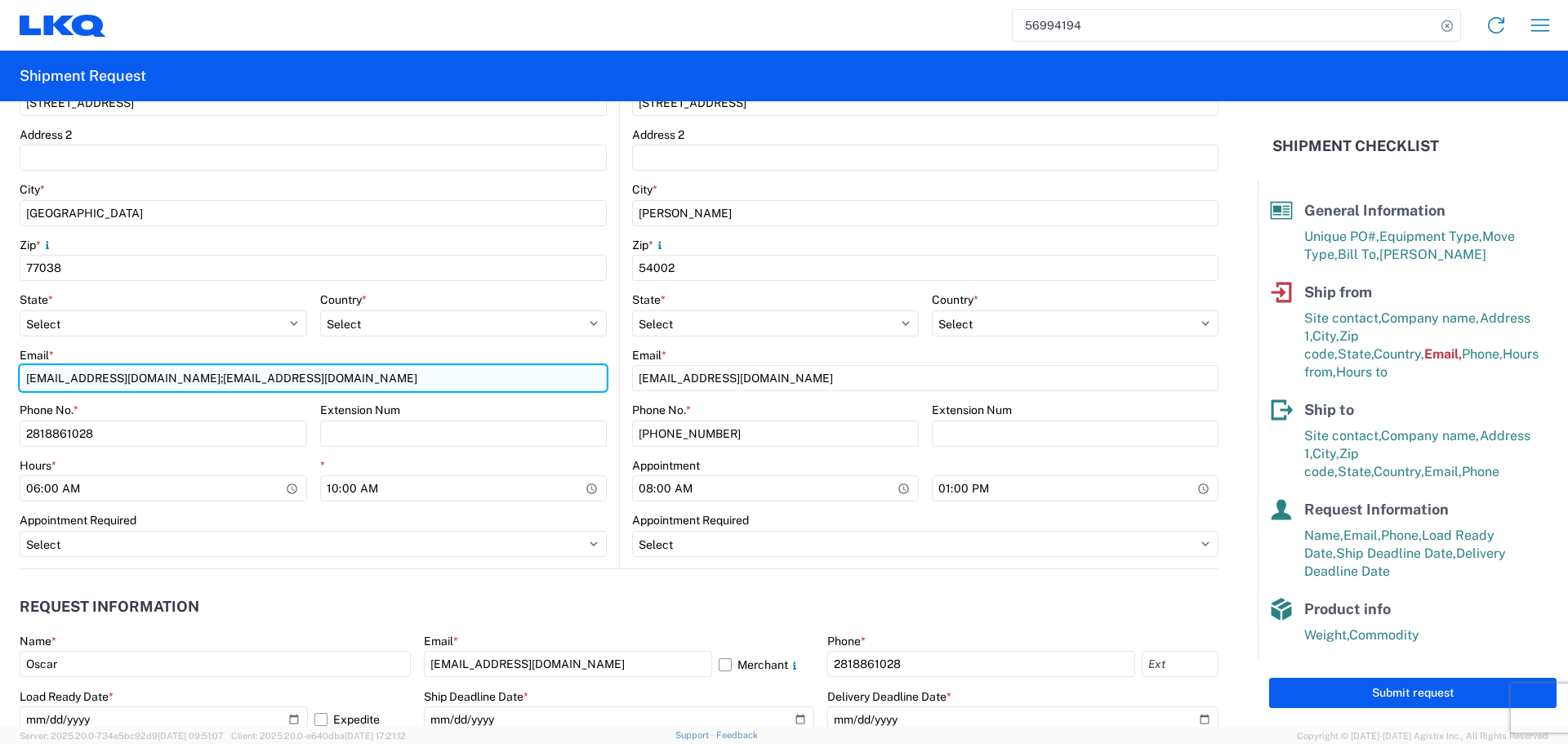
click at [114, 383] on input "oxdavila@lkqcorp.com;acgarcia@lkqcorp.com" at bounding box center [313, 378] width 588 height 26
drag, startPoint x: 114, startPoint y: 383, endPoint x: 105, endPoint y: 374, distance: 12.7
click at [108, 380] on input "oxdavila@lkqcorp.com;acgarcia@lkqcorp.com" at bounding box center [313, 378] width 588 height 26
click at [105, 374] on input "oxdavila@lkqcorp.com;acgarcia@lkqcorp.com" at bounding box center [313, 378] width 588 height 26
click at [102, 372] on input "oxdavila@lkqcorp.com;acgarcia@lkqcorp.com" at bounding box center [313, 378] width 588 height 26
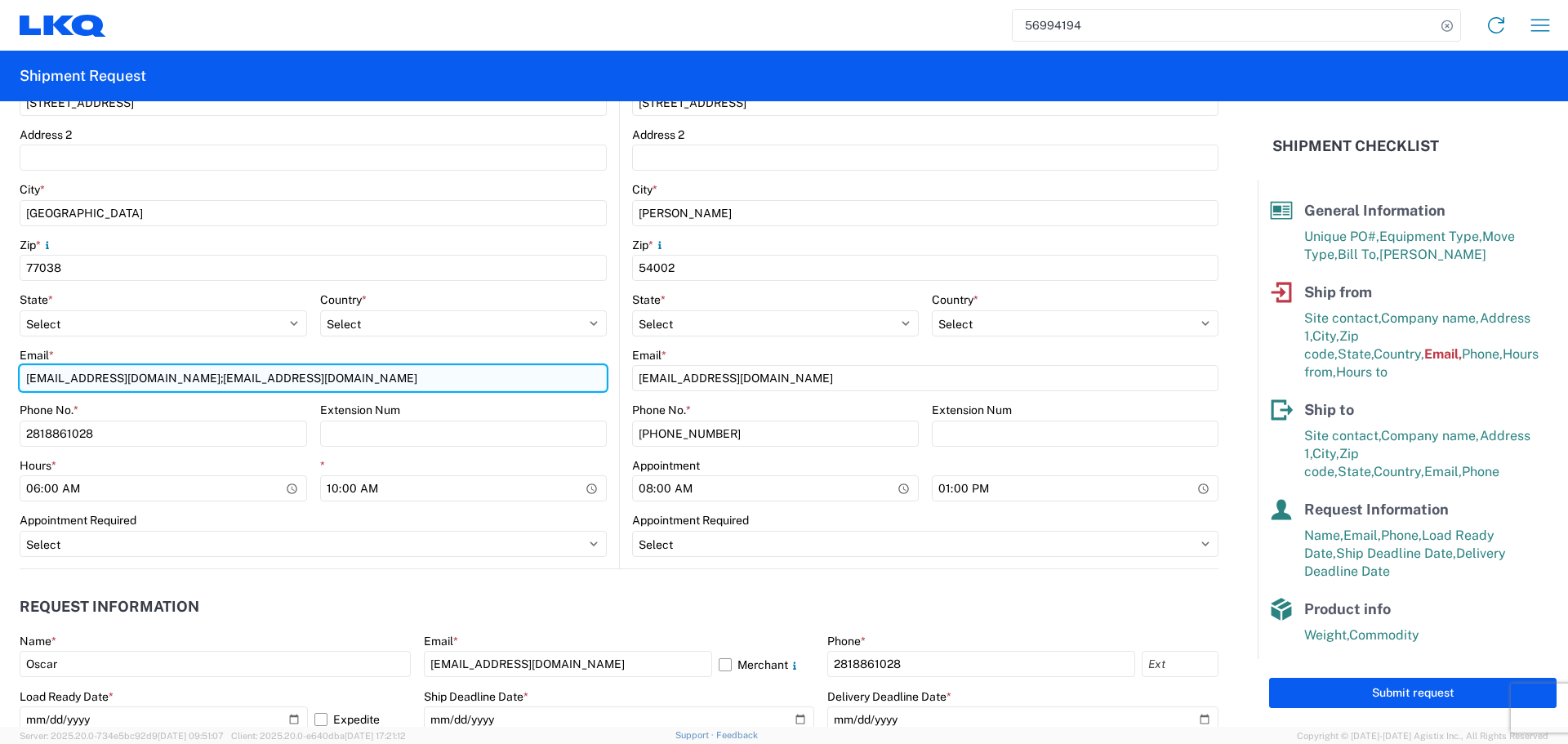
click at [102, 372] on input "oxdavila@lkqcorp.com;acgarcia@lkqcorp.com" at bounding box center [313, 378] width 588 height 26
type input "oxdavila@lkqcorp.com"
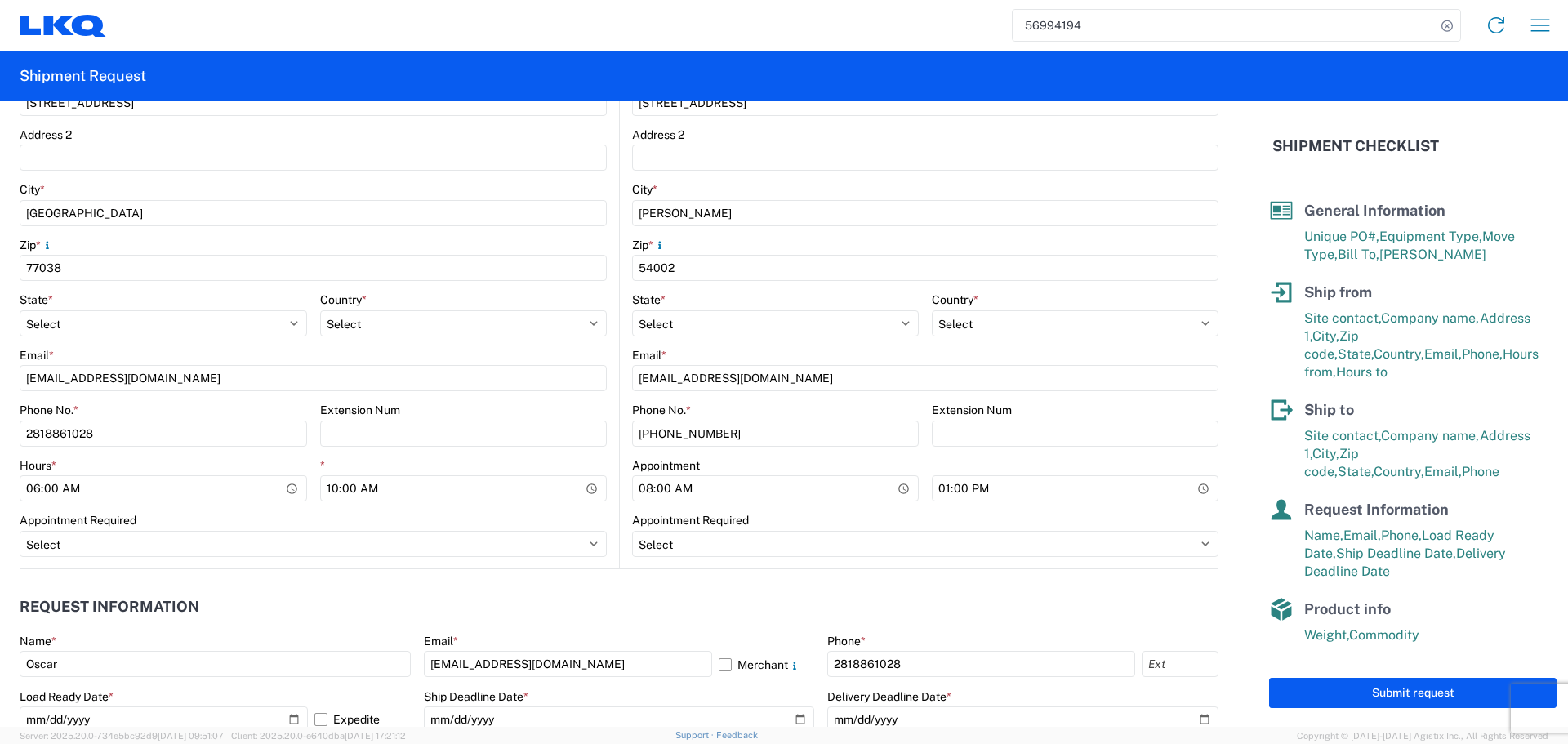
click at [513, 581] on agx-request-info "Request Information Name * Oscar Email * oxdavila@lkqcorp.com Merchant Phone * …" at bounding box center [619, 657] width 1199 height 176
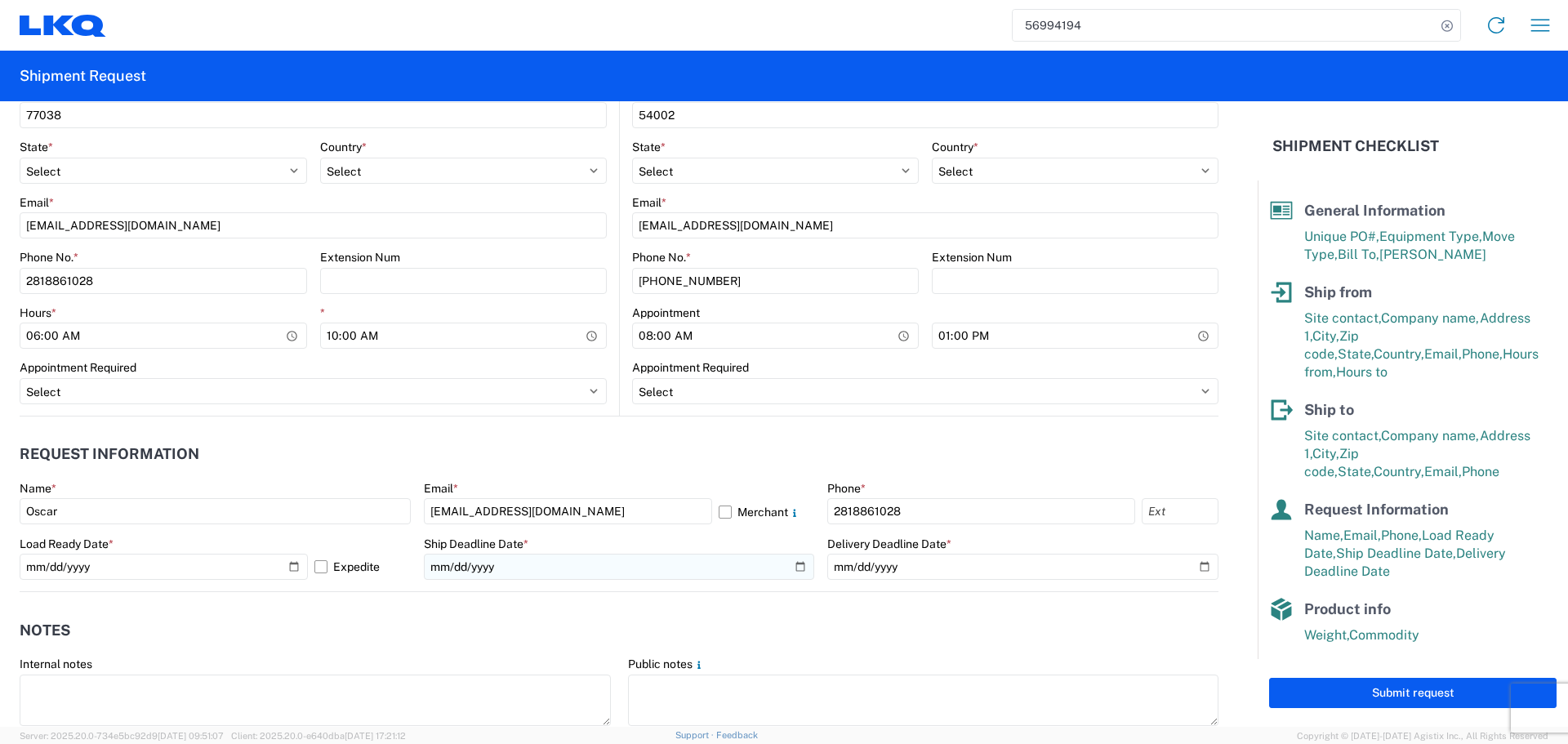
scroll to position [653, 0]
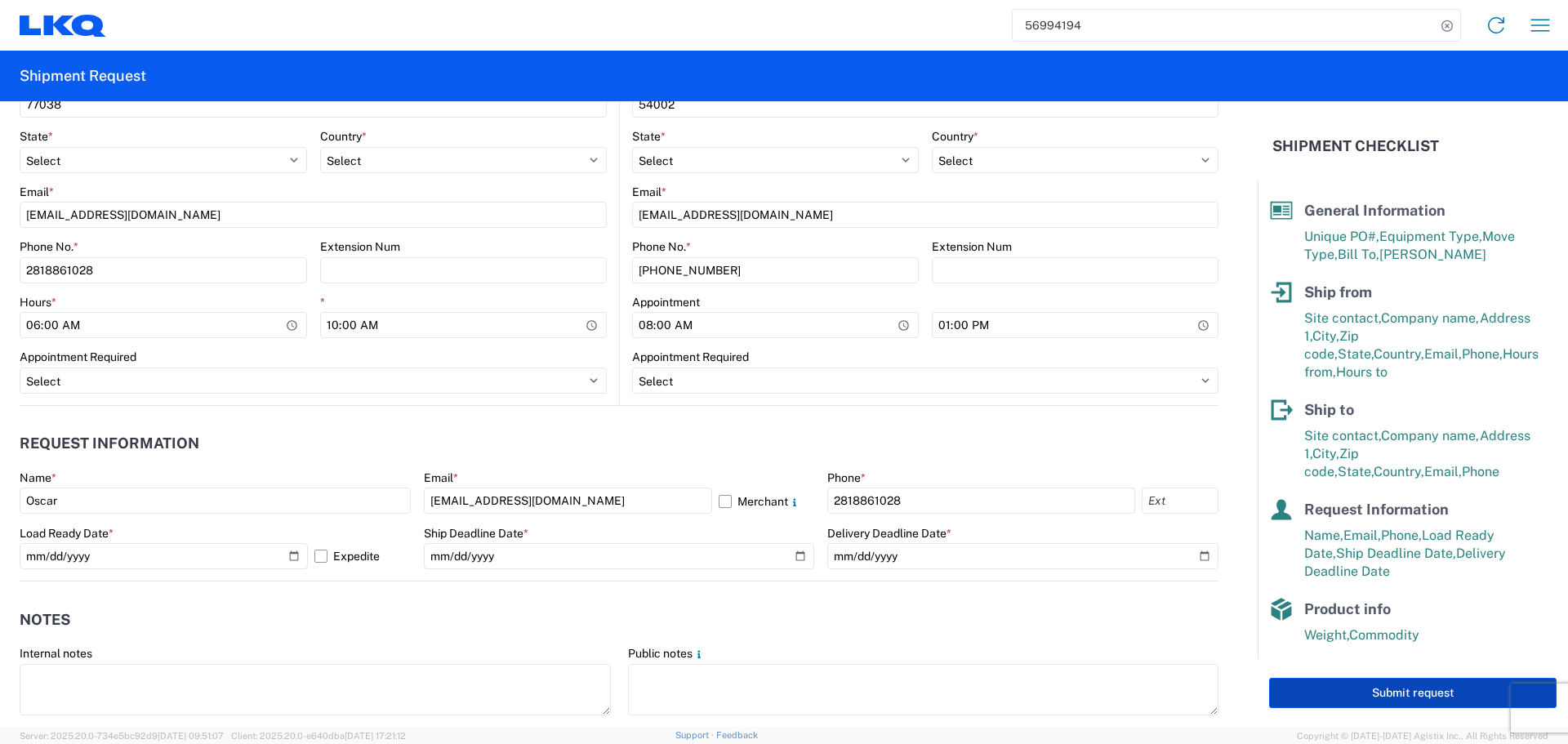
click at [1385, 684] on button "Submit request" at bounding box center [1413, 693] width 287 height 30
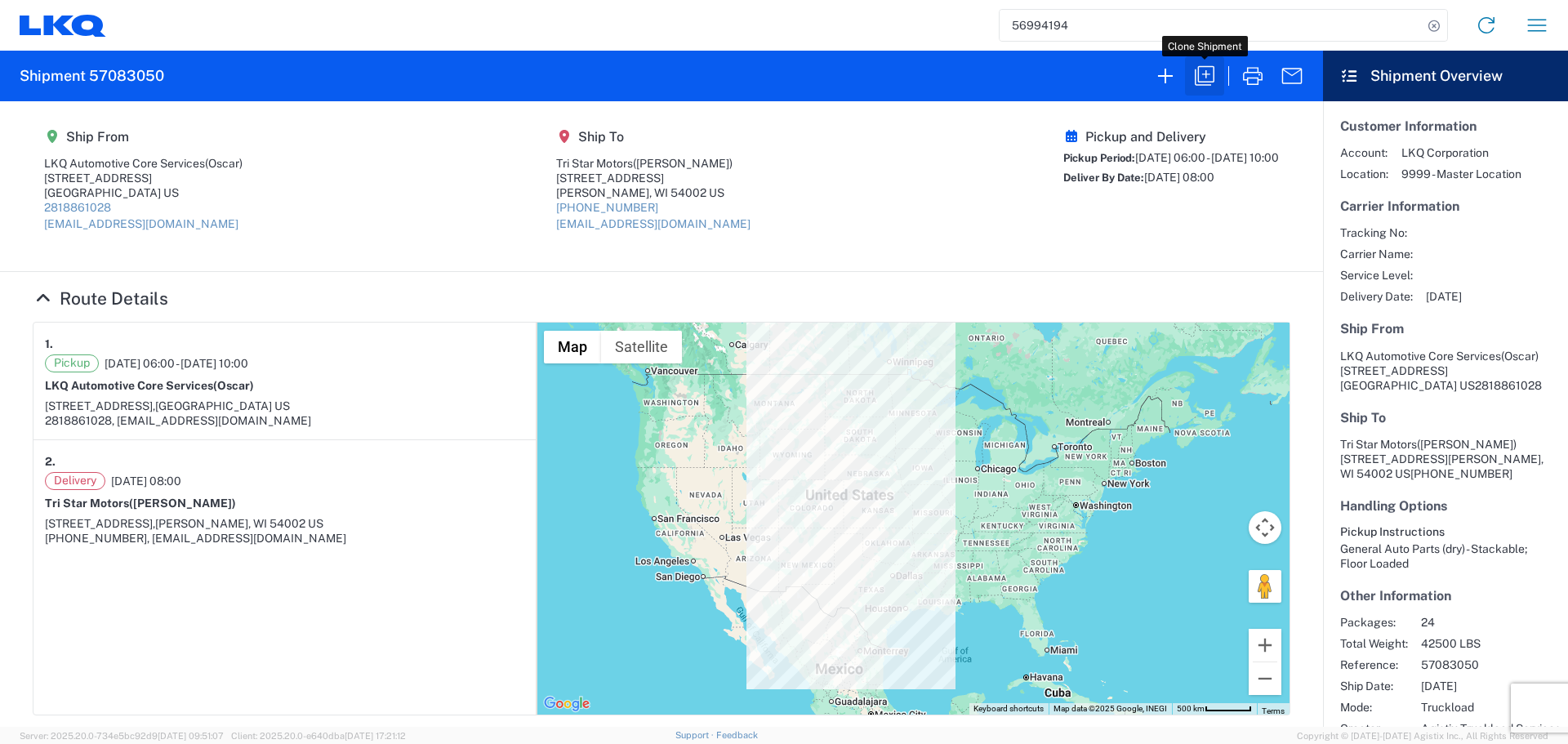
click at [1196, 79] on icon "button" at bounding box center [1204, 76] width 19 height 19
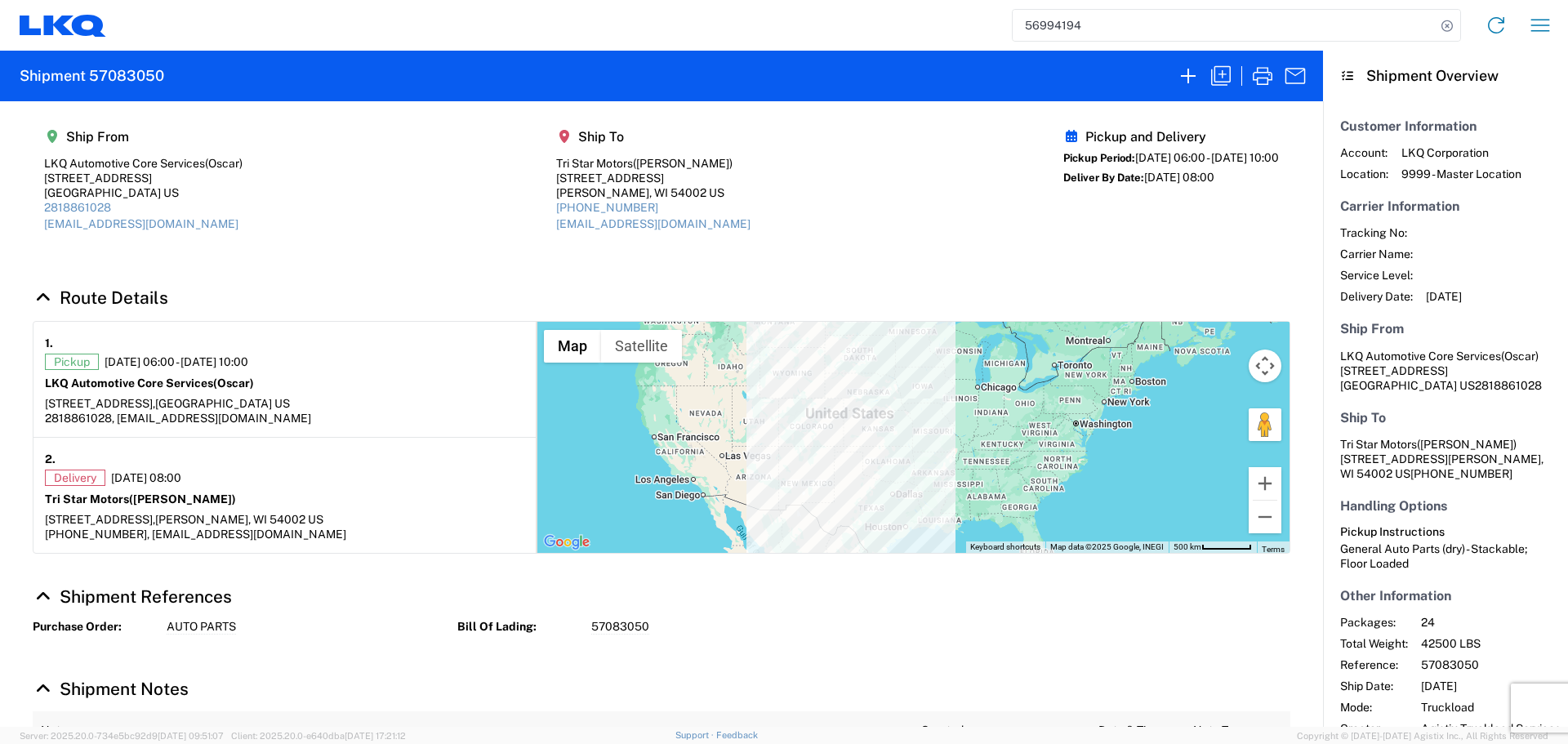
select select "STDV"
select select "FULL"
select select "US"
select select "LBS"
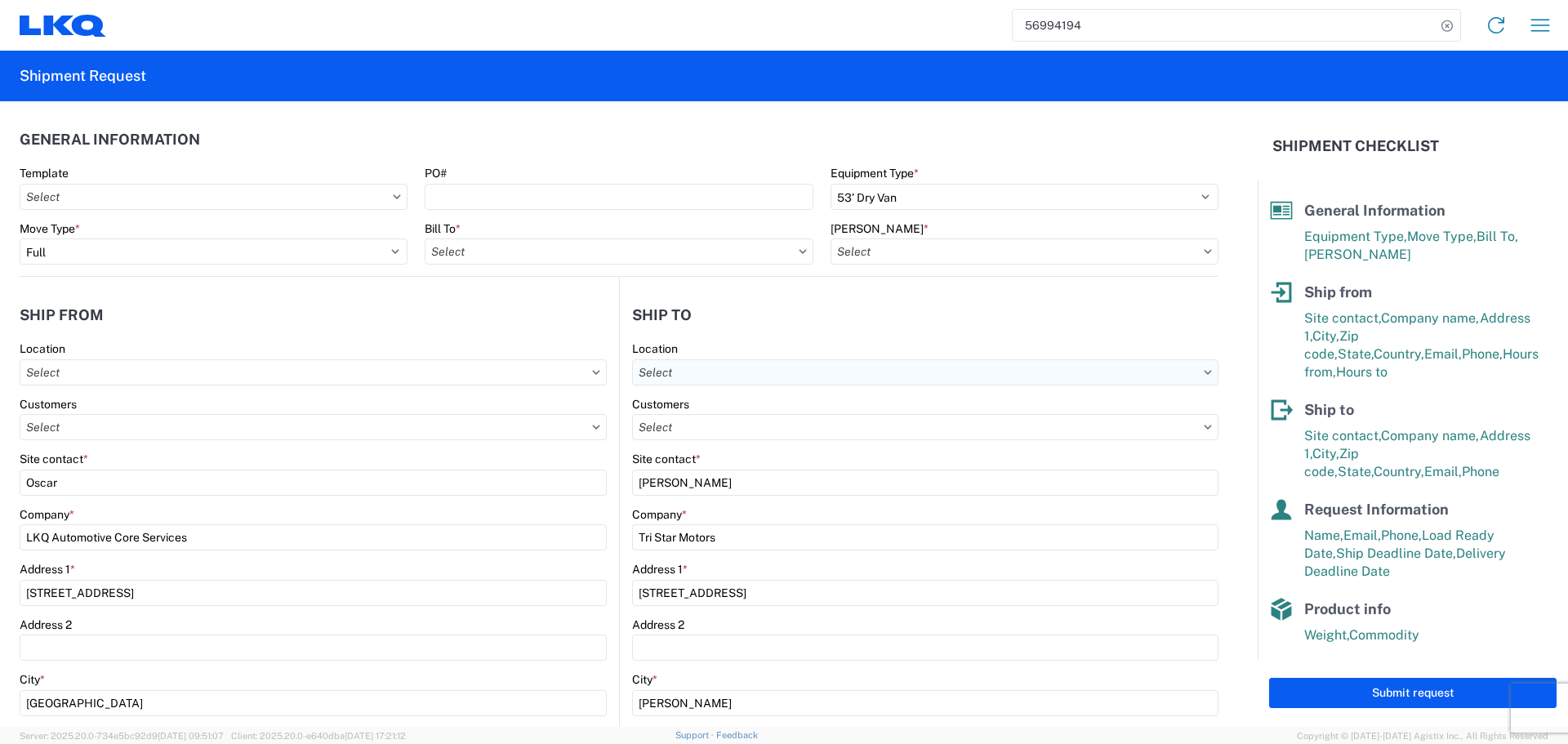
type input "1760-6300-66000-0000 - 1760 Freight Out"
type input "1760 - LKQ Best Core"
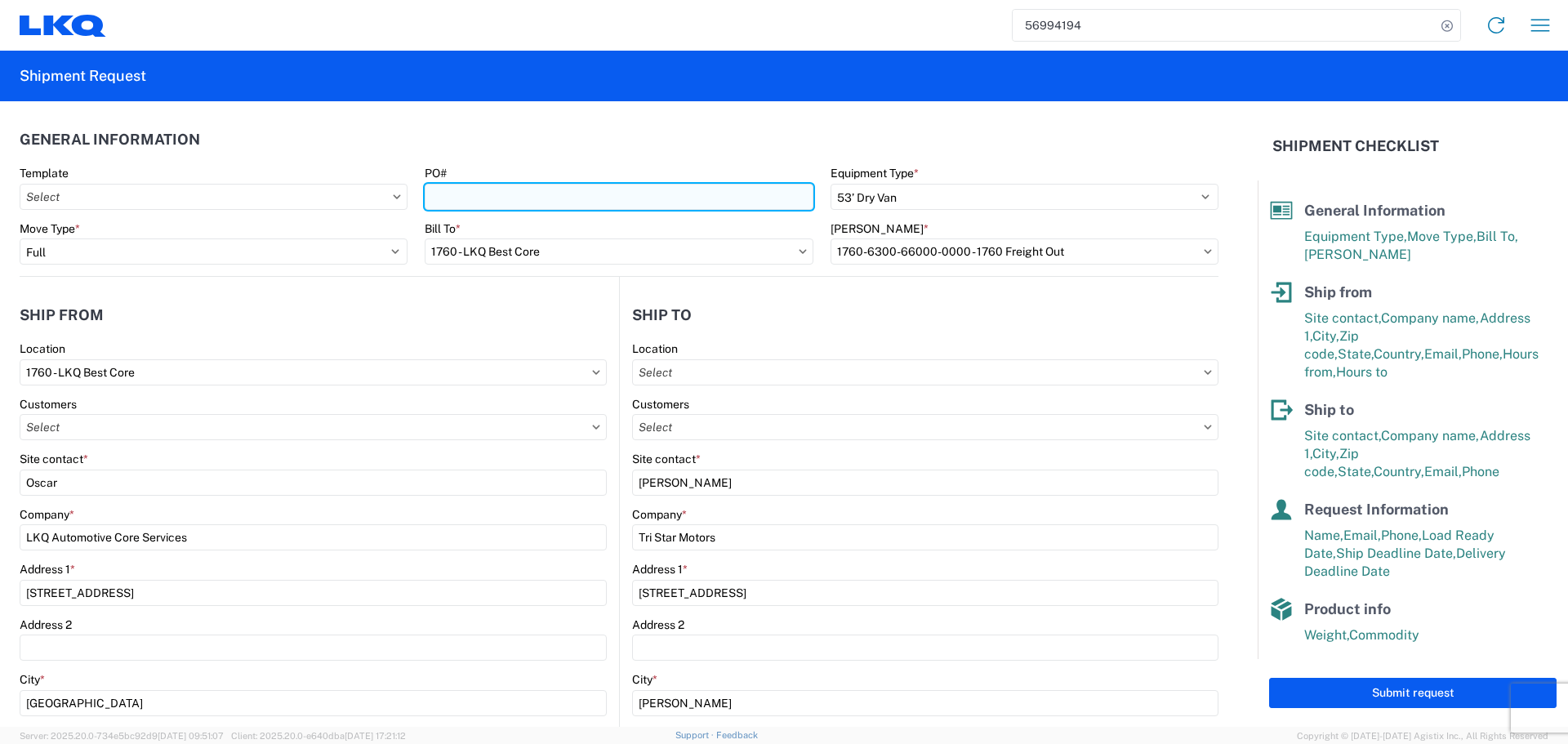
click at [499, 190] on input "PO#" at bounding box center [619, 197] width 388 height 26
type input "AUTO PARTS"
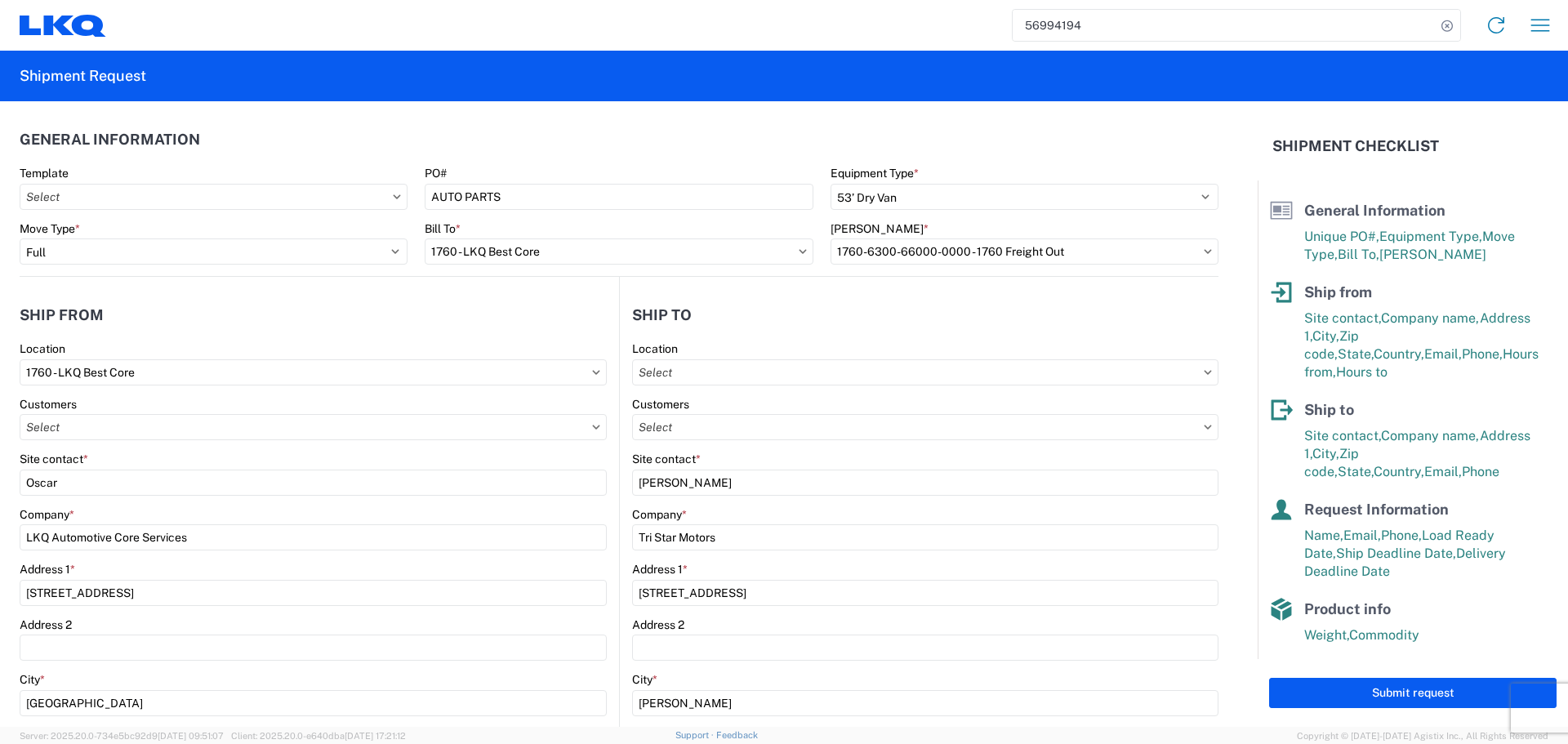
click at [589, 140] on header "General Information" at bounding box center [619, 140] width 1199 height 37
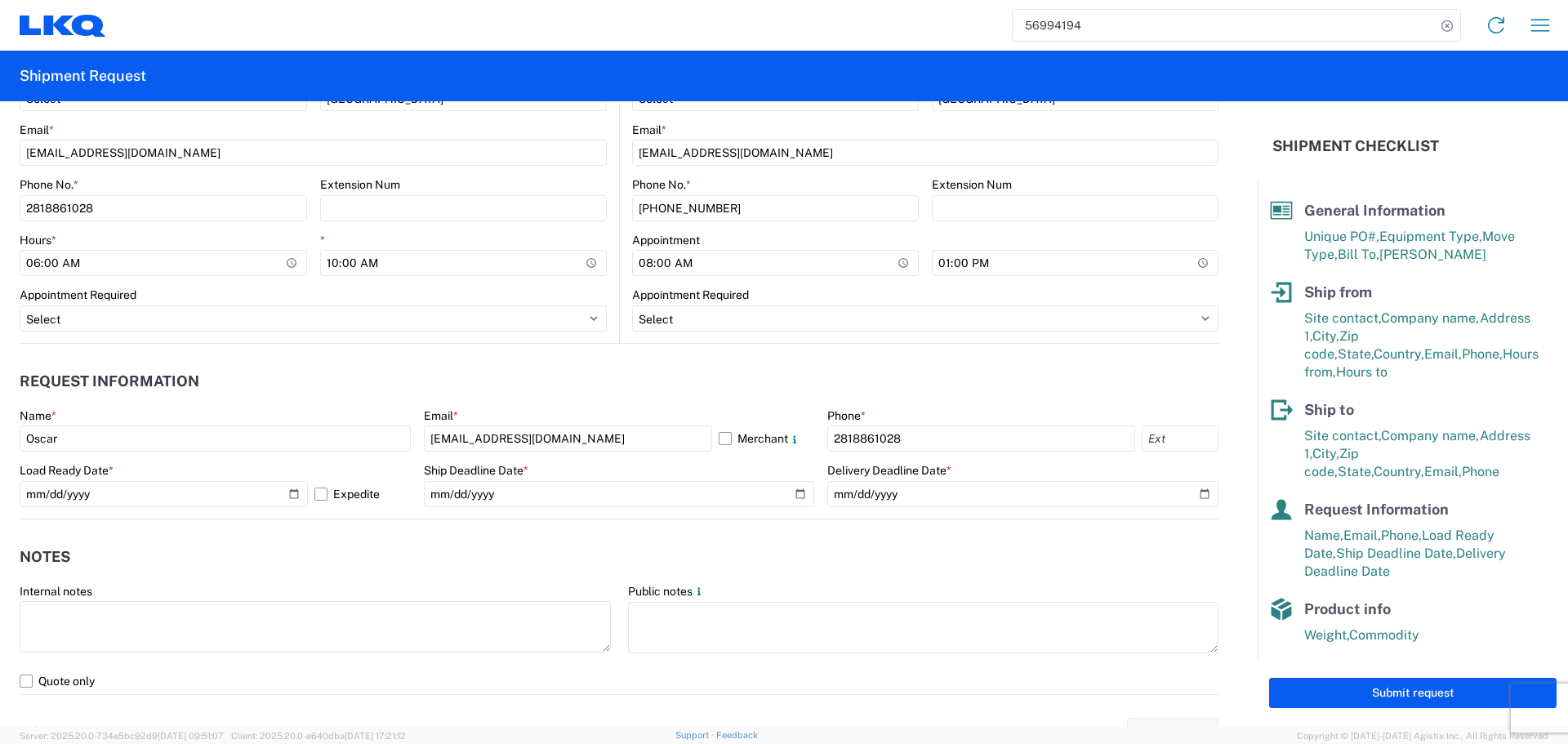
scroll to position [736, 0]
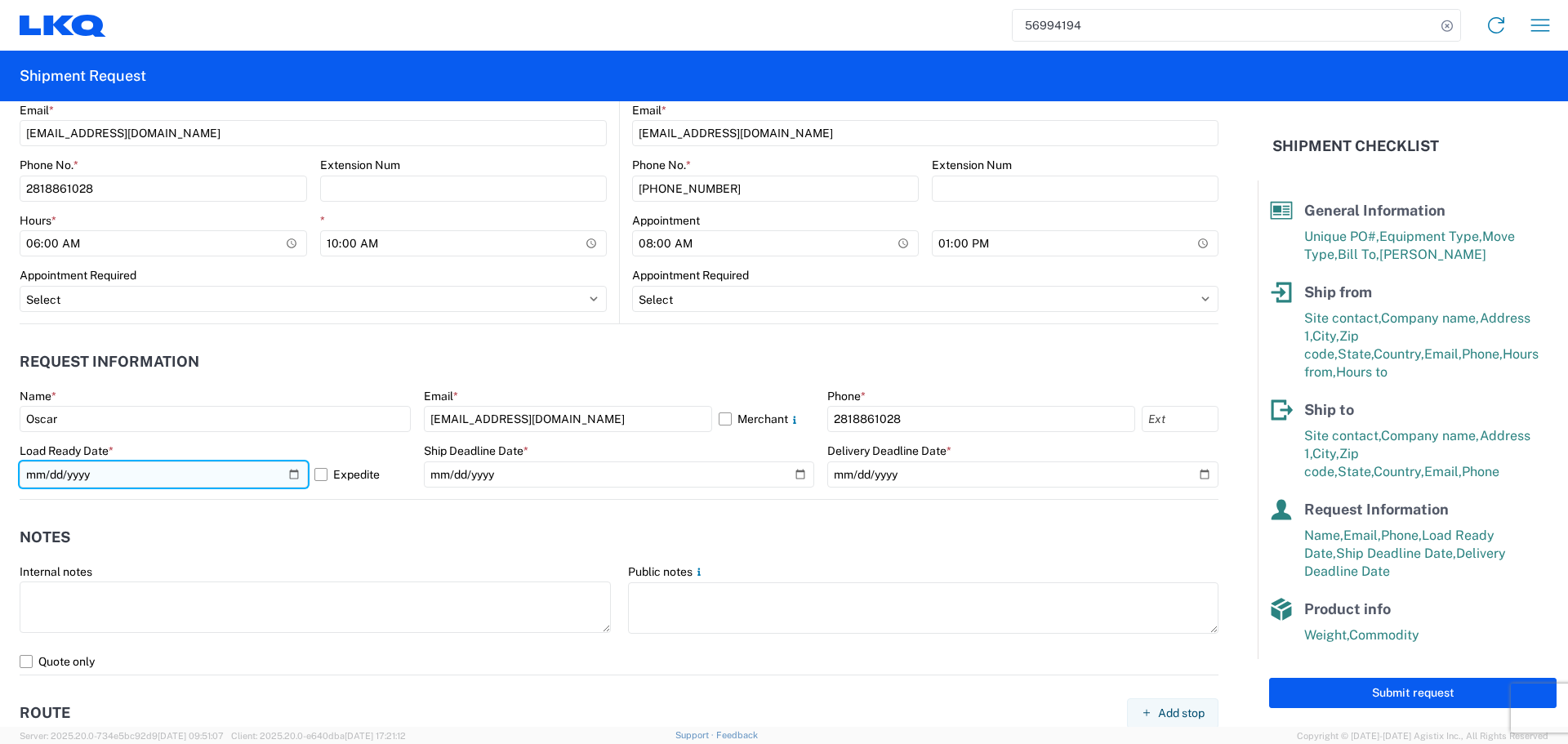
click at [296, 475] on input "2025-10-13" at bounding box center [164, 475] width 288 height 26
type input "2025-10-14"
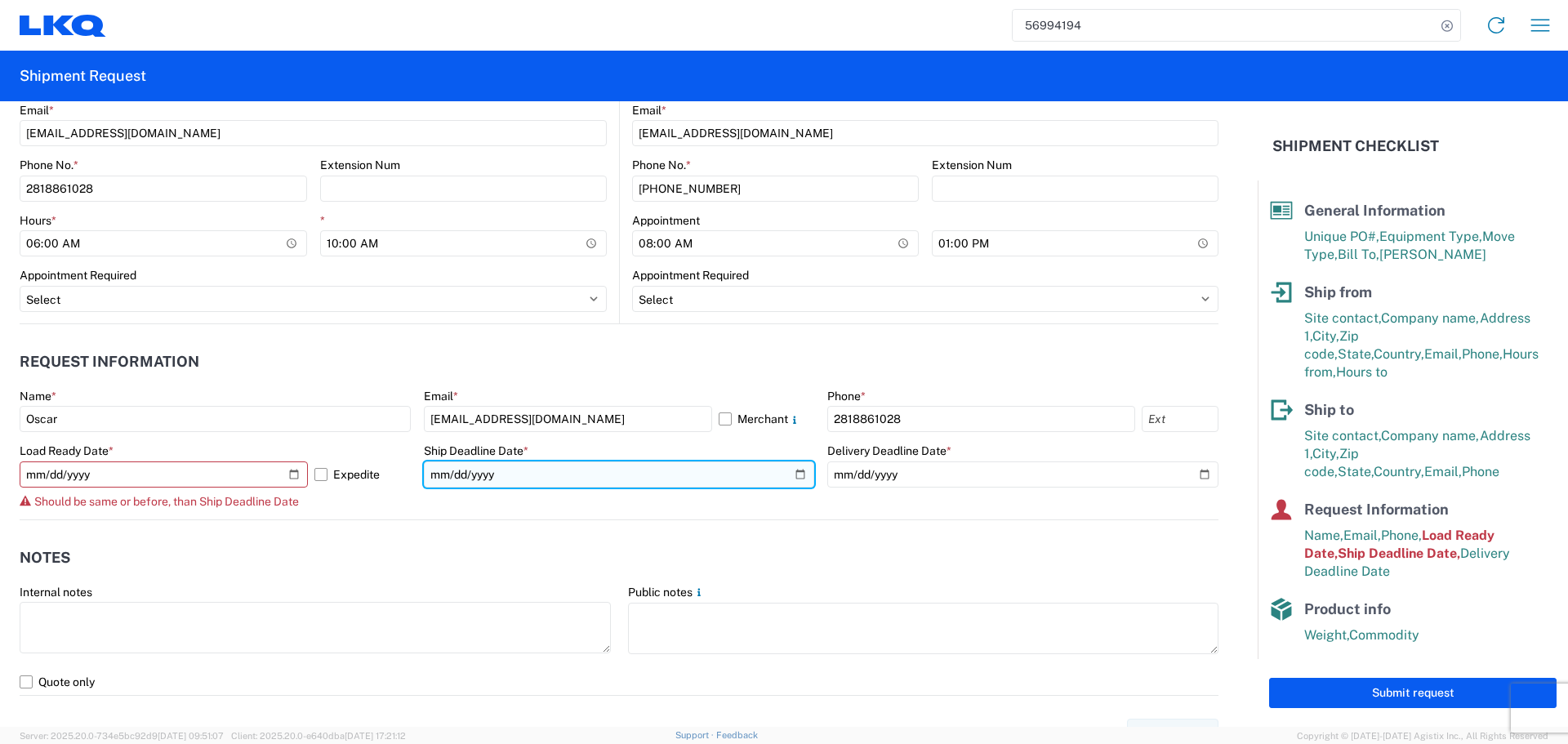
click at [794, 481] on input "2025-10-13" at bounding box center [619, 475] width 391 height 26
type input "2025-10-14"
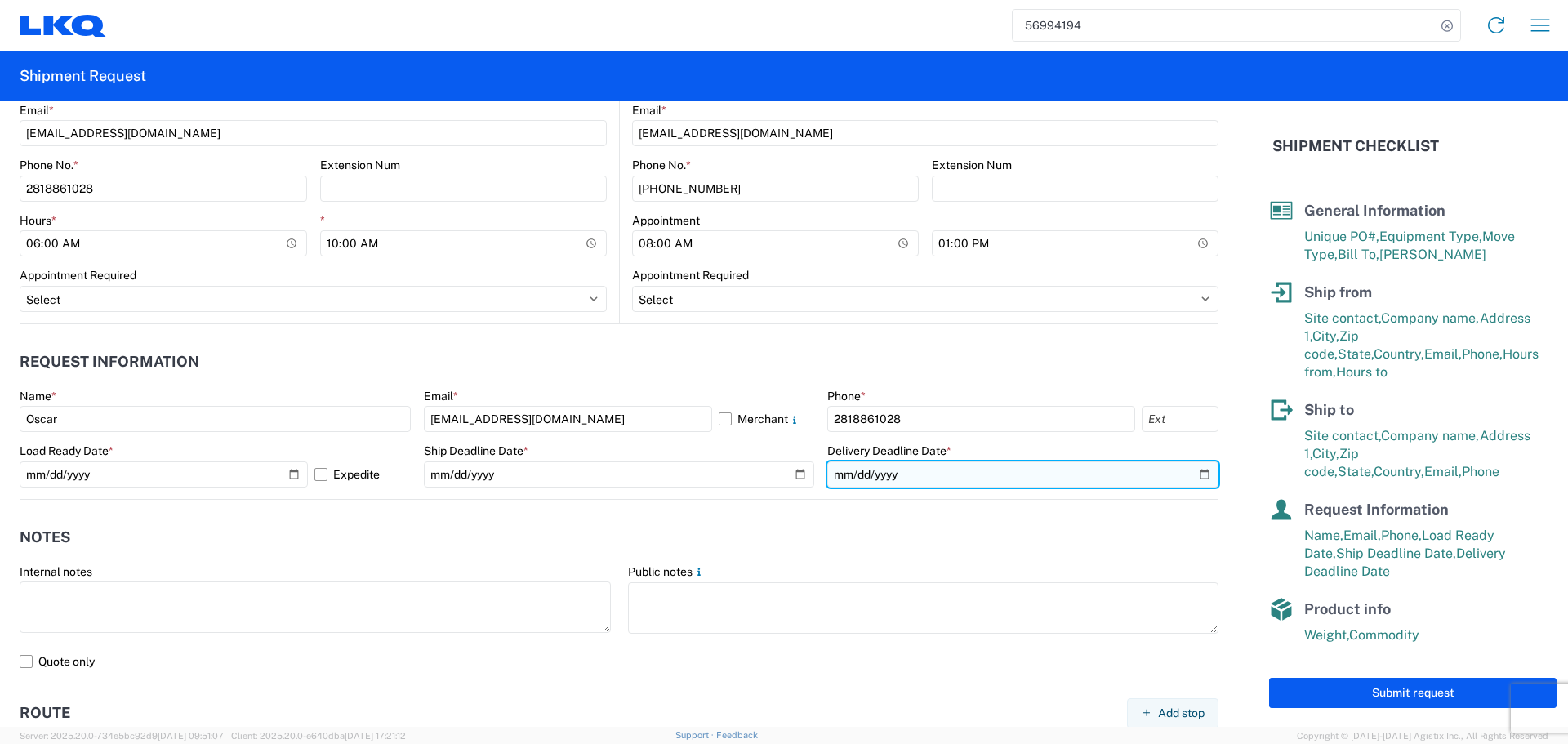
click at [1192, 472] on input "2025-10-15" at bounding box center [1023, 475] width 391 height 26
type input "2025-10-16"
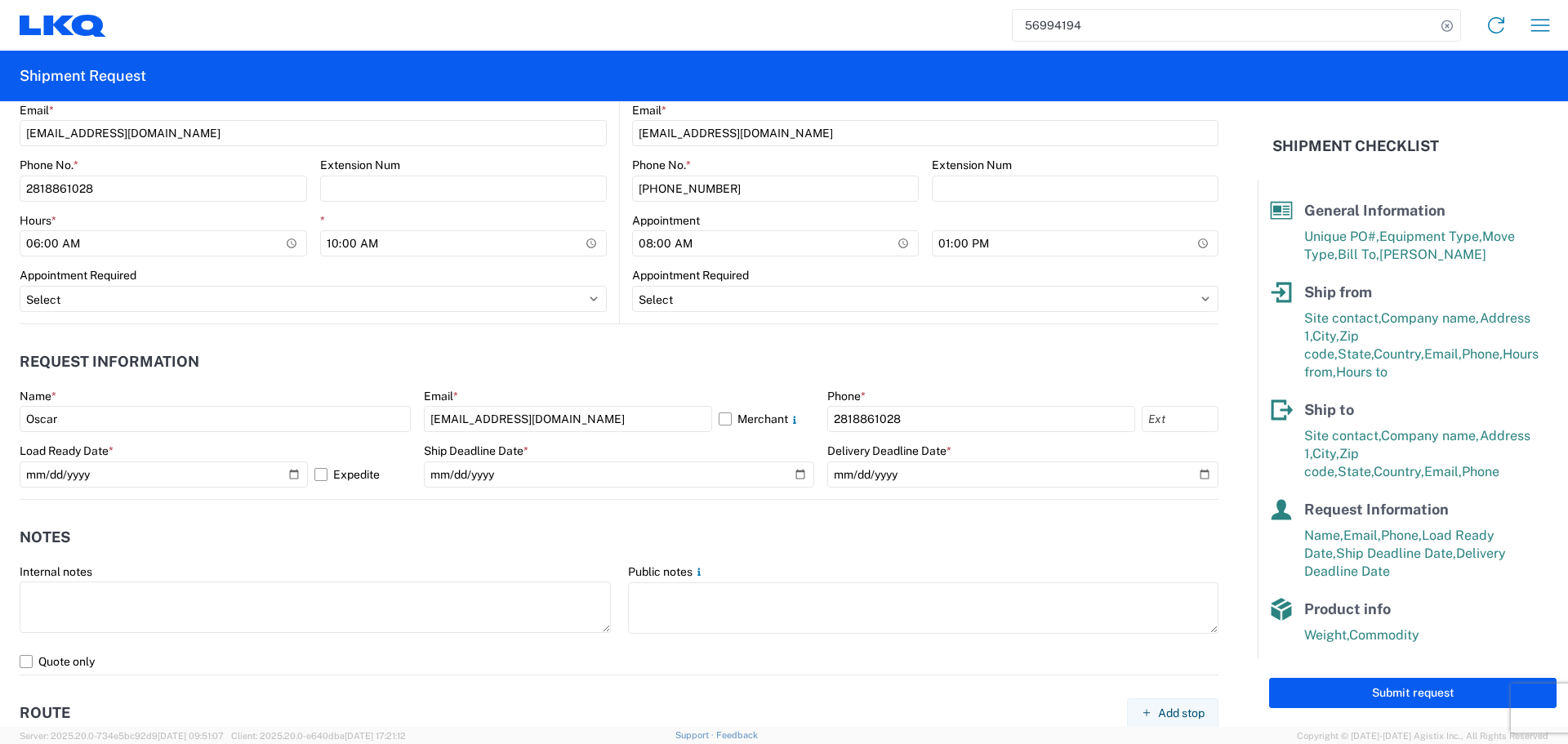
click at [762, 537] on header "Notes" at bounding box center [619, 538] width 1199 height 37
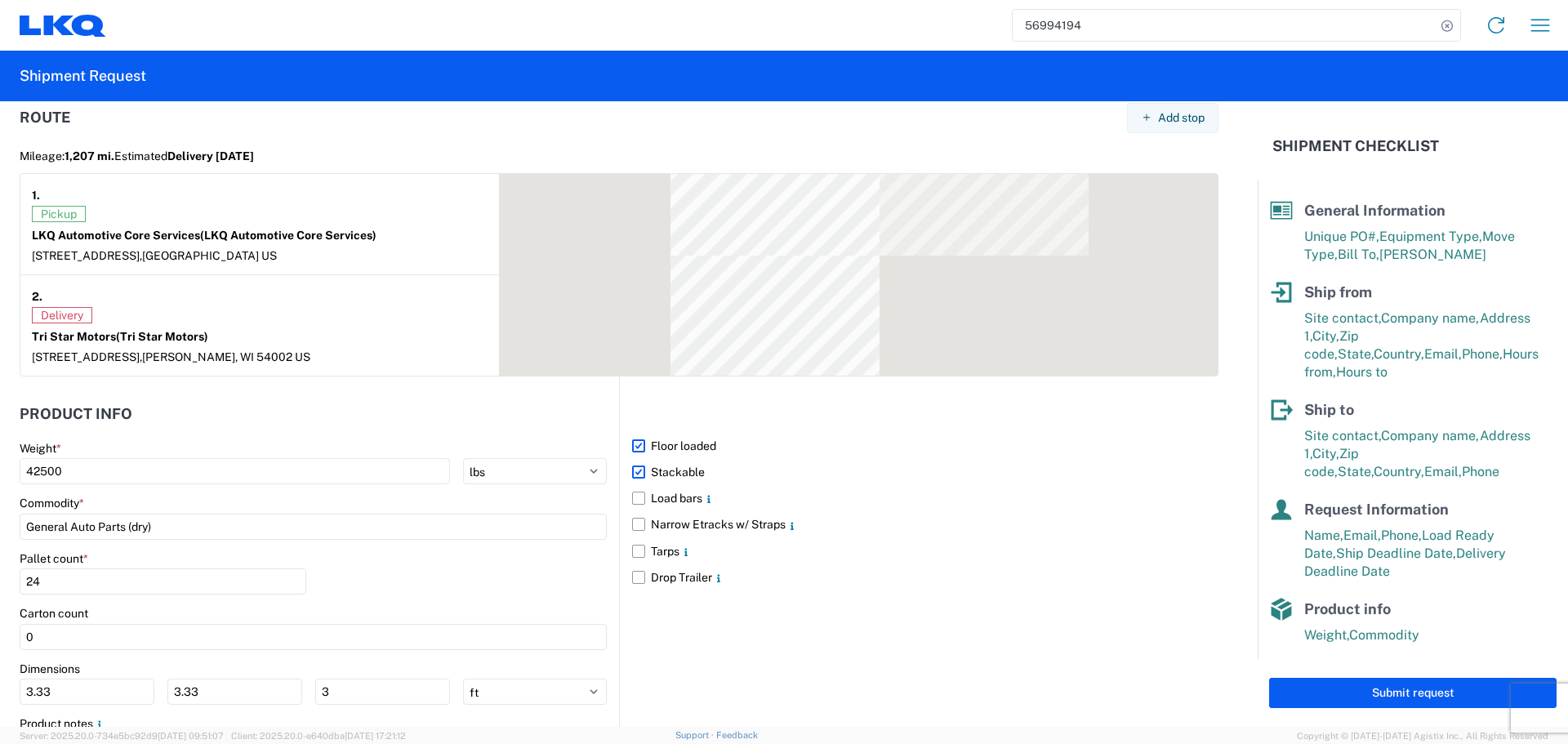
scroll to position [1389, 0]
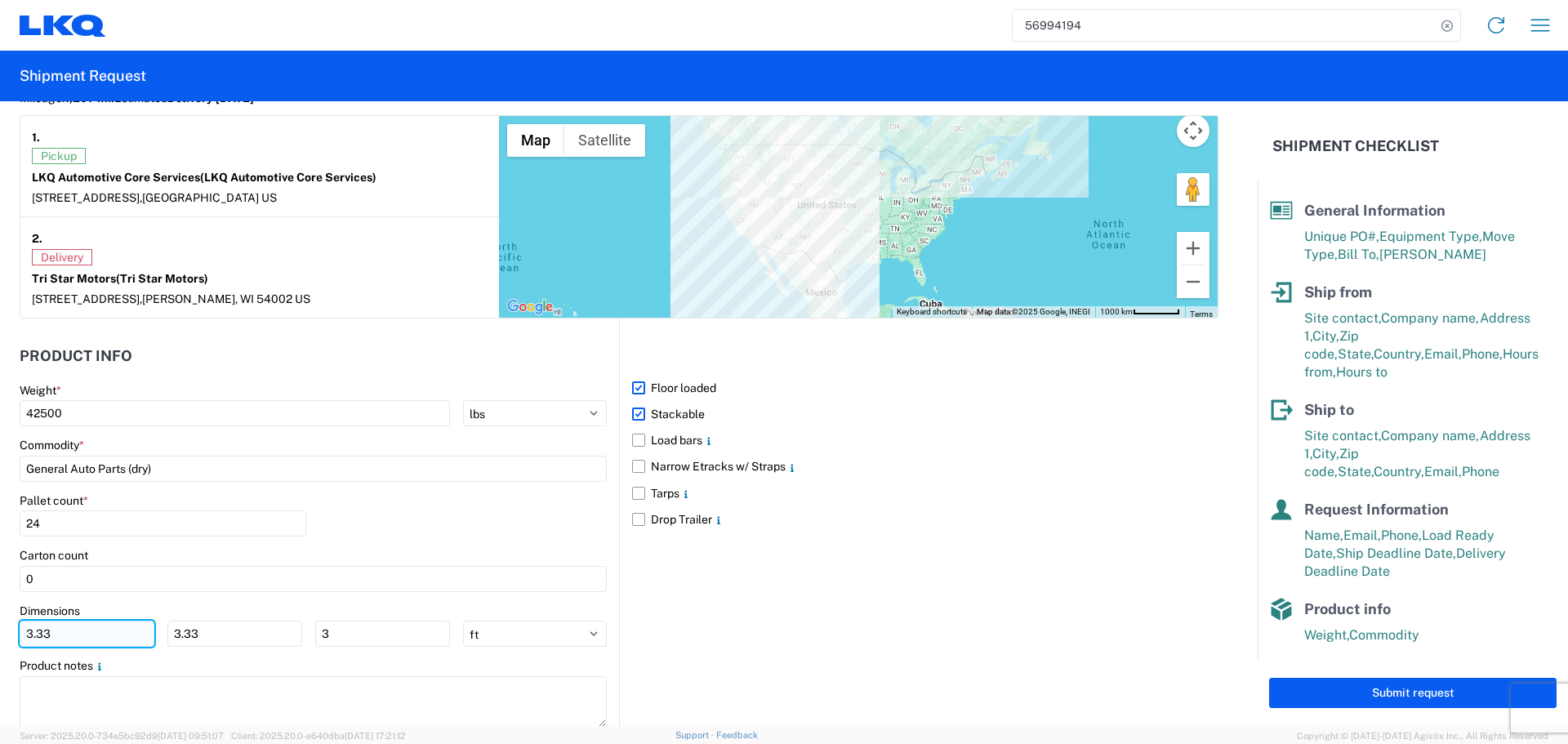
click at [67, 645] on input "3.33" at bounding box center [87, 634] width 135 height 26
type input "3"
type input "40"
click at [229, 641] on input "3.33" at bounding box center [235, 634] width 135 height 26
type input "3"
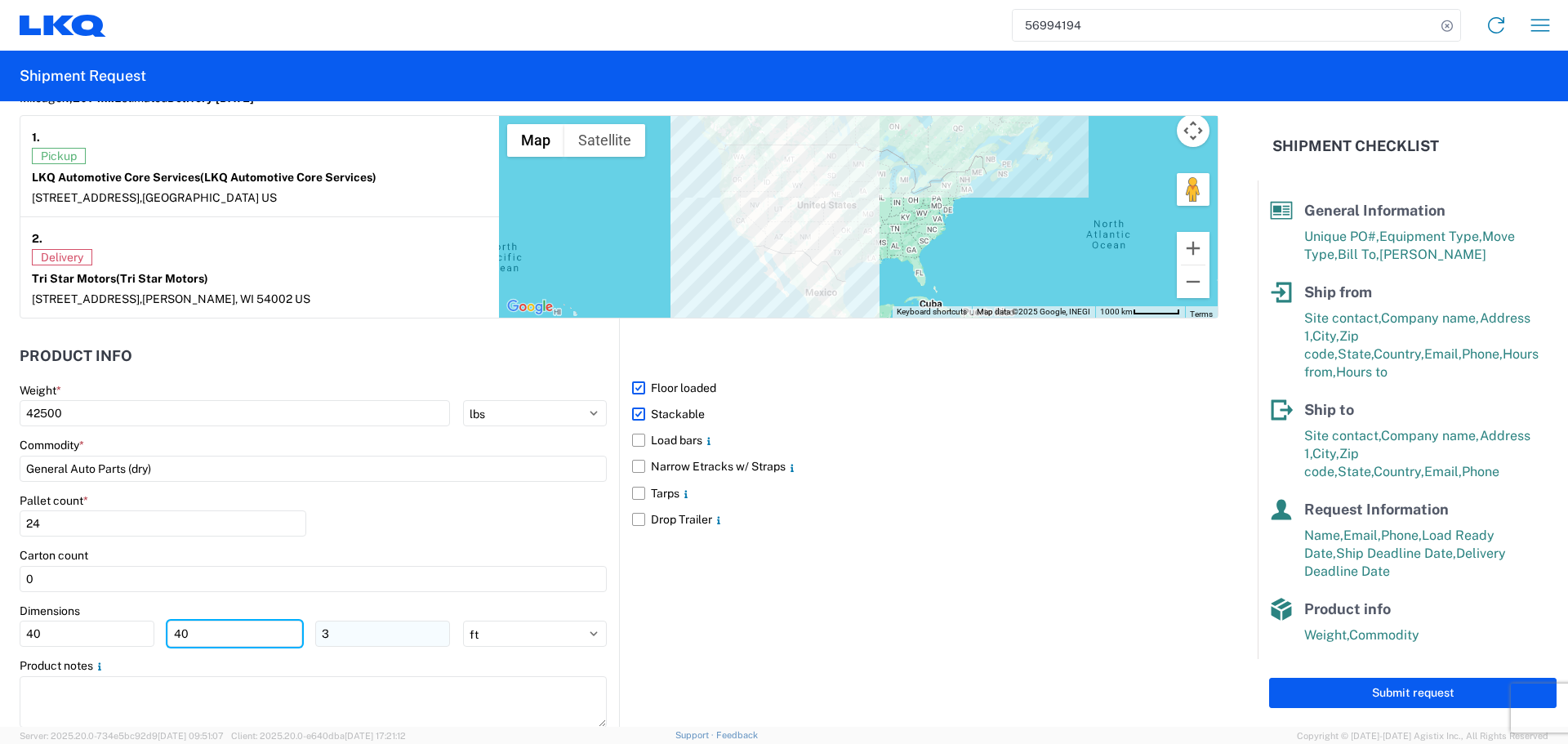
type input "40"
click at [359, 634] on input "3" at bounding box center [383, 634] width 135 height 26
type input "36"
click at [408, 529] on div "Pallet count * 24" at bounding box center [313, 521] width 588 height 55
drag, startPoint x: 434, startPoint y: 543, endPoint x: 423, endPoint y: 539, distance: 11.7
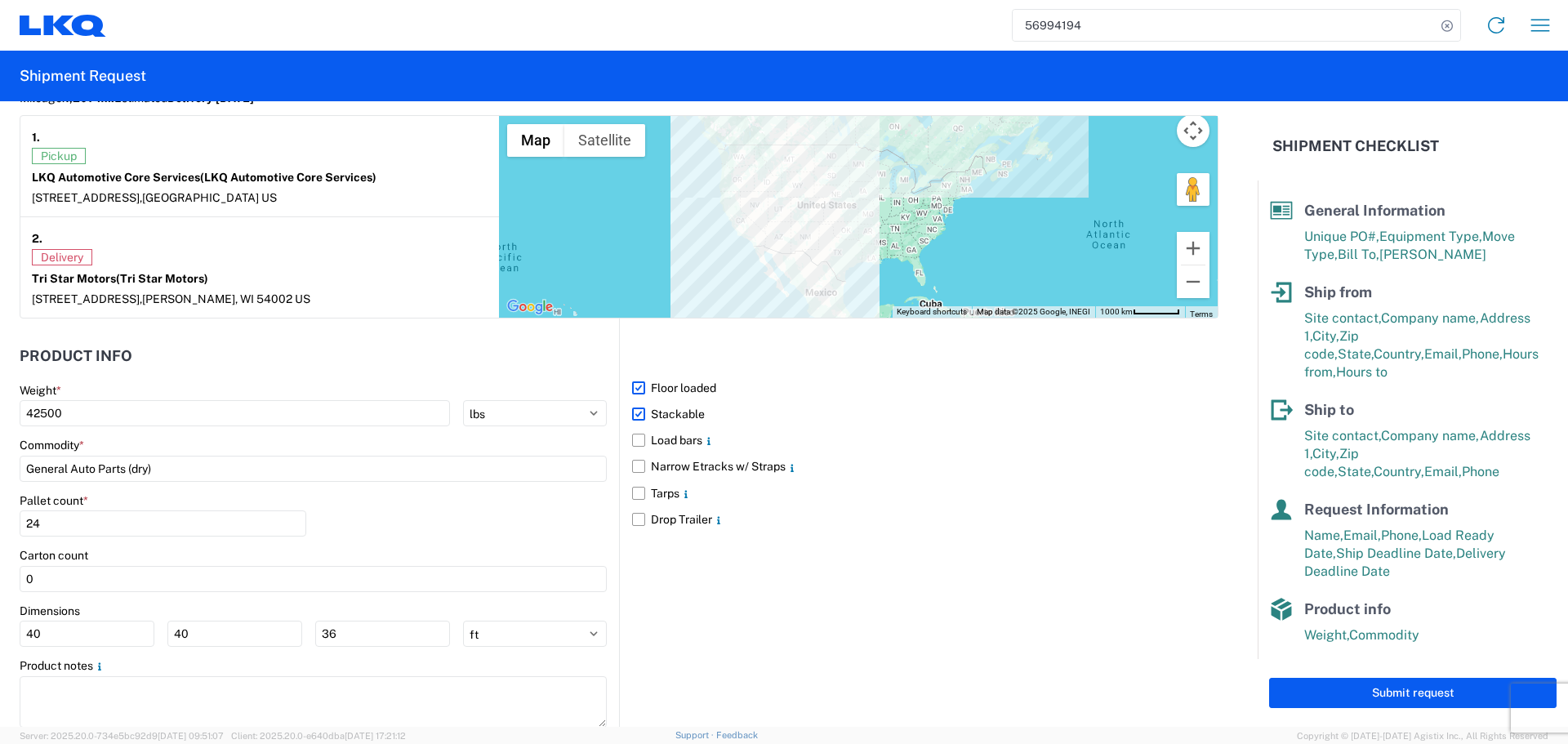
click at [432, 539] on div "Pallet count * 24" at bounding box center [313, 521] width 588 height 55
click at [437, 533] on div "Pallet count * 24" at bounding box center [313, 521] width 588 height 55
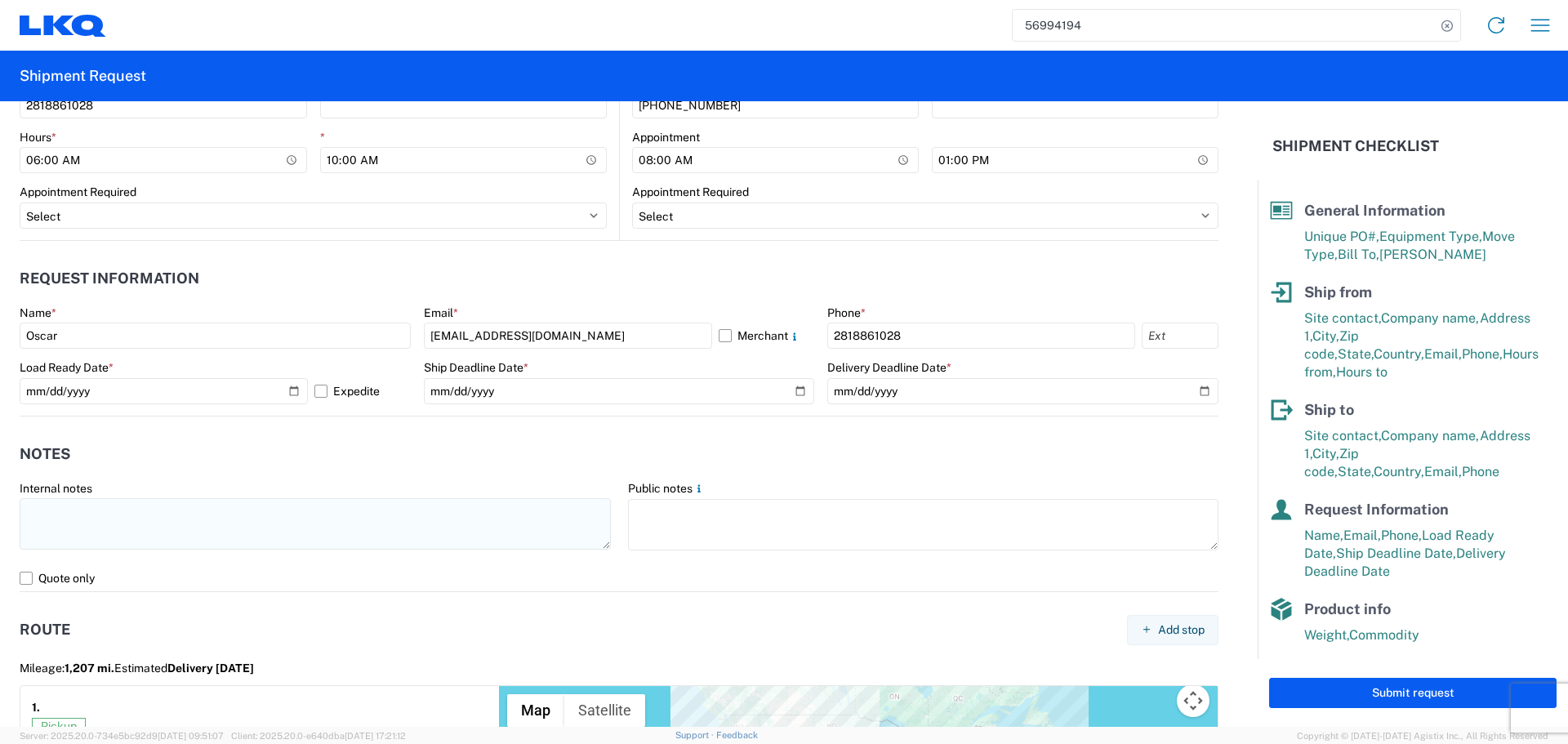
scroll to position [817, 0]
click at [448, 450] on header "Notes" at bounding box center [619, 457] width 1199 height 37
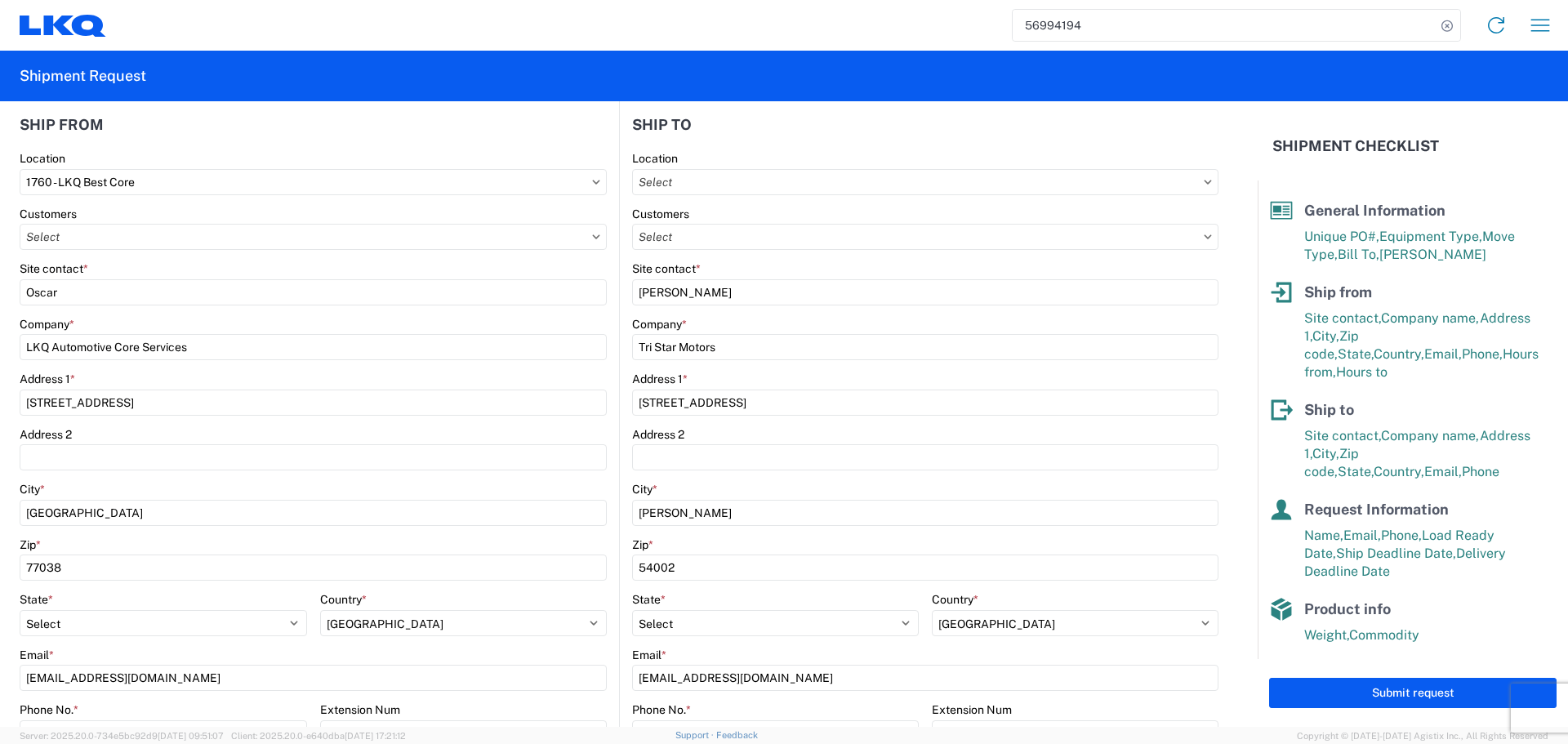
scroll to position [0, 0]
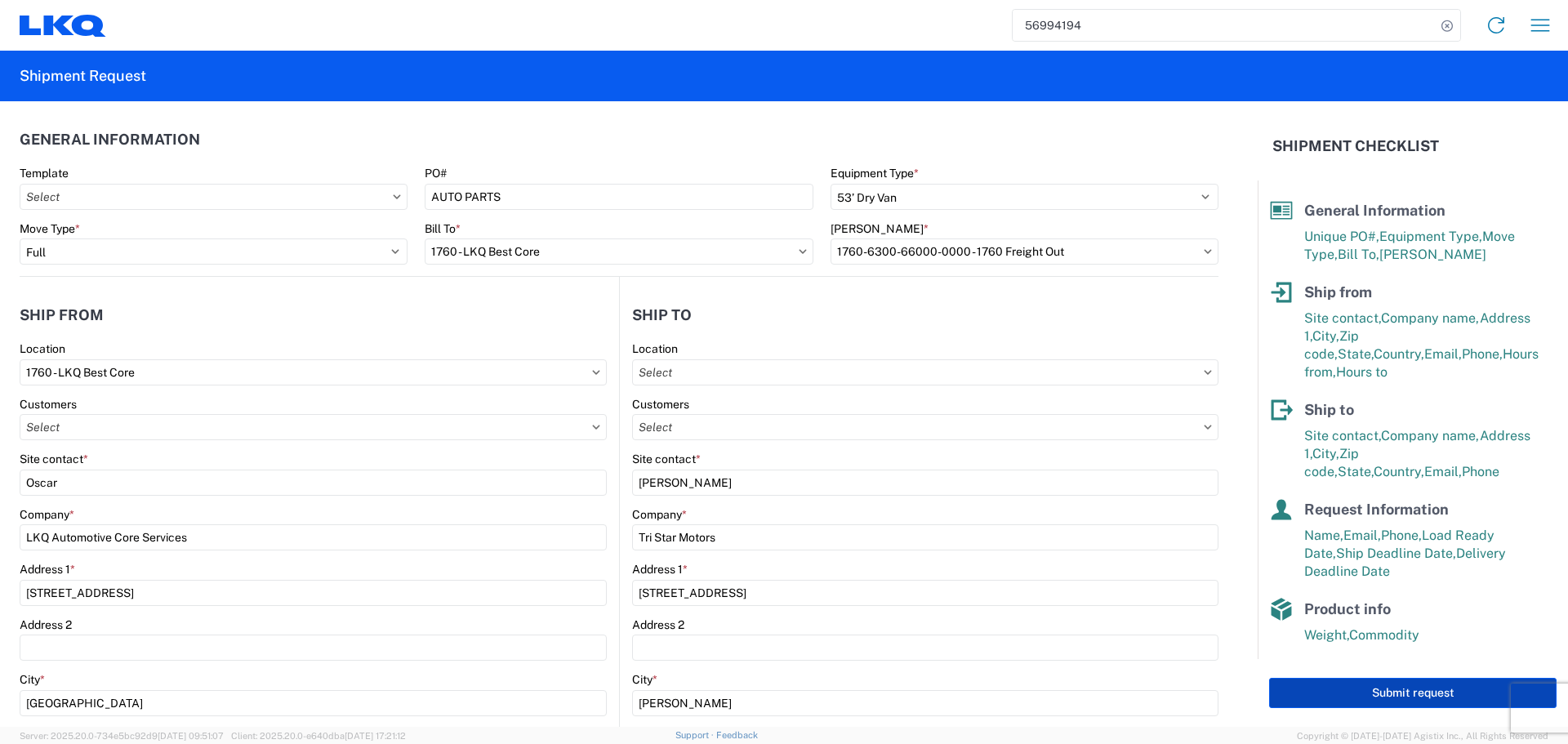
click at [1381, 708] on button "Submit request" at bounding box center [1413, 693] width 287 height 30
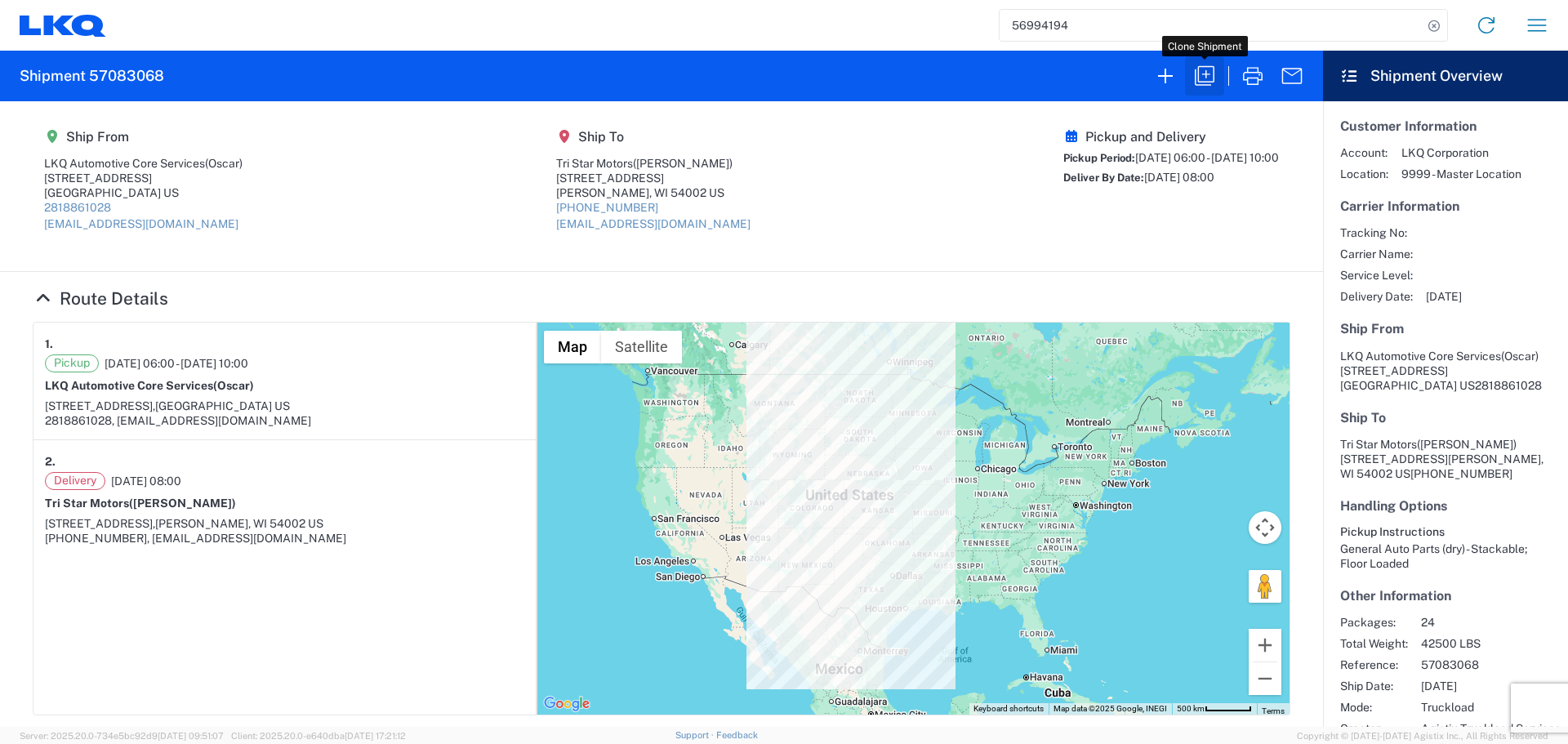
click at [1209, 73] on icon "button" at bounding box center [1205, 76] width 26 height 26
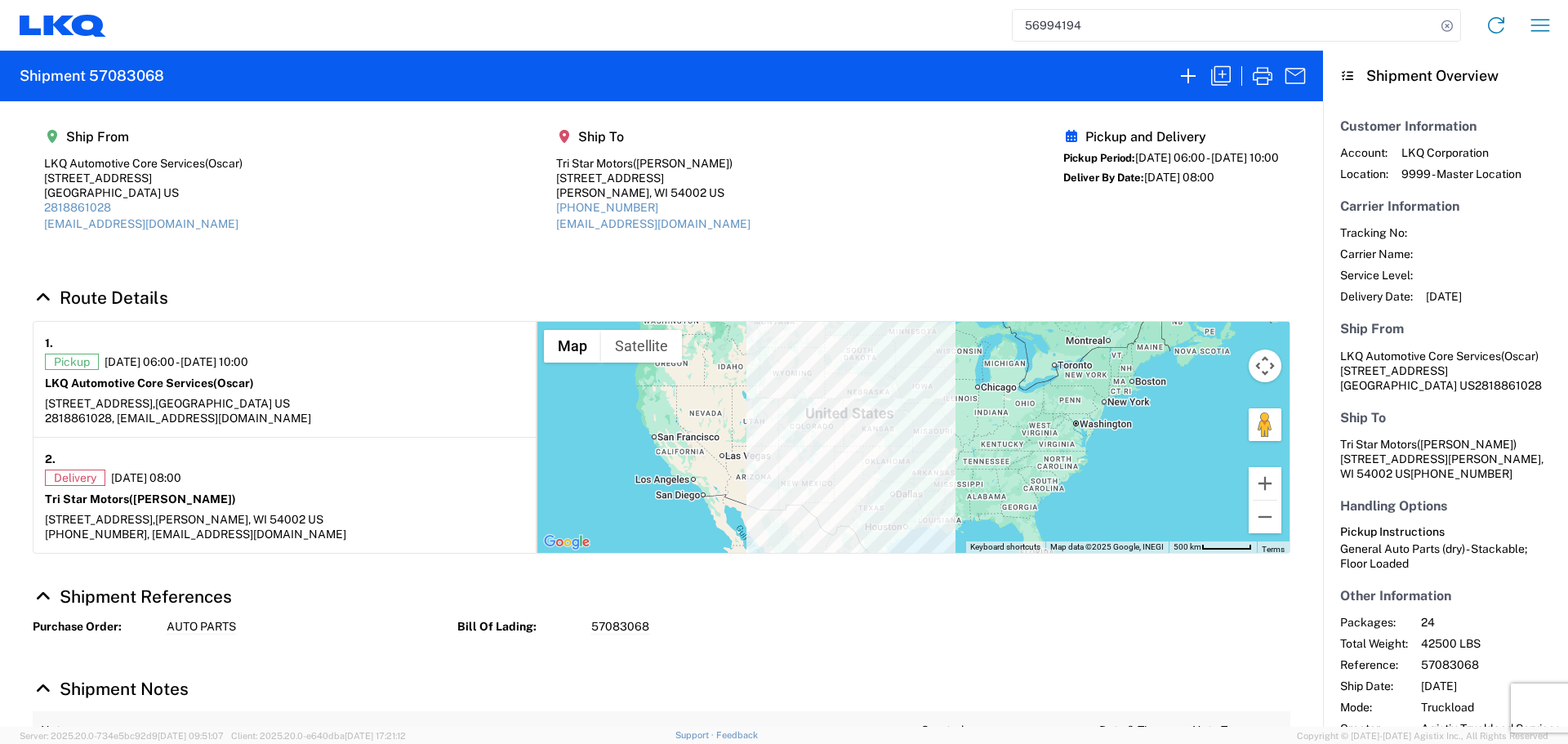
select select "FULL"
select select "US"
select select "LBS"
select select "IN"
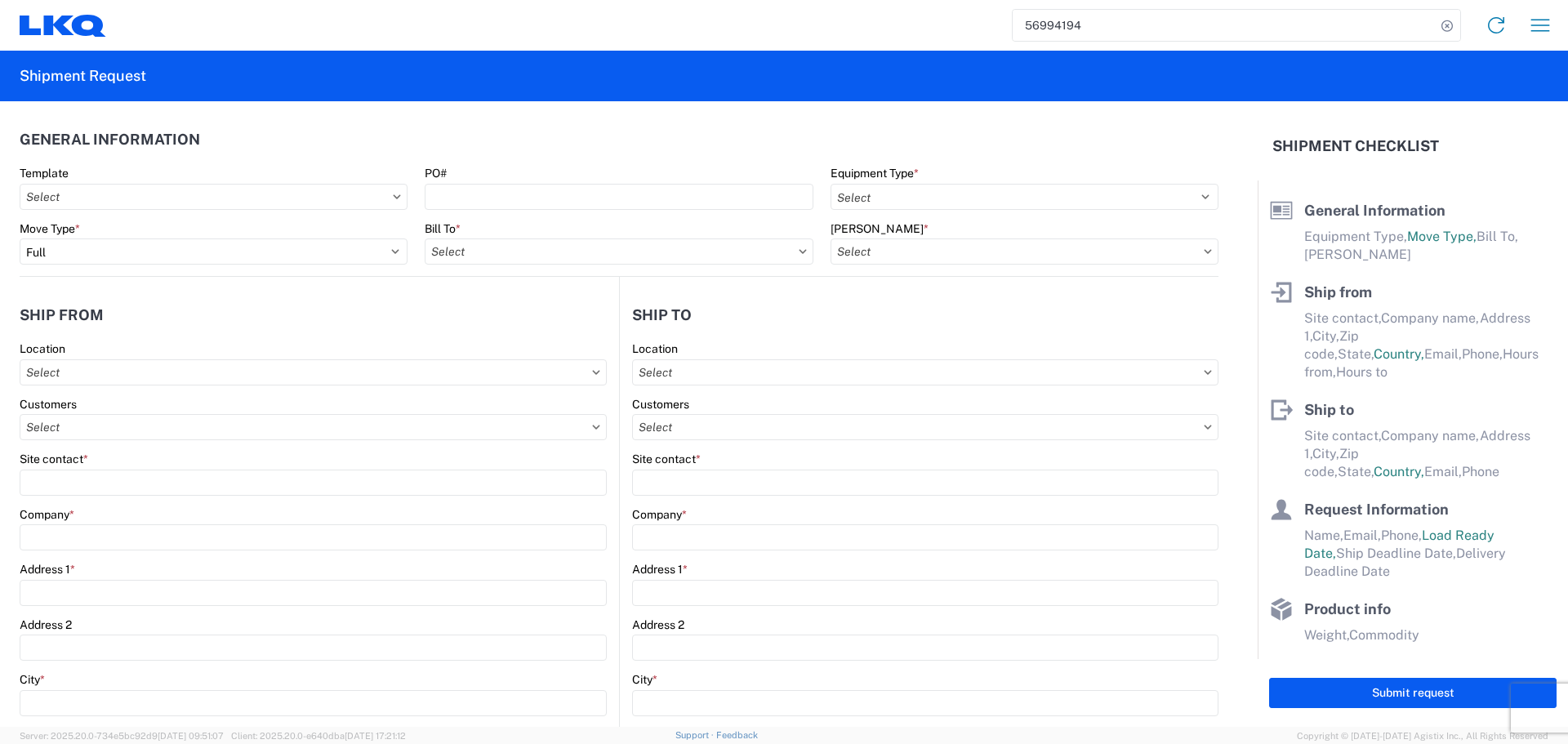
select select "STDV"
type input "Oscar"
type input "LKQ Automotive Core Services"
type input "1714 West Mount Houston Rd"
type input "Houston"
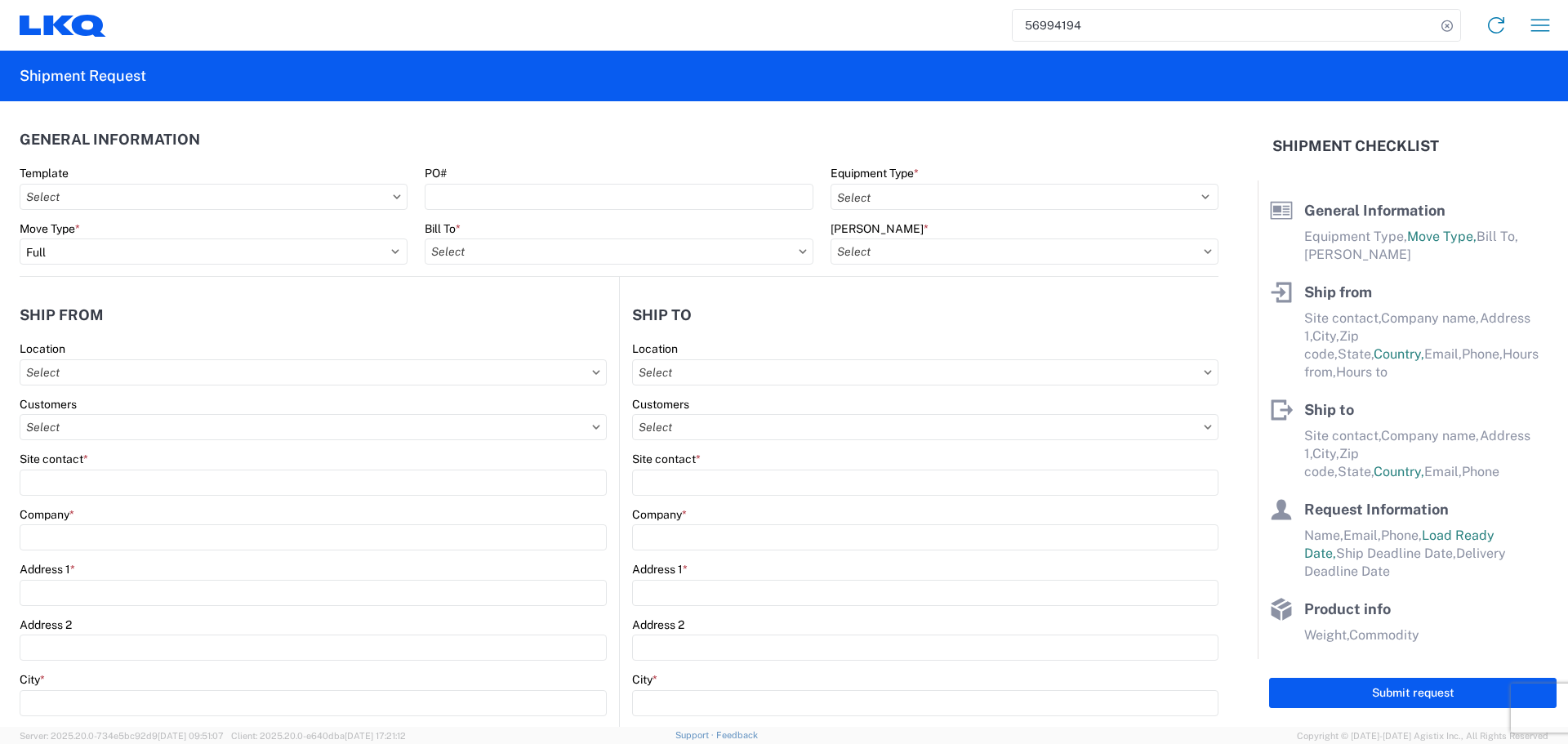
type input "77038"
type input "oxdavila@lkqcorp.com"
type input "2818861028"
type input "06:00:00"
type input "10:00:00"
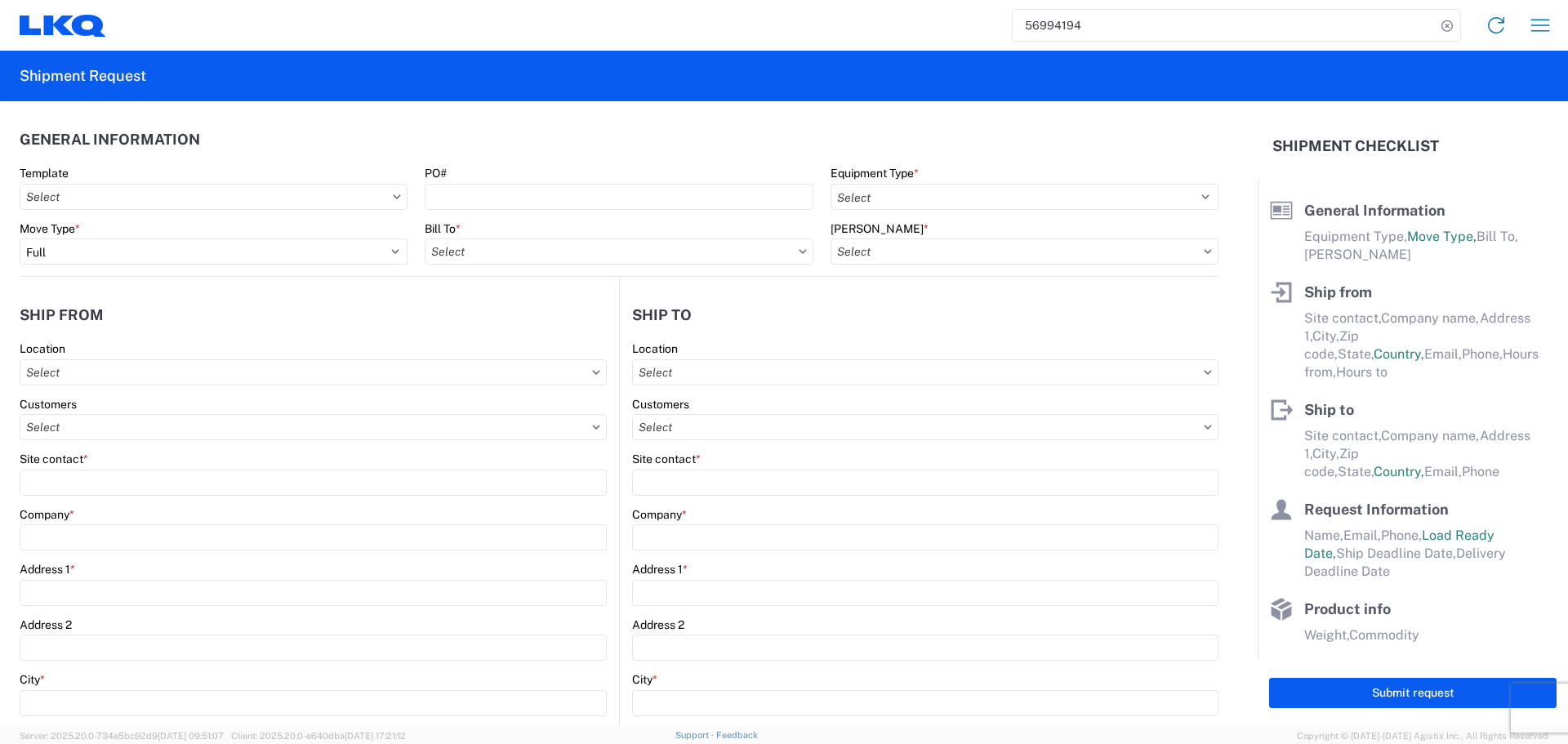
select select
type input "Ben Steine"
type input "Tri Star Motors"
type input "320 10th Avenue"
type input "Baldwin"
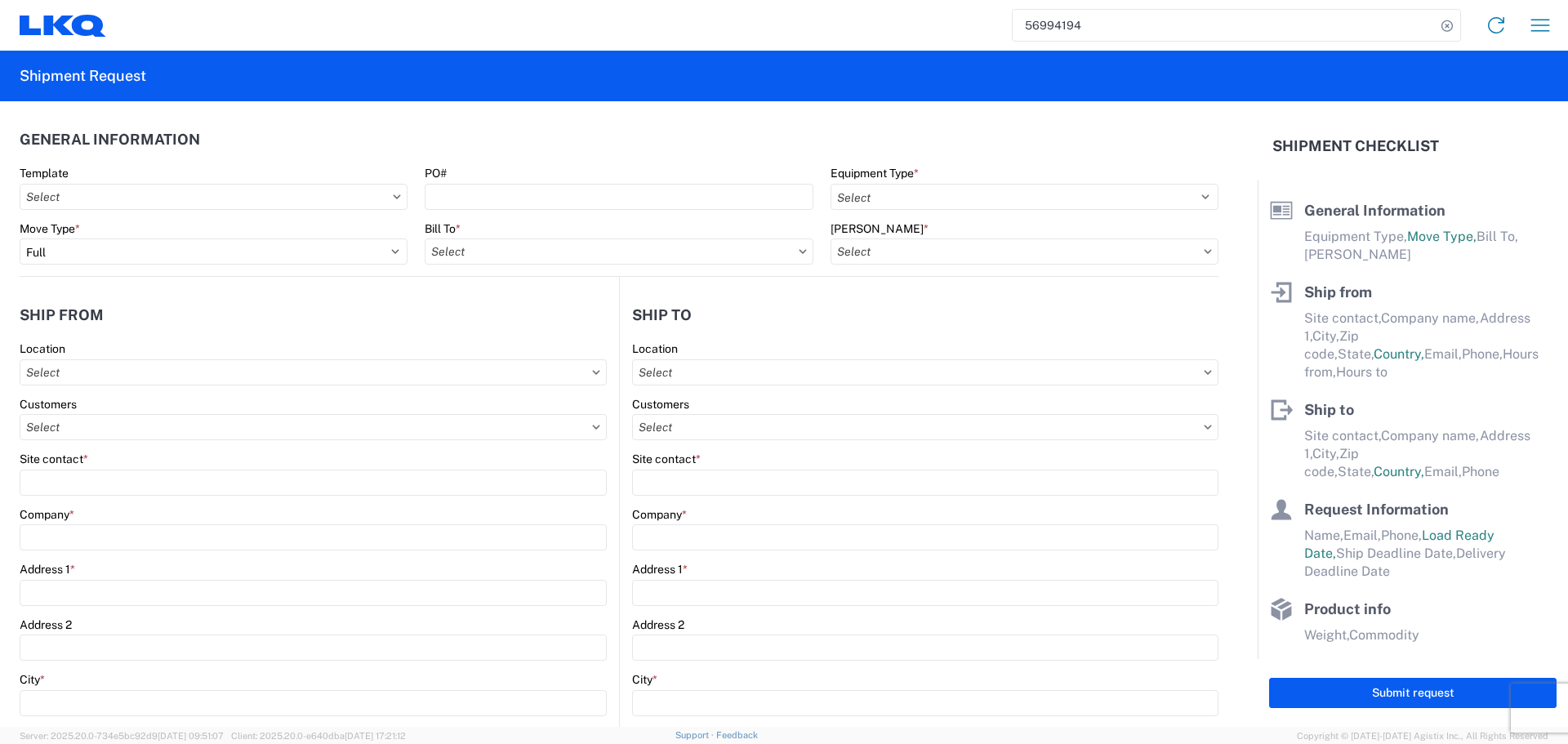
type input "54002"
type input "ben@tristarengine.com"
type input "800-322-5859"
type input "08:00:00"
type input "13:00:00"
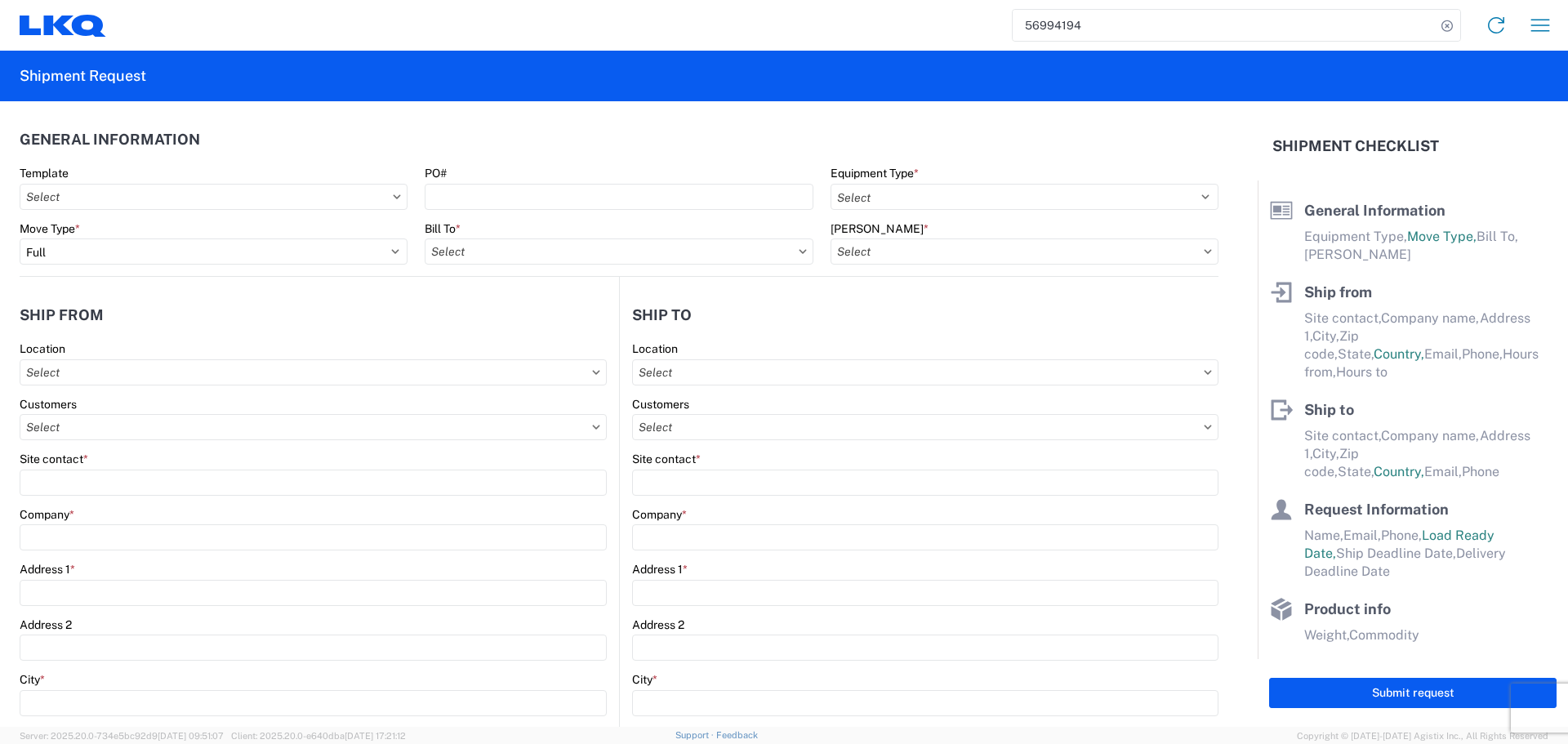
select select
type input "Oscar"
type input "oxdavila@lkqcorp.com"
type input "2818861028"
type input "2025-10-14"
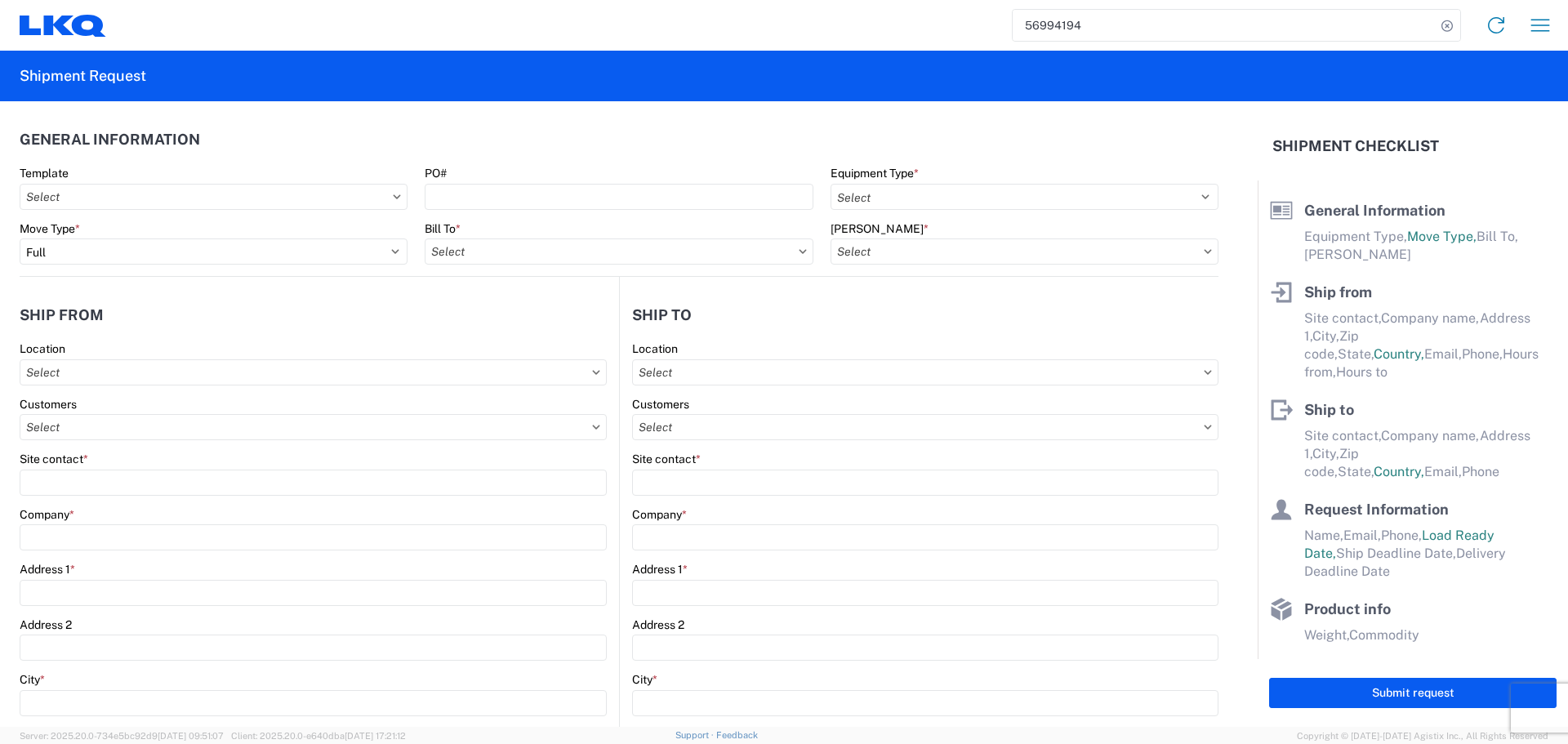
type input "2025-10-14"
type input "2025-10-16"
type input "42500"
type input "General Auto Parts (dry)"
type input "24"
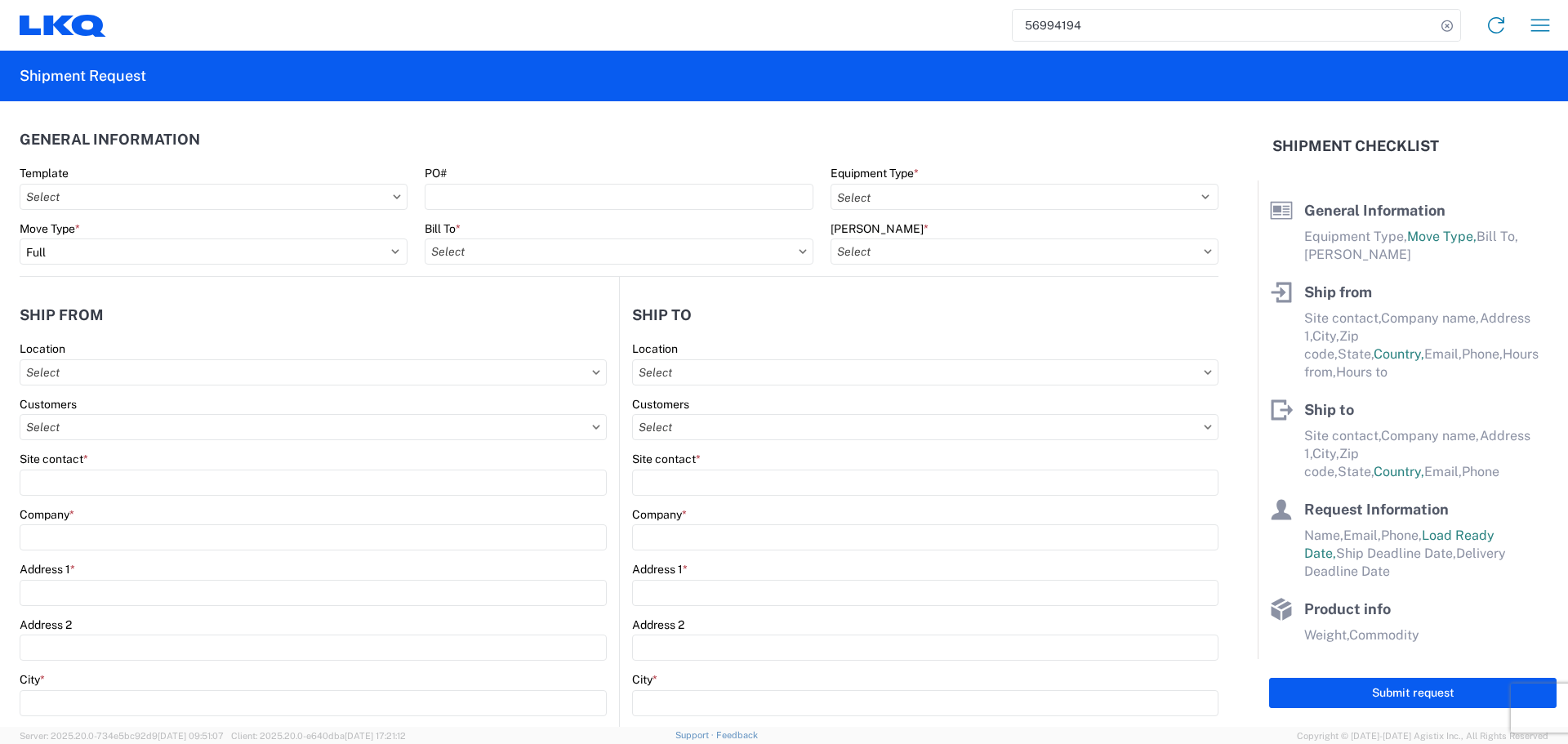
type input "0"
type input "3.33"
type input "3"
select select "FT"
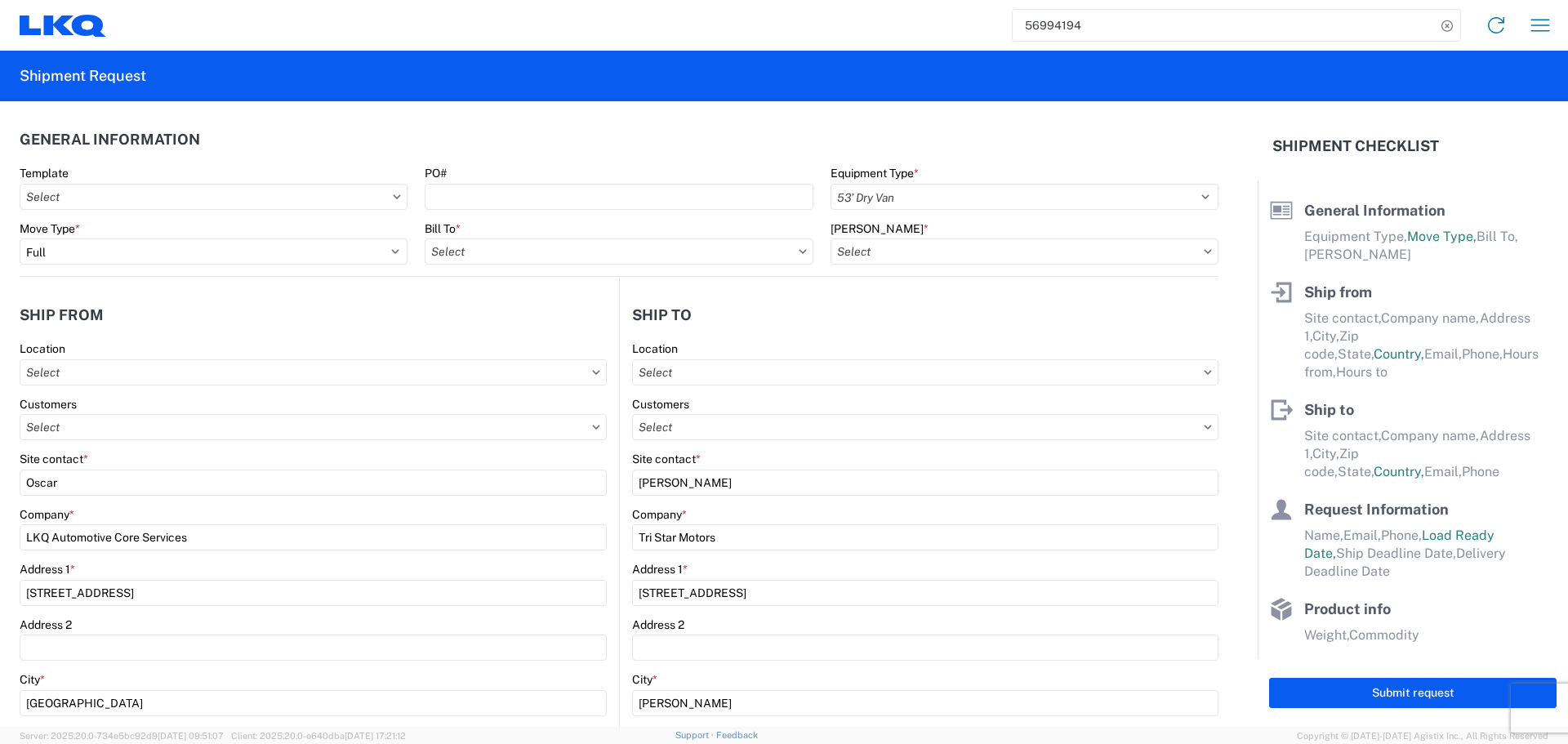
select select
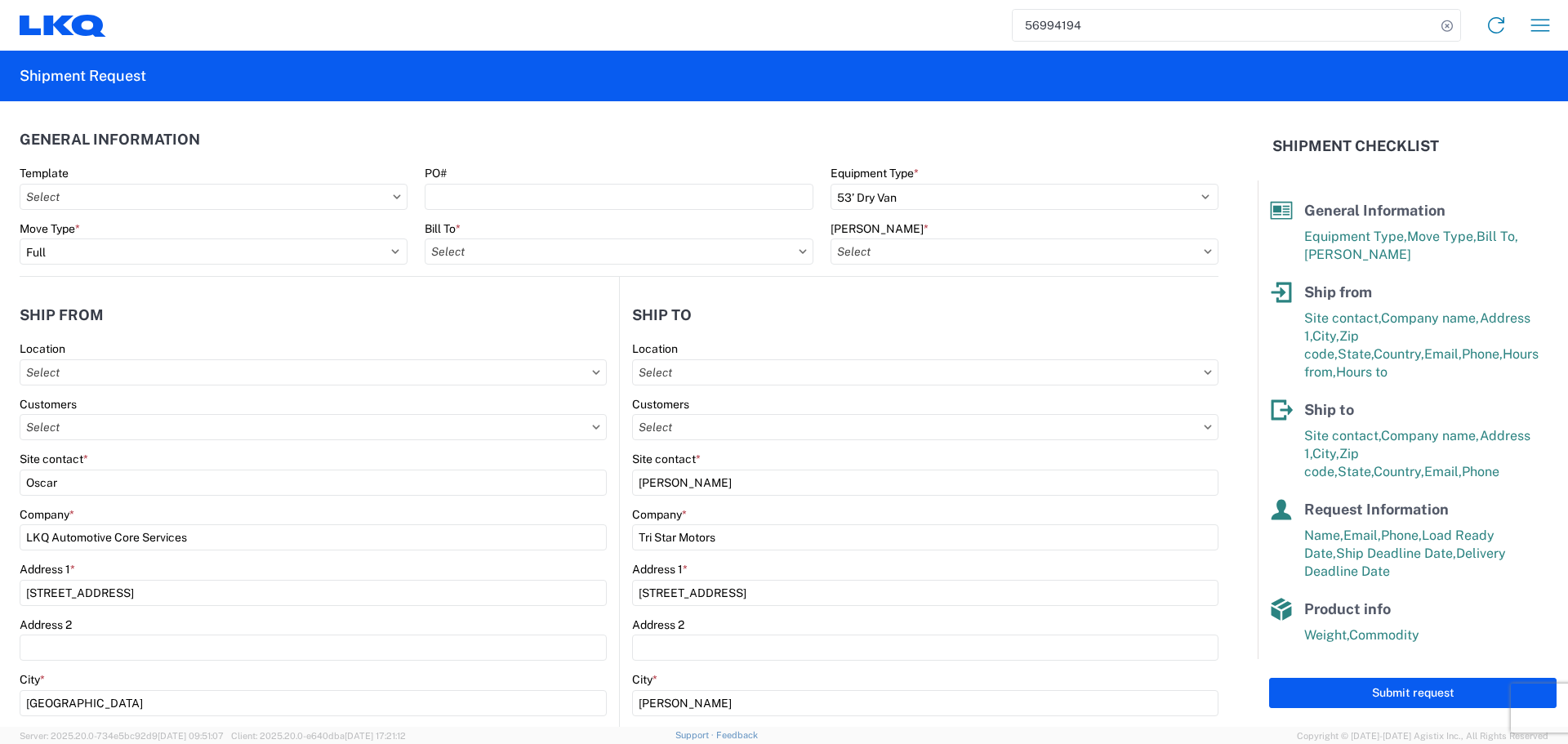
type input "1760 - LKQ Best Core"
type input "1760-6300-66000-0000 - 1760 Freight Out"
type input "1760 - LKQ Best Core"
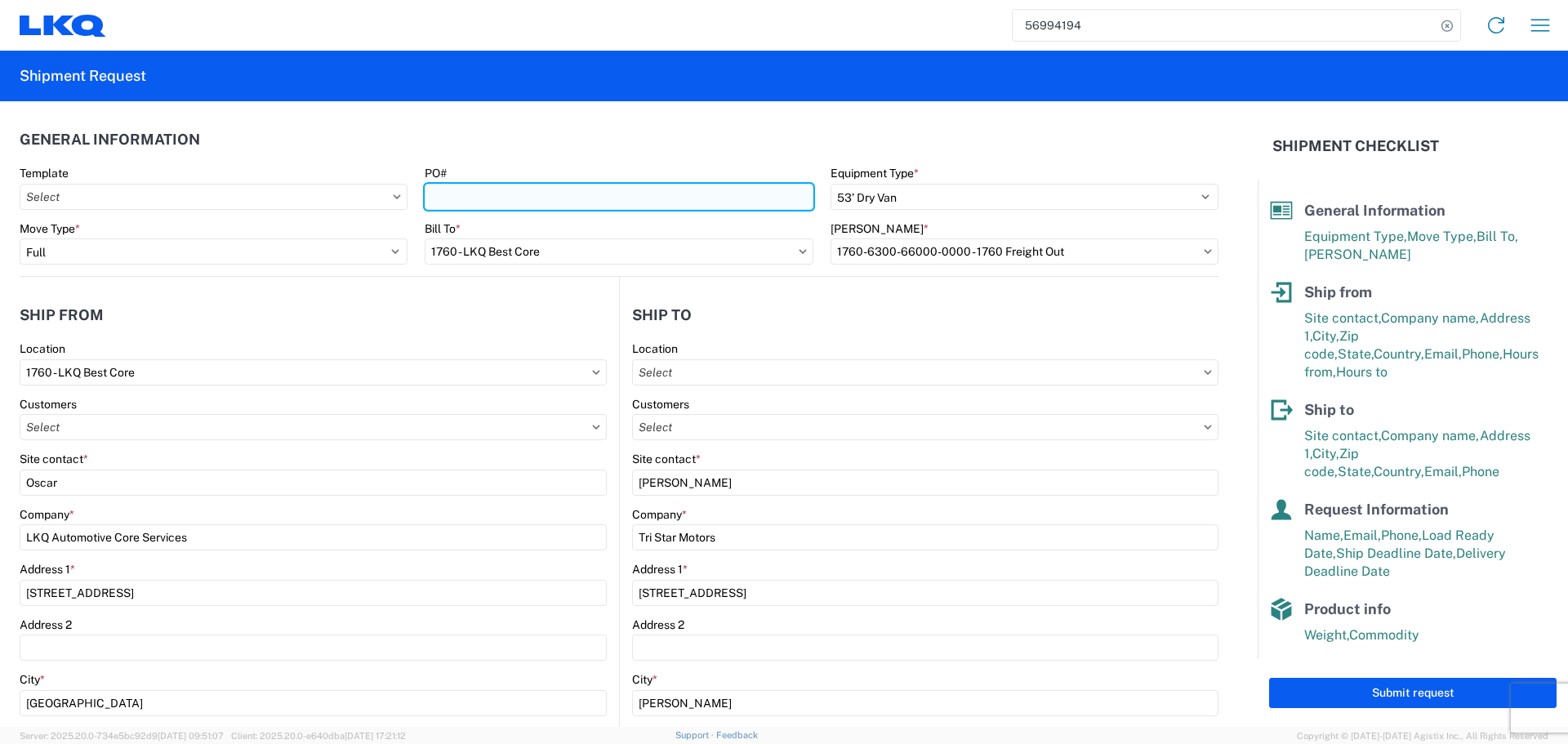
click at [462, 189] on input "PO#" at bounding box center [619, 197] width 388 height 26
type input "AUTO PARTS"
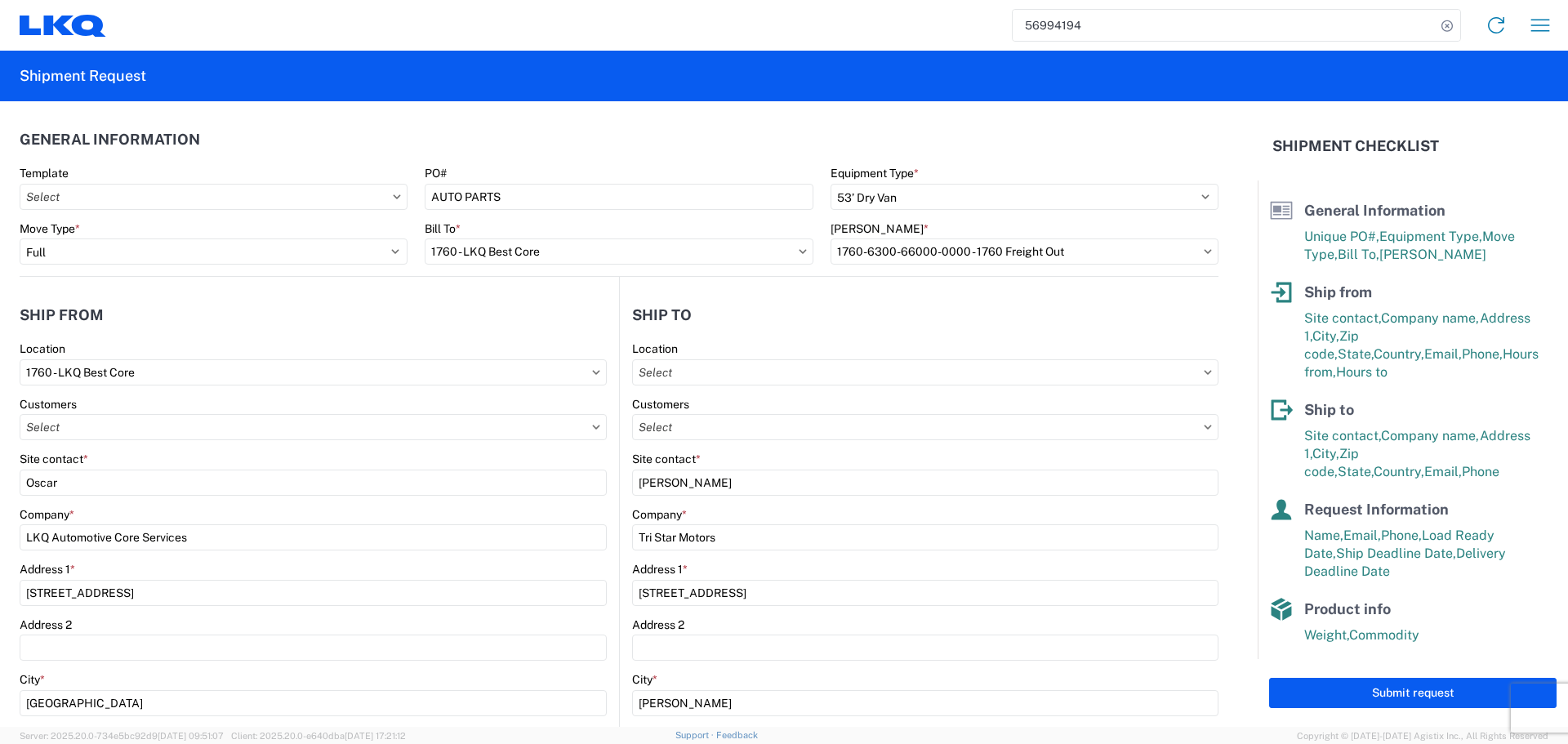
click at [536, 138] on header "General Information" at bounding box center [619, 140] width 1199 height 37
click at [522, 568] on div "Address 1 *" at bounding box center [313, 569] width 588 height 15
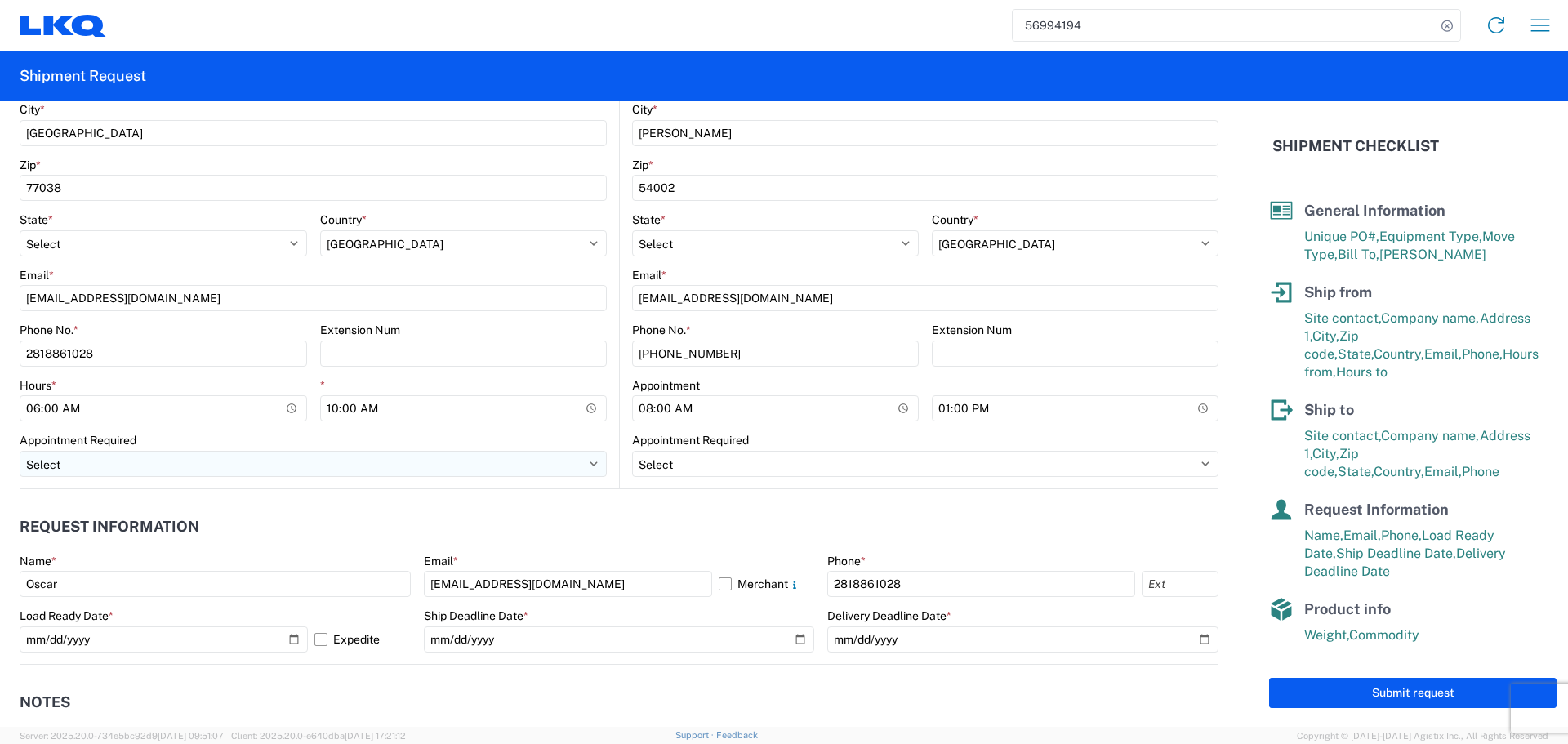
scroll to position [572, 0]
click at [518, 433] on div "Appointment Required" at bounding box center [313, 439] width 588 height 15
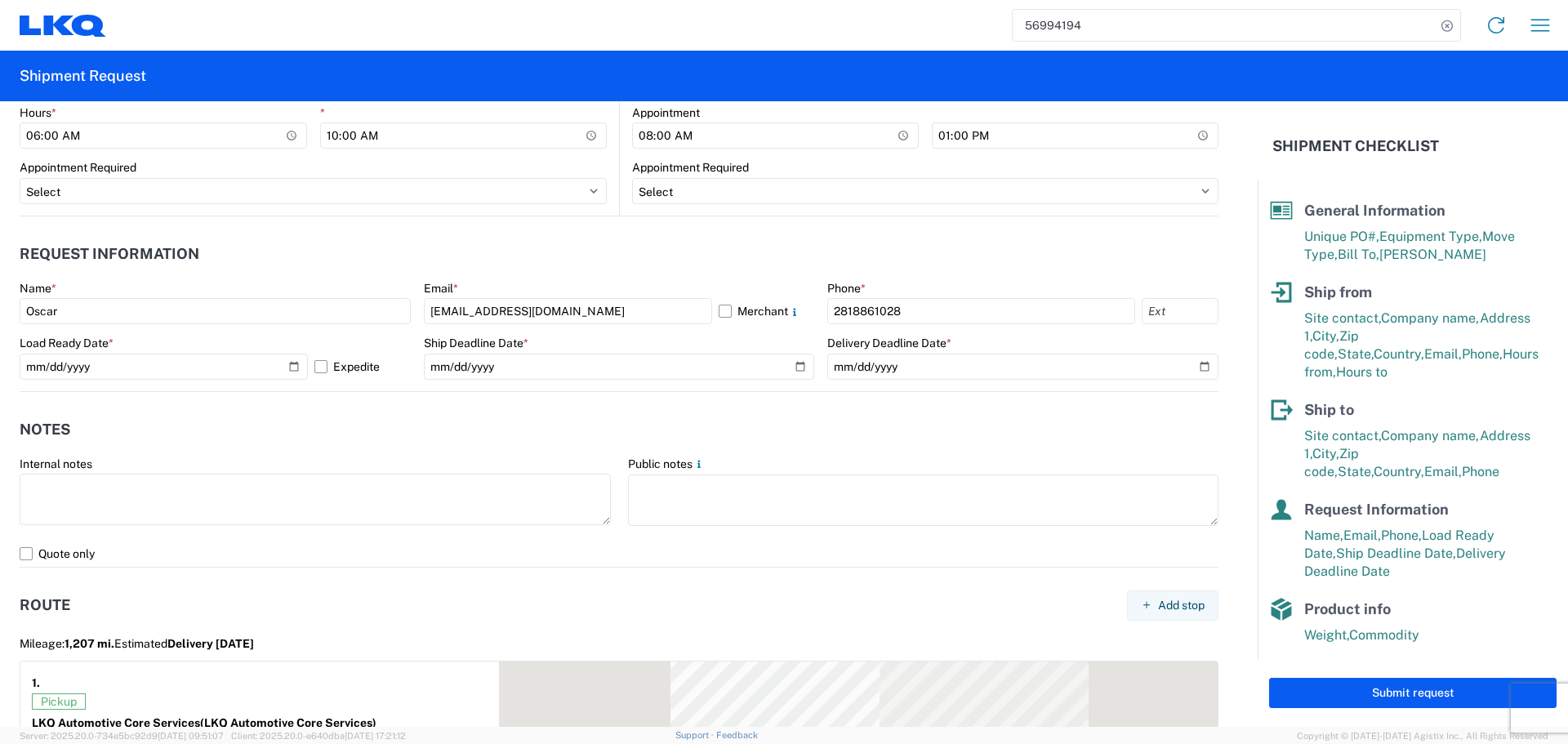
scroll to position [898, 0]
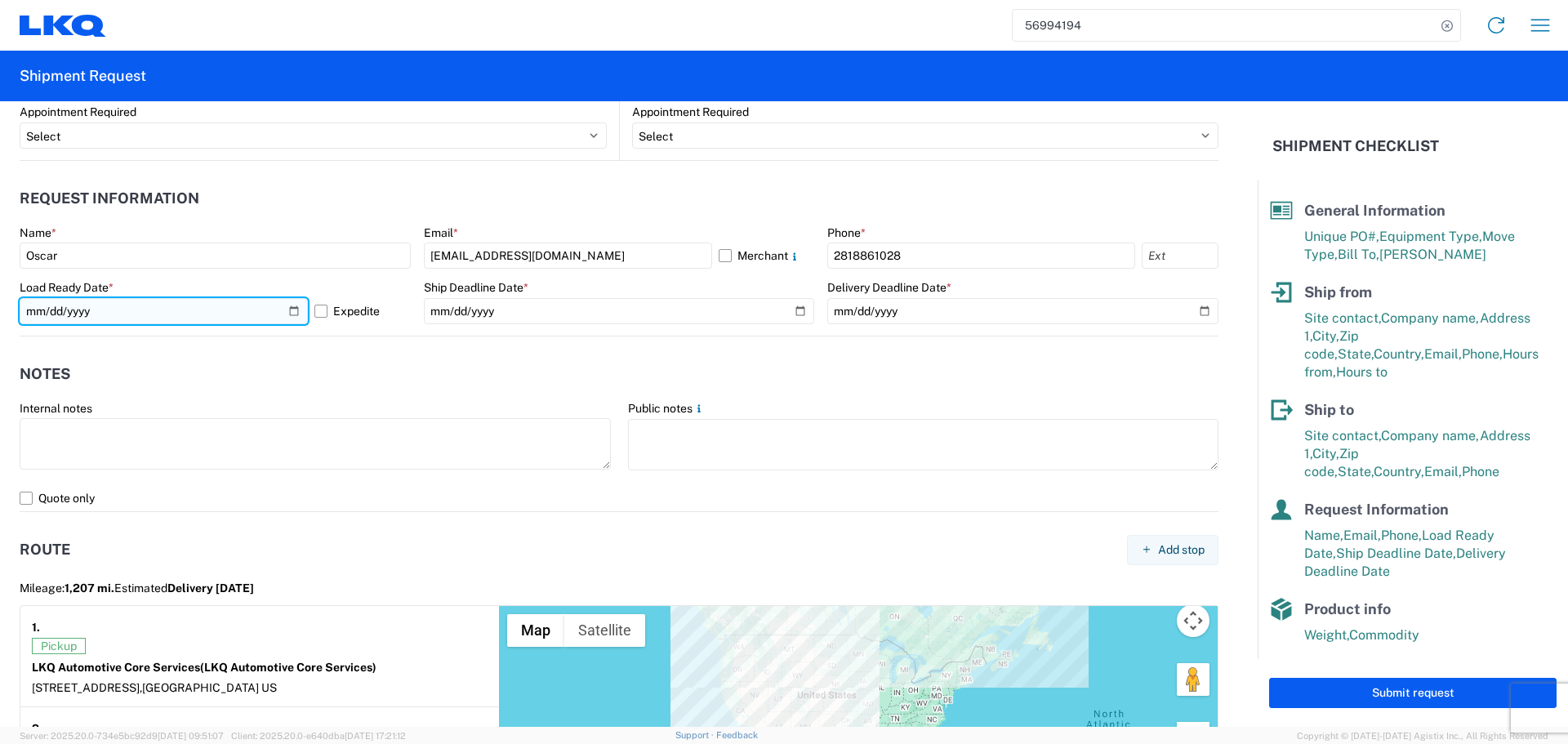
click at [291, 318] on input "2025-10-14" at bounding box center [164, 311] width 288 height 26
type input "2025-10-15"
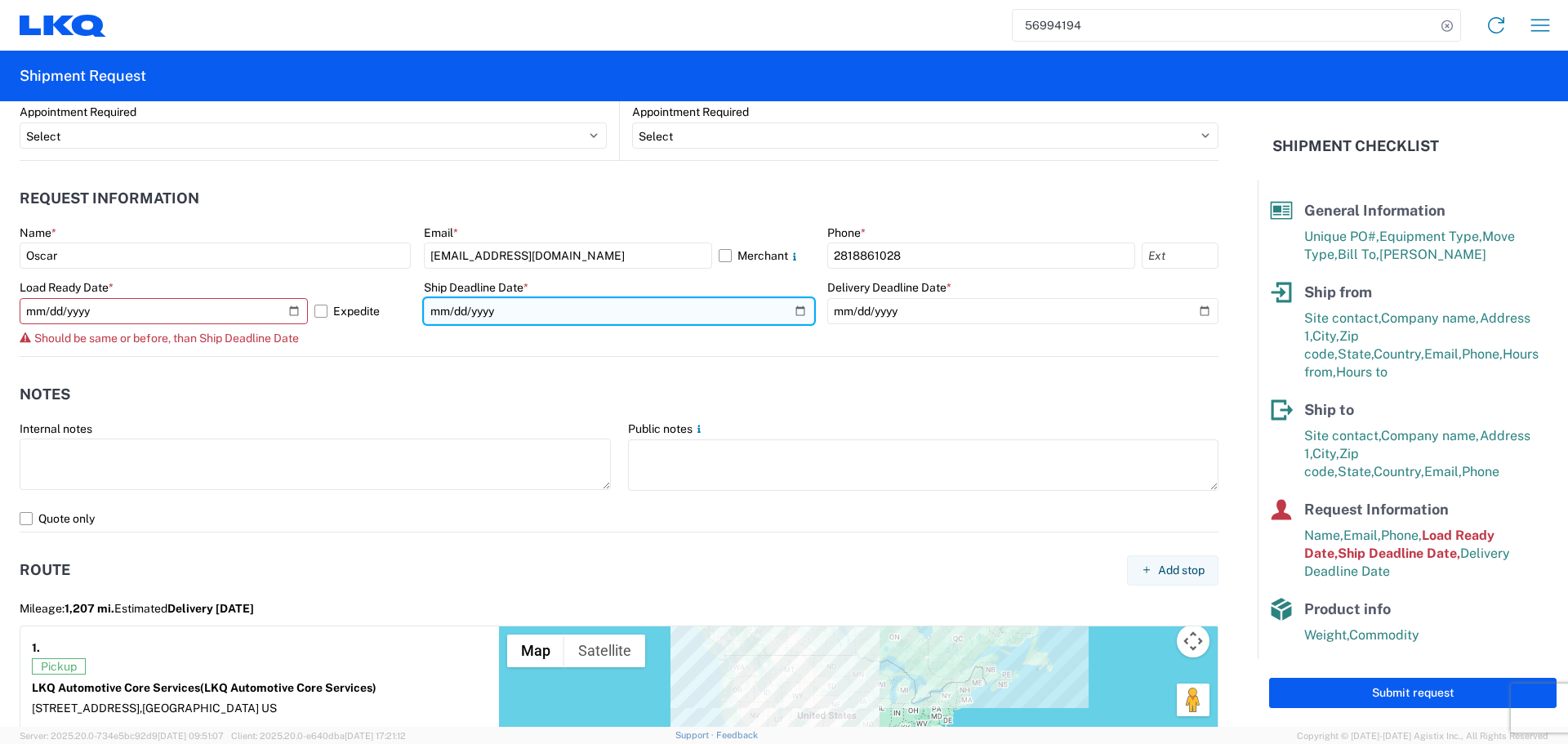
click at [788, 307] on input "2025-10-14" at bounding box center [619, 311] width 391 height 26
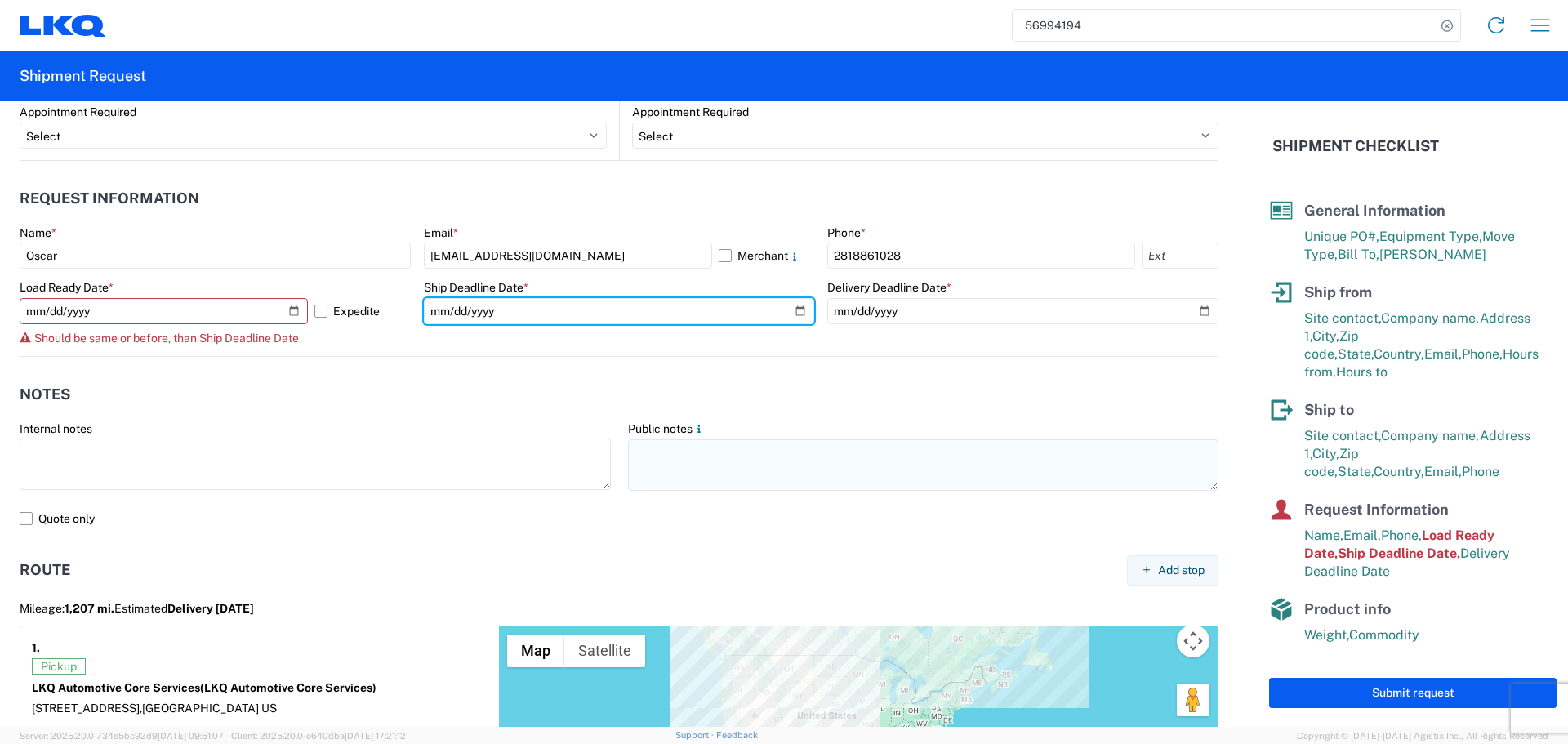
type input "2025-10-15"
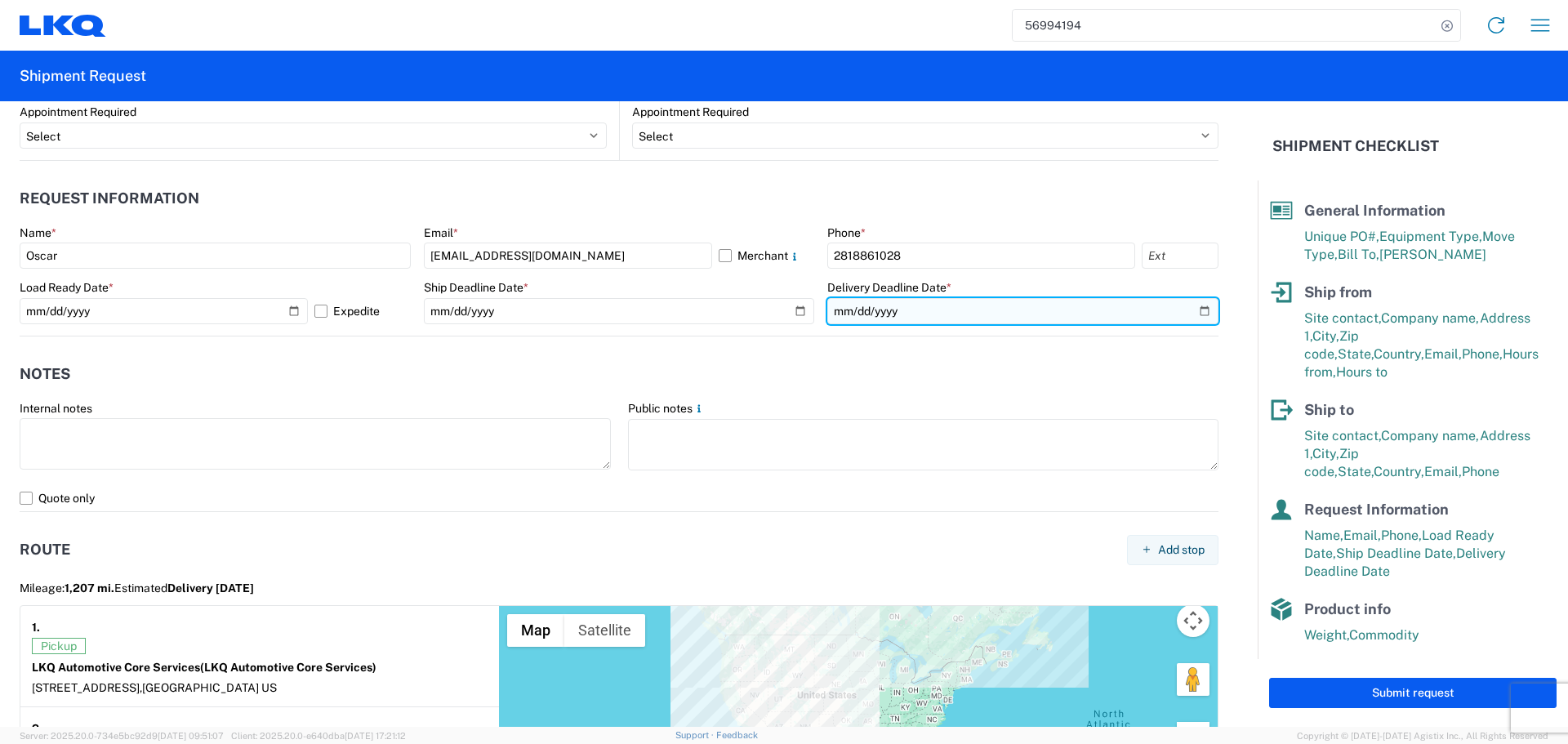
click at [1173, 306] on input "2025-10-16" at bounding box center [1023, 311] width 391 height 26
click at [1186, 306] on input "2025-10-16" at bounding box center [1023, 311] width 391 height 26
type input "2025-10-17"
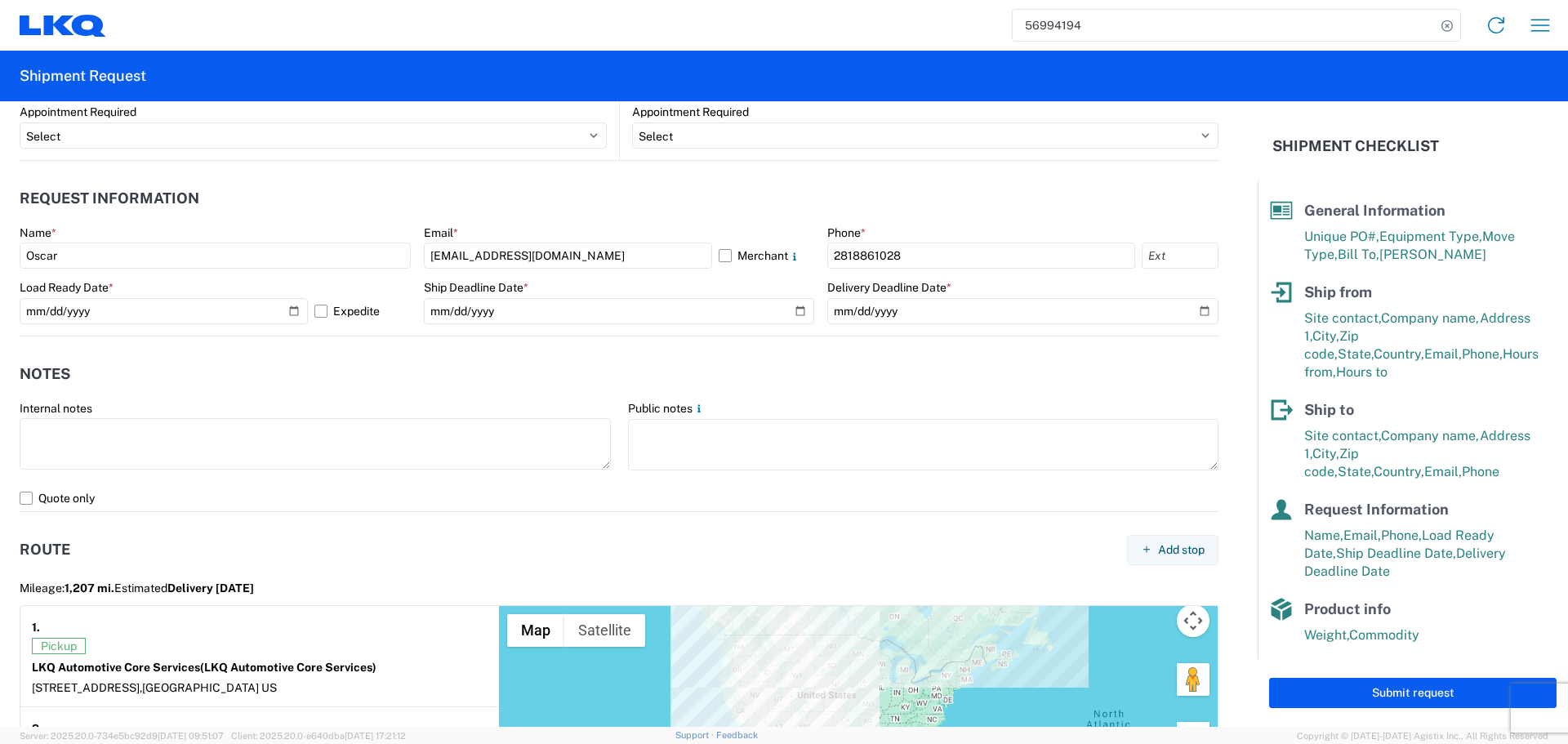
click at [816, 391] on header "Notes" at bounding box center [619, 374] width 1199 height 37
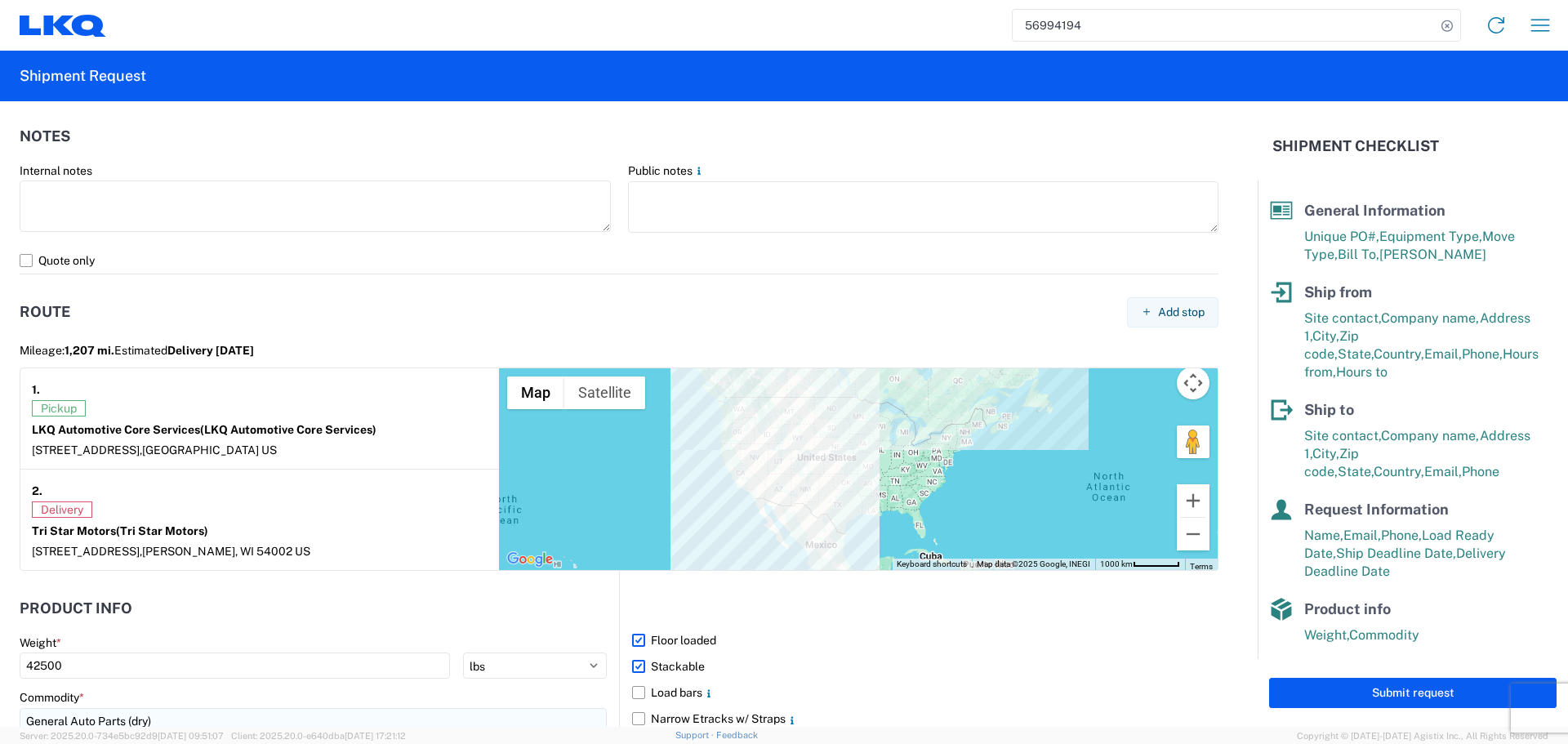
scroll to position [1431, 0]
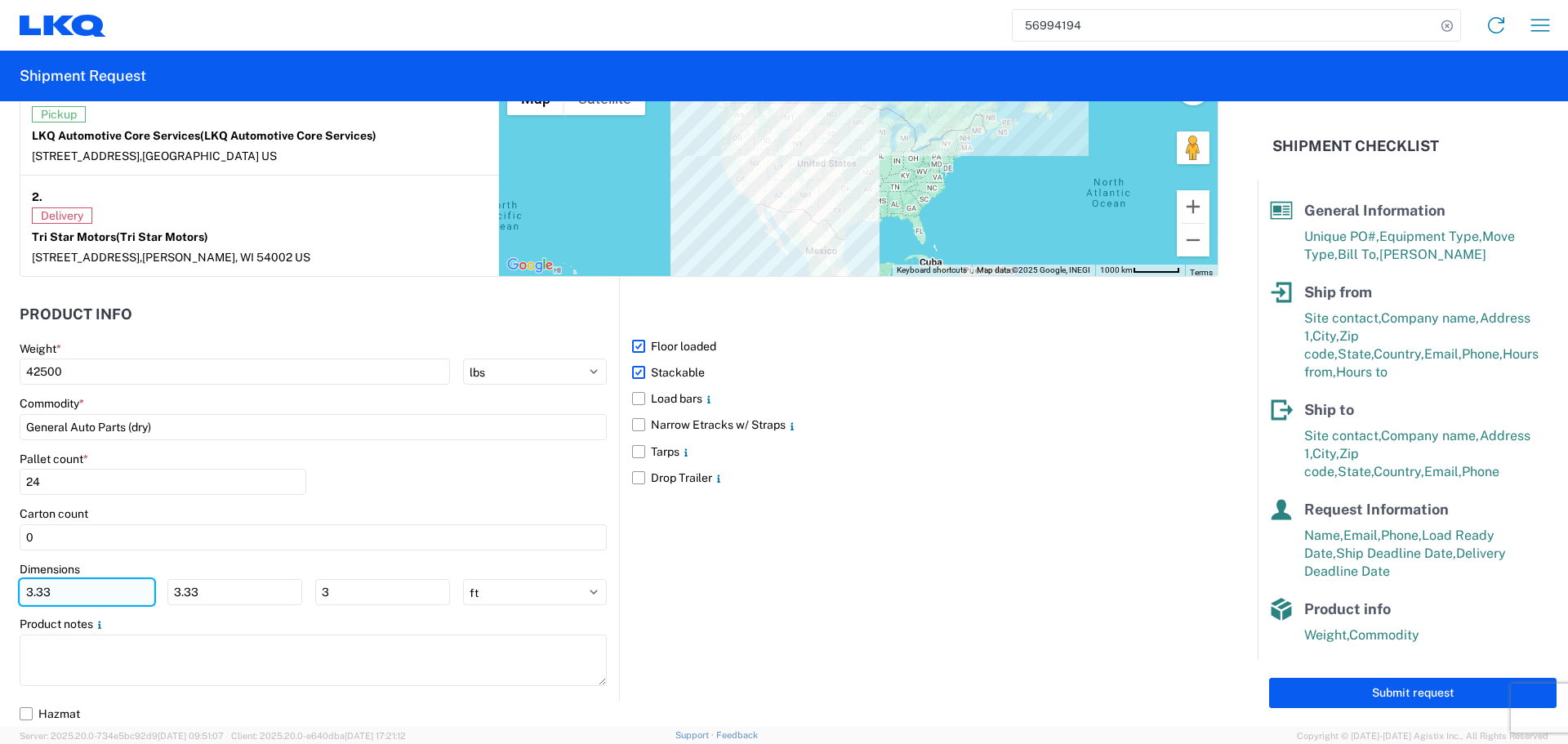
click at [121, 587] on input "3.33" at bounding box center [87, 592] width 135 height 26
type input "3"
type input "40"
click at [201, 598] on input "3.33" at bounding box center [235, 592] width 135 height 26
type input "3"
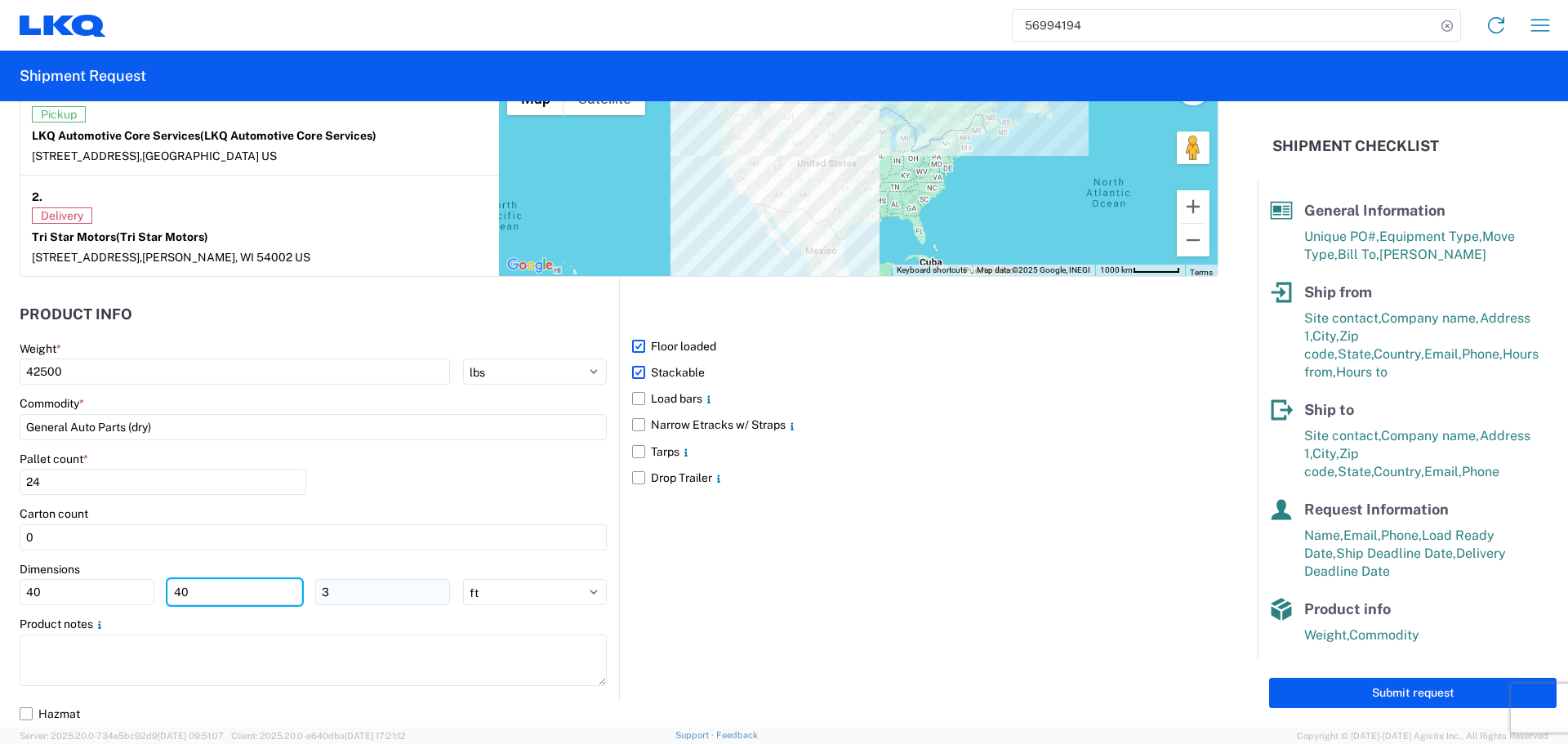
type input "40"
click at [383, 604] on input "3" at bounding box center [383, 592] width 135 height 26
type input "36"
click at [511, 453] on div "Pallet count * 24" at bounding box center [313, 480] width 588 height 55
click at [477, 498] on div "Pallet count * 24" at bounding box center [313, 480] width 588 height 55
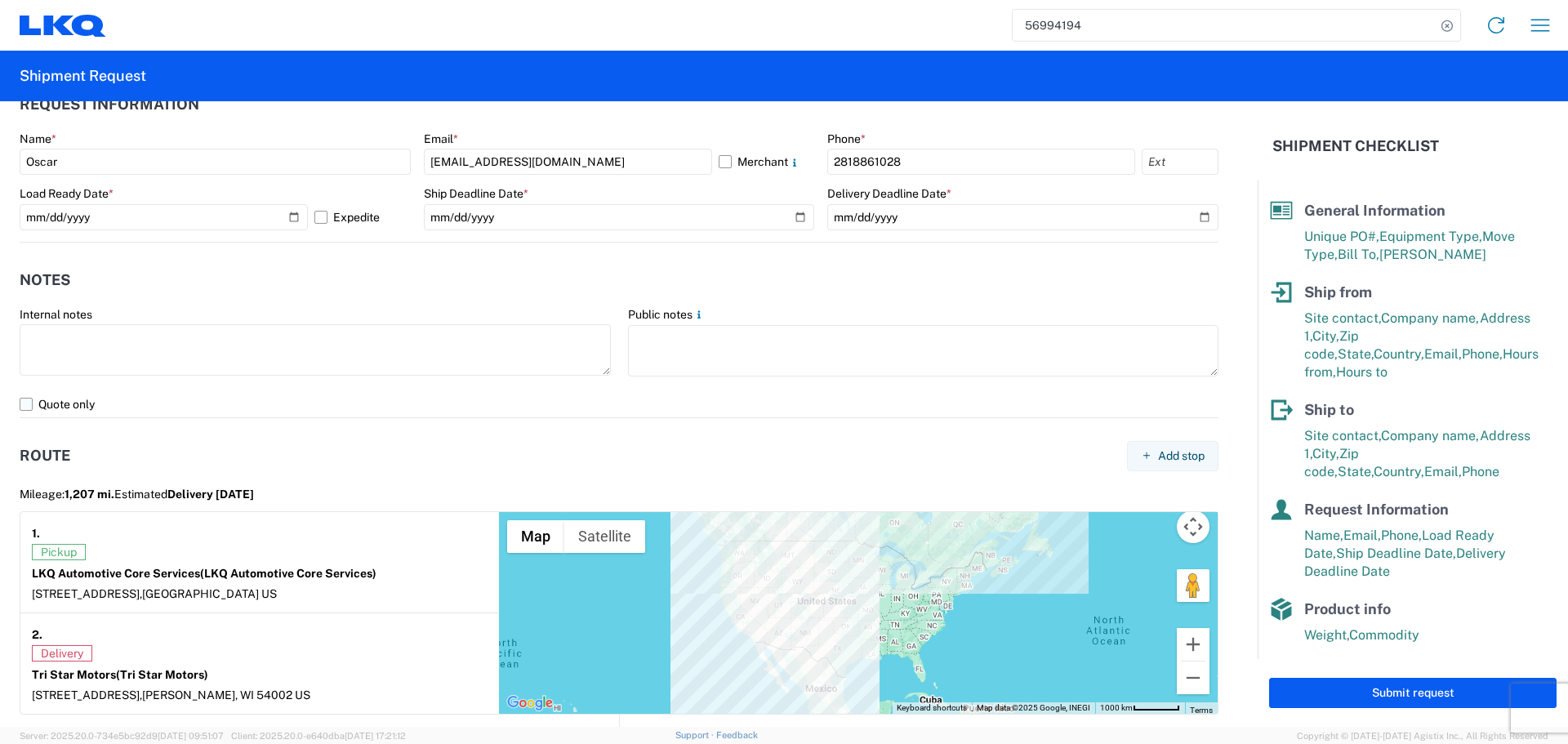
scroll to position [941, 0]
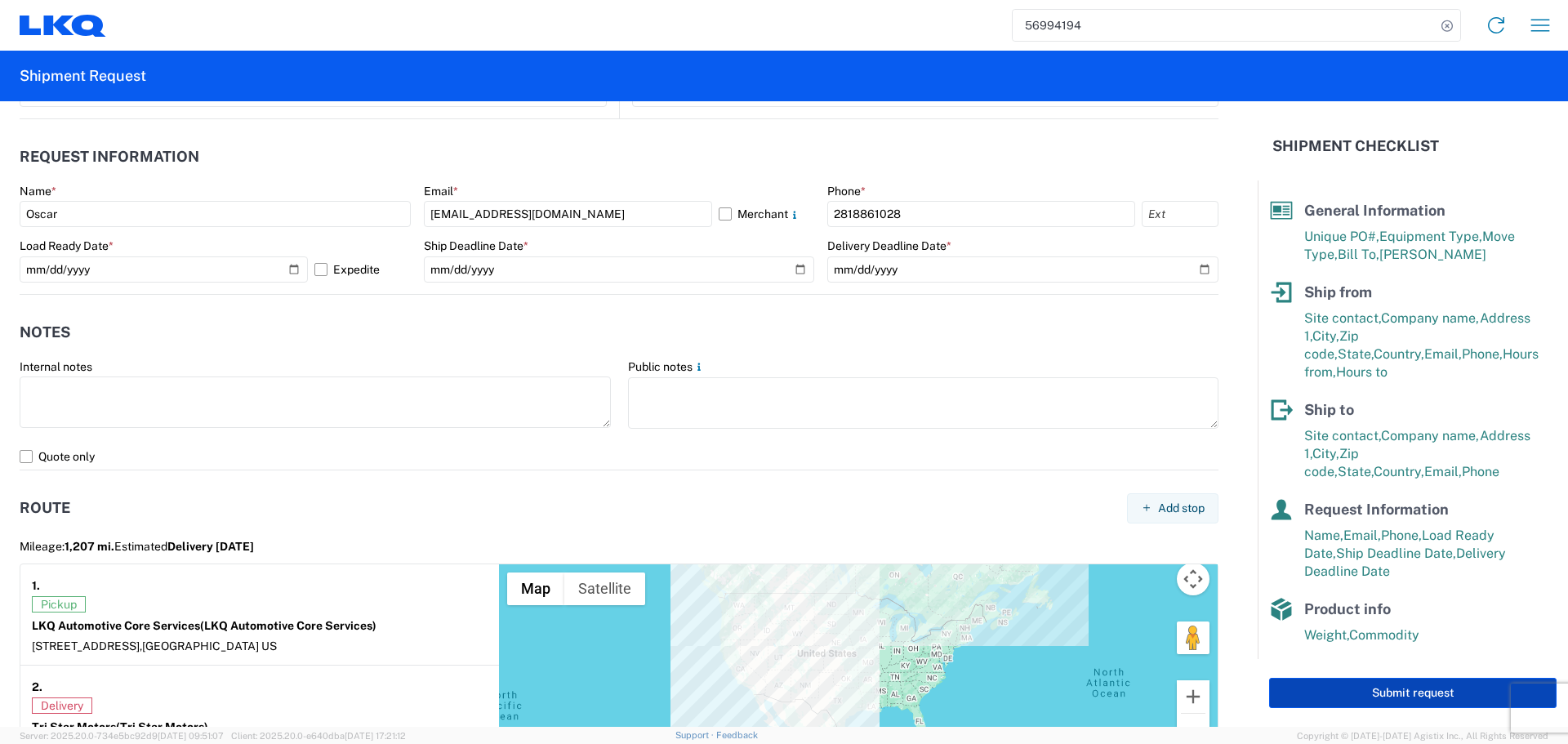
click at [1382, 688] on button "Submit request" at bounding box center [1413, 693] width 287 height 30
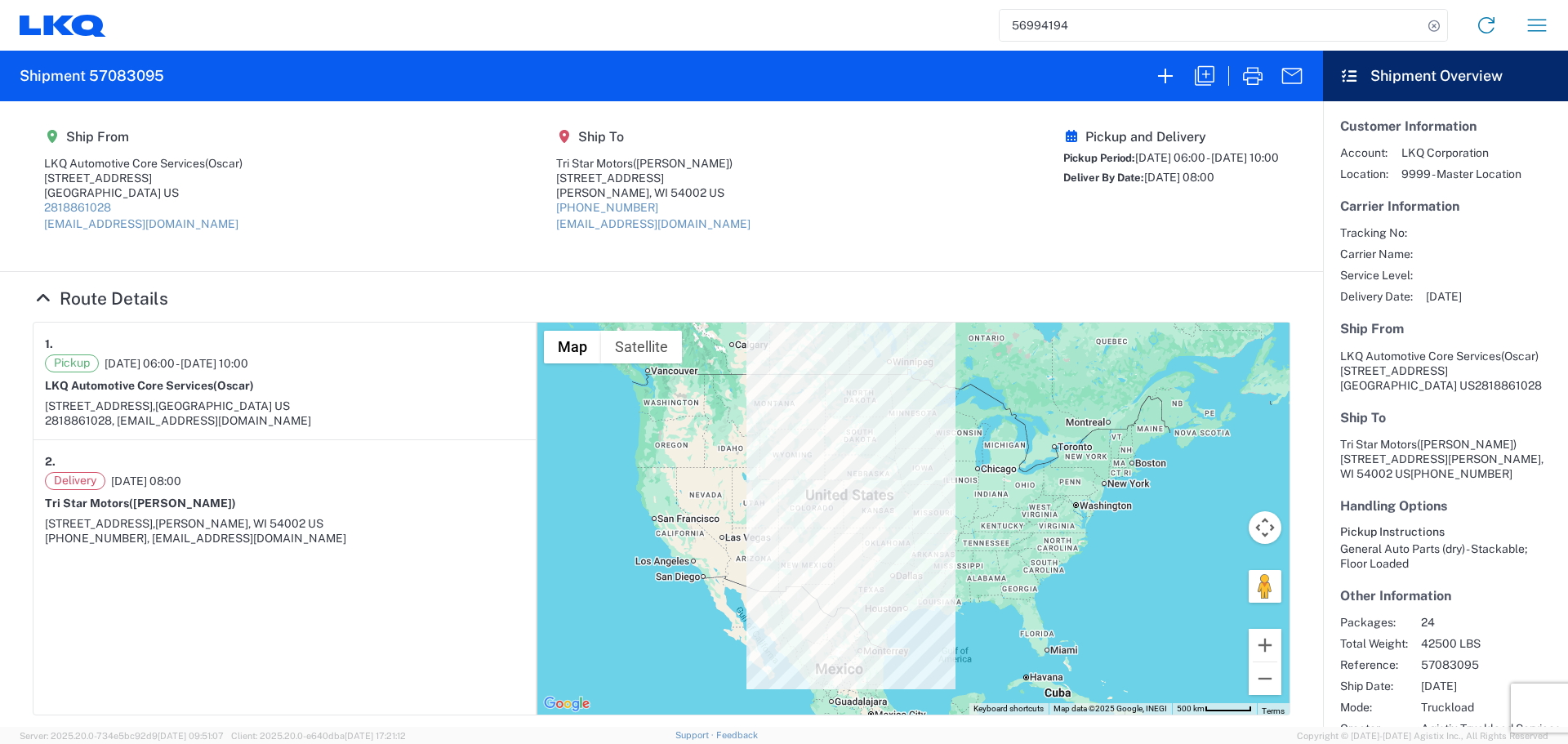
click at [1041, 18] on input "56994194" at bounding box center [1211, 26] width 423 height 31
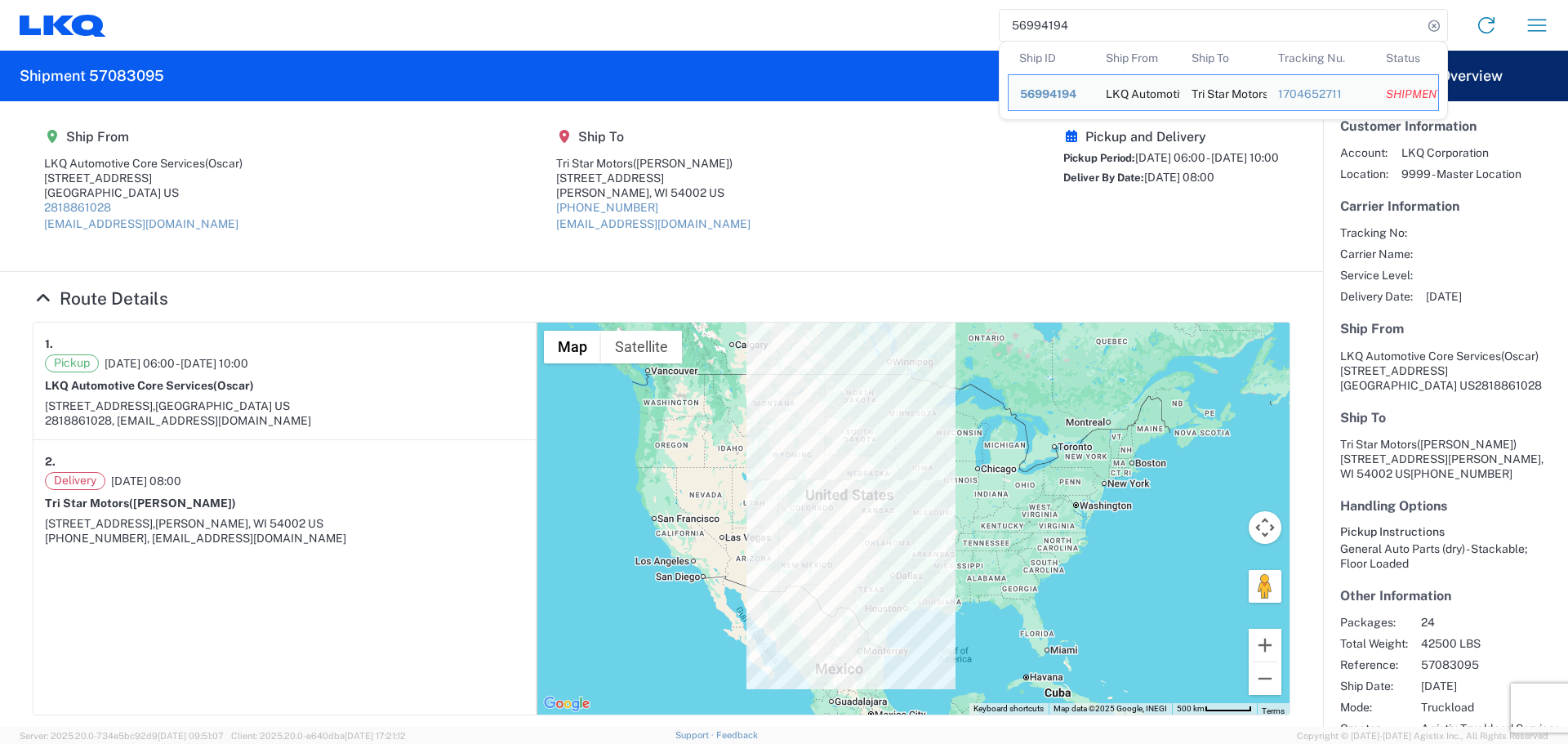
click at [1041, 18] on input "56994194" at bounding box center [1211, 26] width 423 height 31
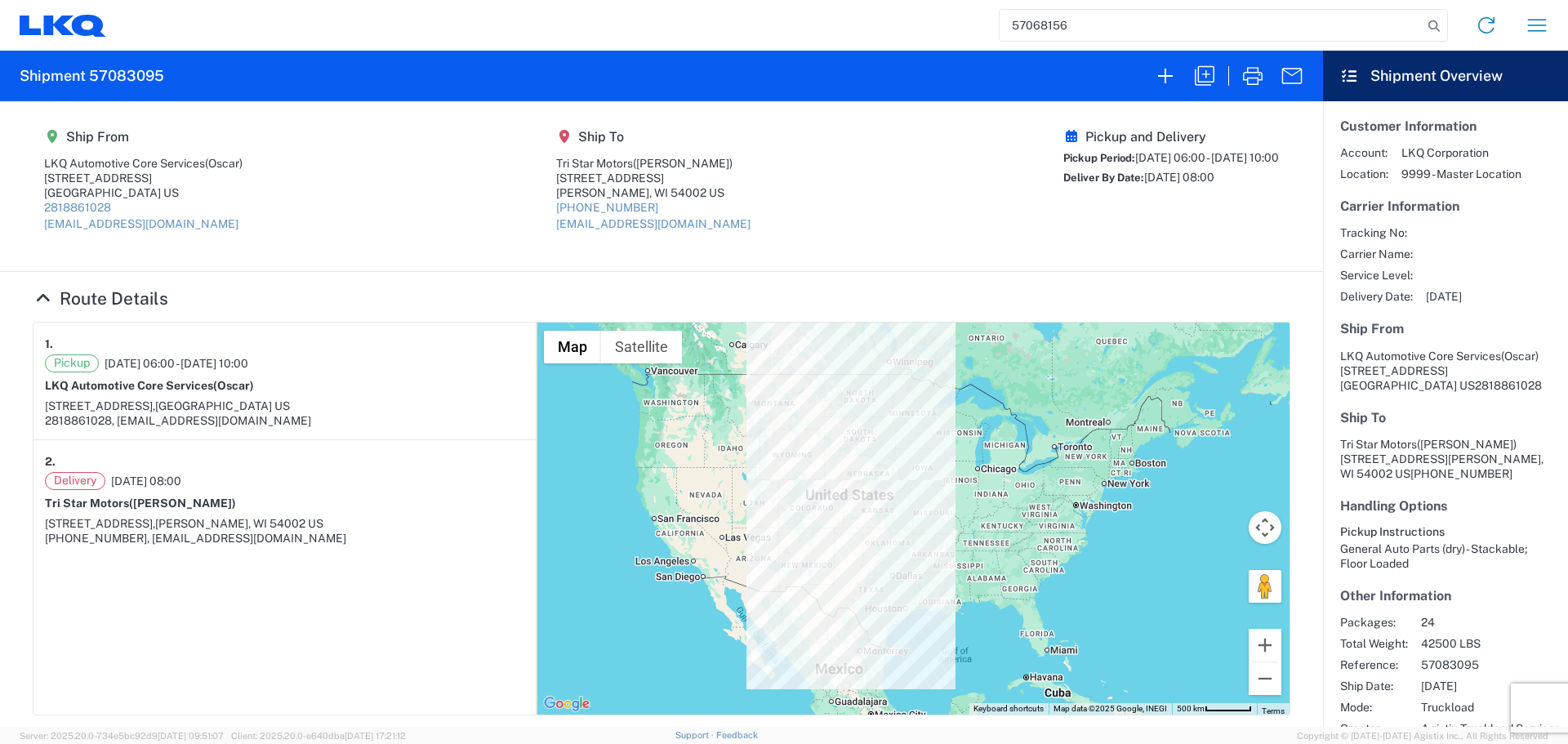
type input "57068156"
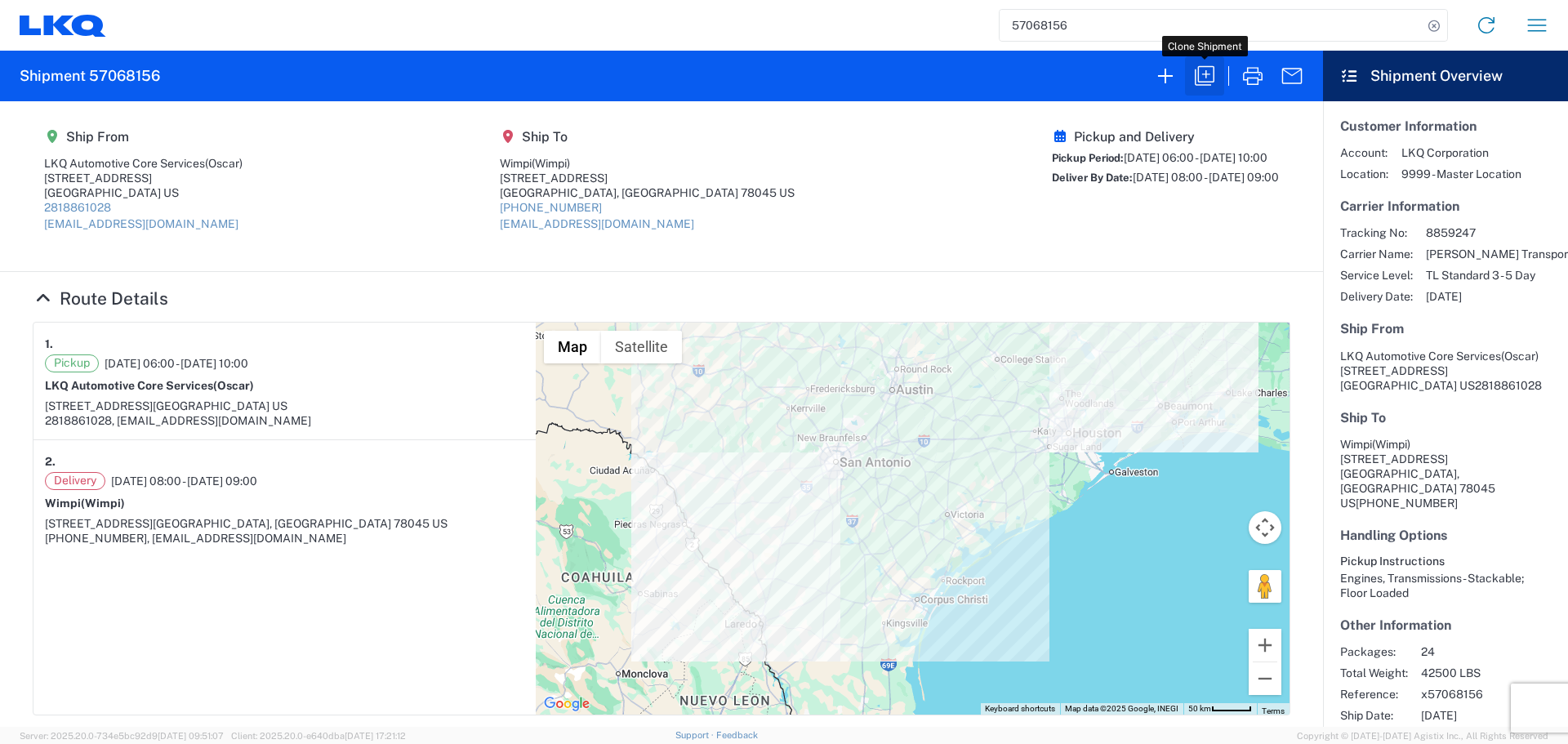
click at [1199, 75] on icon "button" at bounding box center [1204, 76] width 19 height 19
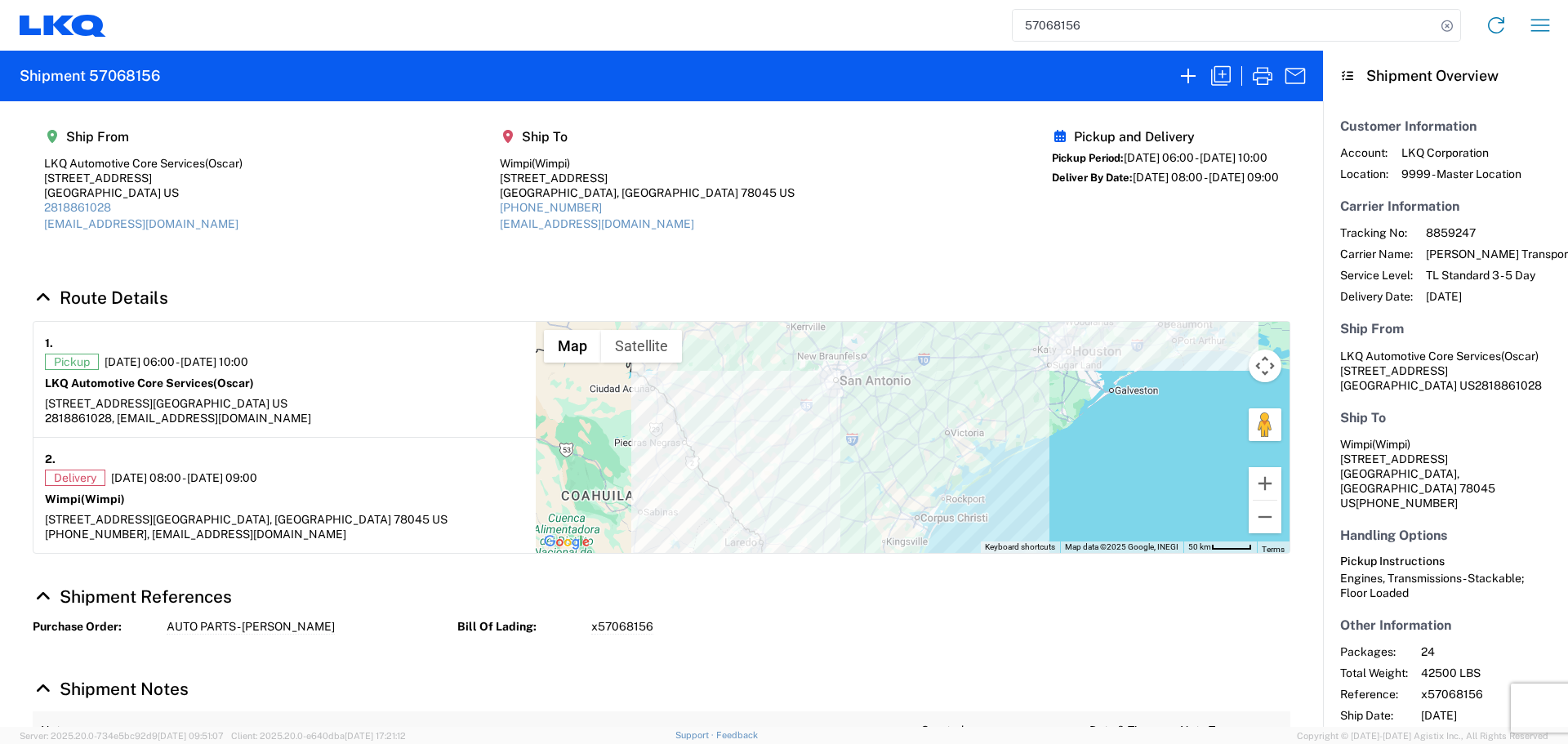
select select "FULL"
select select "US"
select select "LBS"
select select "IN"
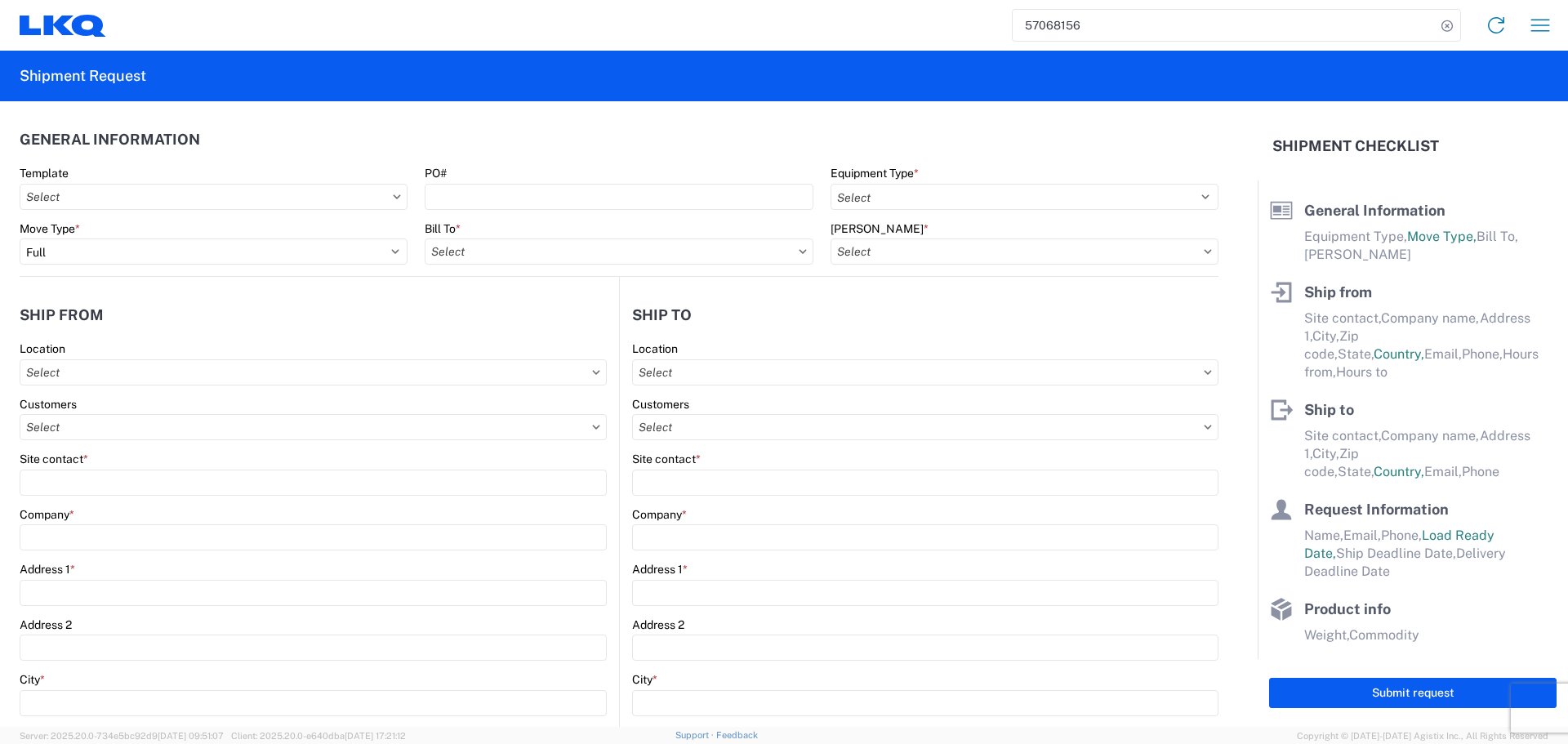
select select "STDV"
type input "Oscar"
type input "LKQ Automotive Core Services"
type input "1714 West Mout Houston Rd"
type input "Houston"
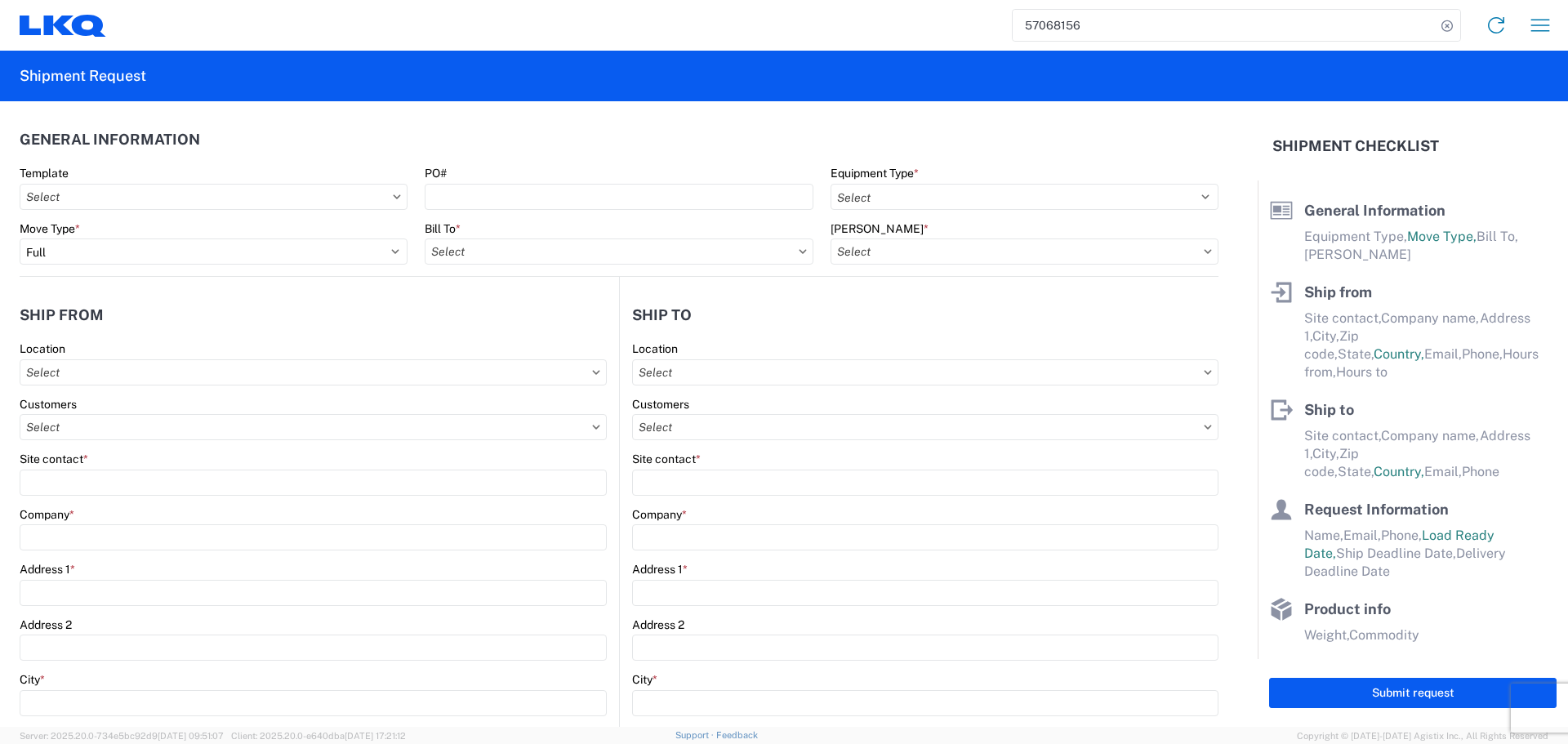
type input "77038"
type input "oxdavila@lkqcorp.com"
type input "2818861028"
type input "06:00:00"
type input "10:00:00"
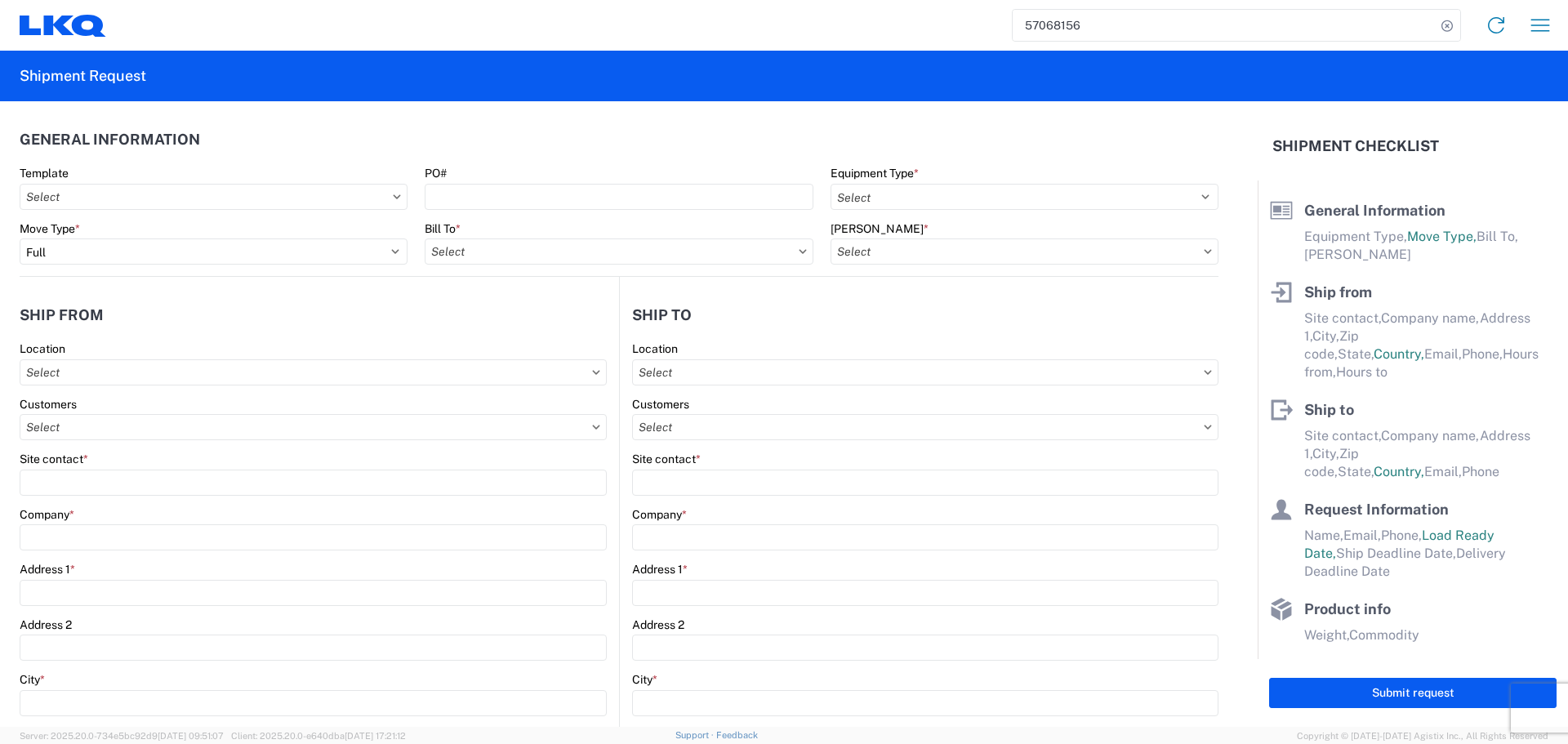
select select
type input "Wimpi"
type input "14405 Investment Ave"
type input "Laredo"
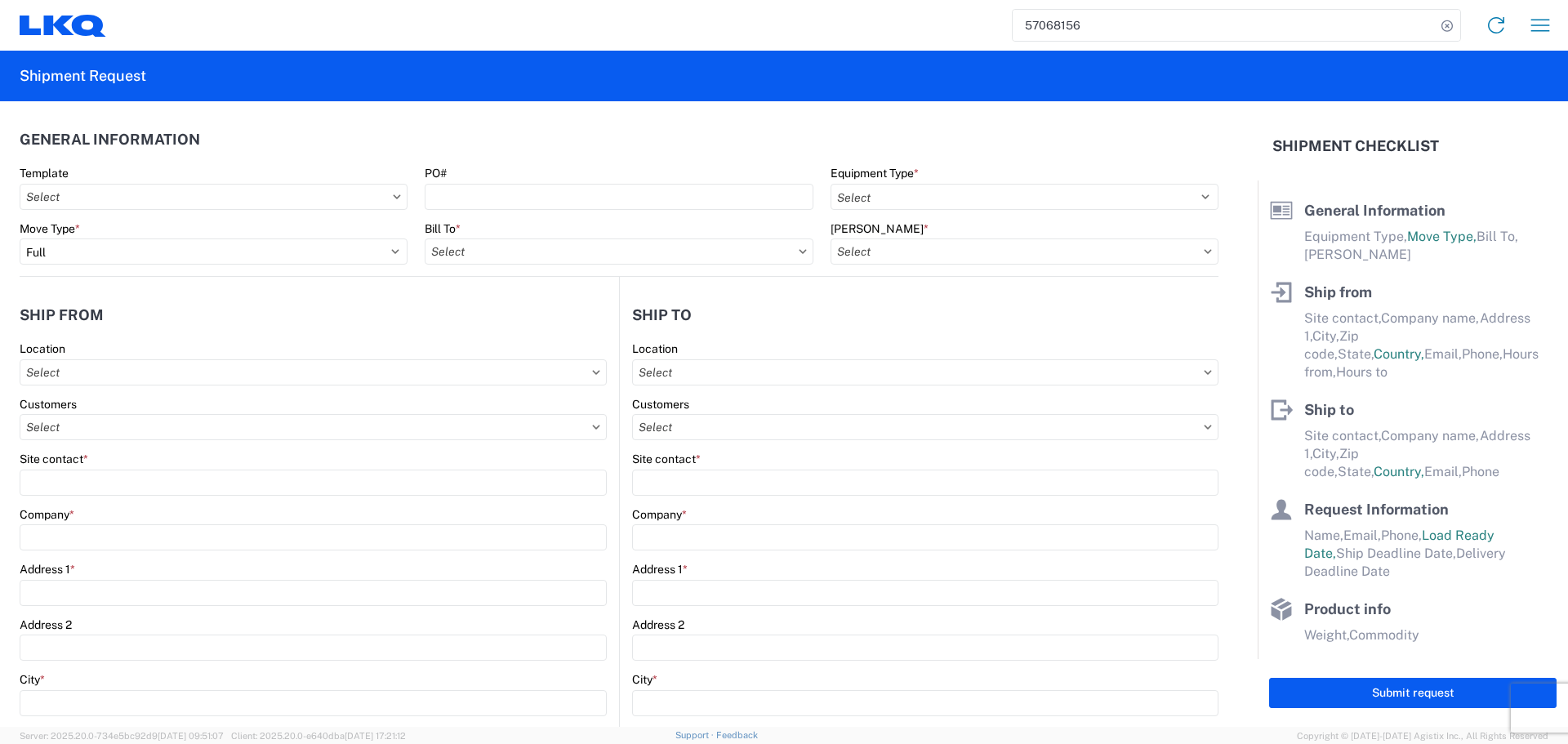
type input "78045"
type input "oxdavila@lkqcorp.com"
type input "832-657-9423"
type input "08:00:00"
type input "09:00:00"
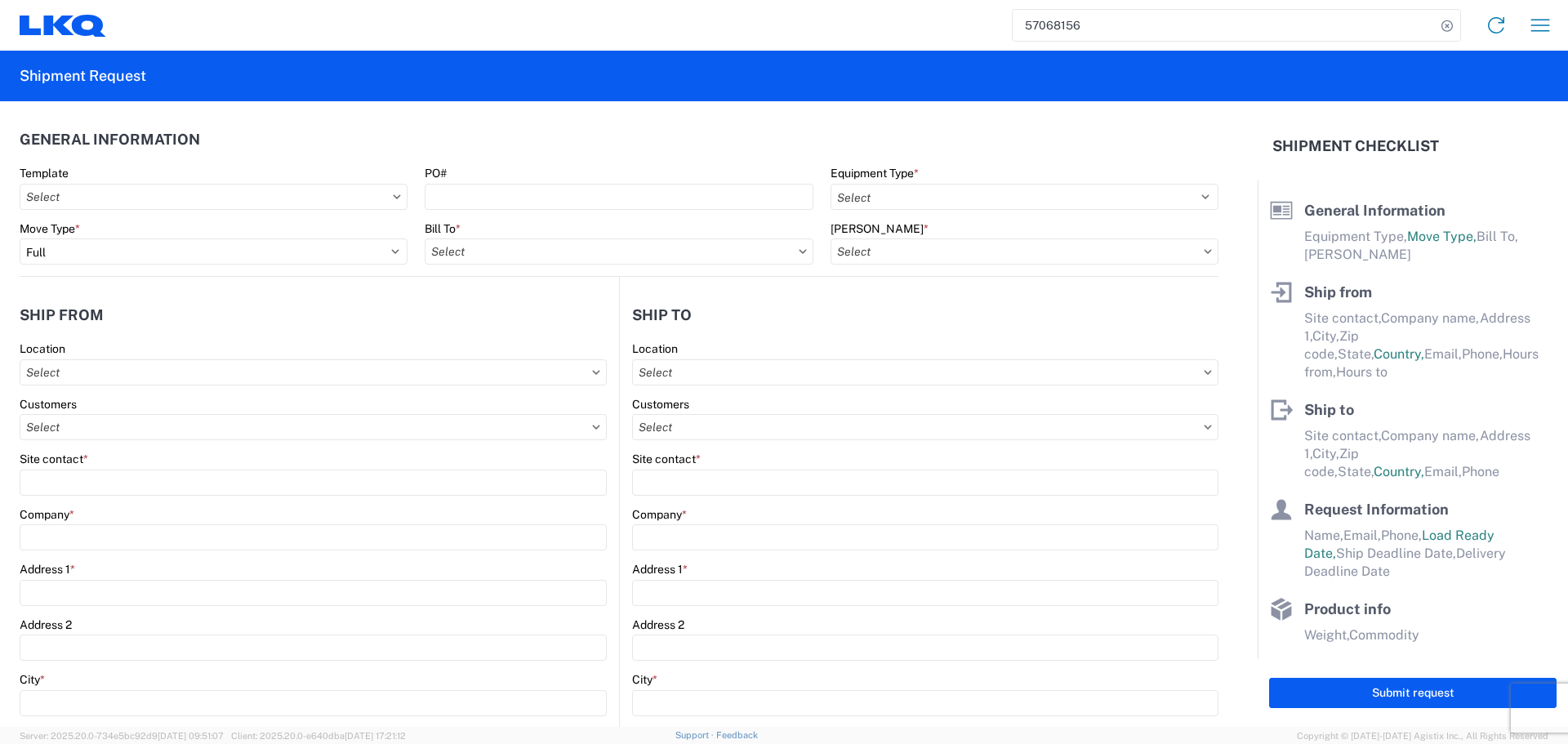
select select
type input "Oscar"
type input "oxdavila@lkqcorp.com"
type input "2818861028"
type input "2025-10-09"
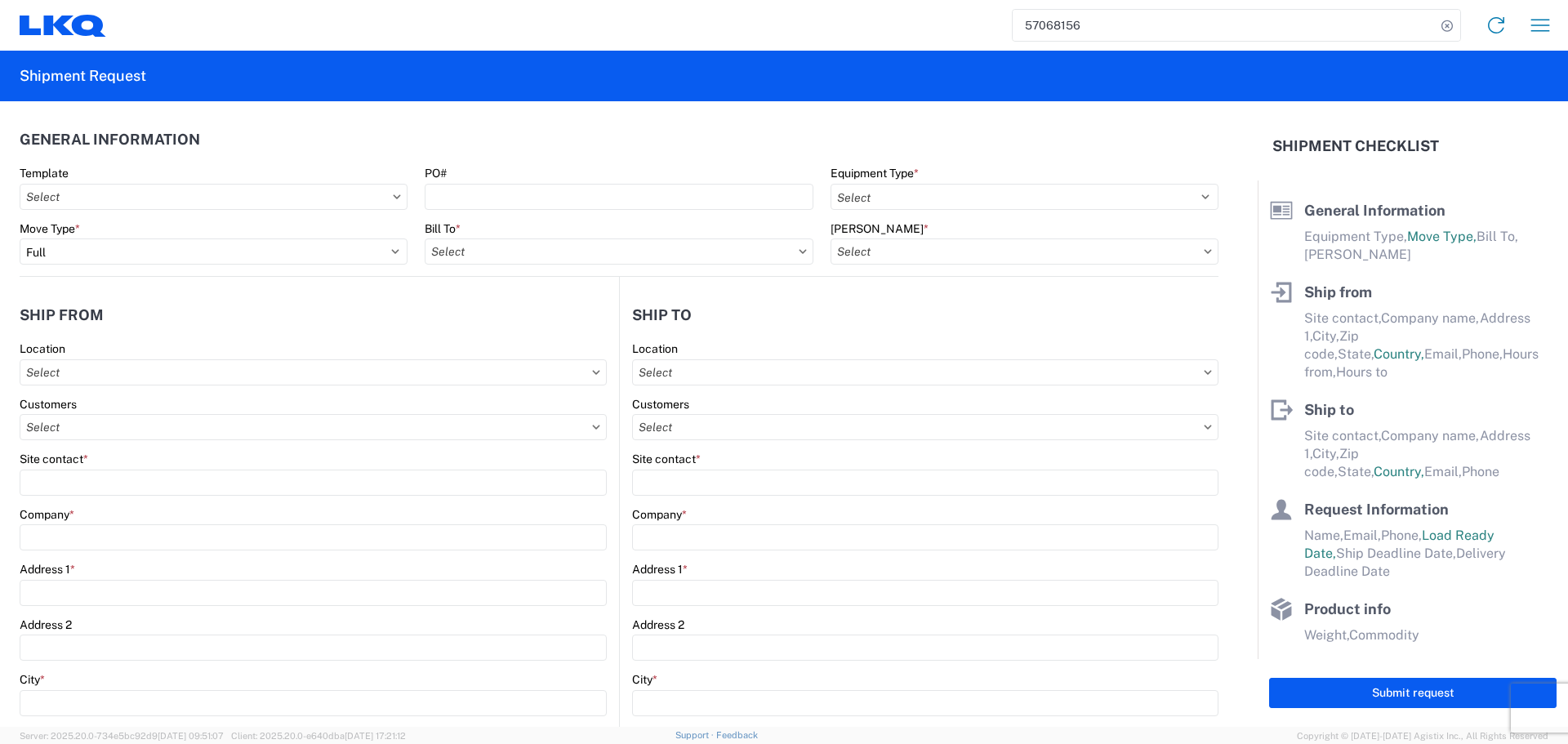
type input "2025-10-09"
type input "2025-10-10"
type input "42500"
type input "Engines, Transmissions"
type input "24"
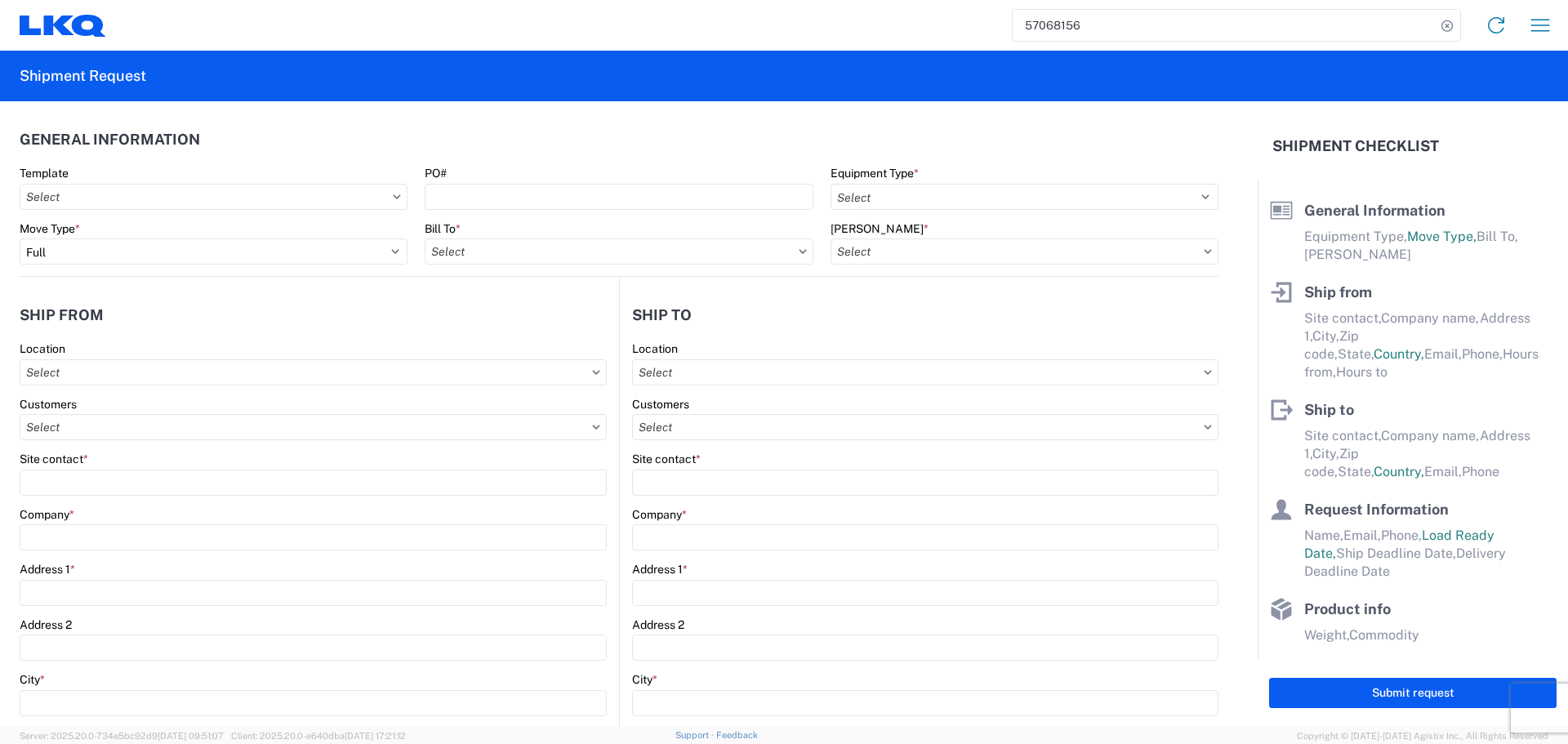
type input "0"
type input "3.33"
type input "3"
select select "FT"
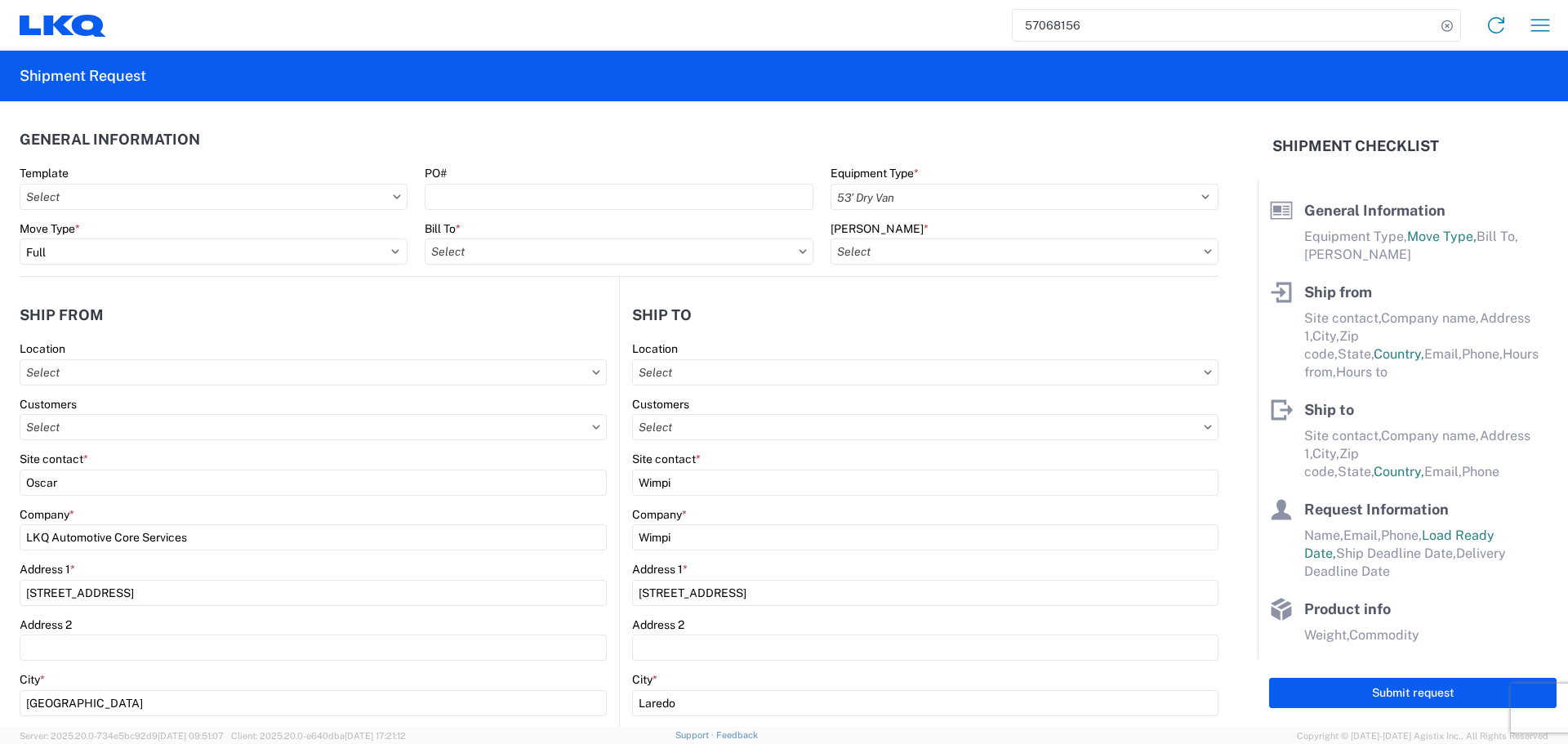
select select
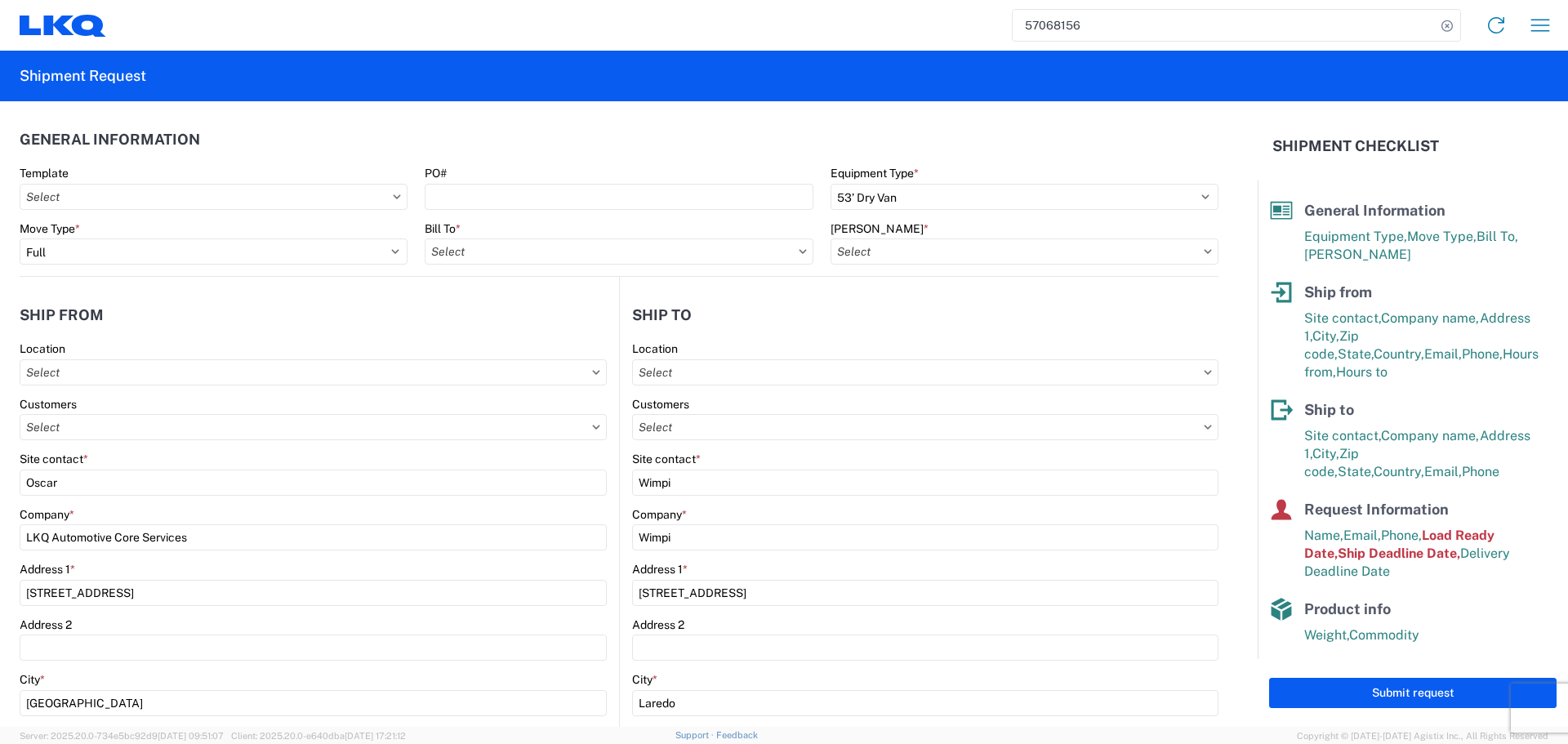
type input "1760 - LKQ Best Core"
type input "1760-6300-66000-0000 - 1760 Freight Out"
type input "1760 - LKQ Best Core"
click at [659, 156] on header "General Information" at bounding box center [619, 140] width 1199 height 37
click at [541, 337] on agx-form-section "Ship from 1760 Location 1760 - LKQ Best Core Customers Site contact * Oscar Com…" at bounding box center [319, 677] width 600 height 762
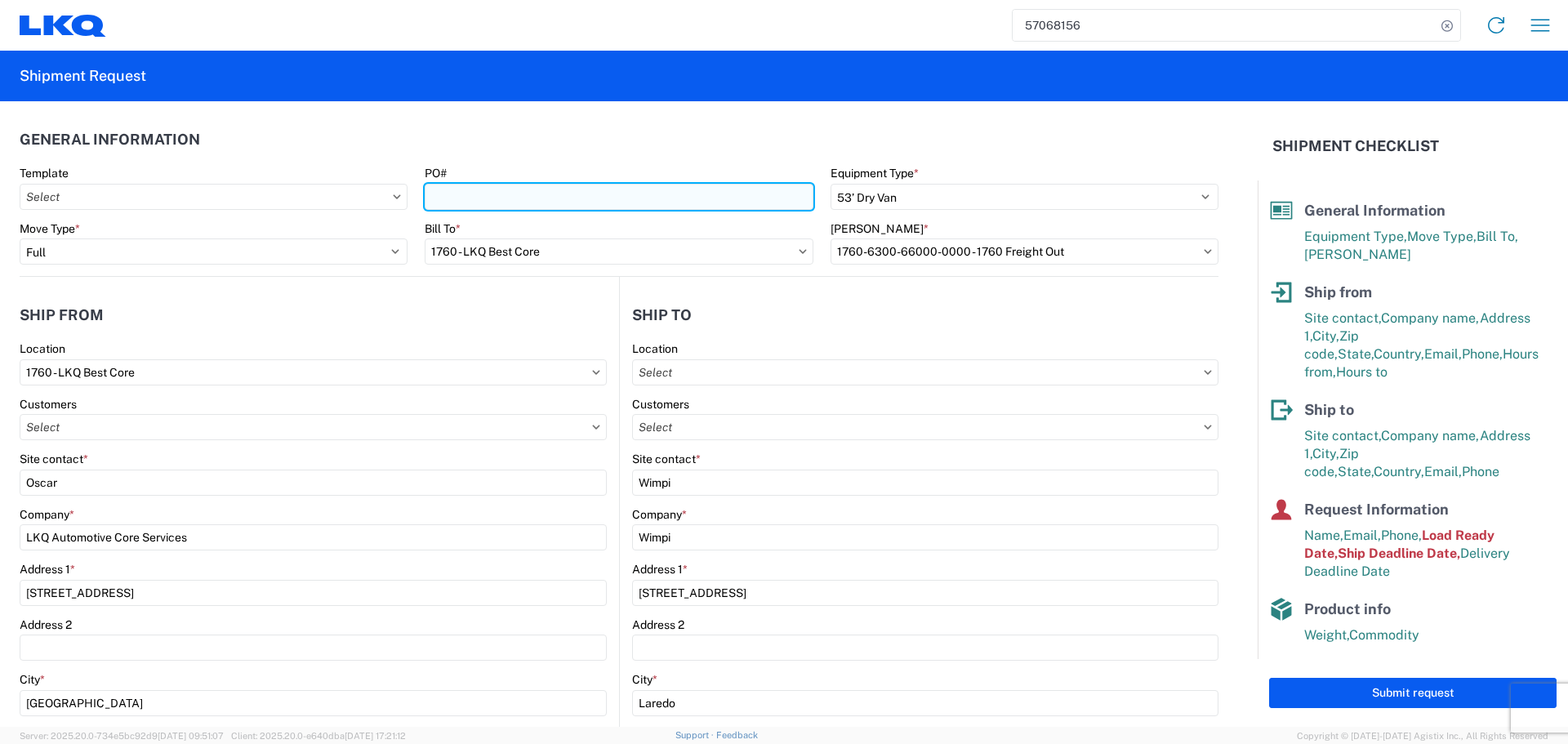
click at [493, 204] on input "PO#" at bounding box center [619, 197] width 388 height 26
type input "AUTO PARTS - JULIO"
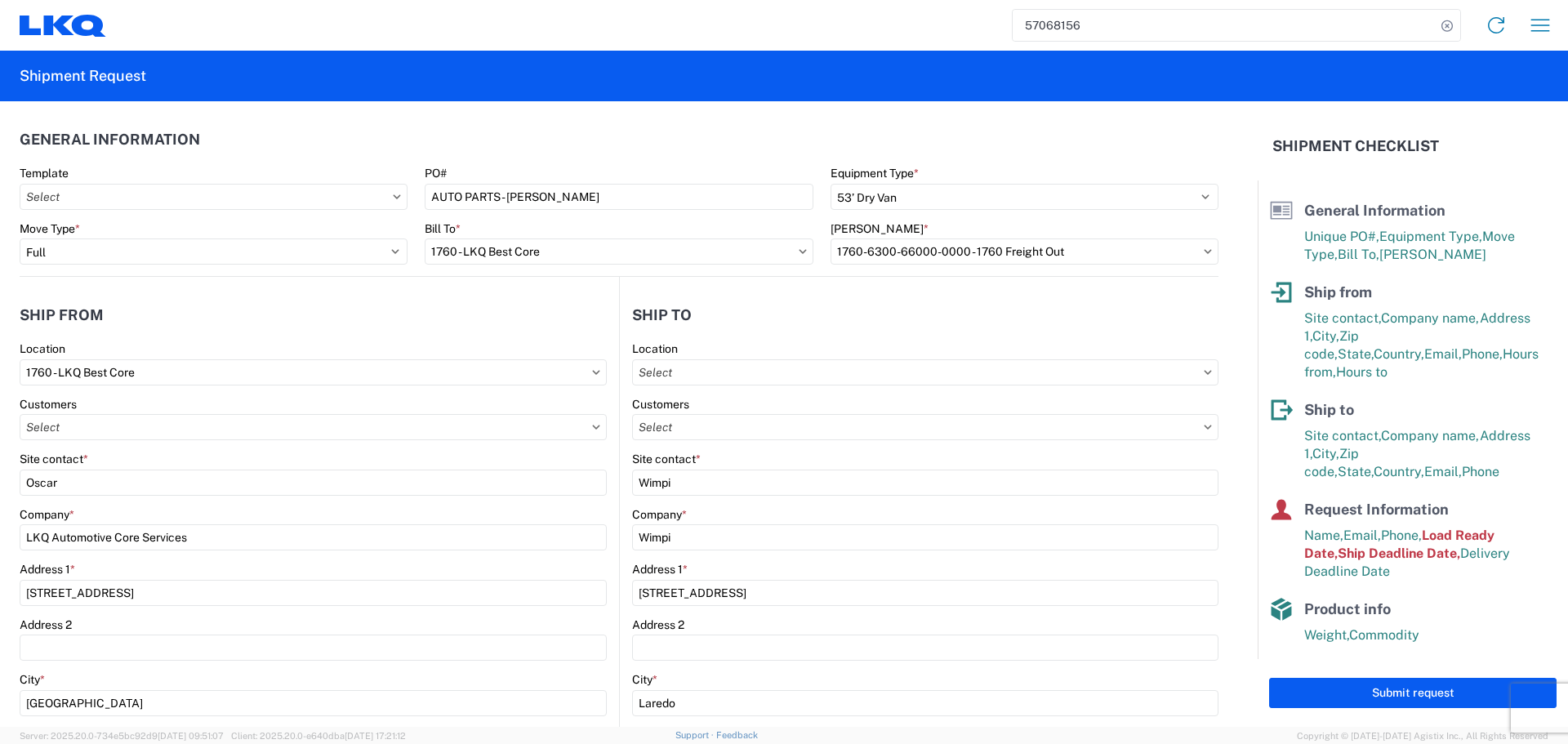
click at [581, 123] on header "General Information" at bounding box center [619, 140] width 1199 height 37
click at [600, 159] on agx-form-section "General Information Template PO# AUTO PARTS - JULIO Equipment Type * Select 53’…" at bounding box center [619, 199] width 1199 height 155
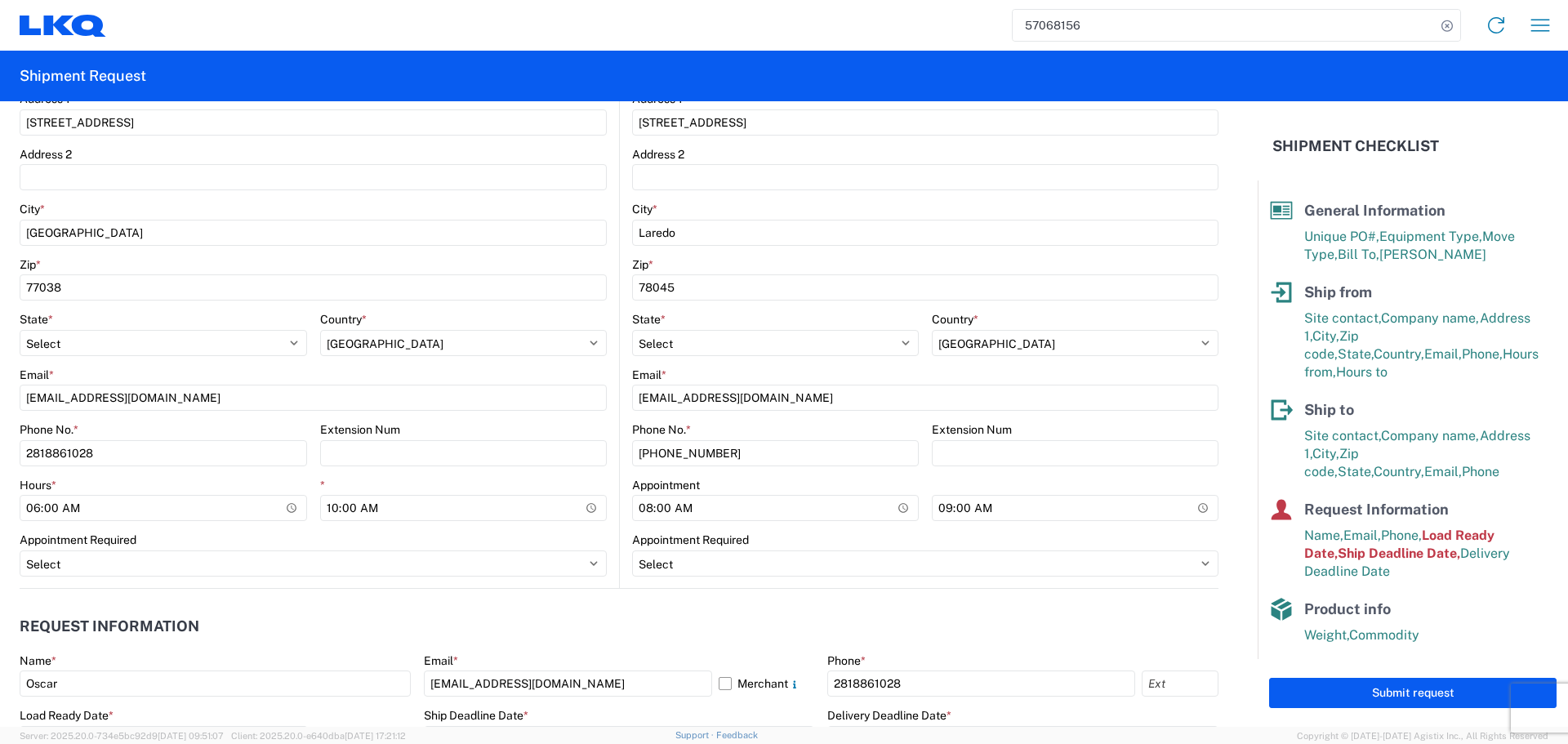
scroll to position [490, 0]
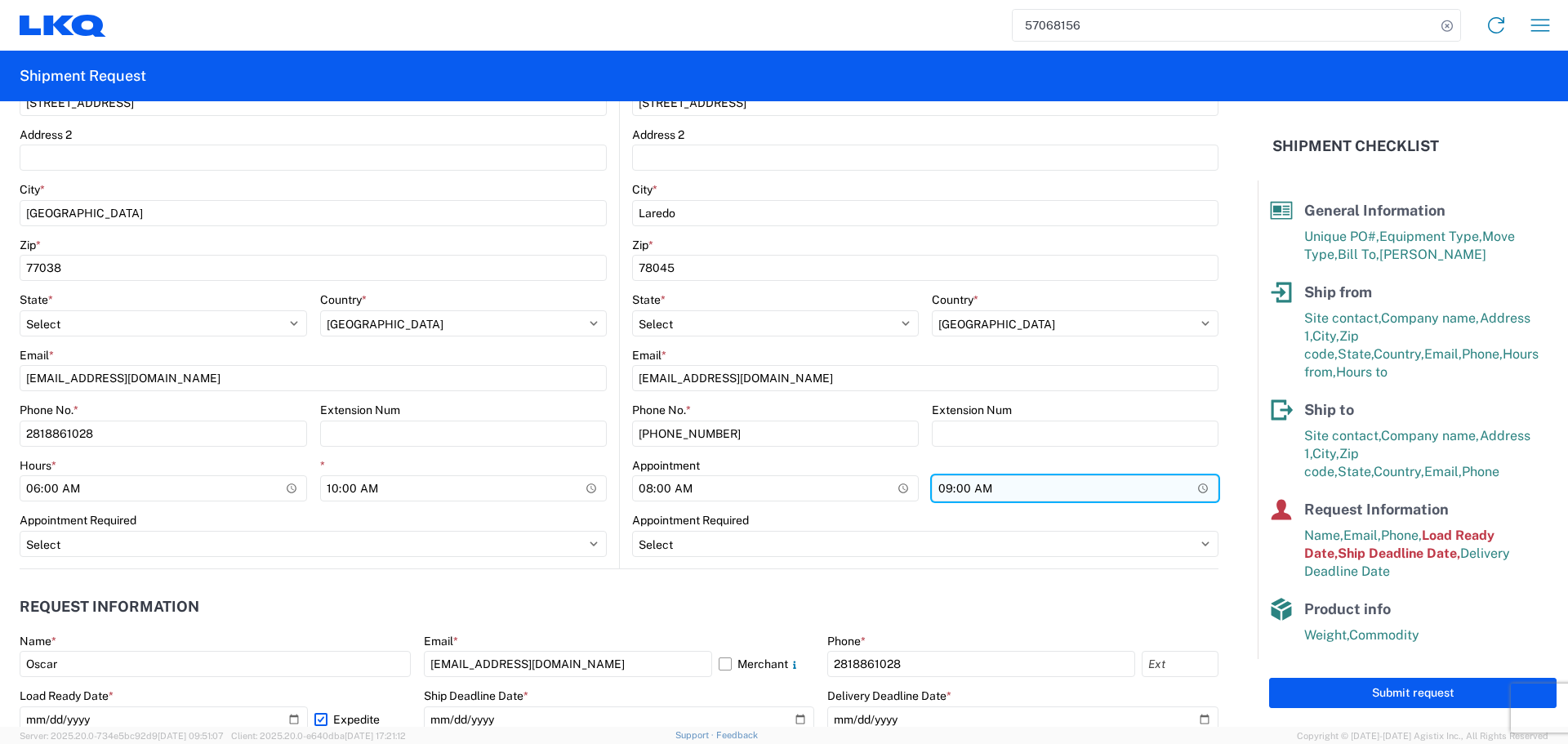
click at [1187, 498] on input "09:00:00" at bounding box center [1076, 489] width 286 height 26
click at [1187, 486] on input "09:00:00" at bounding box center [1076, 489] width 286 height 26
type input "13:00"
click at [475, 598] on header "Request Information" at bounding box center [619, 607] width 1199 height 37
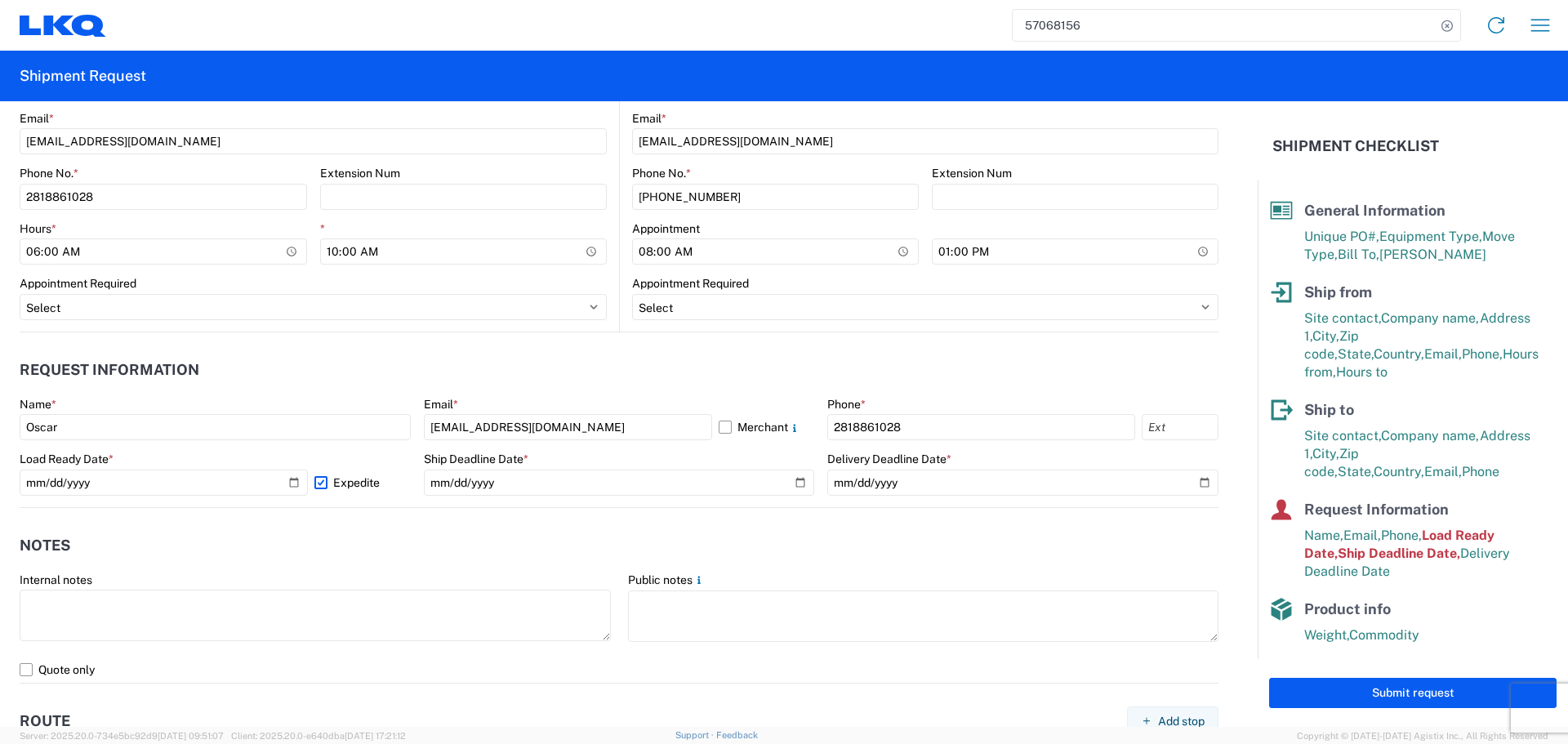
scroll to position [736, 0]
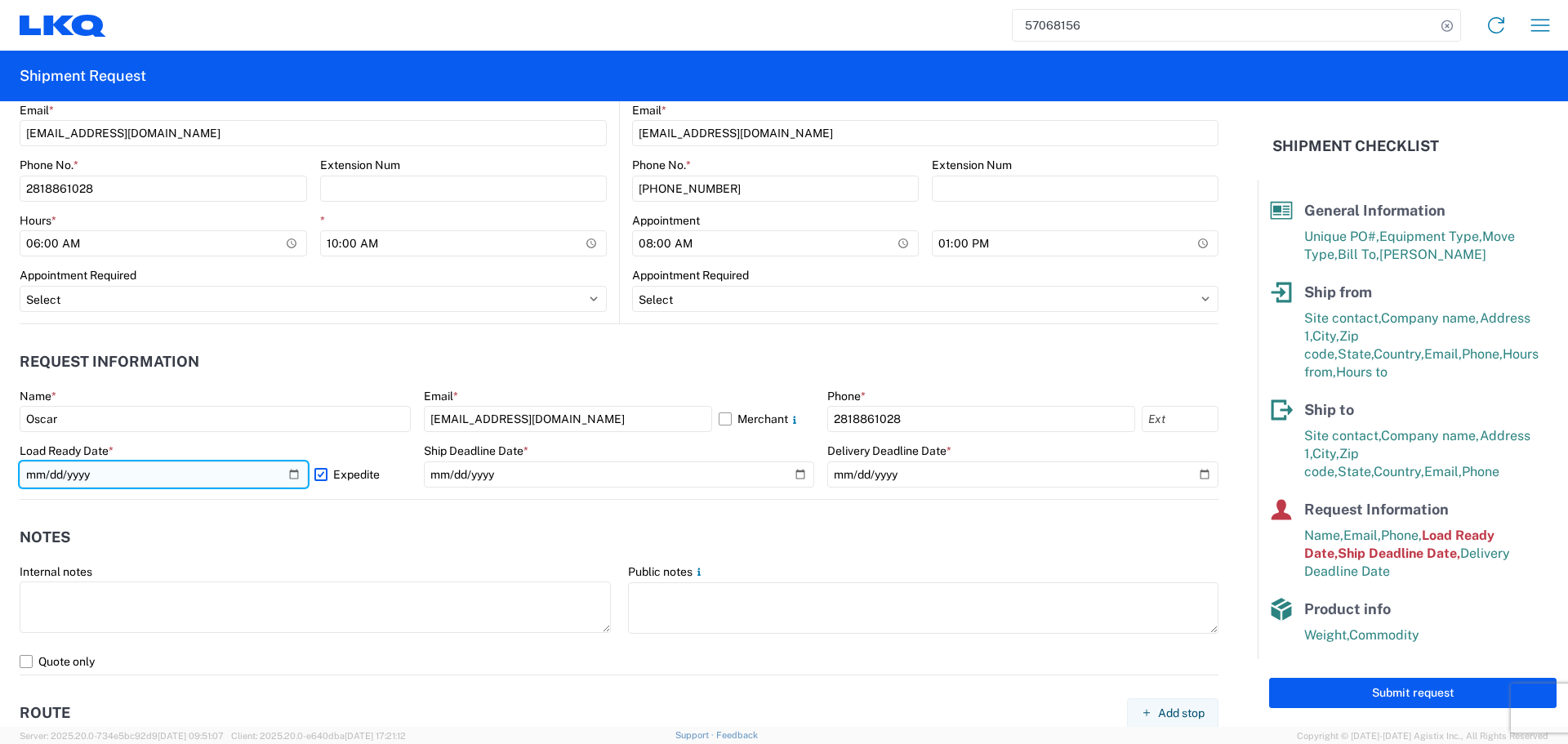
click at [283, 472] on input "2025-10-09" at bounding box center [164, 475] width 288 height 26
click at [288, 472] on input "2025-10-09" at bounding box center [164, 475] width 288 height 26
type input "2025-10-13"
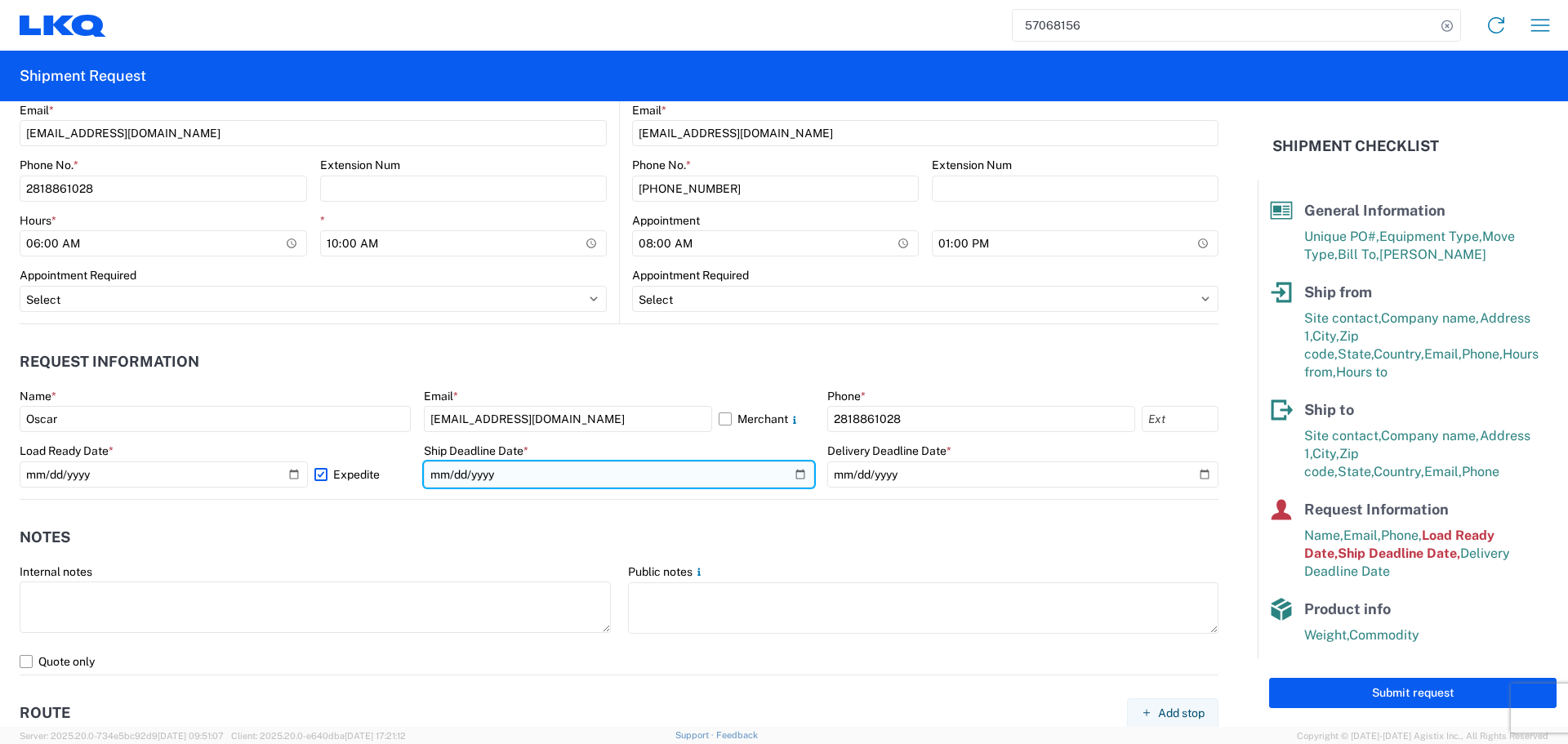
click at [784, 468] on input "2025-10-09" at bounding box center [619, 475] width 391 height 26
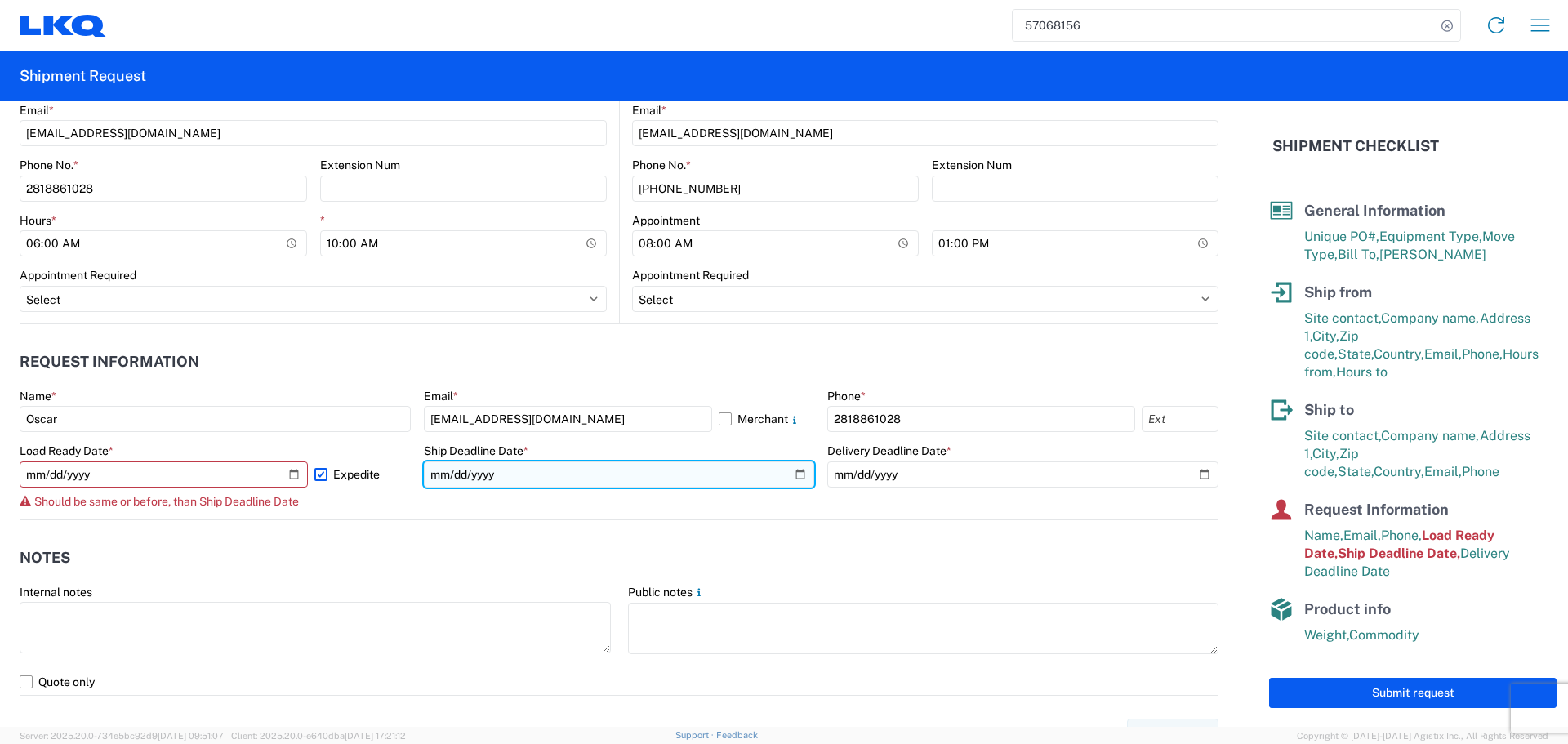
click at [784, 471] on input "2025-10-09" at bounding box center [619, 475] width 391 height 26
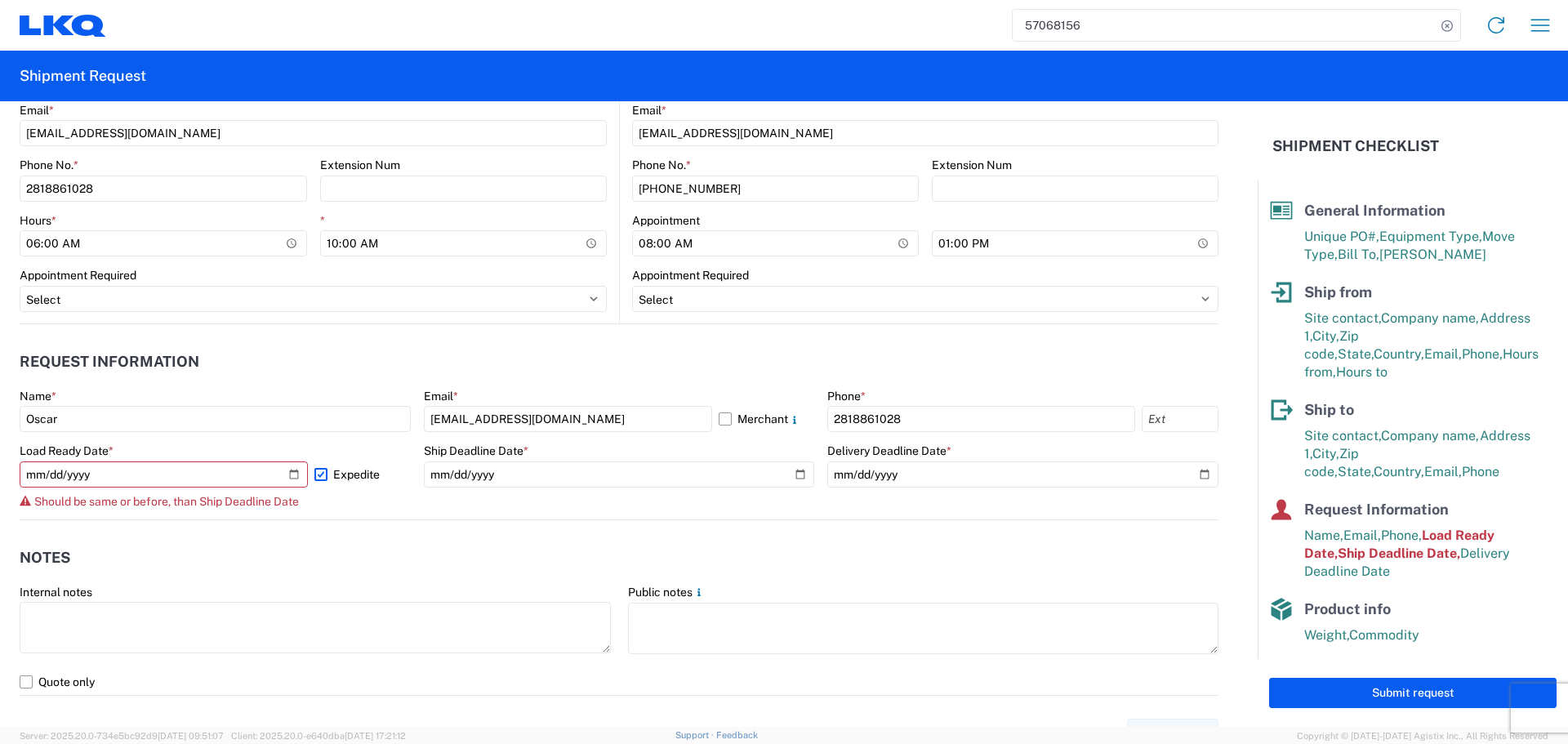
click at [338, 472] on label "Expedite" at bounding box center [362, 475] width 96 height 26
click at [0, 0] on input "Expedite" at bounding box center [0, 0] width 0 height 0
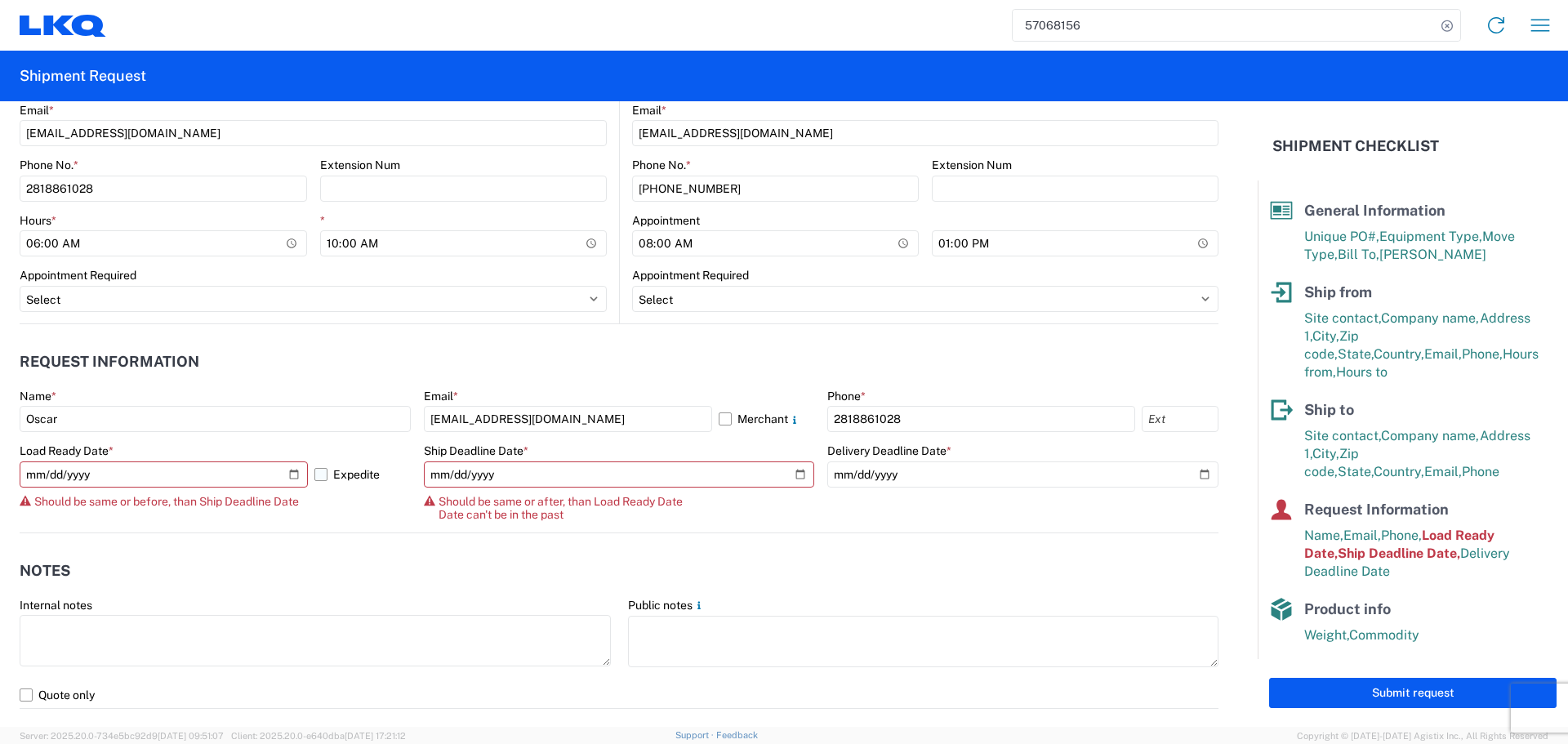
click at [338, 472] on label "Expedite" at bounding box center [362, 475] width 96 height 26
click at [0, 0] on input "Expedite" at bounding box center [0, 0] width 0 height 0
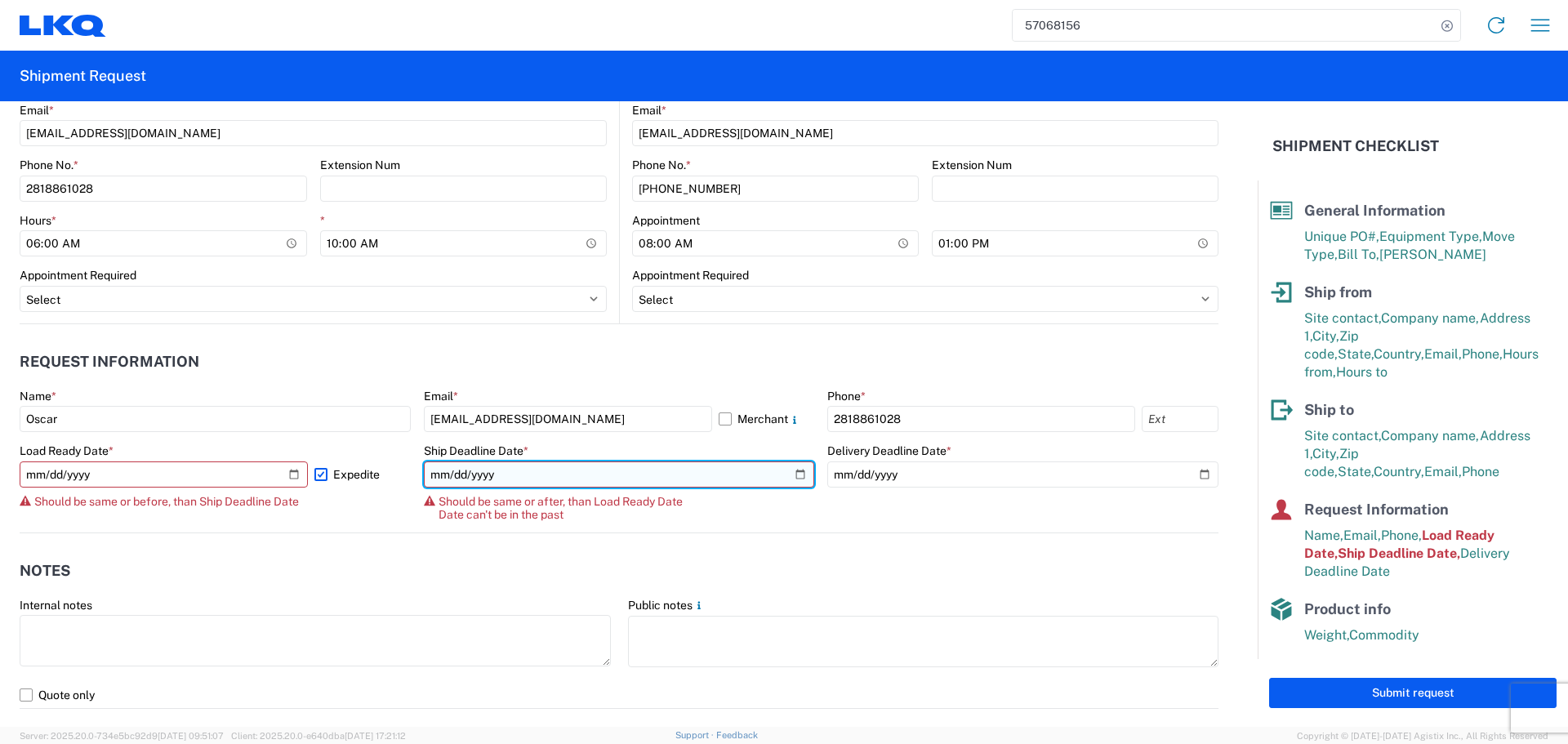
click at [794, 481] on input "2025-10-09" at bounding box center [619, 475] width 391 height 26
type input "2025-10-13"
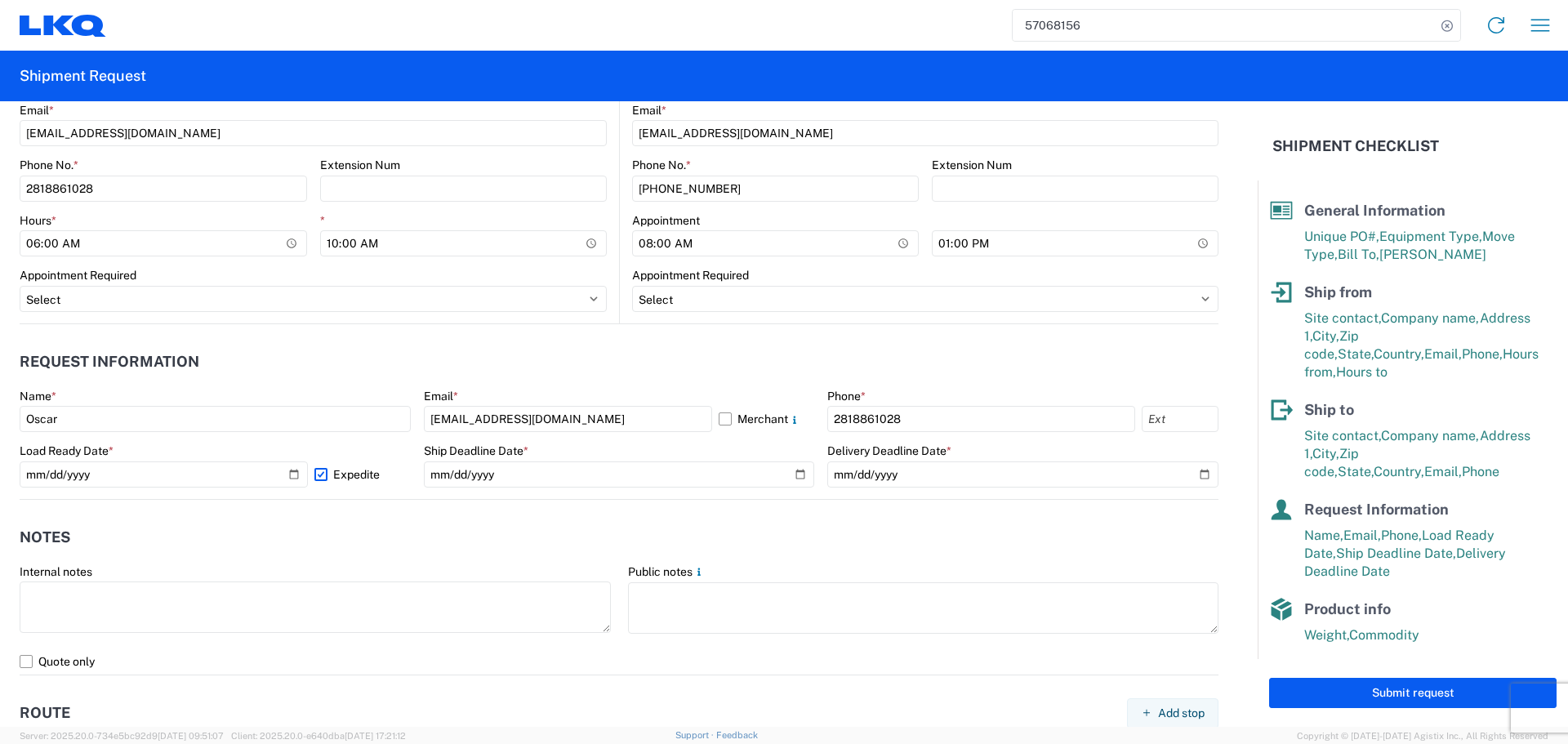
click at [411, 509] on agx-notes "Notes Internal notes Public notes Quote only" at bounding box center [619, 588] width 1199 height 176
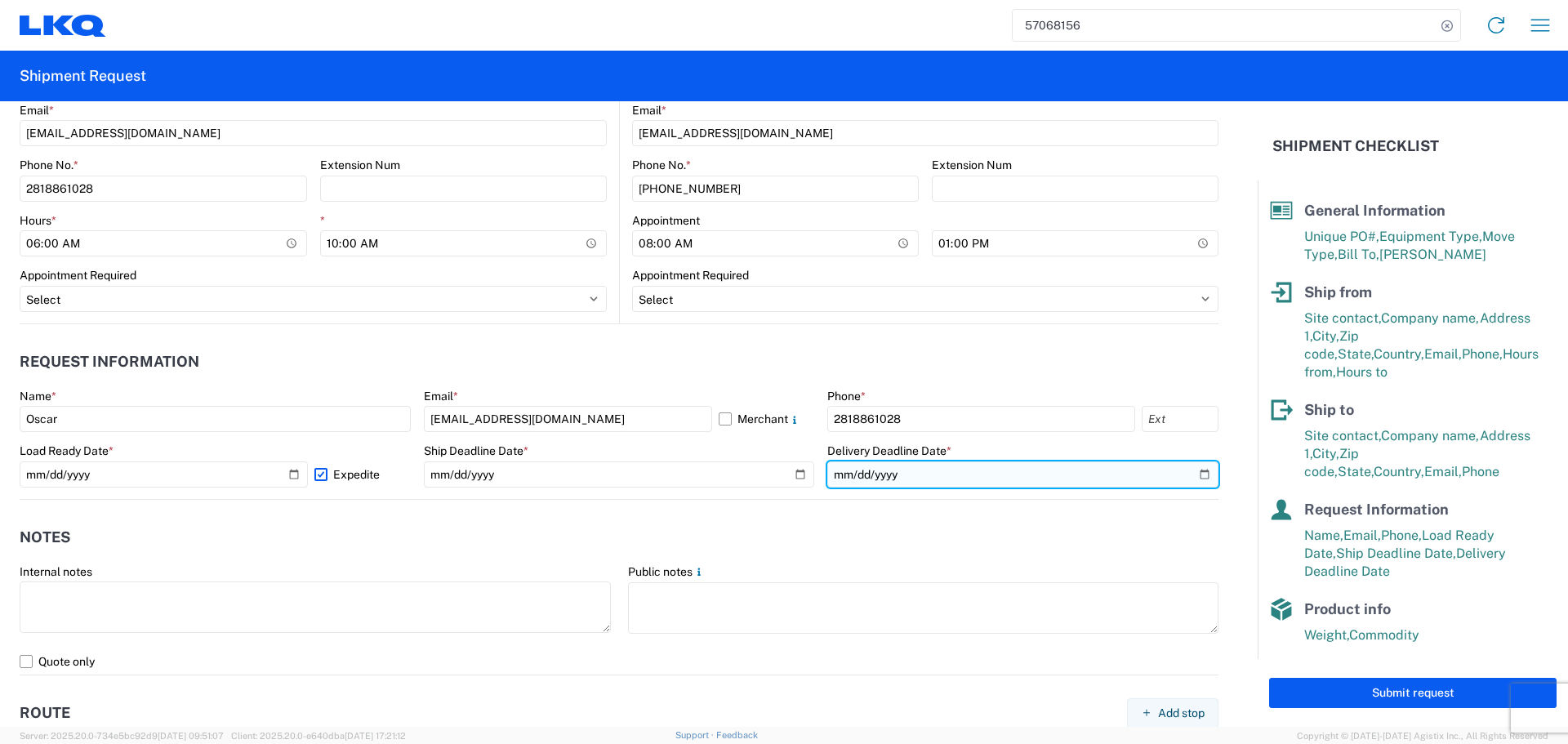
click at [1192, 476] on input "2025-10-10" at bounding box center [1023, 475] width 391 height 26
type input "2025-10-14"
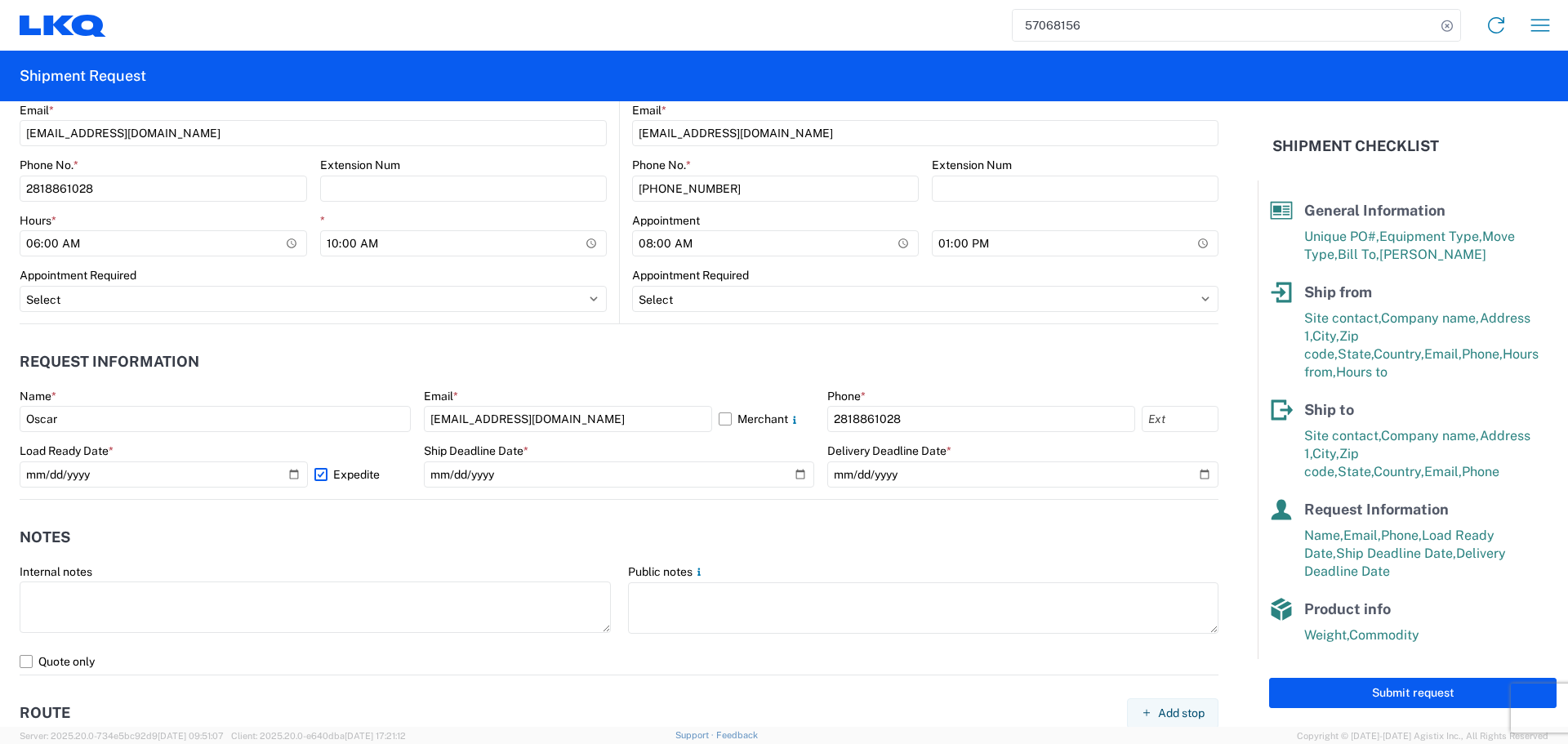
click at [618, 519] on header "Notes" at bounding box center [619, 538] width 1199 height 37
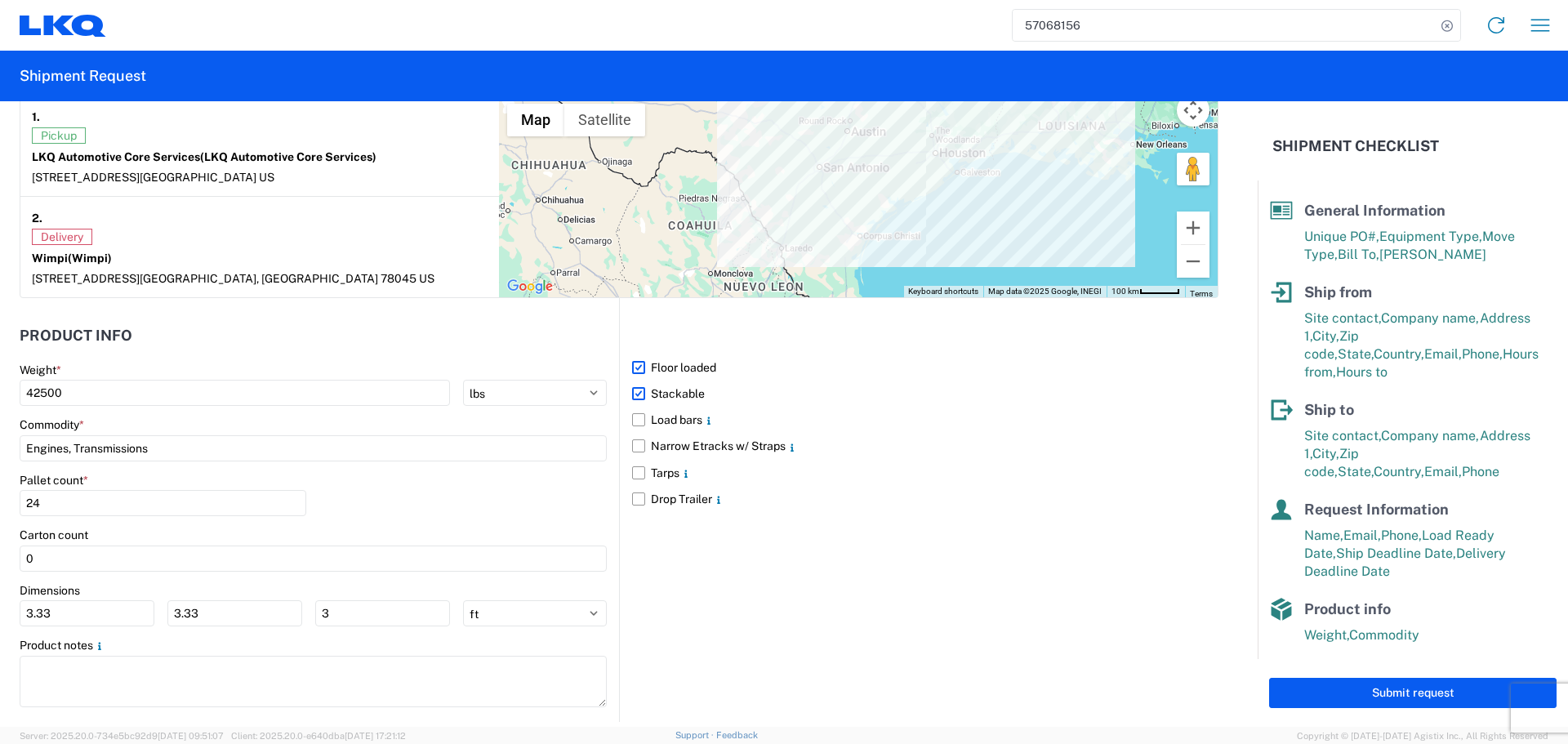
scroll to position [1431, 0]
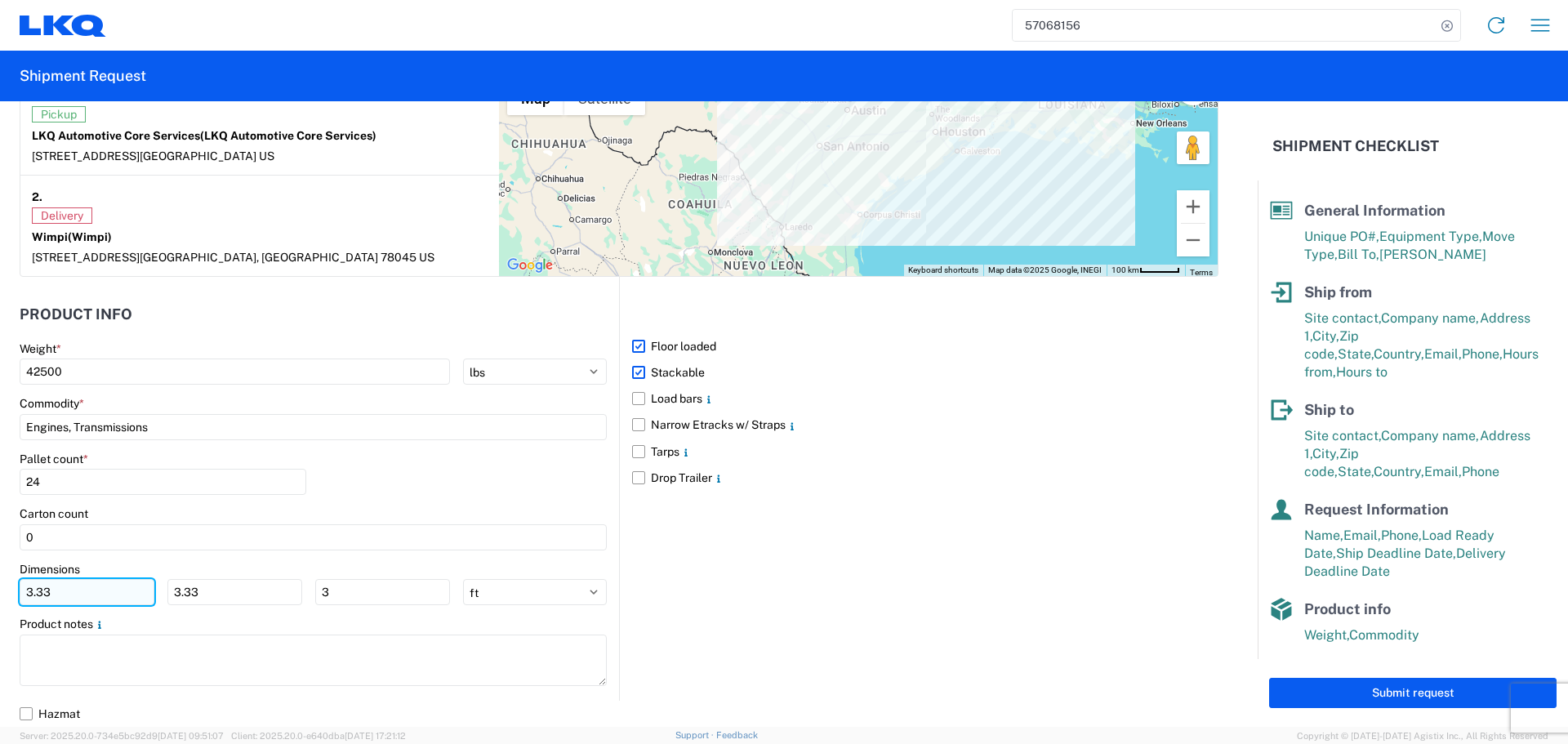
click at [112, 595] on input "3.33" at bounding box center [87, 592] width 135 height 26
type input "3"
type input "40"
click at [208, 602] on input "3.33" at bounding box center [235, 592] width 135 height 26
type input "3"
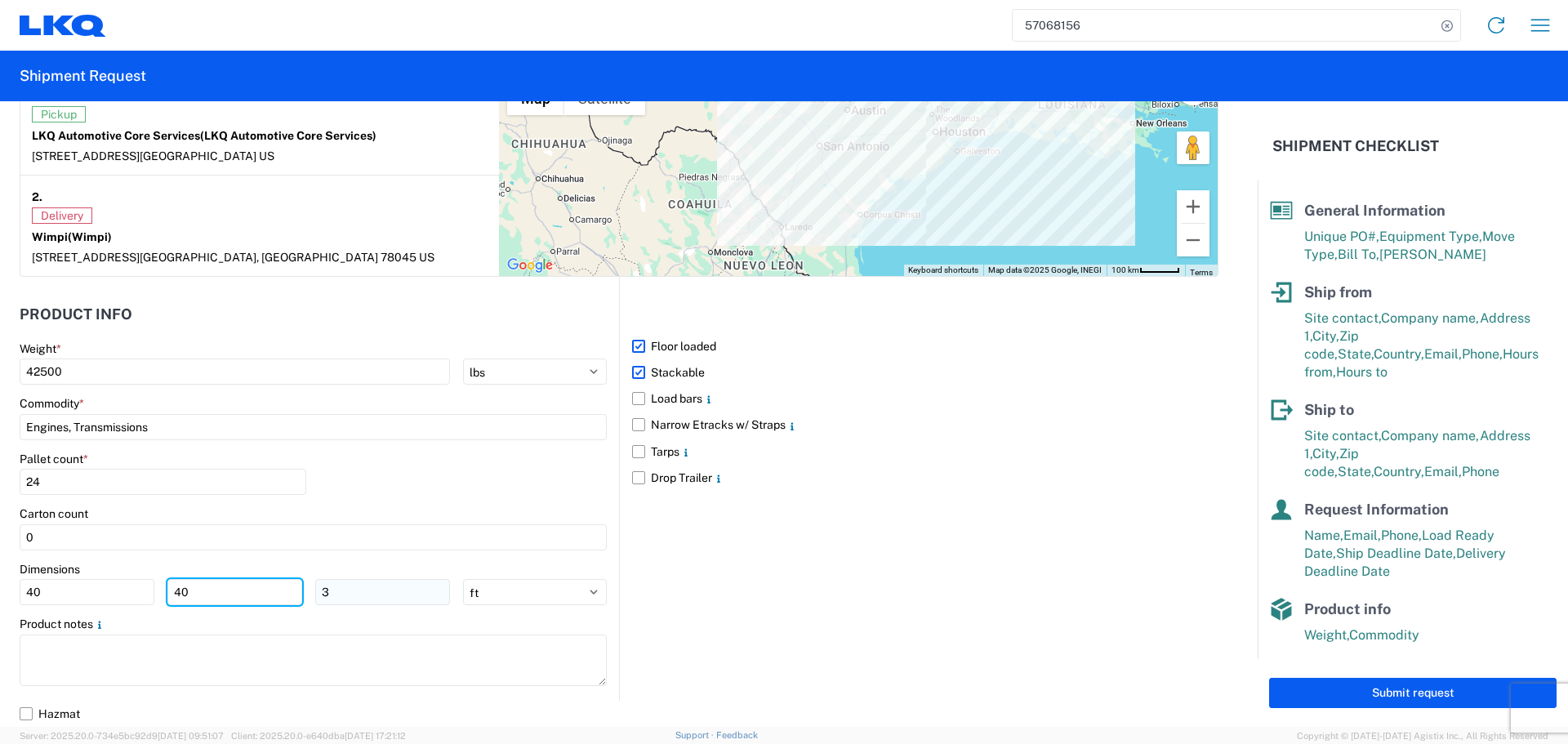
type input "40"
click at [387, 594] on input "3" at bounding box center [383, 592] width 135 height 26
click at [406, 482] on div "Pallet count * 24" at bounding box center [313, 480] width 588 height 55
click at [458, 507] on div "Carton count" at bounding box center [313, 514] width 588 height 15
click at [368, 598] on input "number" at bounding box center [383, 592] width 135 height 26
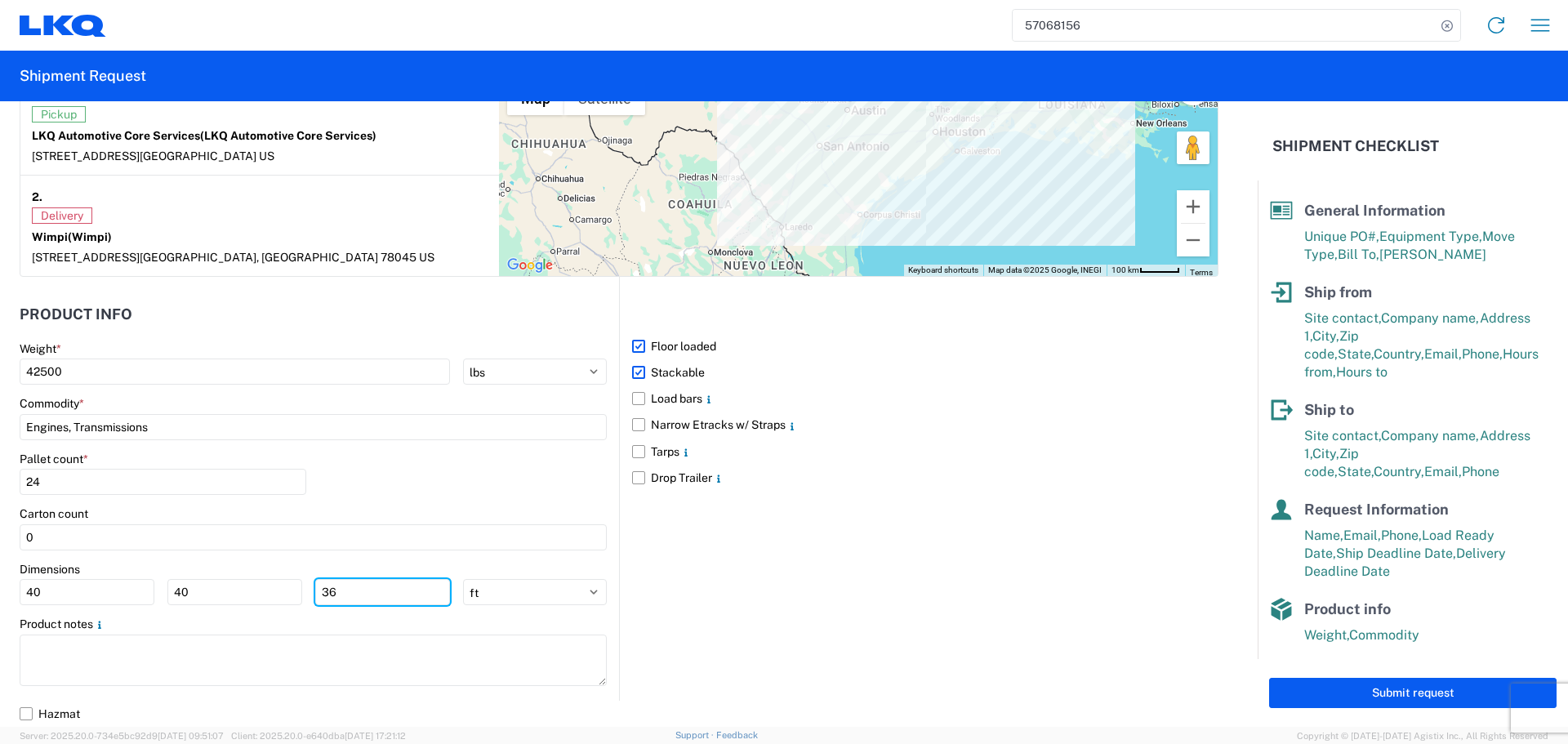
type input "36"
click at [425, 469] on div "Pallet count * 24" at bounding box center [313, 480] width 588 height 55
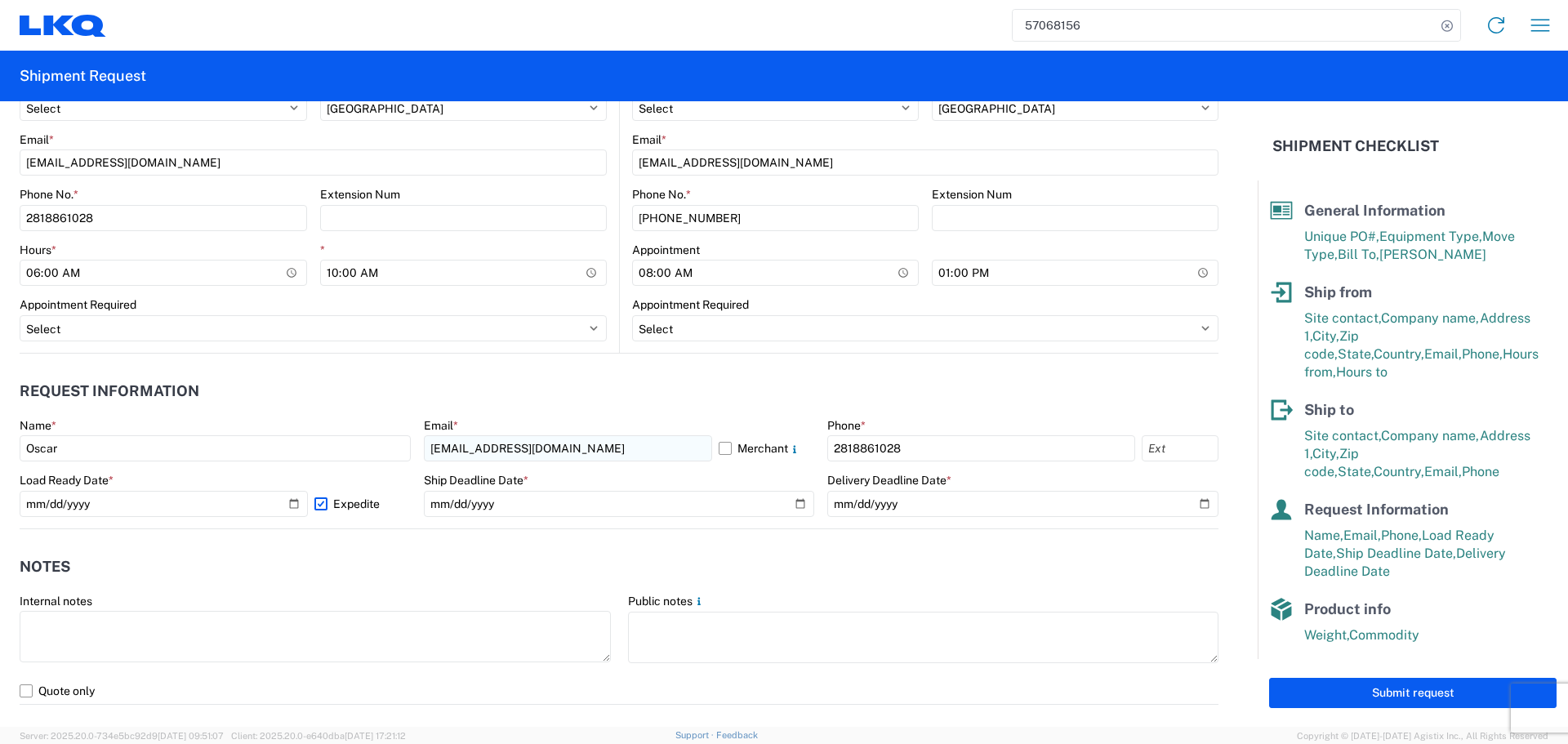
scroll to position [695, 0]
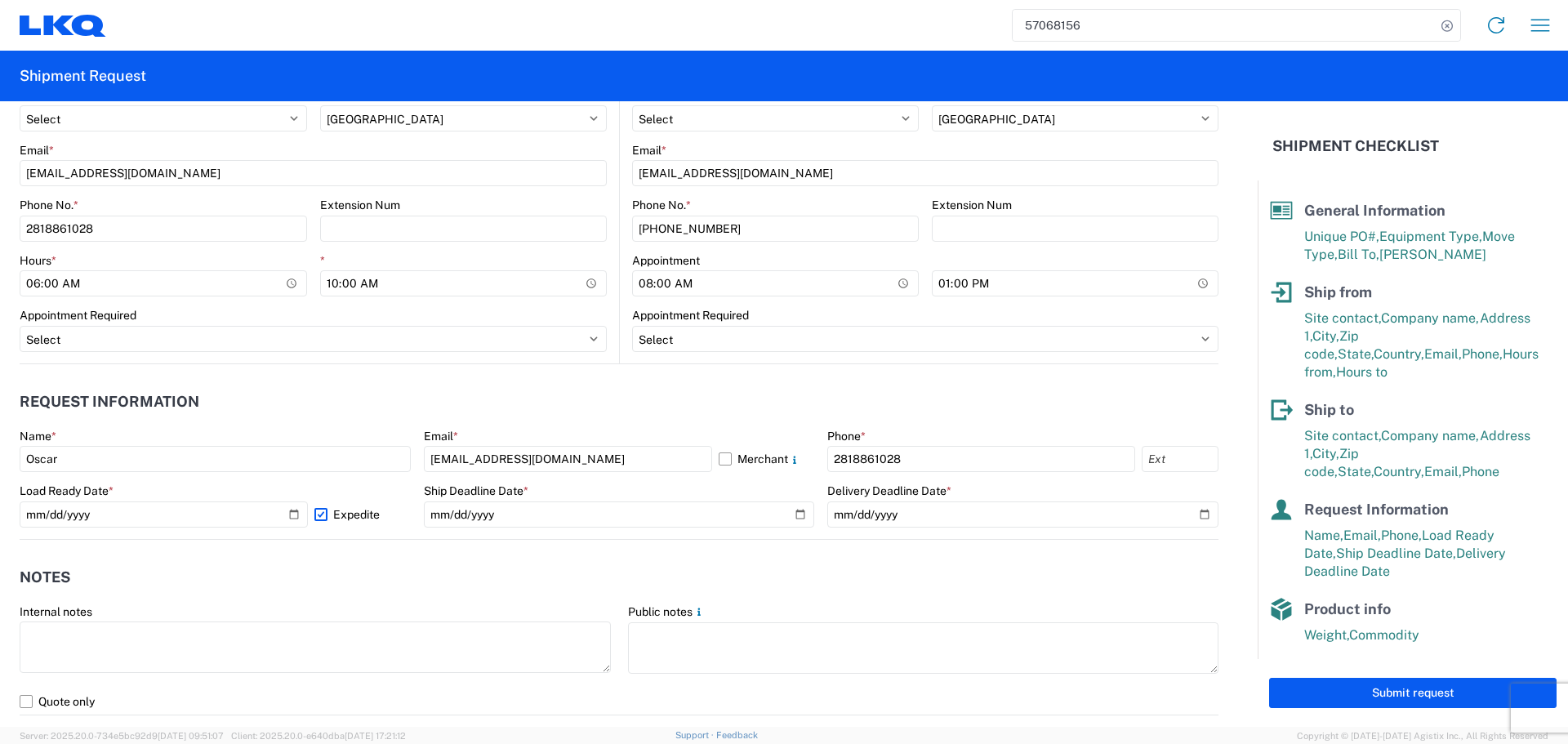
click at [982, 566] on header "Notes" at bounding box center [619, 579] width 1199 height 37
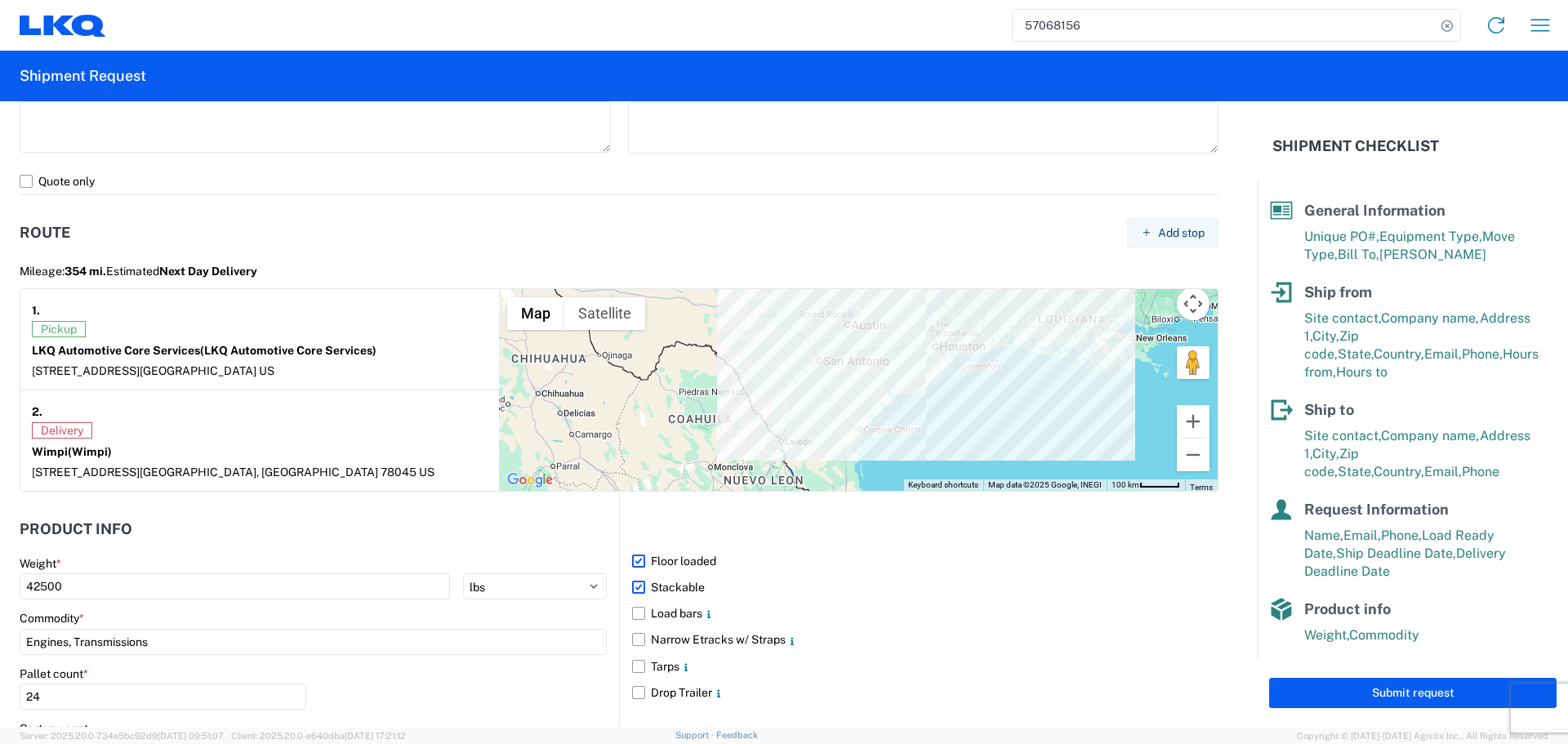
scroll to position [1431, 0]
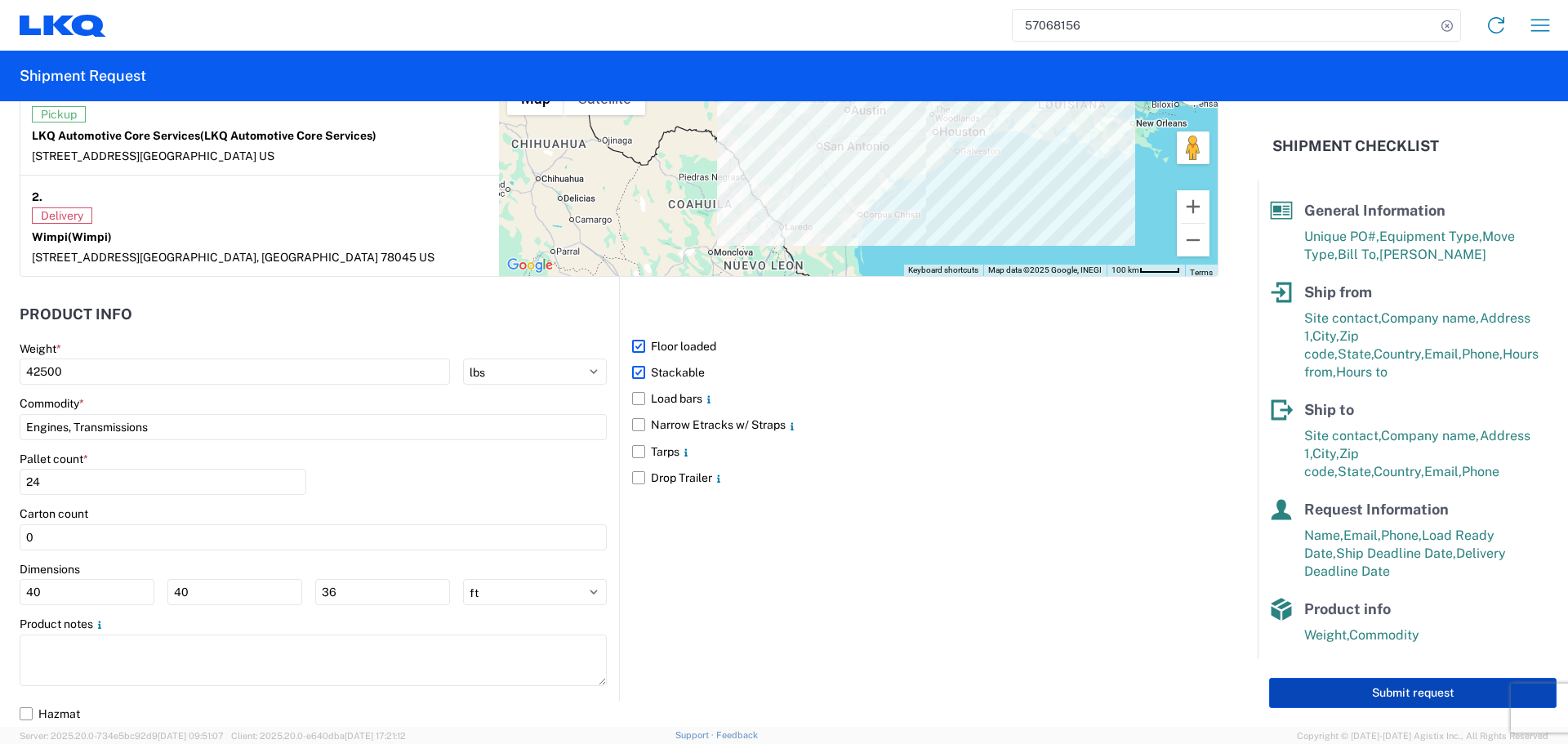
click at [1392, 692] on button "Submit request" at bounding box center [1413, 693] width 287 height 30
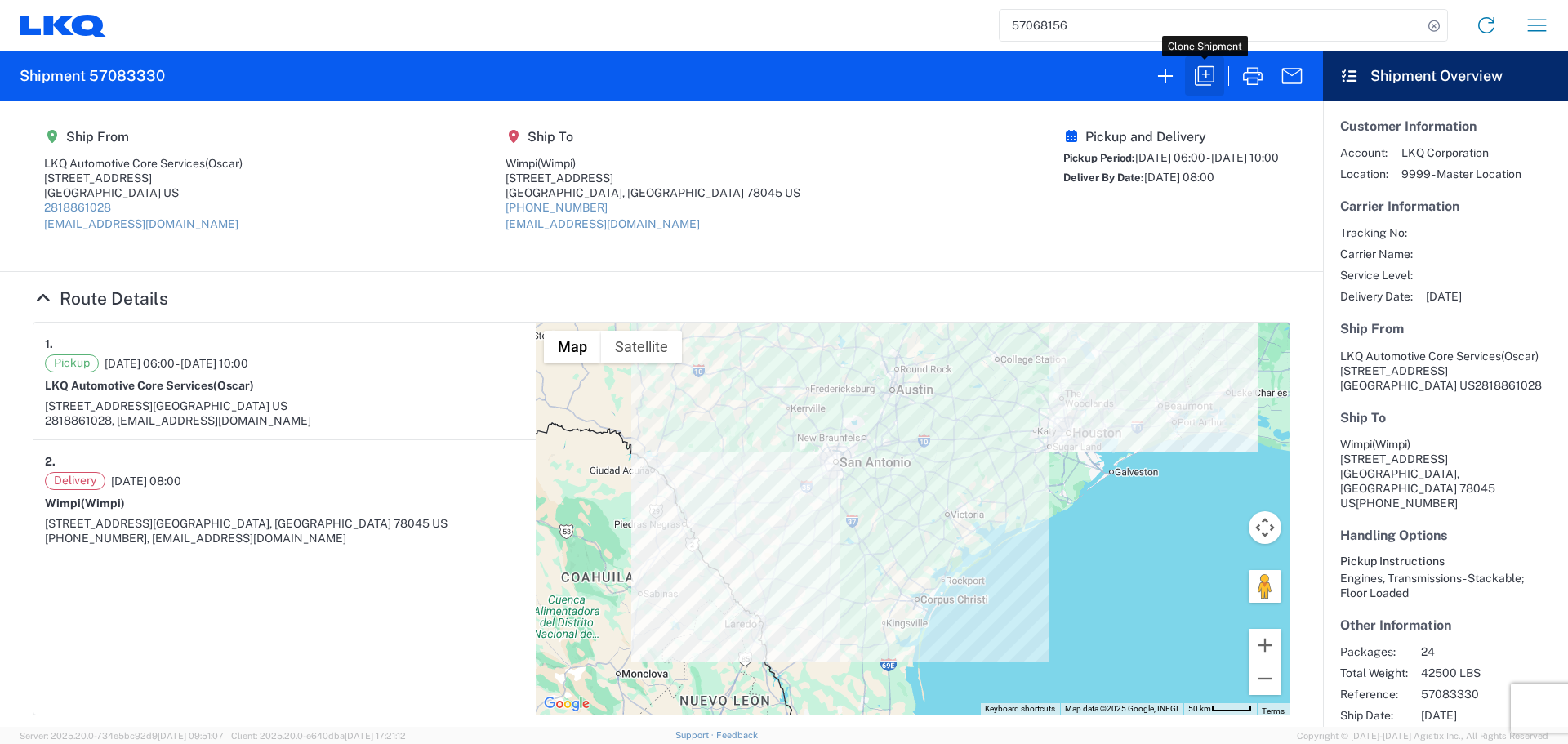
click at [1200, 76] on icon "button" at bounding box center [1205, 76] width 26 height 26
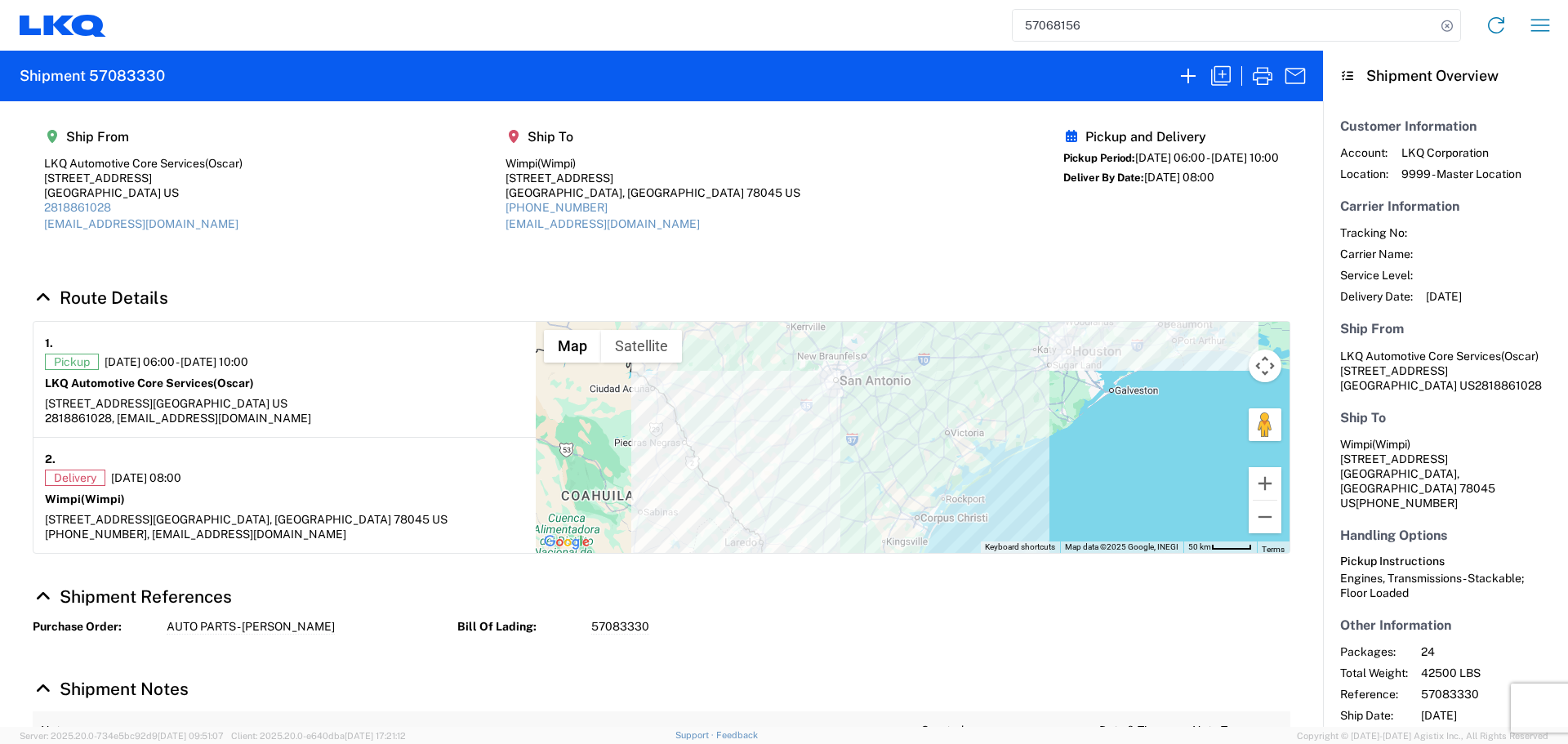
select select "STDV"
select select "FULL"
select select "US"
select select "LBS"
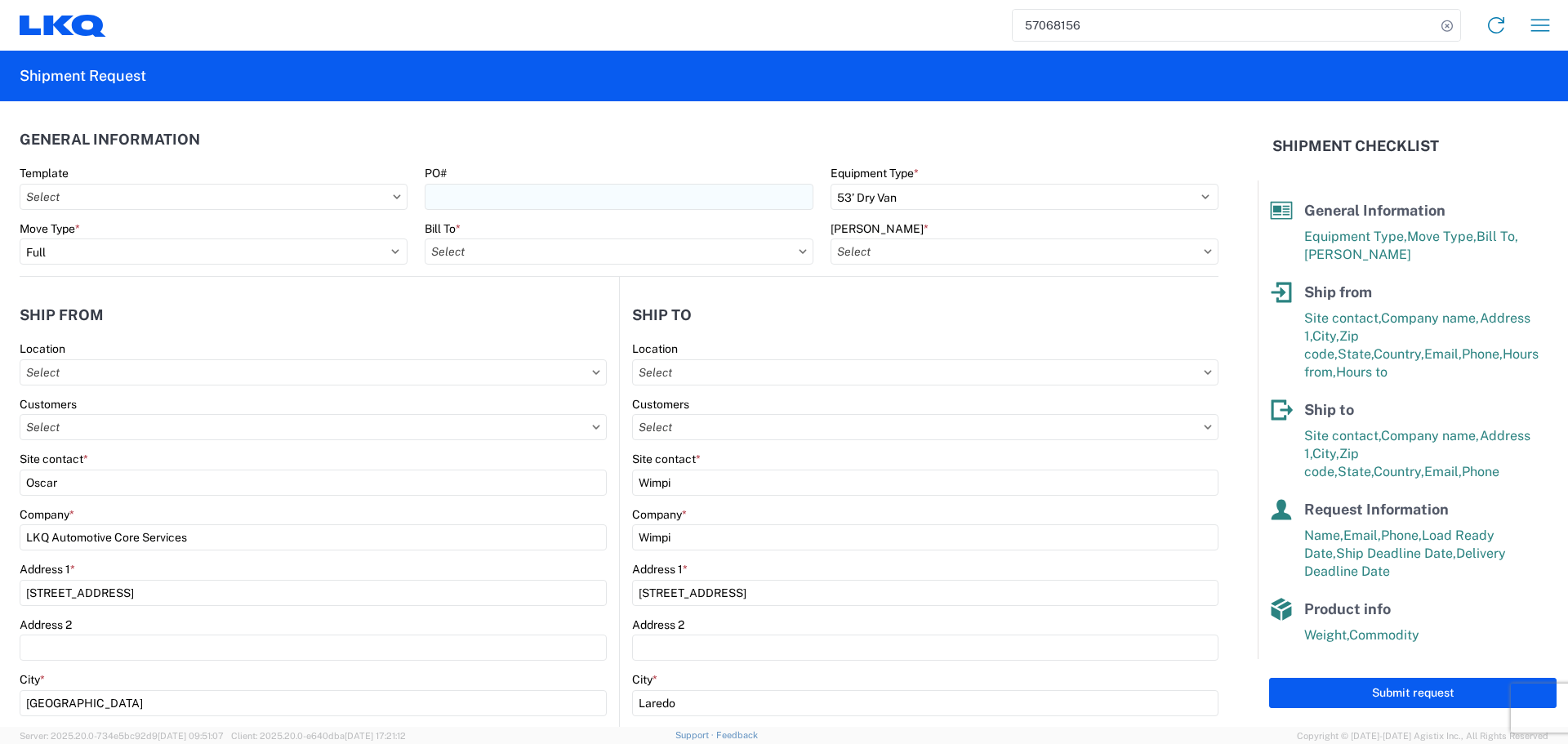
type input "1760 - LKQ Best Core"
type input "1760-6300-66000-0000 - 1760 Freight Out"
type input "1760 - LKQ Best Core"
click at [456, 181] on div "PO#" at bounding box center [619, 188] width 388 height 44
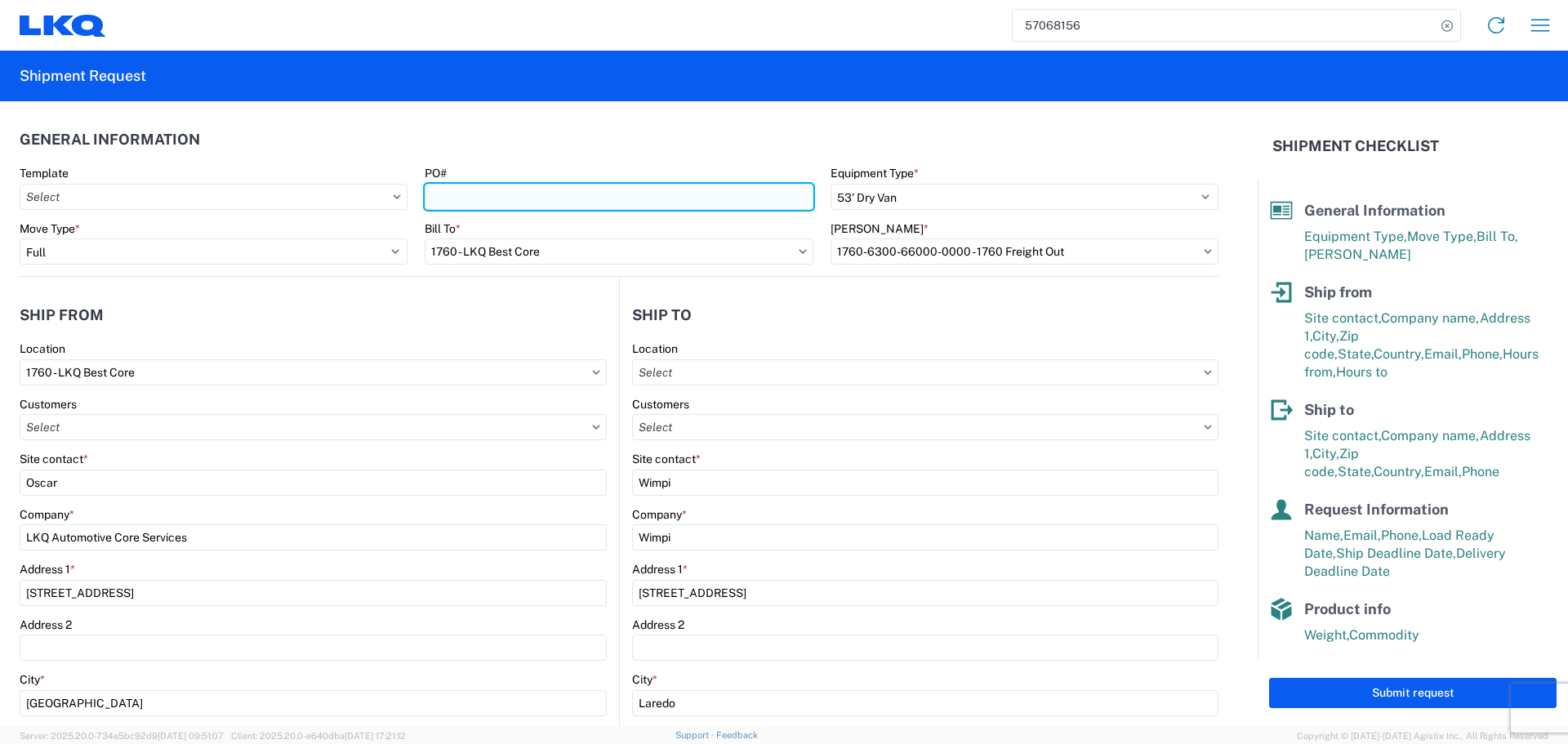
click at [530, 194] on input "PO#" at bounding box center [619, 197] width 388 height 26
type input "AUTO PARTS"
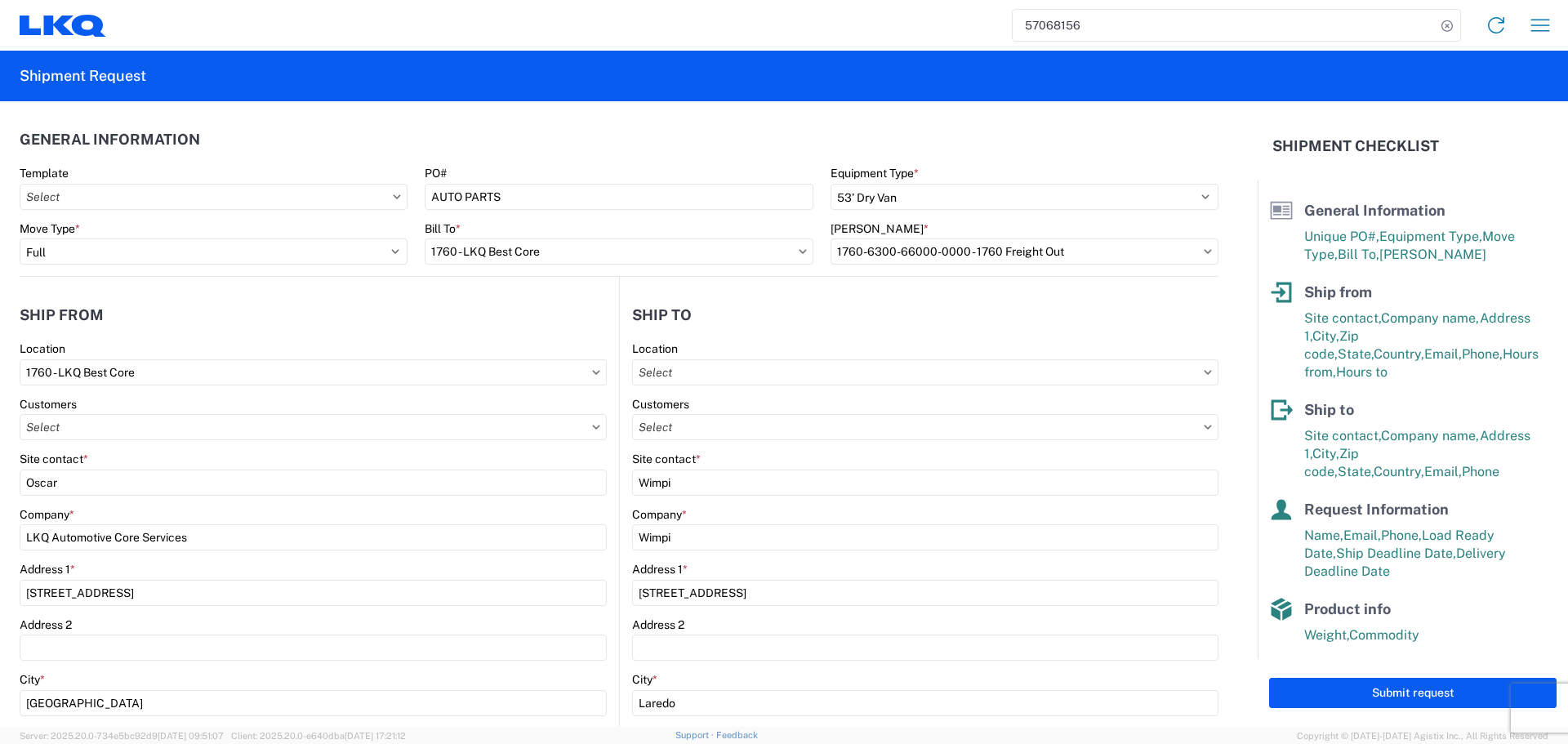
click at [529, 121] on header "General Information" at bounding box center [619, 140] width 1199 height 37
click at [1438, 698] on button "Submit request" at bounding box center [1413, 693] width 287 height 30
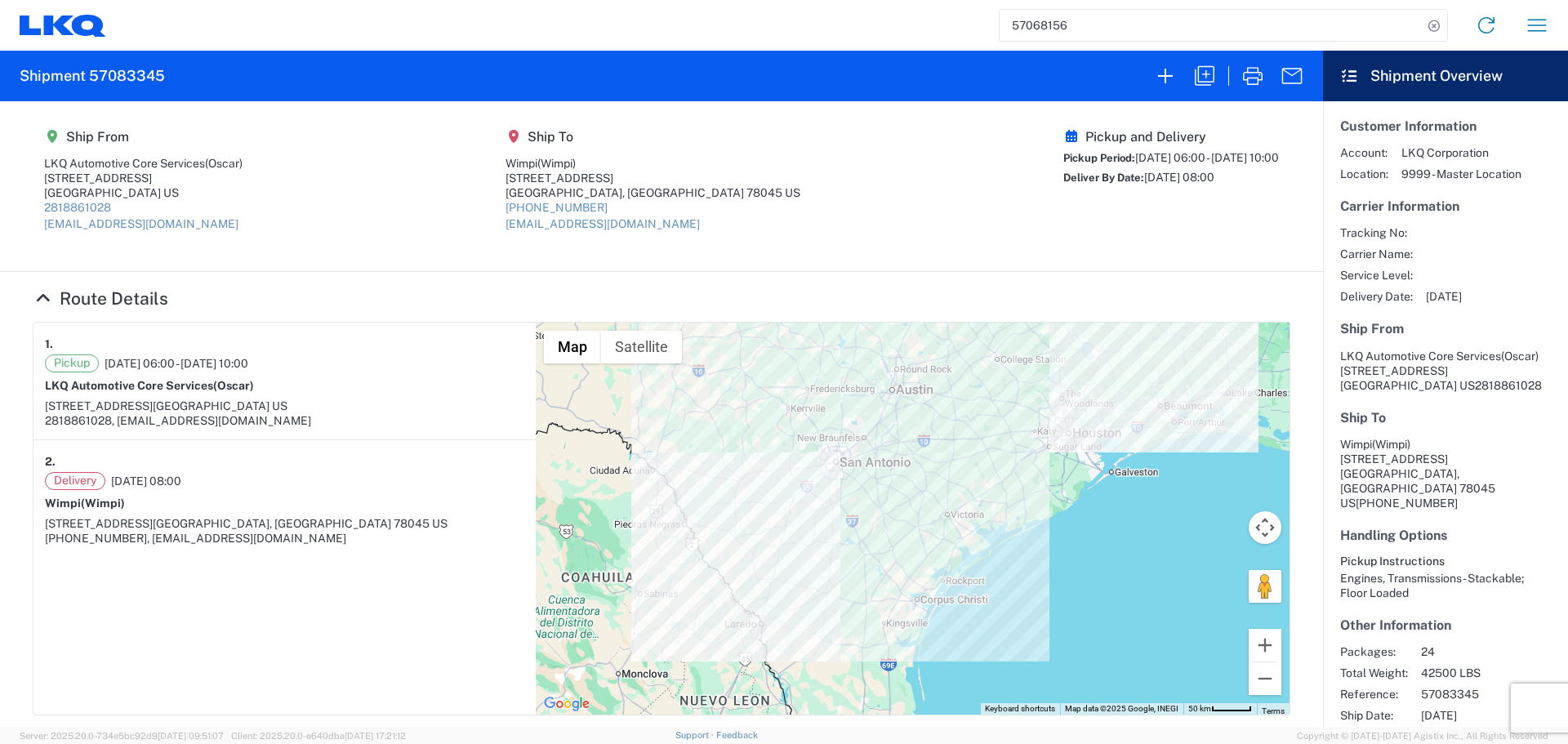
click at [1225, 80] on div at bounding box center [1228, 76] width 165 height 39
click at [1195, 80] on icon "button" at bounding box center [1205, 76] width 26 height 26
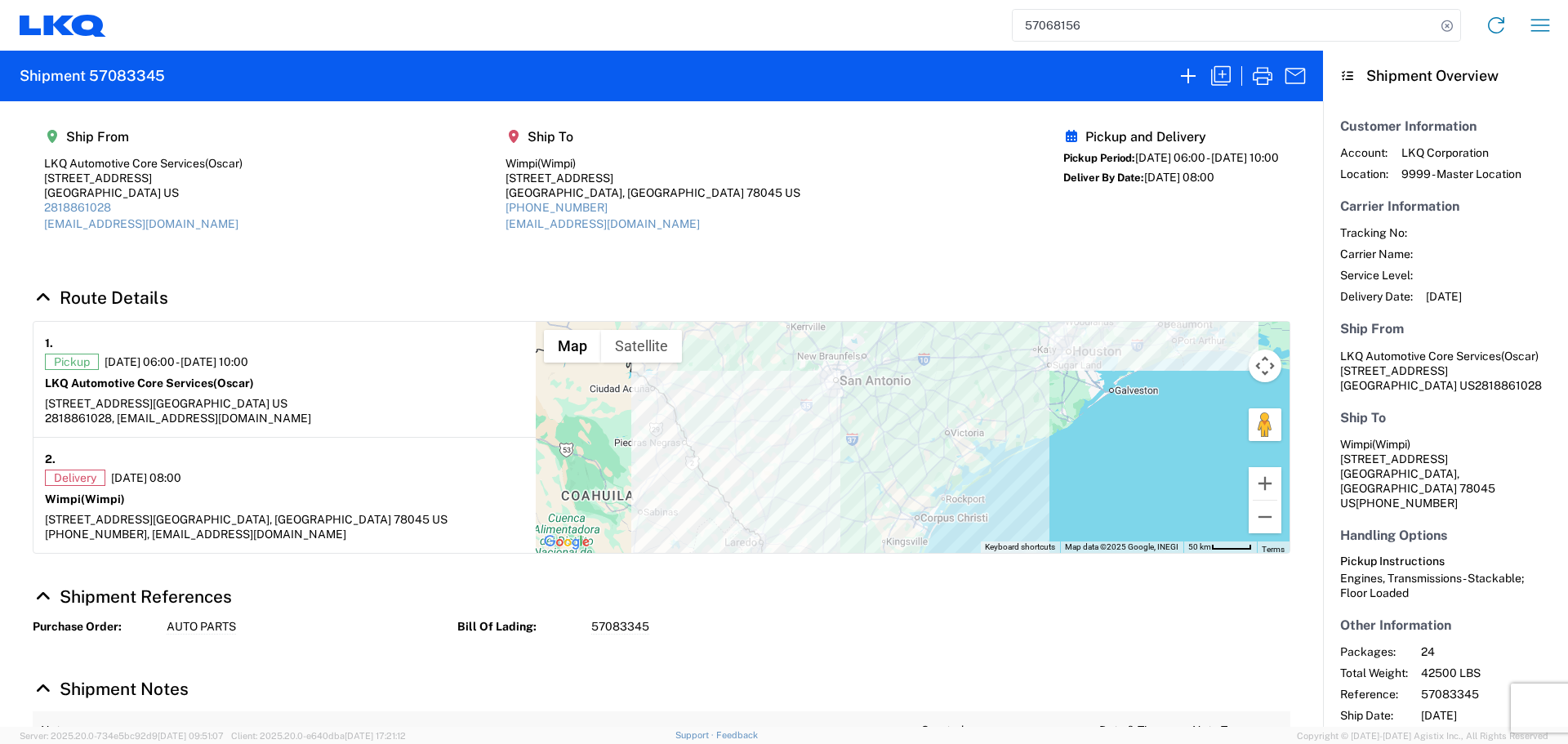
select select "STDV"
select select "FULL"
select select "US"
select select "LBS"
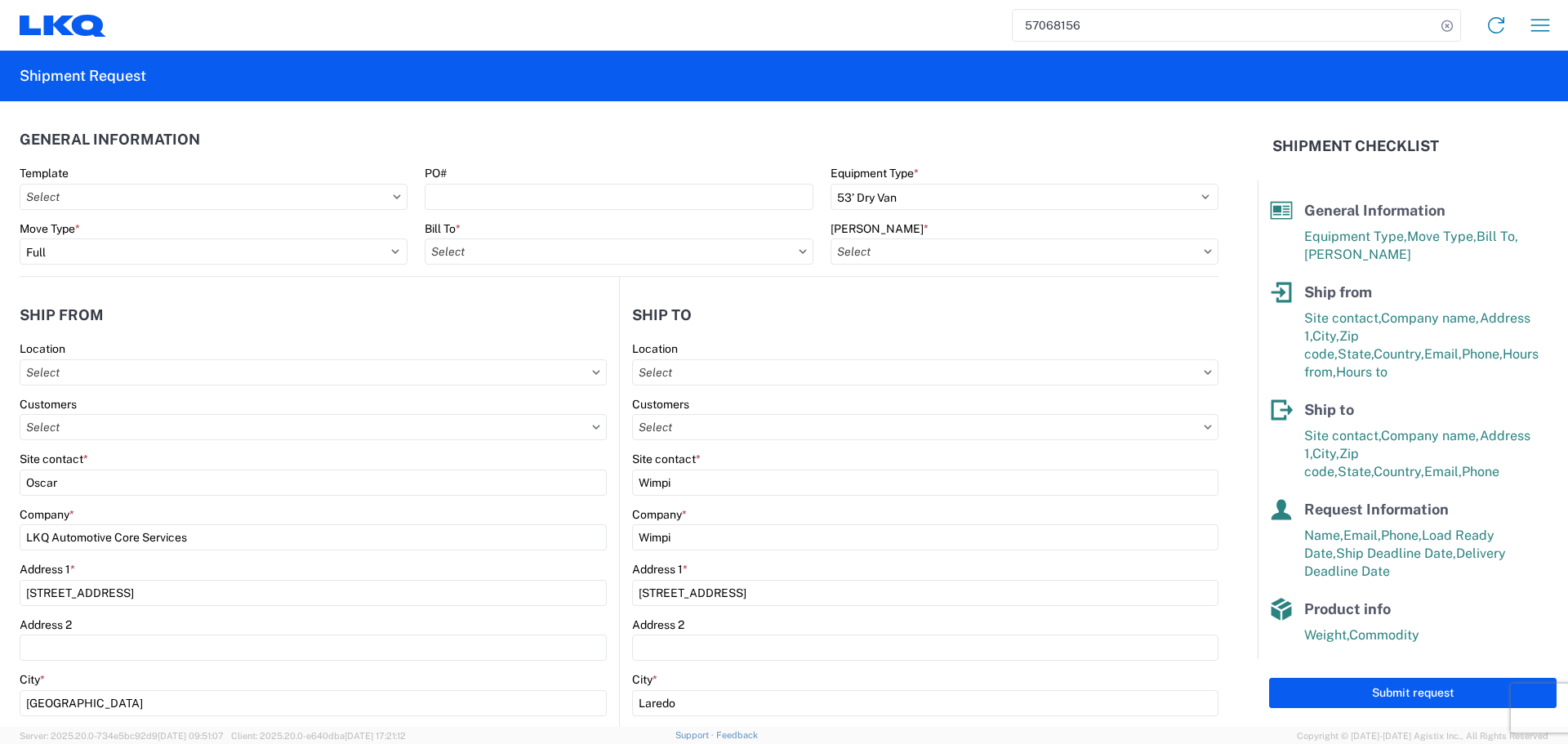
type input "1760 - LKQ Best Core"
type input "1760-6300-66000-0000 - 1760 Freight Out"
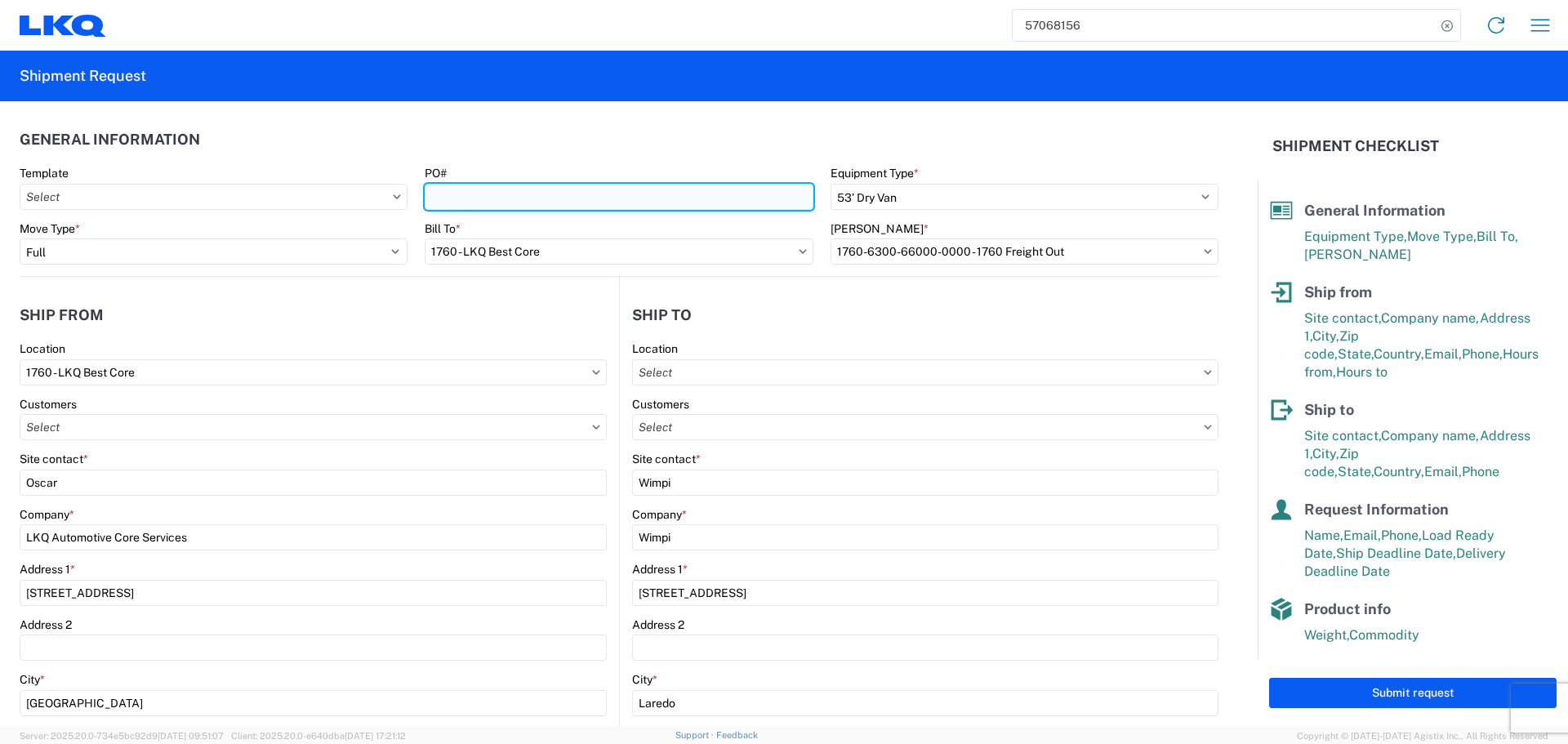
click at [596, 208] on input "PO#" at bounding box center [619, 197] width 388 height 26
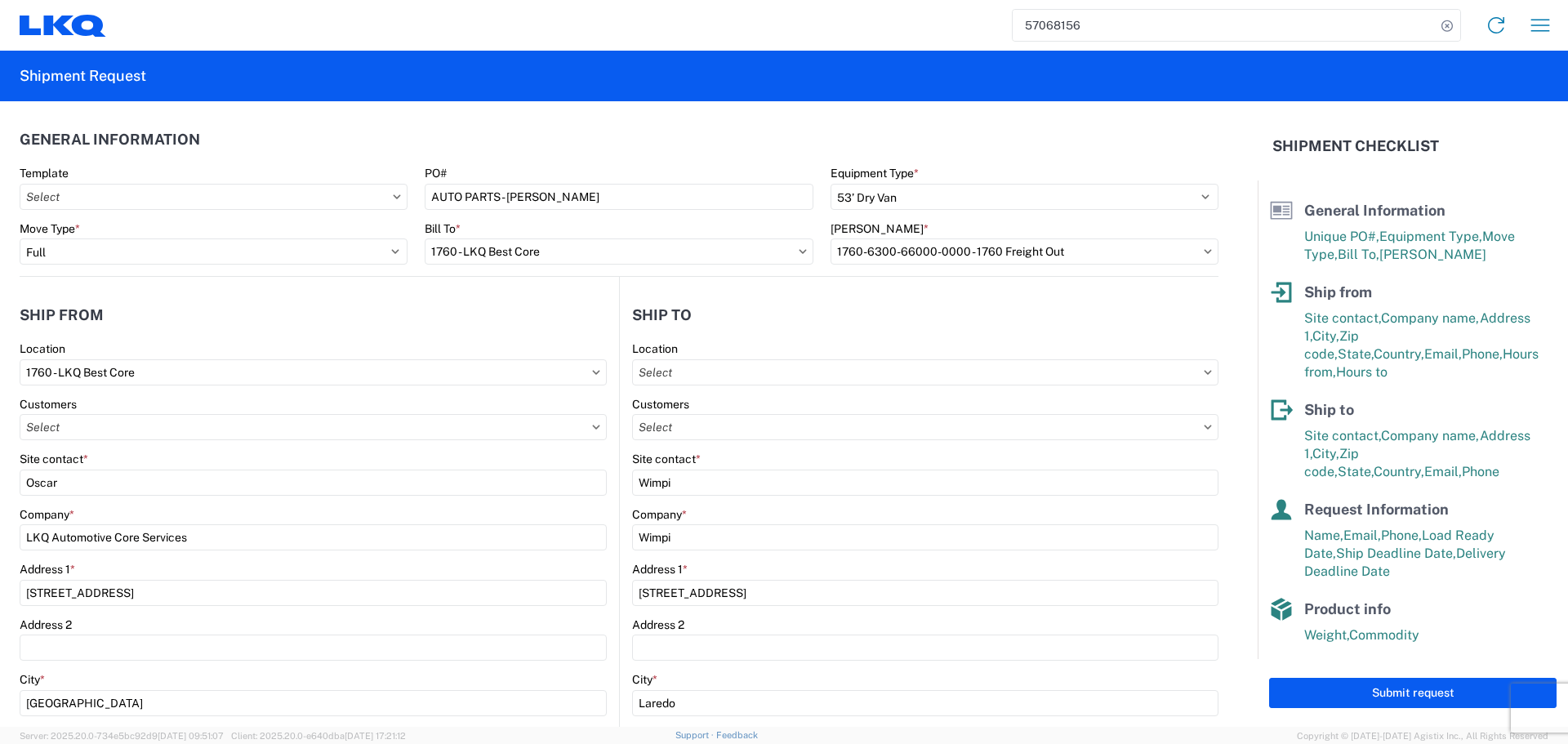
click at [576, 129] on header "General Information" at bounding box center [619, 140] width 1199 height 37
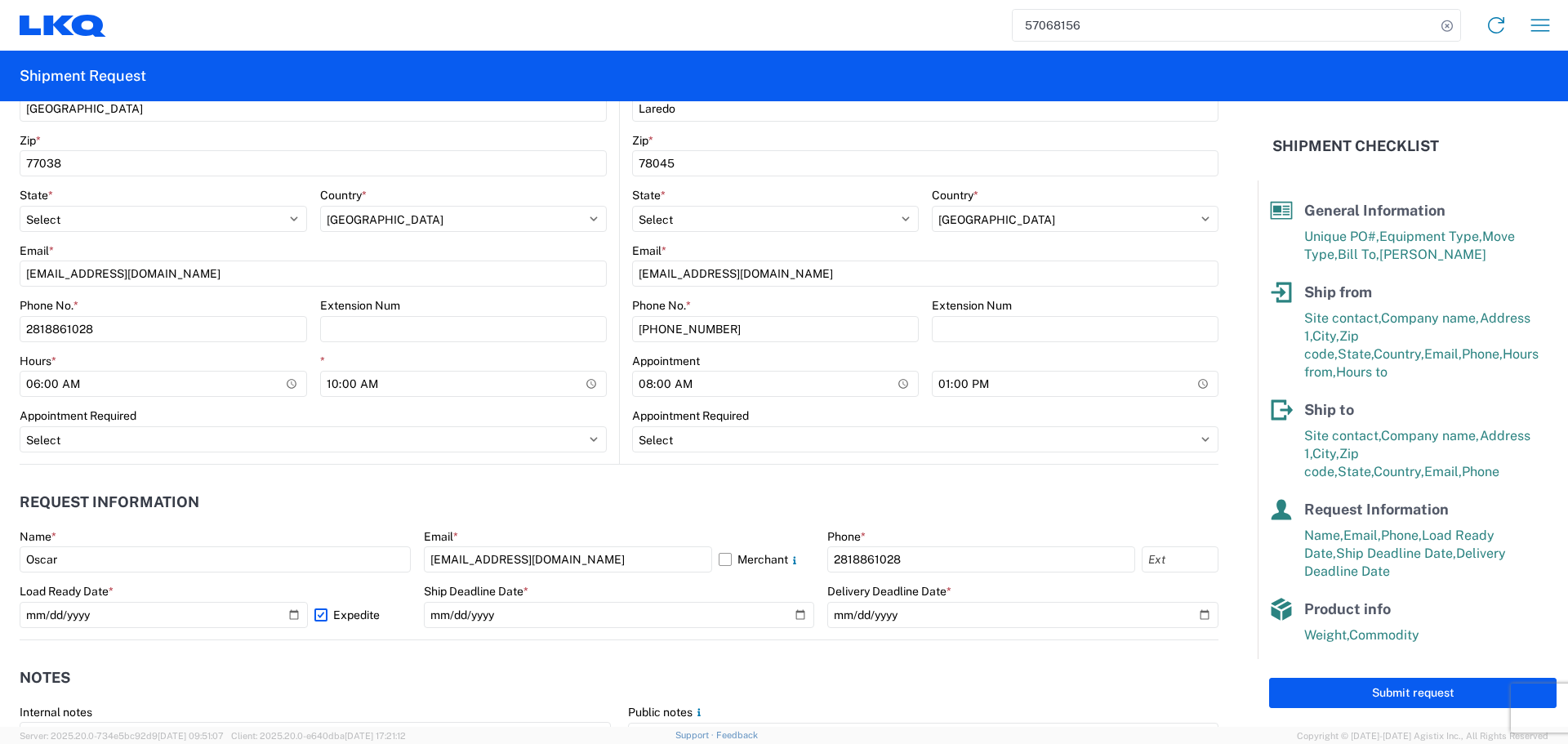
scroll to position [736, 0]
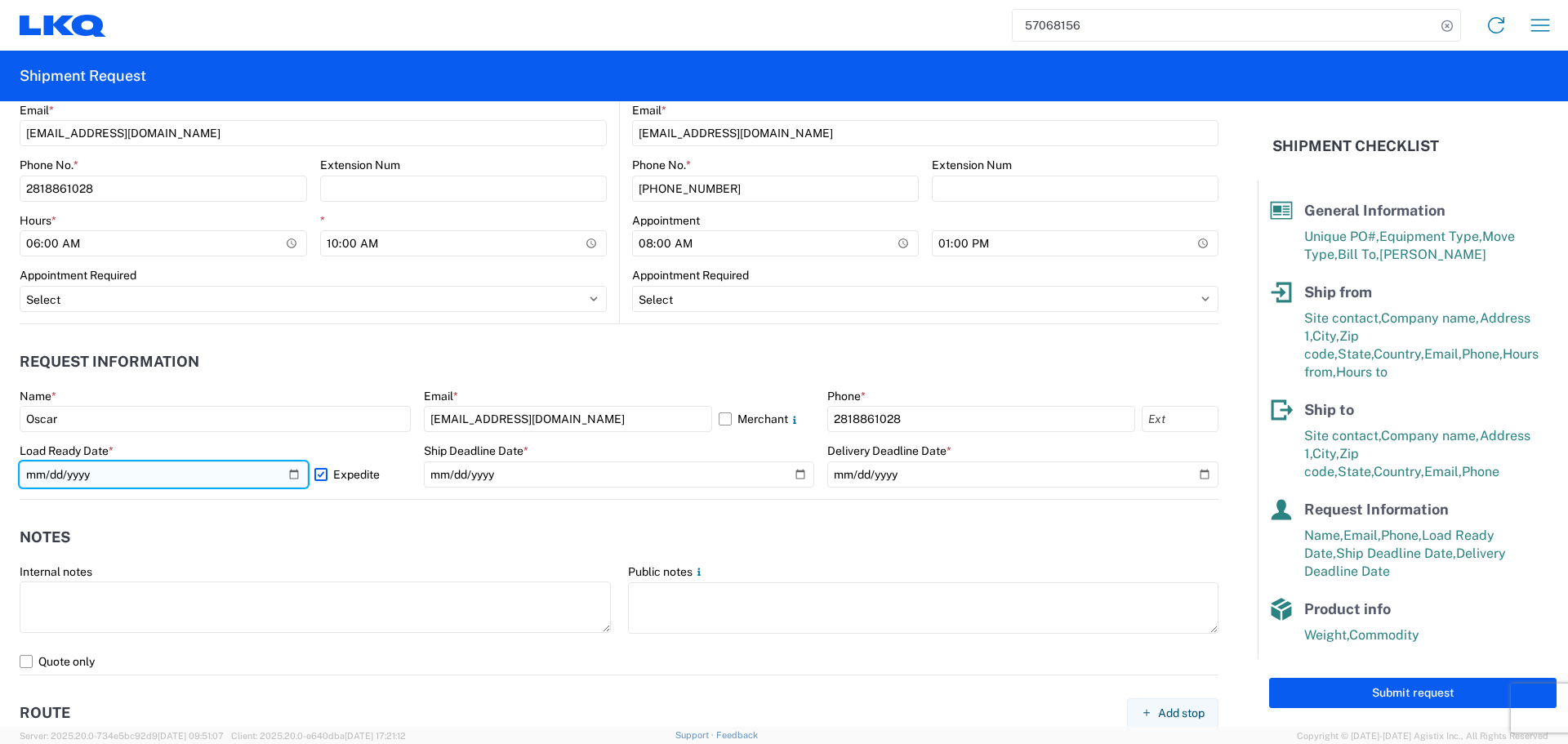
click at [297, 475] on input "2025-10-13" at bounding box center [164, 475] width 288 height 26
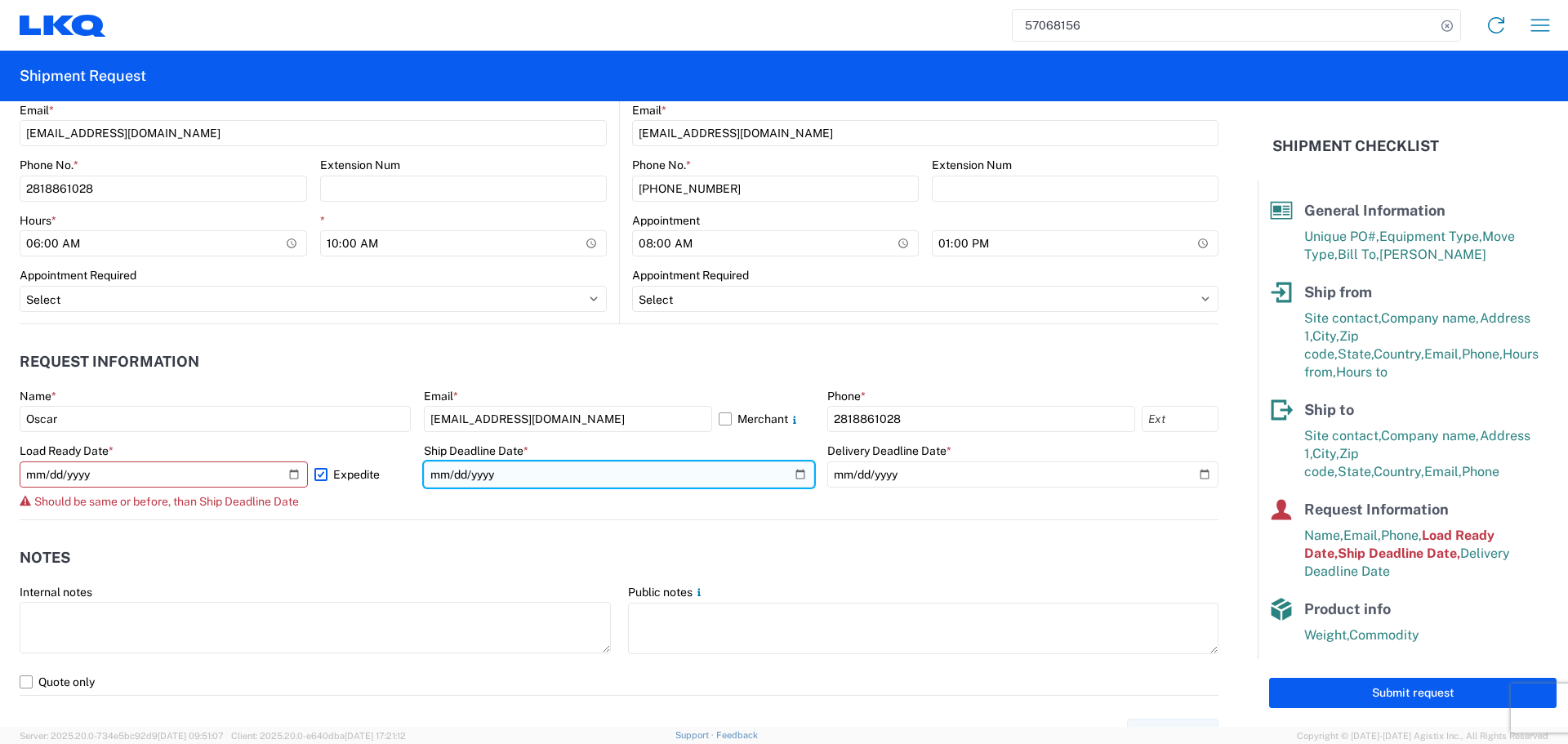
click at [793, 481] on input "2025-10-13" at bounding box center [619, 475] width 391 height 26
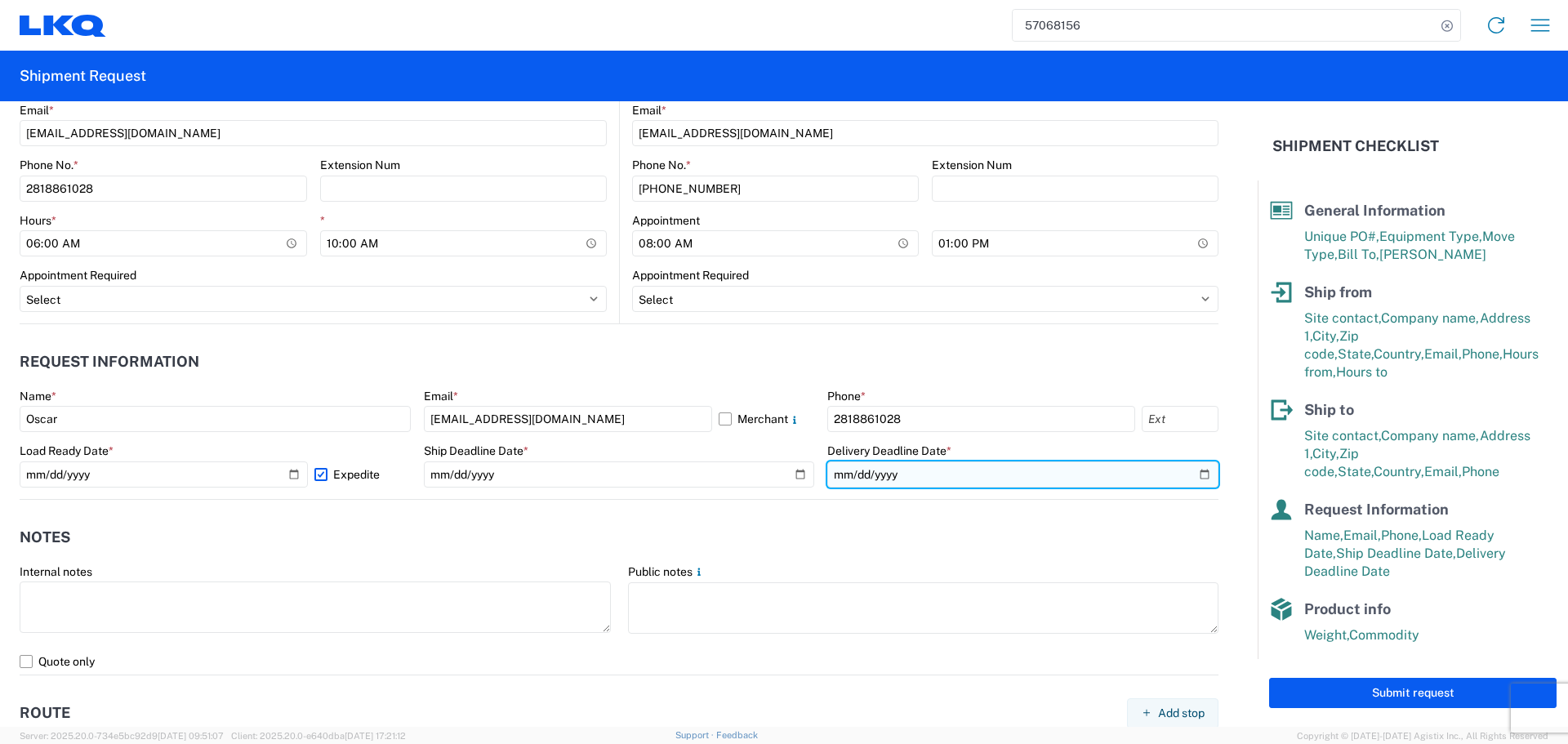
click at [1191, 477] on input "2025-10-14" at bounding box center [1023, 475] width 391 height 26
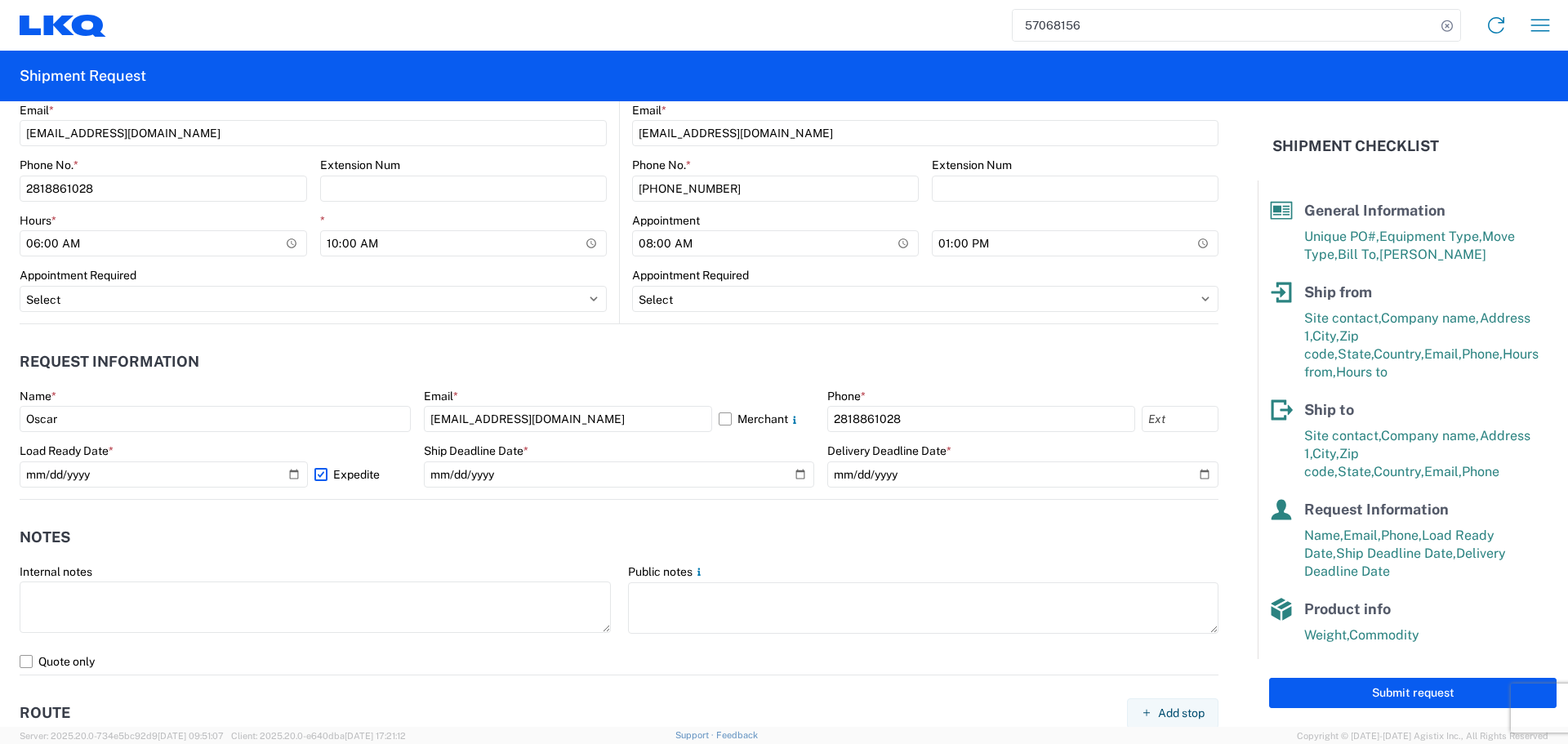
click at [631, 525] on header "Notes" at bounding box center [619, 538] width 1199 height 37
click at [469, 526] on header "Notes" at bounding box center [619, 538] width 1199 height 37
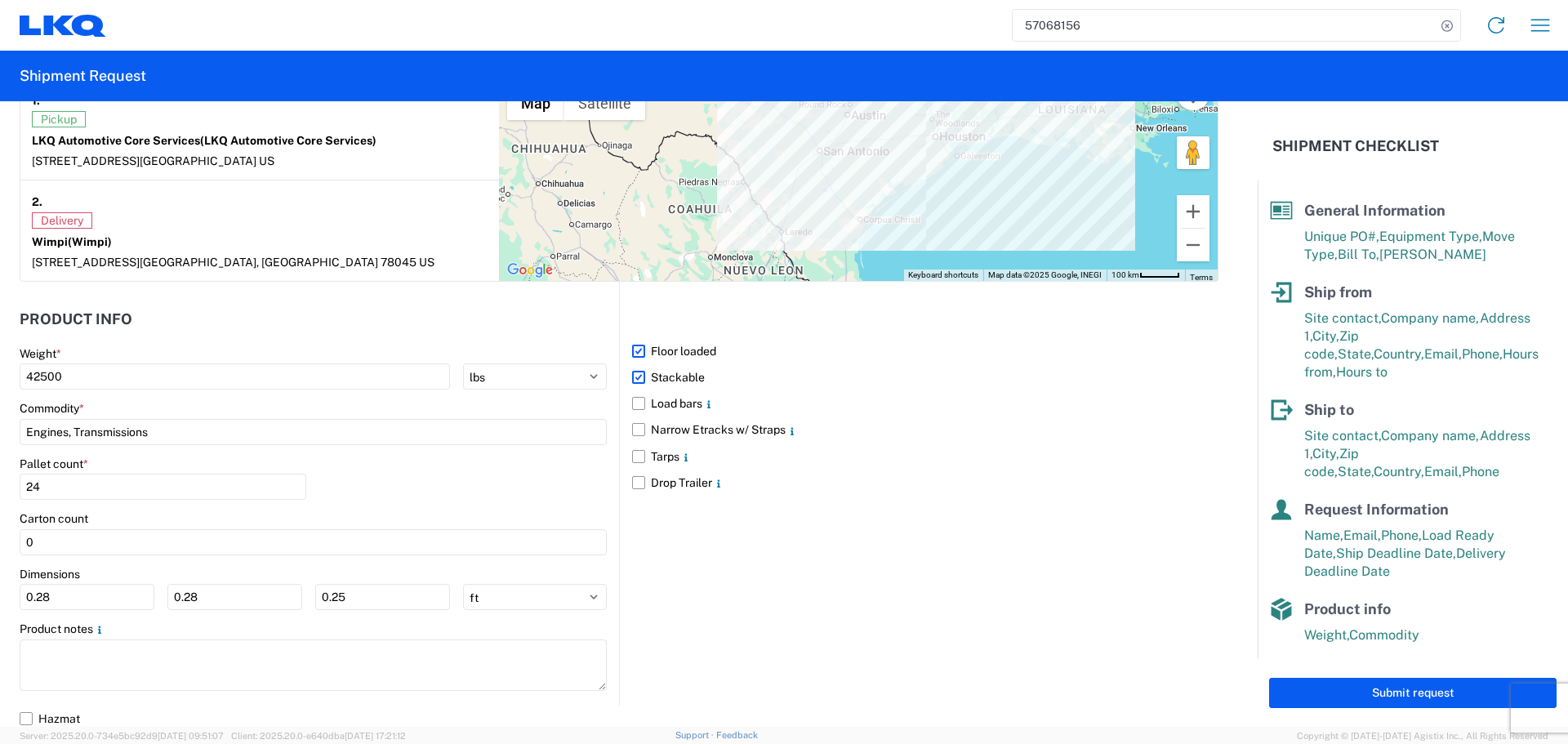
scroll to position [1431, 0]
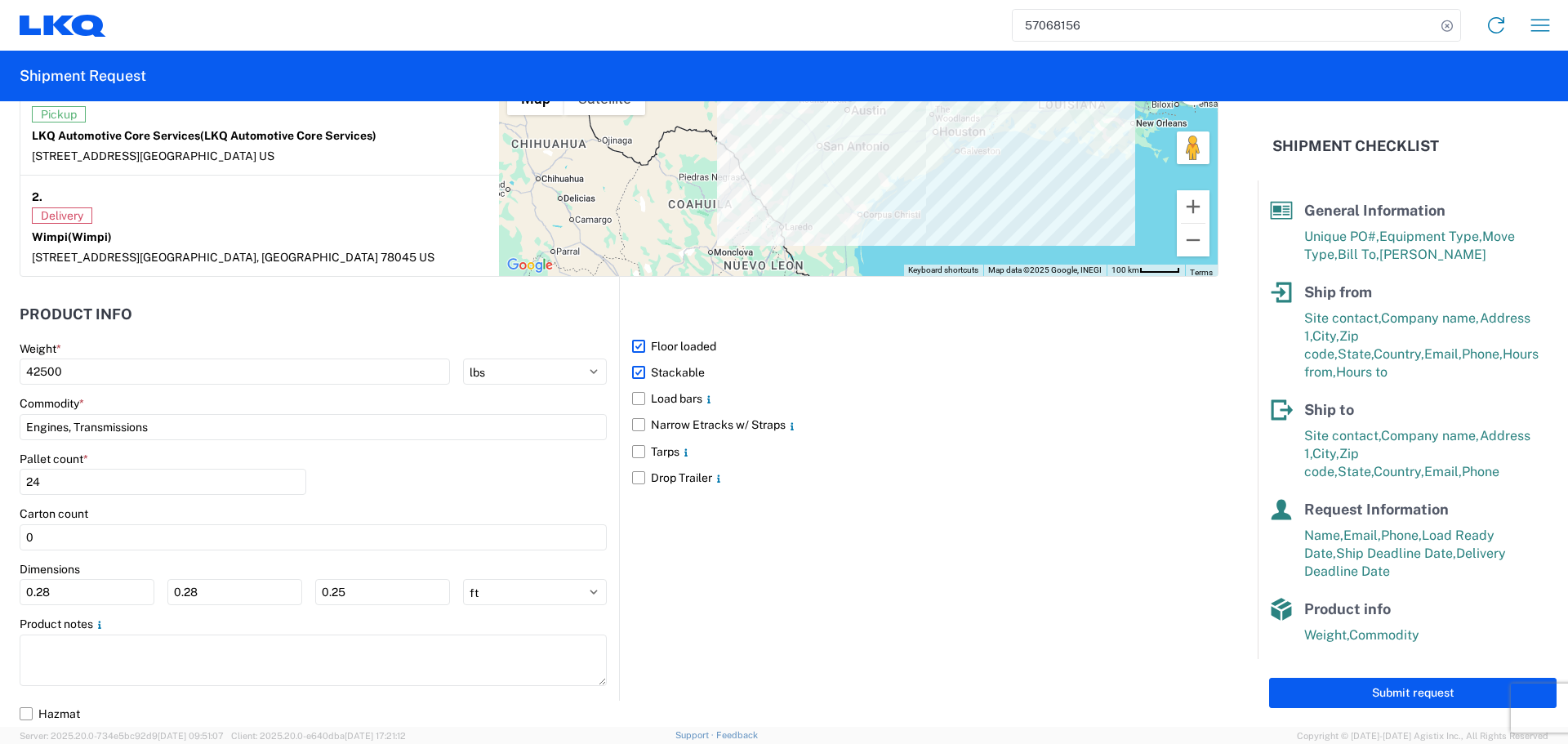
click at [81, 609] on main "Weight * 42500 kgs lbs Commodity * Engines, Transmissions Pallet count * 24 Car…" at bounding box center [319, 521] width 600 height 360
click at [95, 599] on input "0.28" at bounding box center [87, 592] width 135 height 26
click at [225, 591] on input "0.28" at bounding box center [235, 592] width 135 height 26
click at [374, 591] on input "0.25" at bounding box center [383, 592] width 135 height 26
click at [405, 483] on div "Pallet count * 24" at bounding box center [313, 480] width 588 height 55
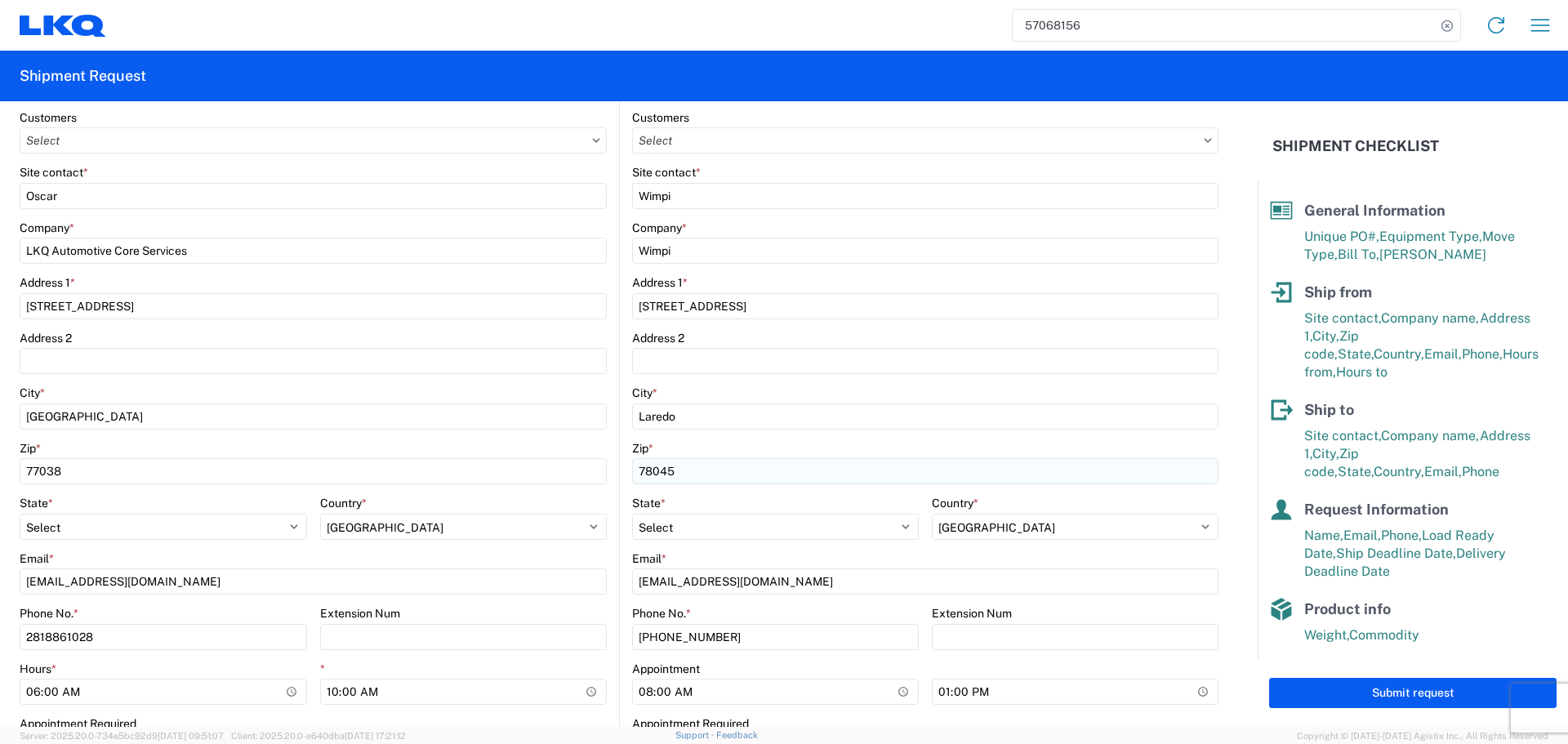
scroll to position [0, 0]
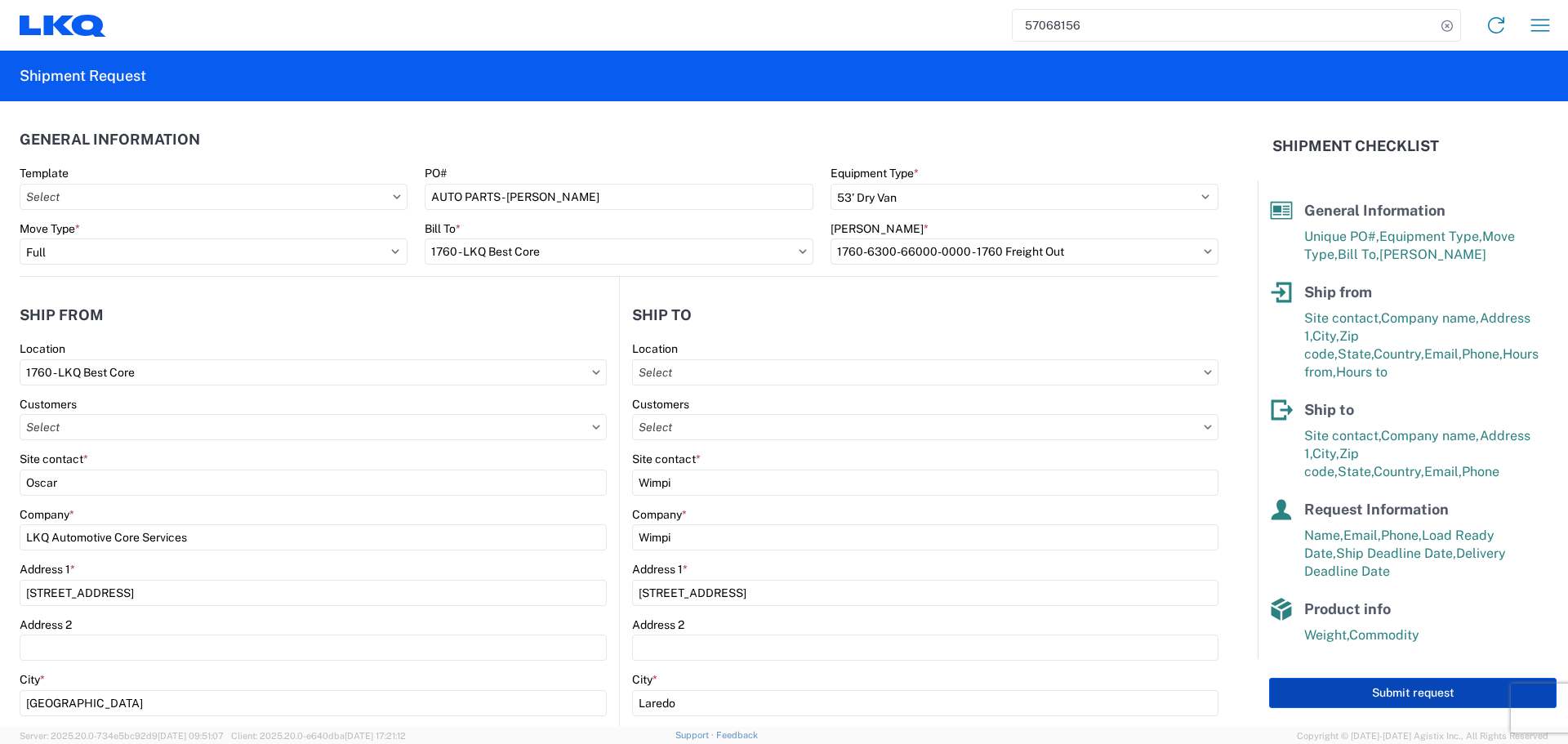
click at [1352, 701] on button "Submit request" at bounding box center [1413, 693] width 287 height 30
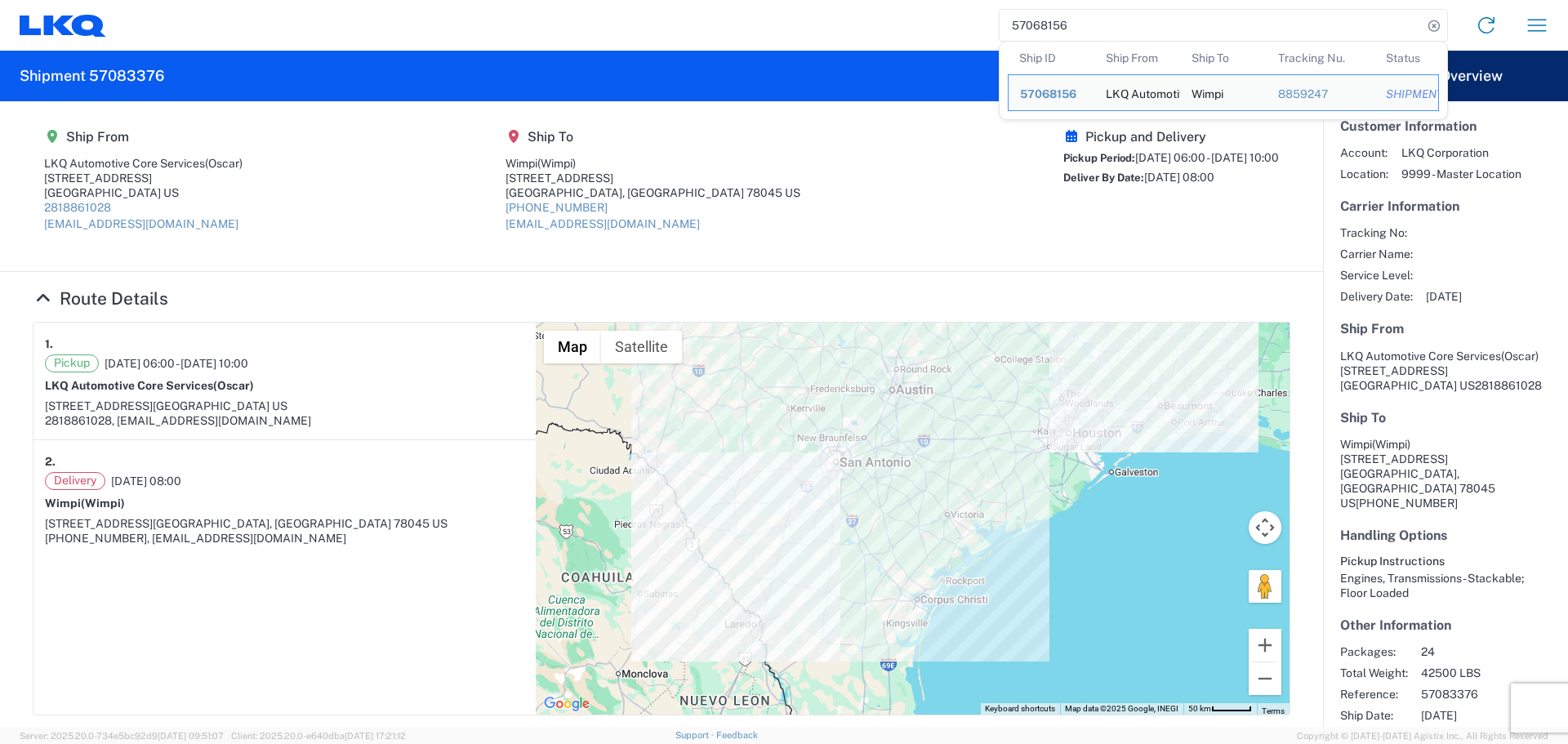
click at [1187, 25] on input "57068156" at bounding box center [1211, 26] width 423 height 31
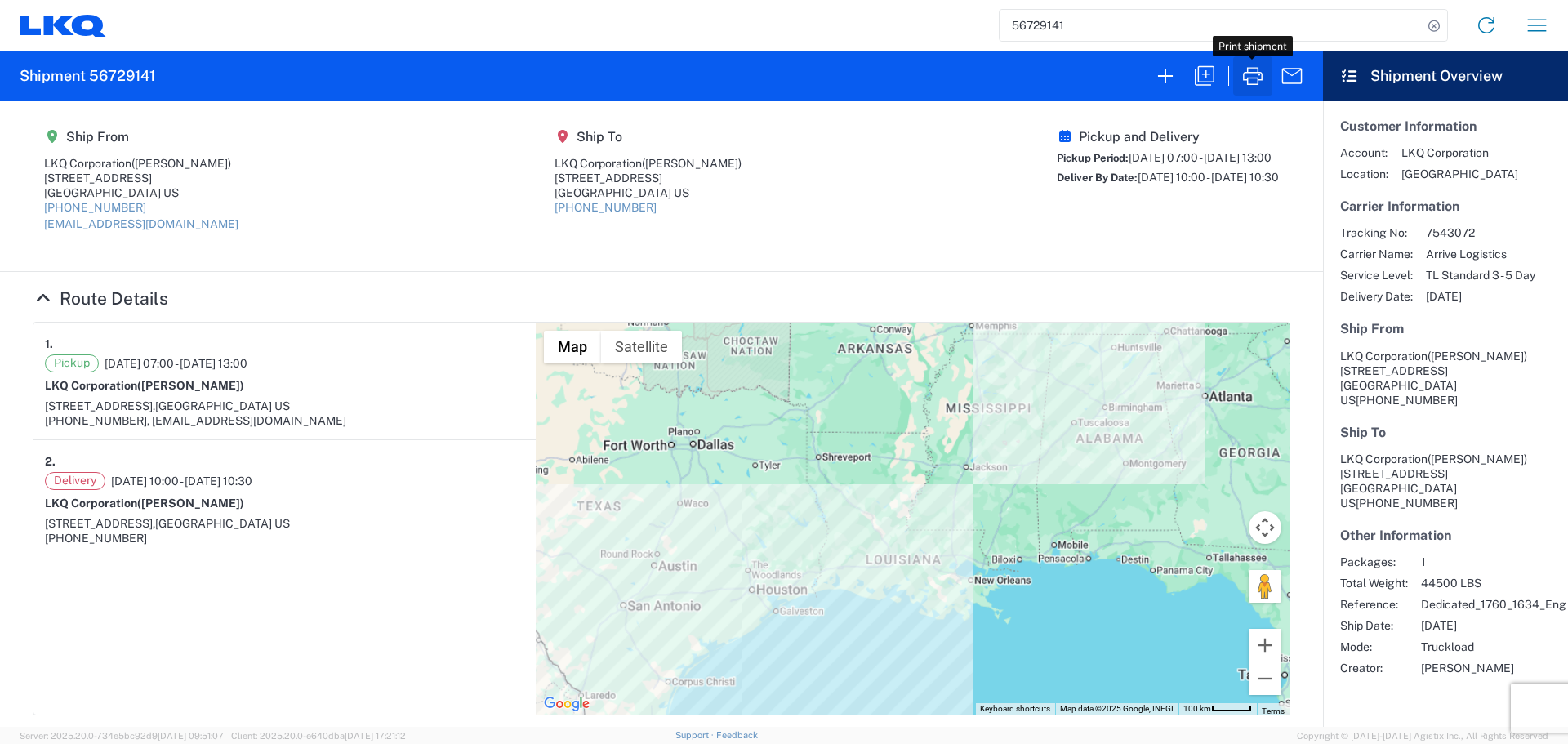
click at [1245, 81] on icon "button" at bounding box center [1253, 76] width 26 height 26
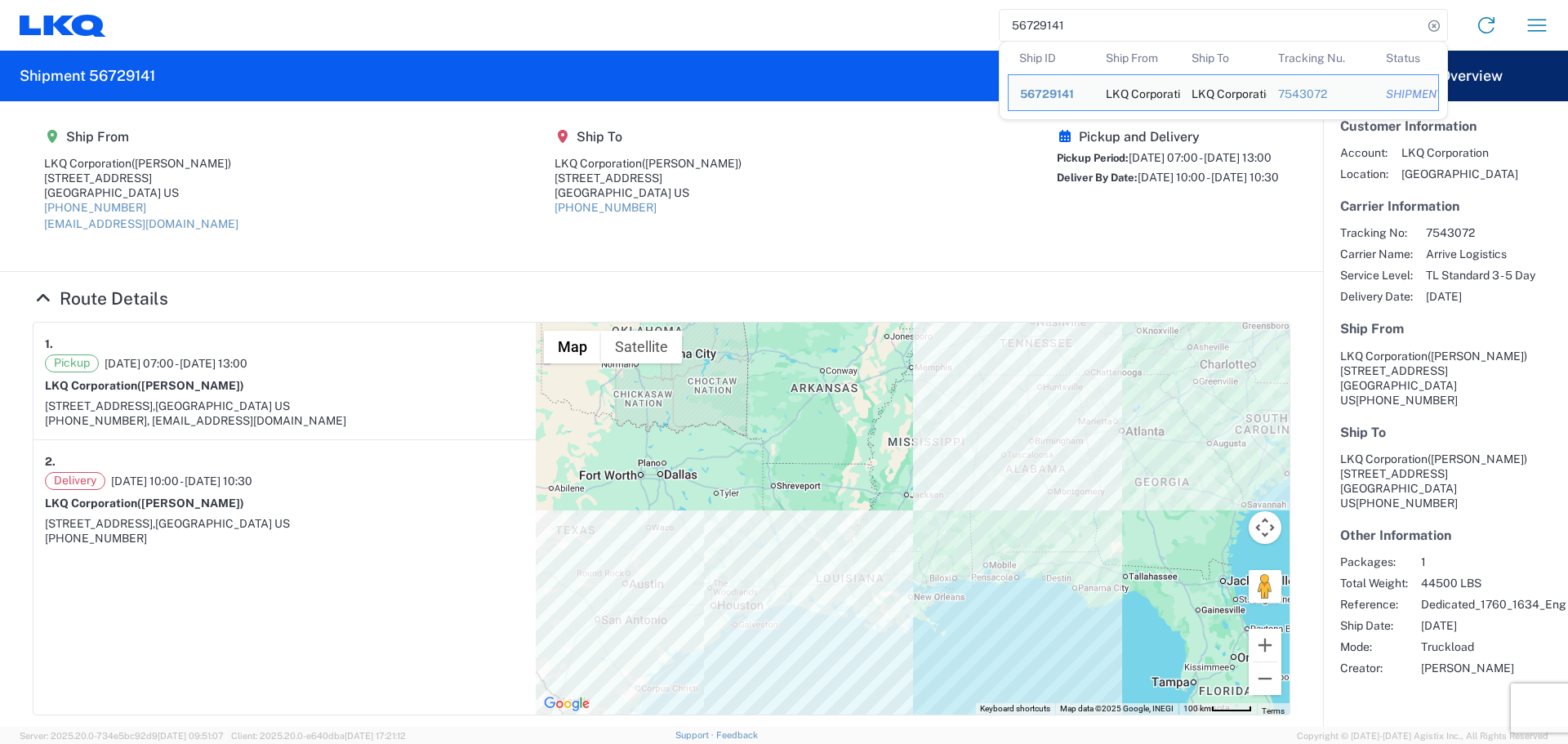
click at [1058, 28] on input "56729141" at bounding box center [1211, 26] width 423 height 31
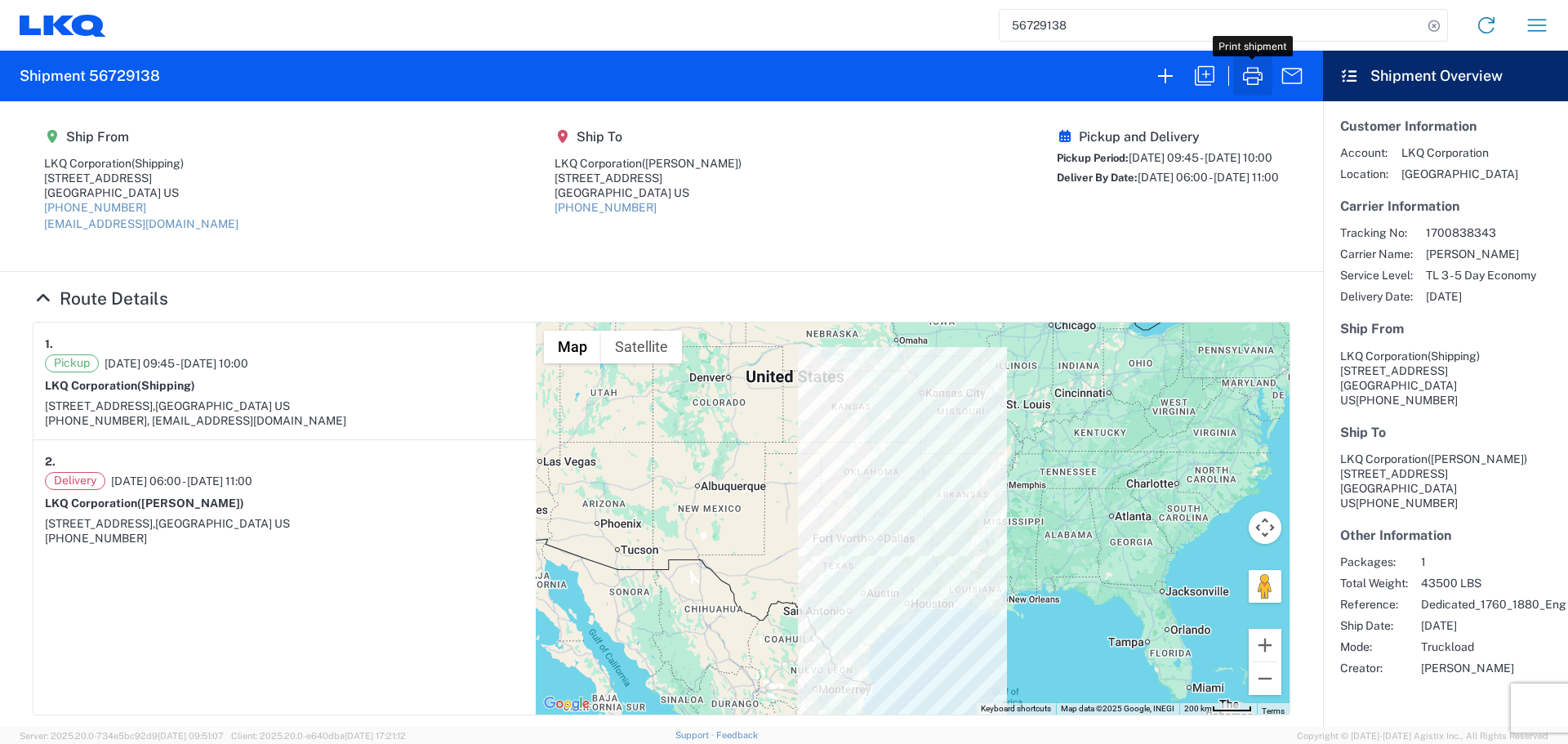
click at [1256, 81] on icon "button" at bounding box center [1253, 76] width 26 height 26
click at [1032, 24] on input "56729138" at bounding box center [1211, 26] width 423 height 31
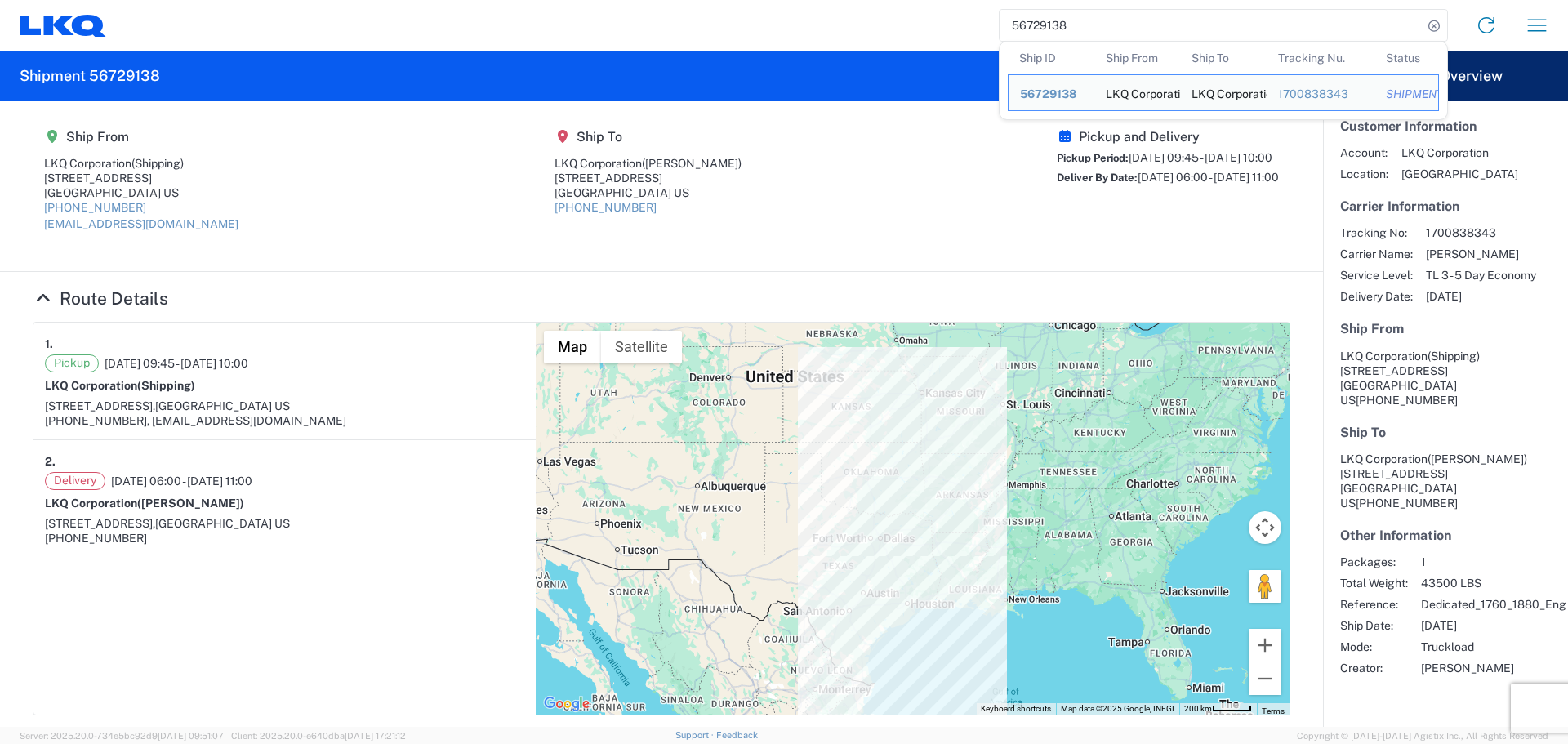
click at [1032, 24] on input "56729138" at bounding box center [1211, 26] width 423 height 31
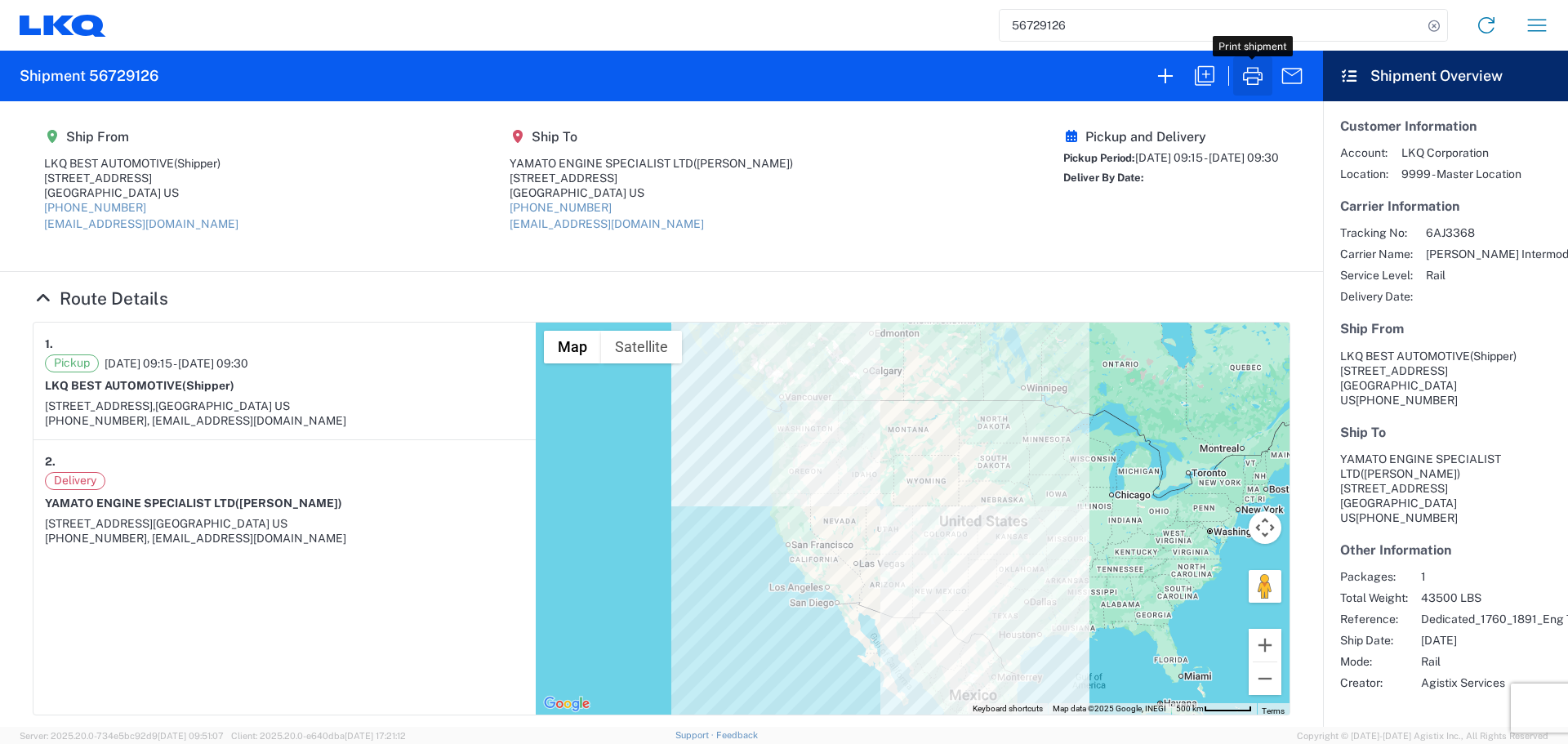
click at [1251, 73] on icon "button" at bounding box center [1253, 75] width 19 height 18
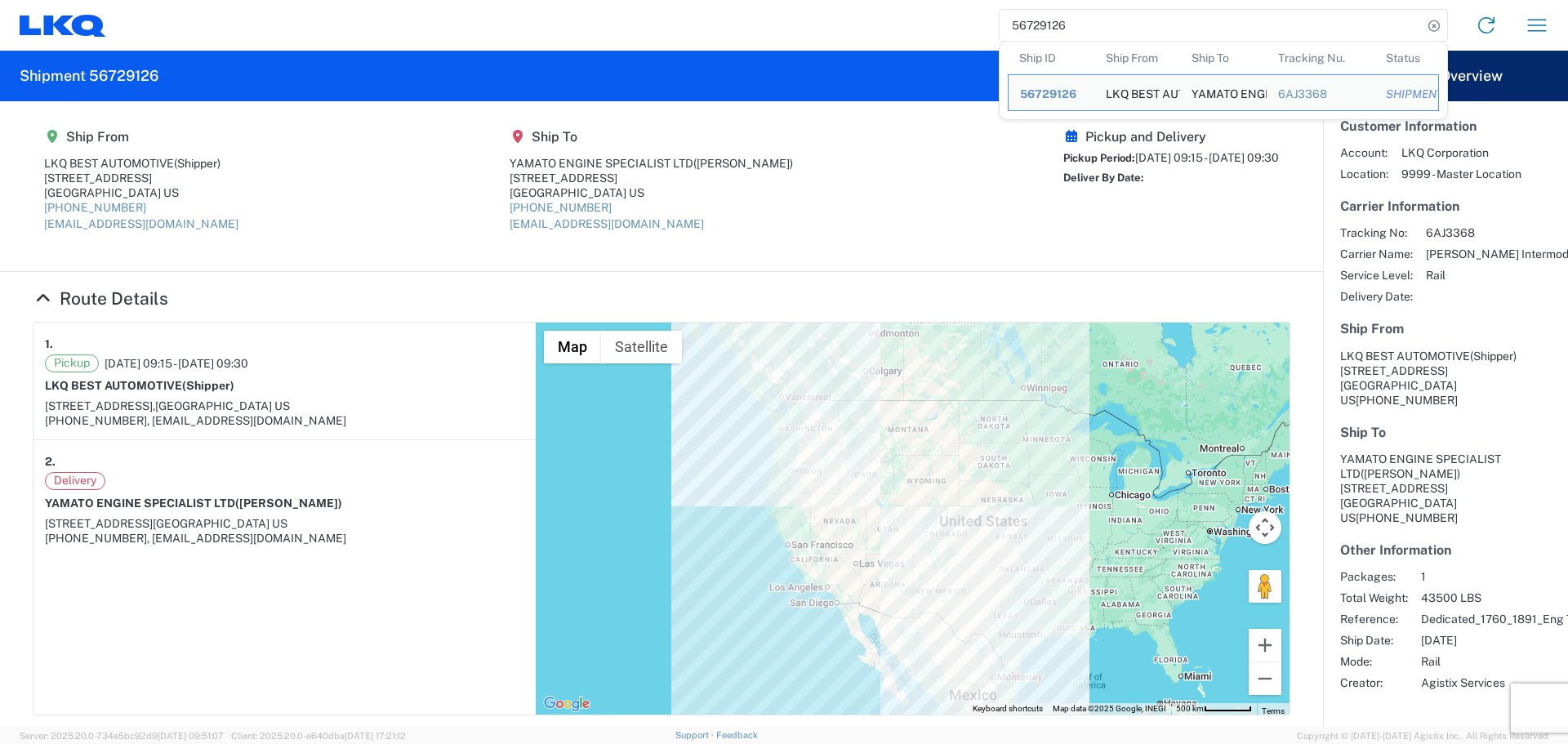
click at [1055, 30] on input "56729126" at bounding box center [1211, 26] width 423 height 31
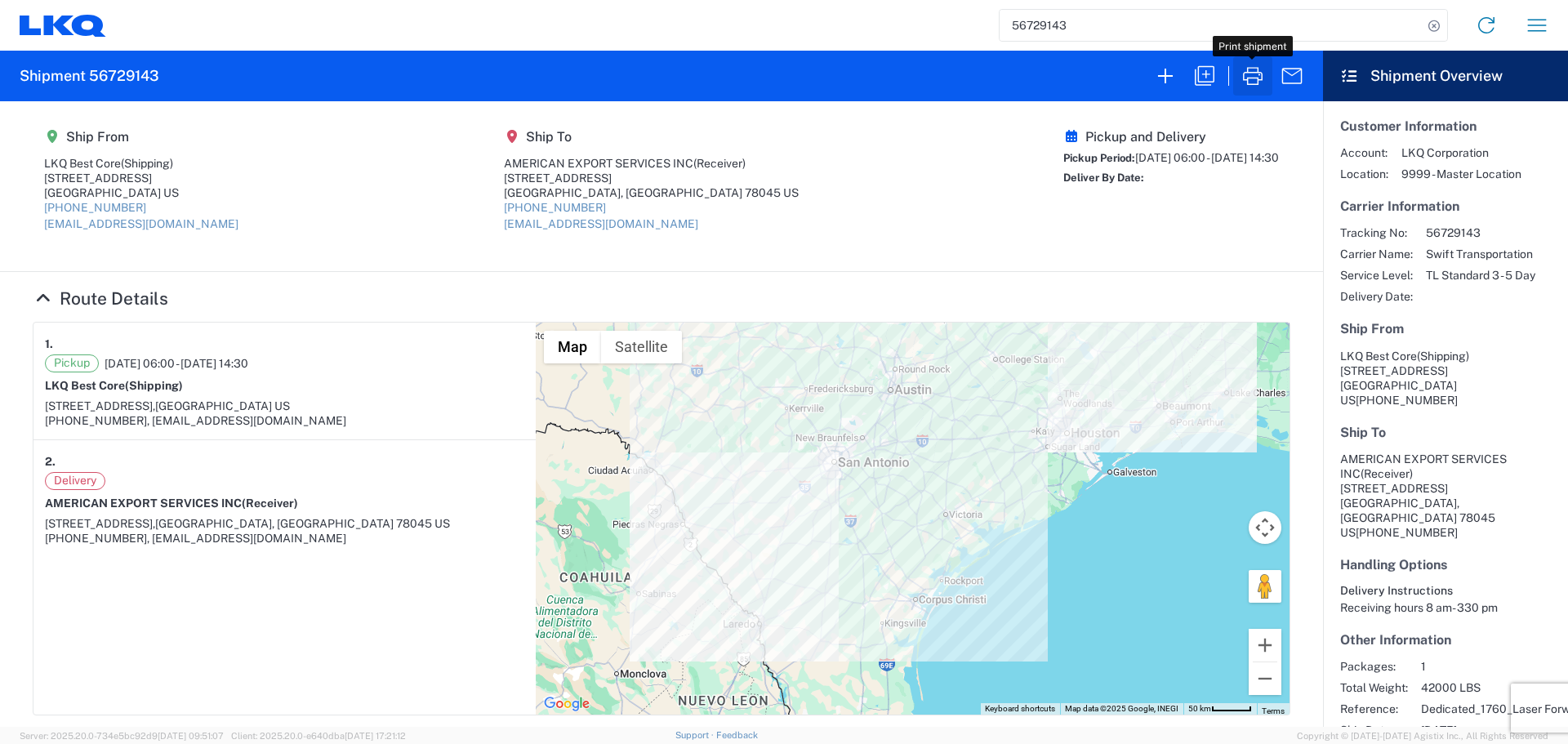
click at [1254, 73] on icon "button" at bounding box center [1253, 75] width 19 height 18
click at [1081, 37] on input "56729143" at bounding box center [1211, 26] width 423 height 31
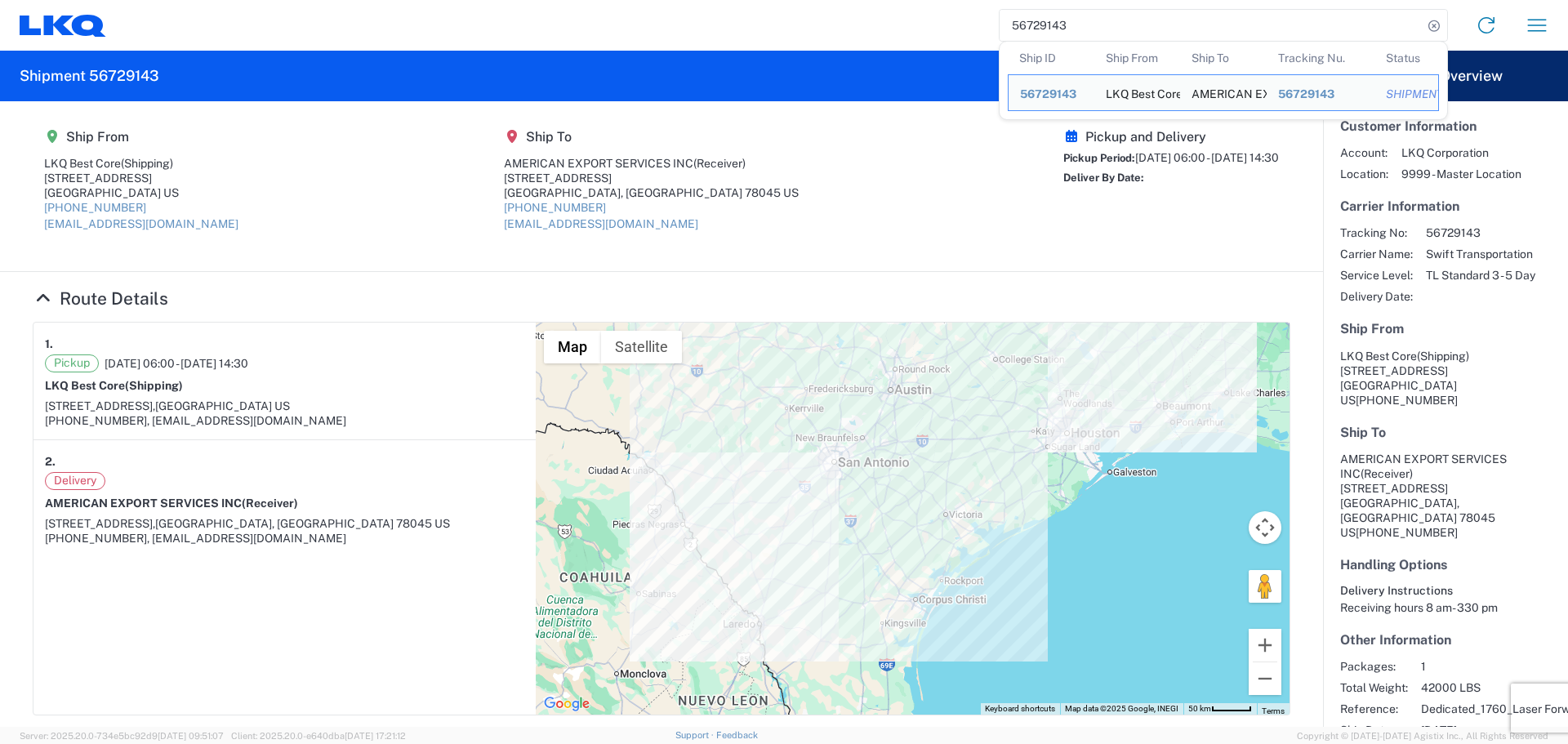
click at [1081, 37] on input "56729143" at bounding box center [1211, 26] width 423 height 31
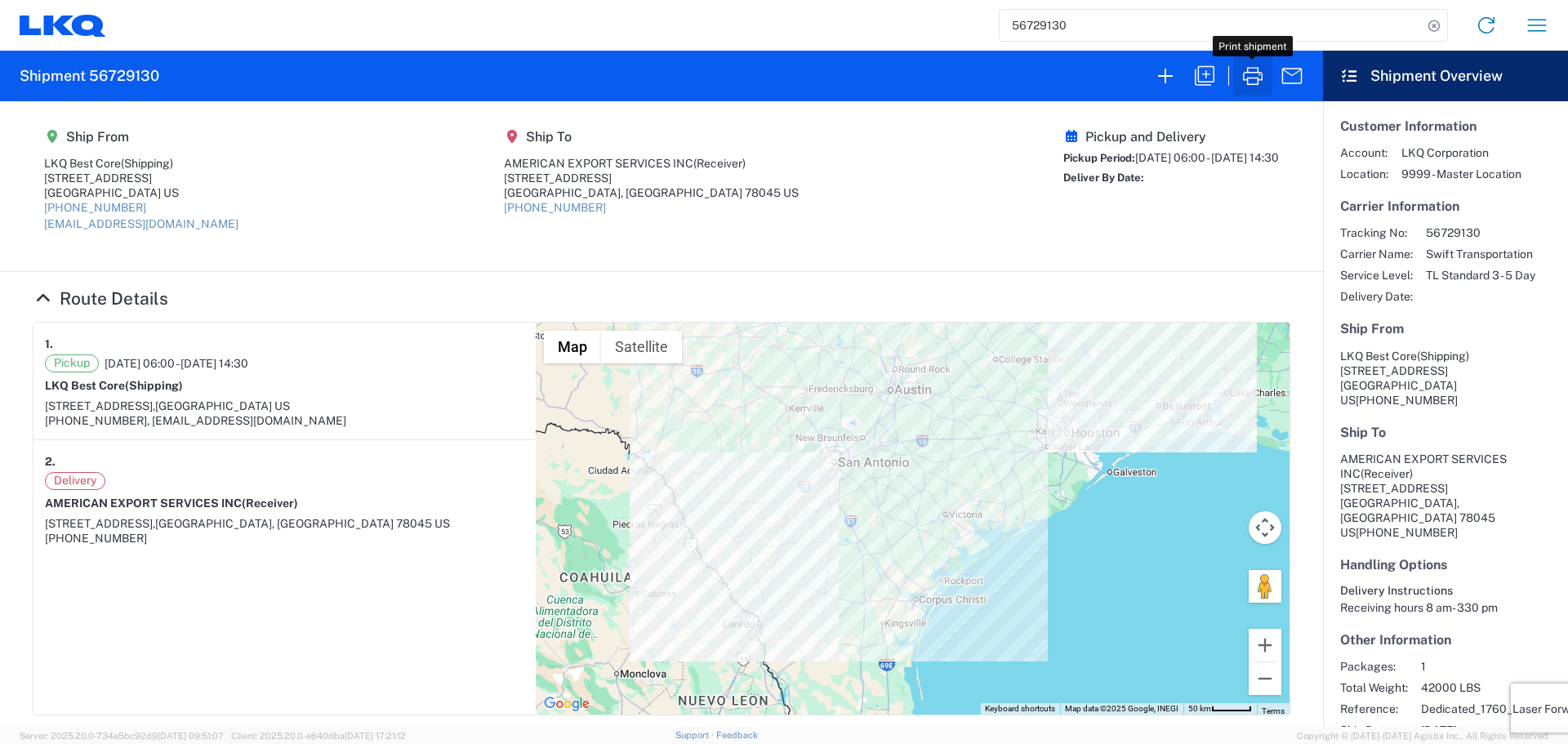
click at [1258, 78] on icon "button" at bounding box center [1253, 76] width 26 height 26
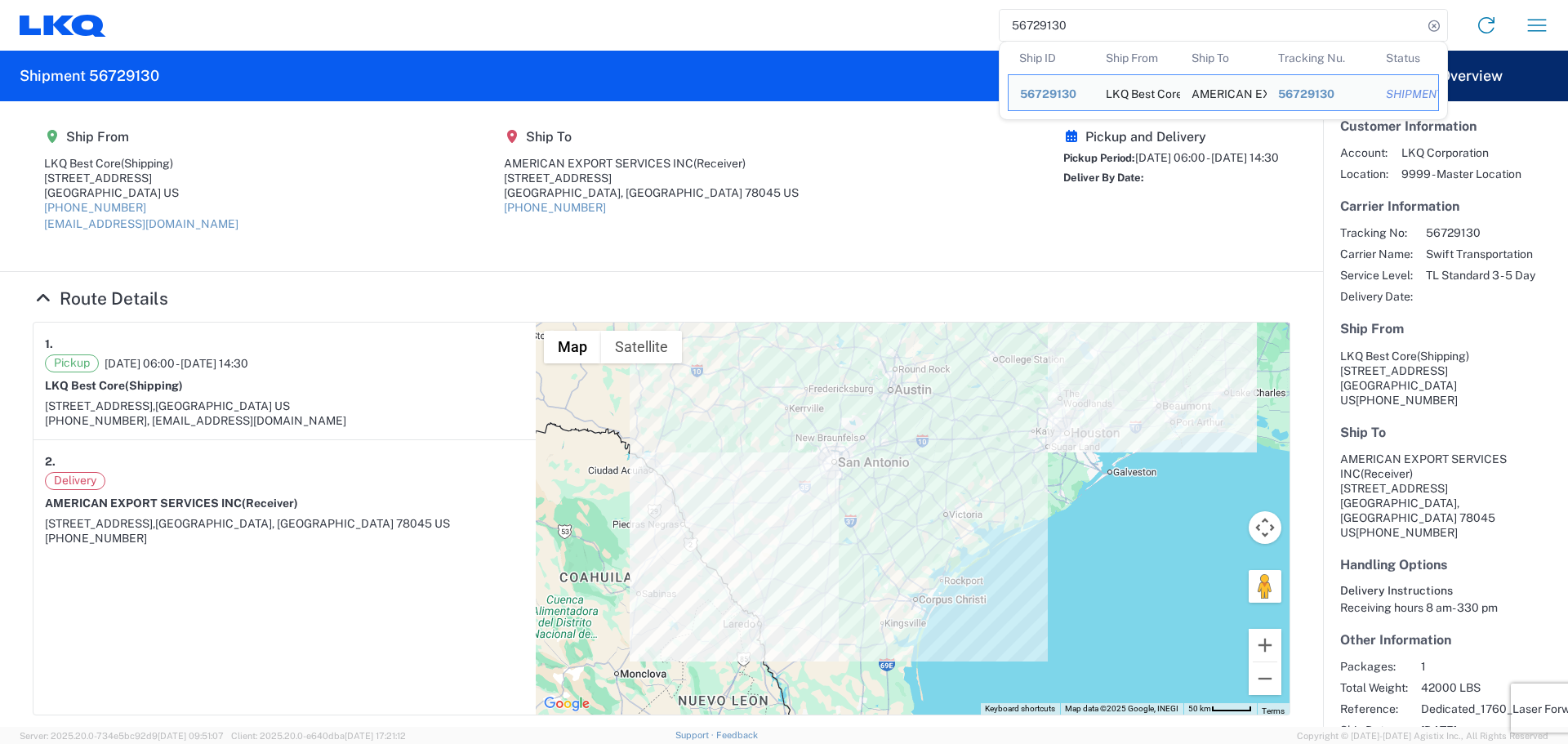
click at [1041, 18] on input "56729130" at bounding box center [1211, 26] width 423 height 31
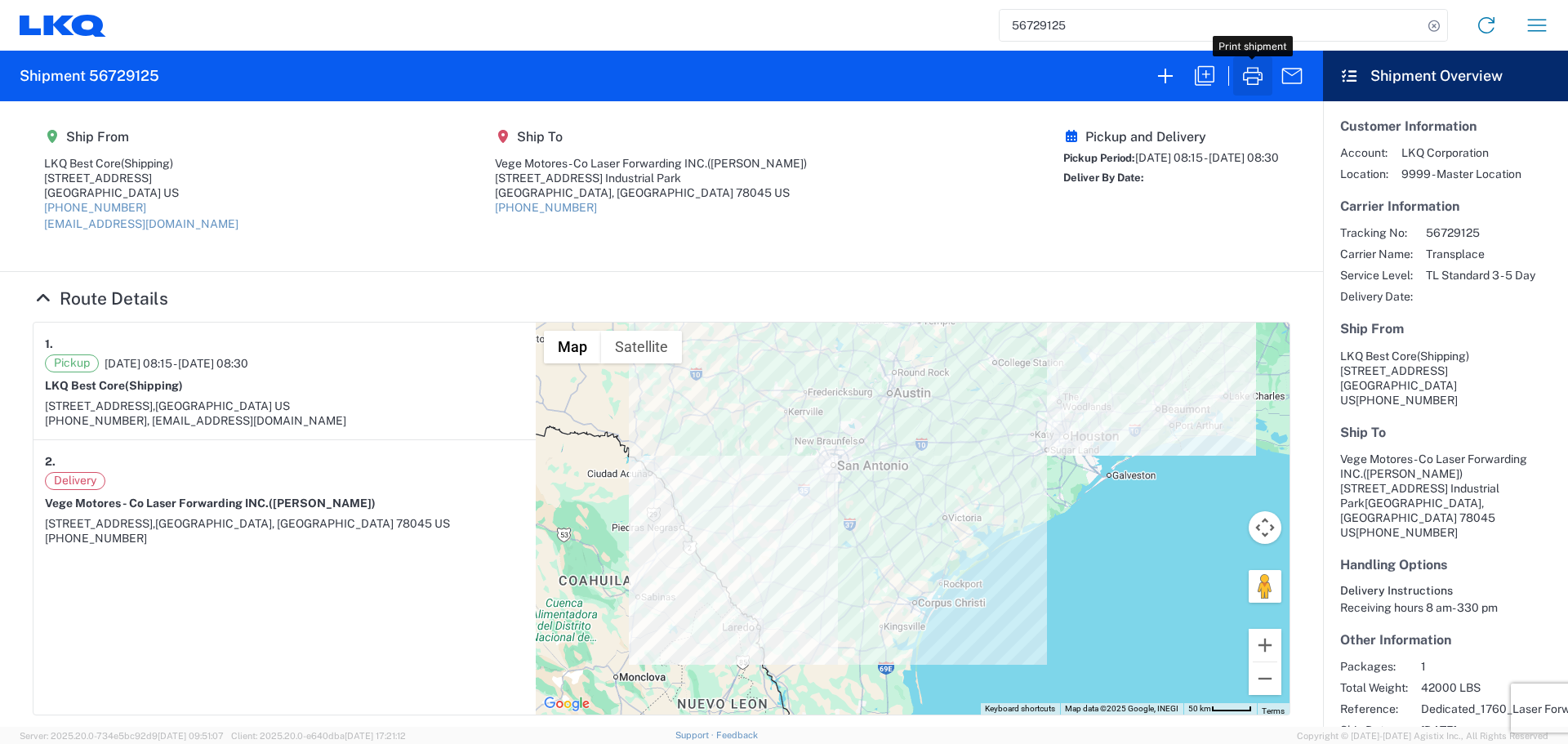
click at [1249, 82] on icon "button" at bounding box center [1253, 76] width 26 height 26
click at [1014, 17] on input "56729125" at bounding box center [1211, 26] width 423 height 31
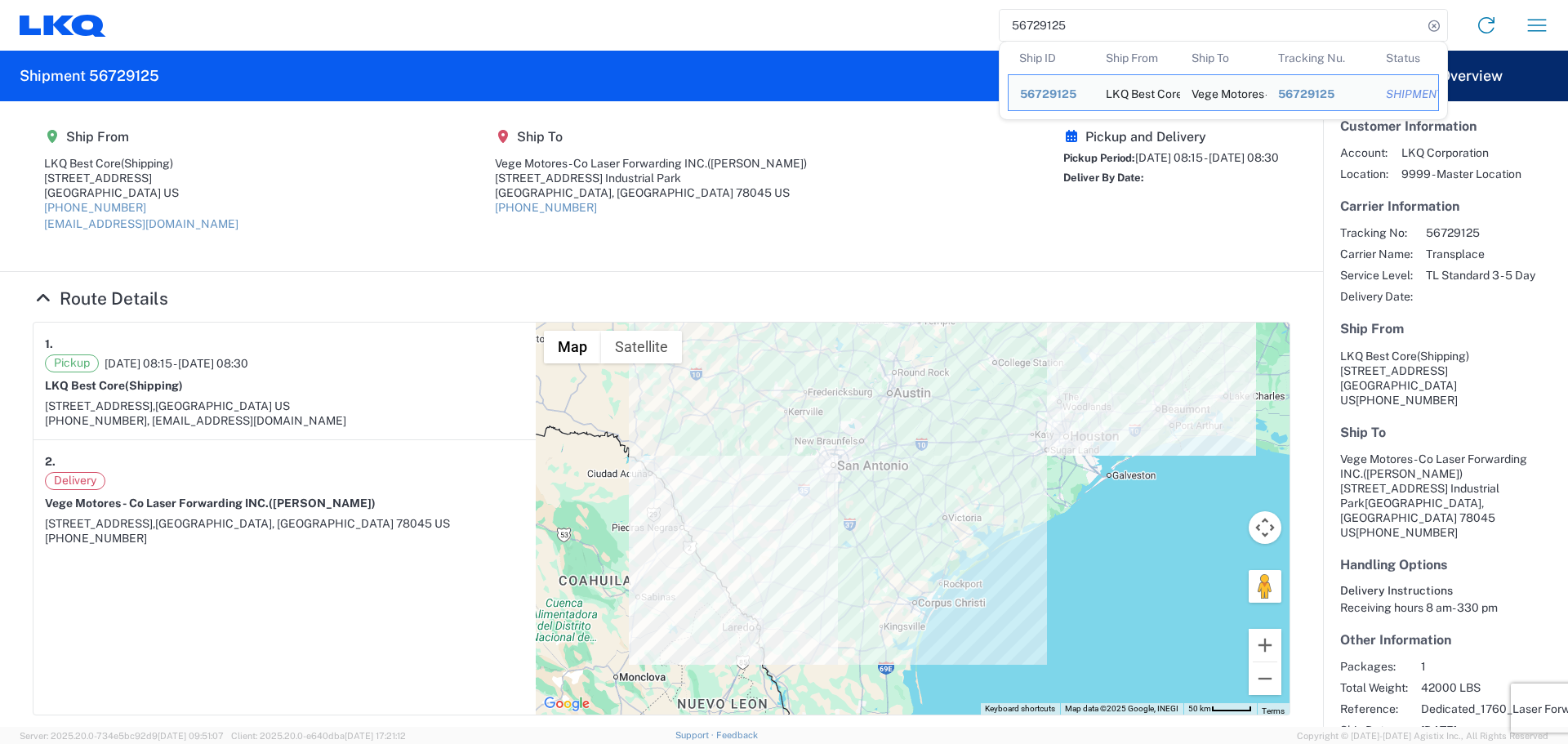
click at [1014, 17] on input "56729125" at bounding box center [1211, 26] width 423 height 31
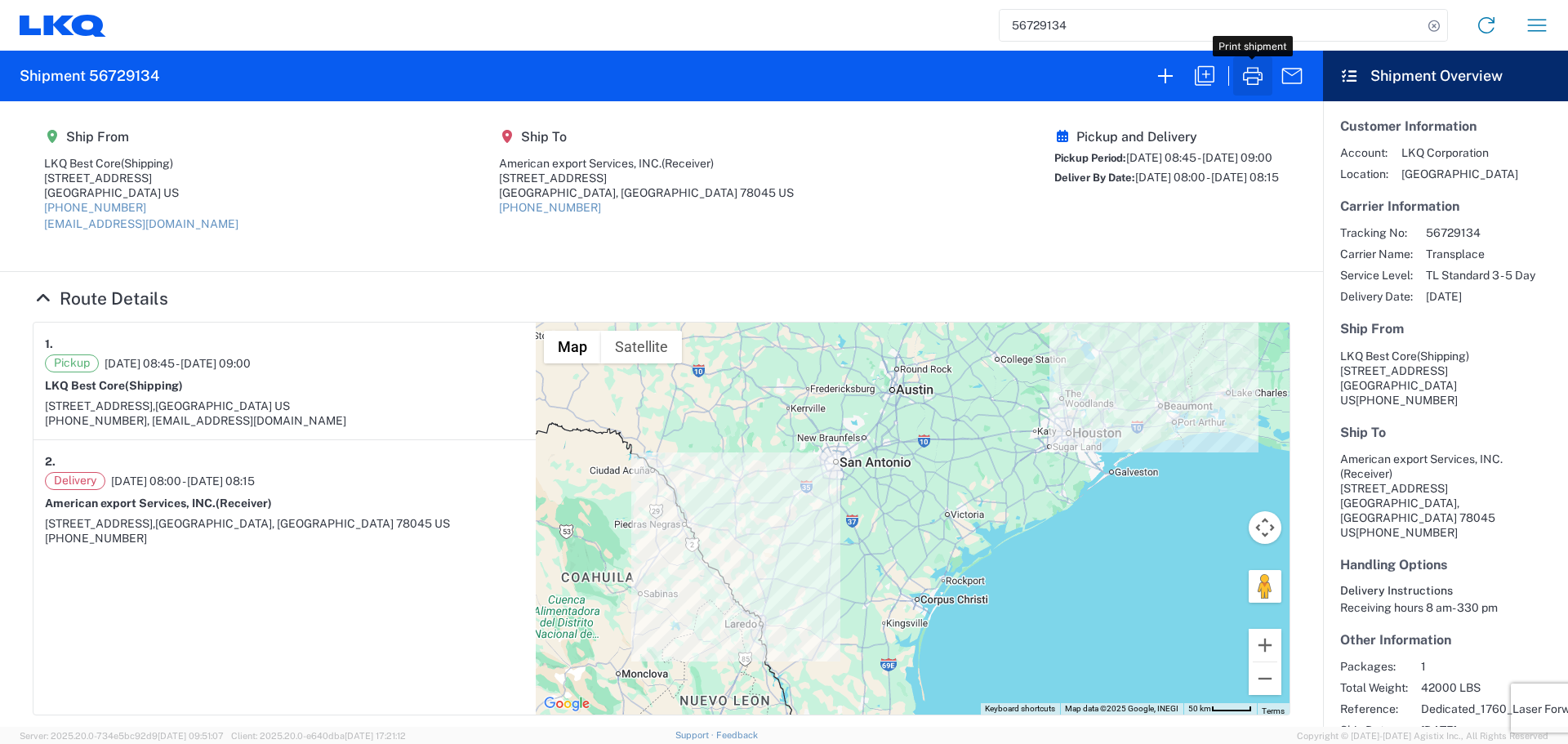
click at [1253, 77] on icon "button" at bounding box center [1253, 76] width 26 height 26
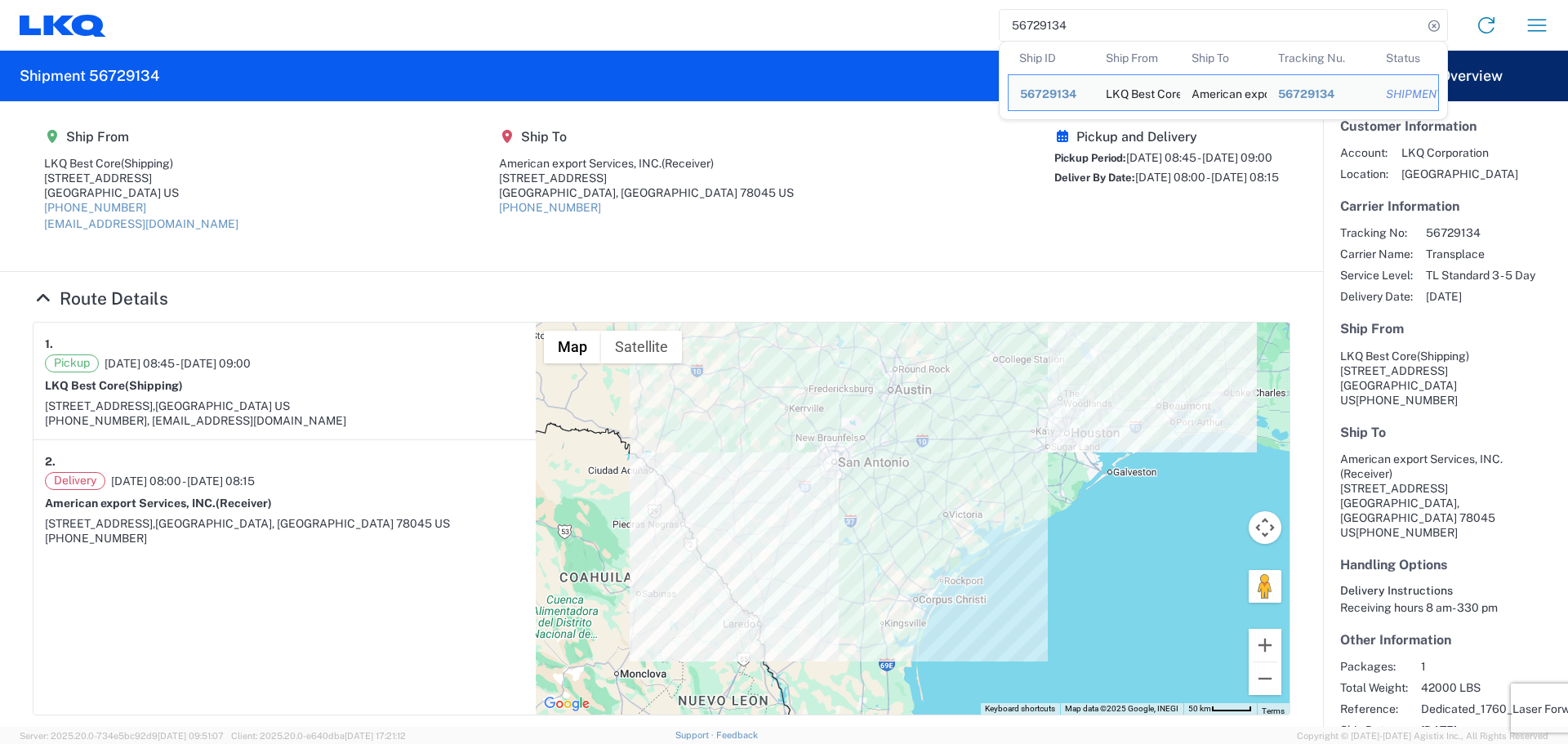
click at [1120, 28] on input "56729134" at bounding box center [1211, 26] width 423 height 31
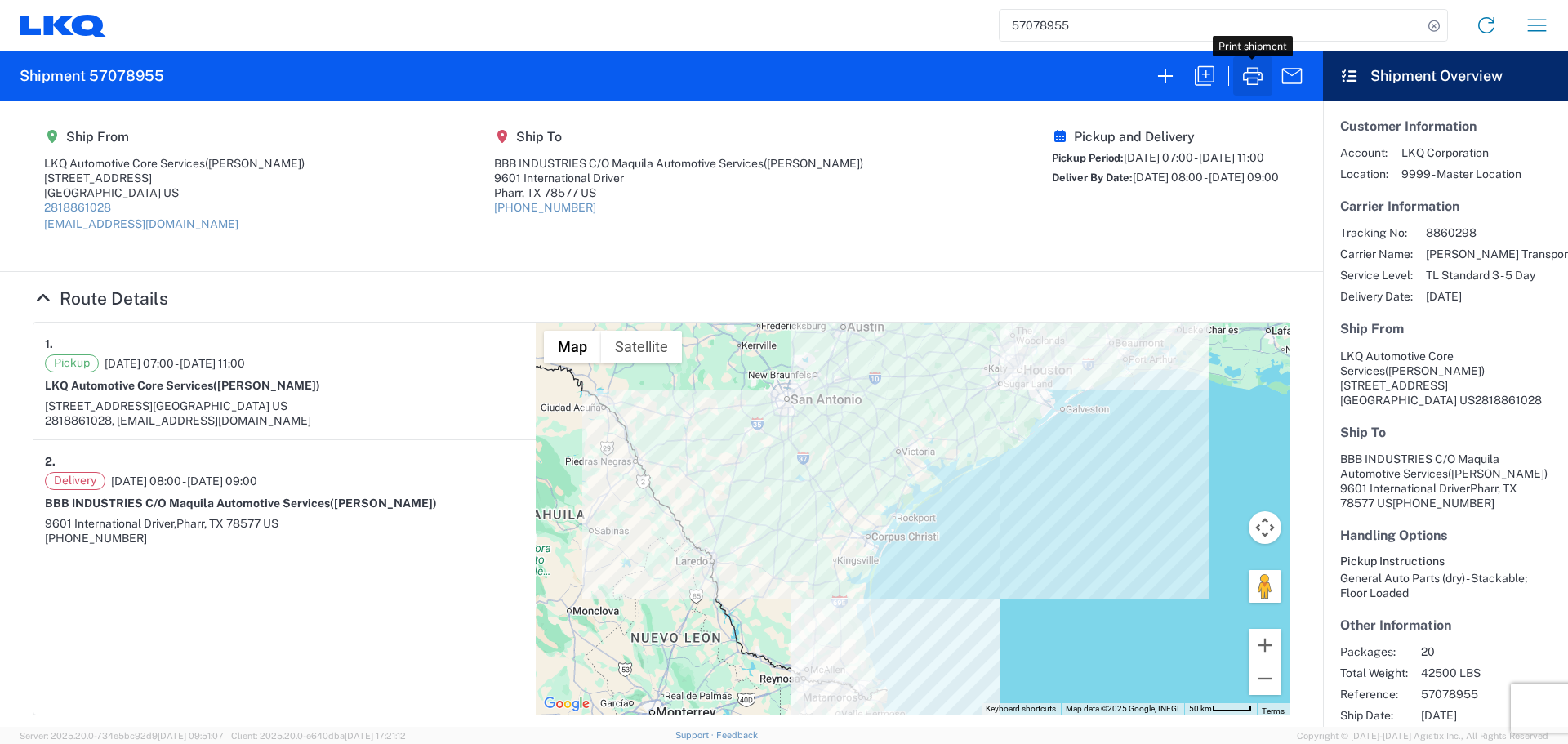
click at [1245, 80] on icon "button" at bounding box center [1253, 75] width 19 height 18
click at [1049, 25] on input "57078955" at bounding box center [1211, 26] width 423 height 31
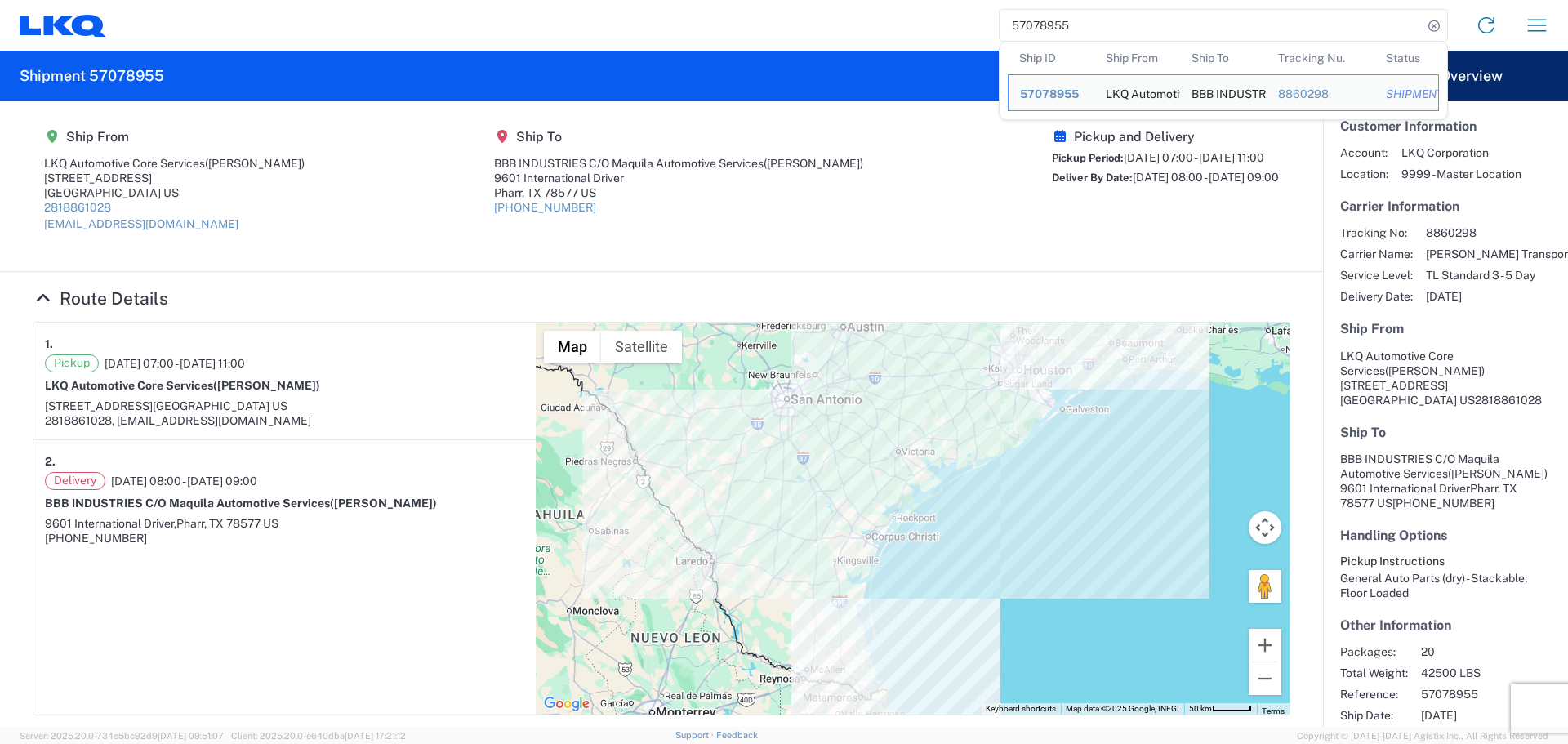
click at [1049, 25] on input "57078955" at bounding box center [1211, 26] width 423 height 31
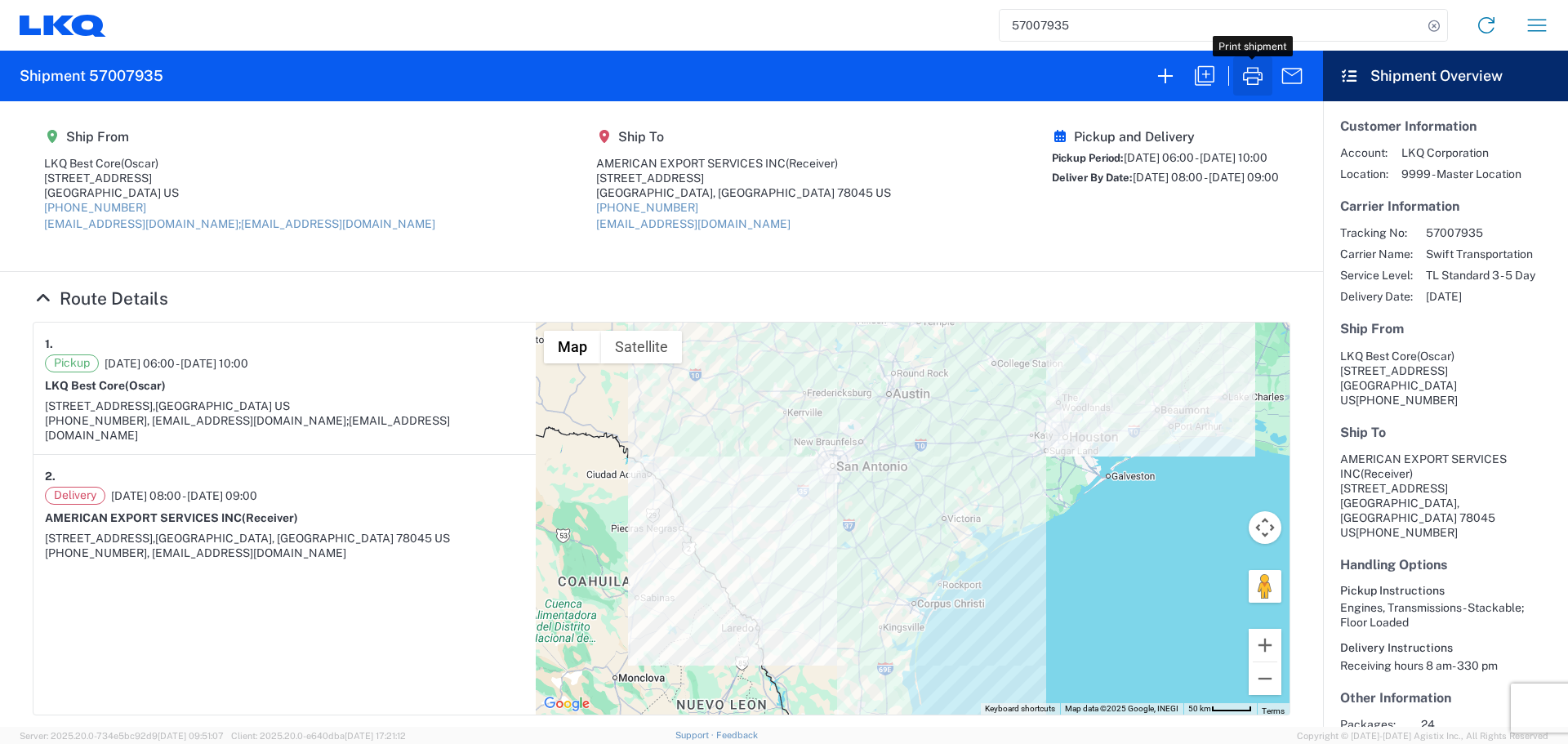
click at [1244, 79] on icon "button" at bounding box center [1253, 75] width 19 height 18
click at [1055, 40] on input "57007935" at bounding box center [1211, 26] width 423 height 31
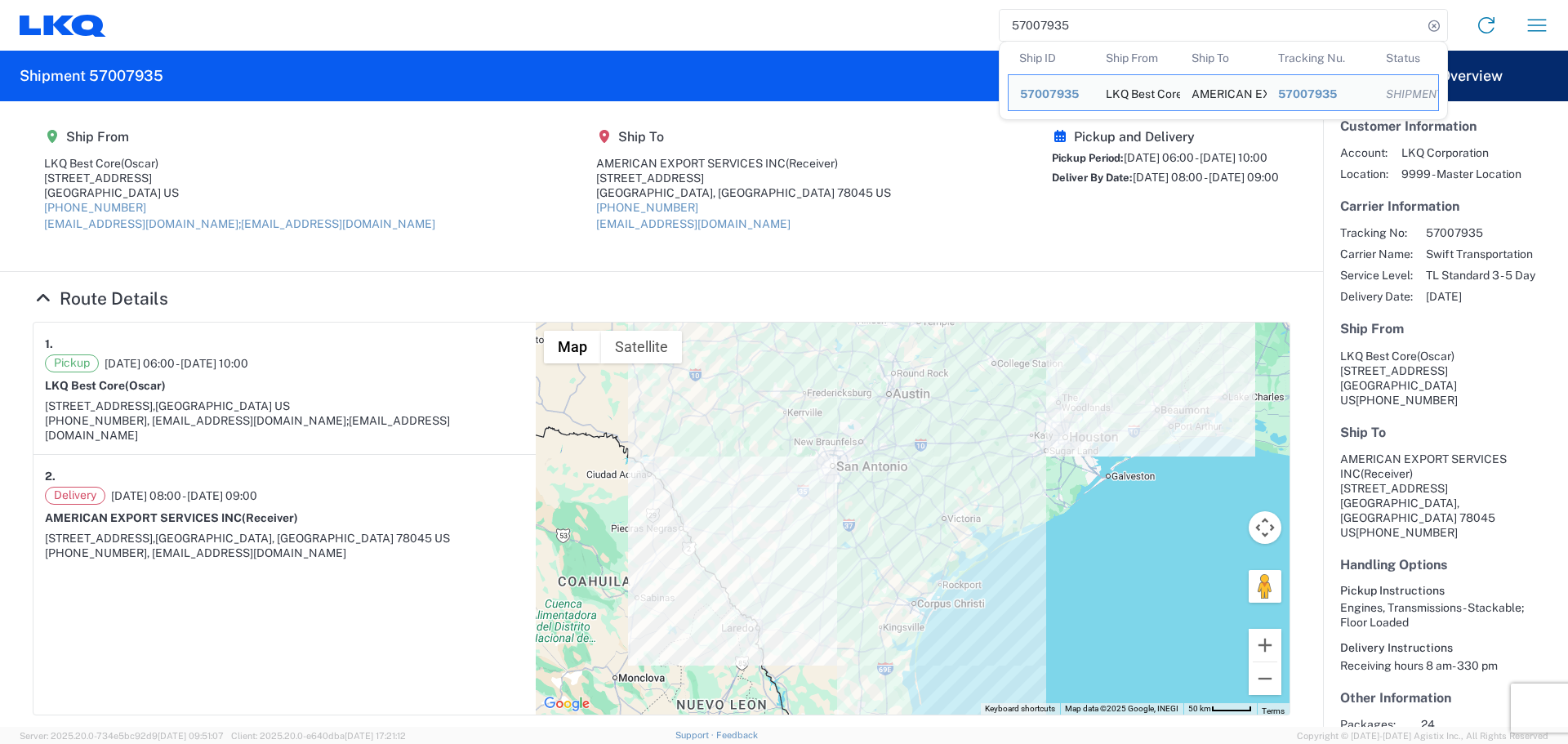
click at [1055, 40] on input "57007935" at bounding box center [1211, 26] width 423 height 31
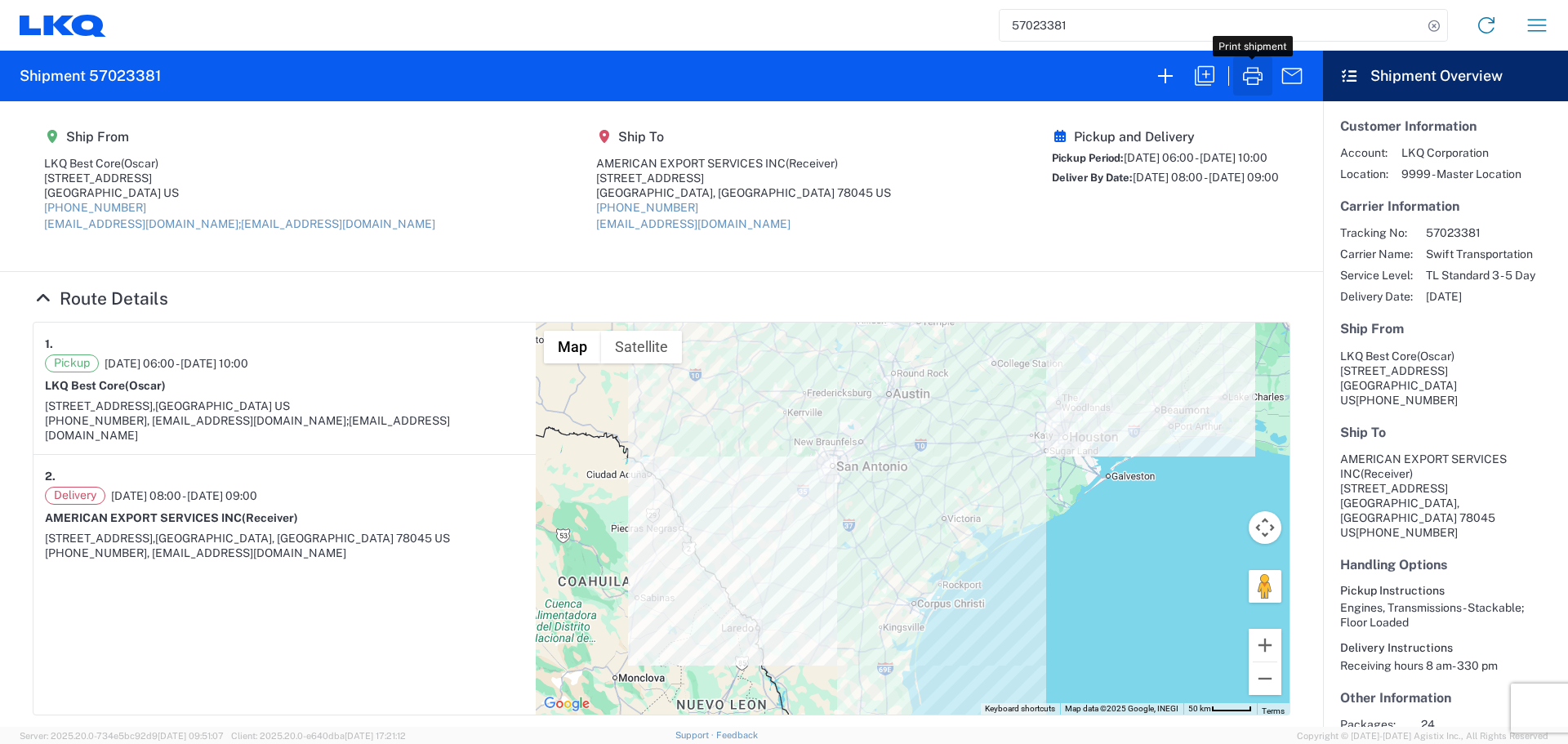
click at [1254, 79] on icon "button" at bounding box center [1253, 76] width 26 height 26
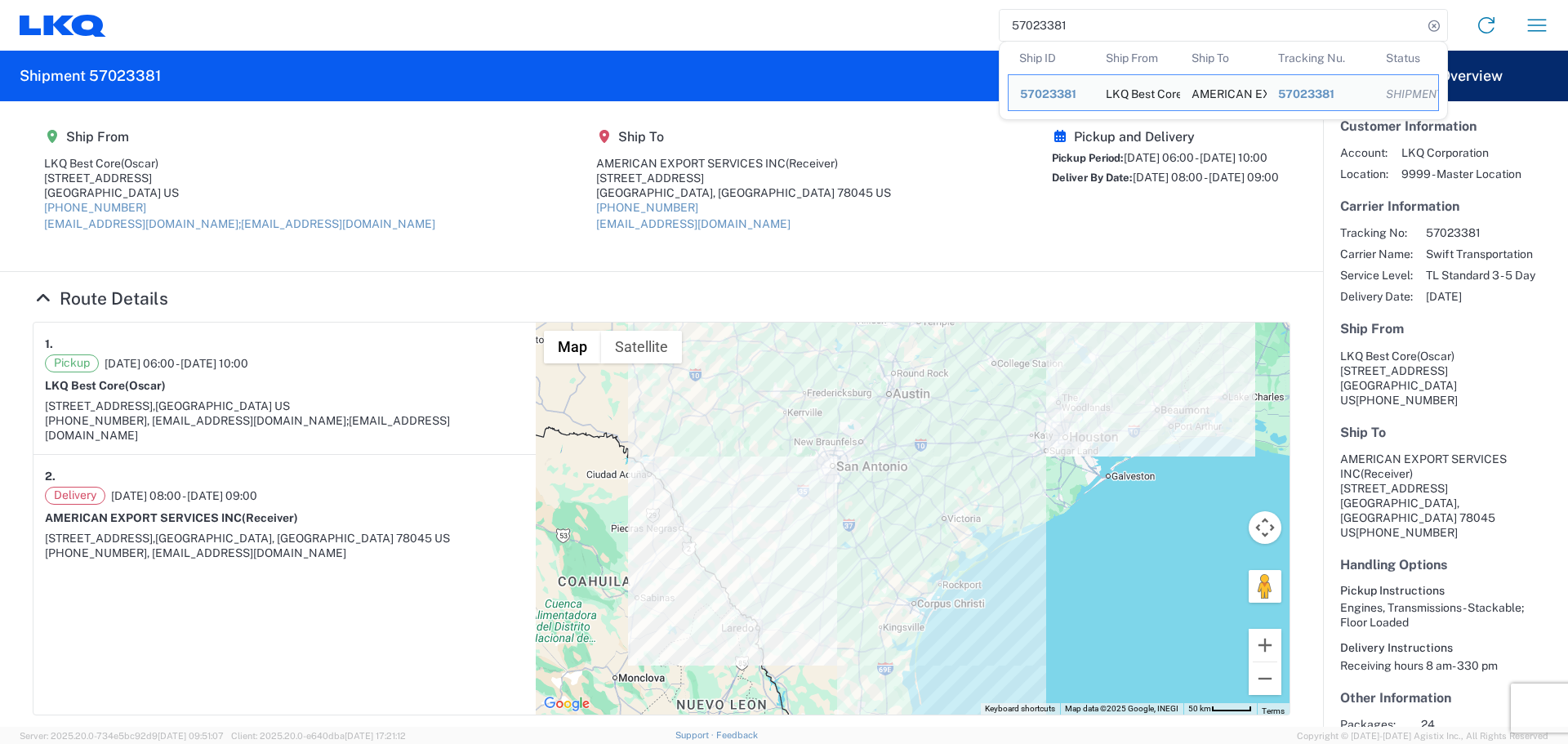
click at [1045, 19] on input "57023381" at bounding box center [1211, 26] width 423 height 31
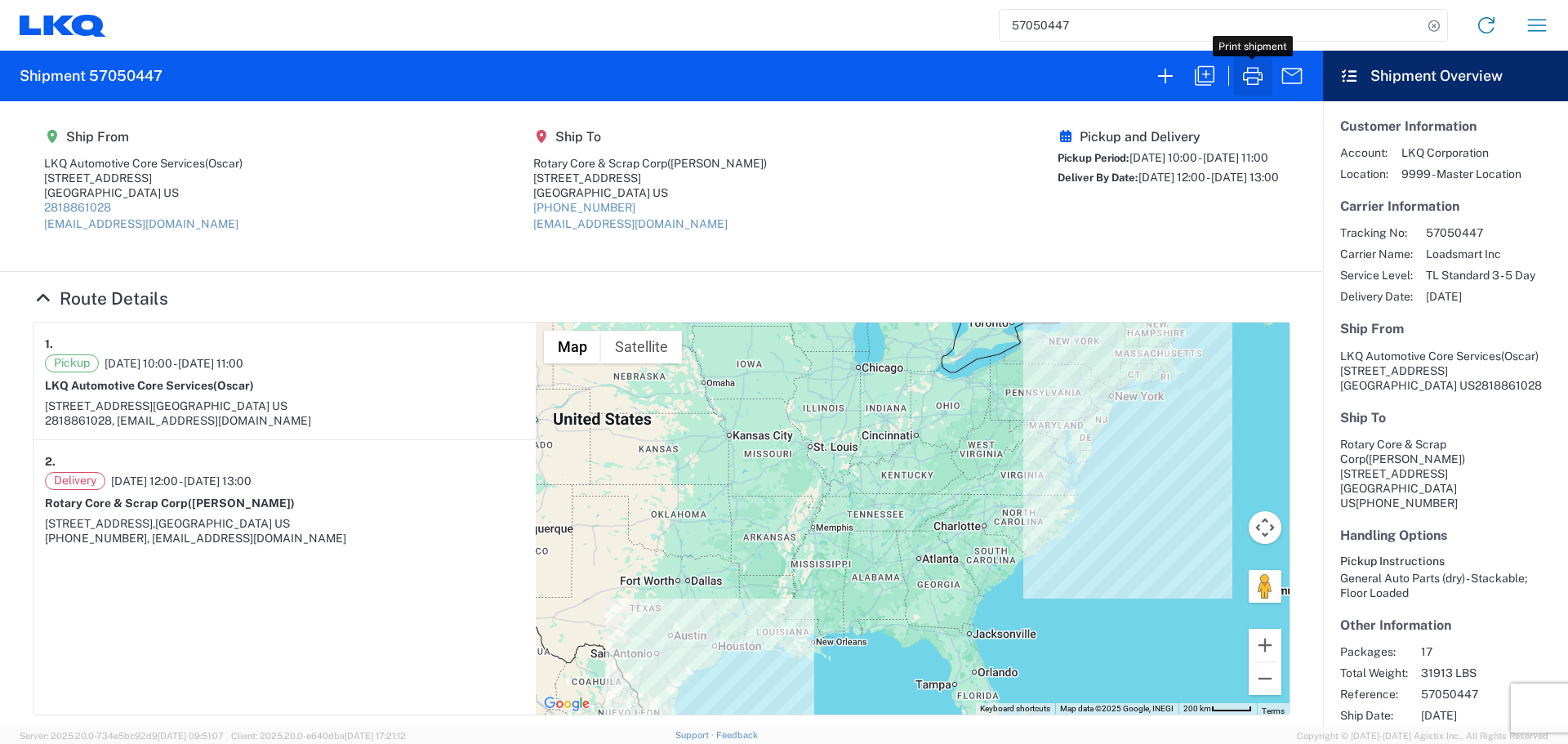
click at [1246, 67] on icon "button" at bounding box center [1253, 76] width 26 height 26
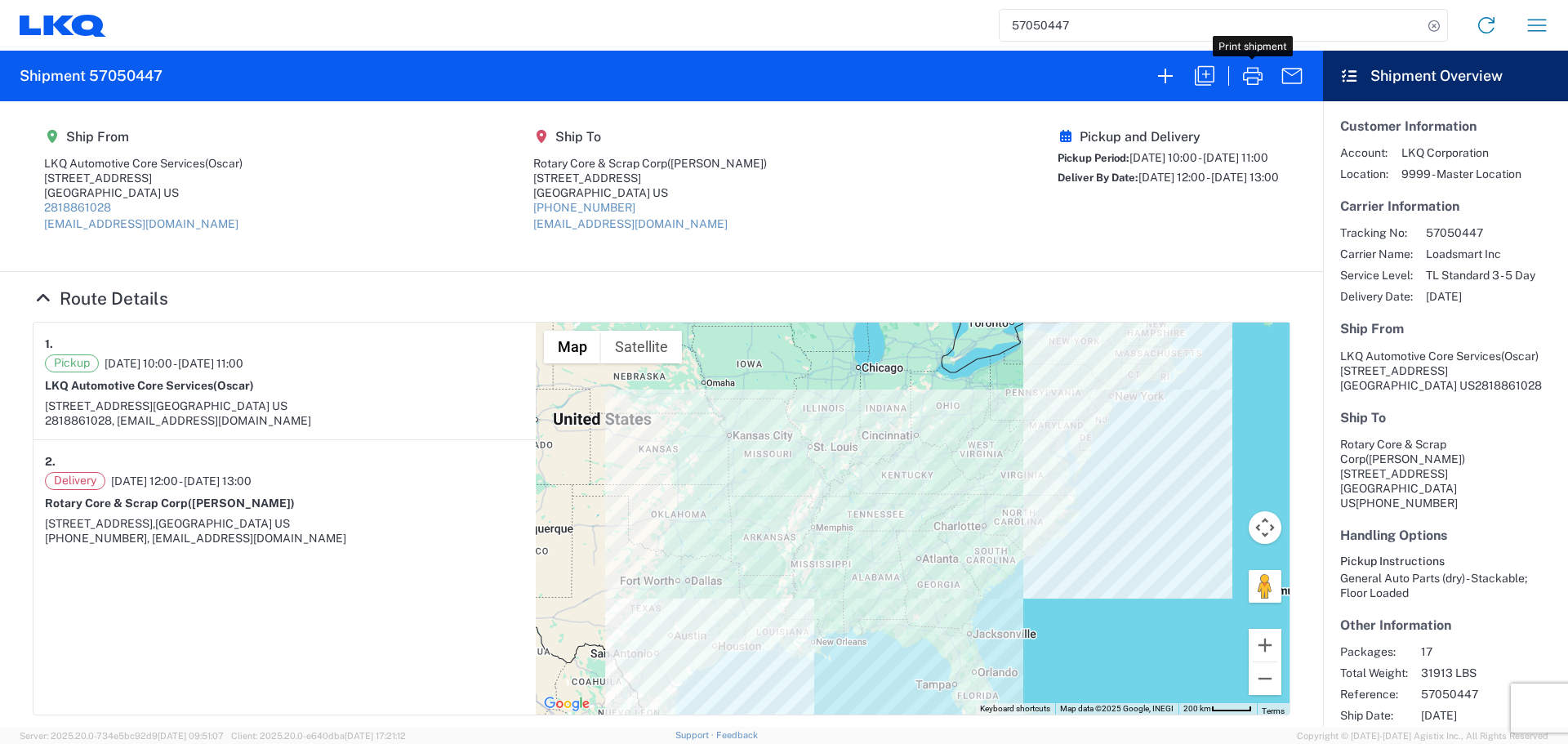
click at [1012, 32] on input "57050447" at bounding box center [1211, 26] width 423 height 31
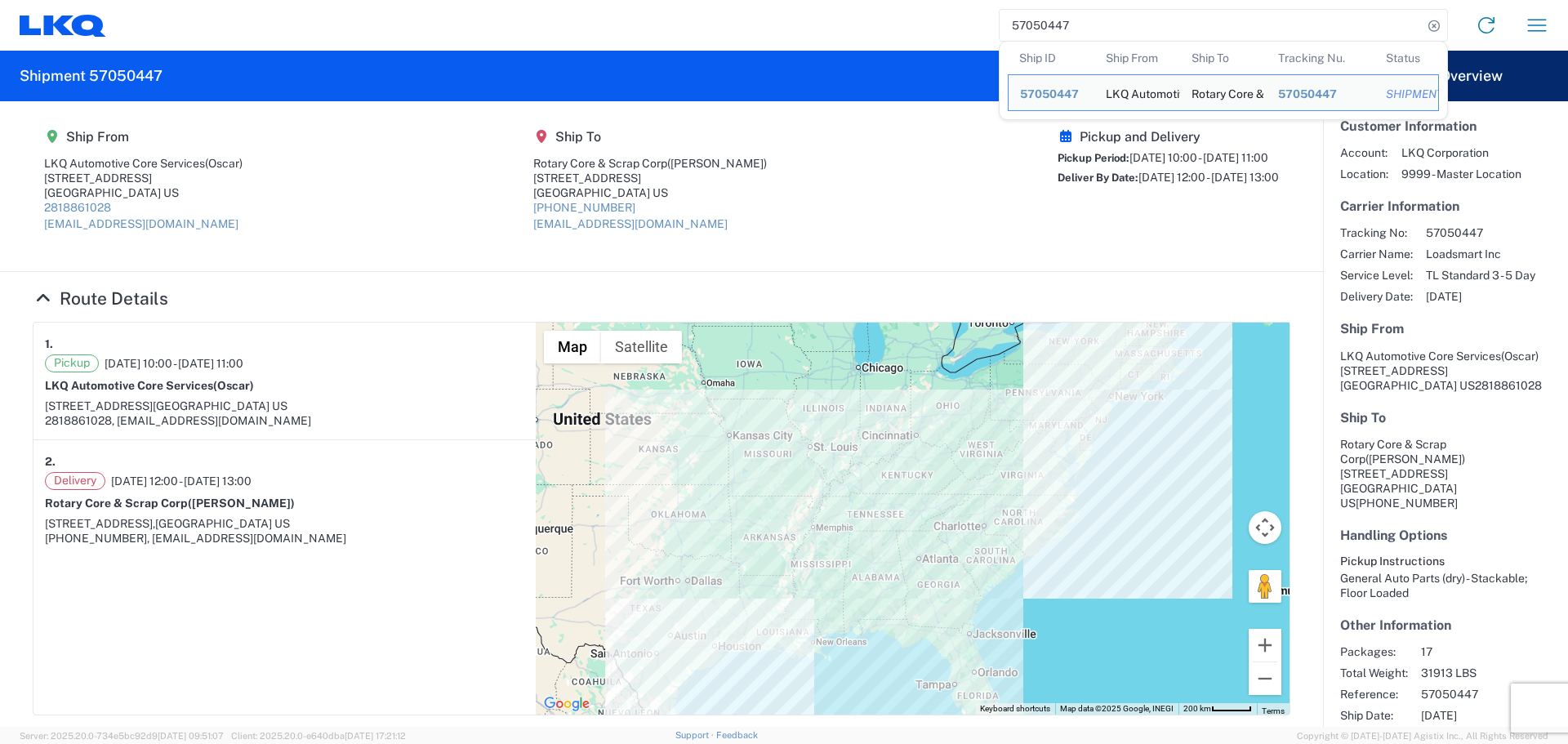
click at [1012, 32] on input "57050447" at bounding box center [1211, 26] width 423 height 31
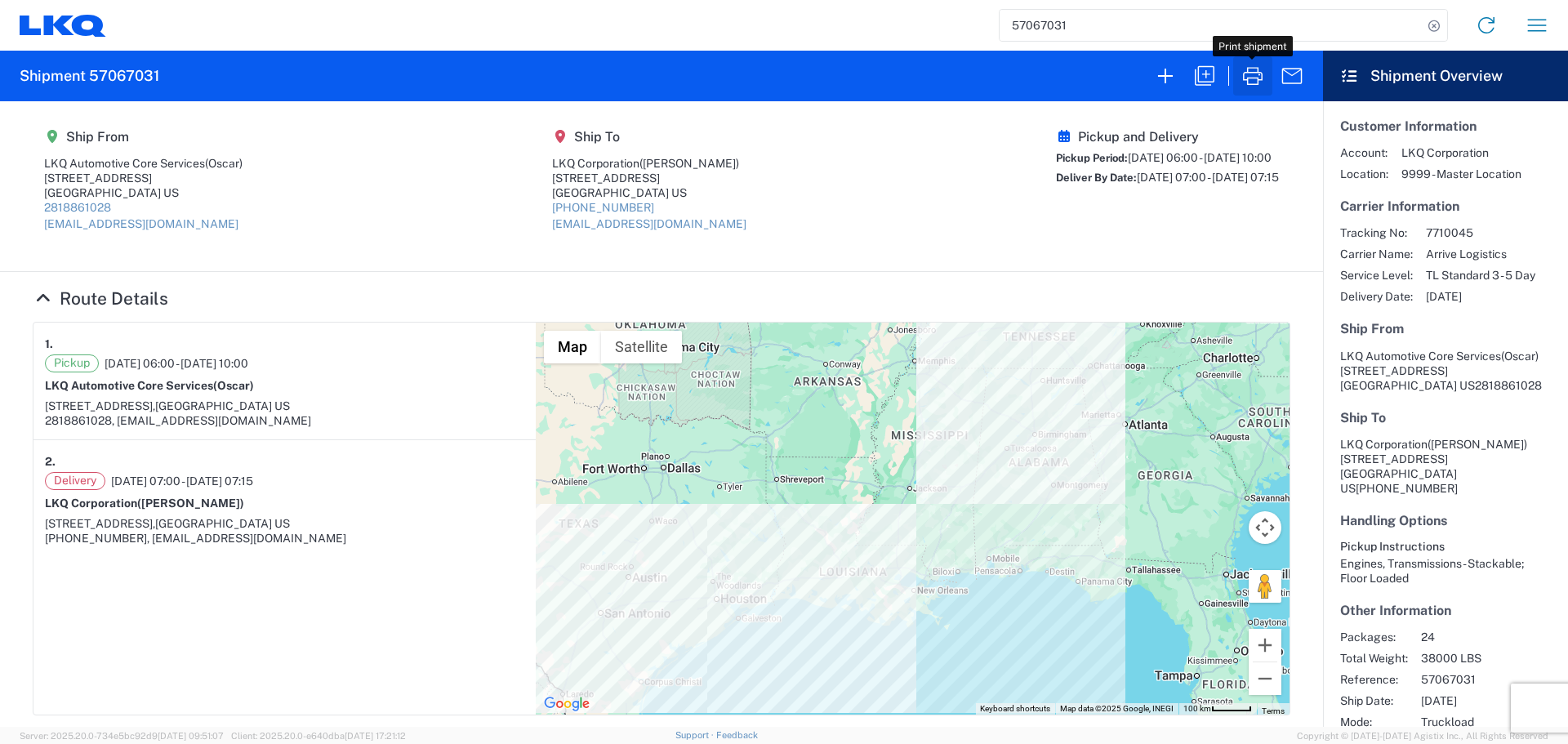
click at [1258, 80] on icon "button" at bounding box center [1253, 75] width 19 height 18
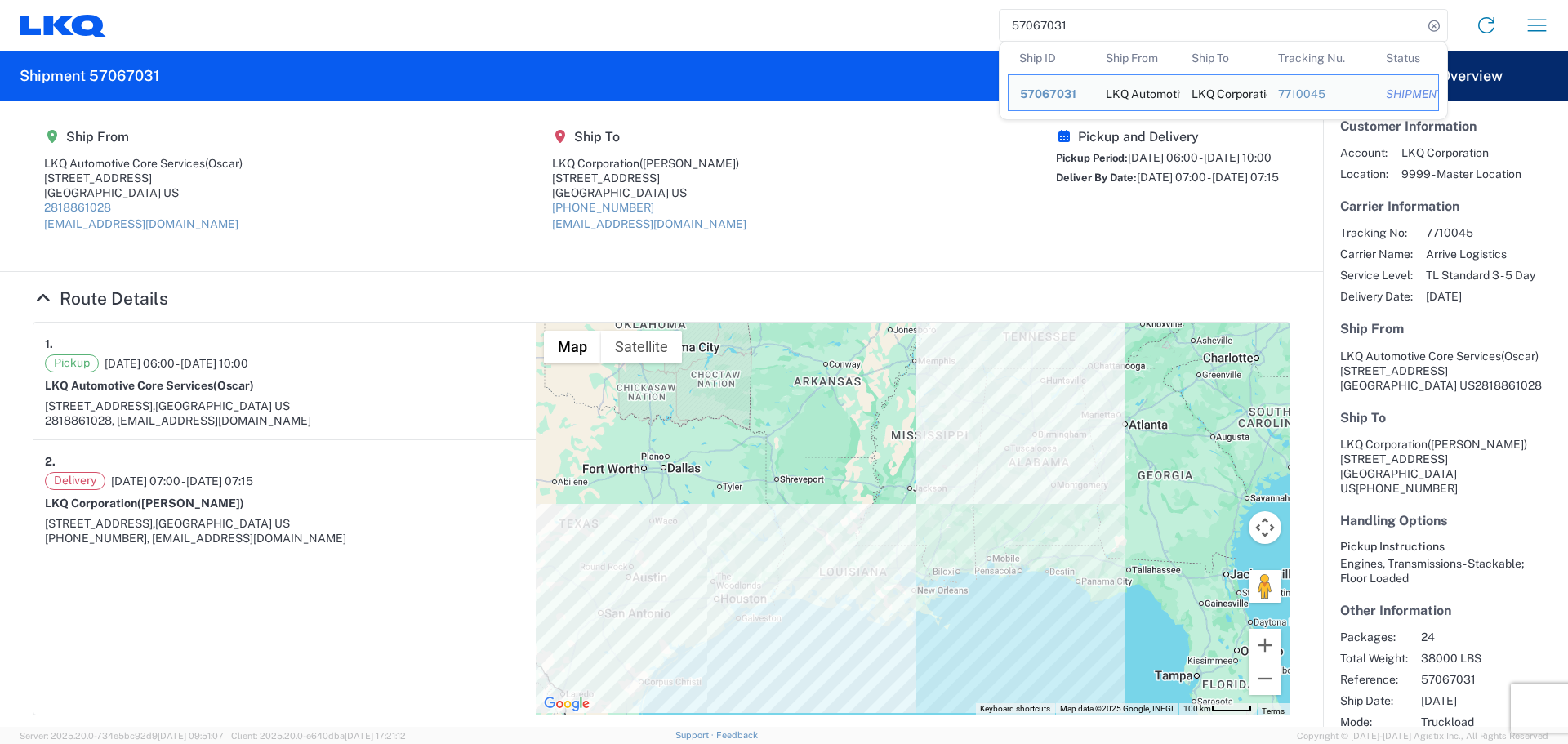
click at [1061, 20] on input "57067031" at bounding box center [1211, 26] width 423 height 31
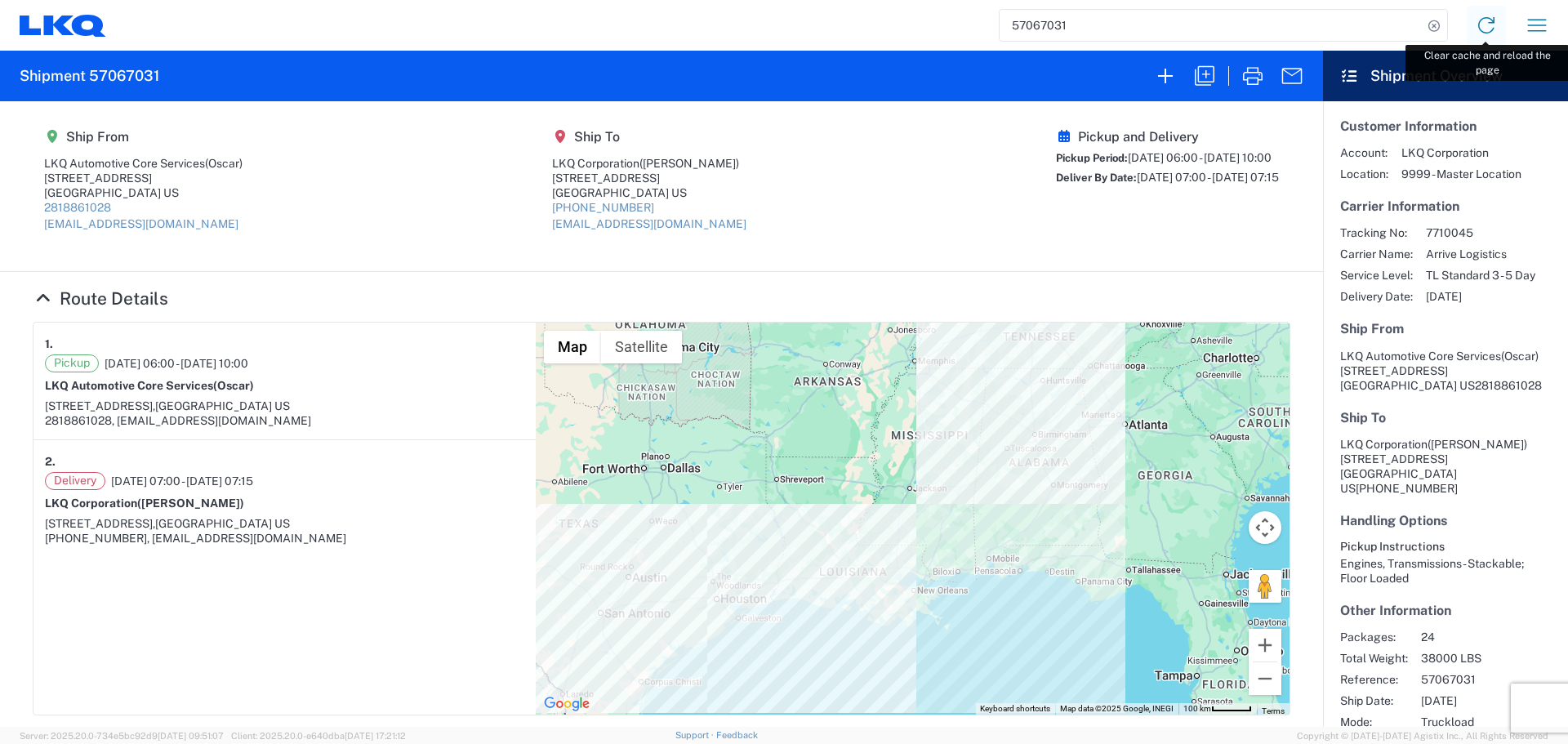
click at [1483, 26] on icon at bounding box center [1487, 25] width 26 height 26
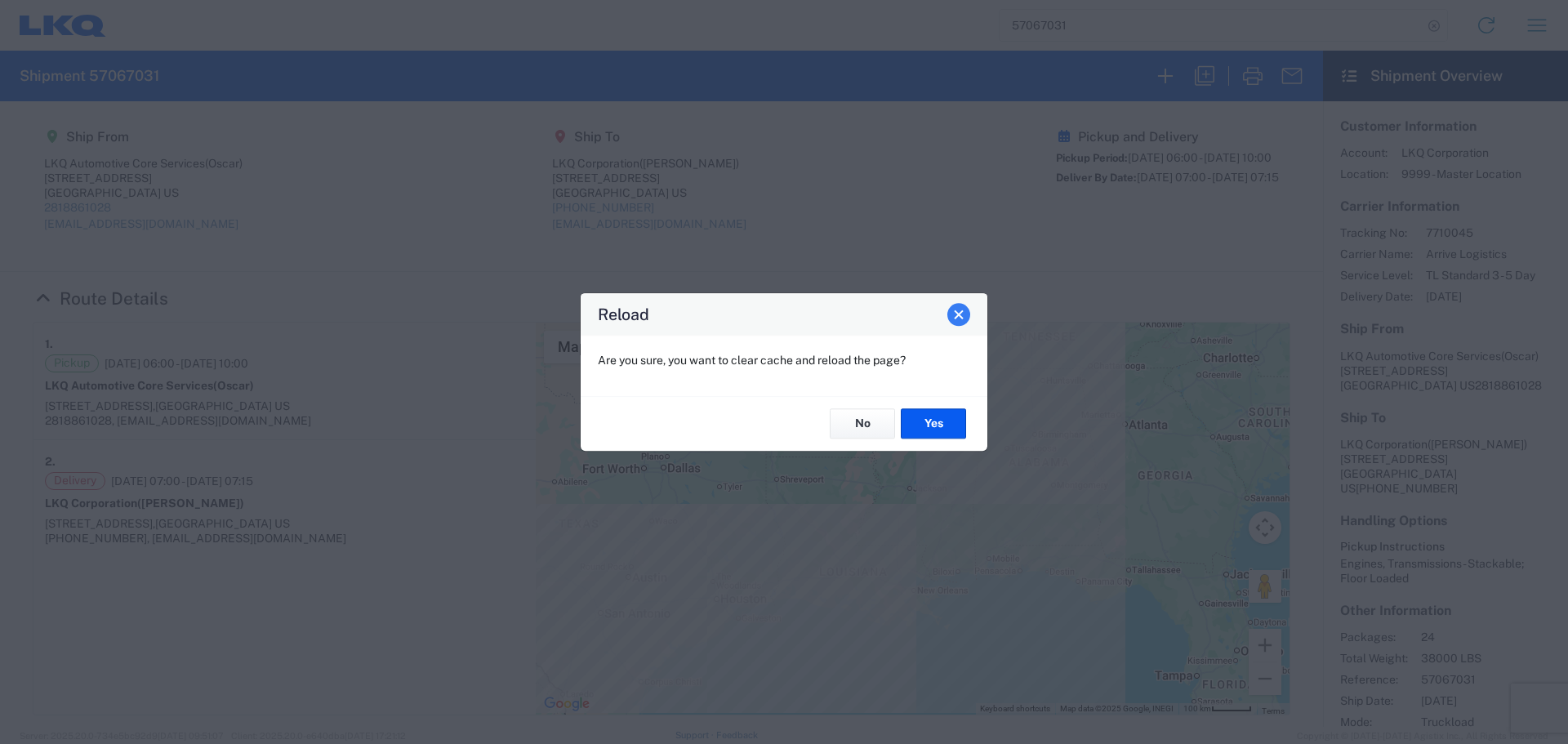
click at [967, 313] on button "Close" at bounding box center [959, 314] width 23 height 23
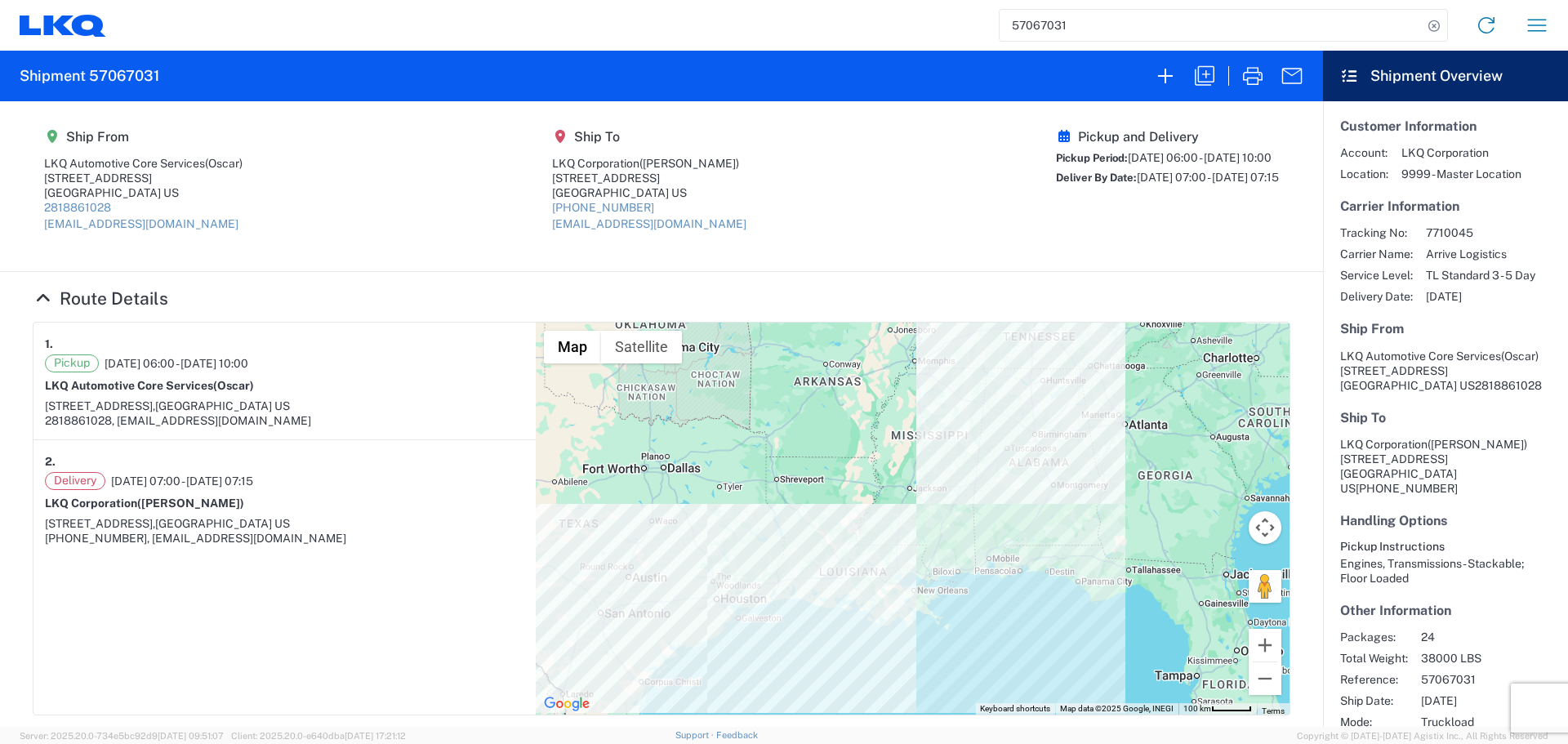
click at [1044, 21] on input "57067031" at bounding box center [1211, 26] width 423 height 31
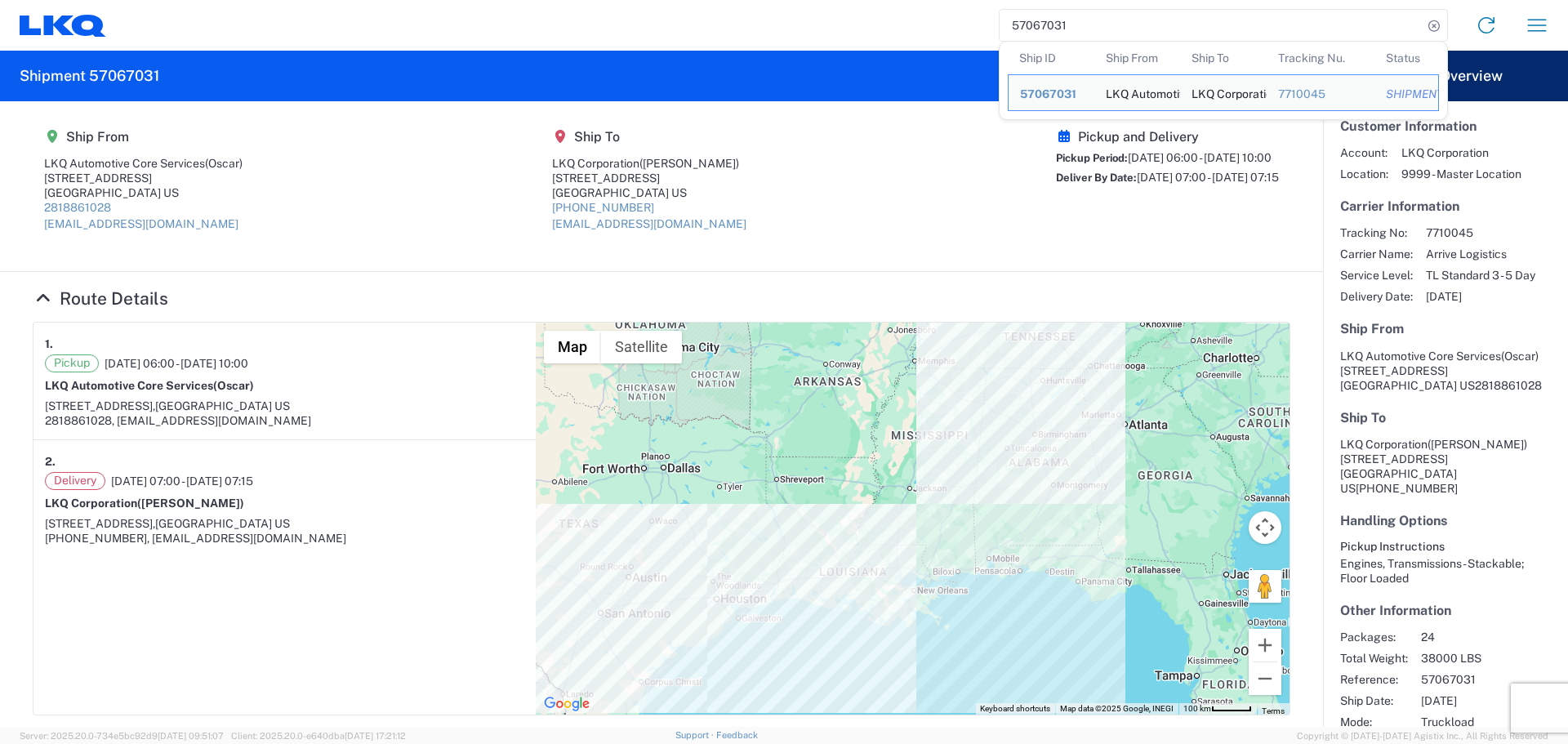
click at [1044, 21] on input "57067031" at bounding box center [1211, 26] width 423 height 31
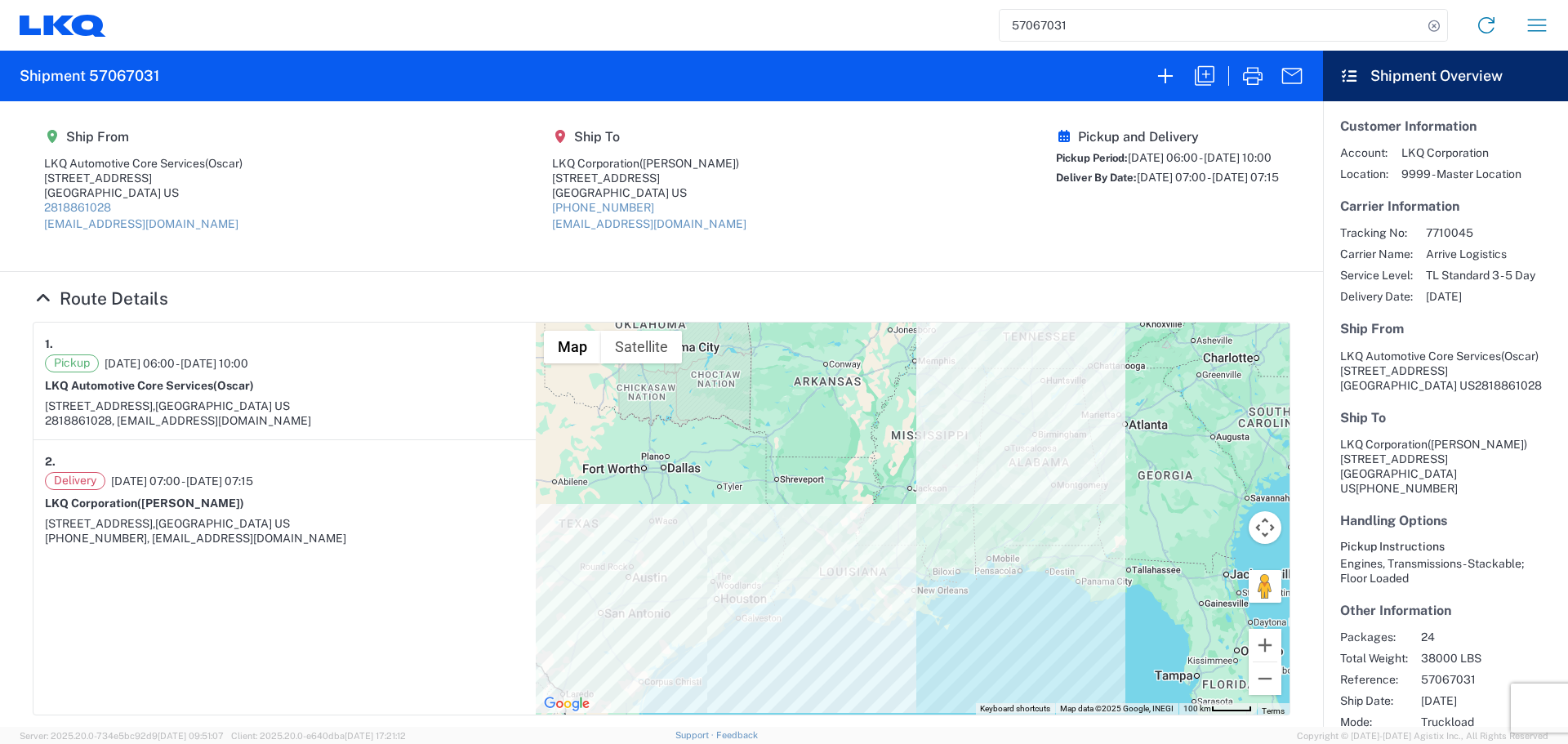
click at [1136, 8] on div "57067031 Home Shipment request Shipment tracking" at bounding box center [834, 25] width 1456 height 39
click at [1205, 81] on icon "button" at bounding box center [1205, 76] width 26 height 26
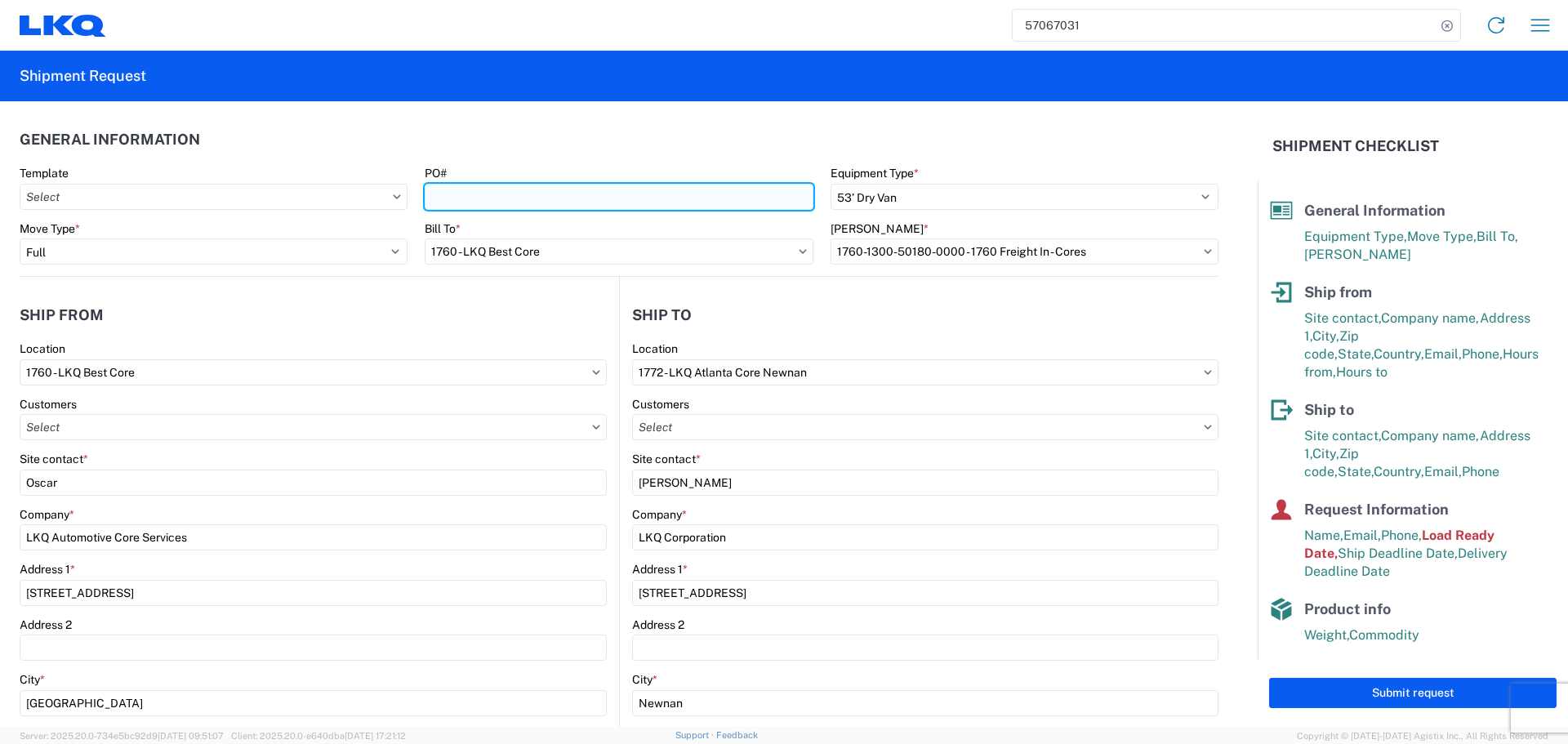
click at [485, 199] on input "PO#" at bounding box center [619, 197] width 388 height 26
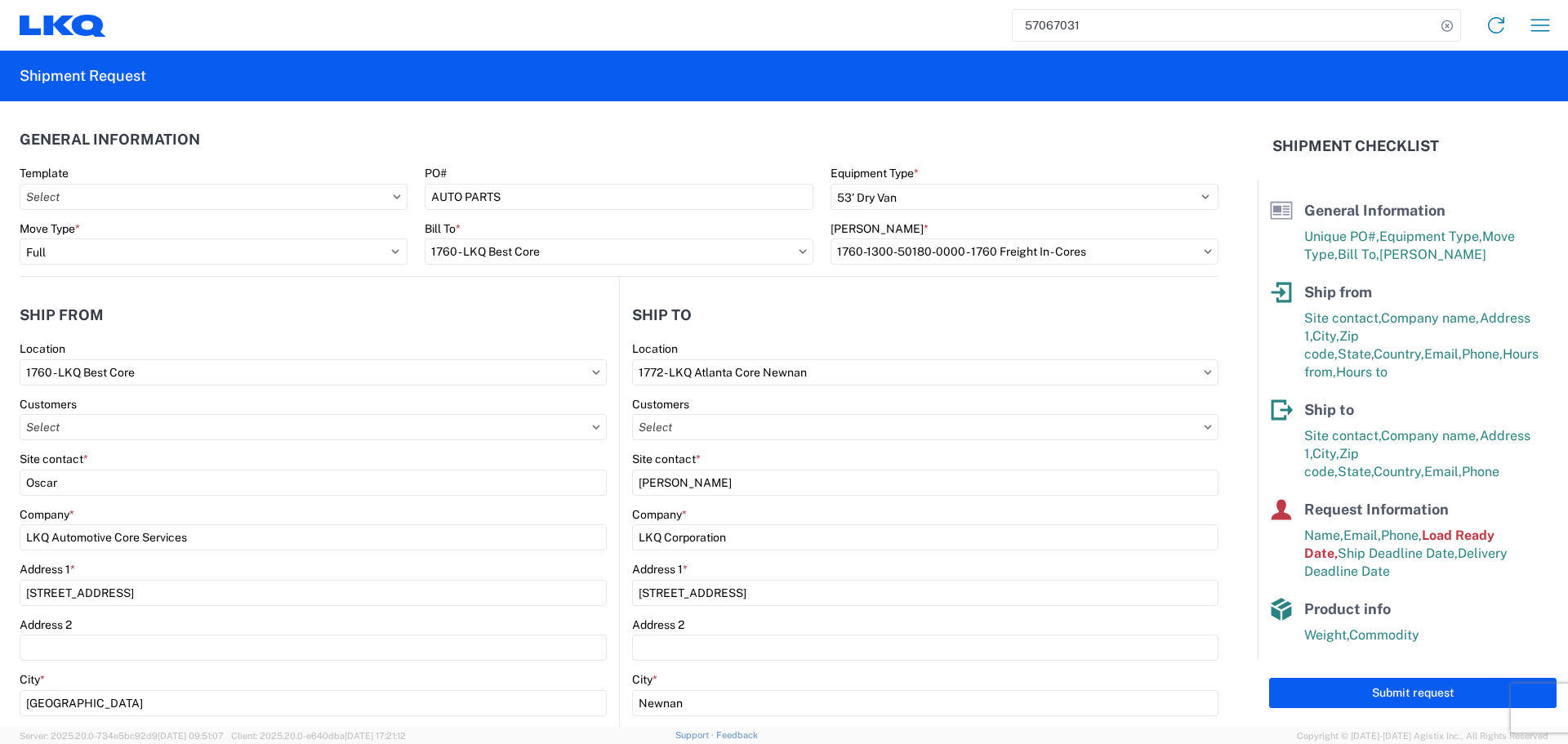
click at [574, 158] on agx-form-section "General Information Template PO# AUTO PARTS Equipment Type * Select 53’ Dry Van…" at bounding box center [619, 199] width 1199 height 155
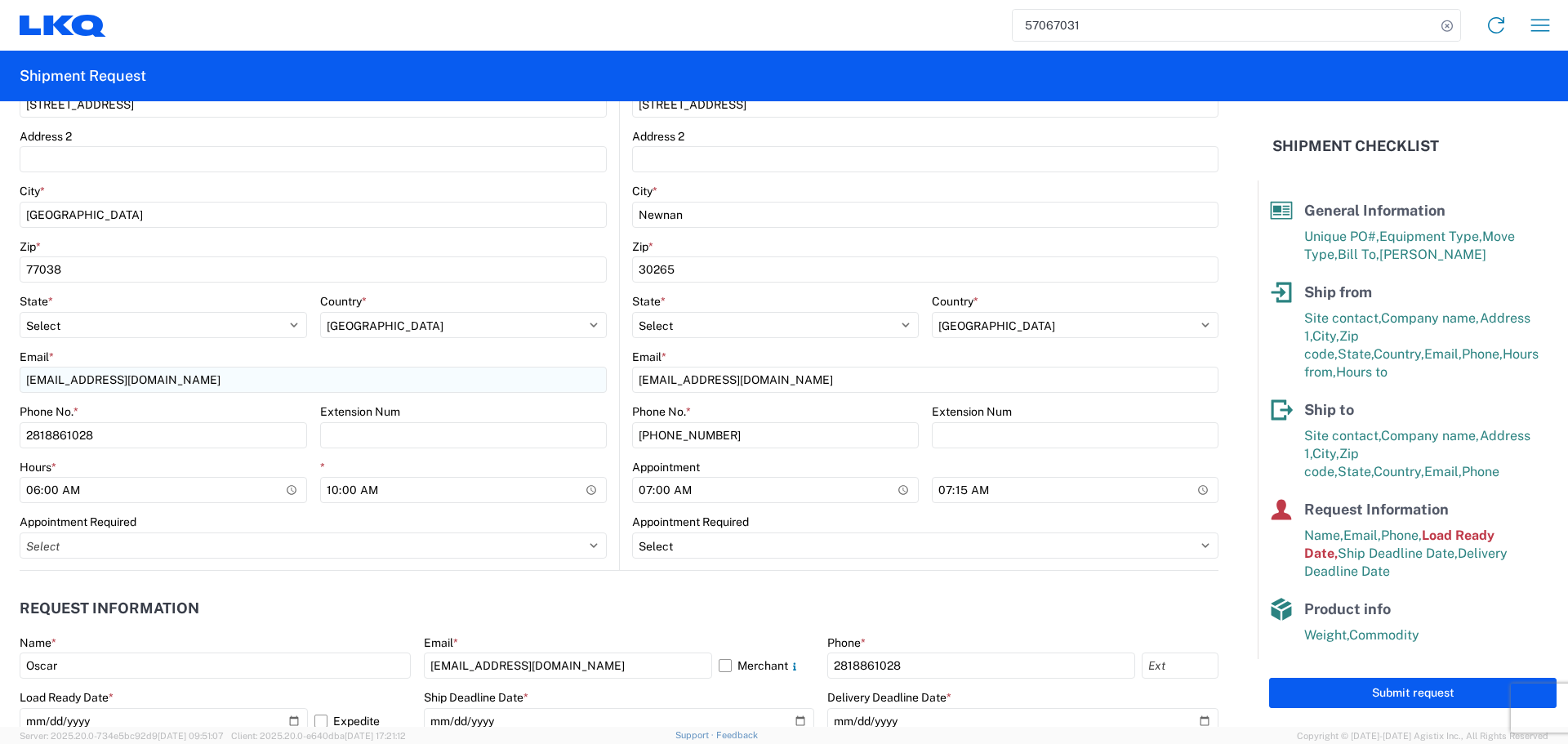
scroll to position [490, 0]
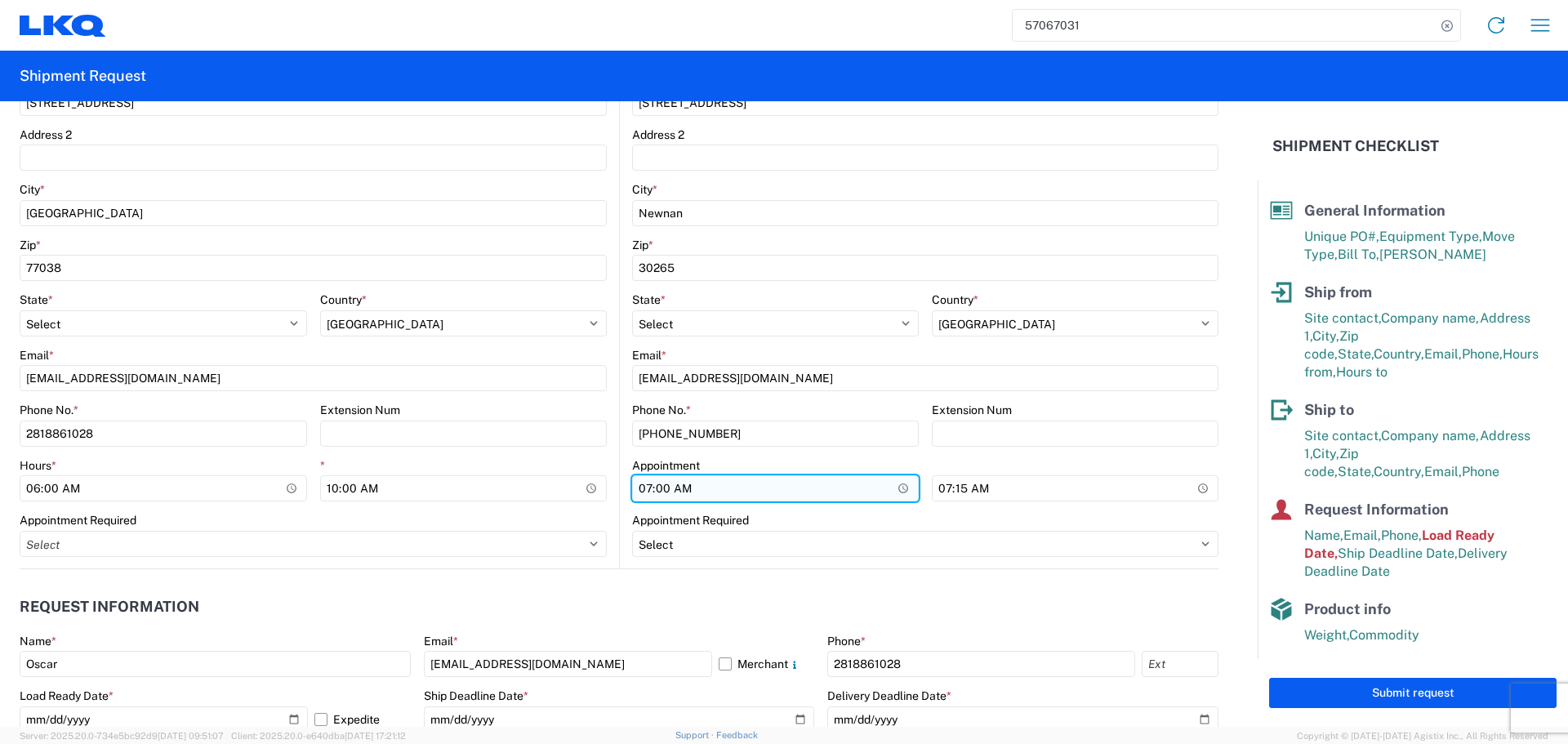
click at [893, 491] on input "07:00:00" at bounding box center [775, 489] width 286 height 26
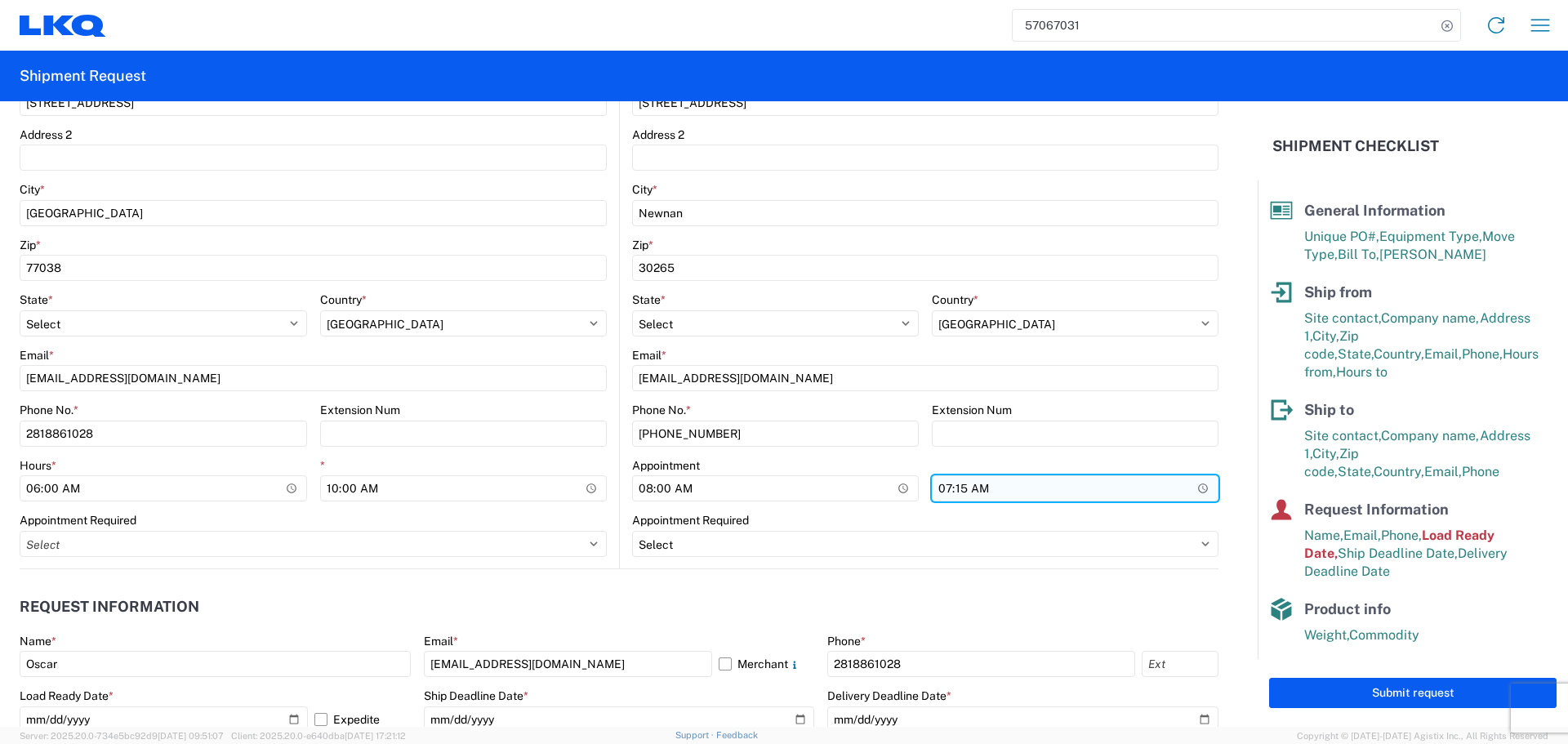
click at [1191, 495] on input "07:15:00" at bounding box center [1076, 489] width 286 height 26
click at [592, 604] on header "Request Information" at bounding box center [619, 607] width 1199 height 37
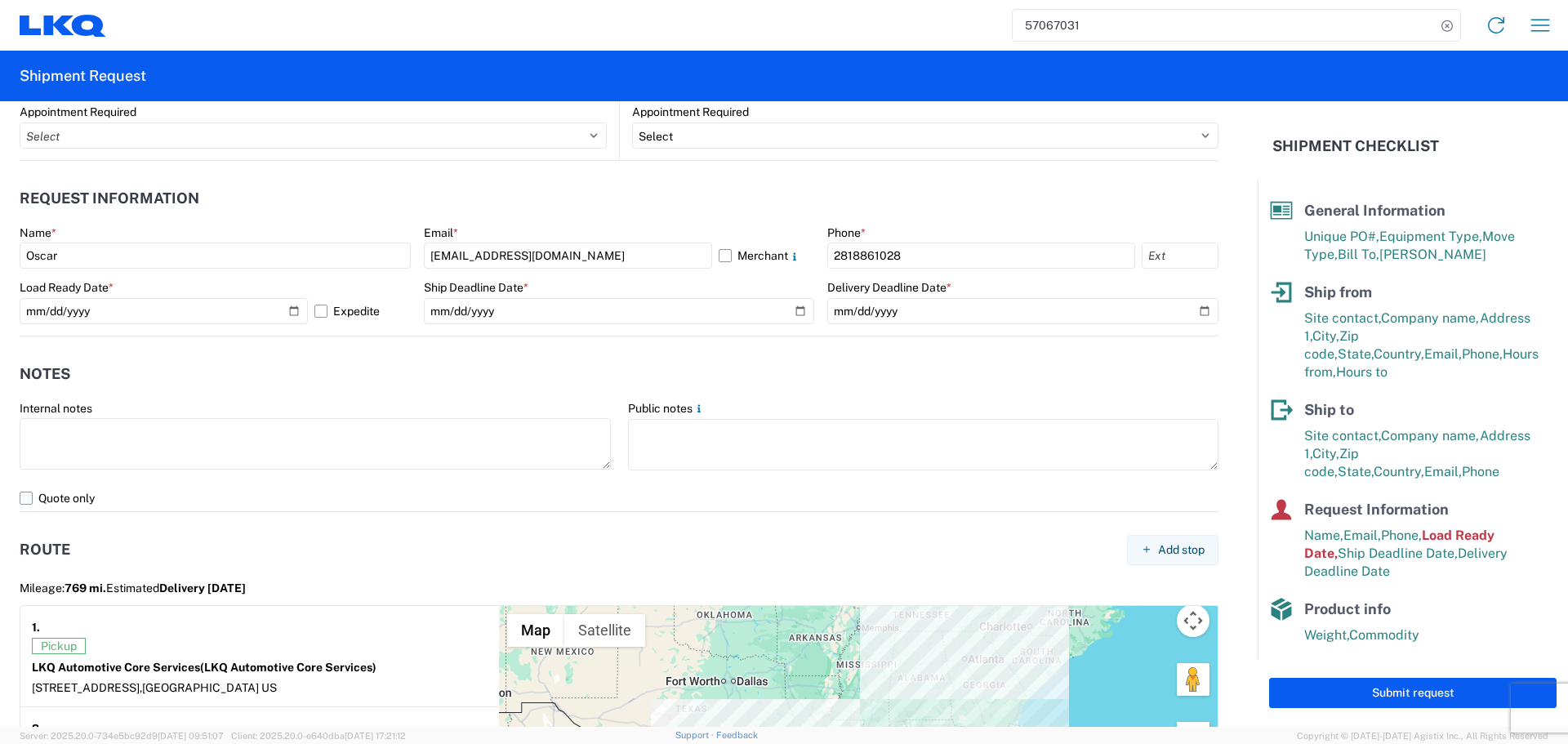
scroll to position [817, 0]
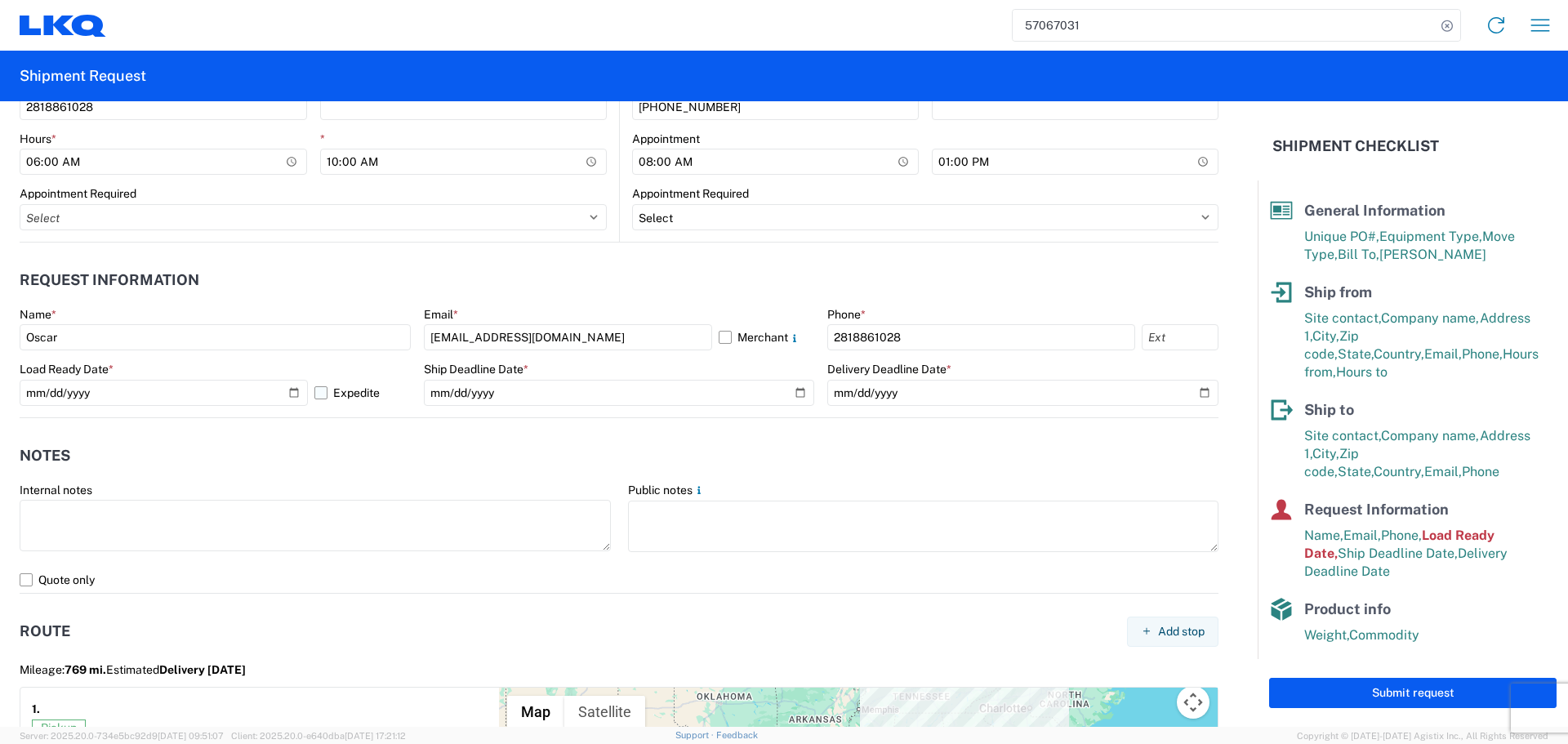
click at [319, 393] on label "Expedite" at bounding box center [362, 393] width 96 height 26
click at [0, 0] on input "Expedite" at bounding box center [0, 0] width 0 height 0
click at [393, 430] on agx-notes "Notes Internal notes Public notes Quote only" at bounding box center [619, 506] width 1199 height 176
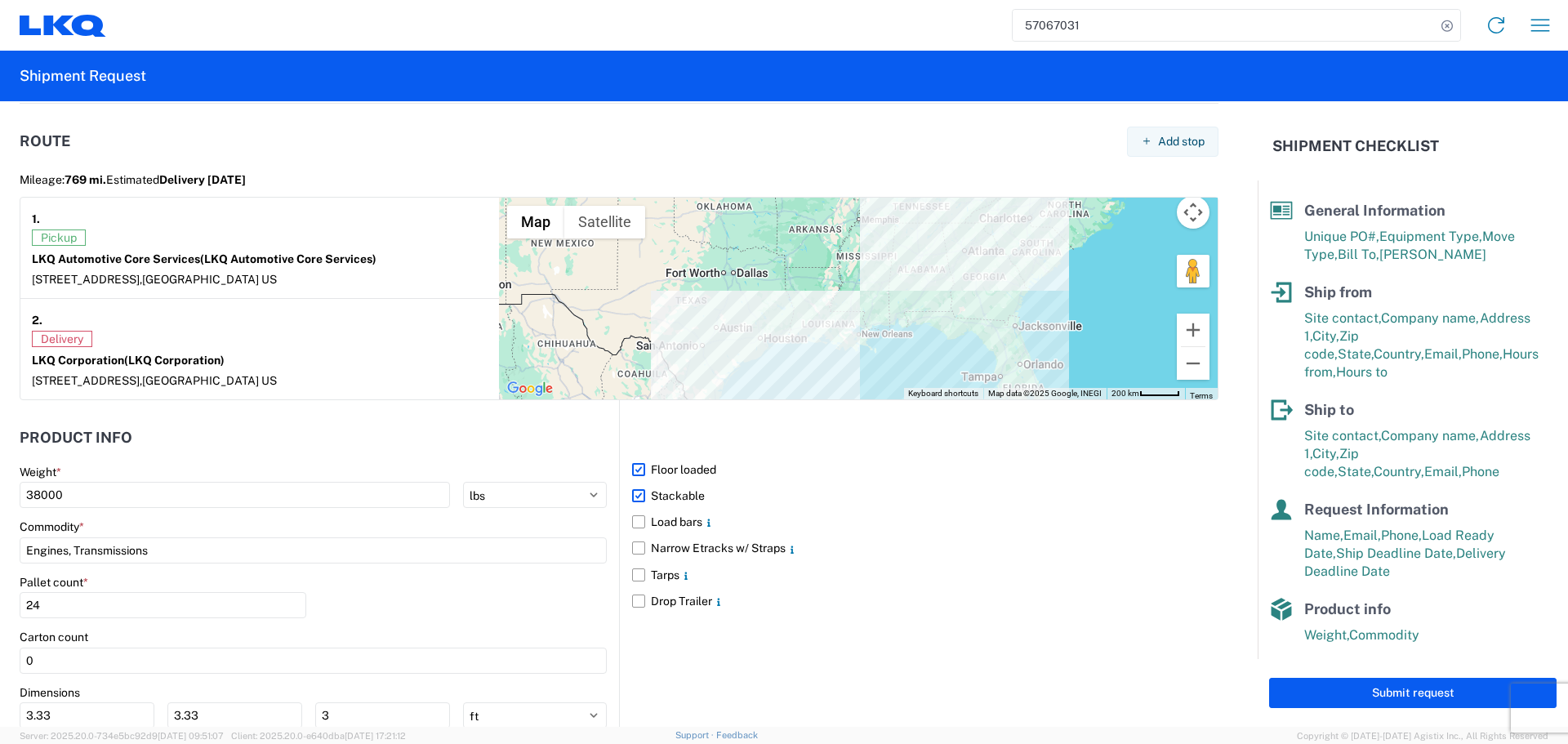
scroll to position [1431, 0]
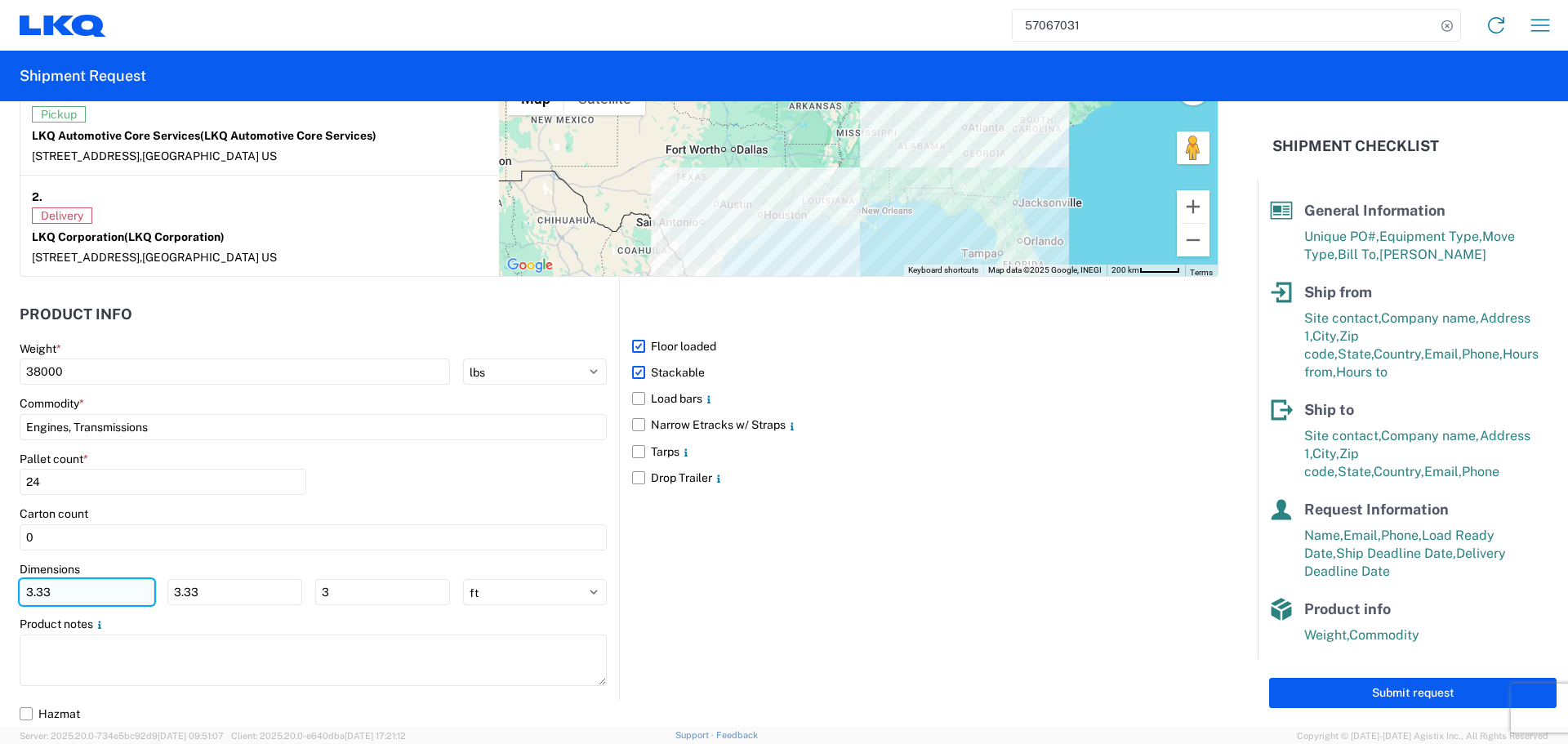
click at [109, 605] on input "3.33" at bounding box center [87, 592] width 135 height 26
click at [239, 594] on input "3.33" at bounding box center [235, 592] width 135 height 26
click at [361, 594] on input "3" at bounding box center [383, 592] width 135 height 26
click at [387, 480] on div "Pallet count * 24" at bounding box center [313, 480] width 588 height 55
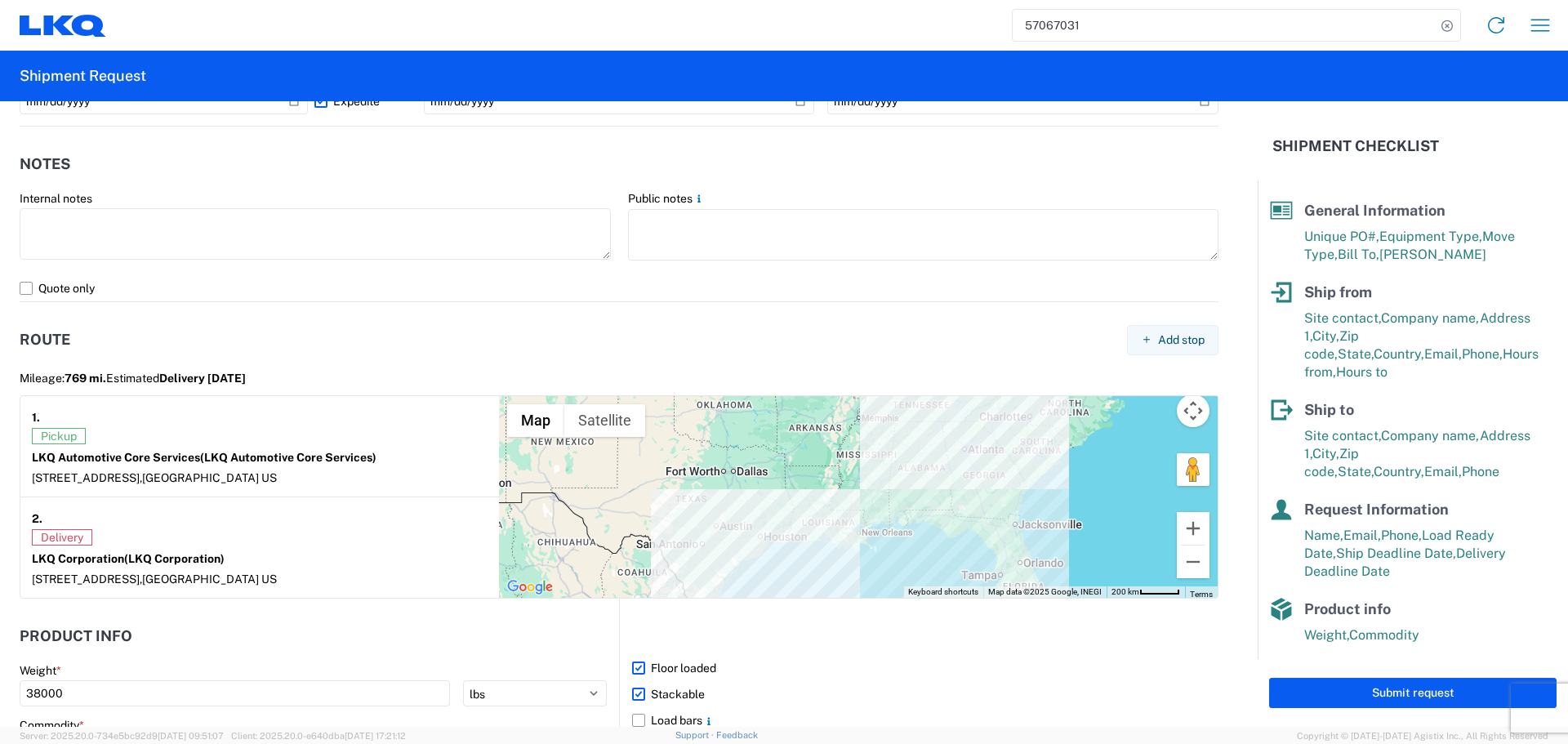
scroll to position [941, 0]
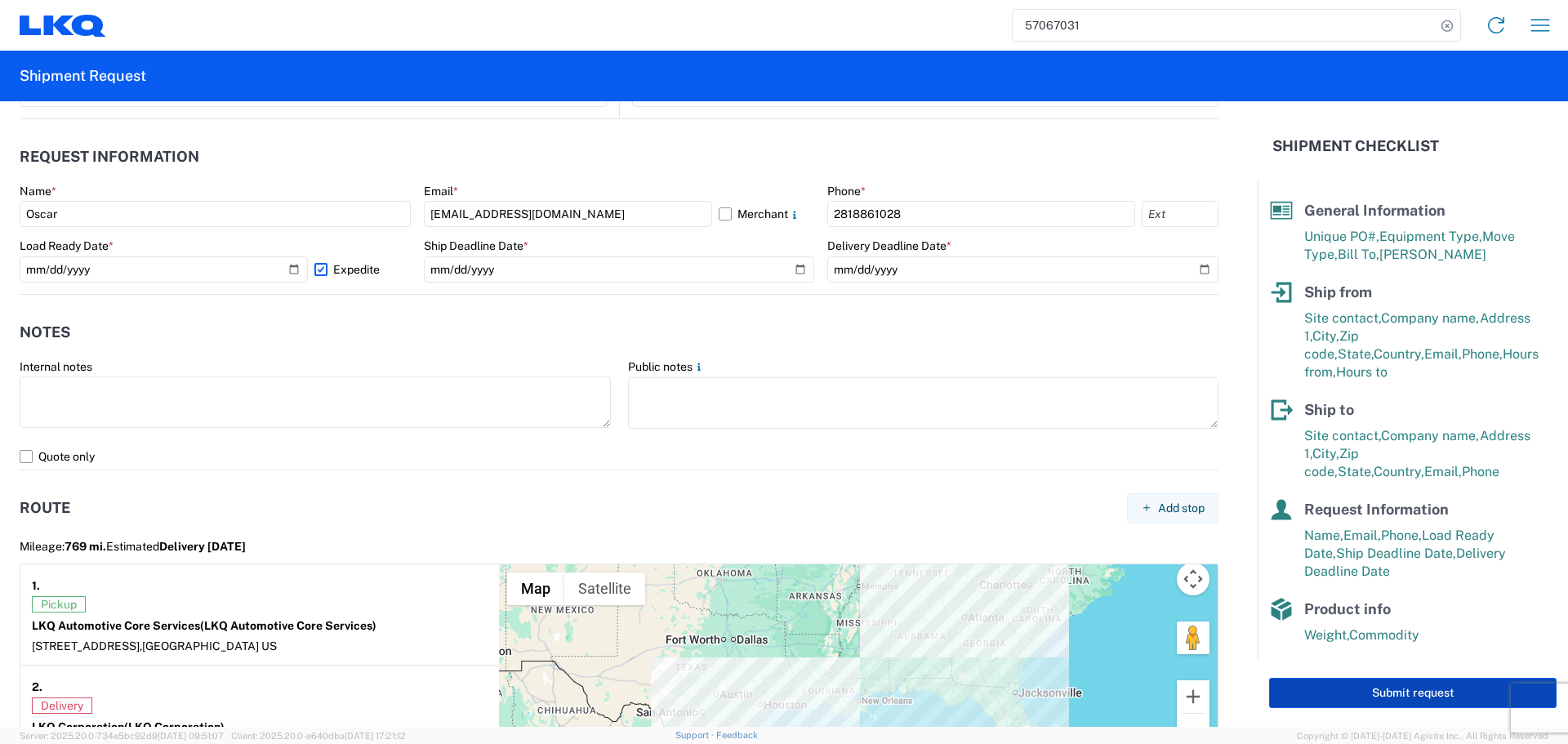
click at [1414, 690] on button "Submit request" at bounding box center [1413, 693] width 287 height 30
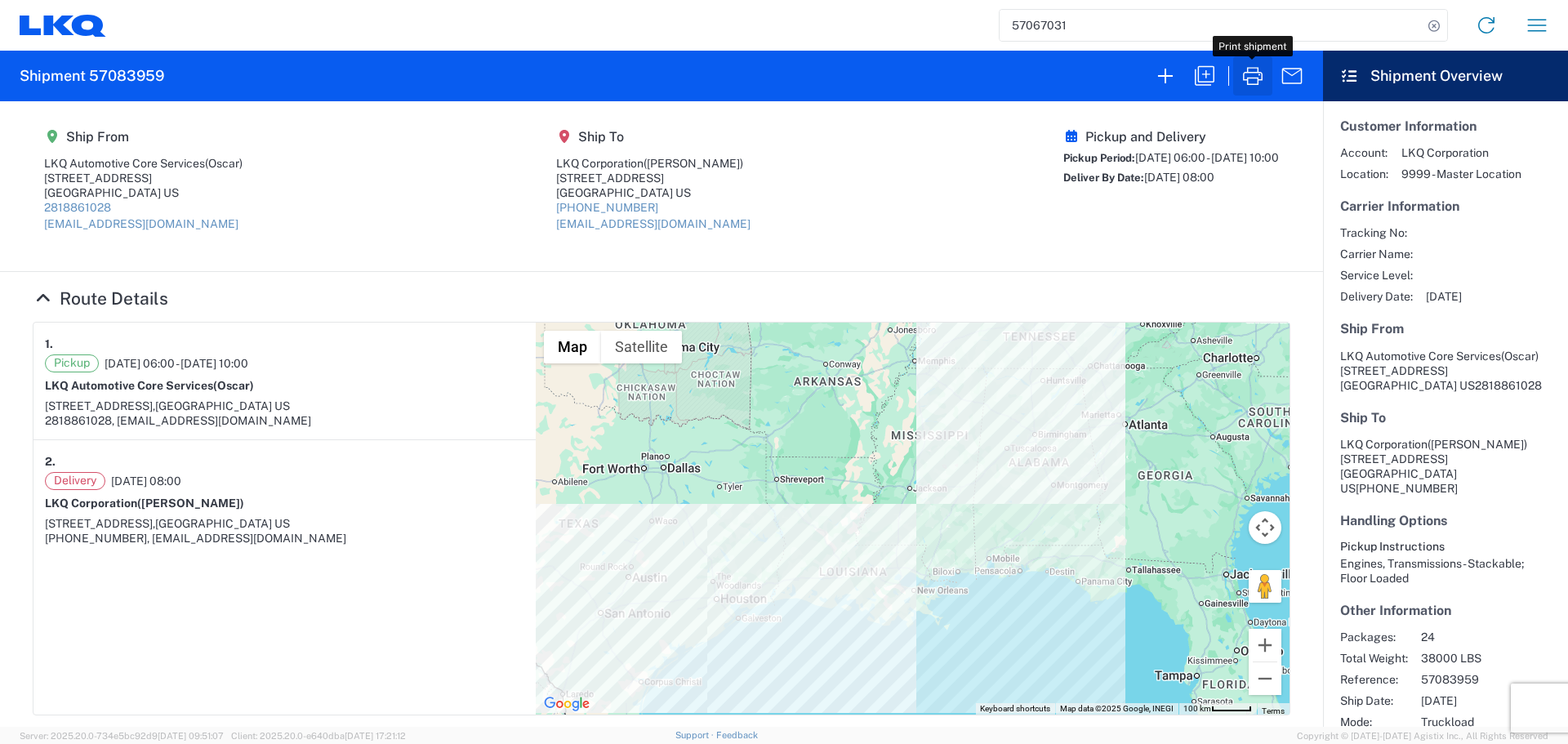
click at [1265, 77] on icon "button" at bounding box center [1253, 76] width 26 height 26
